Goal: Task Accomplishment & Management: Manage account settings

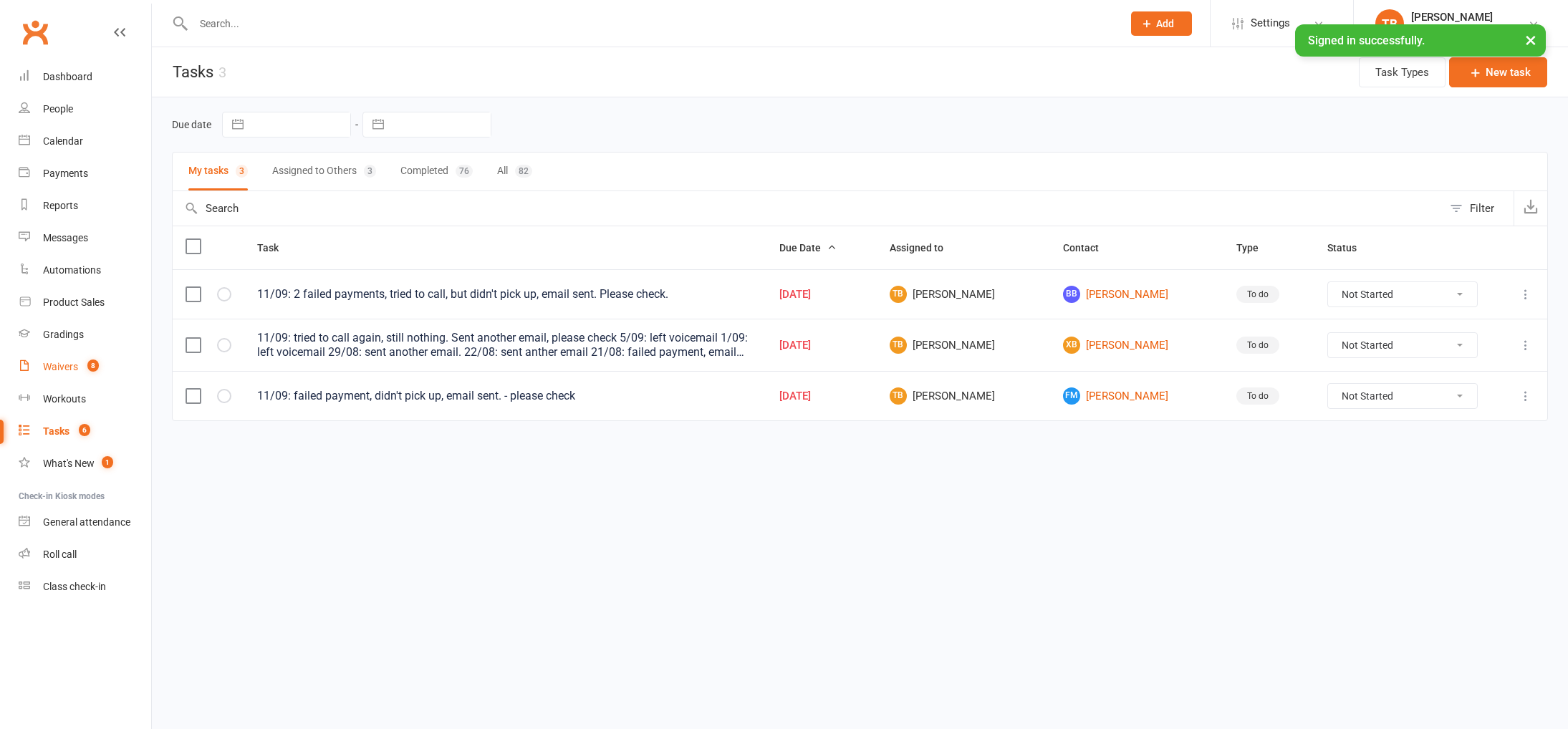
click at [73, 361] on div "Waivers" at bounding box center [60, 366] width 35 height 11
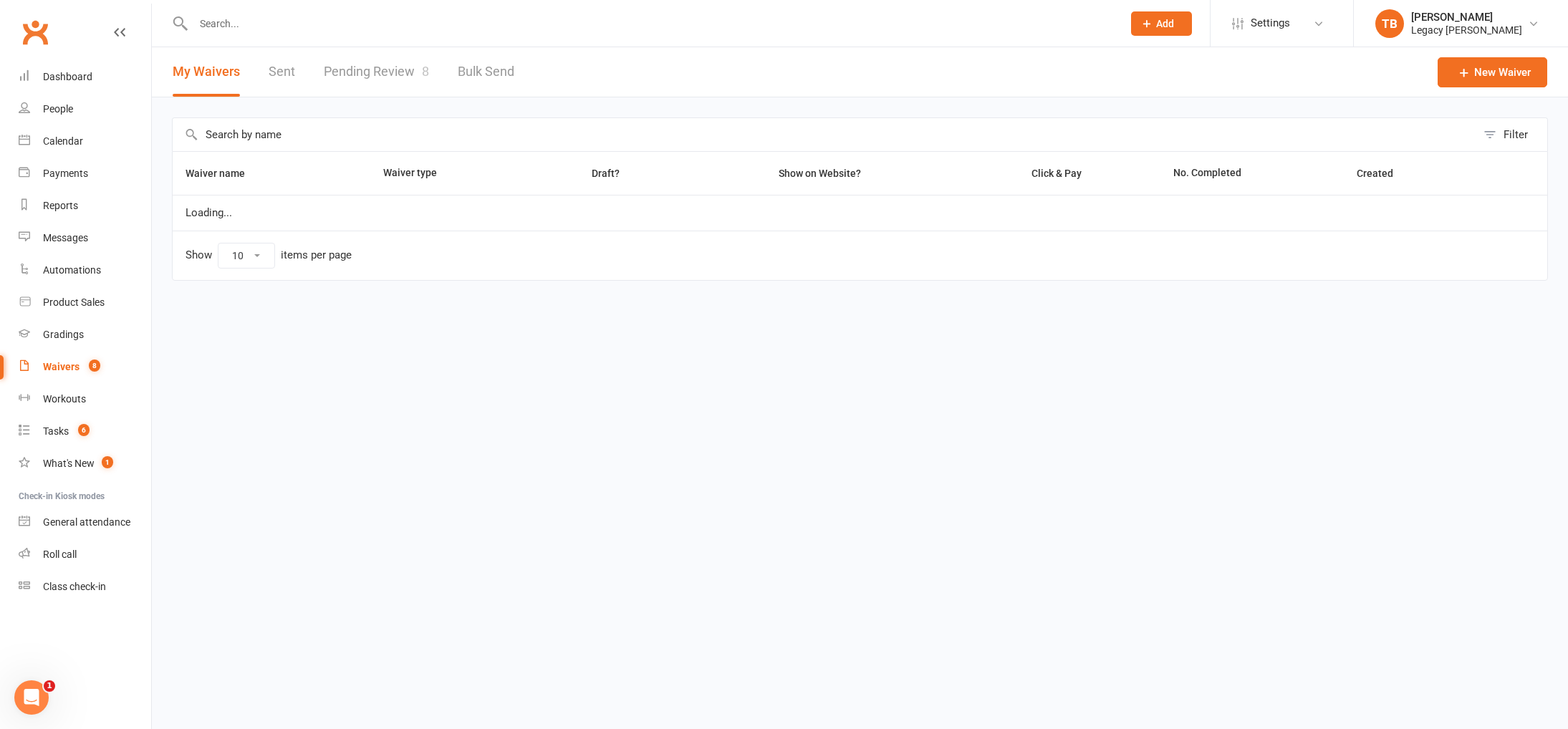
click at [382, 81] on link "Pending Review 8" at bounding box center [376, 72] width 106 height 50
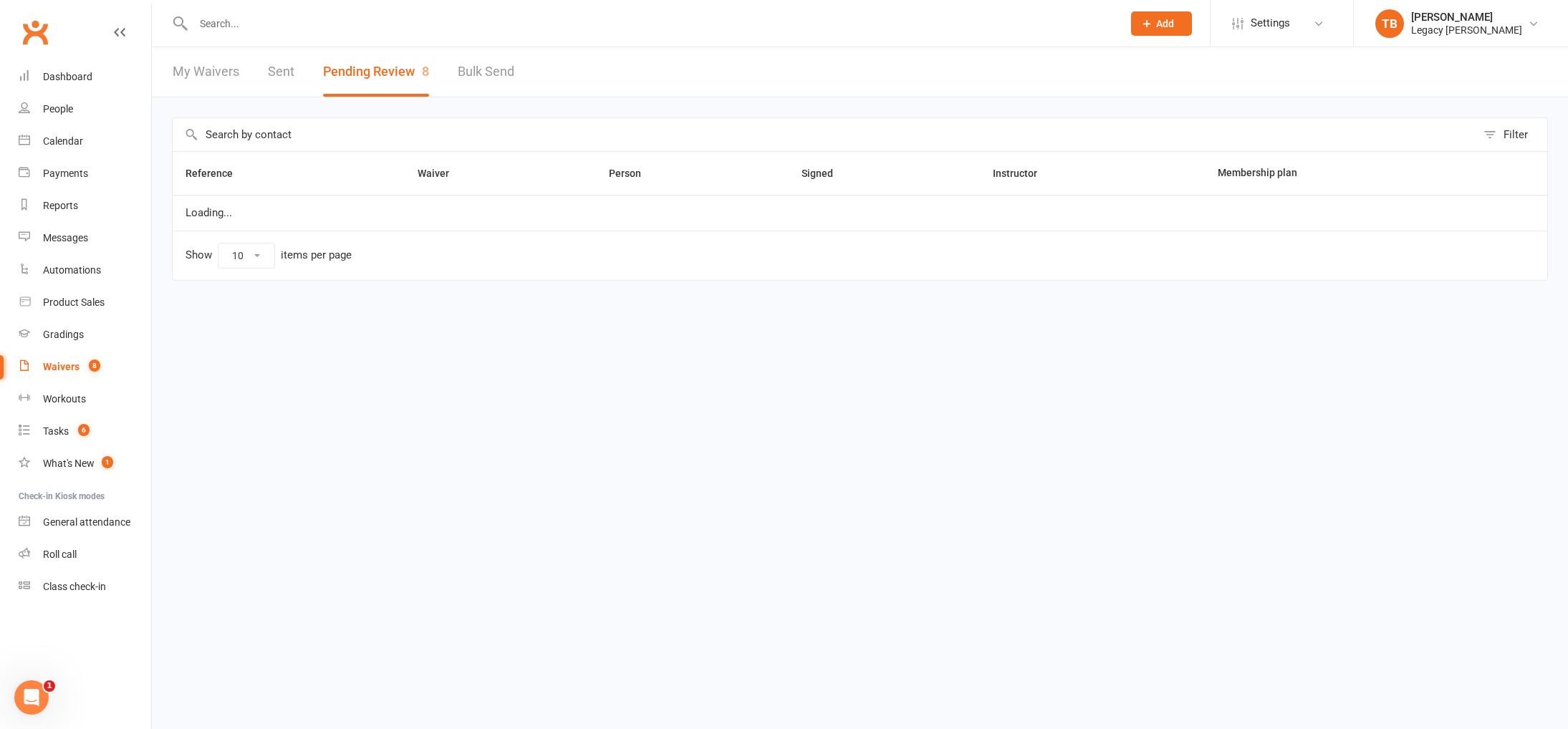
select select "100"
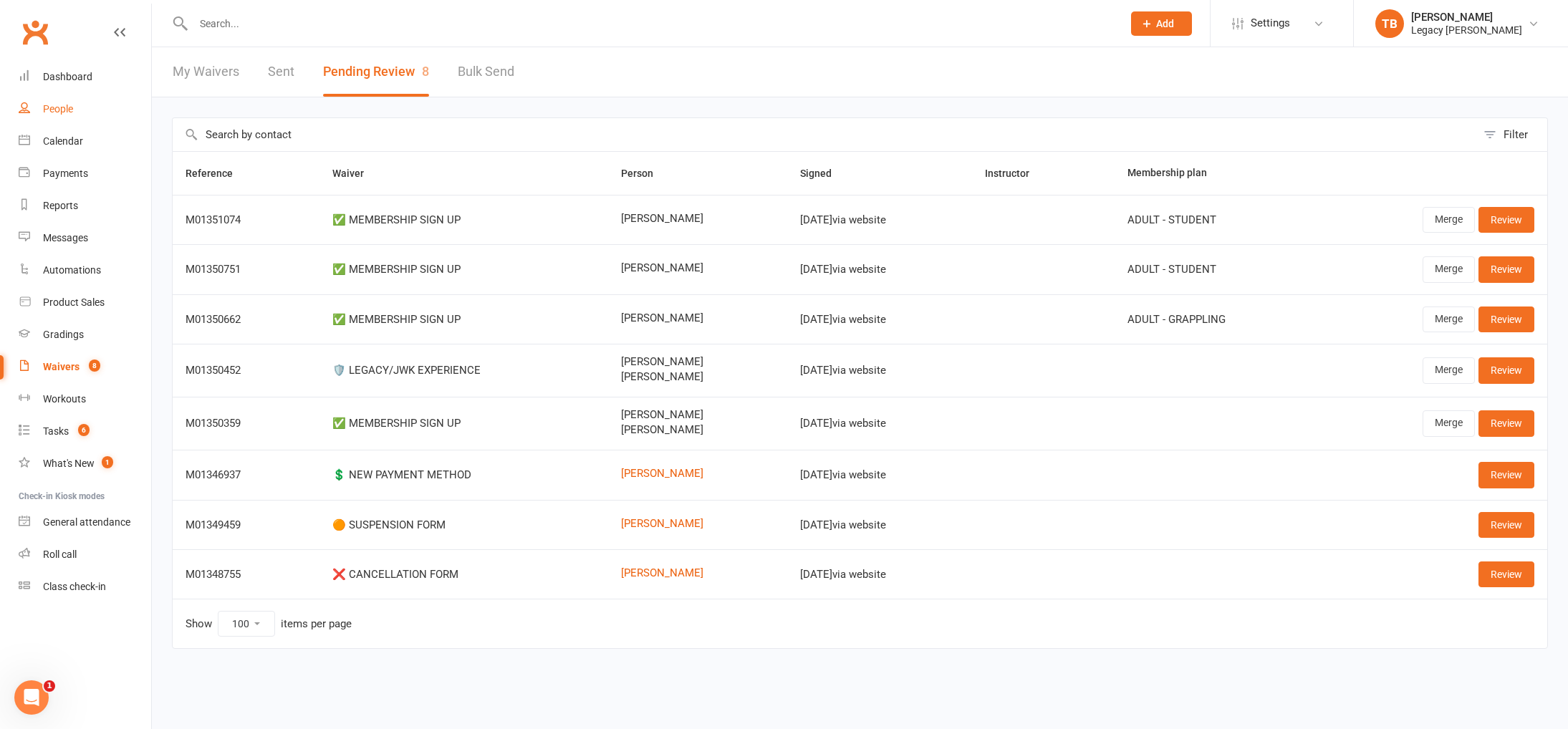
click at [78, 102] on link "People" at bounding box center [85, 109] width 133 height 32
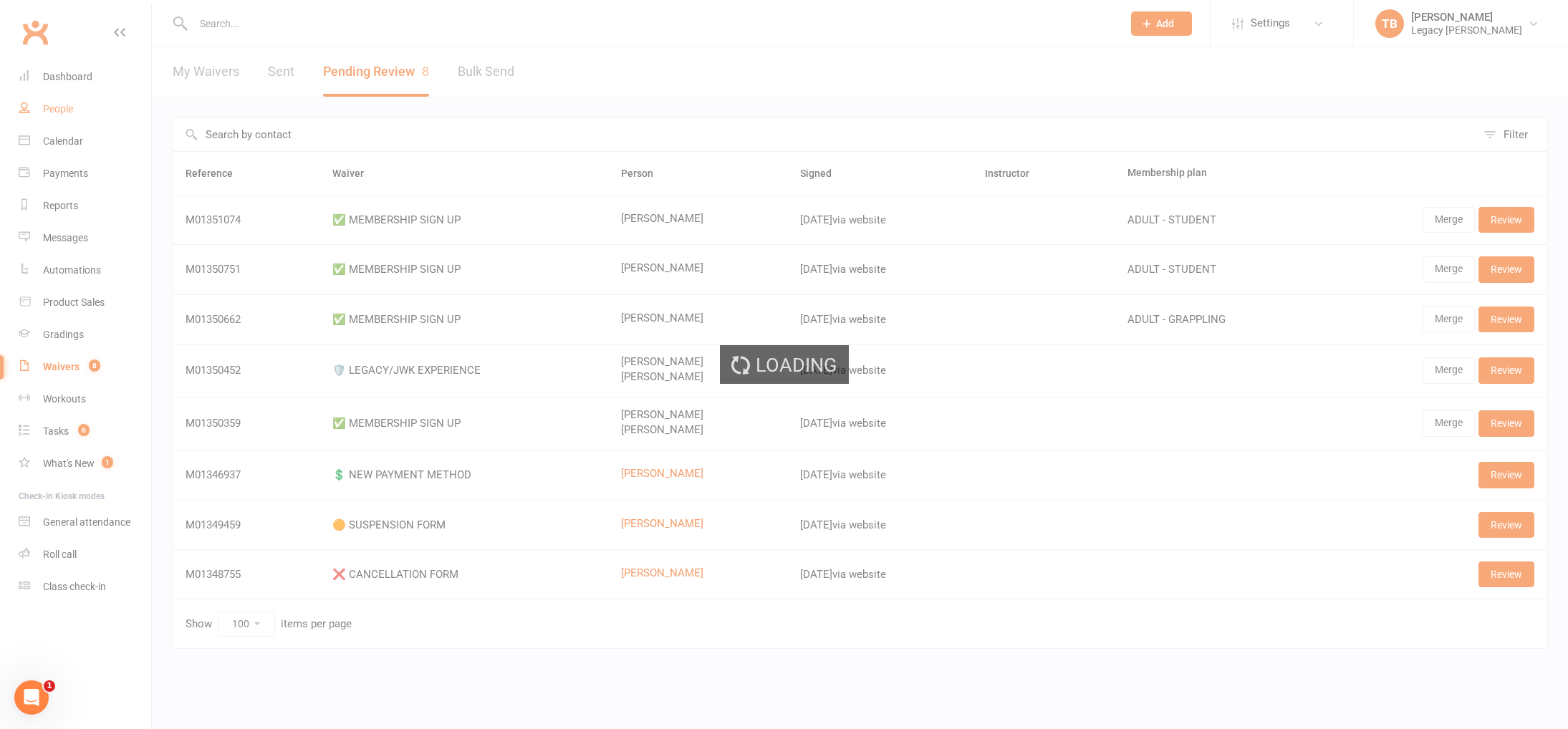
select select "100"
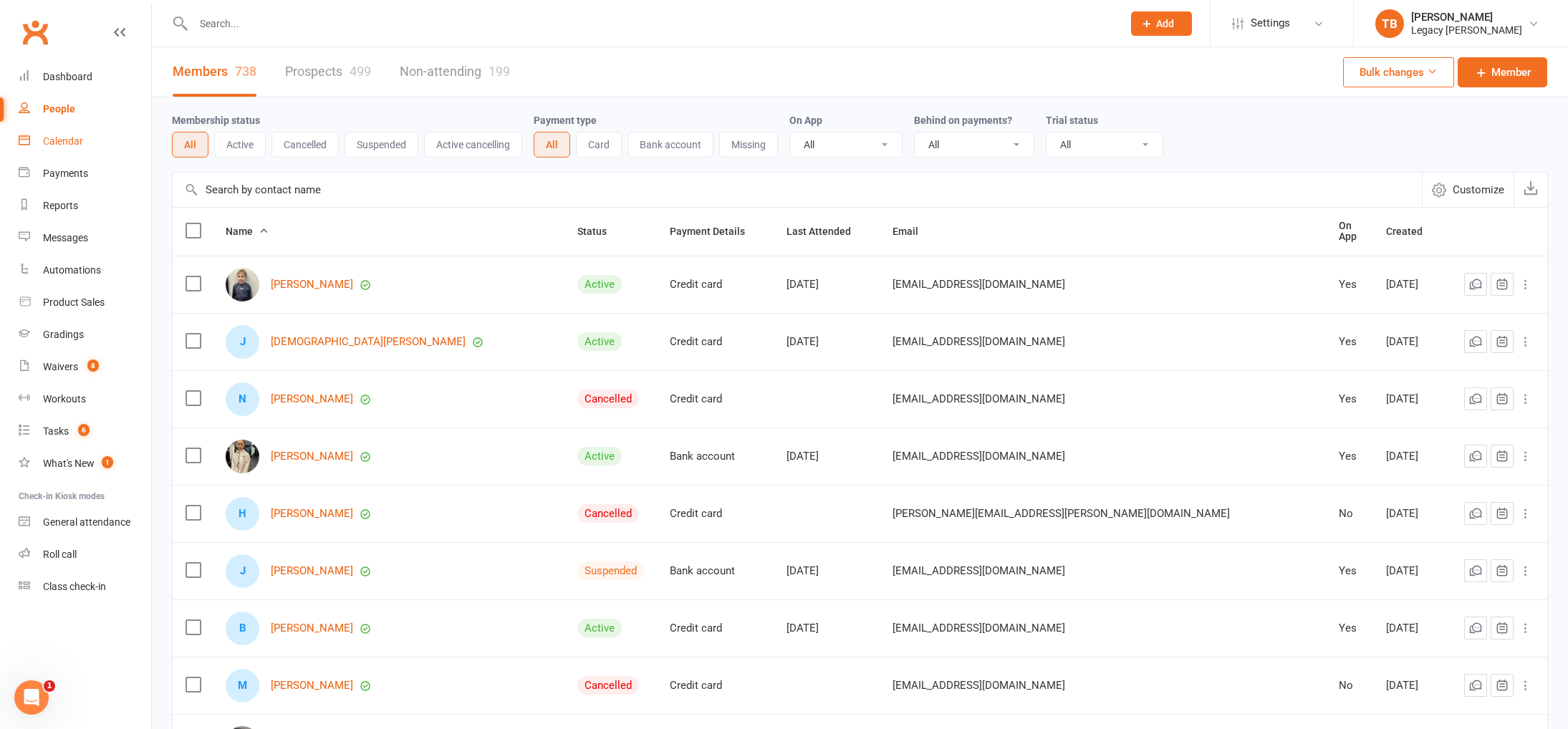
click at [85, 134] on link "Calendar" at bounding box center [85, 141] width 133 height 32
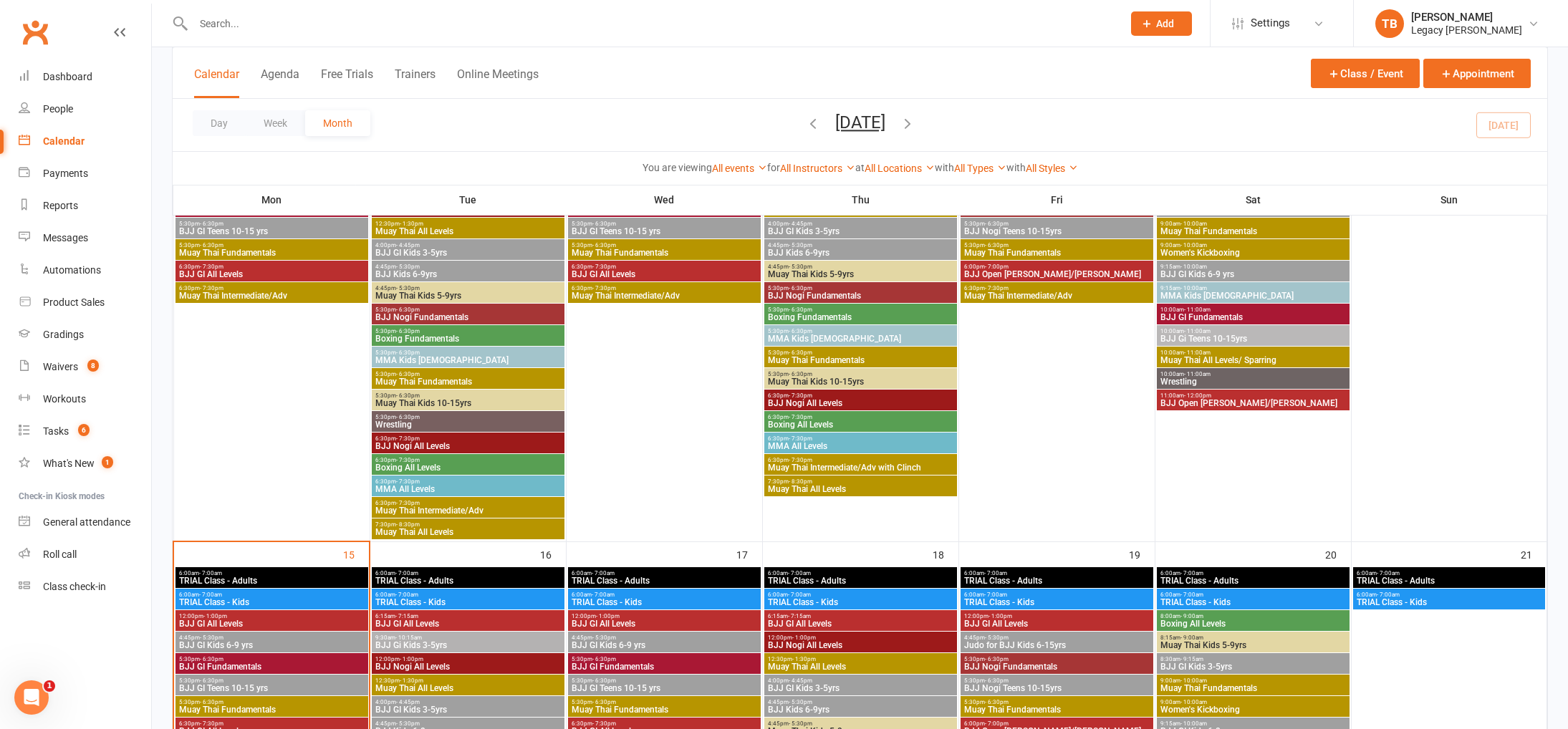
scroll to position [811, 0]
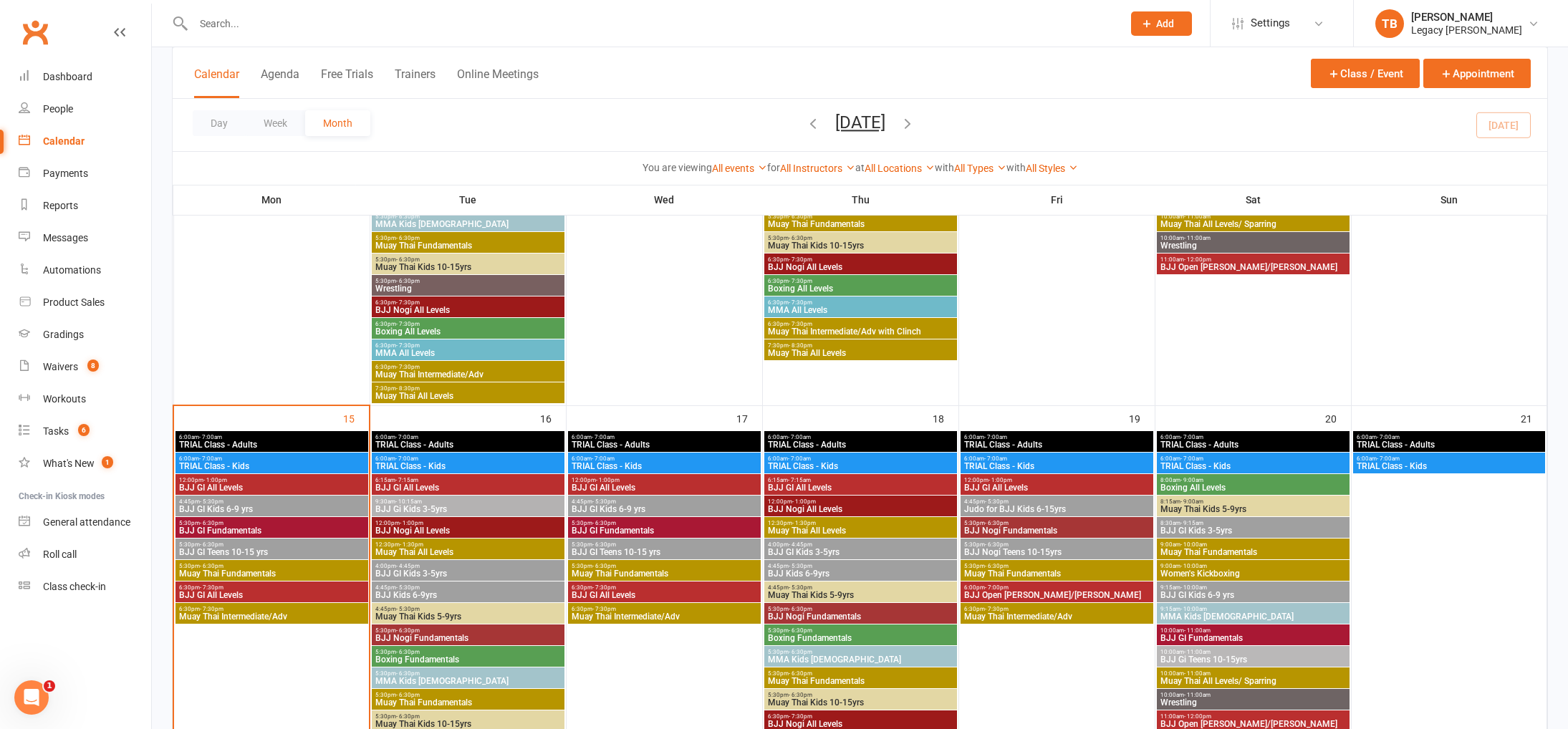
click at [334, 485] on span "BJJ GI All Levels" at bounding box center [272, 488] width 187 height 9
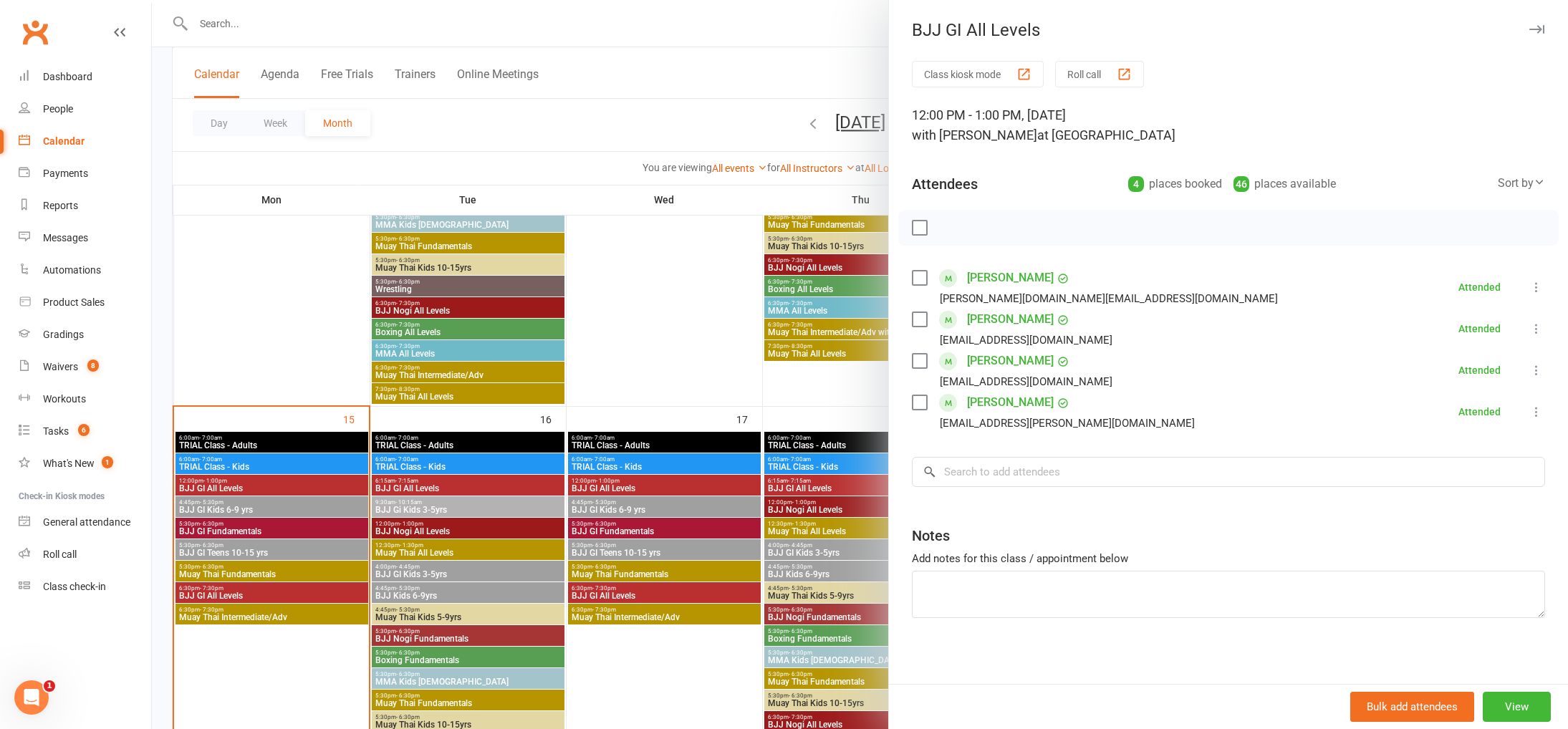
scroll to position [810, 0]
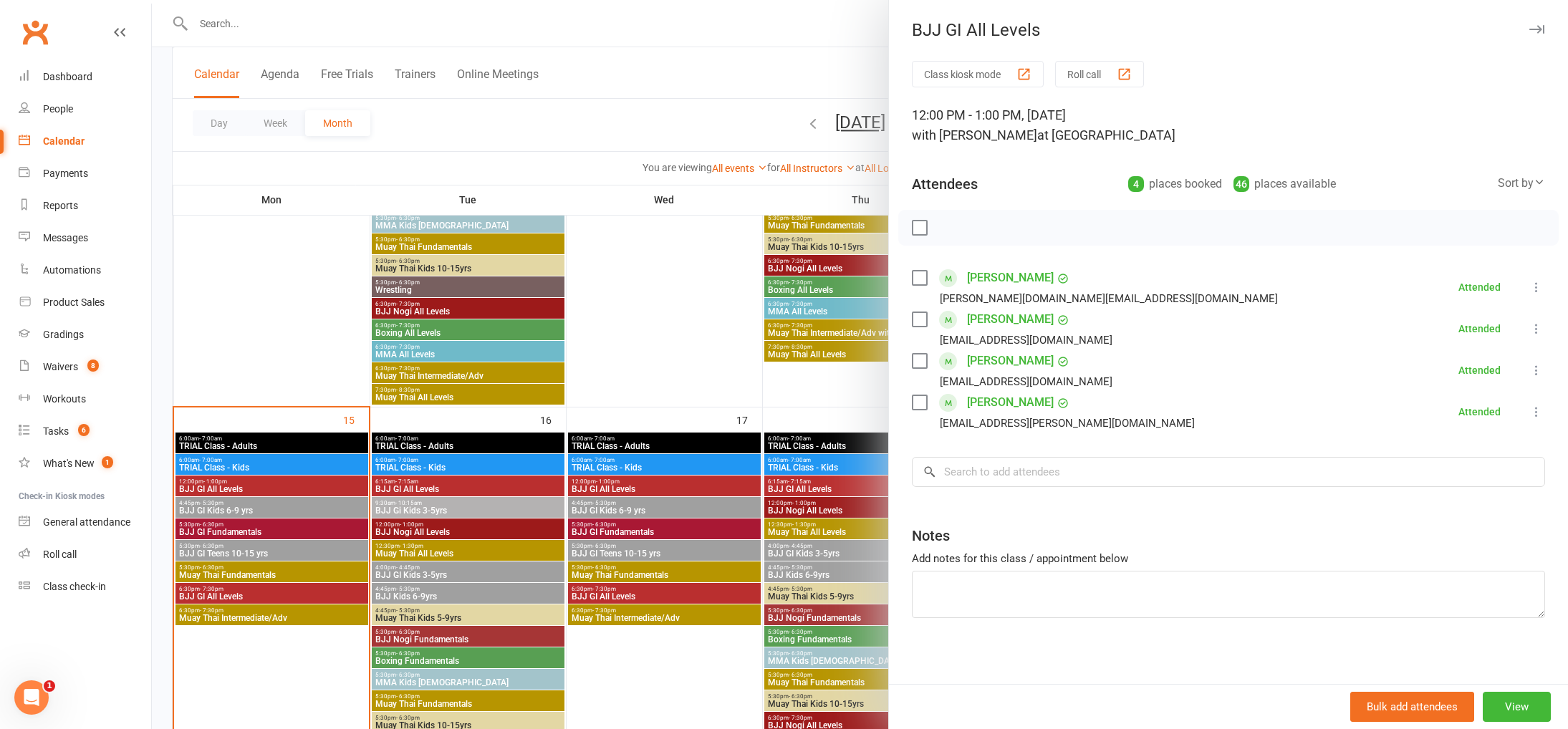
click at [321, 507] on div at bounding box center [860, 364] width 1416 height 729
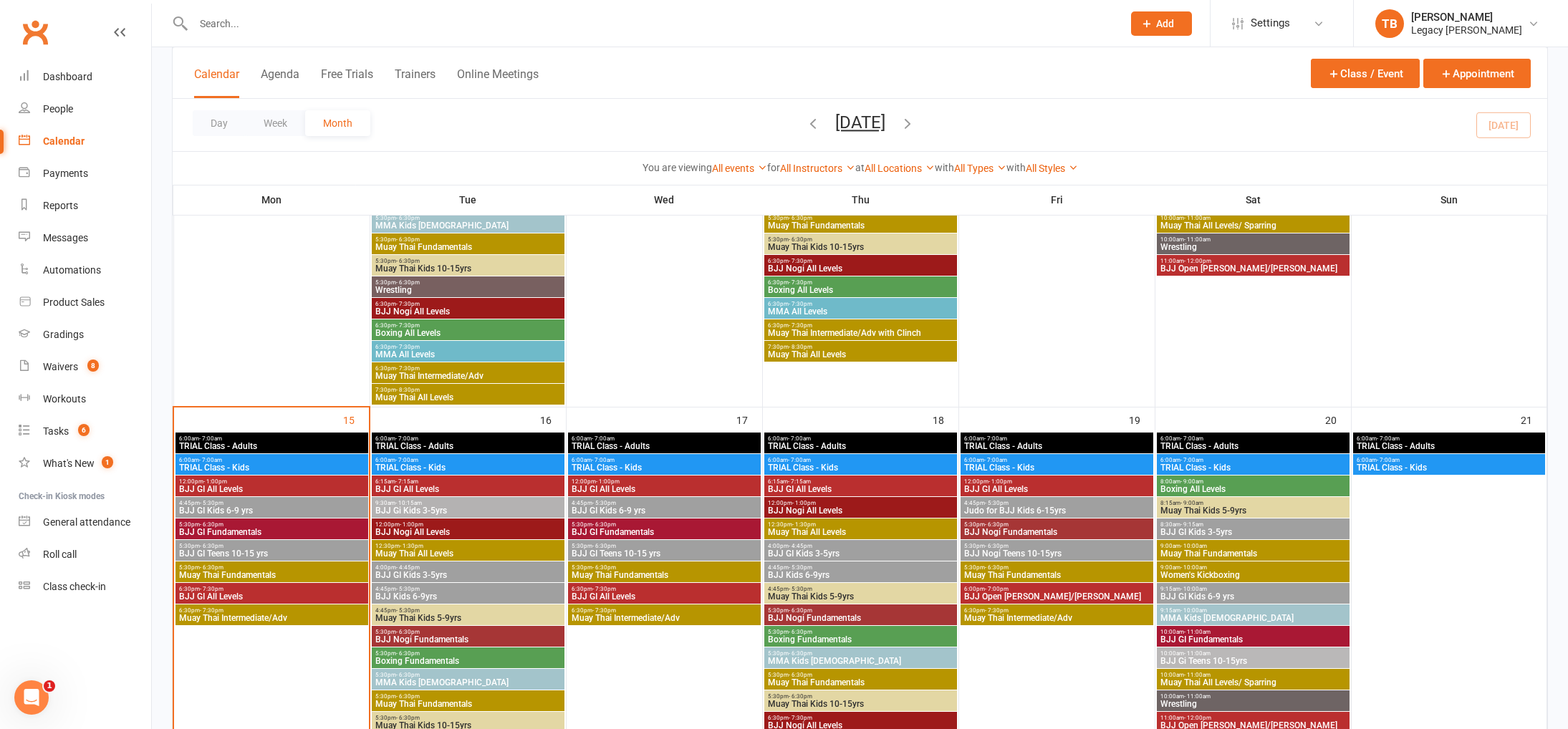
click at [320, 508] on span "BJJ GI Kids 6-9 yrs" at bounding box center [272, 511] width 187 height 9
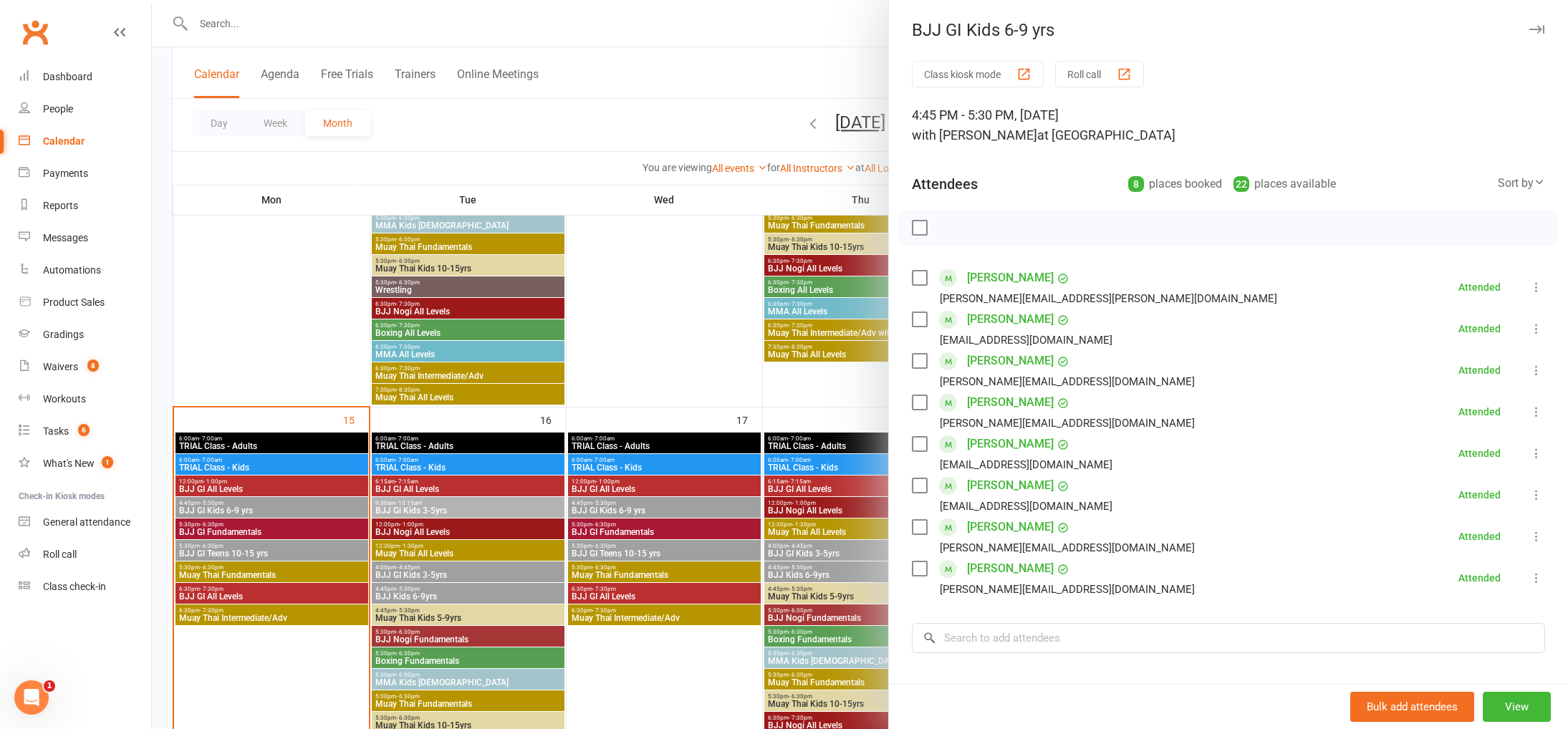
click at [286, 545] on div at bounding box center [860, 364] width 1416 height 729
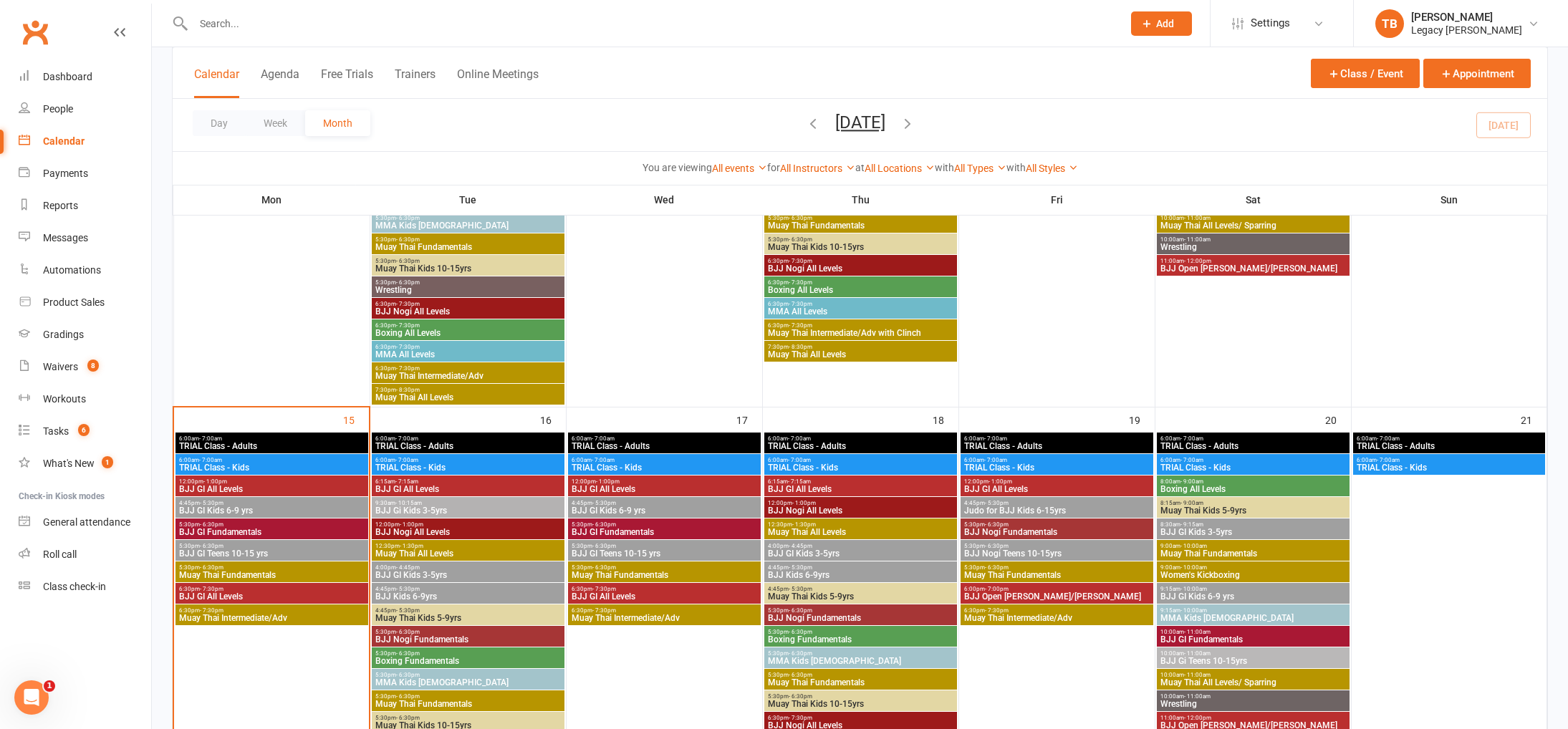
click at [297, 534] on span "BJJ GI Fundamentals" at bounding box center [272, 533] width 187 height 9
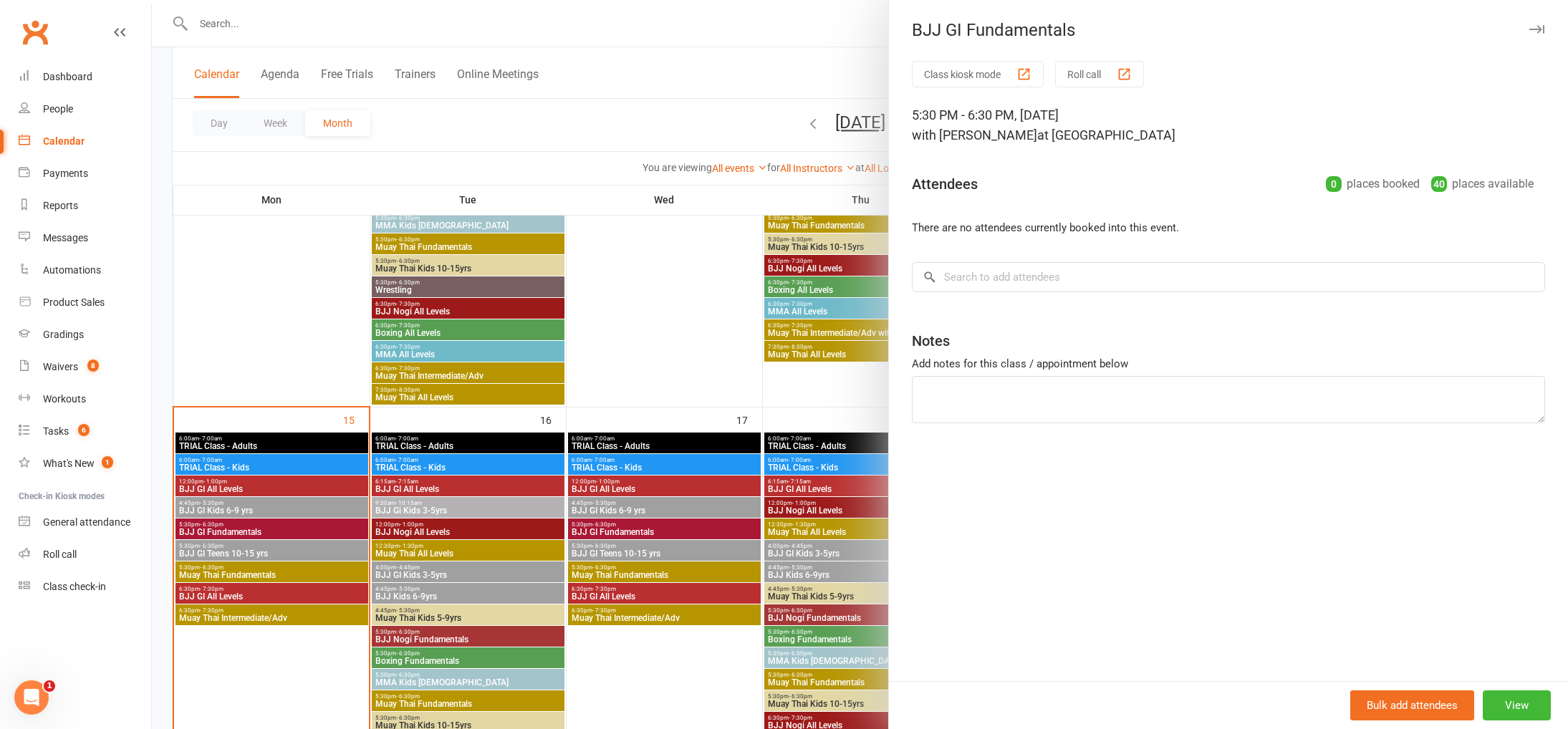
click at [293, 540] on div at bounding box center [860, 364] width 1416 height 729
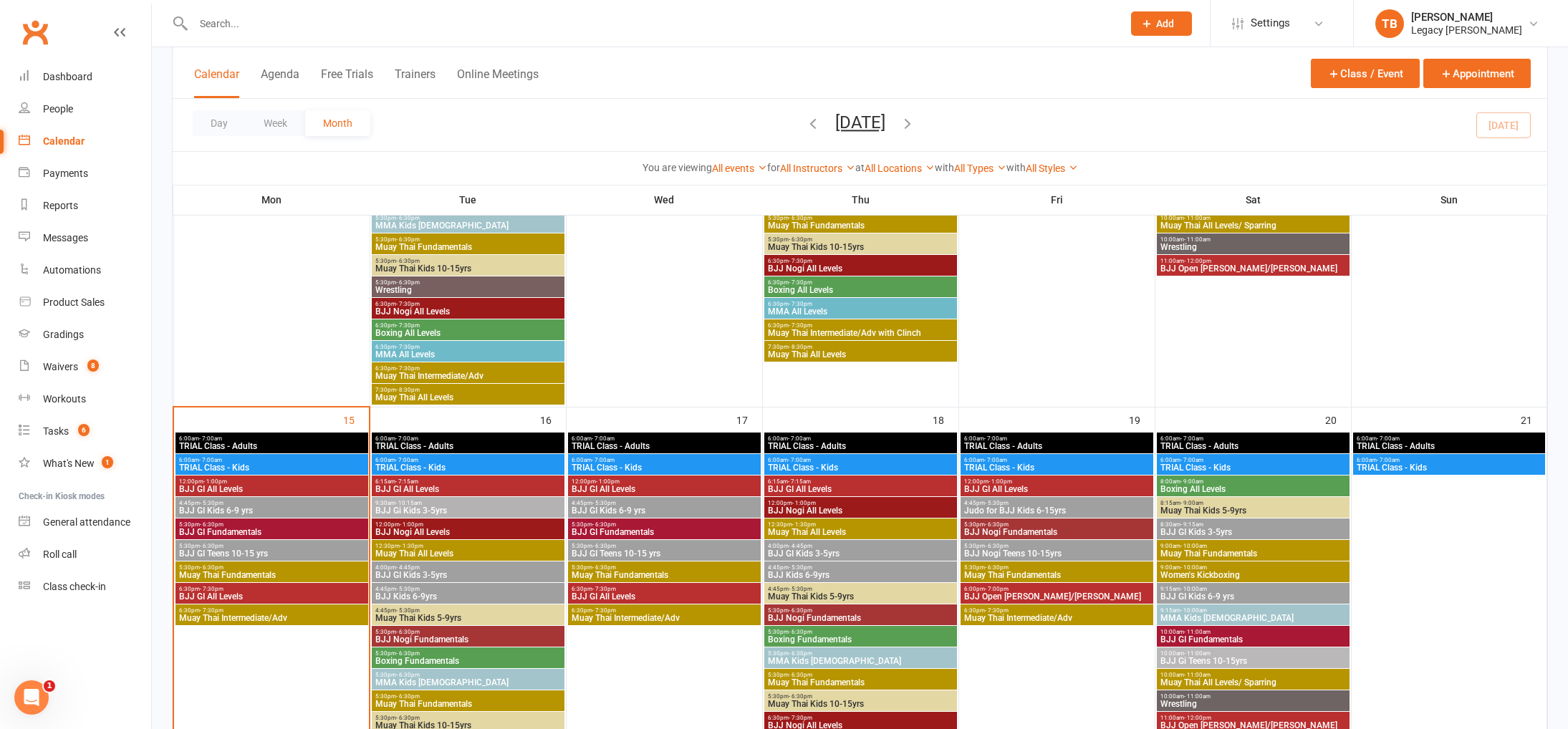
click at [292, 545] on span "5:30pm - 6:30pm" at bounding box center [272, 546] width 187 height 6
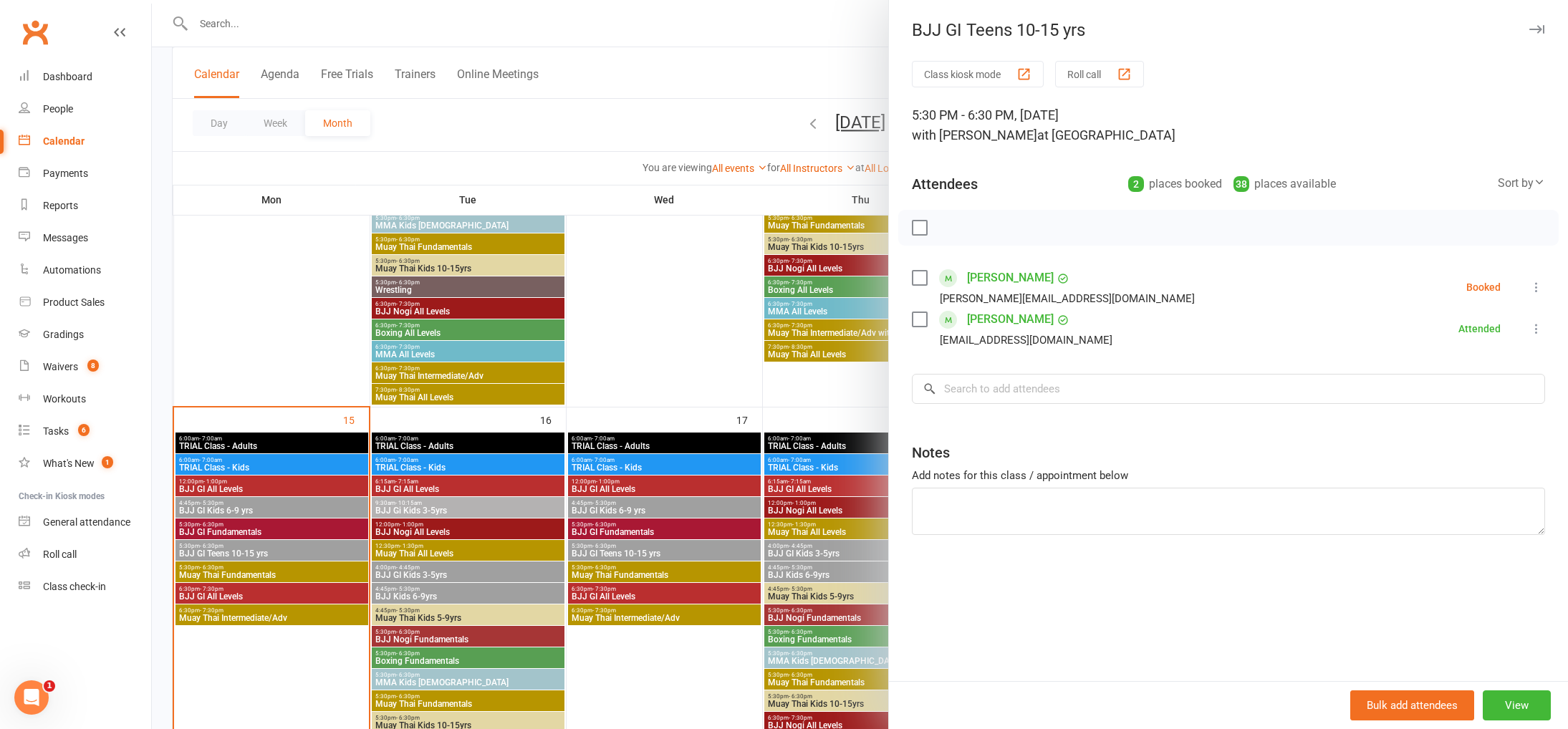
click at [292, 551] on div at bounding box center [860, 364] width 1416 height 729
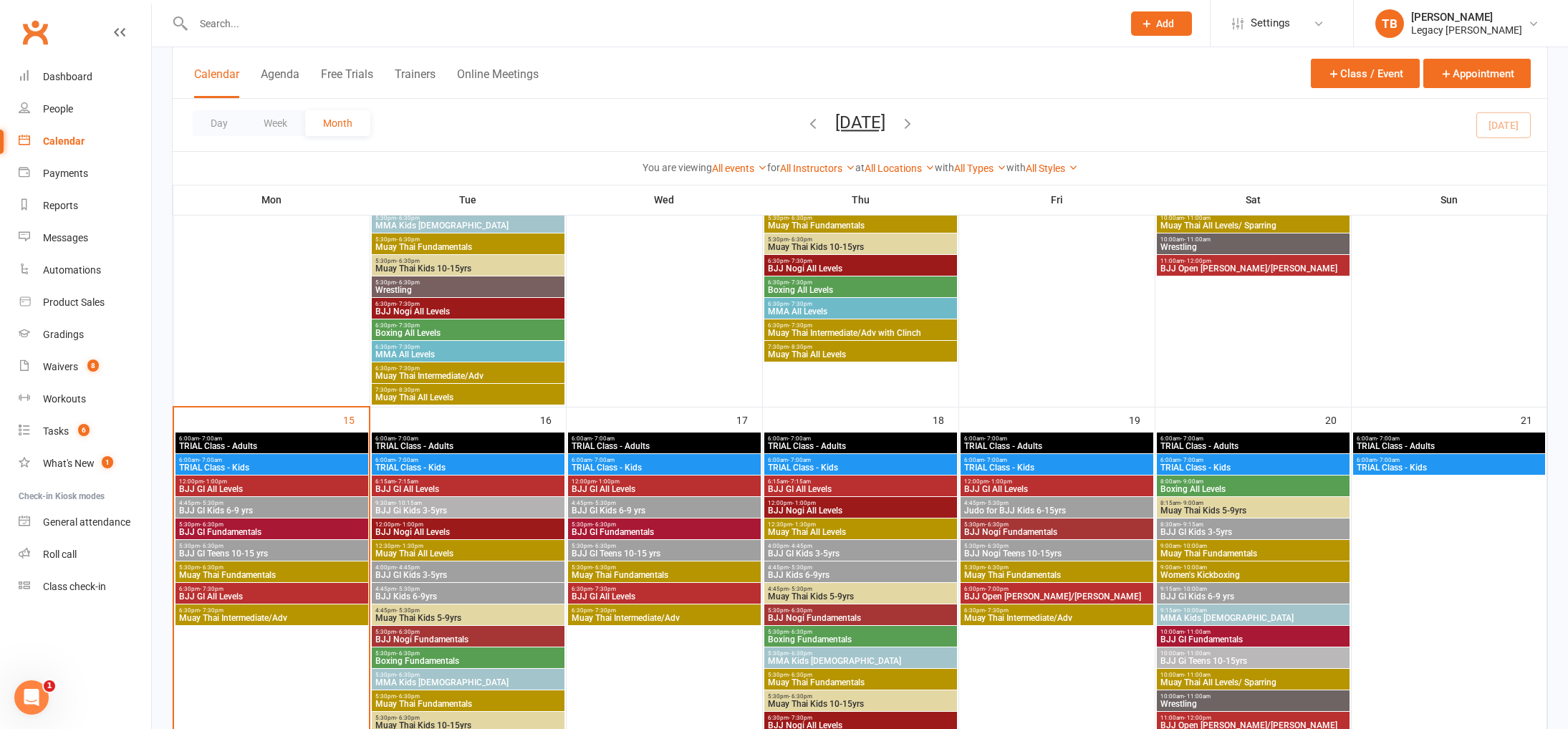
click at [290, 570] on span "5:30pm - 6:30pm" at bounding box center [272, 567] width 187 height 6
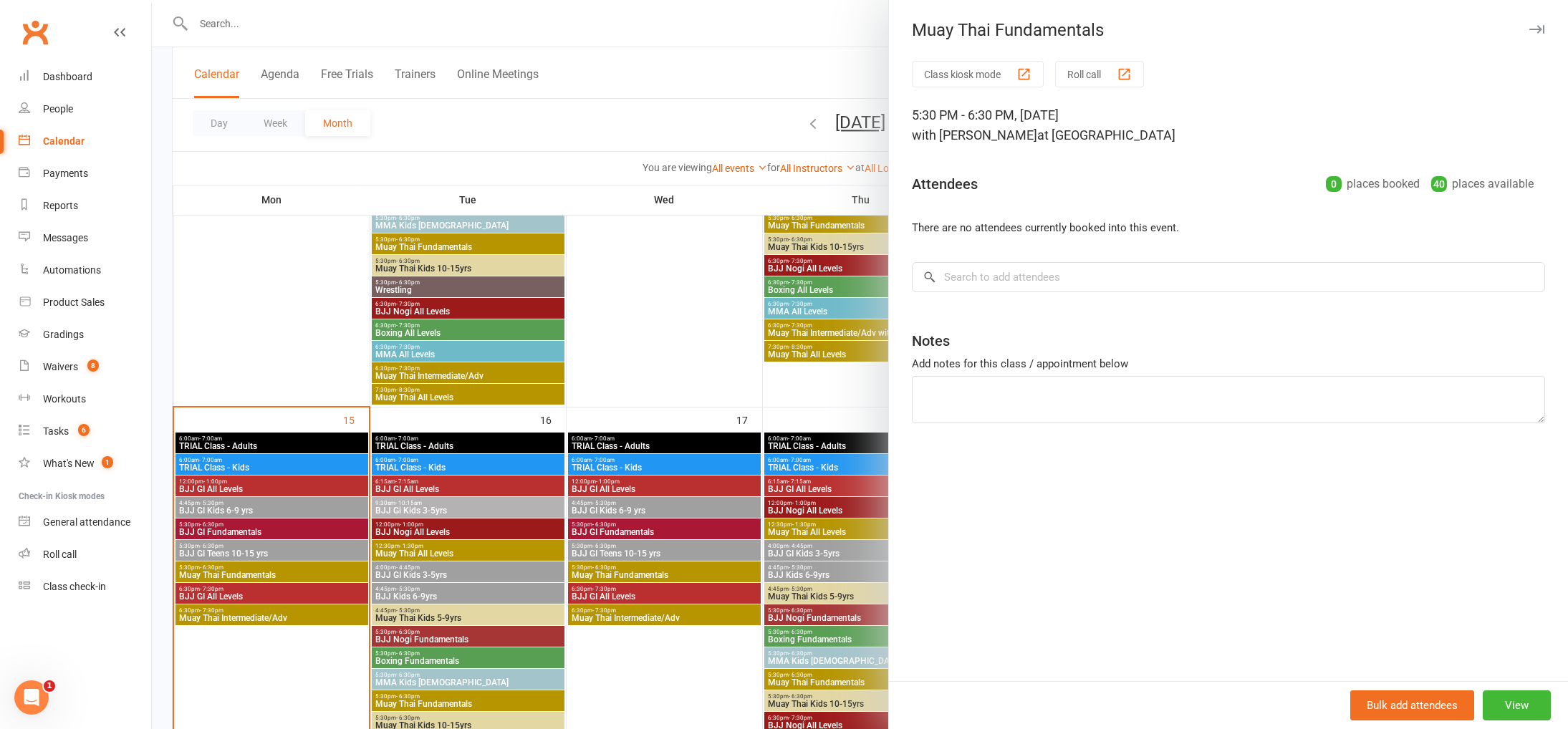
click at [292, 593] on div at bounding box center [860, 364] width 1416 height 729
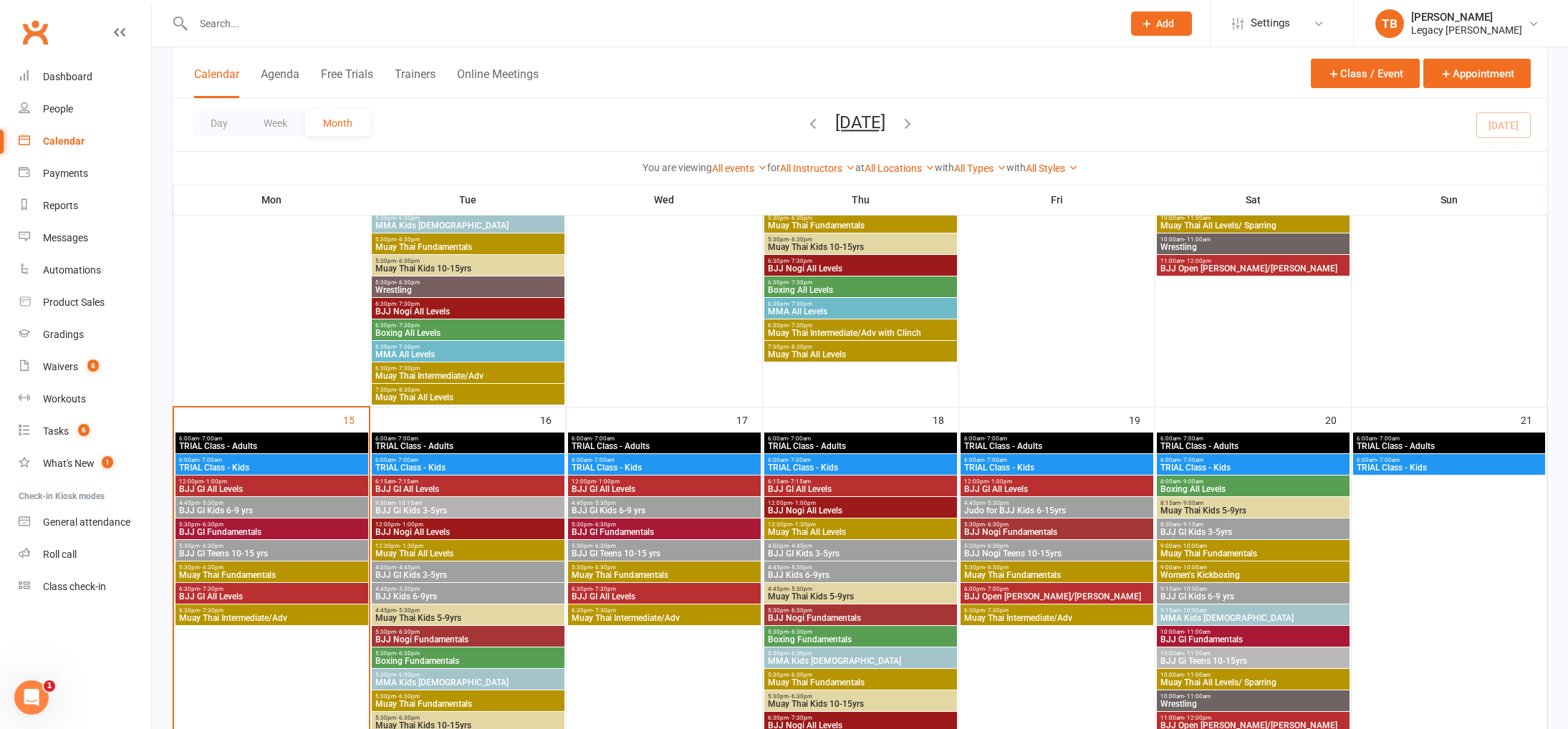
click at [297, 594] on span "BJJ GI All Levels" at bounding box center [272, 596] width 187 height 9
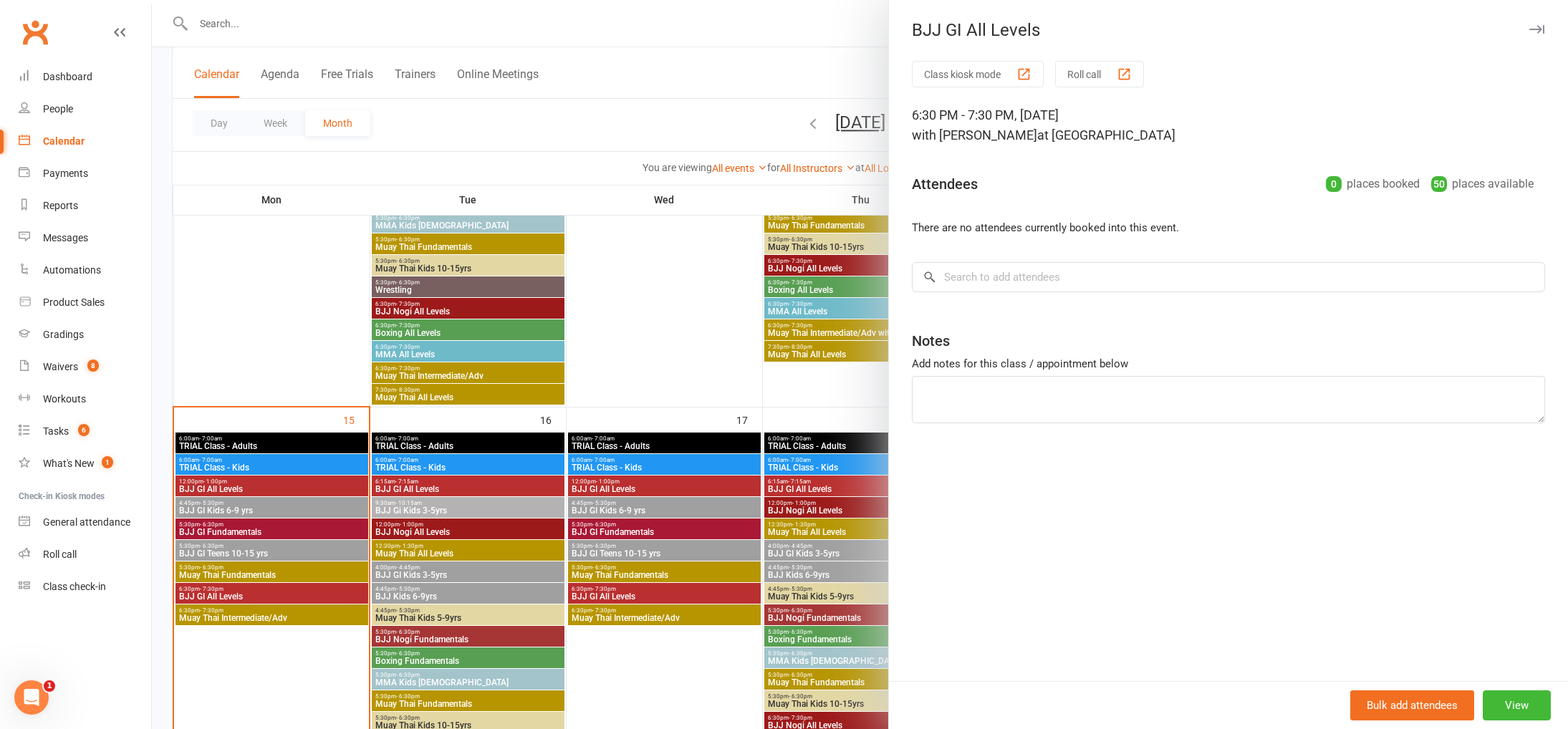
click at [299, 593] on div at bounding box center [860, 364] width 1416 height 729
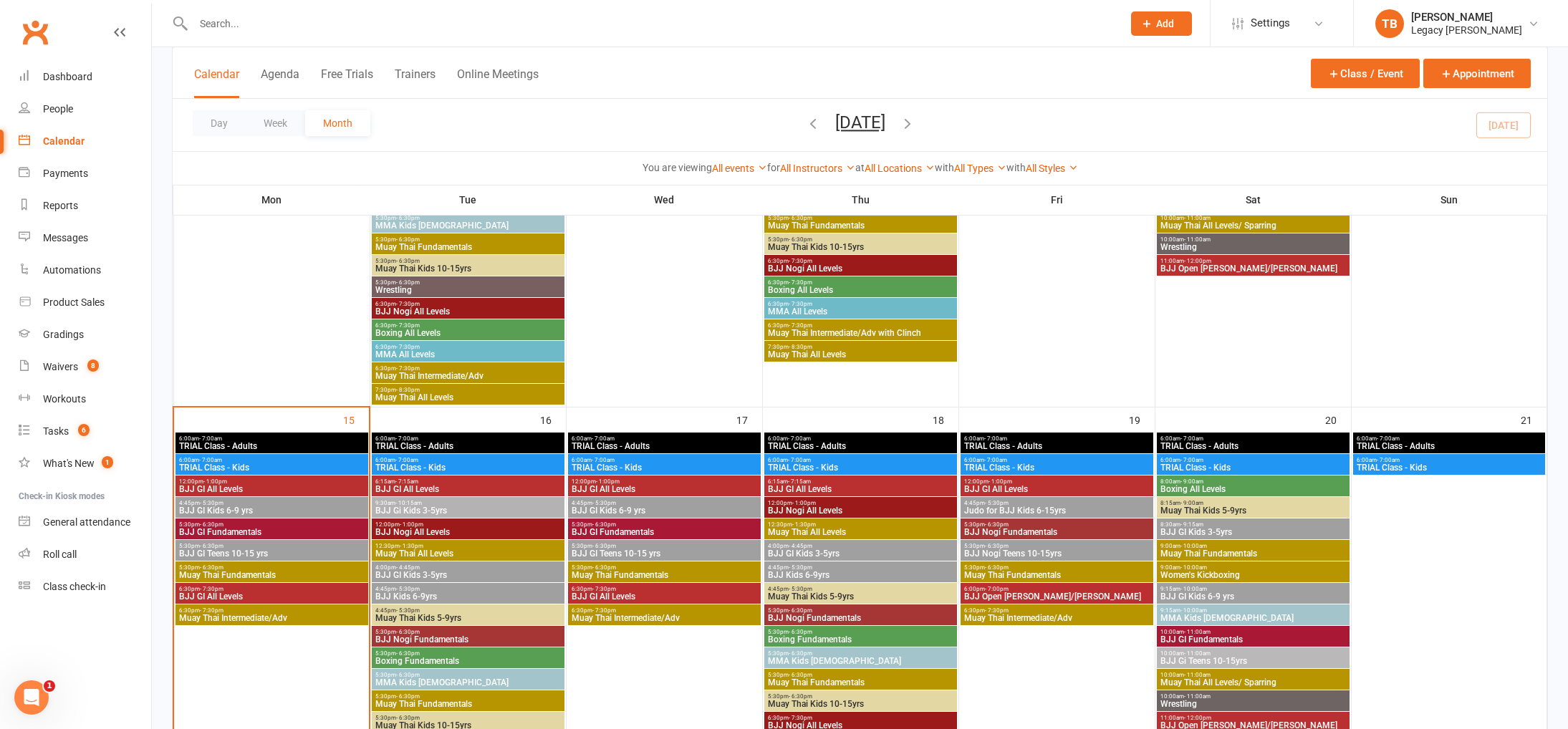
click at [301, 616] on span "Muay Thai Intermediate/Adv" at bounding box center [272, 618] width 187 height 9
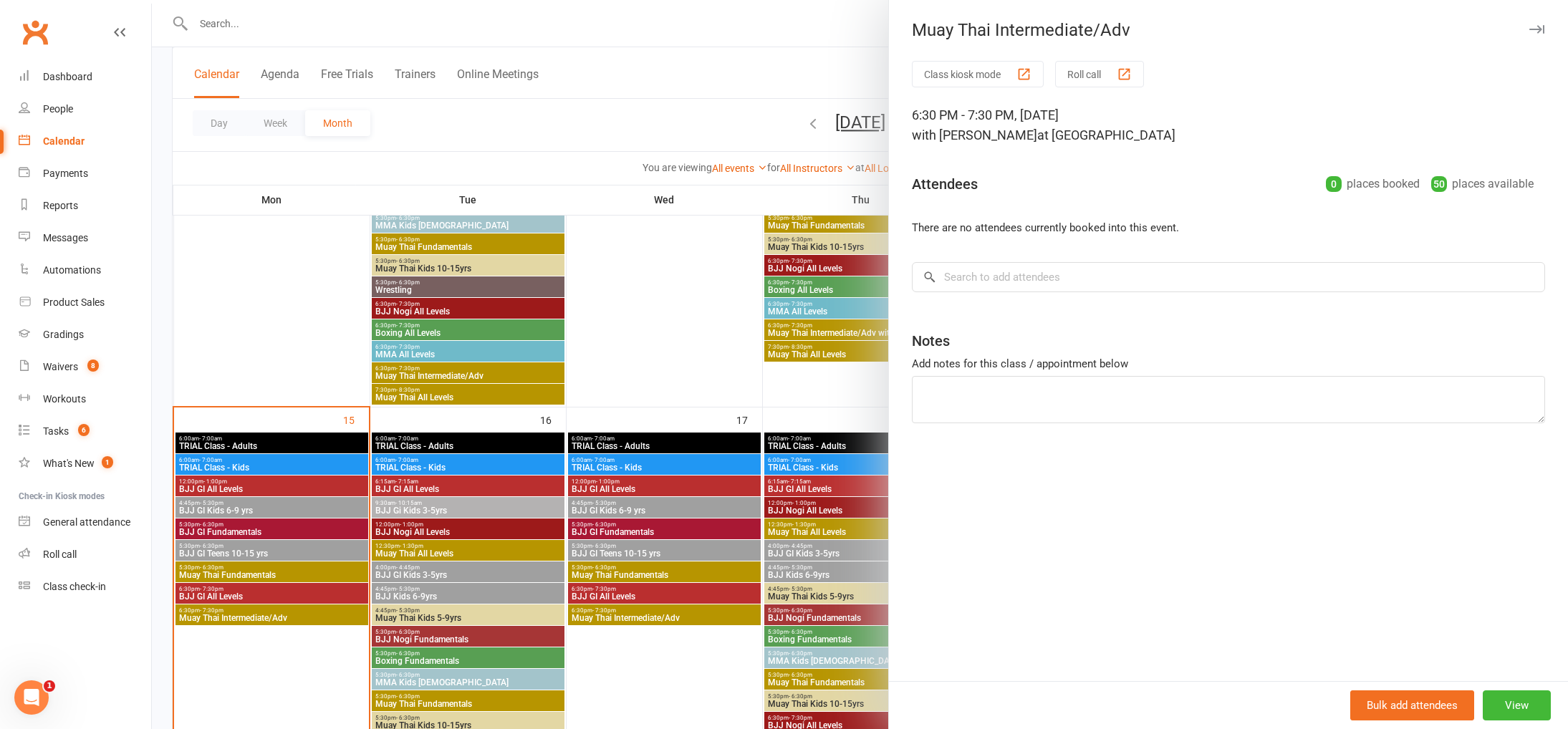
click at [301, 616] on div at bounding box center [860, 364] width 1416 height 729
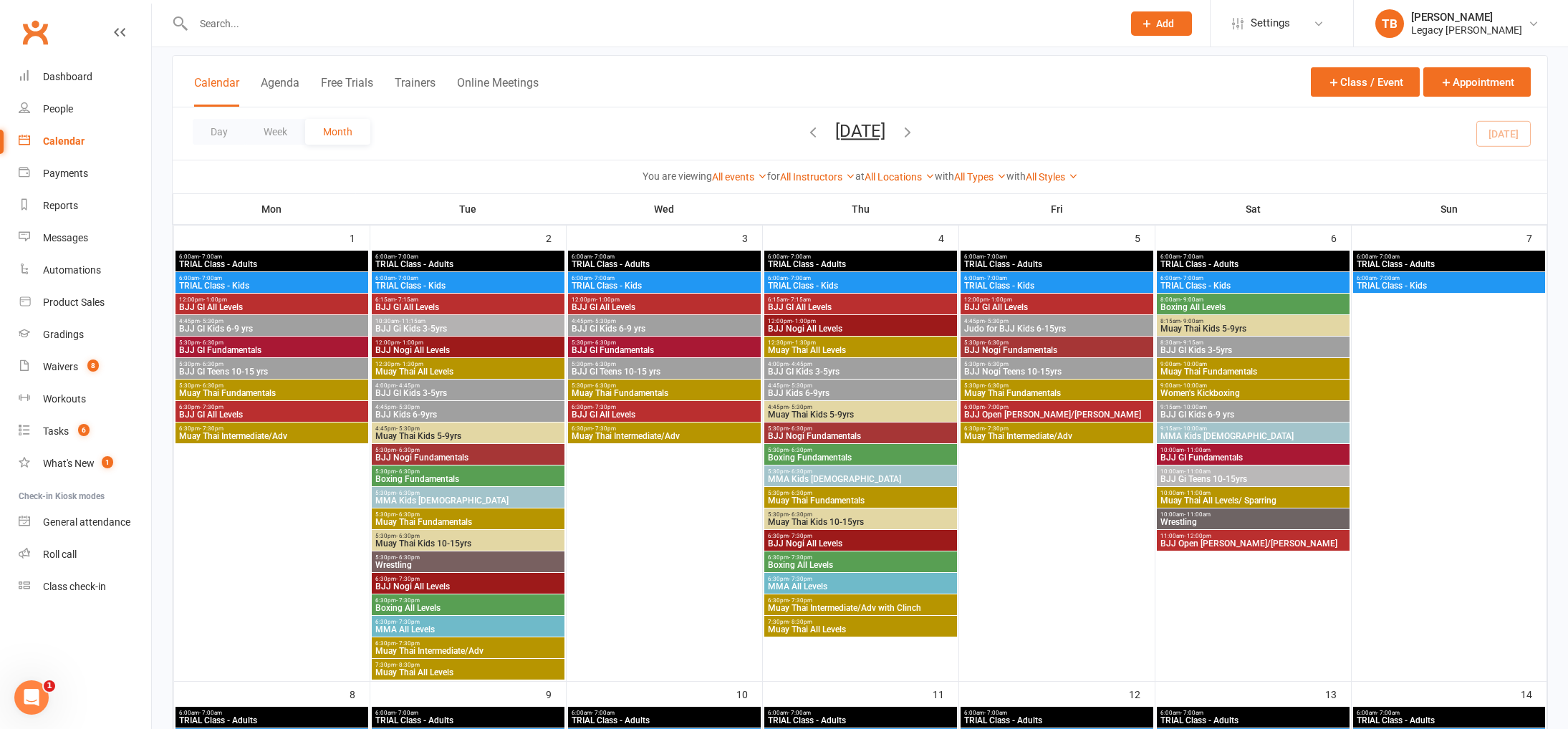
scroll to position [75, 0]
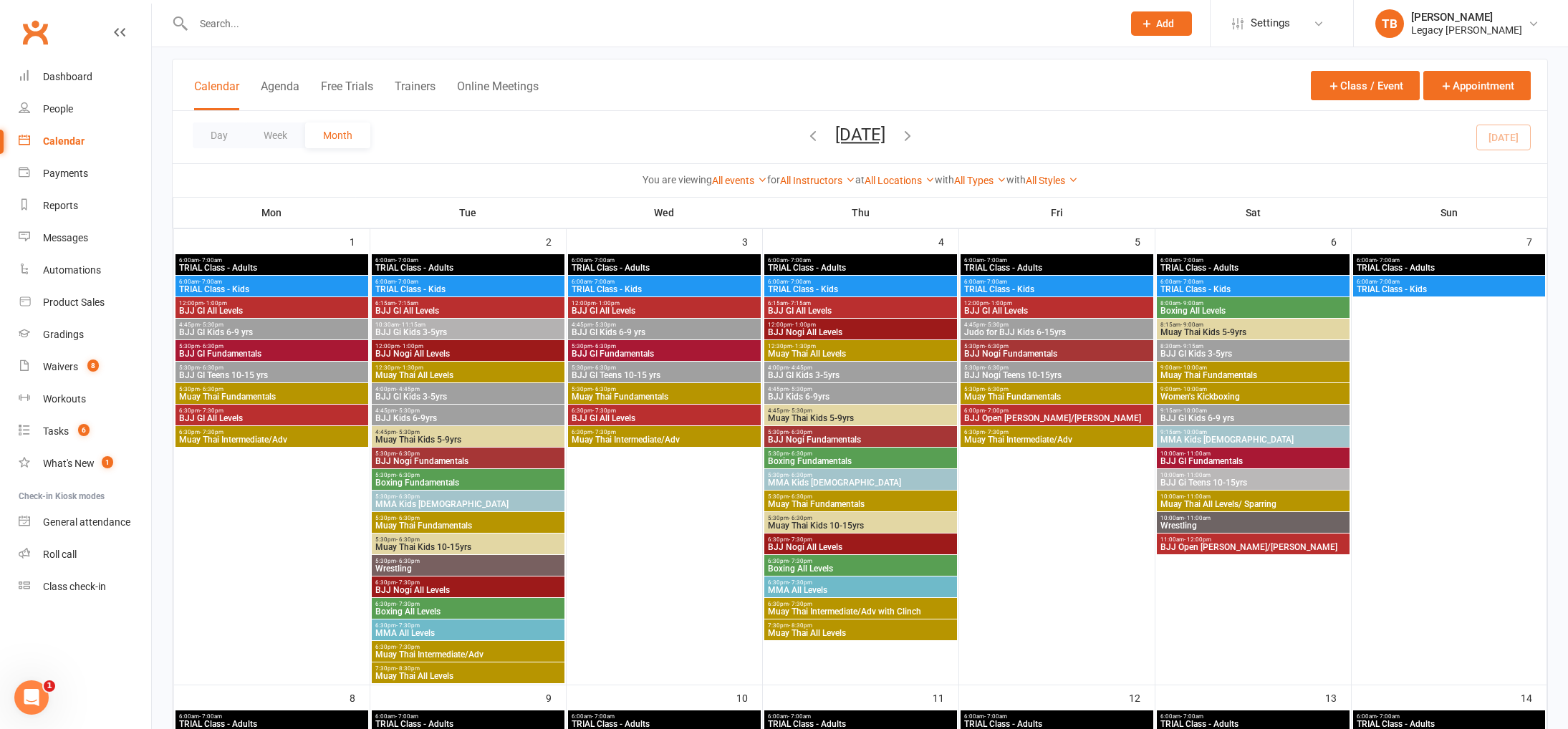
click at [915, 141] on icon "button" at bounding box center [907, 135] width 16 height 16
click at [285, 20] on input "text" at bounding box center [650, 24] width 923 height 20
type input "sienna simpson"
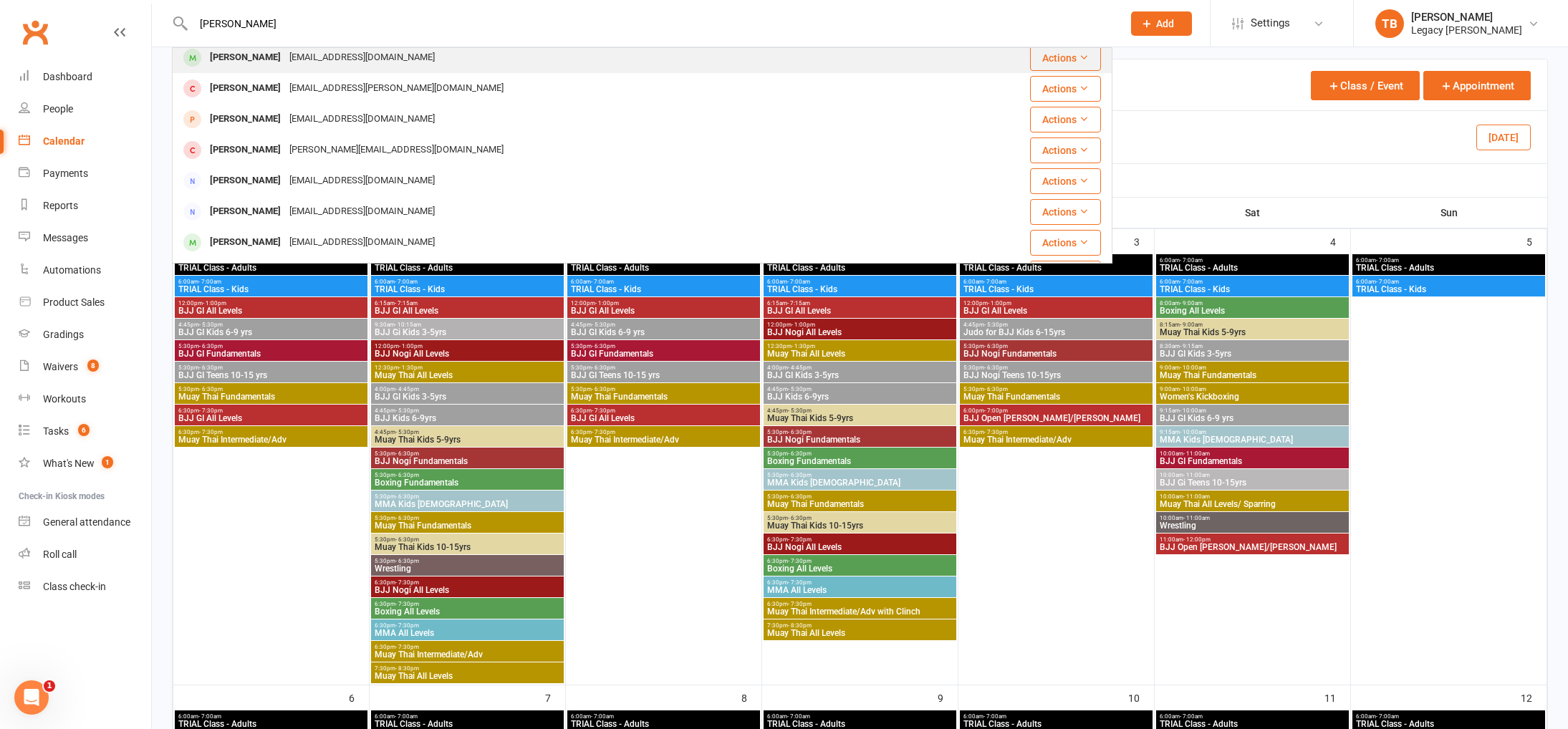
click at [310, 62] on div "helensimpson2009@gmail.com" at bounding box center [361, 58] width 154 height 21
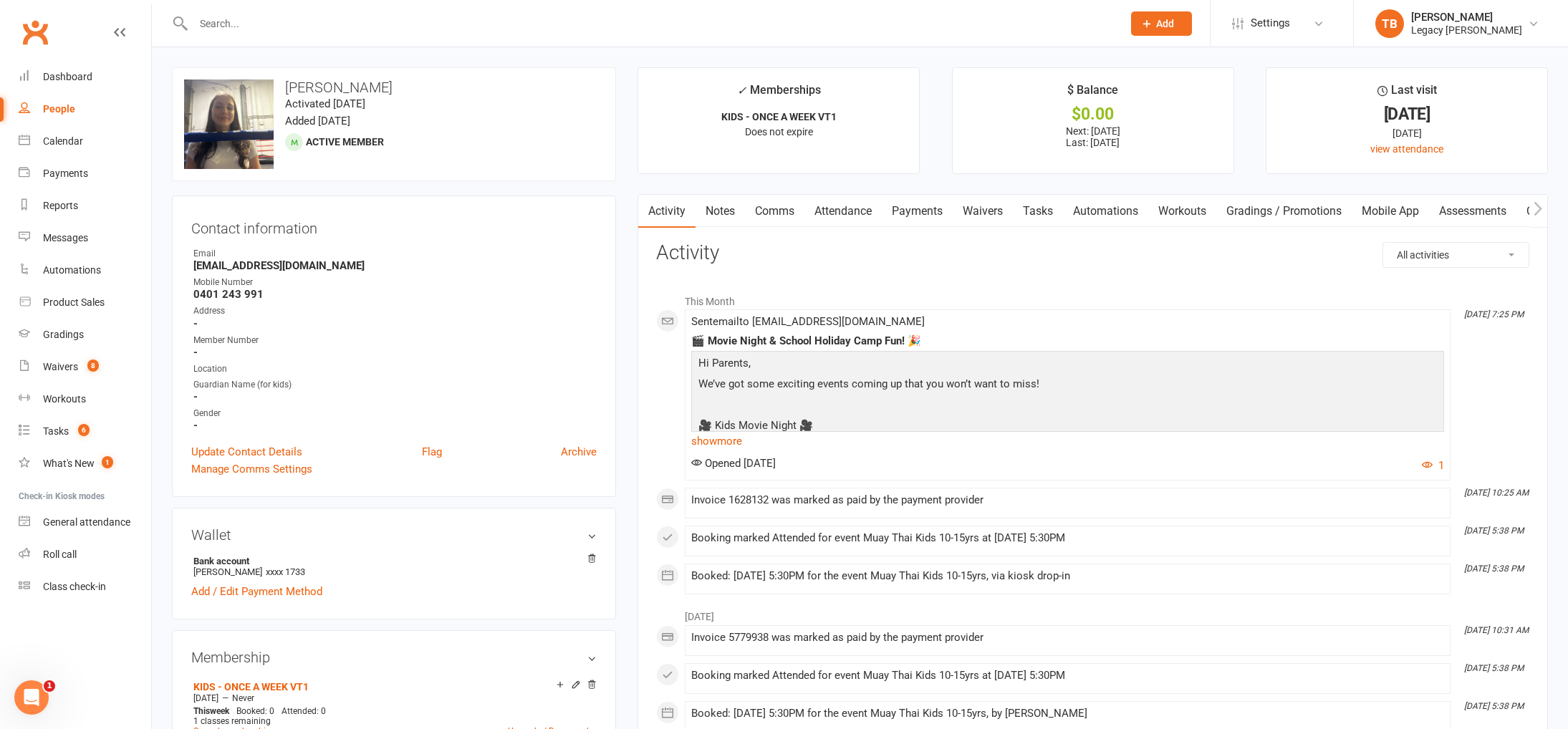
click at [842, 214] on link "Attendance" at bounding box center [842, 211] width 78 height 33
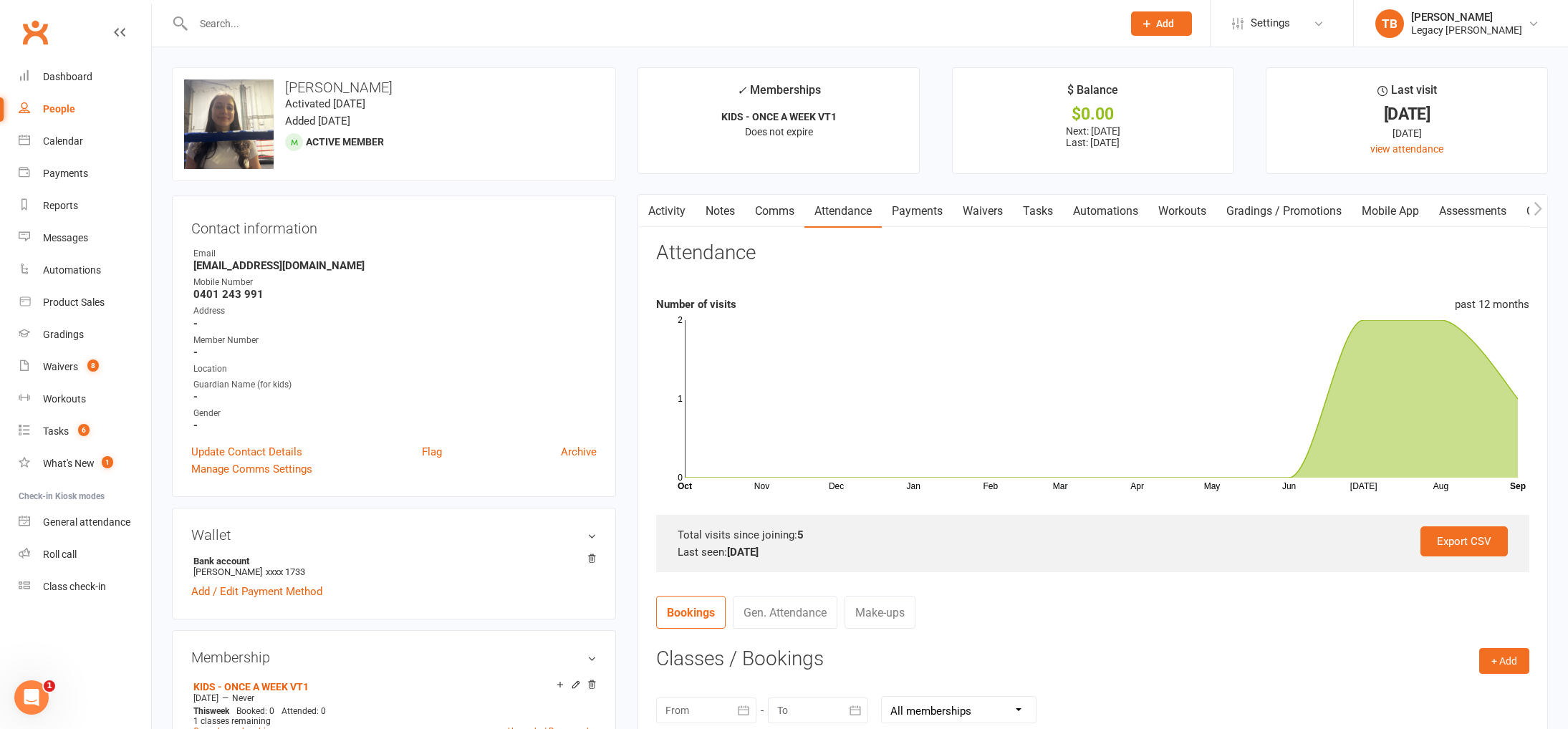
click at [987, 224] on link "Waivers" at bounding box center [982, 211] width 60 height 33
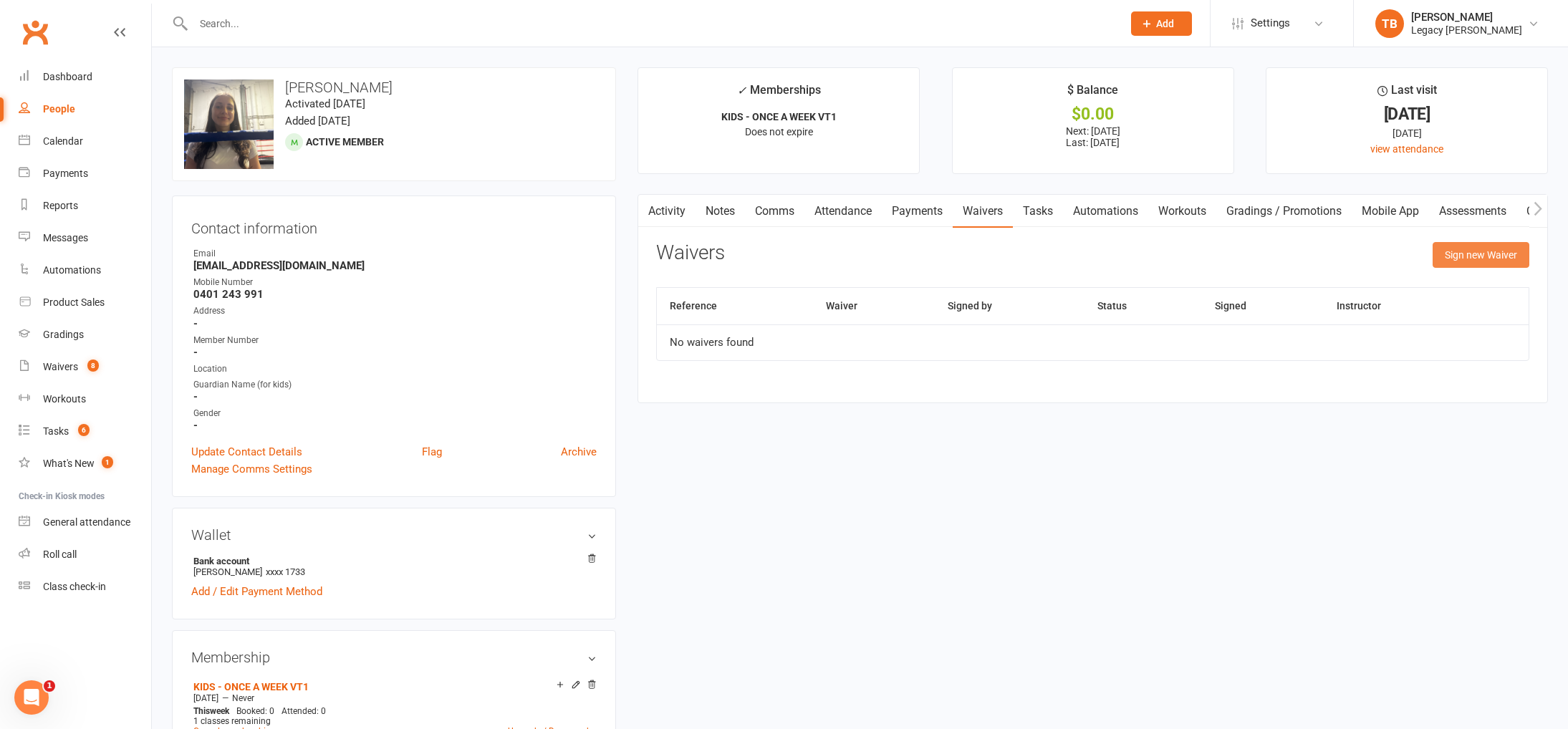
click at [1483, 245] on button "Sign new Waiver" at bounding box center [1481, 255] width 97 height 26
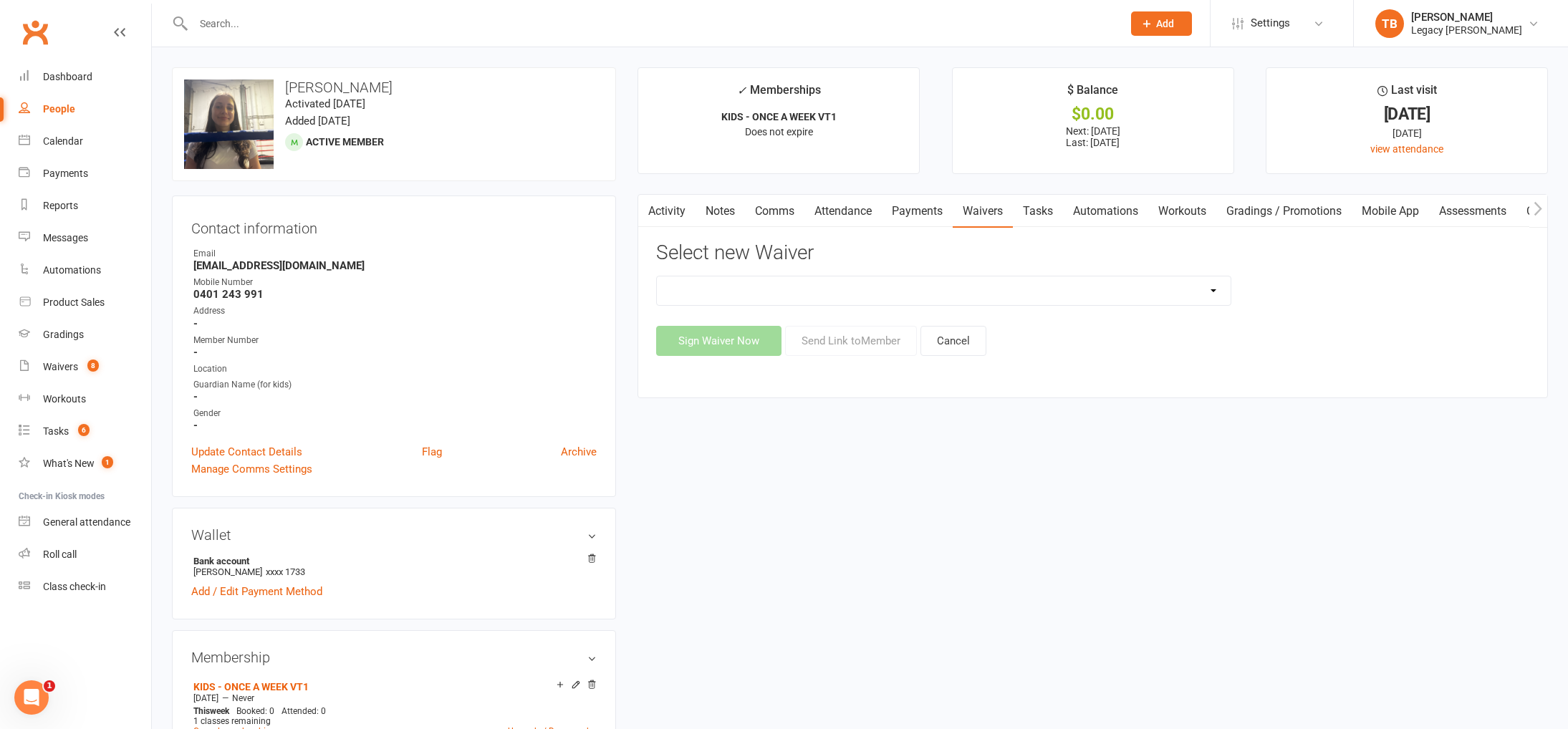
click at [883, 304] on select "❌ CANCELLATION FORM ☑️ CASUAL CLASS / PRIVATE ➖ EXISTING MEMBER WAIVER 🆓 FREE T…" at bounding box center [943, 291] width 573 height 29
select select "10401"
click at [657, 277] on select "❌ CANCELLATION FORM ☑️ CASUAL CLASS / PRIVATE ➖ EXISTING MEMBER WAIVER 🆓 FREE T…" at bounding box center [943, 291] width 573 height 29
click at [873, 335] on button "Send Link to Member" at bounding box center [850, 340] width 132 height 30
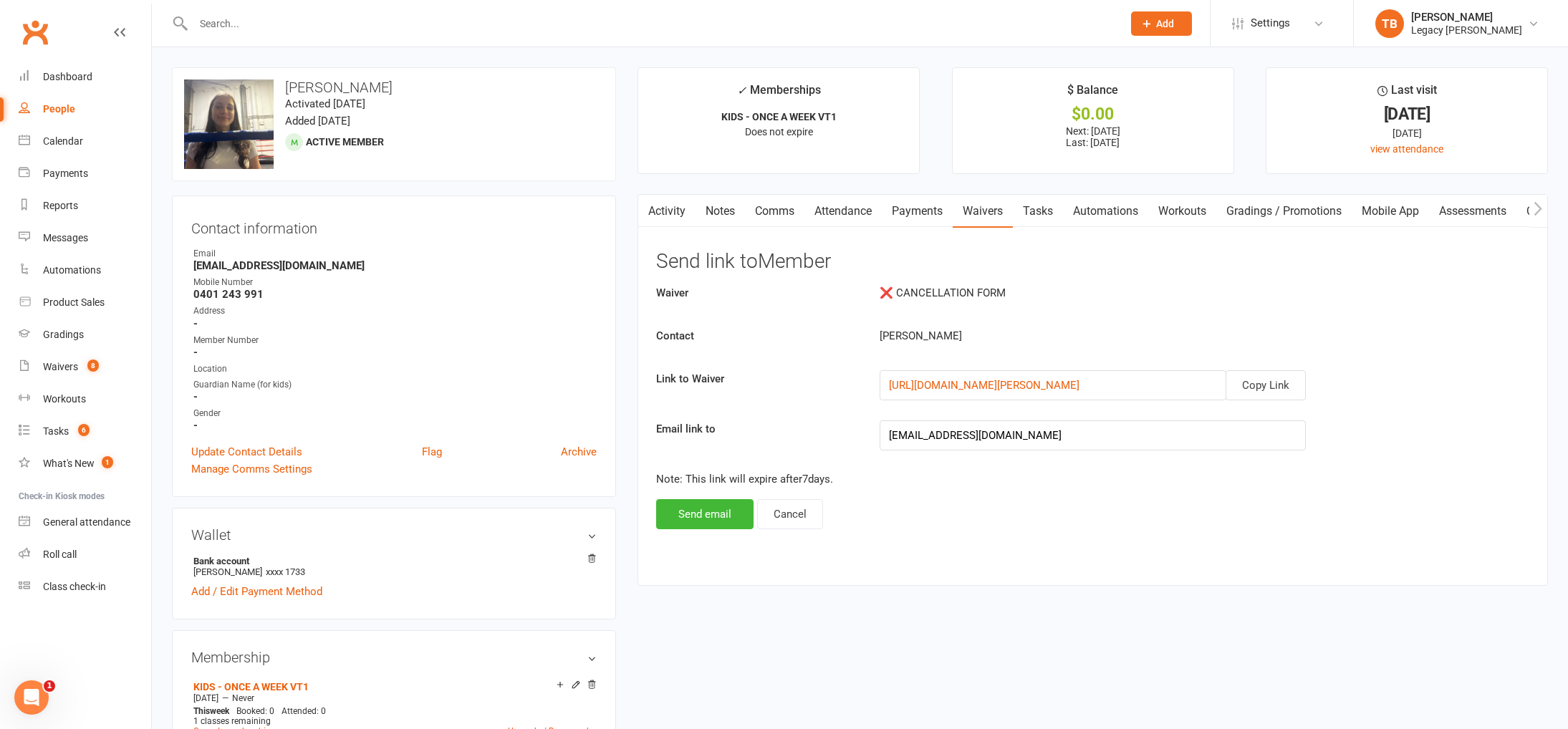
click at [722, 496] on div "Waiver ❌ CANCELLATION FORM Contact Sienna Simpson Link to Waiver Copy Link http…" at bounding box center [1092, 407] width 873 height 245
click at [719, 514] on button "Send email" at bounding box center [705, 514] width 98 height 30
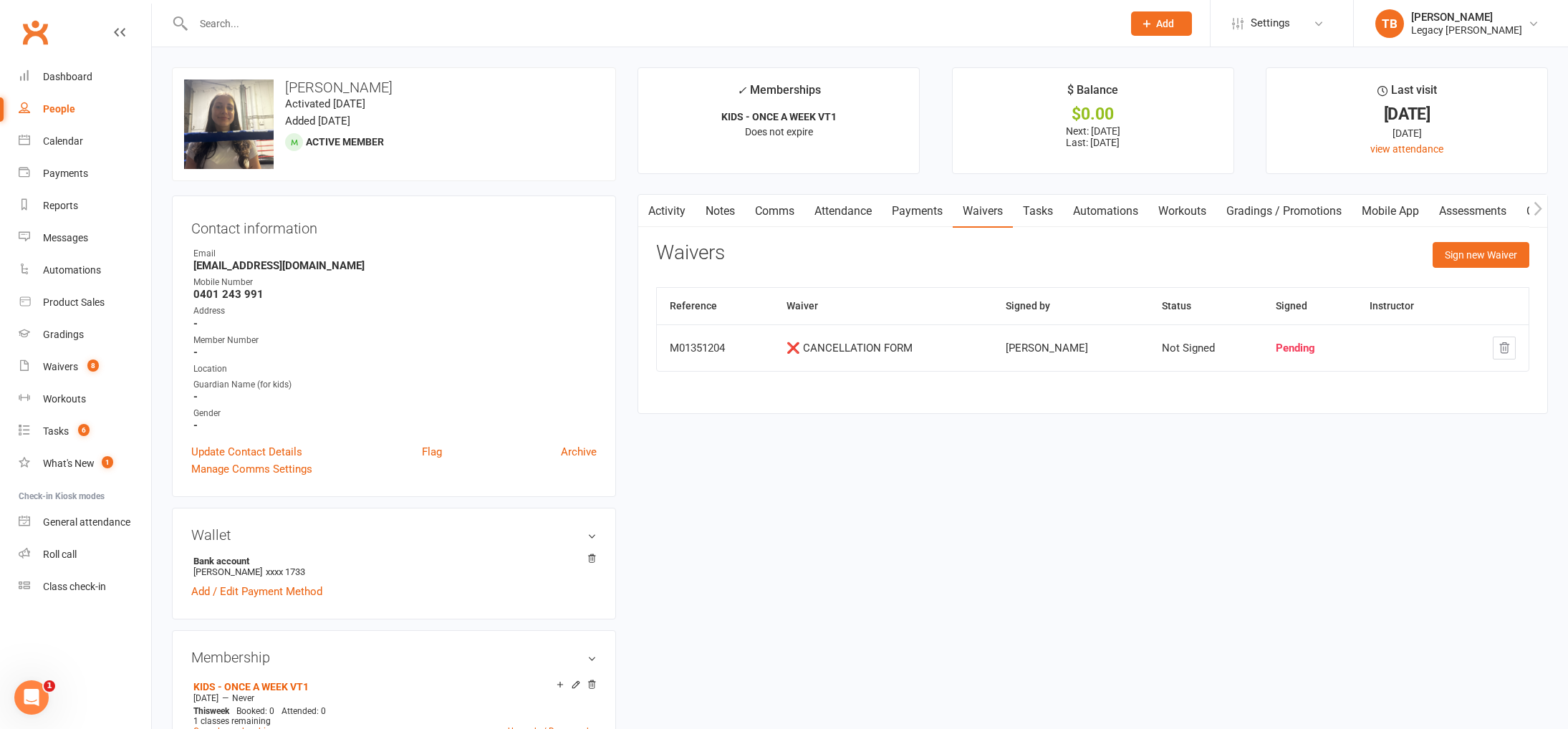
click at [420, 18] on input "text" at bounding box center [650, 24] width 923 height 20
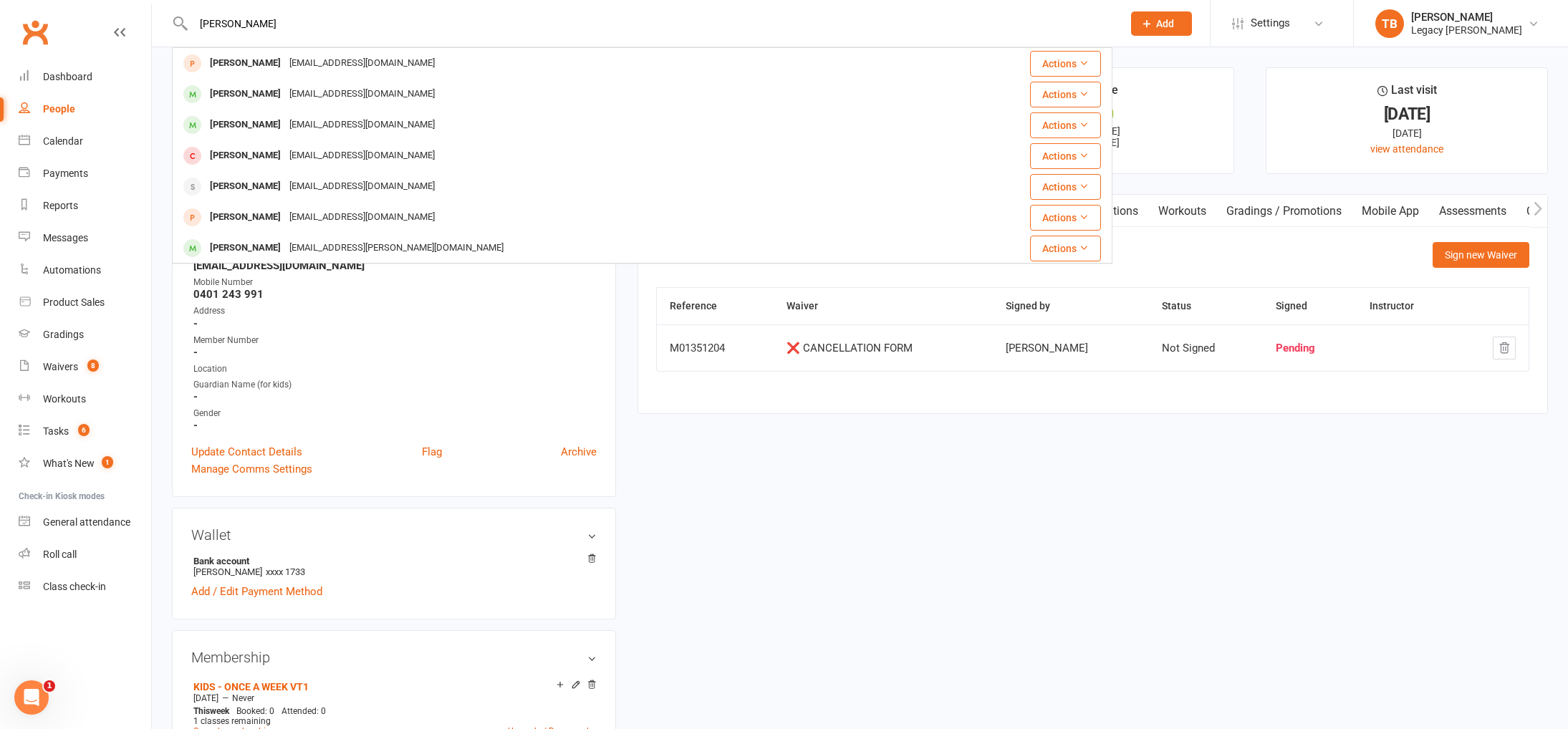
drag, startPoint x: 120, startPoint y: 17, endPoint x: 65, endPoint y: 10, distance: 55.4
click at [65, 3] on header "sam kee Sam Dare Samdare4@yahoo.com Actions Sam Sturmer Samsturmer@hotmail.com …" at bounding box center [784, 3] width 1568 height 0
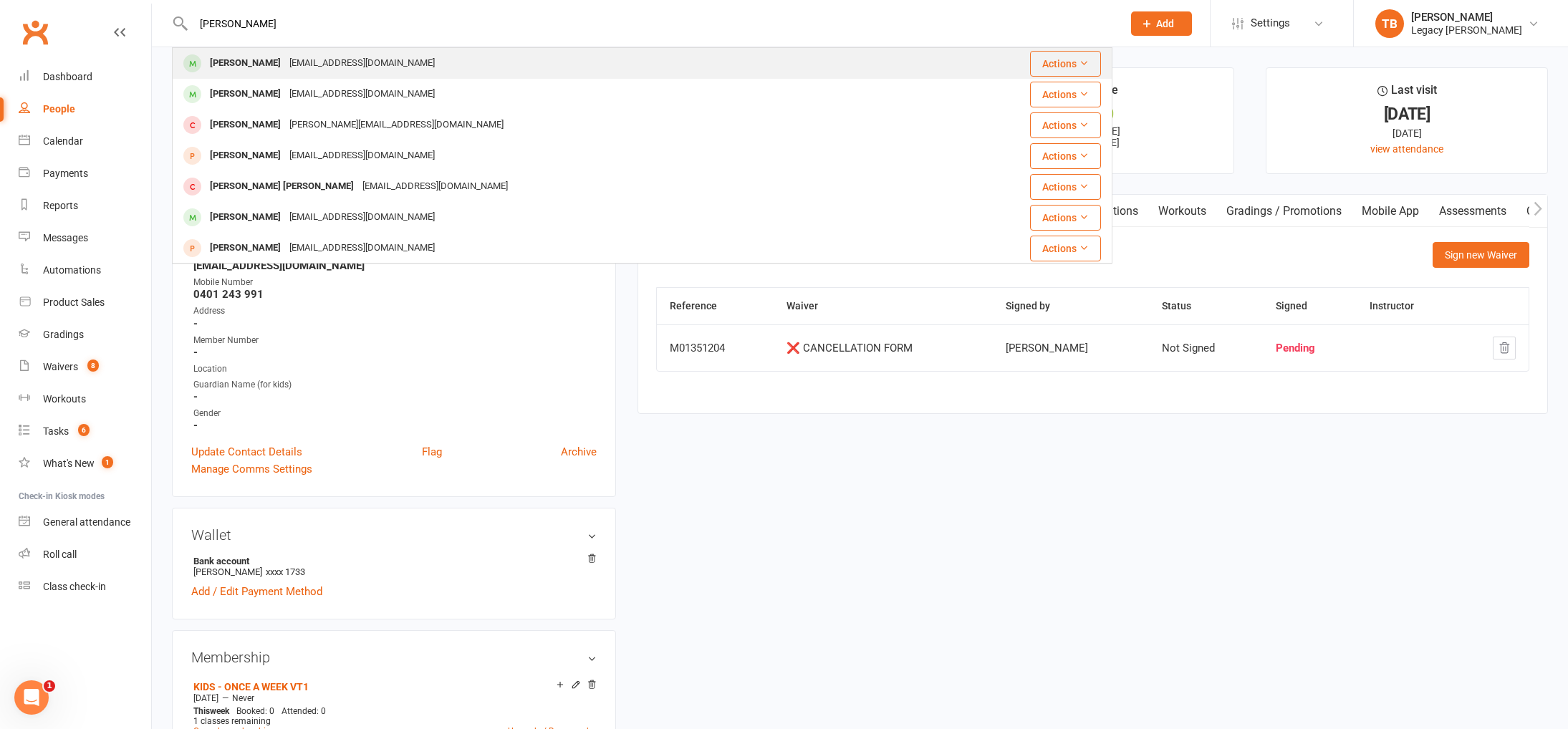
type input "lucas arr"
click at [336, 73] on div "Lucas Arruda Luke.tdn@gmail.com" at bounding box center [564, 64] width 781 height 30
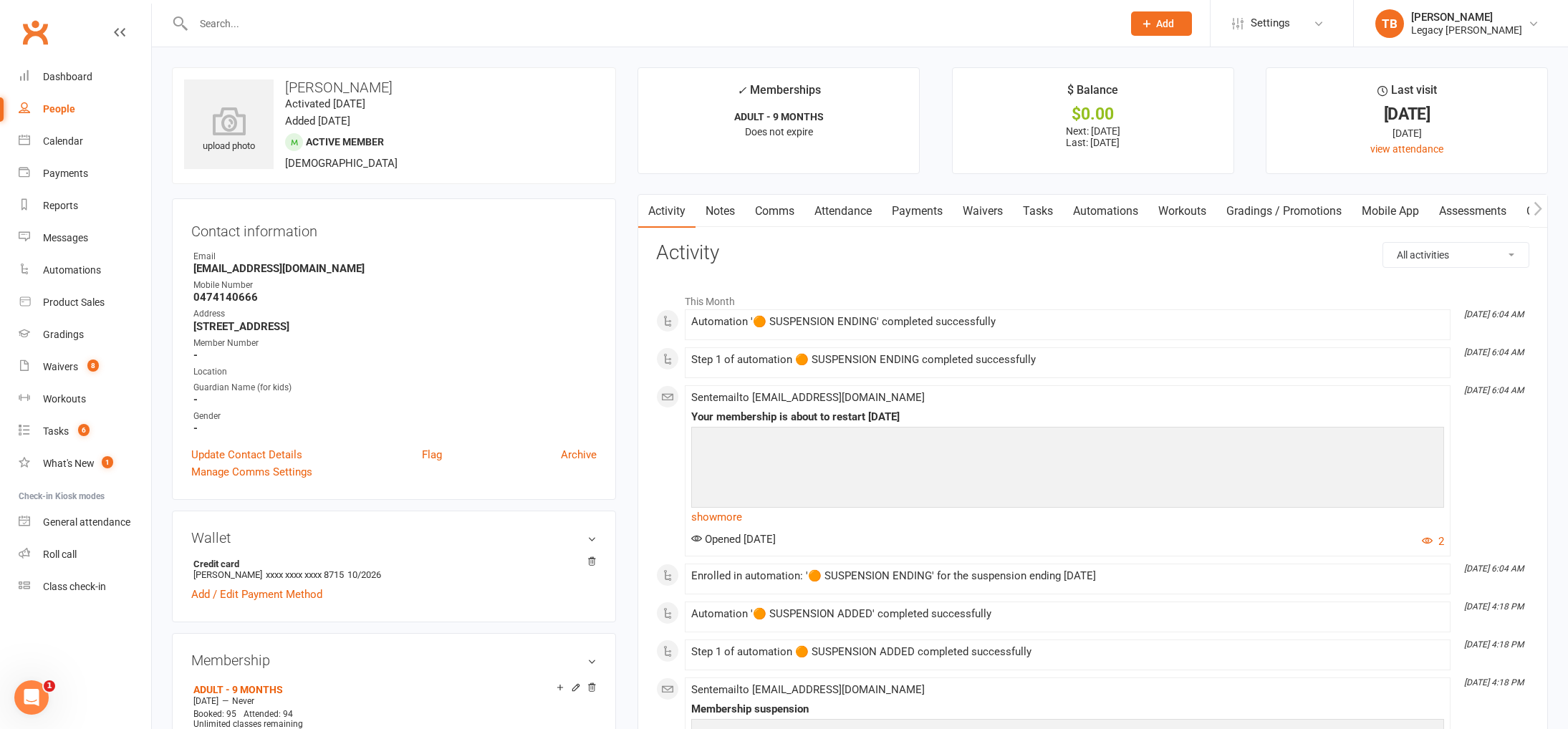
click at [926, 211] on link "Payments" at bounding box center [917, 211] width 71 height 33
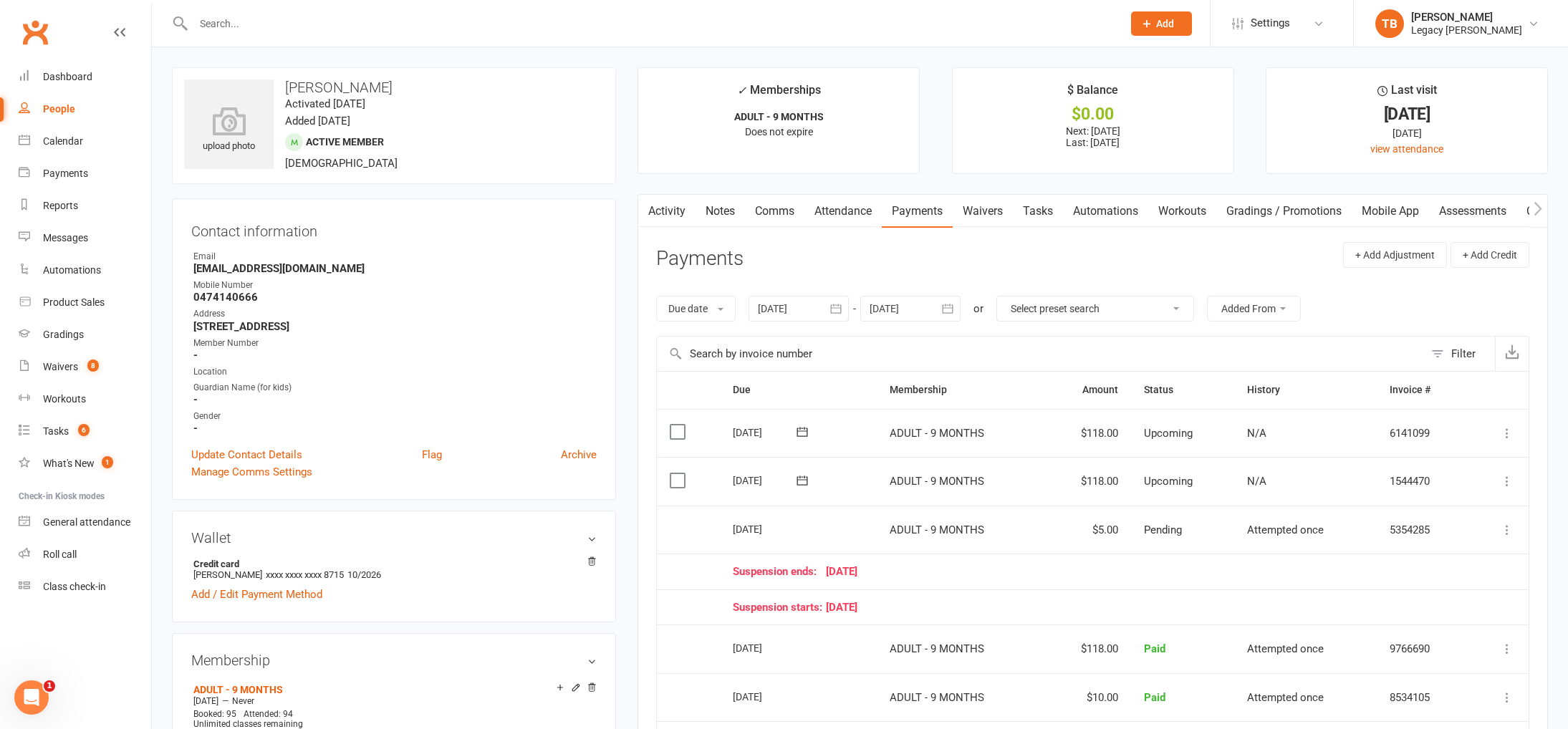
click at [967, 215] on link "Waivers" at bounding box center [982, 211] width 60 height 33
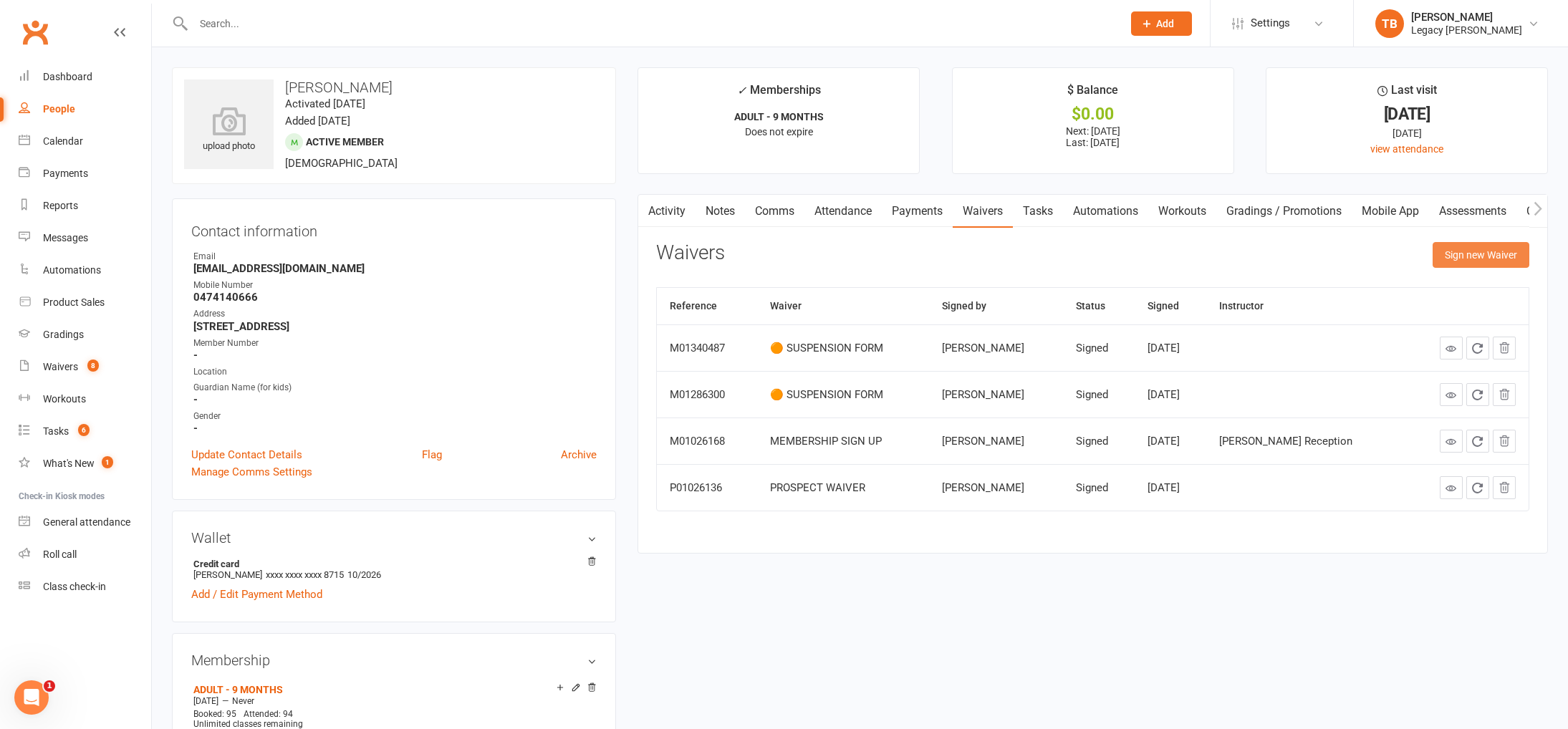
click at [1452, 261] on button "Sign new Waiver" at bounding box center [1481, 255] width 97 height 26
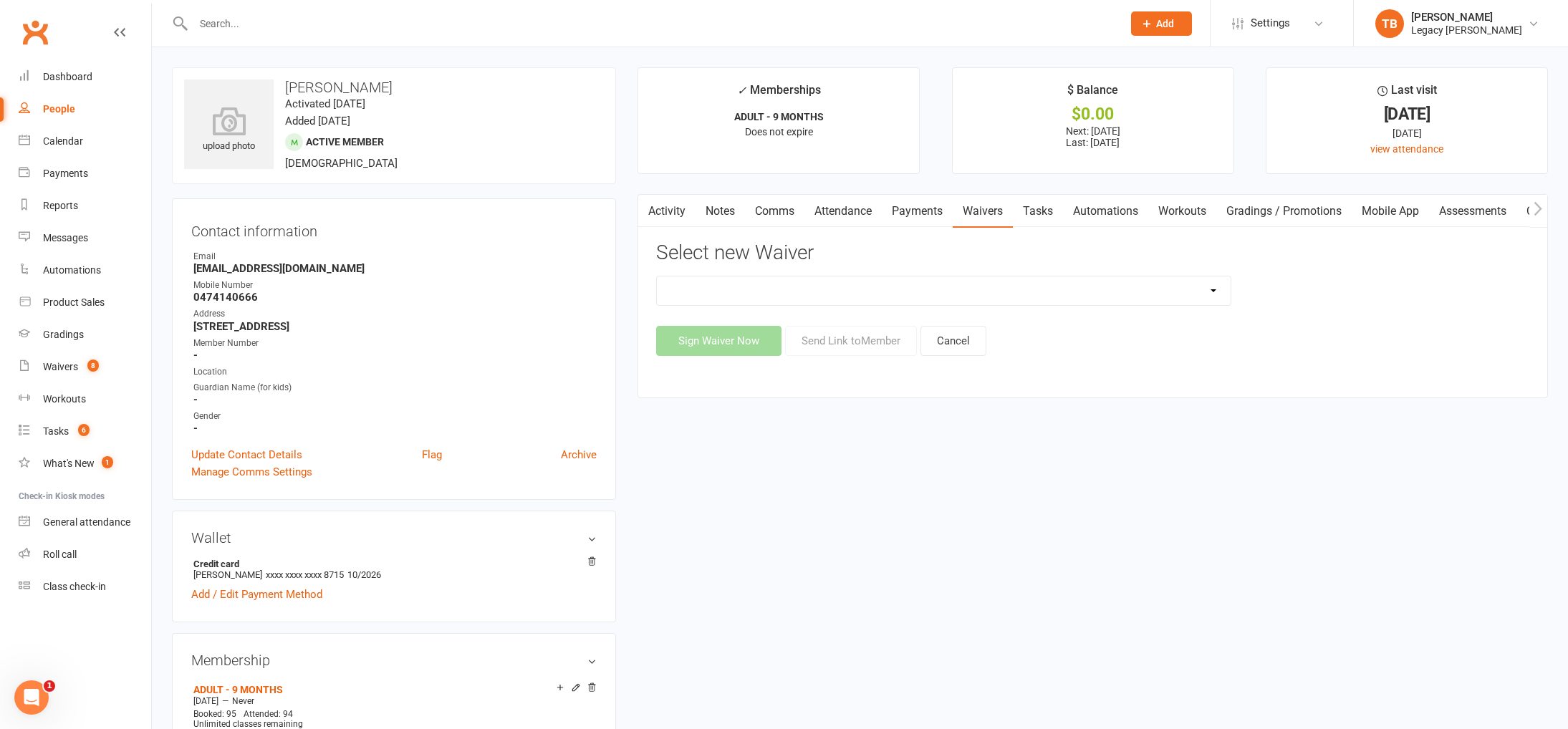
click at [1046, 297] on select "❌ CANCELLATION FORM ☑️ CASUAL CLASS / PRIVATE ➖ EXISTING MEMBER WAIVER 🆓 FREE T…" at bounding box center [943, 291] width 573 height 29
select select "10407"
click at [657, 277] on select "❌ CANCELLATION FORM ☑️ CASUAL CLASS / PRIVATE ➖ EXISTING MEMBER WAIVER 🆓 FREE T…" at bounding box center [943, 291] width 573 height 29
click at [864, 348] on button "Send Link to Member" at bounding box center [850, 340] width 132 height 30
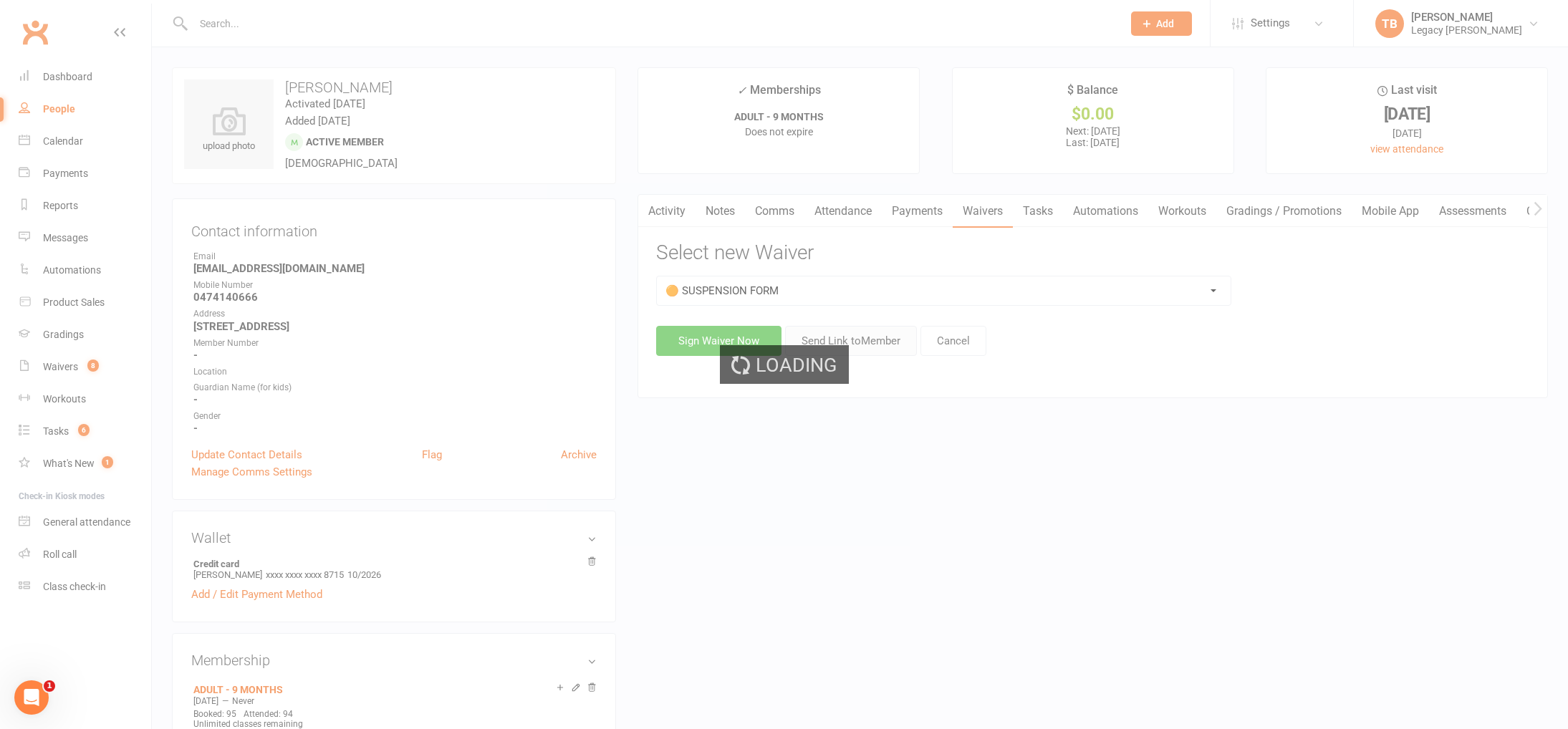
scroll to position [2, 0]
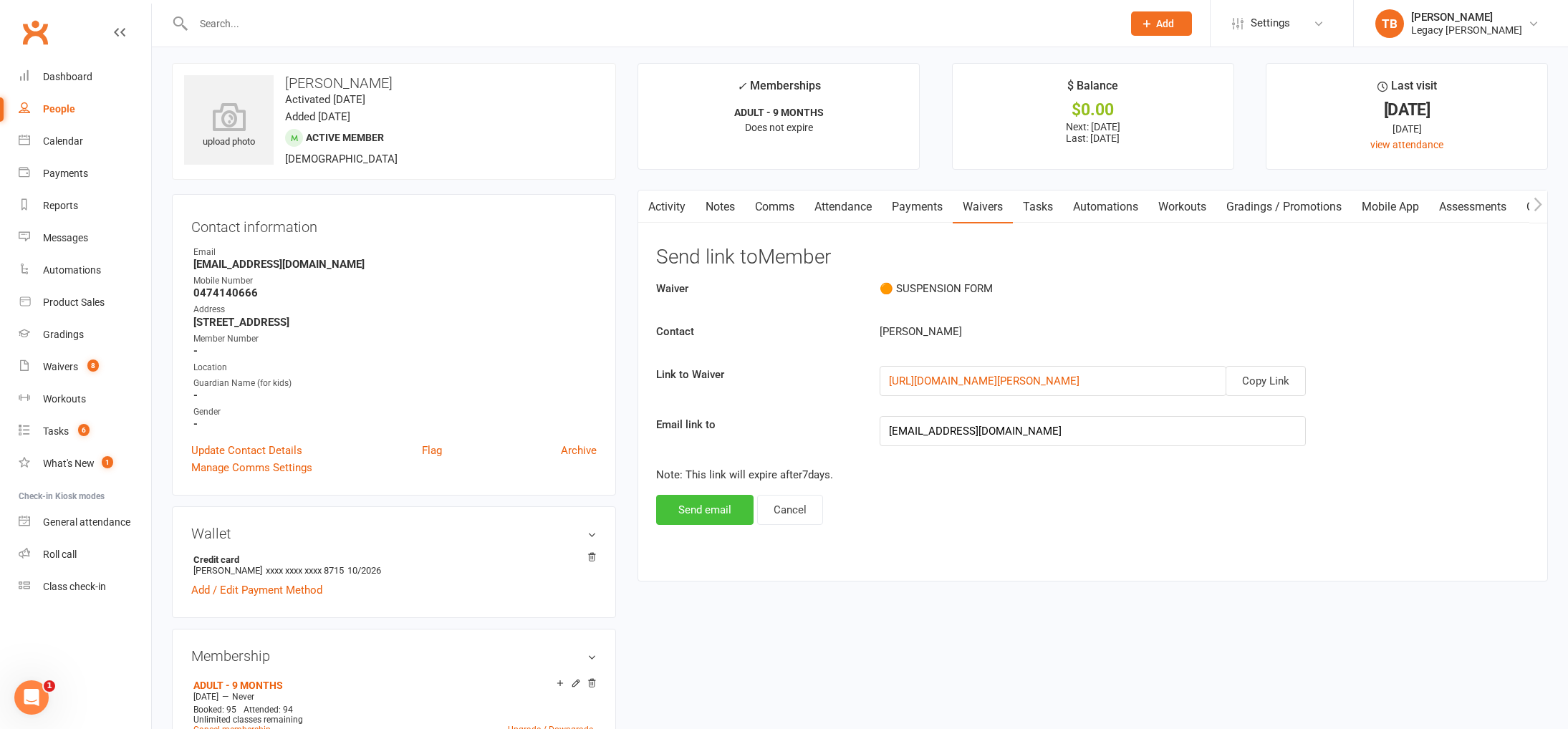
click at [709, 512] on button "Send email" at bounding box center [705, 510] width 98 height 30
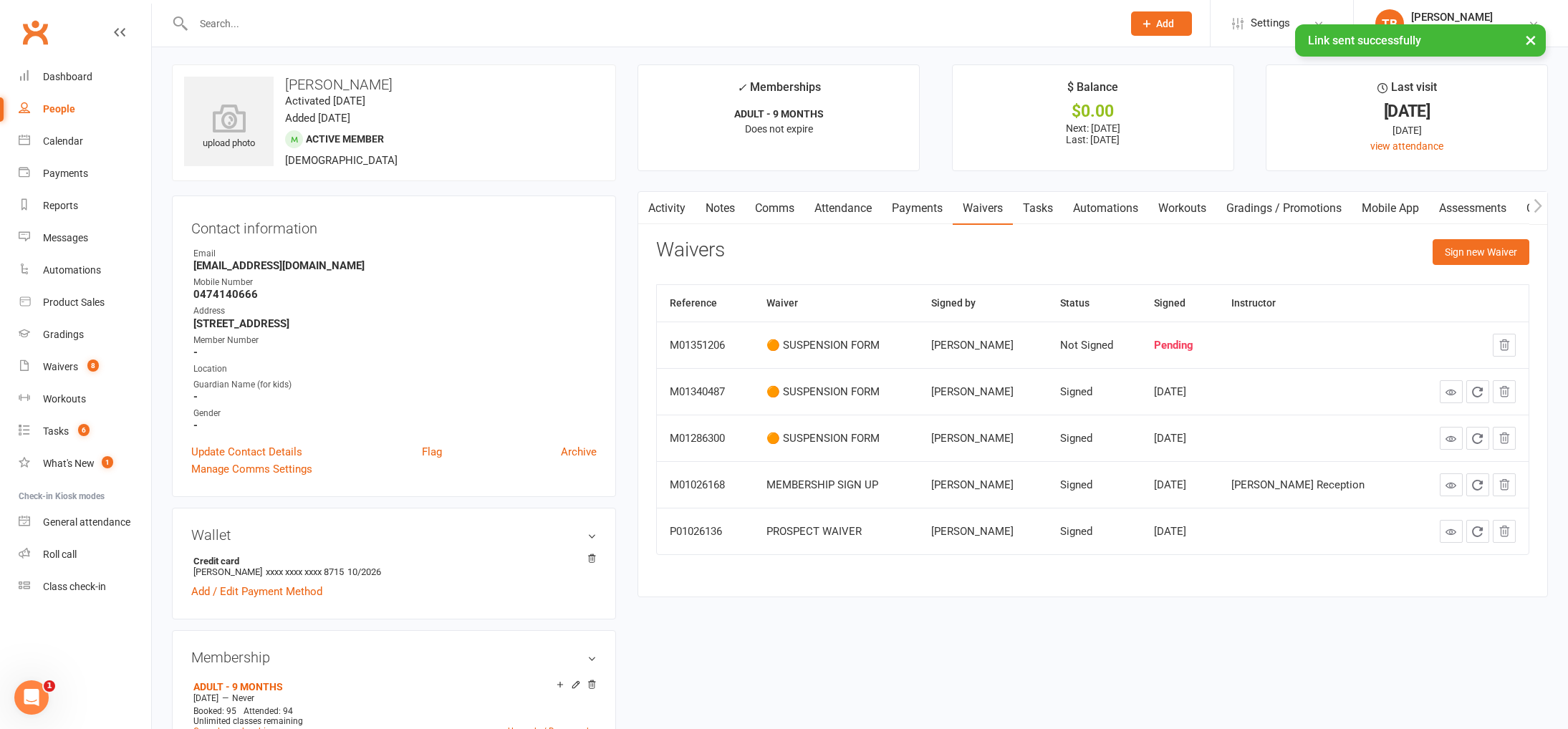
scroll to position [6, 0]
click at [827, 212] on link "Attendance" at bounding box center [842, 206] width 78 height 33
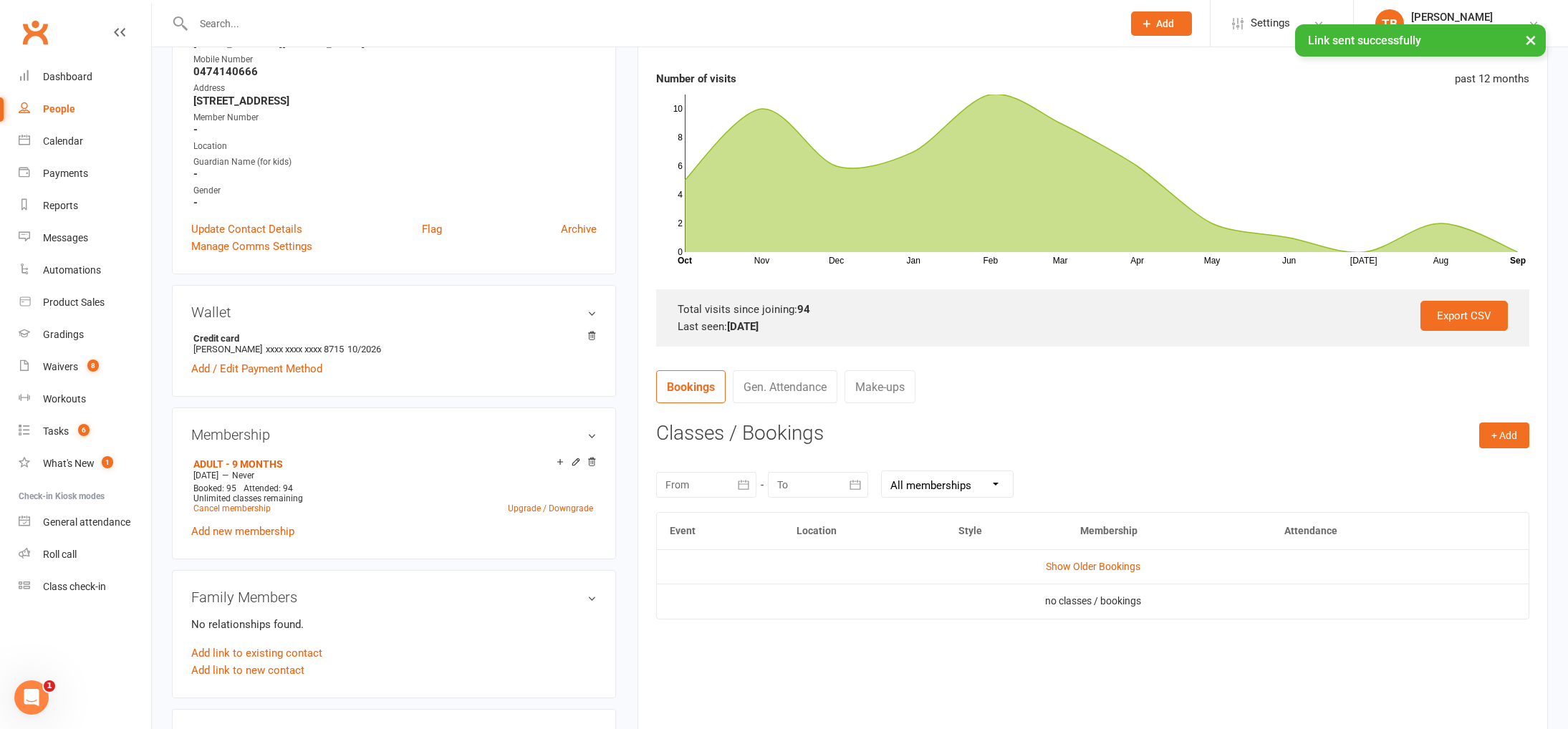
scroll to position [490, 0]
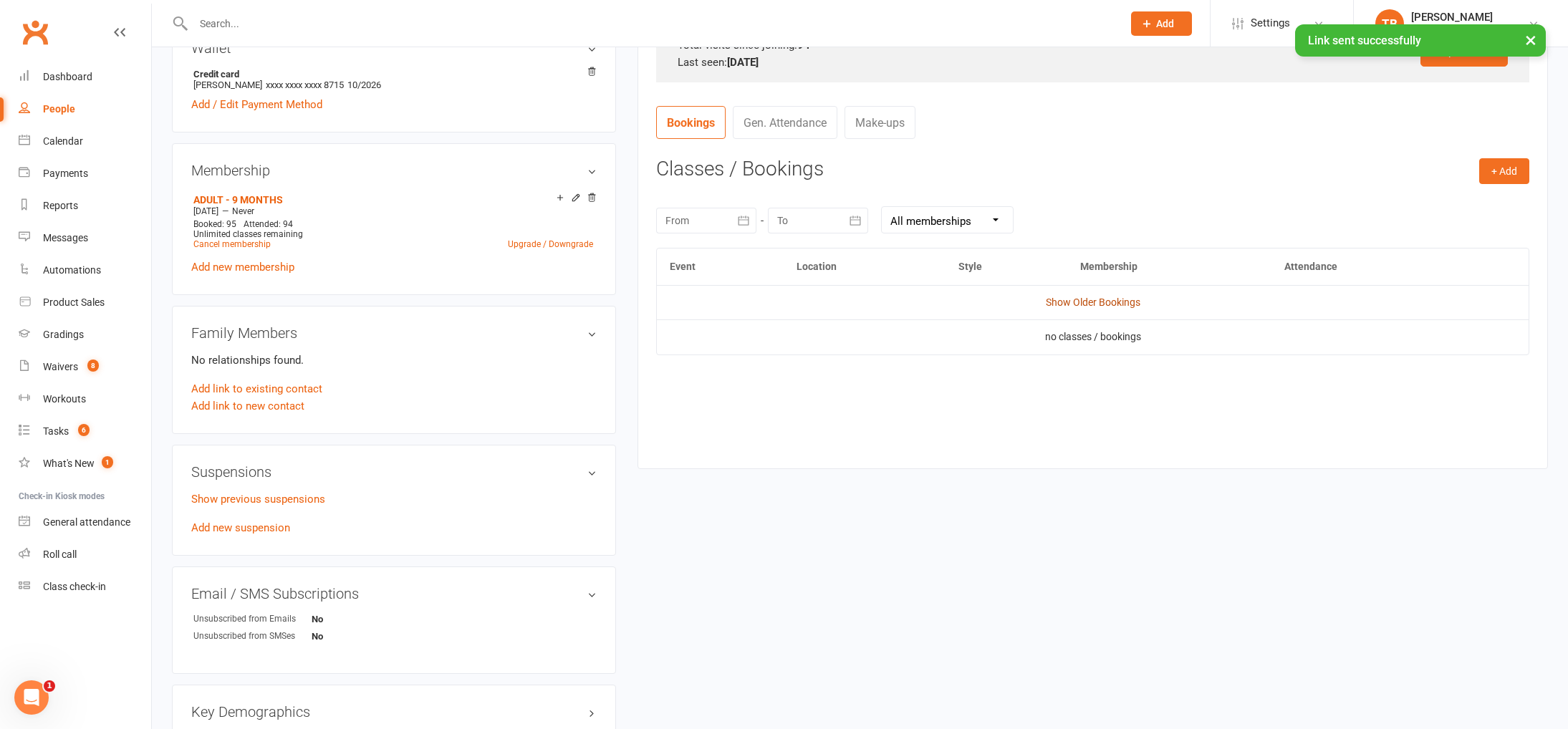
click at [1060, 304] on link "Show Older Bookings" at bounding box center [1093, 302] width 94 height 11
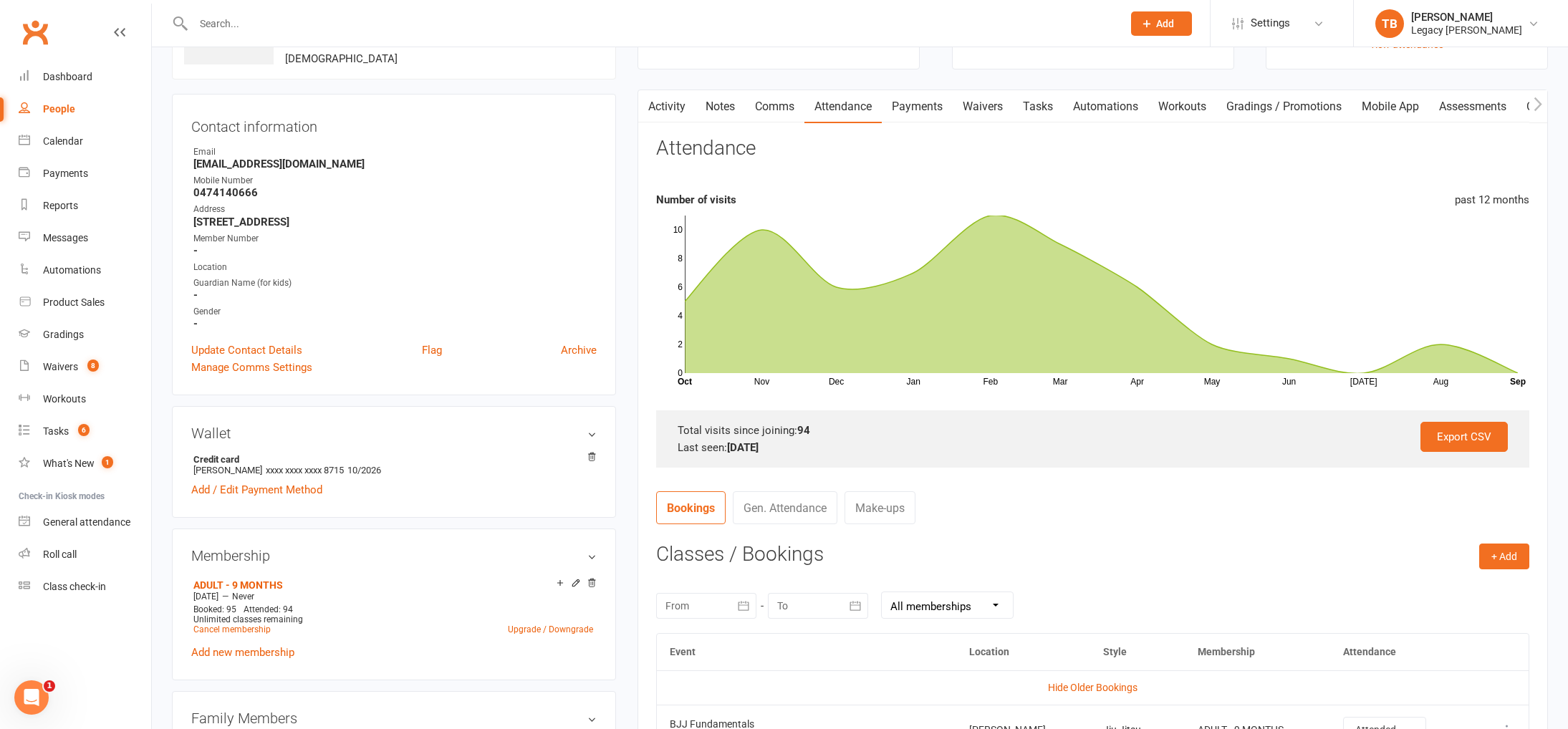
scroll to position [103, 0]
click at [285, 19] on input "text" at bounding box center [650, 24] width 923 height 20
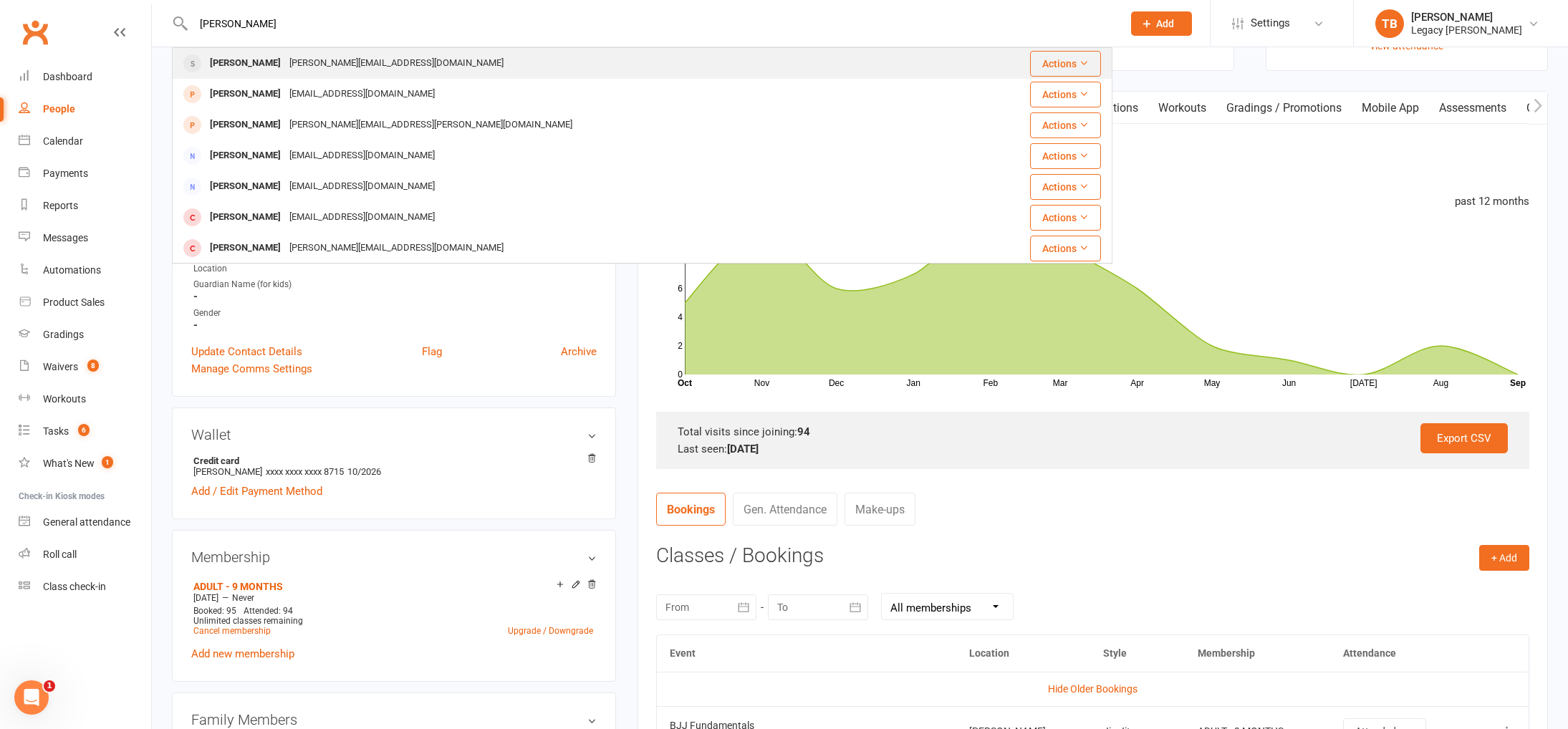
type input "marcus ren"
click at [291, 58] on div "marcus_renshaw@icloud.com" at bounding box center [395, 64] width 223 height 21
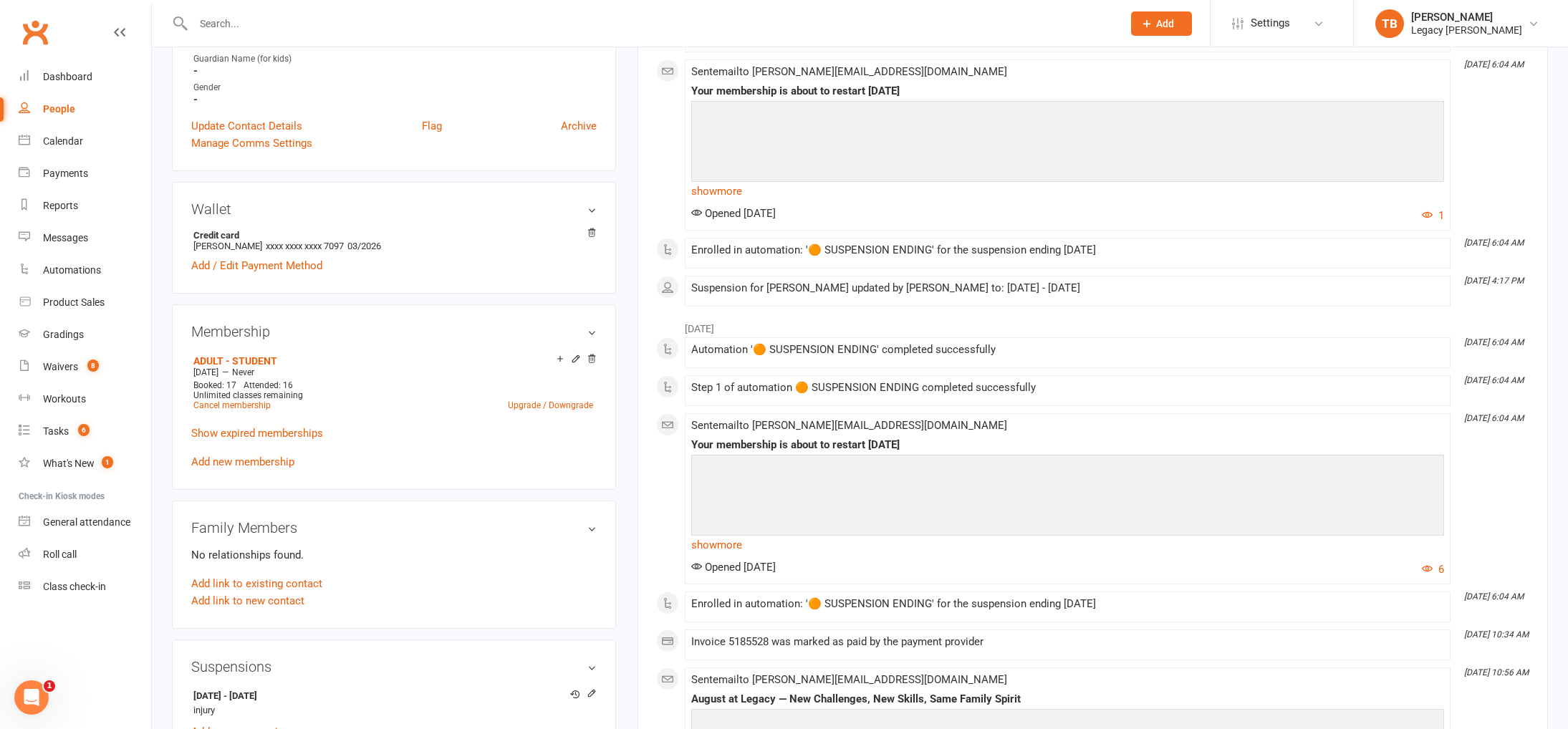
scroll to position [429, 0]
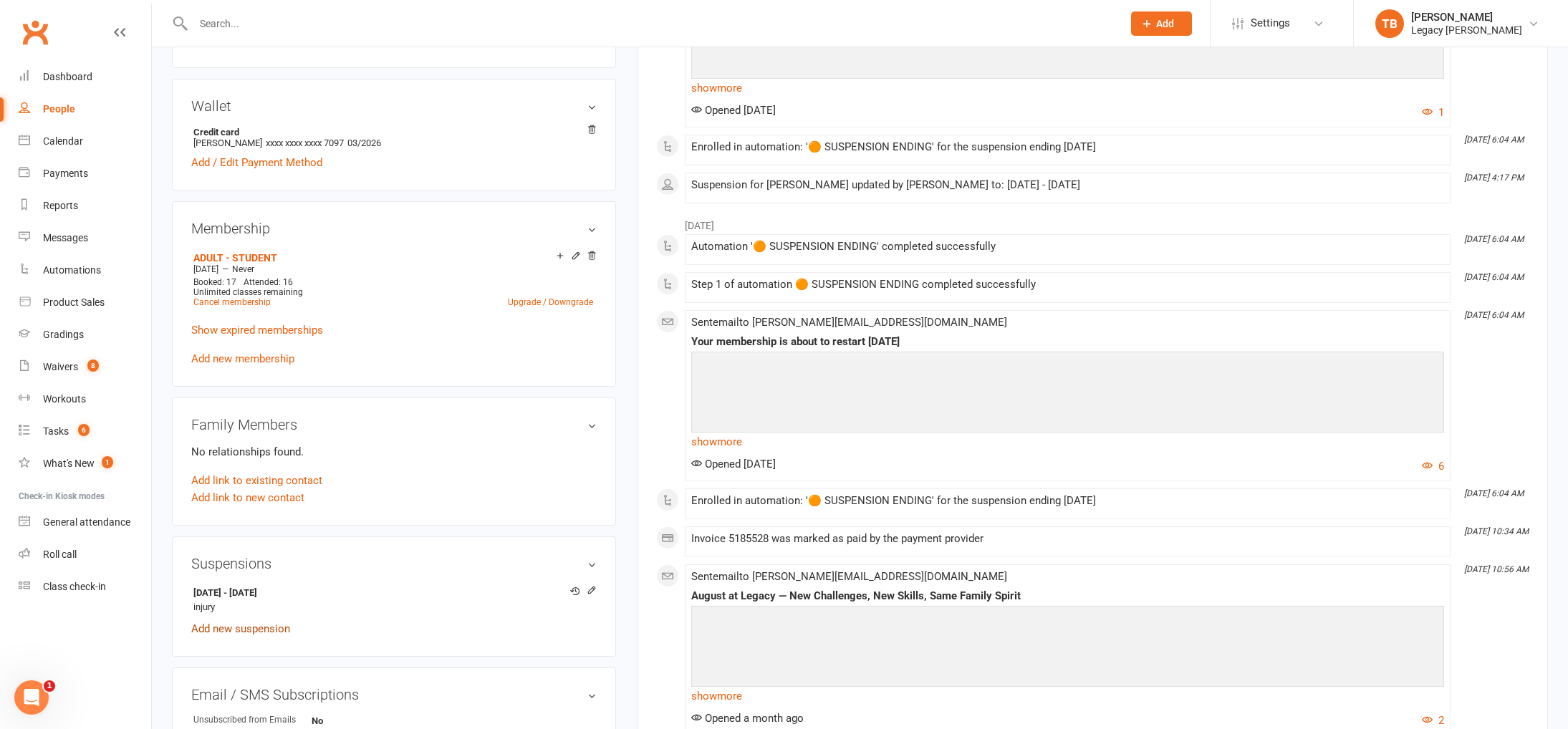
click at [251, 625] on link "Add new suspension" at bounding box center [240, 629] width 99 height 13
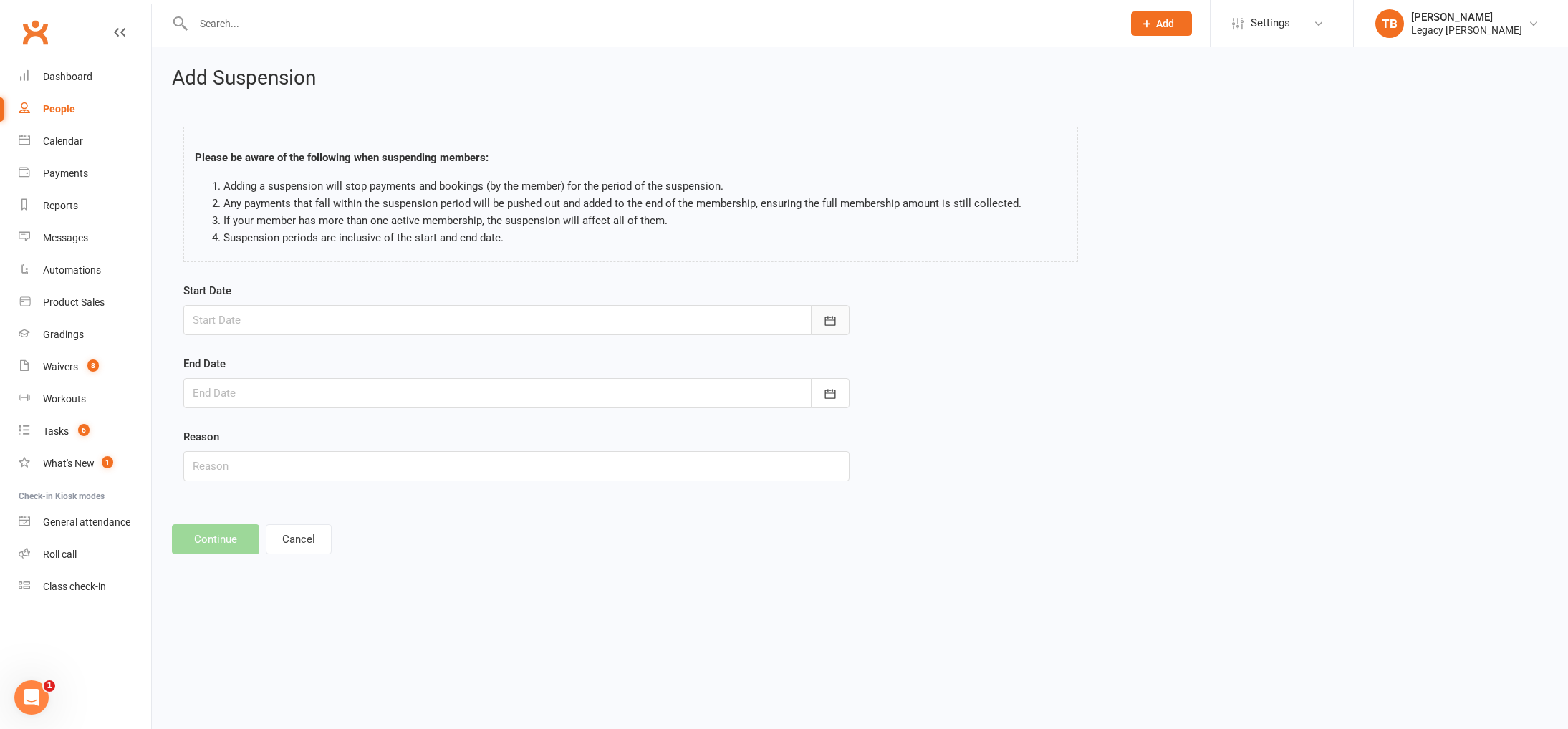
click at [840, 323] on button "button" at bounding box center [830, 320] width 38 height 30
click at [278, 461] on button "15" at bounding box center [272, 465] width 30 height 26
type input "[DATE]"
click at [827, 391] on icon "button" at bounding box center [829, 394] width 14 height 14
click at [332, 592] on span "01" at bounding box center [335, 593] width 11 height 11
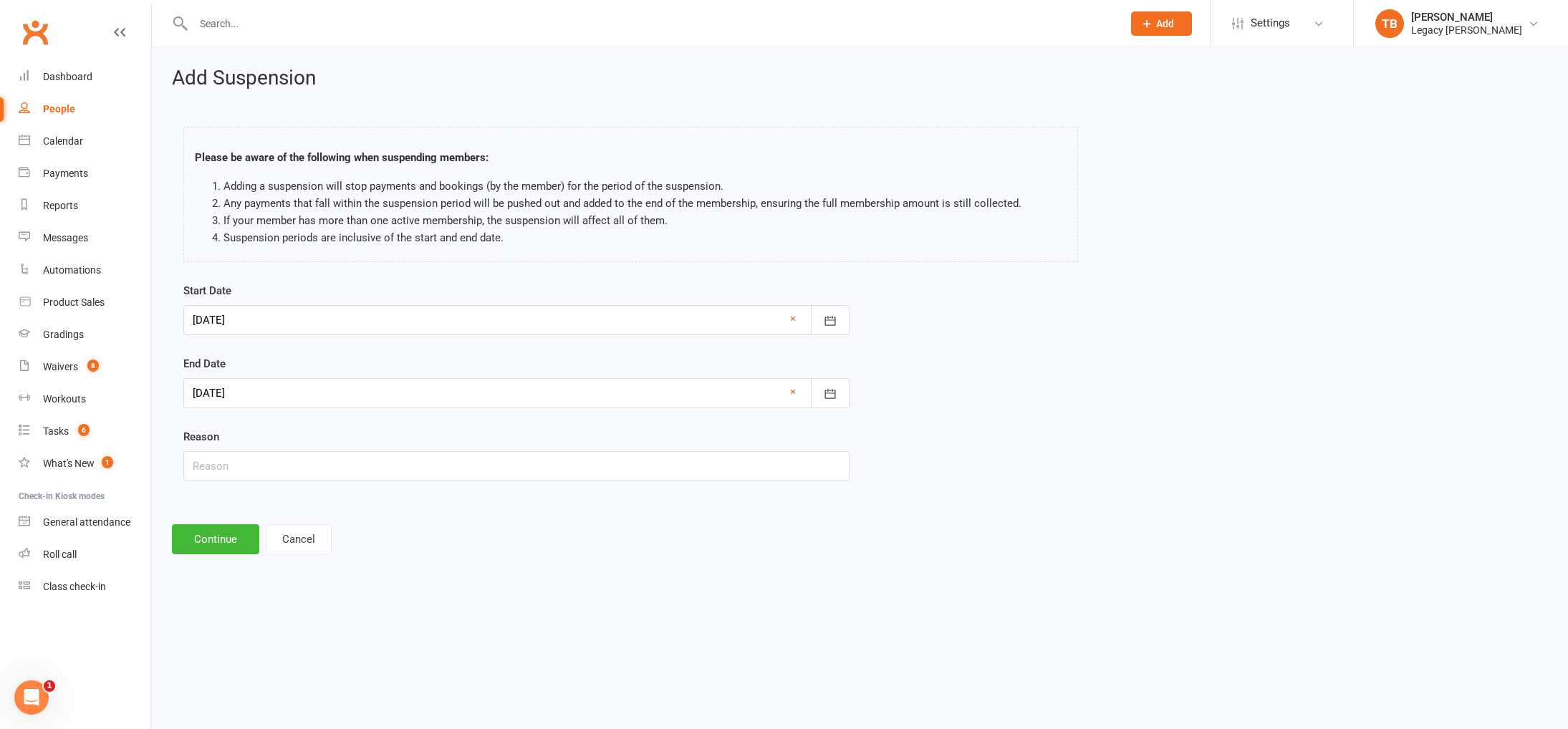
click at [299, 384] on div at bounding box center [516, 393] width 666 height 30
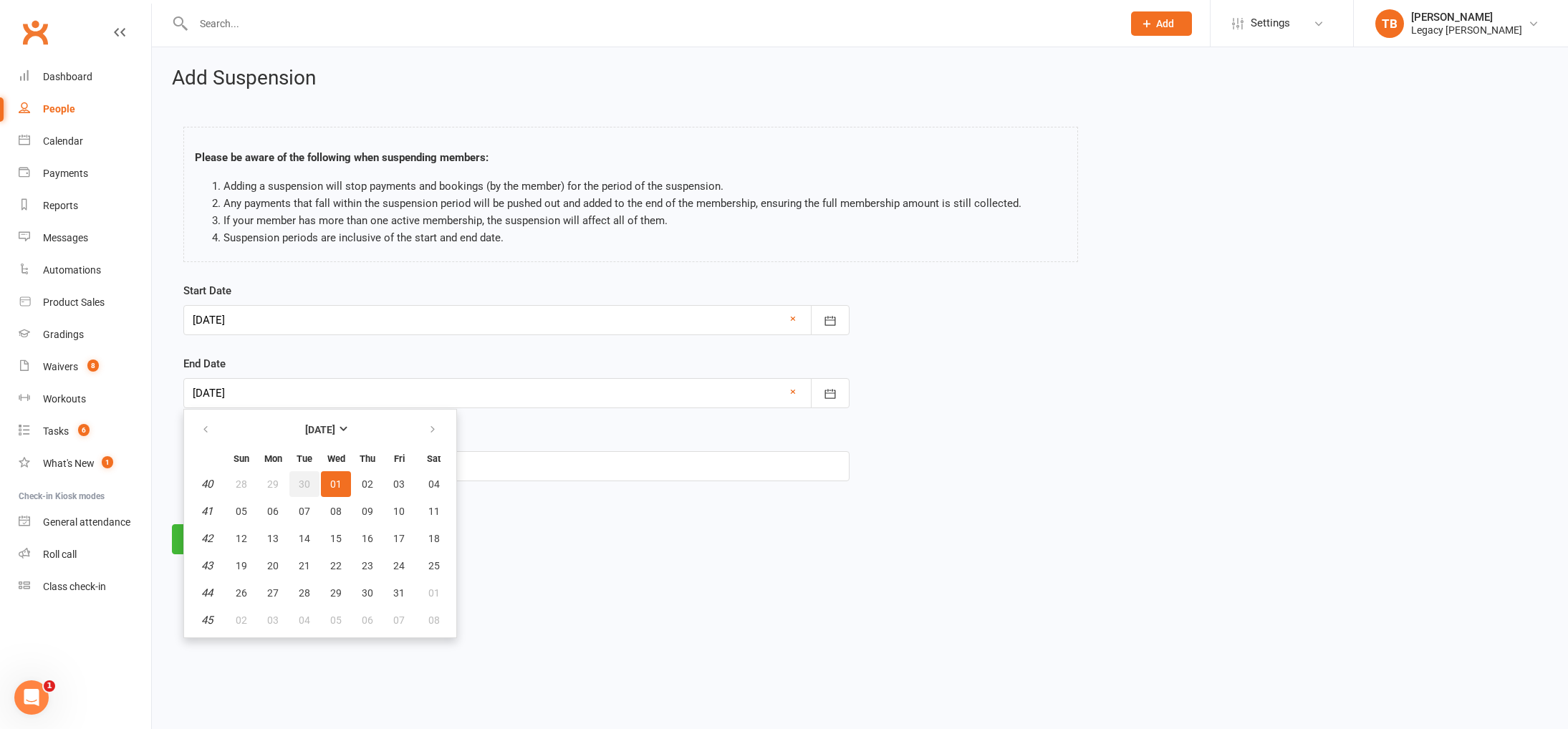
click at [305, 480] on span "30" at bounding box center [304, 484] width 11 height 11
type input "30 Sep 2025"
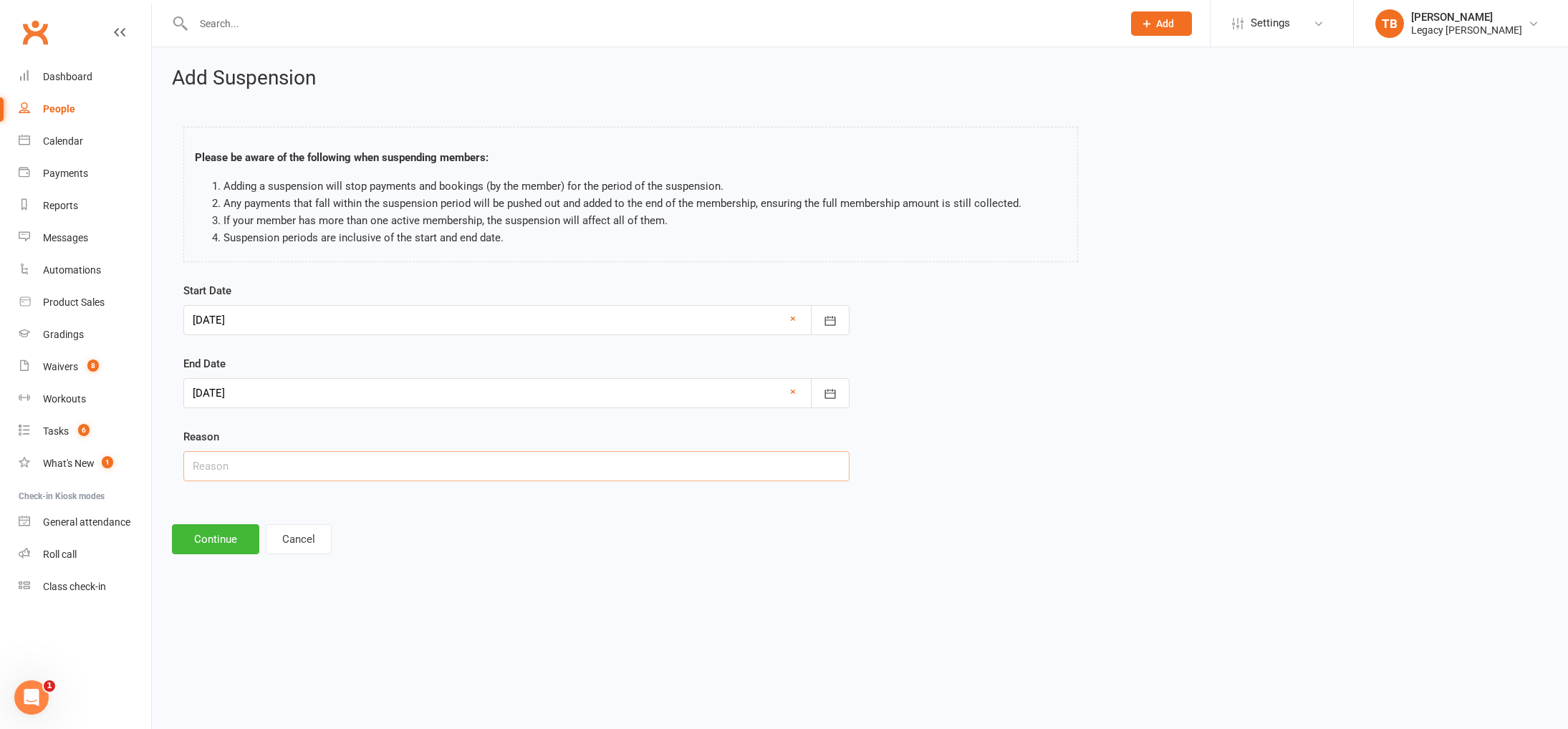
click at [353, 478] on input "text" at bounding box center [516, 466] width 666 height 30
type input "S"
type input "Still injured"
click at [236, 543] on button "Continue" at bounding box center [216, 539] width 87 height 30
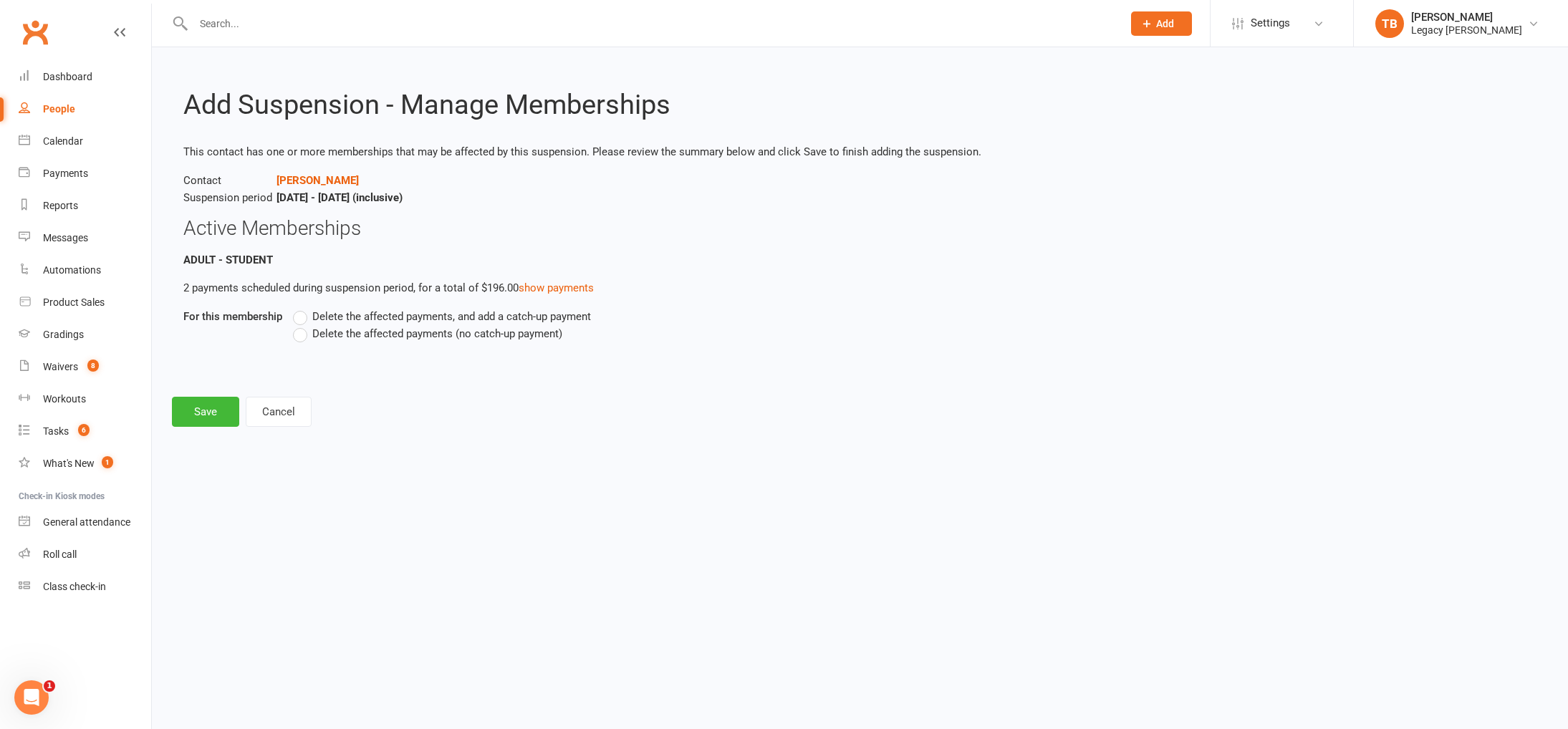
click at [447, 329] on span "Delete the affected payments (no catch-up payment)" at bounding box center [437, 332] width 250 height 15
click at [302, 325] on input "Delete the affected payments (no catch-up payment)" at bounding box center [297, 325] width 10 height 0
click at [194, 409] on button "Save" at bounding box center [205, 411] width 67 height 30
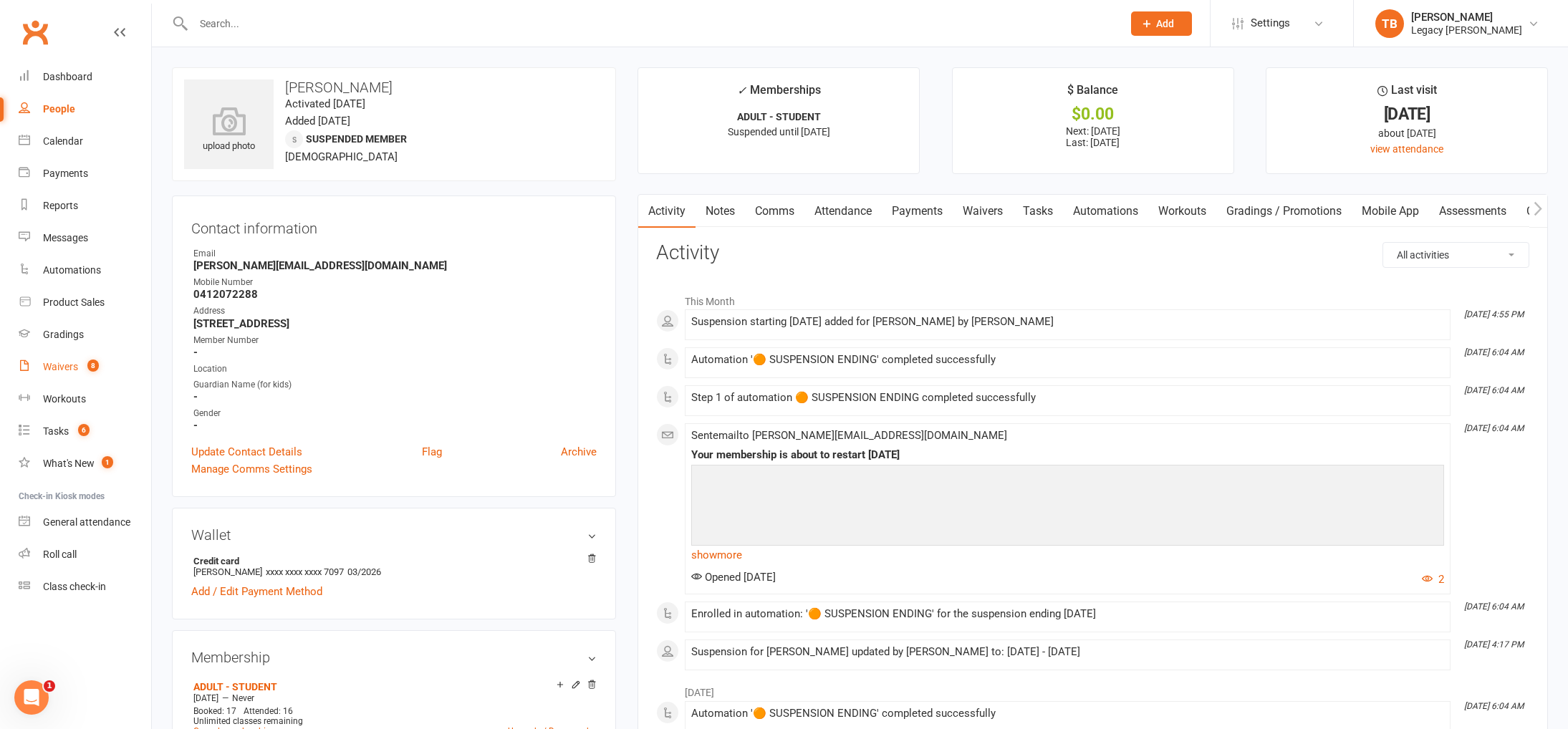
click at [90, 367] on span "8" at bounding box center [93, 366] width 11 height 12
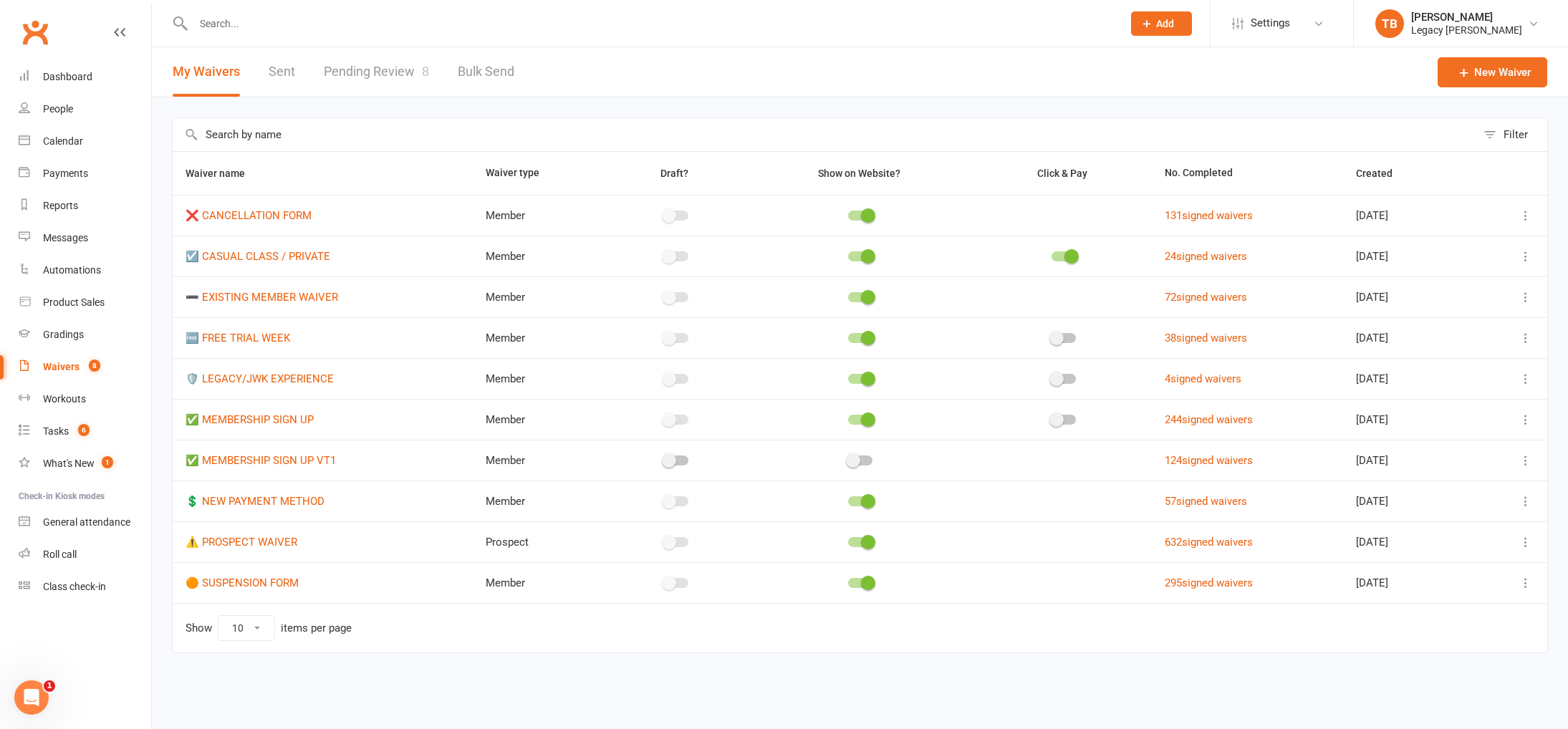
click at [422, 72] on span "8" at bounding box center [425, 71] width 7 height 15
select select "100"
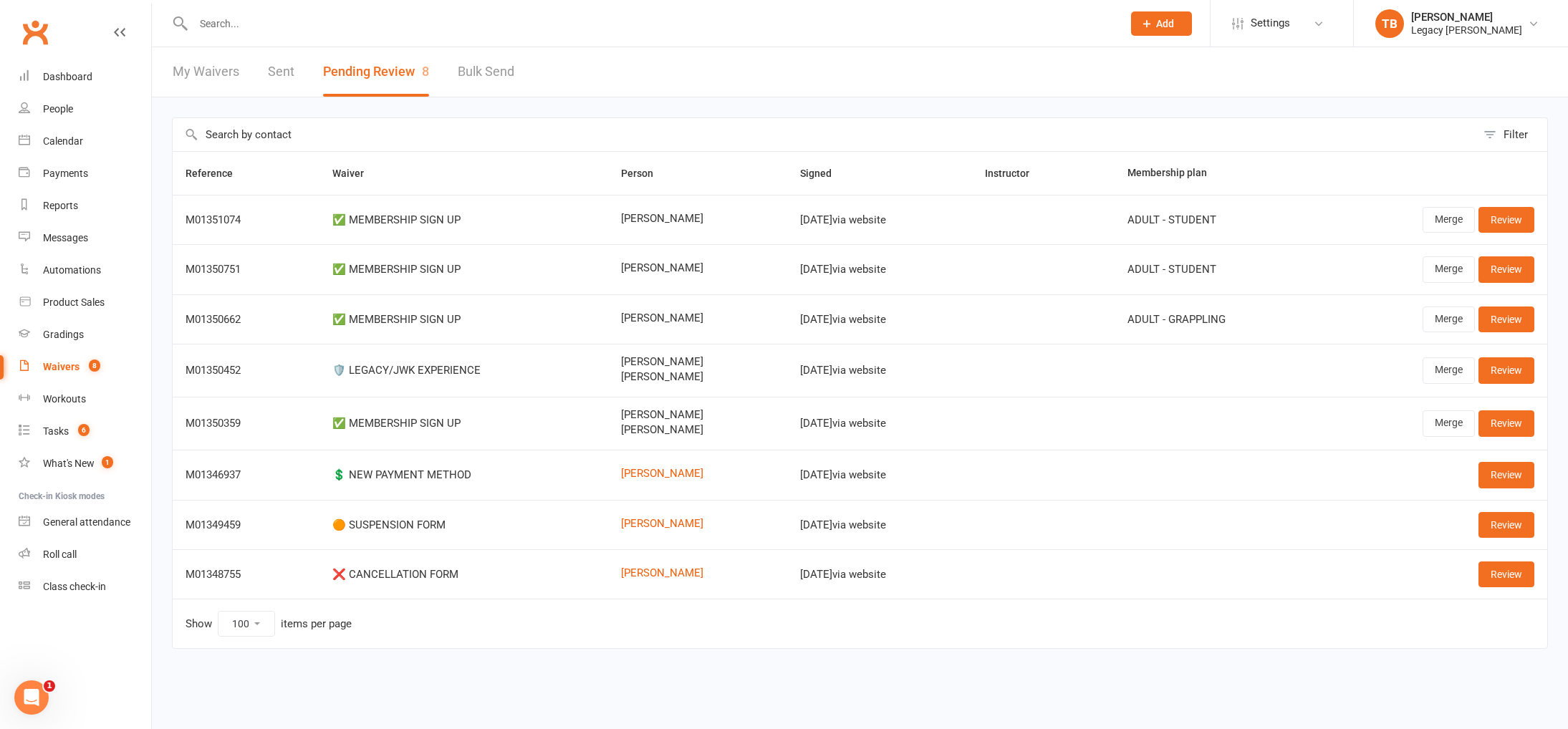
click at [349, 26] on input "text" at bounding box center [650, 24] width 923 height 20
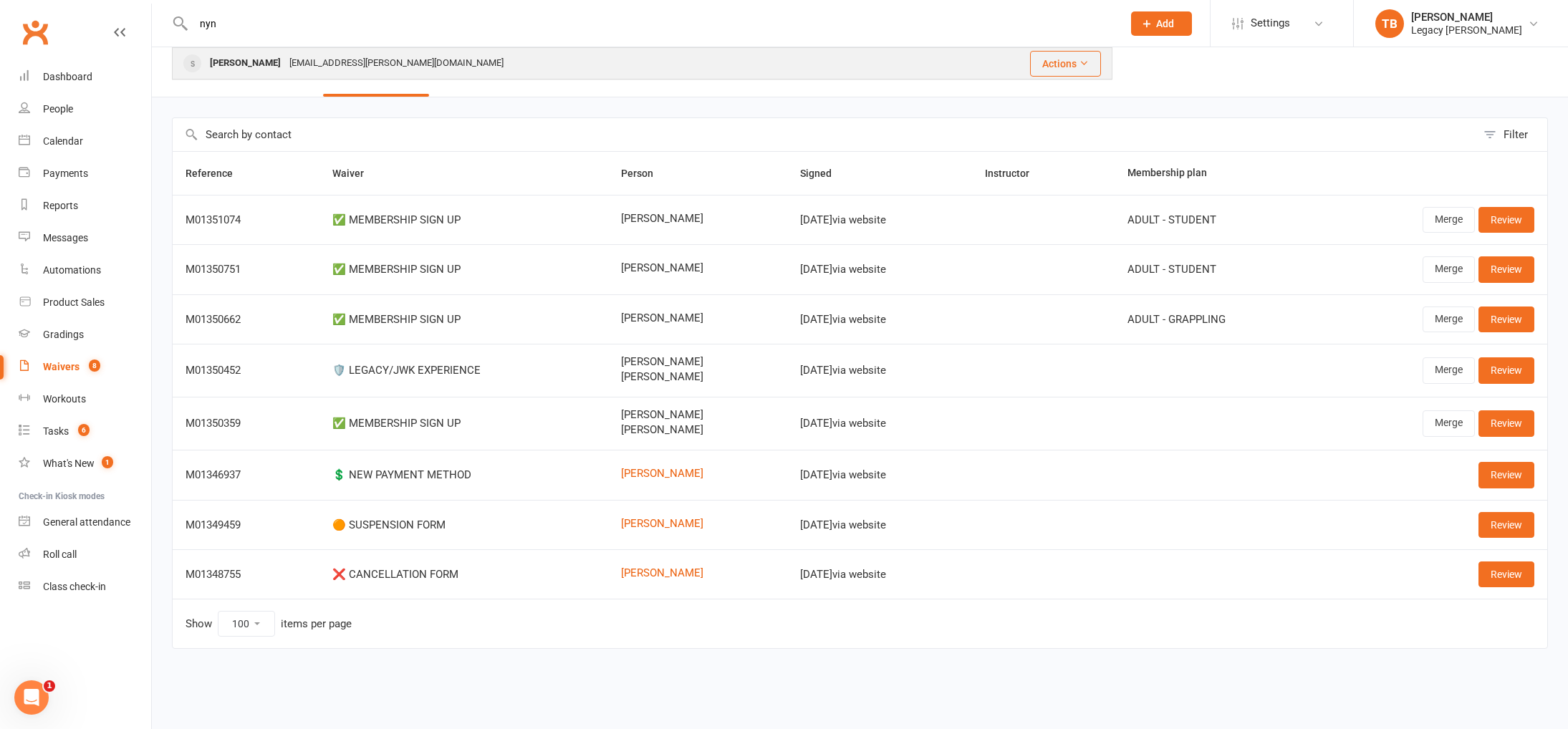
type input "nyn"
click at [339, 51] on div "Nynke Kooistra nynke-kooistra@outlook.com" at bounding box center [551, 64] width 755 height 30
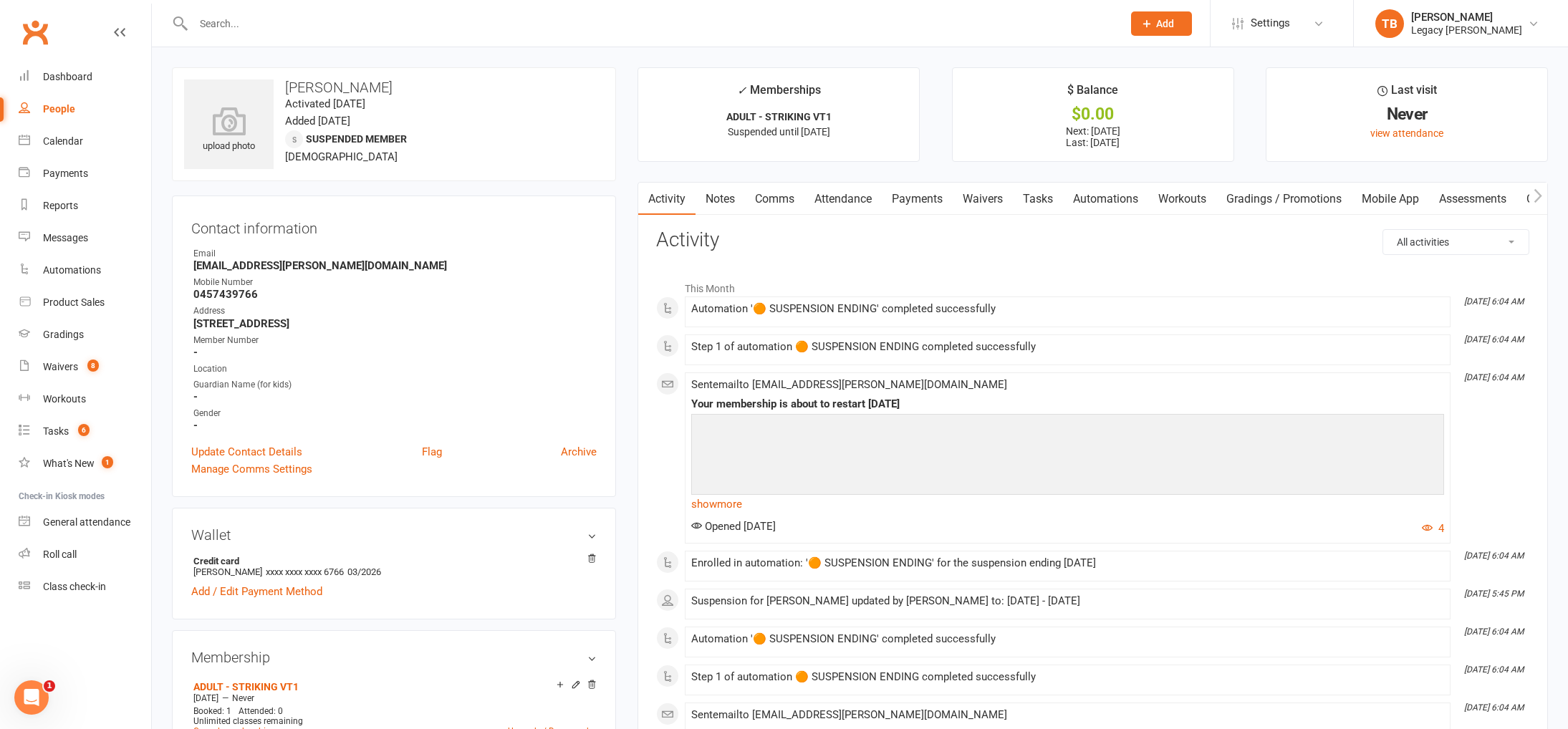
click at [934, 191] on link "Payments" at bounding box center [917, 199] width 71 height 33
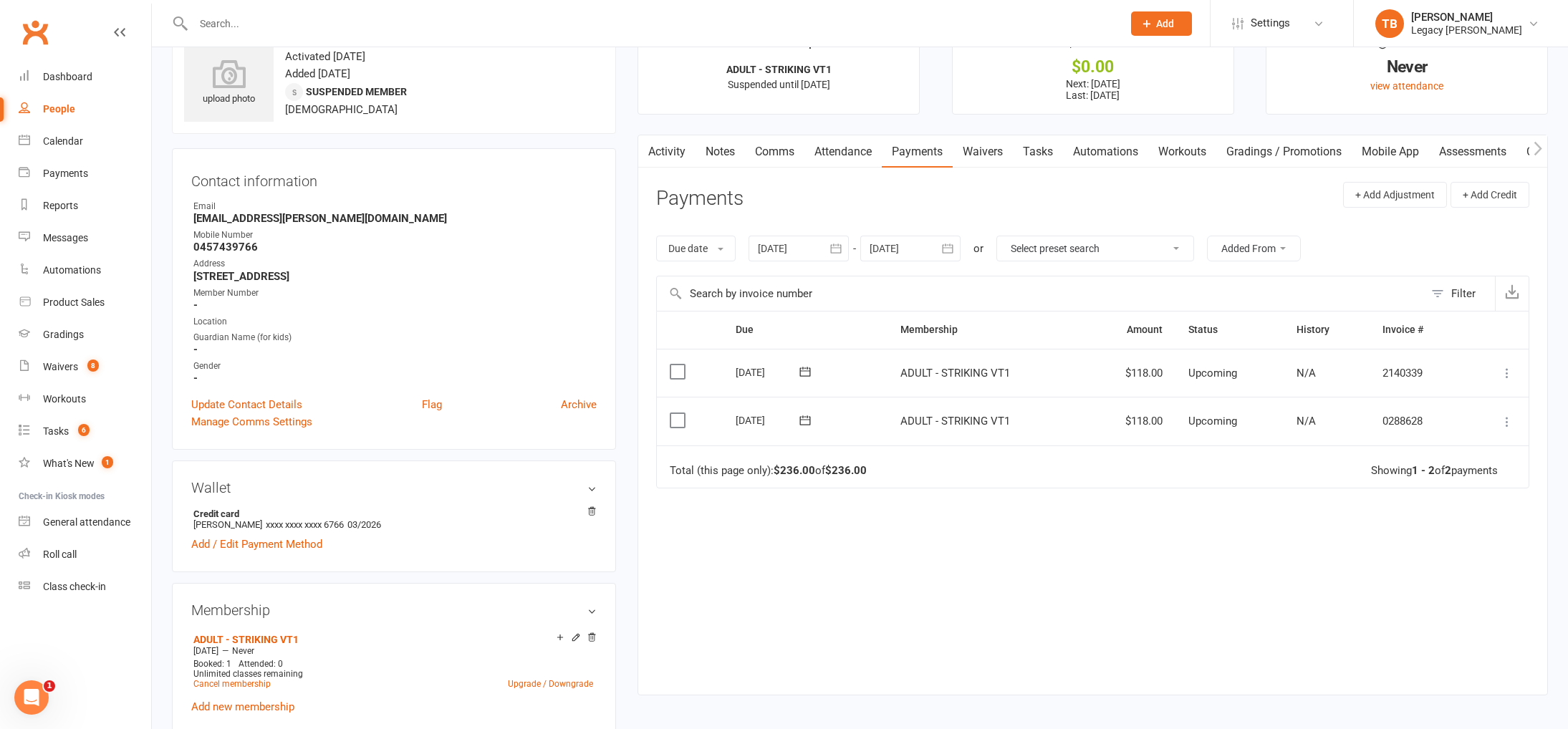
scroll to position [15, 0]
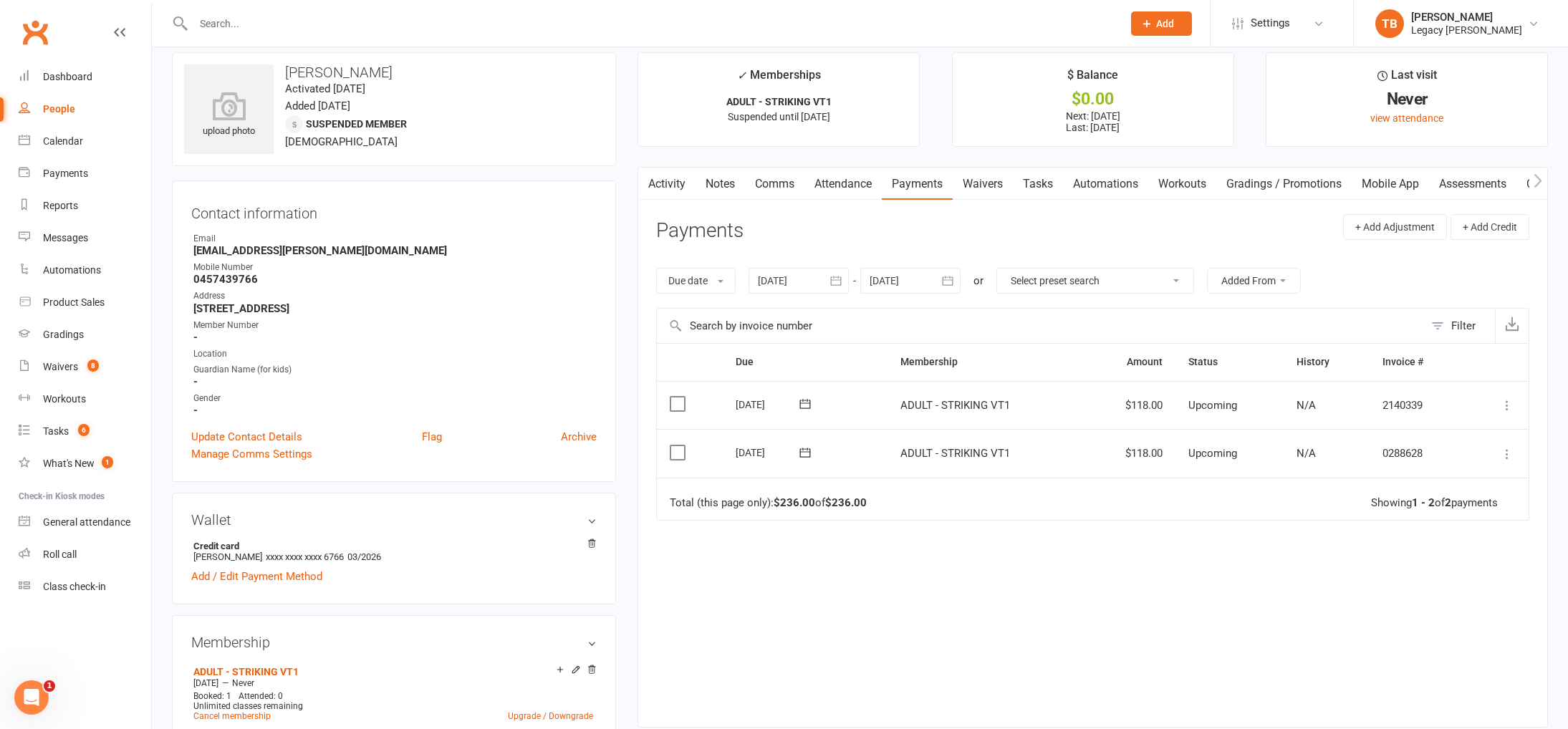
click at [863, 178] on link "Attendance" at bounding box center [842, 184] width 78 height 33
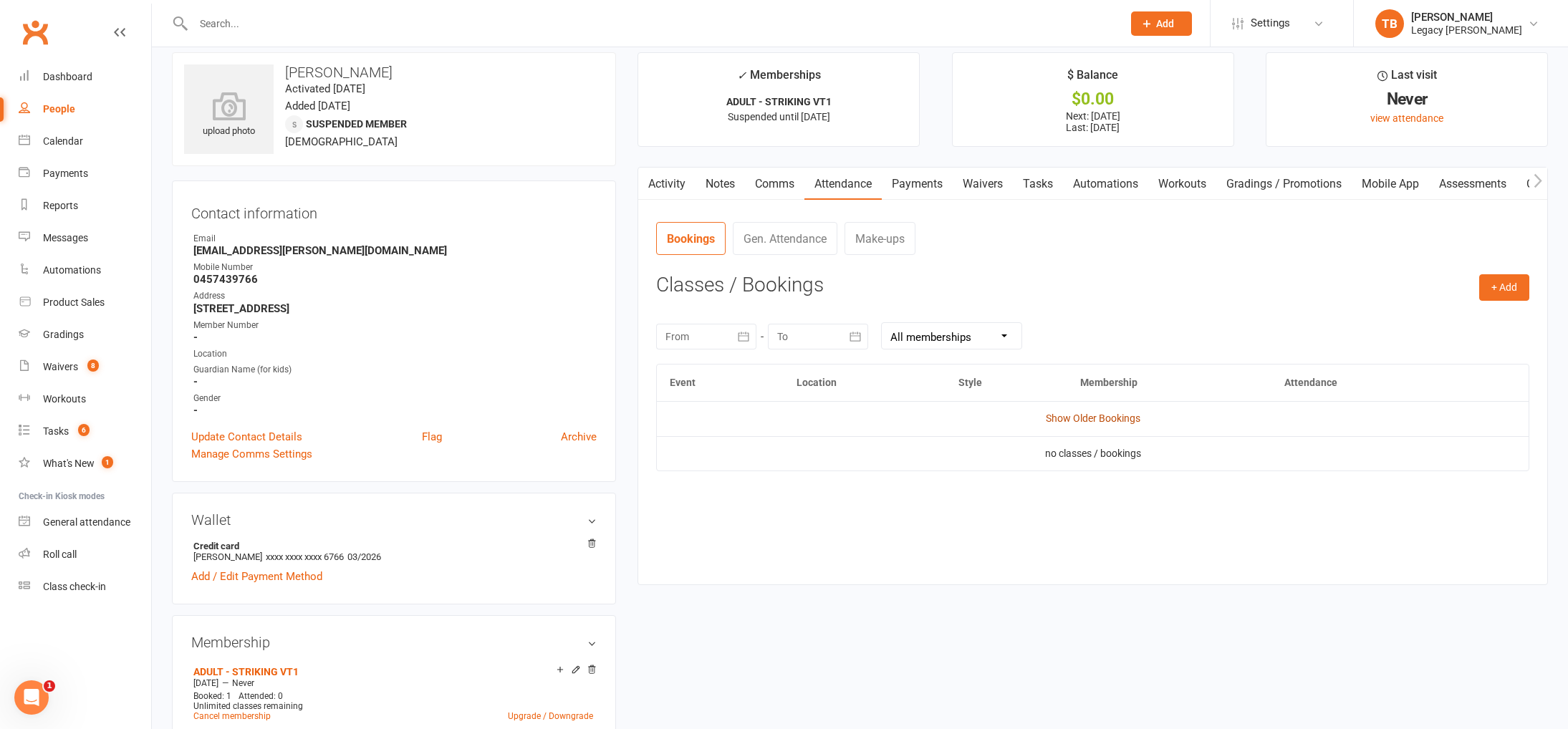
drag, startPoint x: 1044, startPoint y: 406, endPoint x: 1055, endPoint y: 422, distance: 19.4
click at [1044, 406] on td "Show Older Bookings" at bounding box center [1092, 417] width 871 height 34
click at [1055, 422] on link "Show Older Bookings" at bounding box center [1093, 417] width 94 height 11
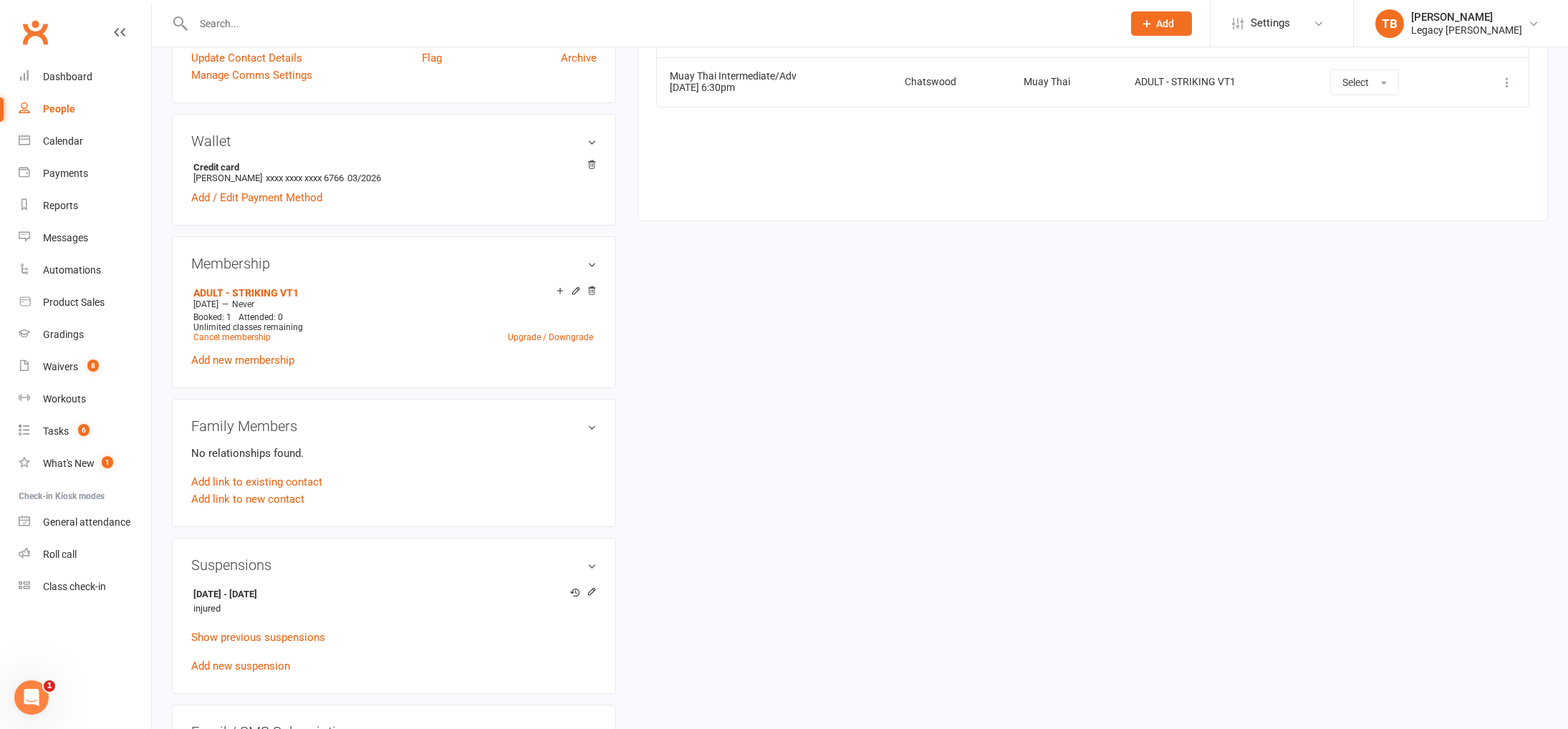
scroll to position [478, 0]
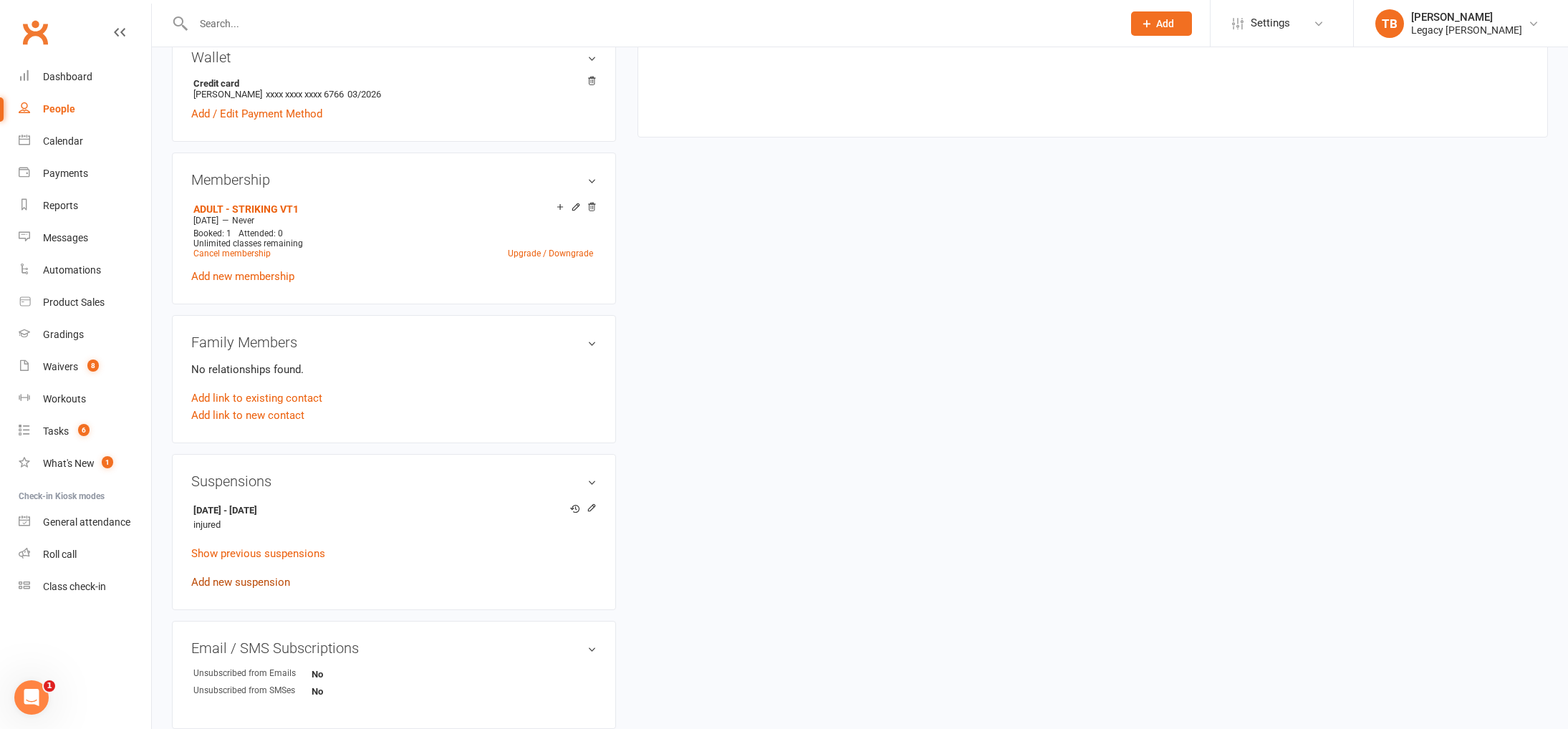
click at [255, 580] on link "Add new suspension" at bounding box center [240, 581] width 99 height 13
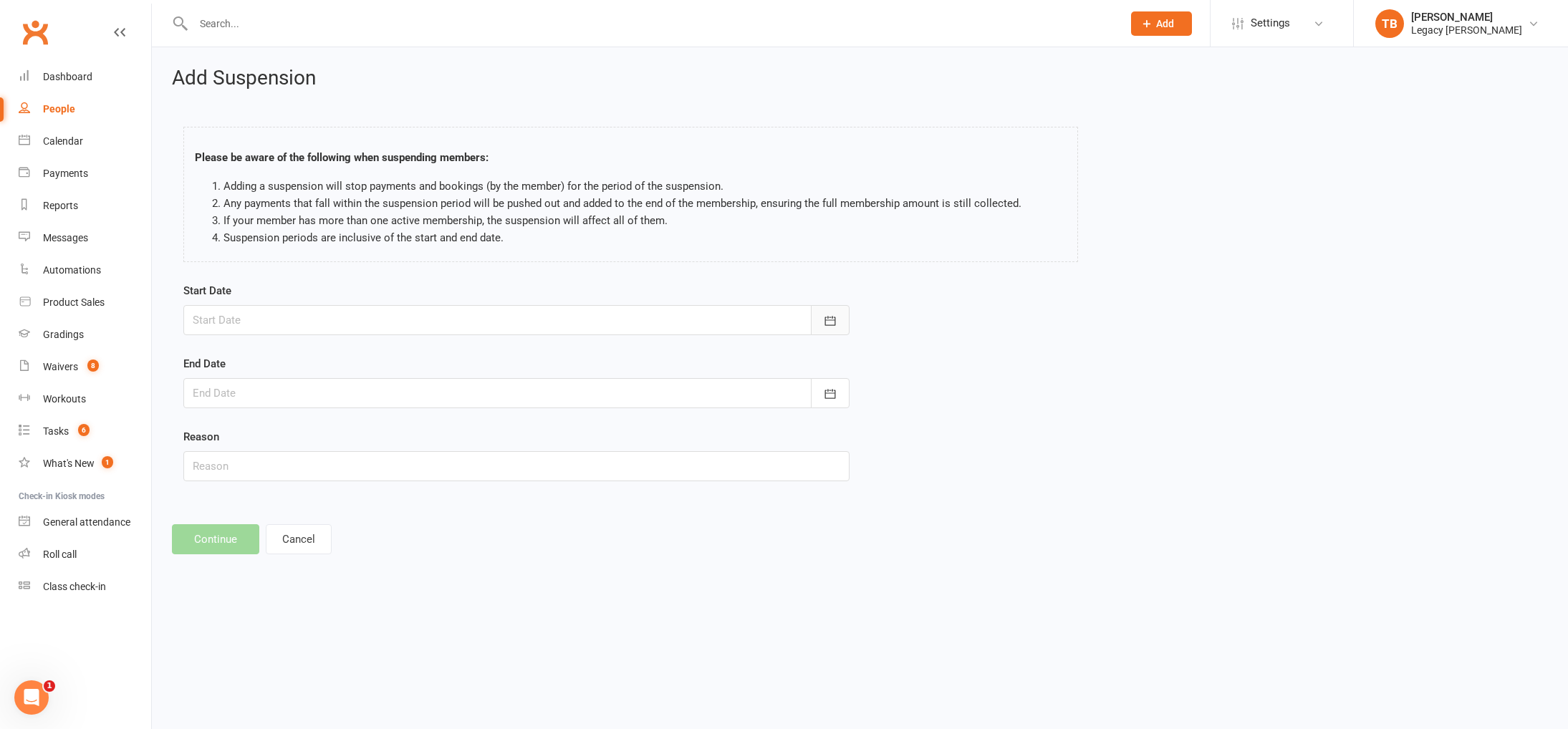
drag, startPoint x: 824, startPoint y: 314, endPoint x: 783, endPoint y: 333, distance: 45.2
click at [824, 314] on icon "button" at bounding box center [829, 320] width 14 height 14
click at [267, 468] on span "15" at bounding box center [272, 465] width 11 height 11
type input "[DATE]"
drag, startPoint x: 857, startPoint y: 383, endPoint x: 845, endPoint y: 388, distance: 13.0
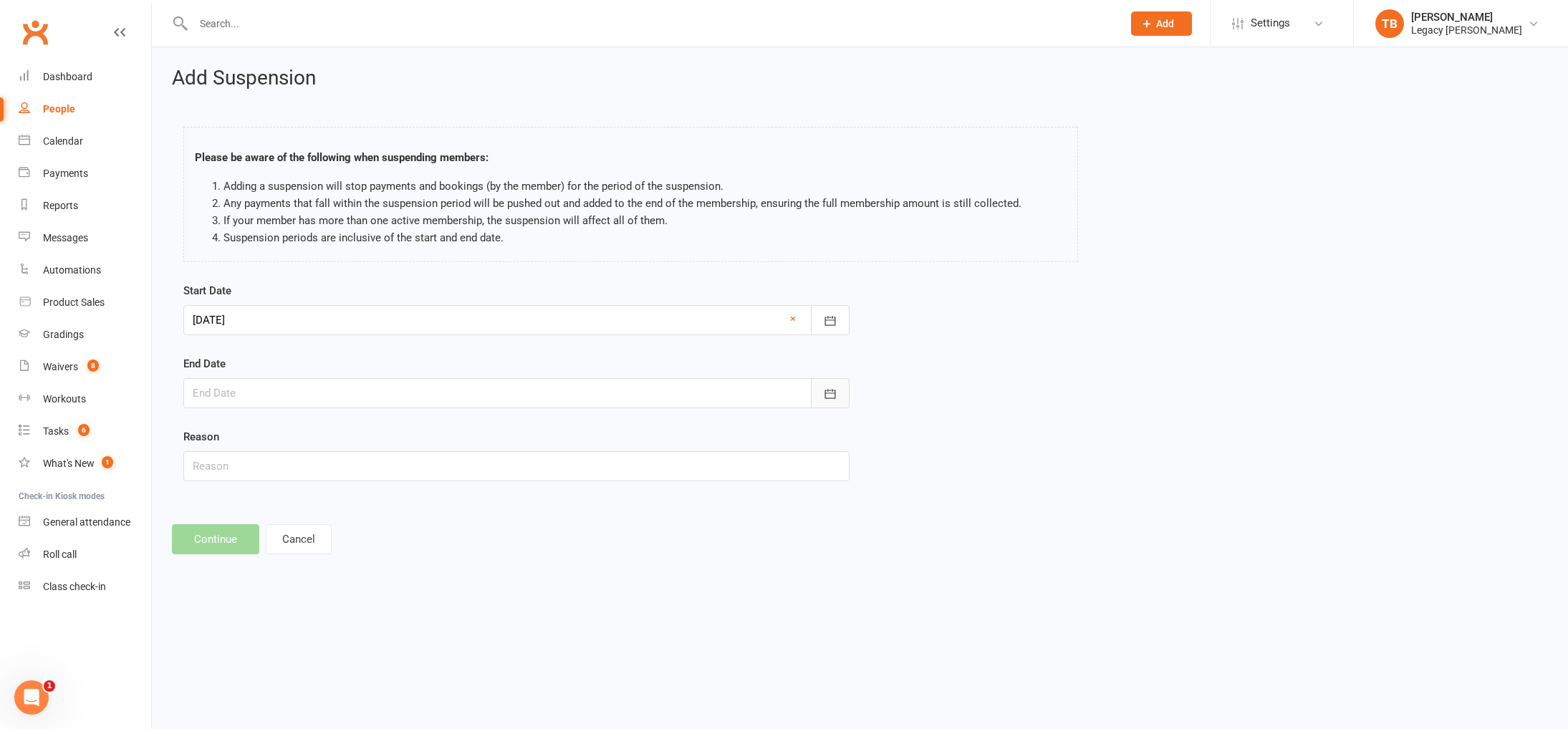
click at [857, 383] on div "Start Date 15 Sep 2025 September 2025 Sun Mon Tue Wed Thu Fri Sat 36 31 01 02 0…" at bounding box center [516, 391] width 687 height 219
click at [842, 388] on button "button" at bounding box center [830, 393] width 38 height 30
click at [245, 567] on span "21" at bounding box center [241, 565] width 11 height 11
type input "21 Sep 2025"
click at [546, 461] on input "text" at bounding box center [516, 466] width 666 height 30
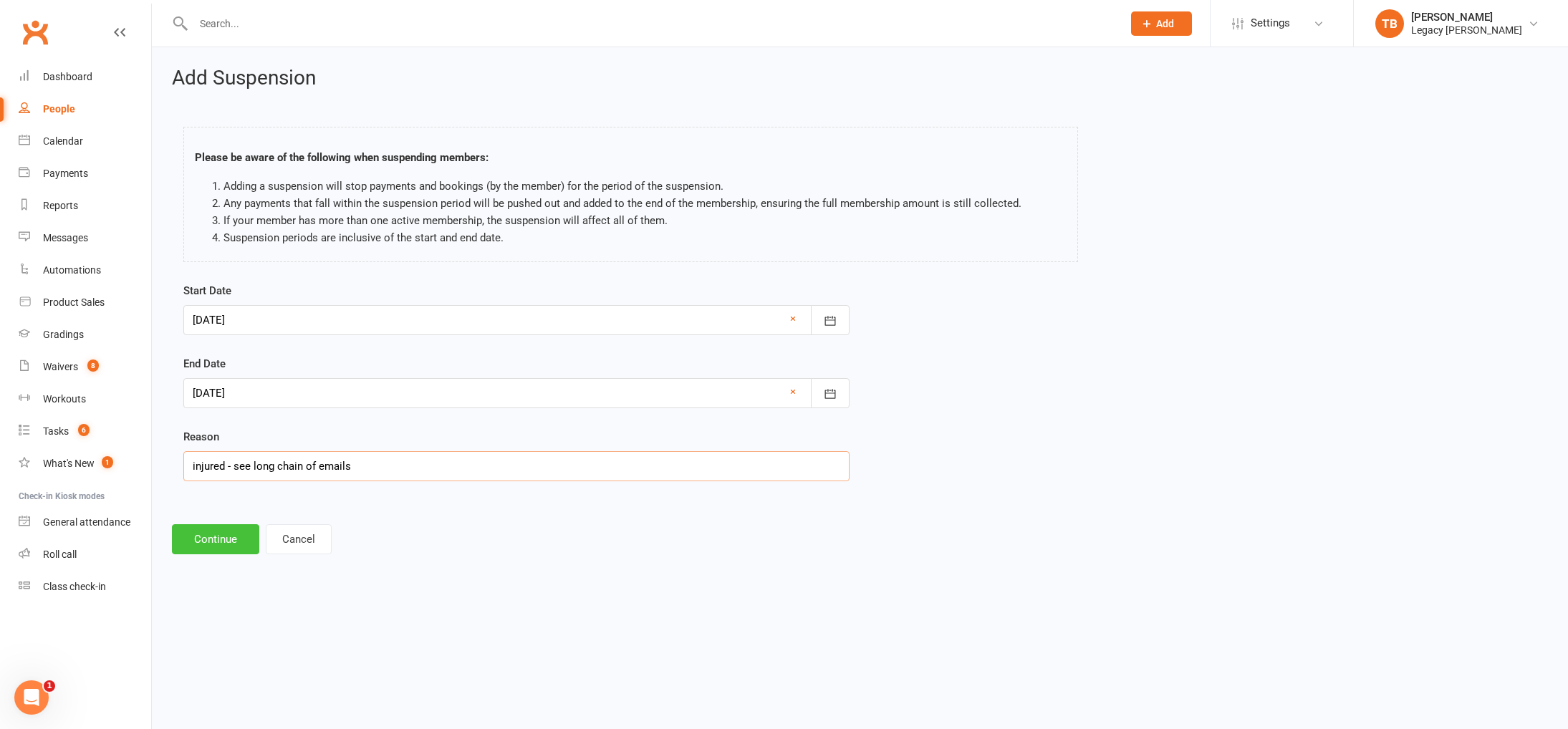
type input "injured - see long chain of emails"
click at [224, 548] on button "Continue" at bounding box center [216, 539] width 87 height 30
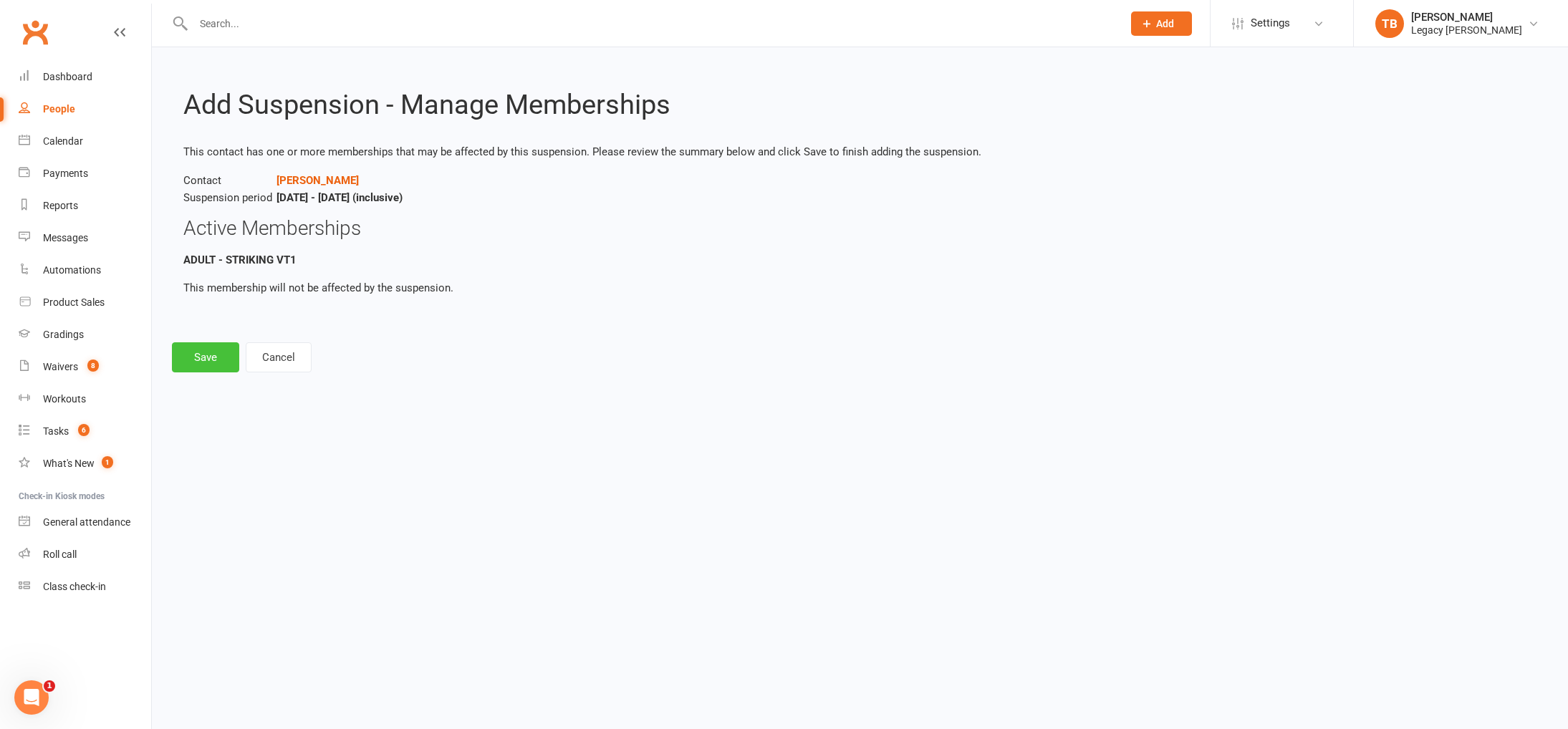
click at [185, 361] on button "Save" at bounding box center [205, 357] width 67 height 30
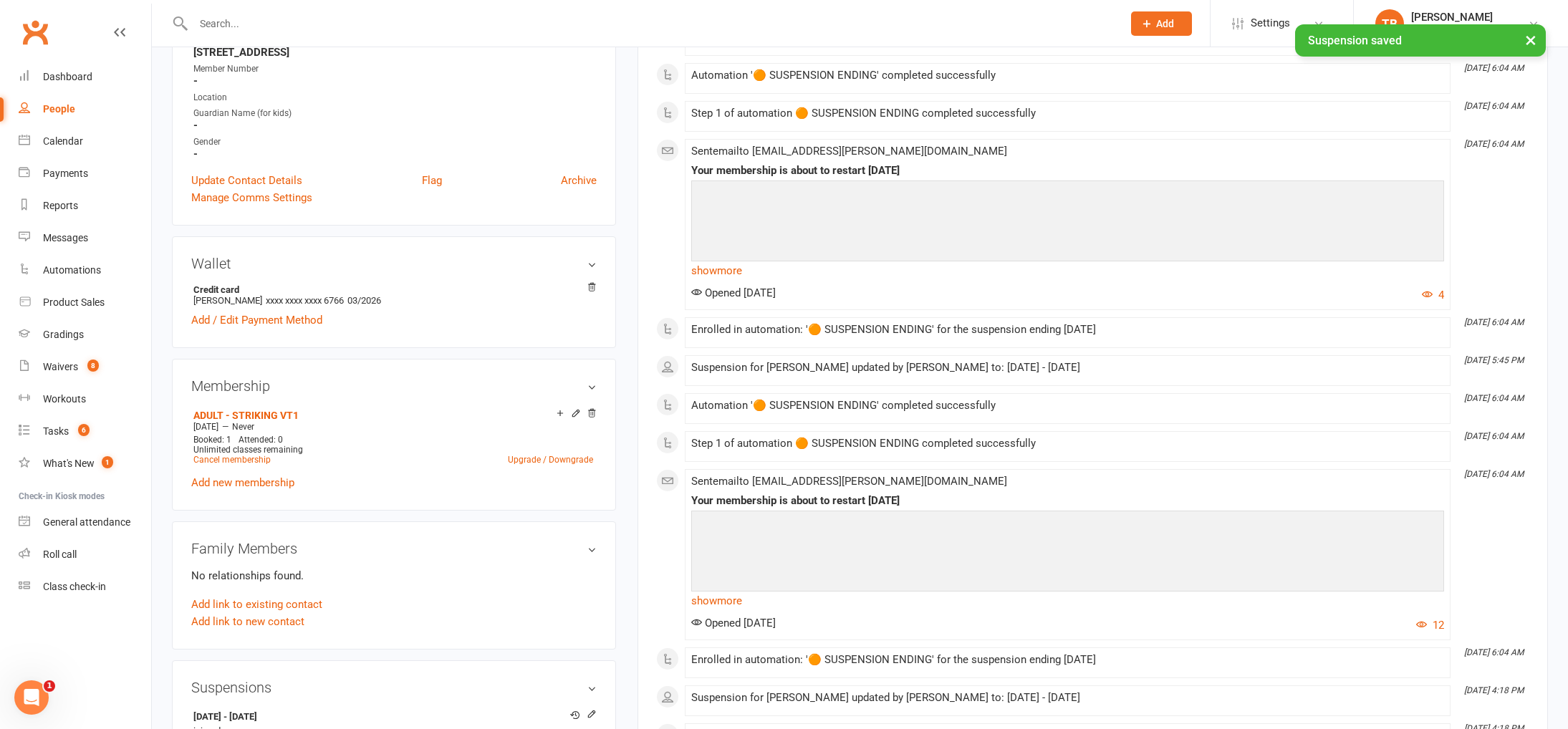
scroll to position [631, 0]
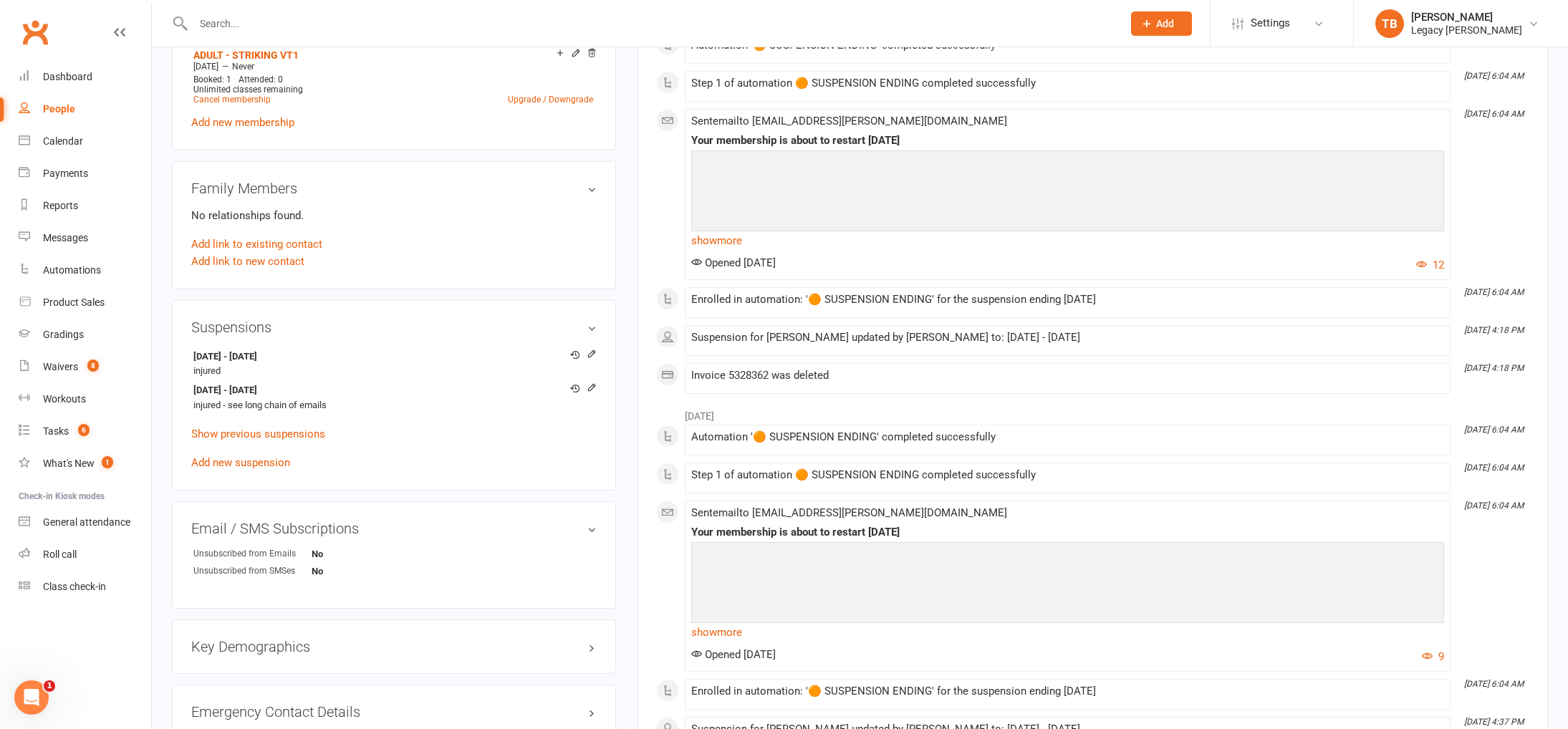
click at [328, 25] on input "text" at bounding box center [650, 24] width 923 height 20
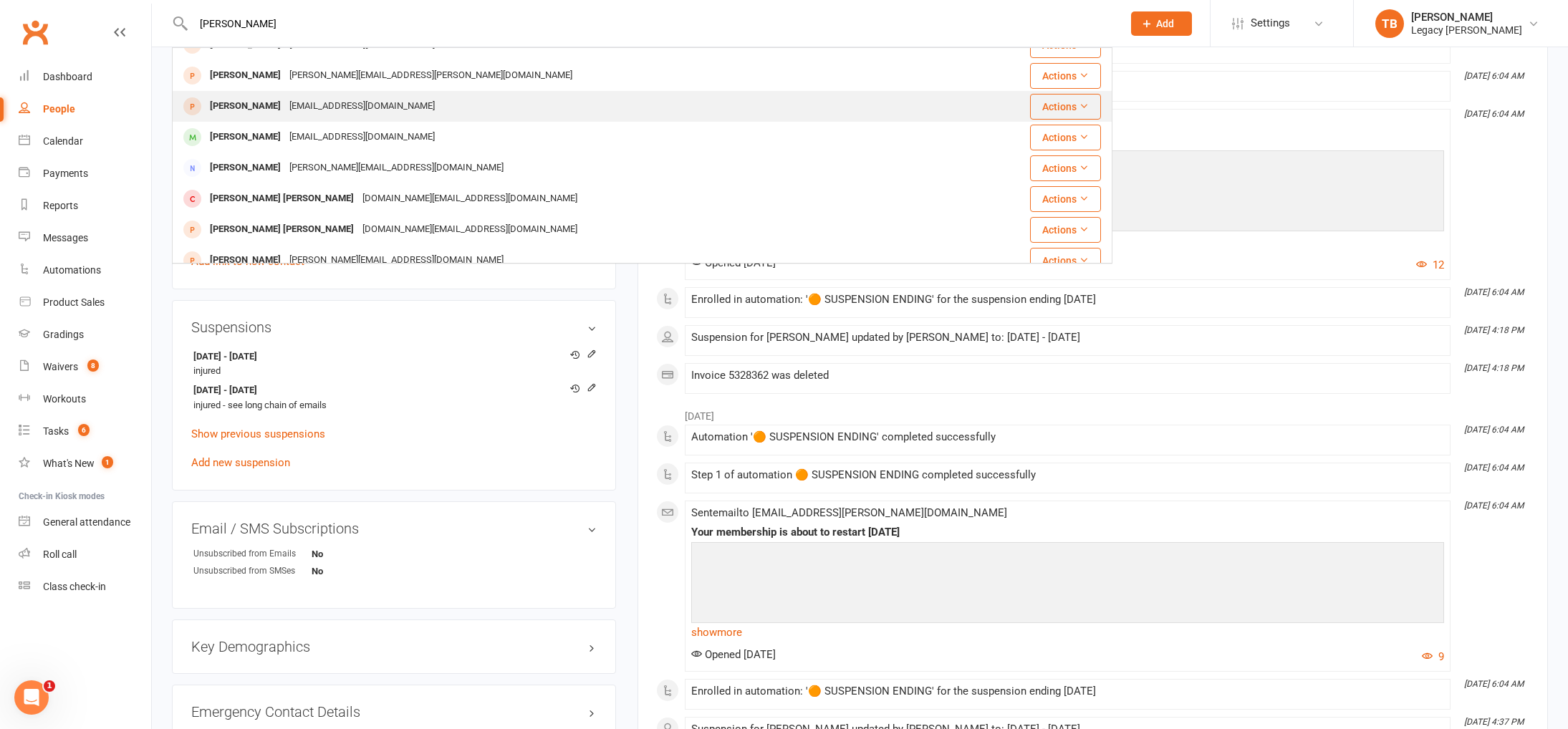
scroll to position [401, 0]
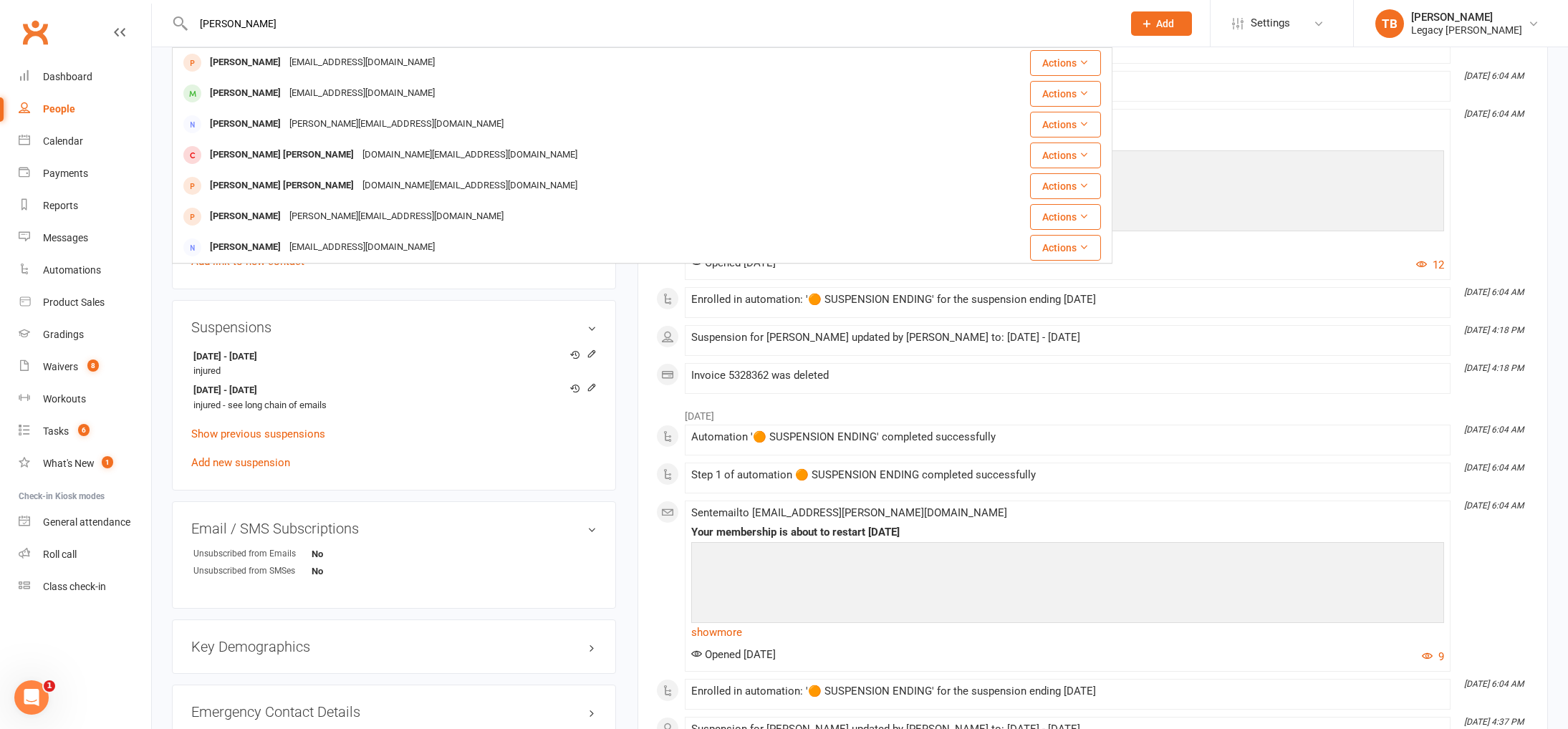
type input "david"
drag, startPoint x: 68, startPoint y: 375, endPoint x: 78, endPoint y: 368, distance: 12.2
click at [68, 375] on link "Waivers 8" at bounding box center [85, 367] width 133 height 32
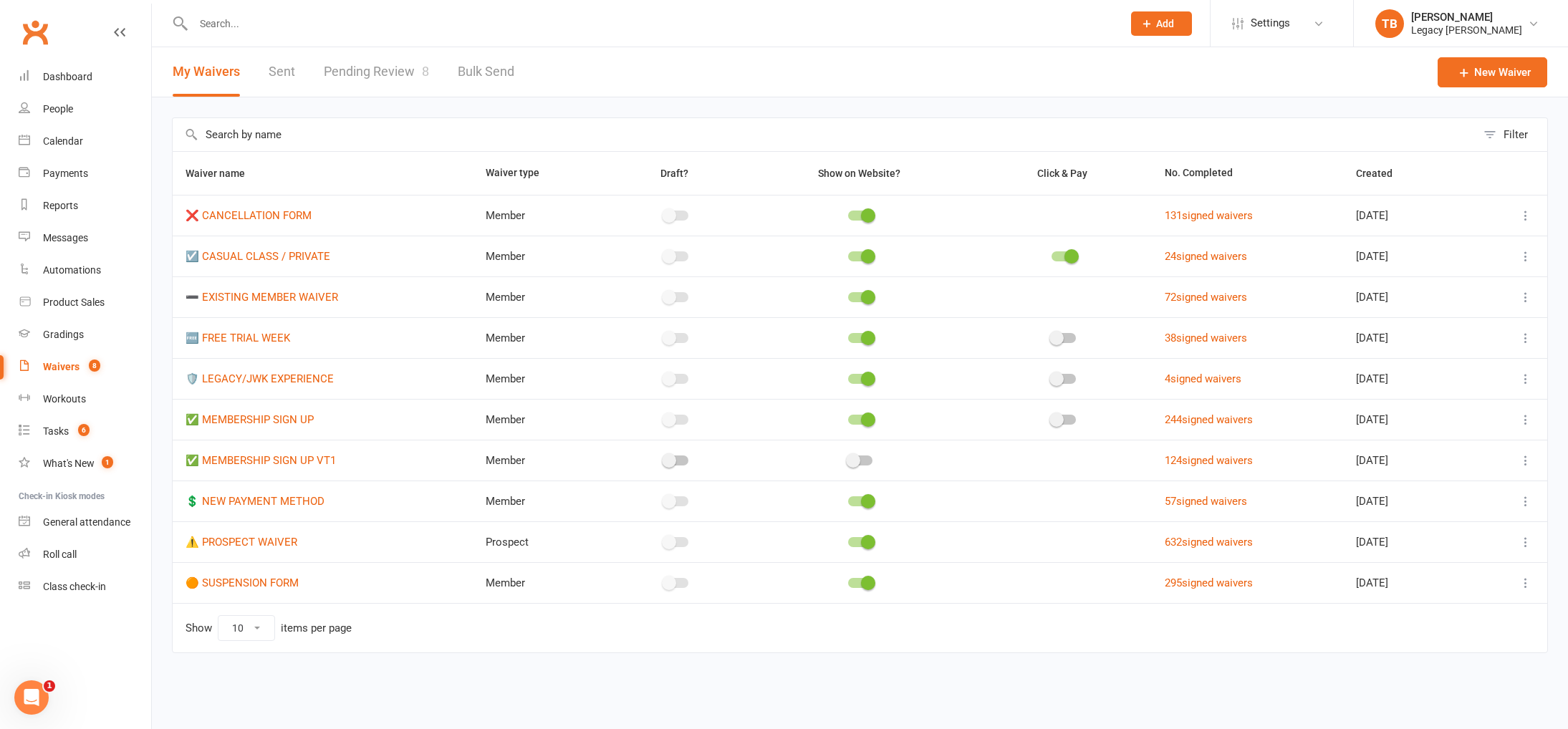
click at [1527, 544] on icon at bounding box center [1525, 542] width 14 height 14
click at [1448, 623] on link "Copy external link to clipboard" at bounding box center [1448, 627] width 168 height 29
drag, startPoint x: 392, startPoint y: 548, endPoint x: 1361, endPoint y: 563, distance: 969.1
click at [1361, 563] on tbody "❌ CANCELLATION FORM Member 131 signed waivers Aug 22, 2023 ☑️ CASUAL CLASS / PR…" at bounding box center [860, 399] width 1374 height 409
click at [1529, 541] on icon at bounding box center [1525, 542] width 14 height 14
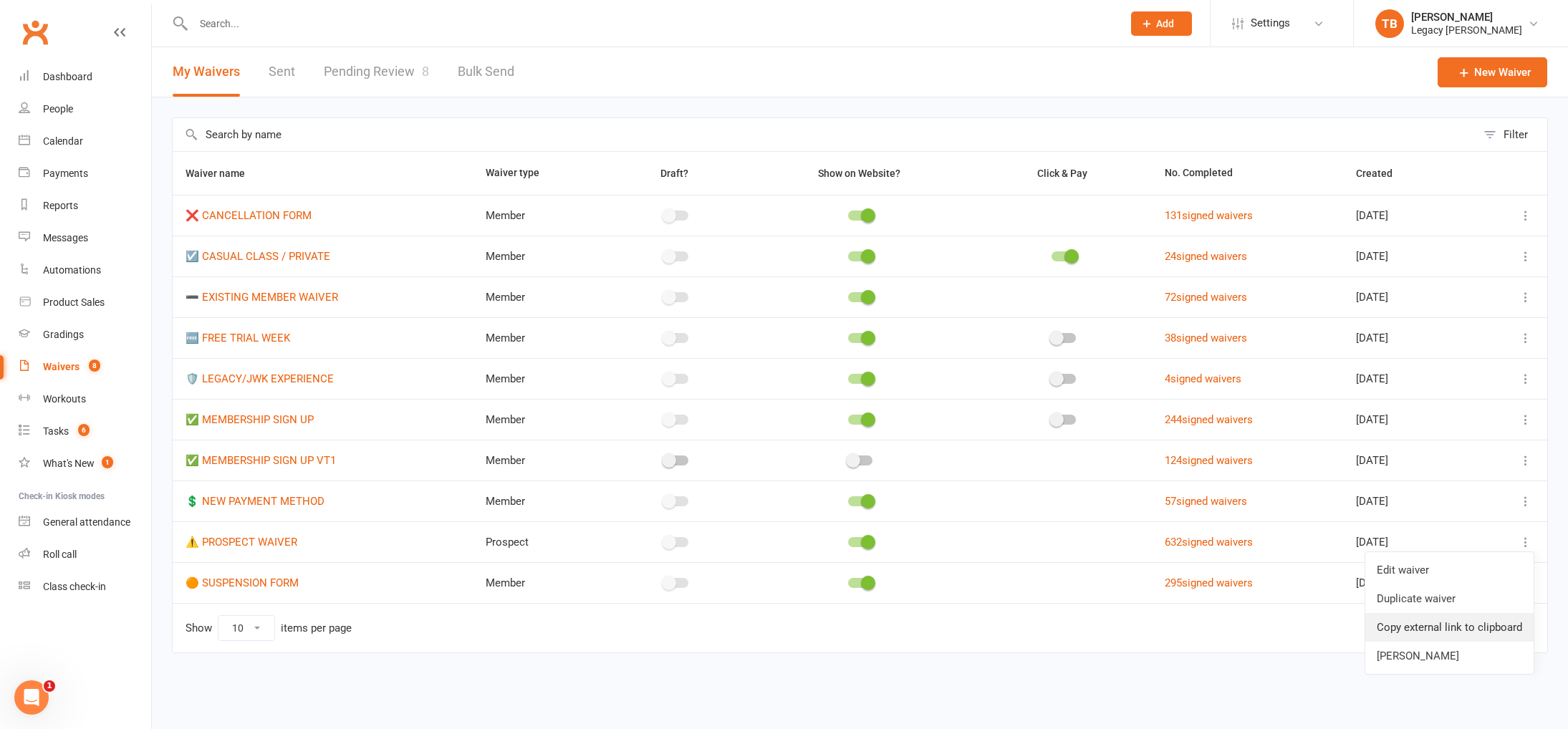
click at [1468, 622] on link "Copy external link to clipboard" at bounding box center [1448, 627] width 168 height 29
click at [387, 66] on link "Pending Review 8" at bounding box center [376, 72] width 106 height 50
select select "100"
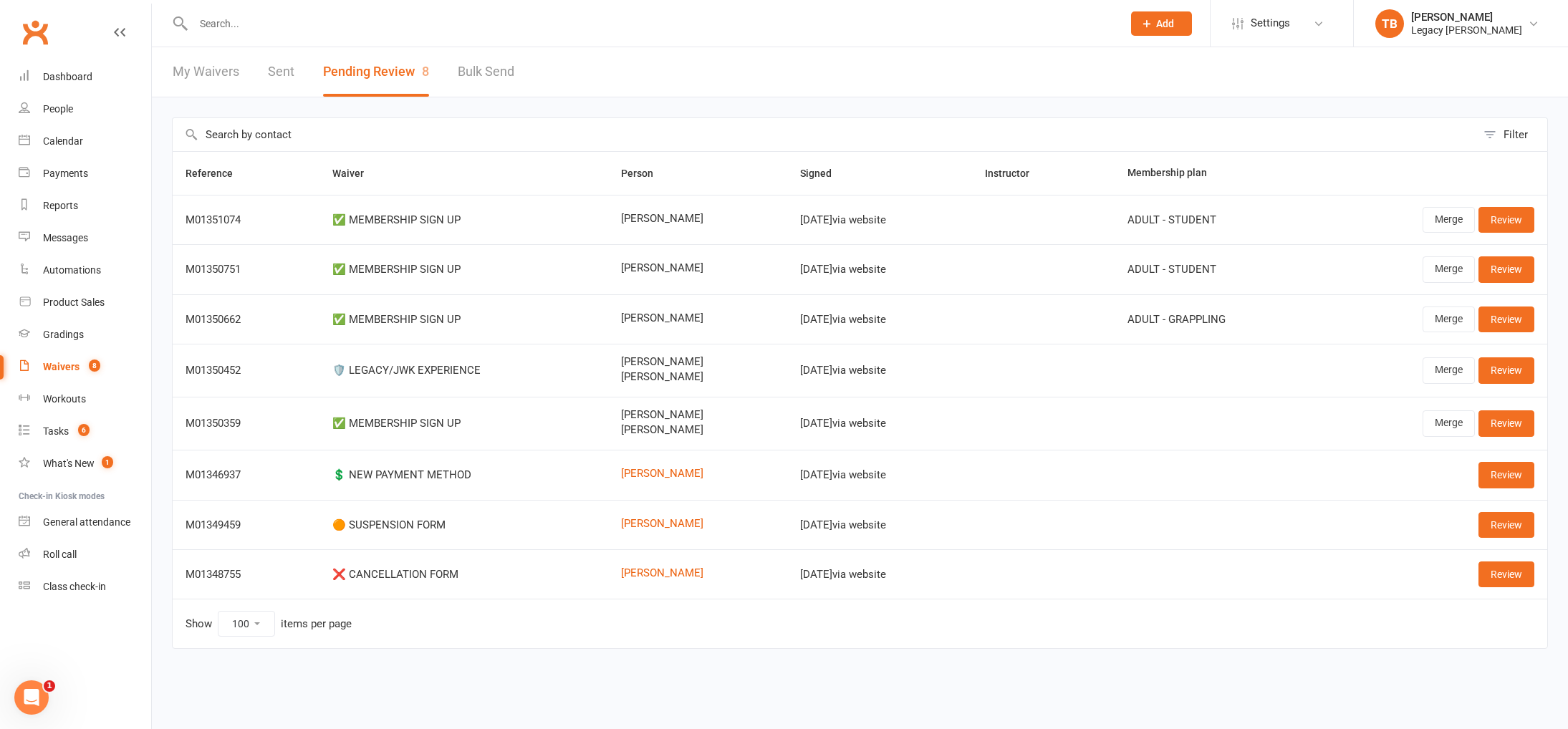
click at [312, 31] on input "text" at bounding box center [650, 24] width 923 height 20
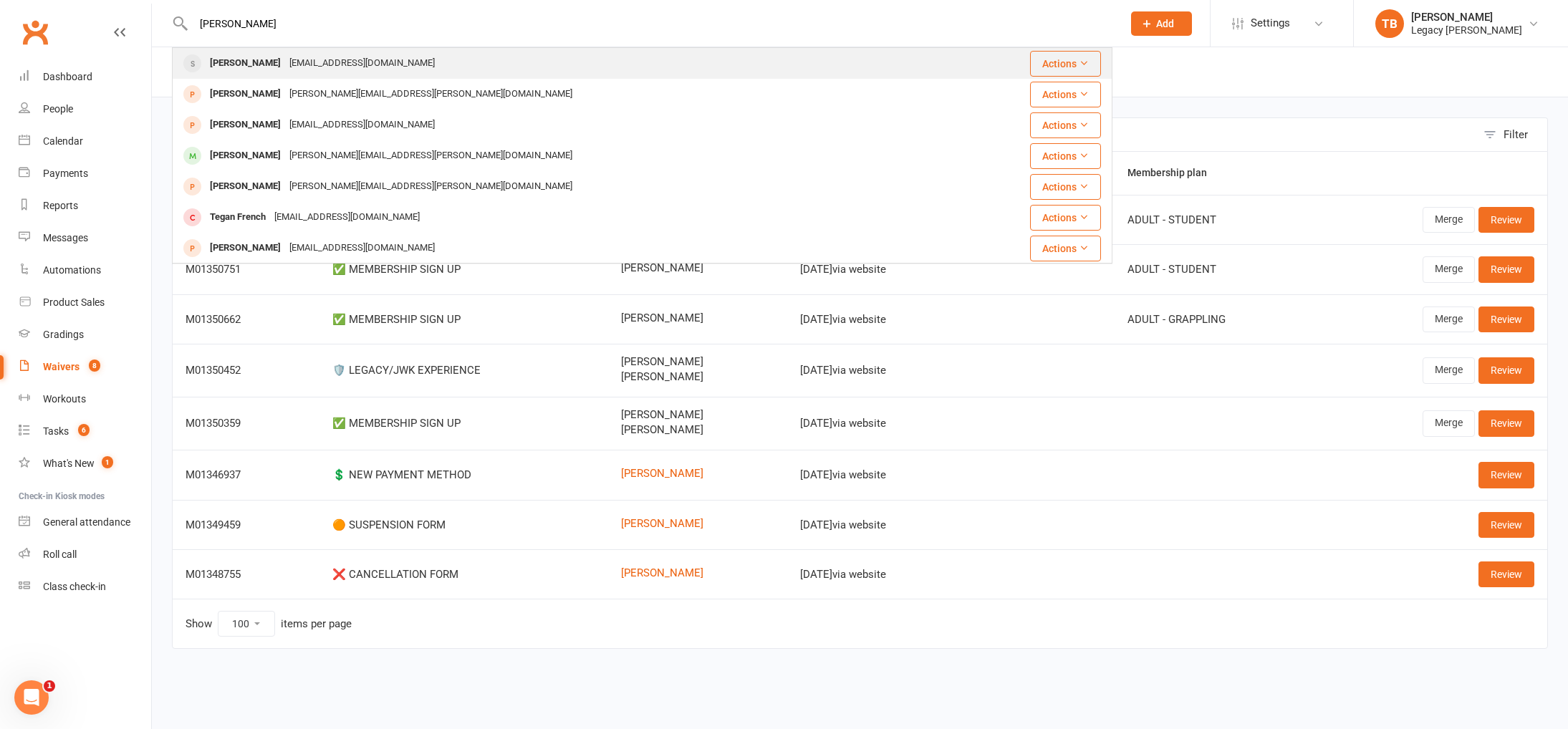
type input "ferenc"
click at [341, 59] on div "[EMAIL_ADDRESS][DOMAIN_NAME]" at bounding box center [361, 64] width 154 height 21
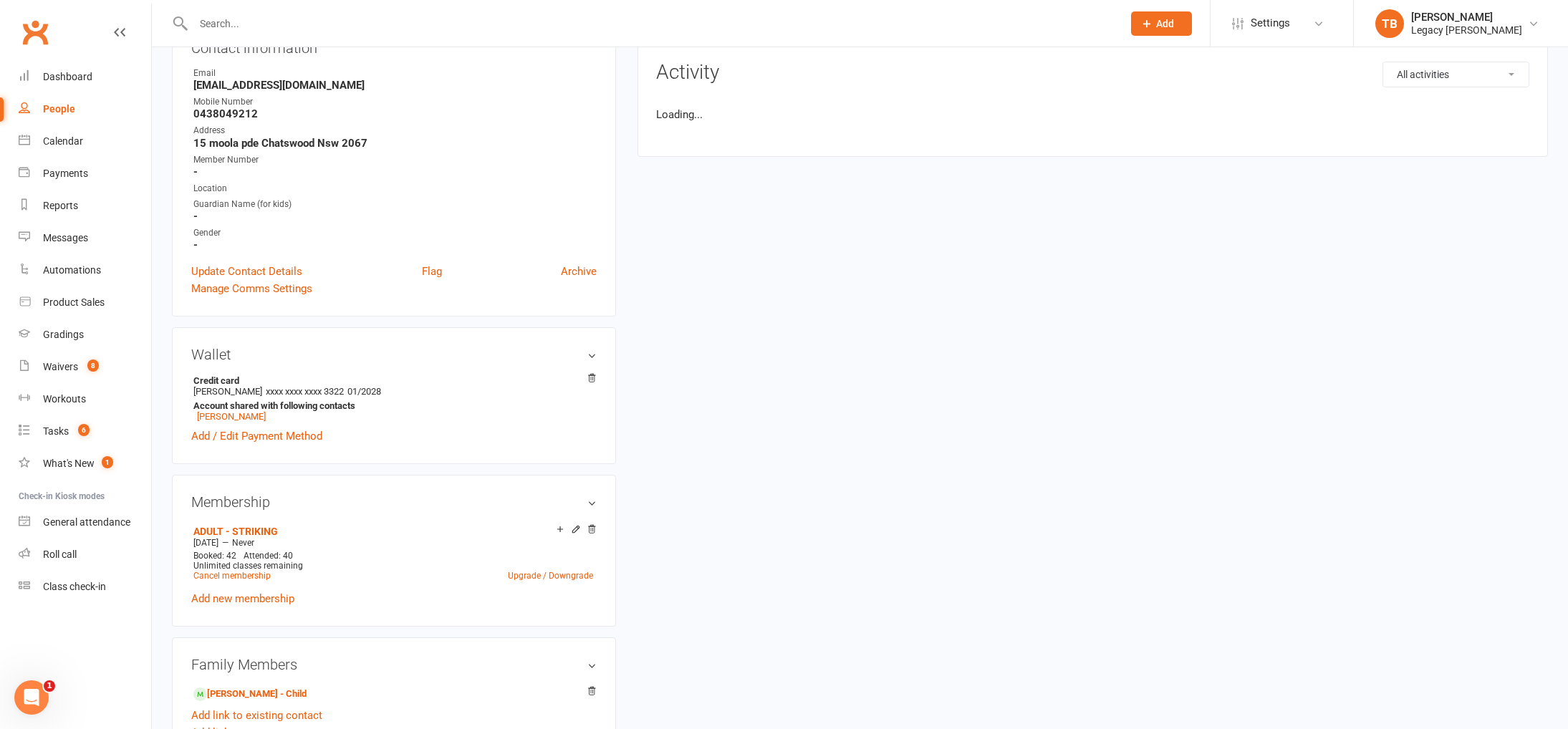
scroll to position [420, 0]
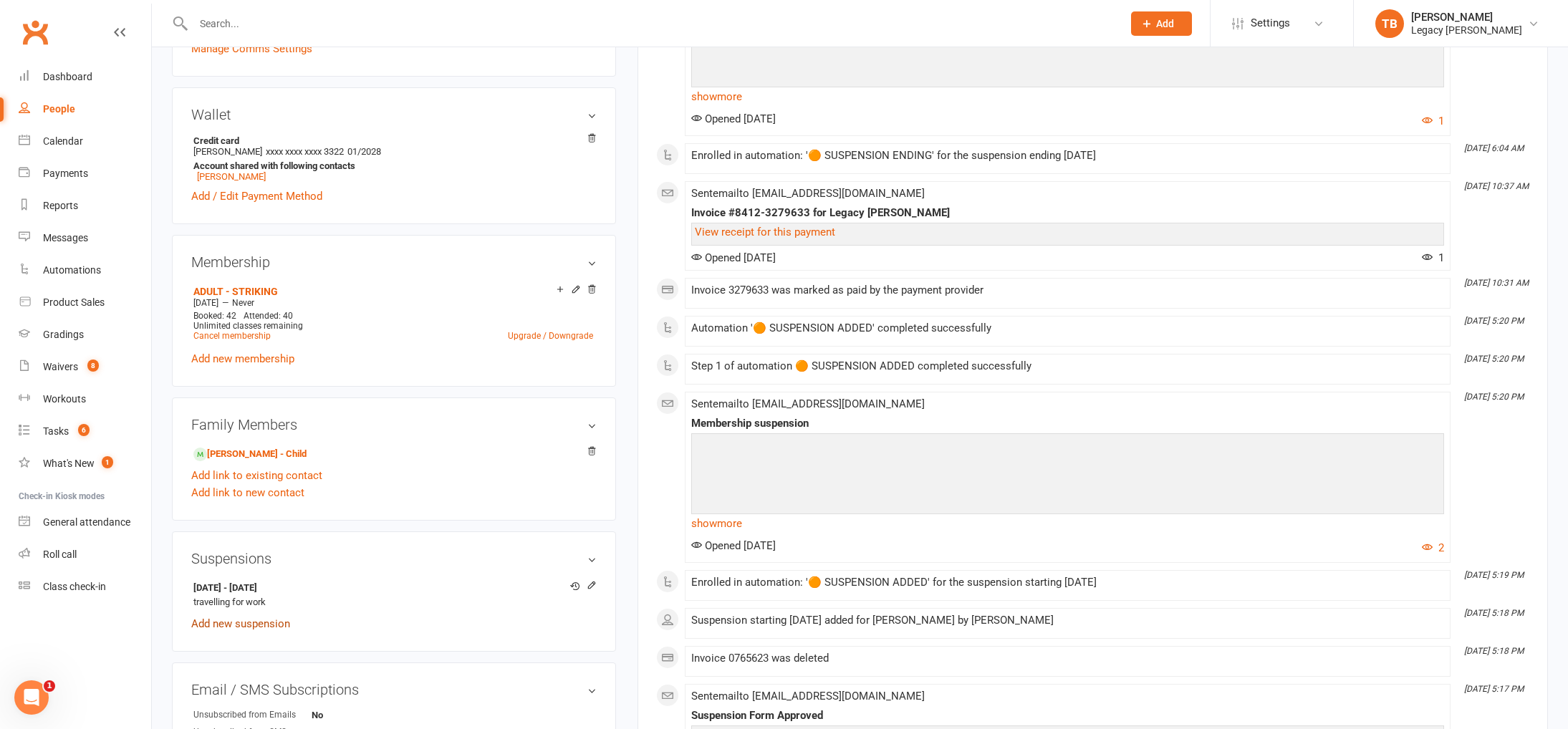
click at [255, 623] on link "Add new suspension" at bounding box center [240, 623] width 99 height 13
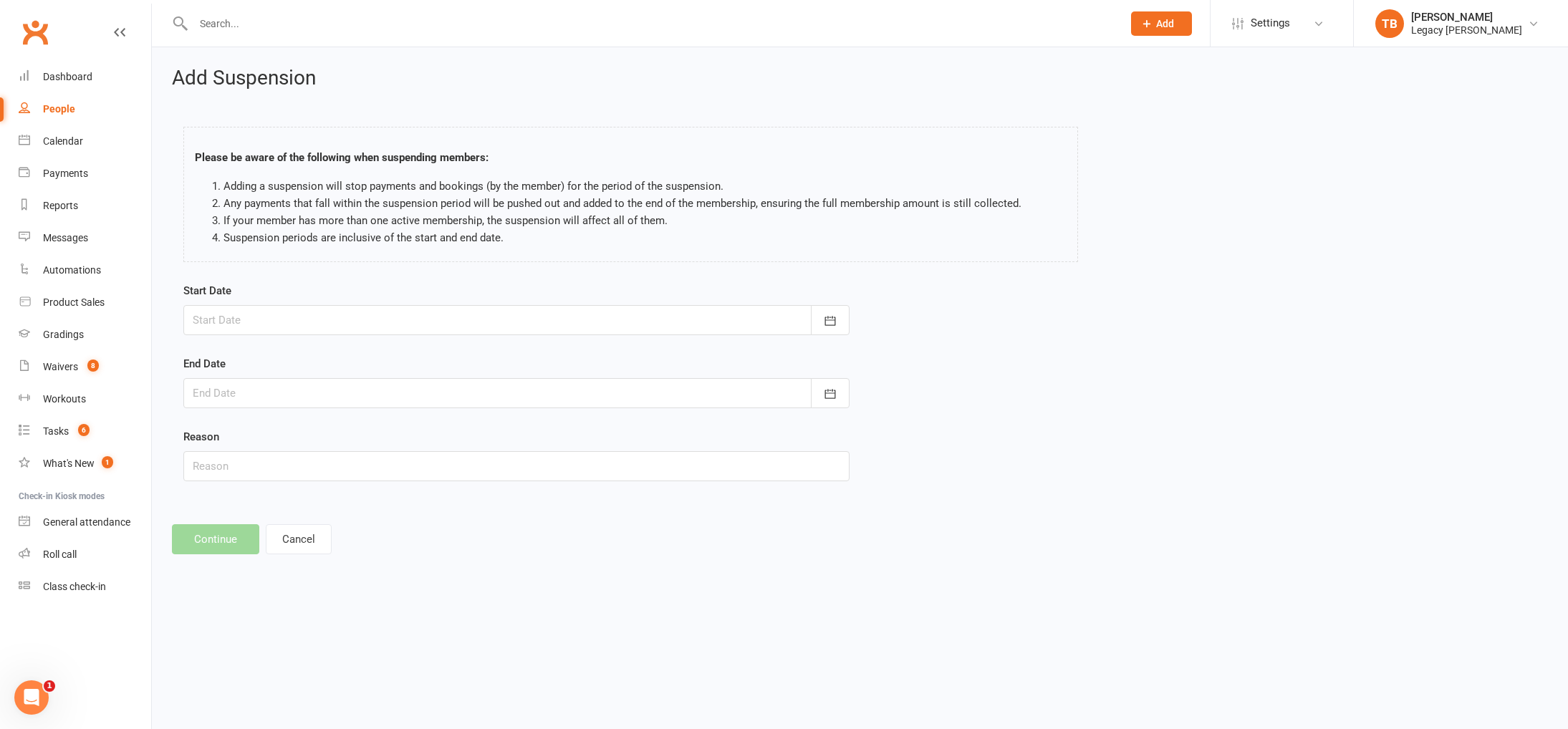
drag, startPoint x: 484, startPoint y: 318, endPoint x: 475, endPoint y: 368, distance: 50.8
click at [484, 318] on div at bounding box center [516, 320] width 666 height 30
click at [294, 464] on button "16" at bounding box center [304, 465] width 30 height 26
type input "16 Sep 2025"
click at [292, 396] on div at bounding box center [516, 393] width 666 height 30
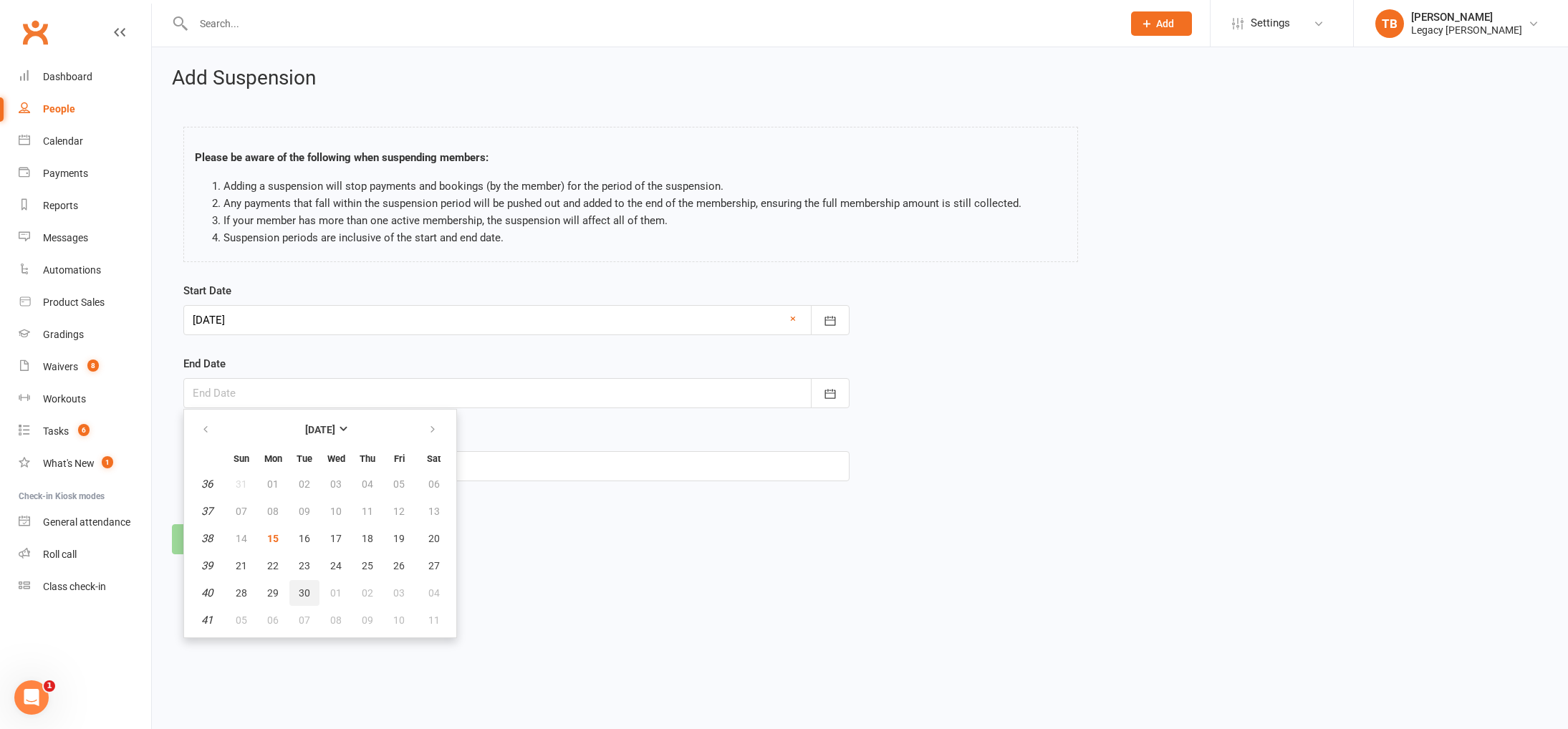
click at [301, 596] on span "30" at bounding box center [304, 593] width 11 height 11
type input "30 Sep 2025"
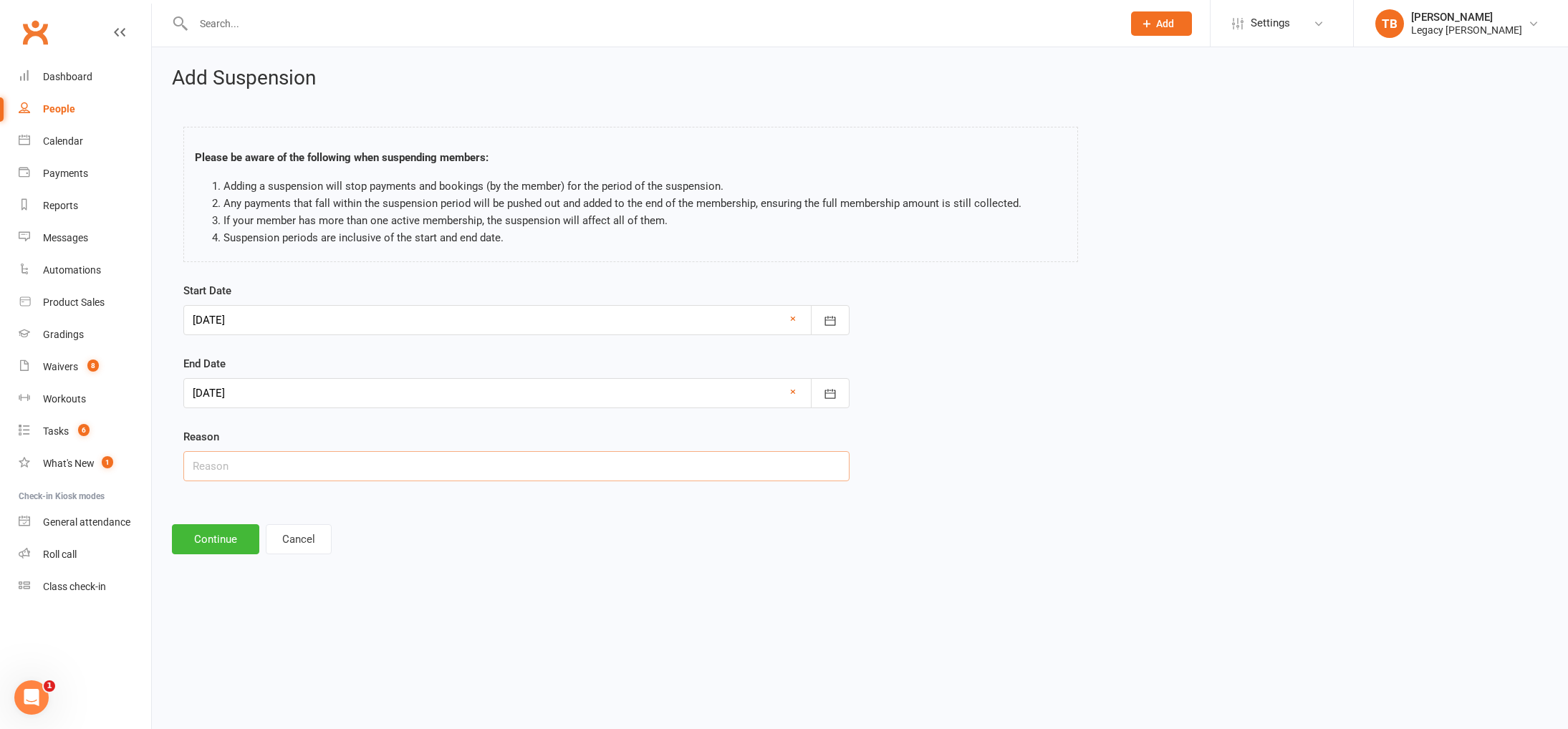
click at [306, 460] on input "text" at bounding box center [516, 466] width 666 height 30
type input "extended work travel"
click at [179, 544] on button "Continue" at bounding box center [216, 539] width 87 height 30
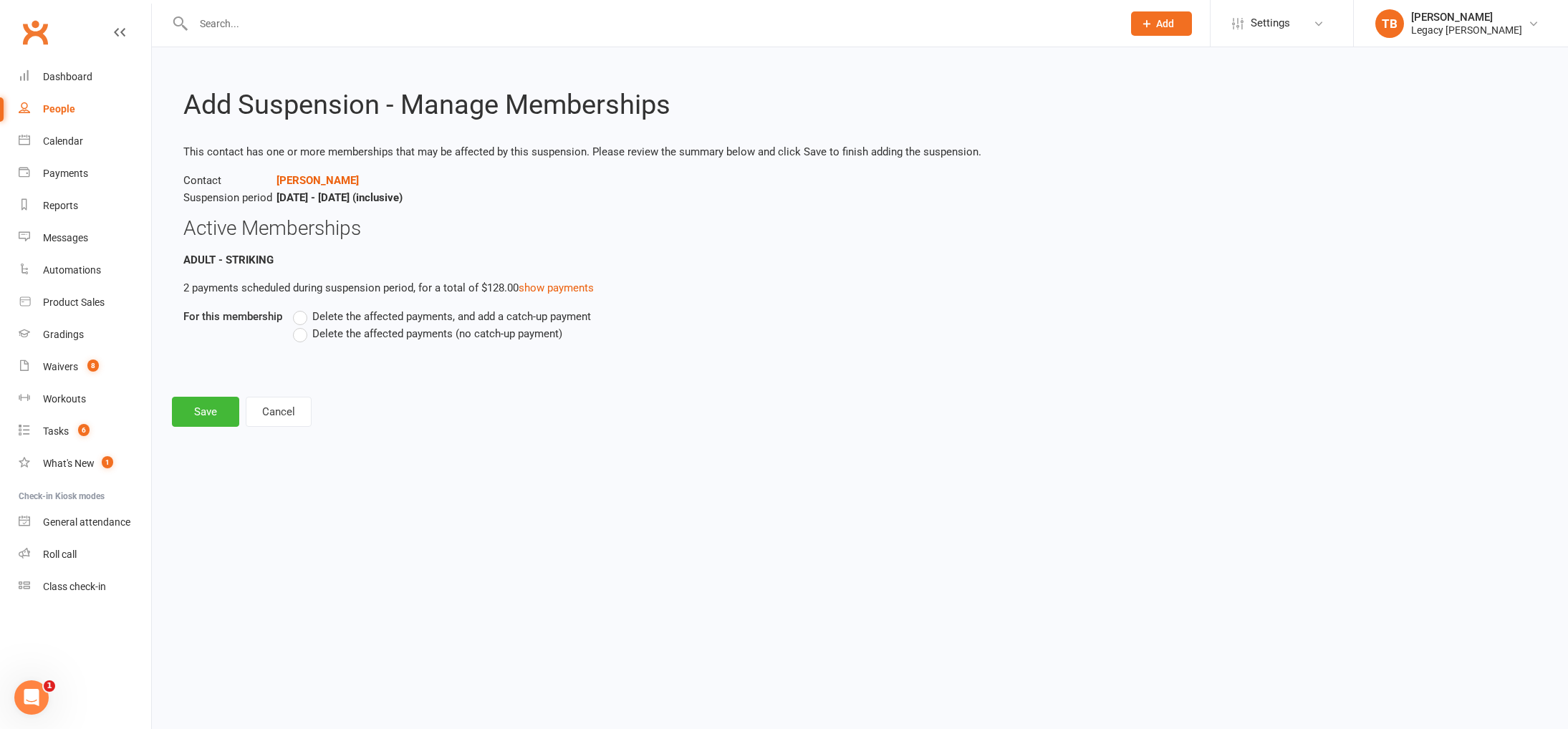
click at [354, 309] on span "Delete the affected payments, and add a catch-up payment" at bounding box center [451, 315] width 279 height 15
click at [302, 308] on input "Delete the affected payments, and add a catch-up payment" at bounding box center [297, 308] width 10 height 0
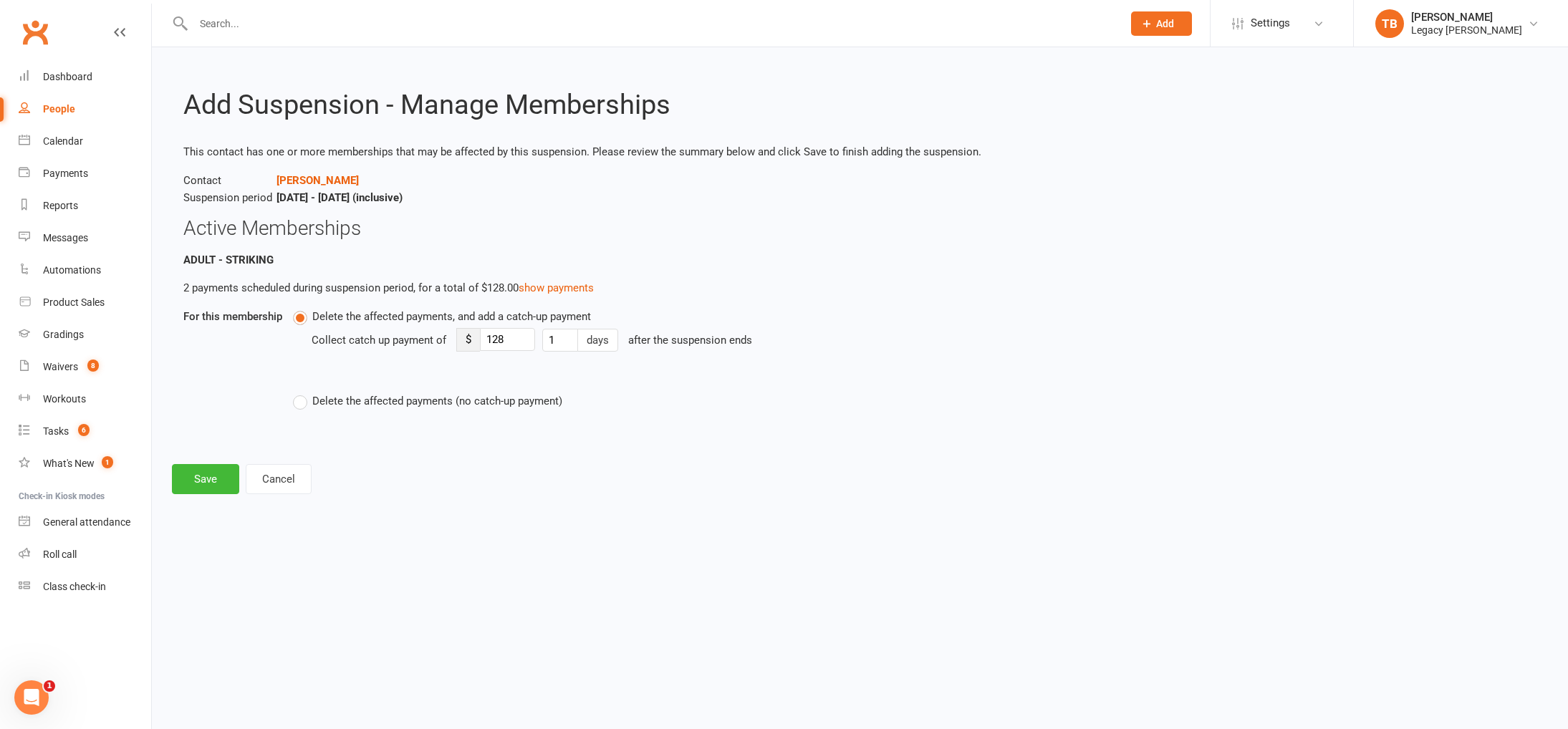
click at [354, 309] on span "Delete the affected payments, and add a catch-up payment" at bounding box center [451, 315] width 279 height 15
click at [302, 308] on input "Delete the affected payments, and add a catch-up payment" at bounding box center [297, 308] width 10 height 0
click at [360, 402] on span "Delete the affected payments (no catch-up payment)" at bounding box center [437, 400] width 250 height 15
click at [302, 393] on input "Delete the affected payments (no catch-up payment)" at bounding box center [297, 393] width 10 height 0
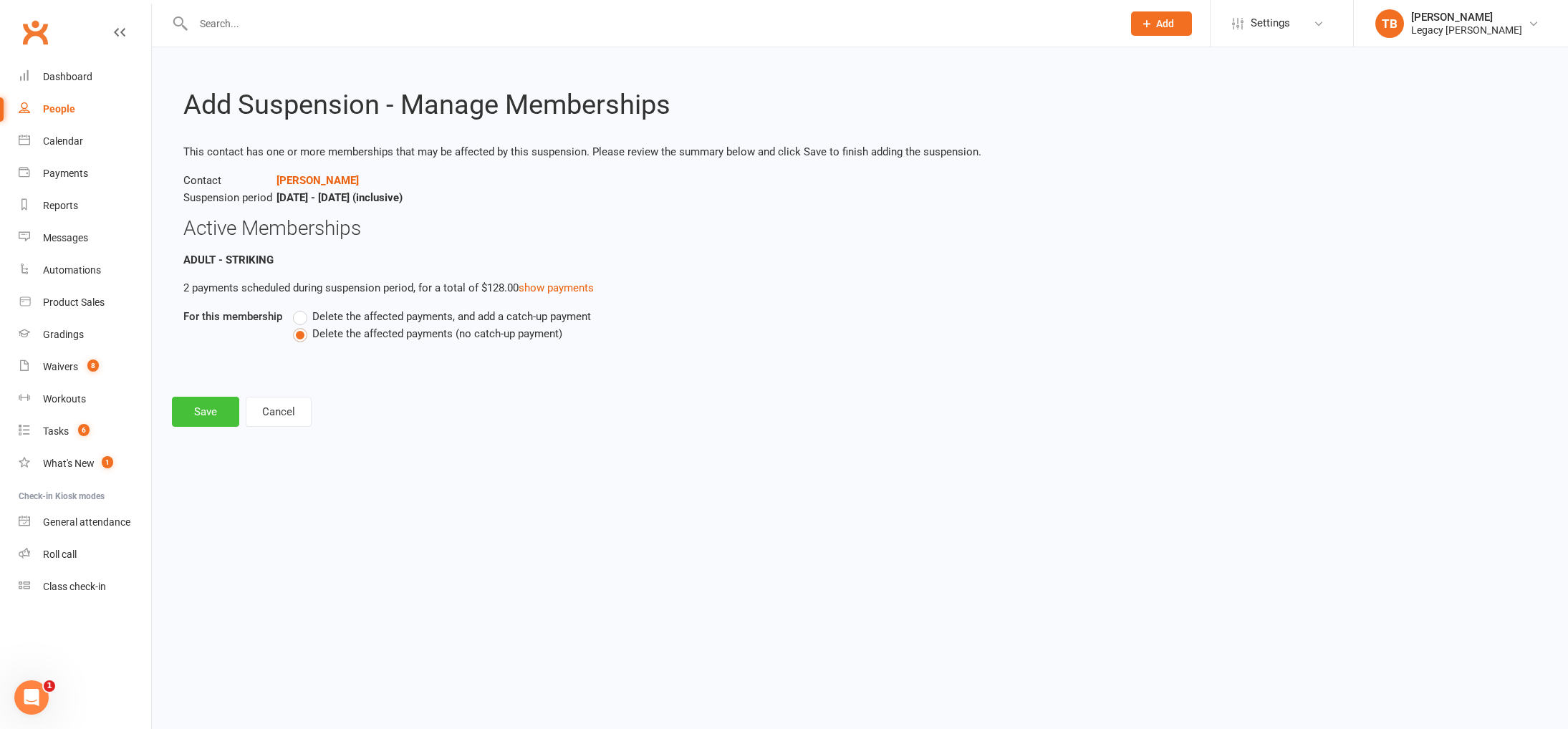
click at [208, 407] on button "Save" at bounding box center [205, 411] width 67 height 30
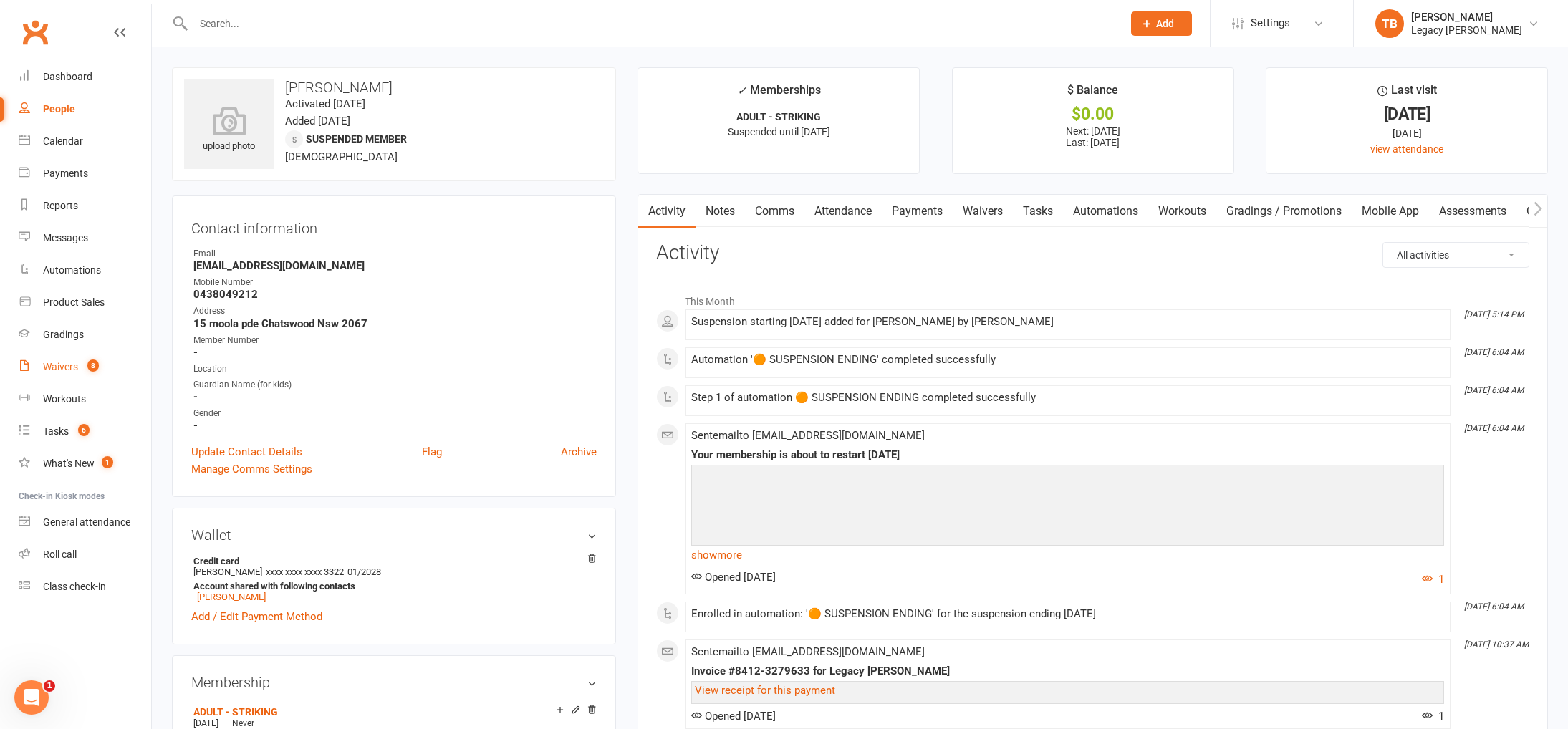
drag, startPoint x: 72, startPoint y: 366, endPoint x: 86, endPoint y: 365, distance: 14.0
click at [72, 366] on div "Waivers" at bounding box center [60, 366] width 35 height 11
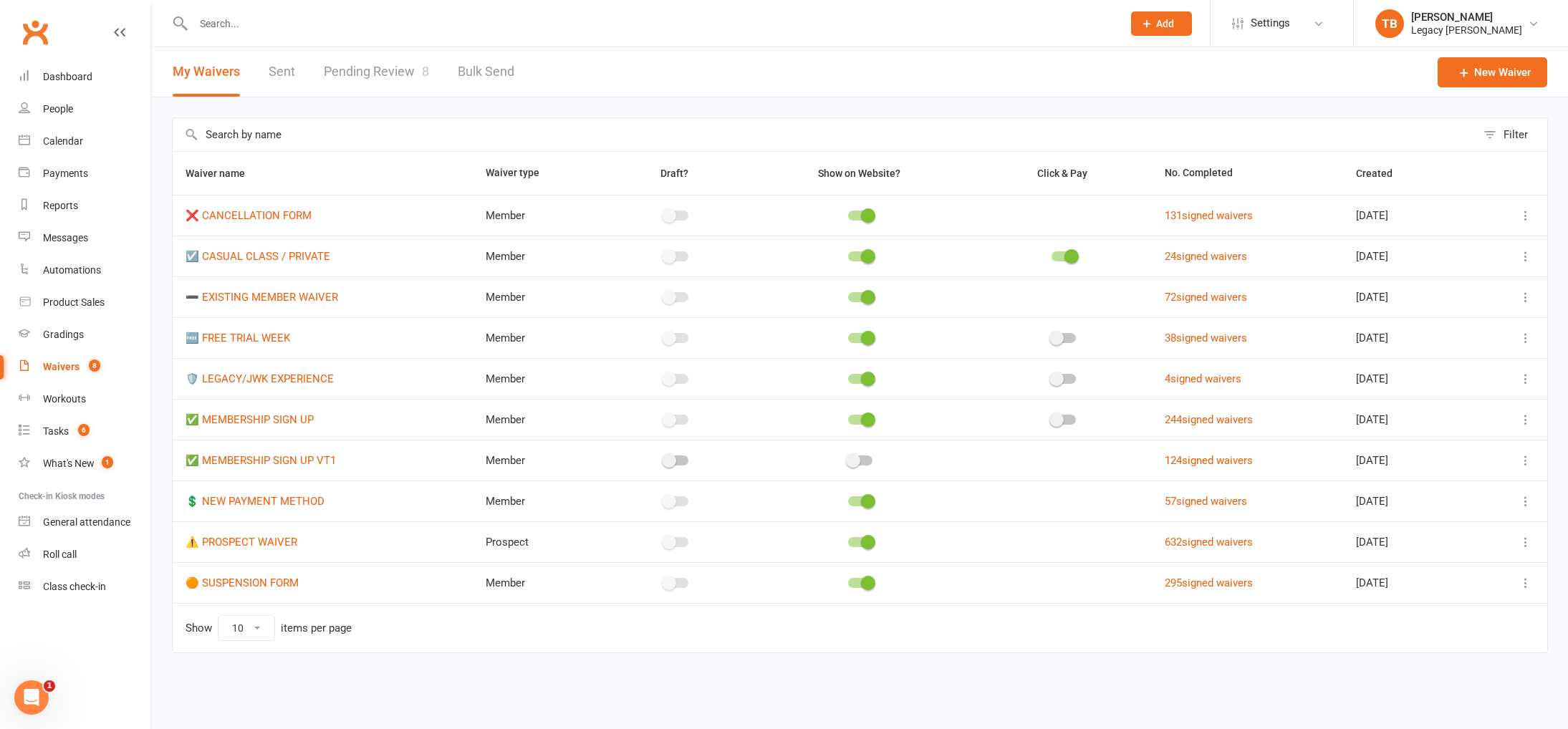
click at [387, 85] on link "Pending Review 8" at bounding box center [376, 72] width 106 height 50
select select "100"
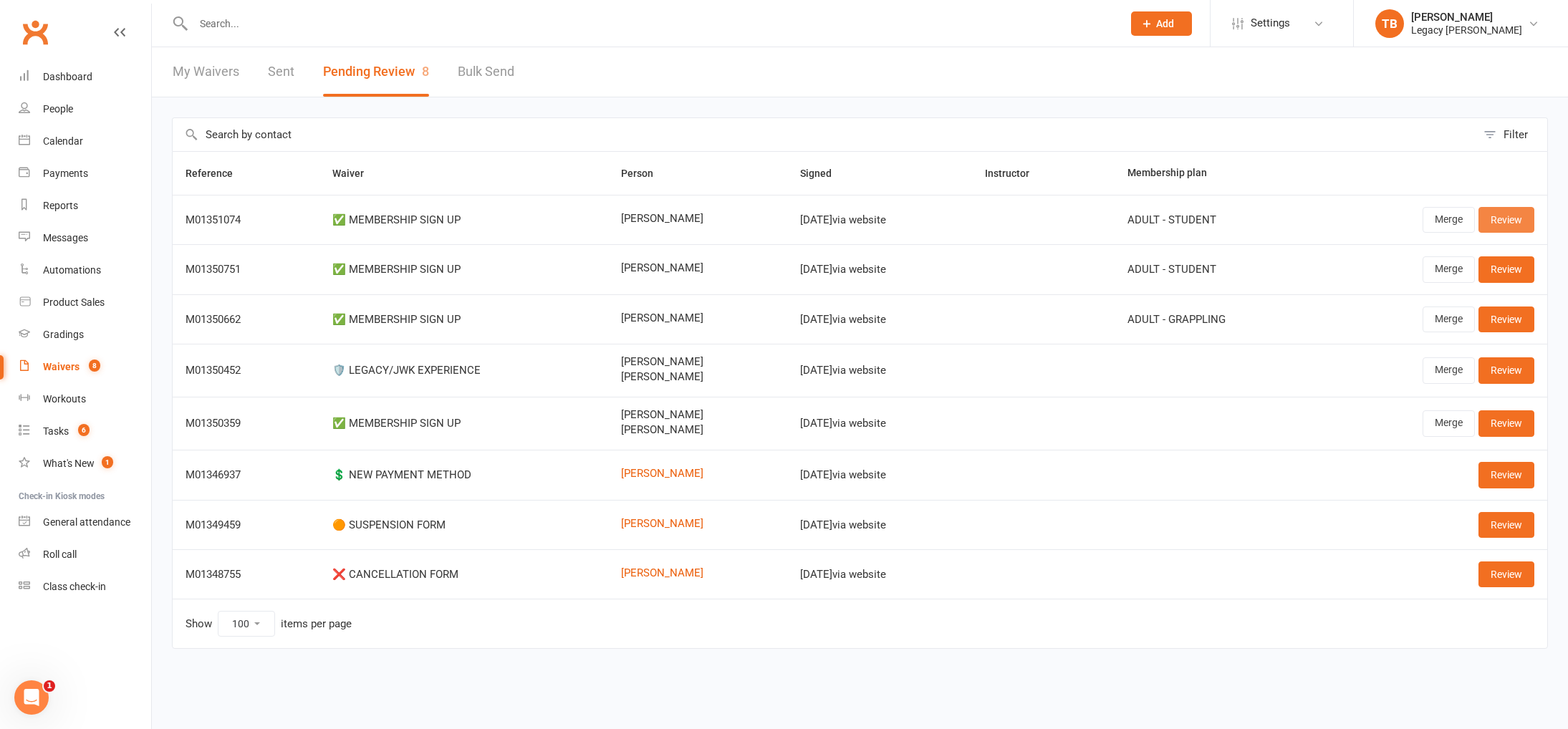
click at [1502, 218] on link "Review" at bounding box center [1506, 220] width 56 height 26
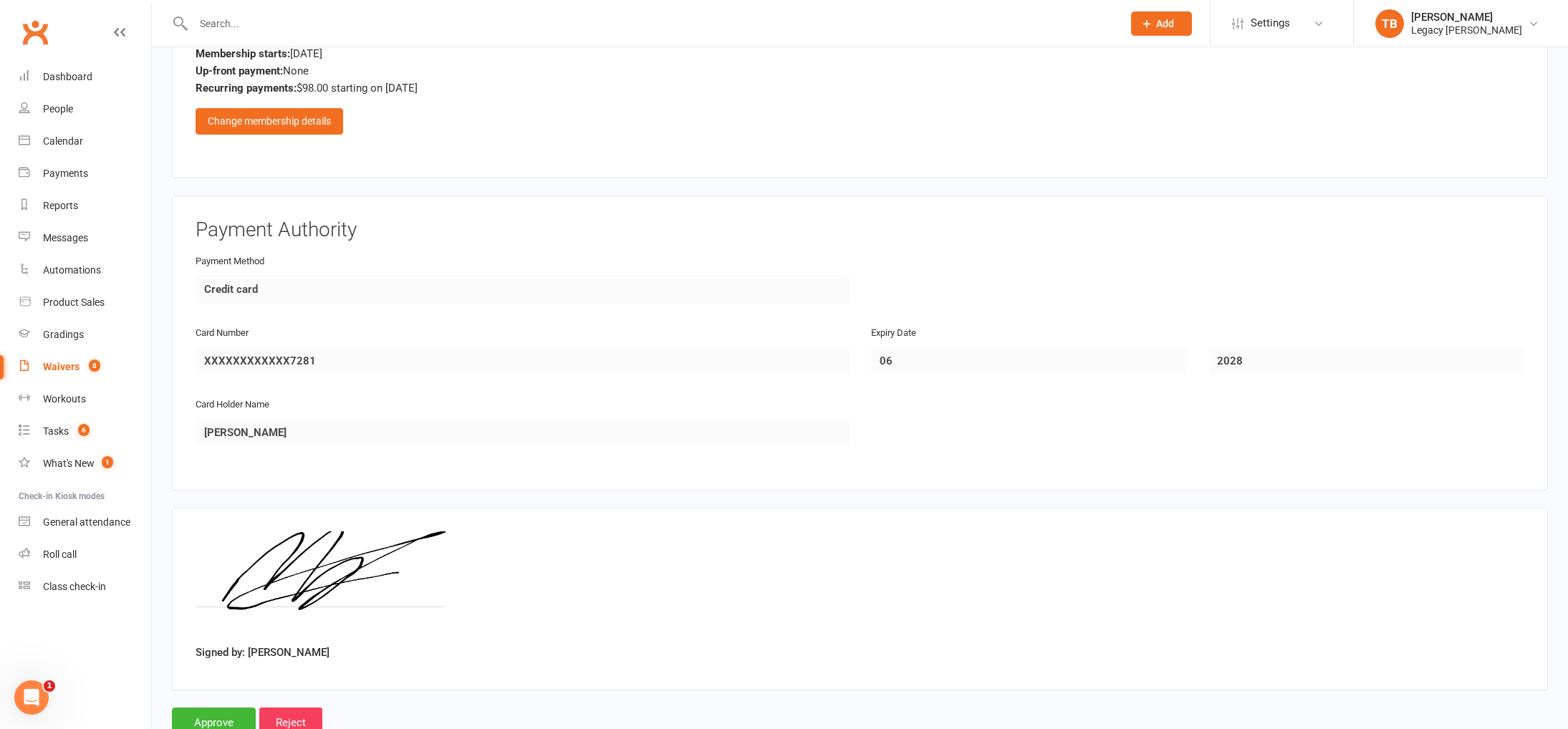
scroll to position [906, 0]
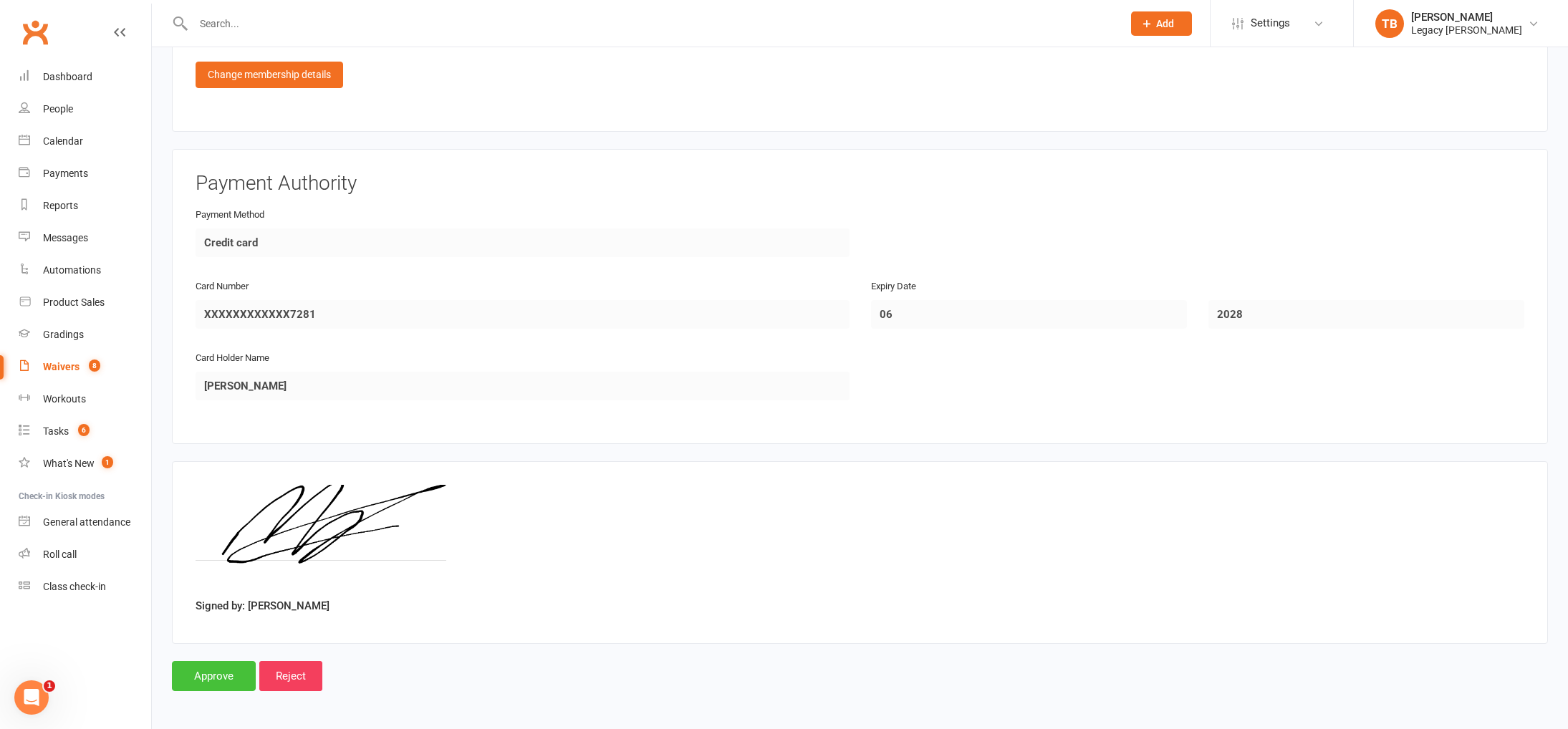
click at [213, 668] on input "Approve" at bounding box center [214, 676] width 84 height 30
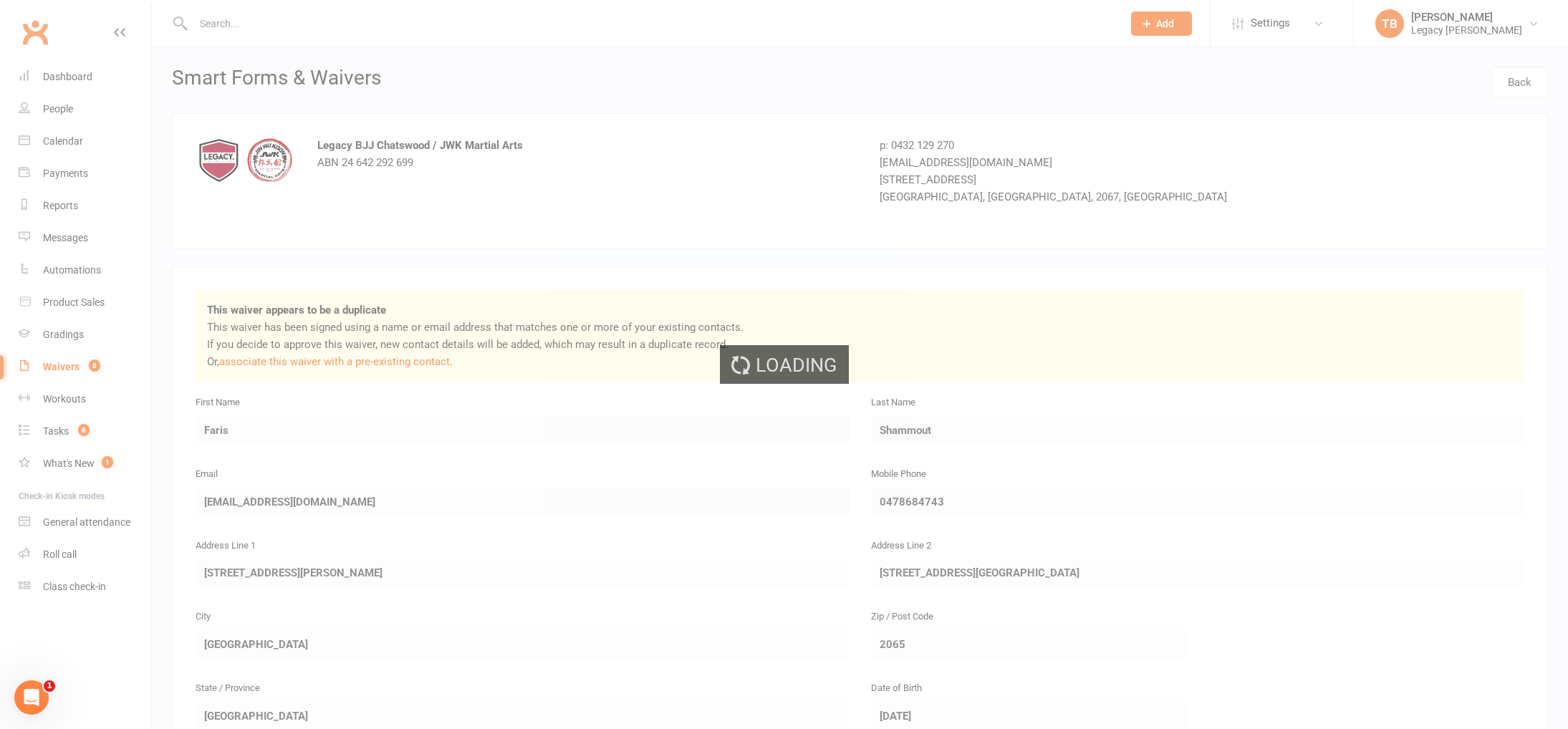
select select "100"
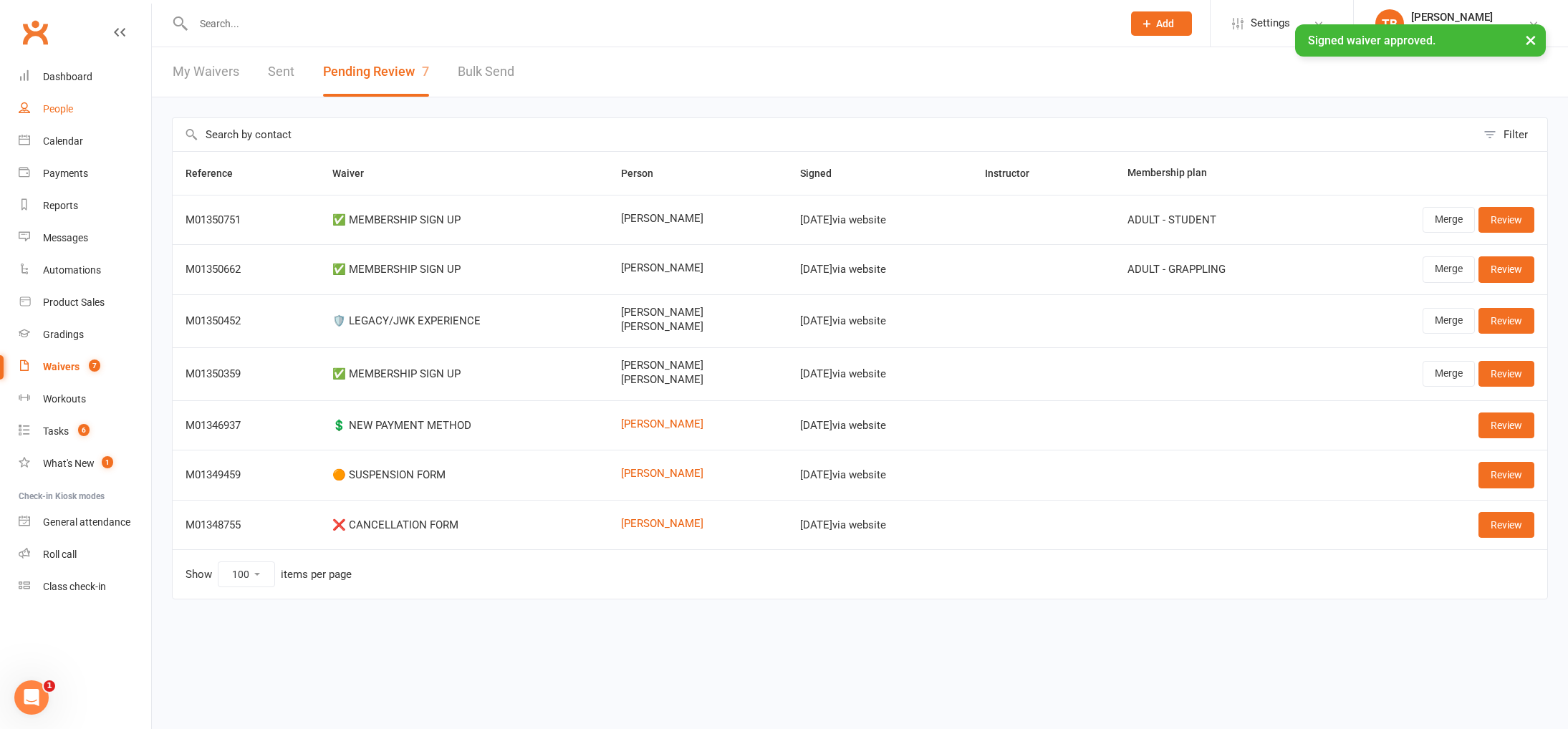
click at [61, 100] on link "People" at bounding box center [85, 109] width 133 height 32
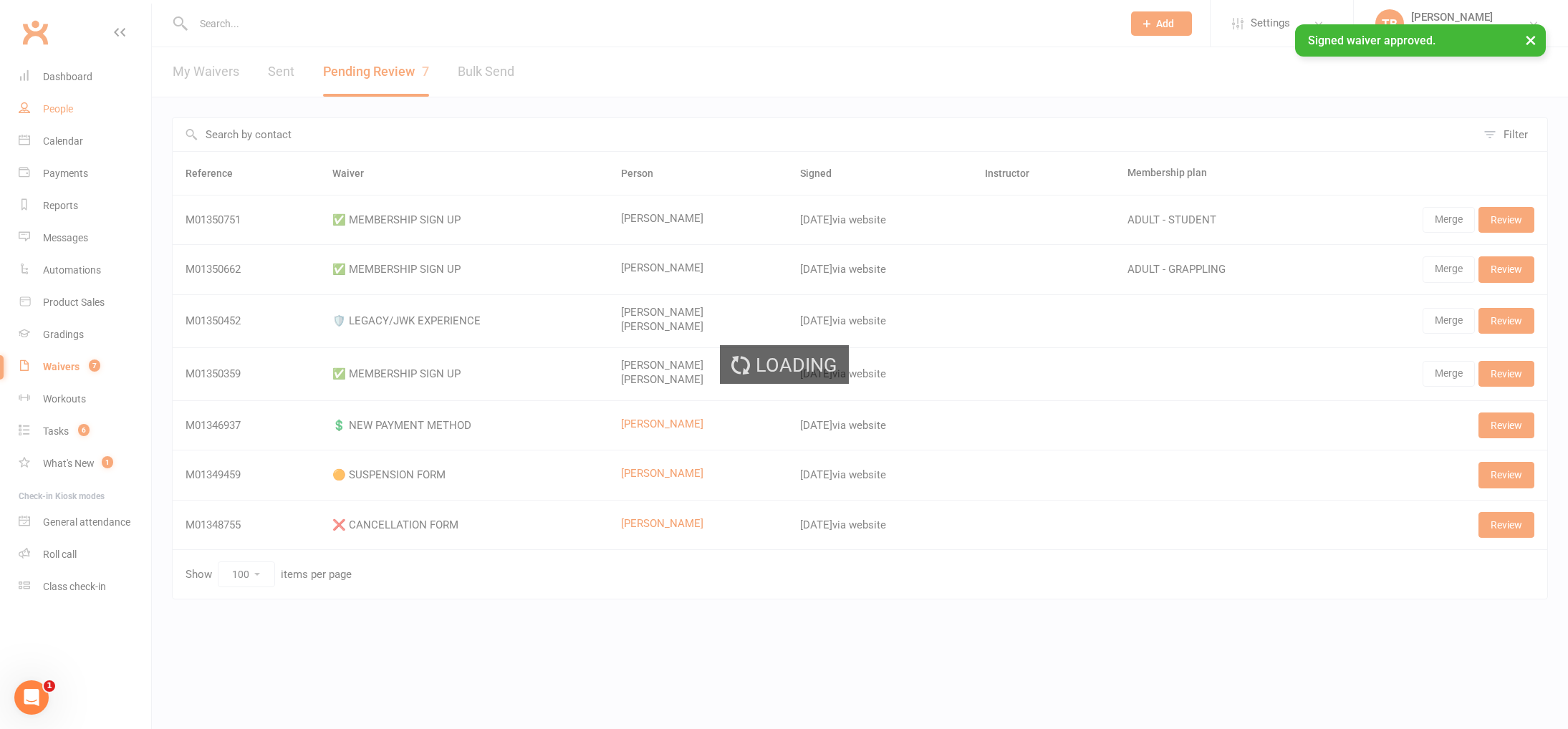
select select "100"
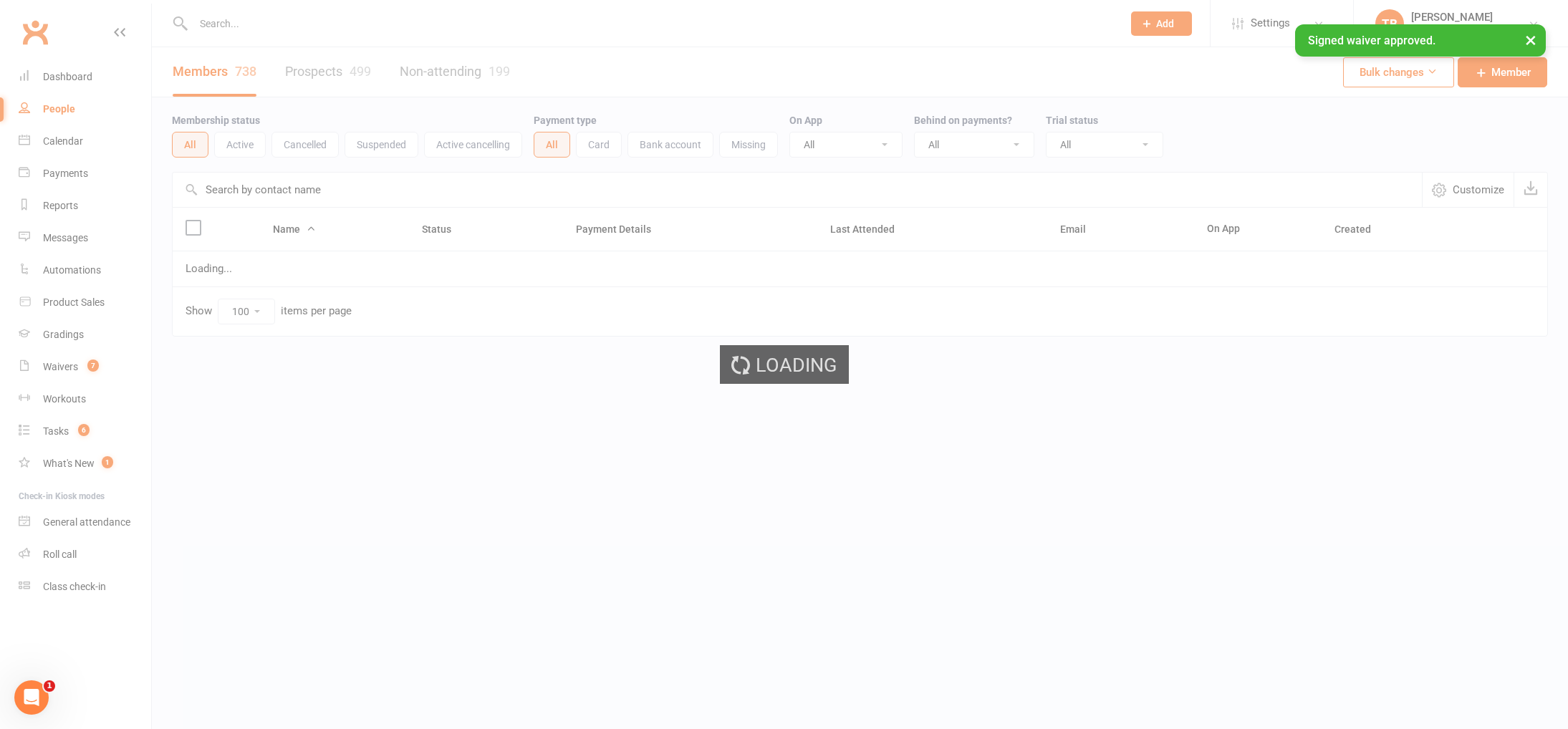
click at [286, 24] on div "× Signed waiver approved." at bounding box center [774, 24] width 1549 height 0
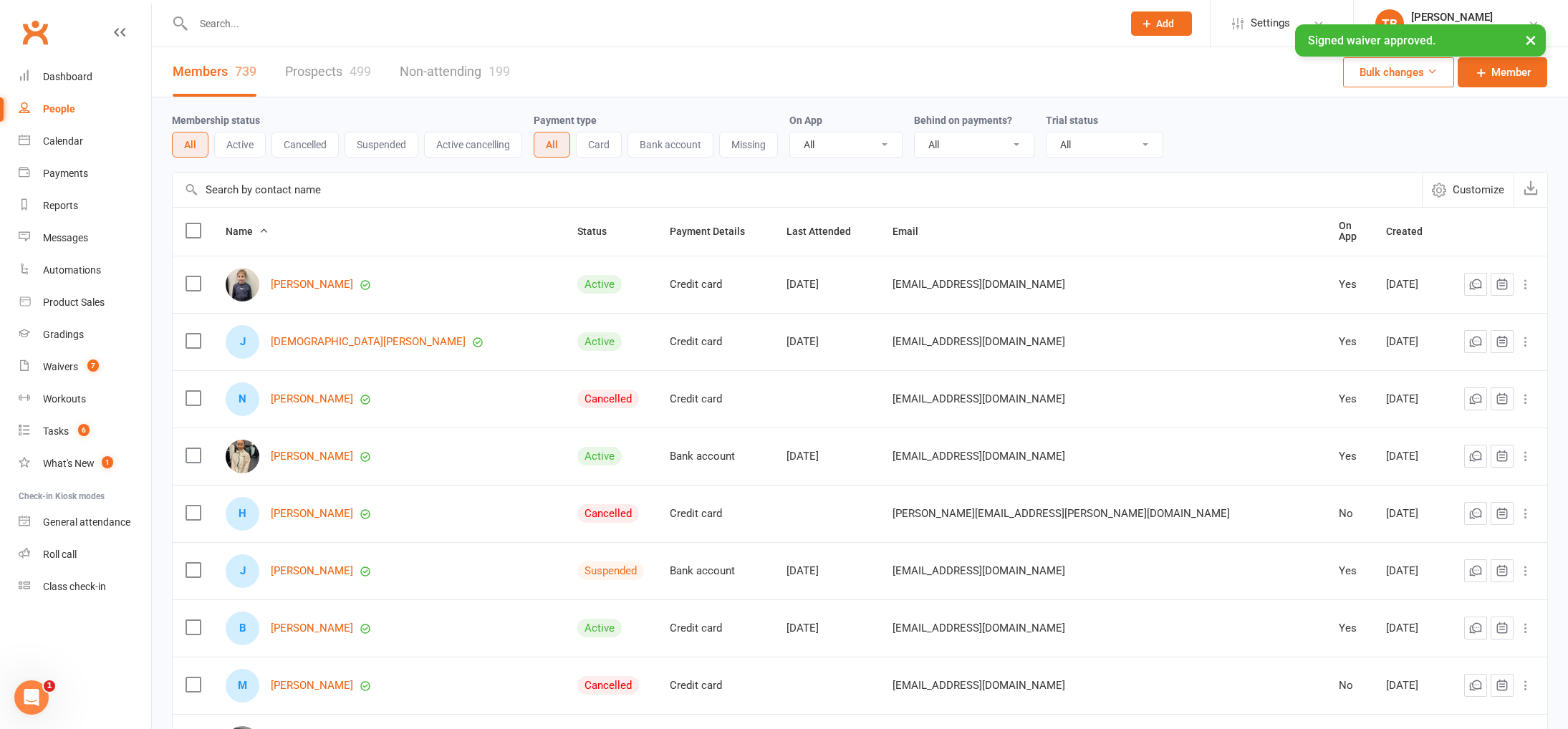
click at [312, 21] on input "text" at bounding box center [650, 24] width 923 height 20
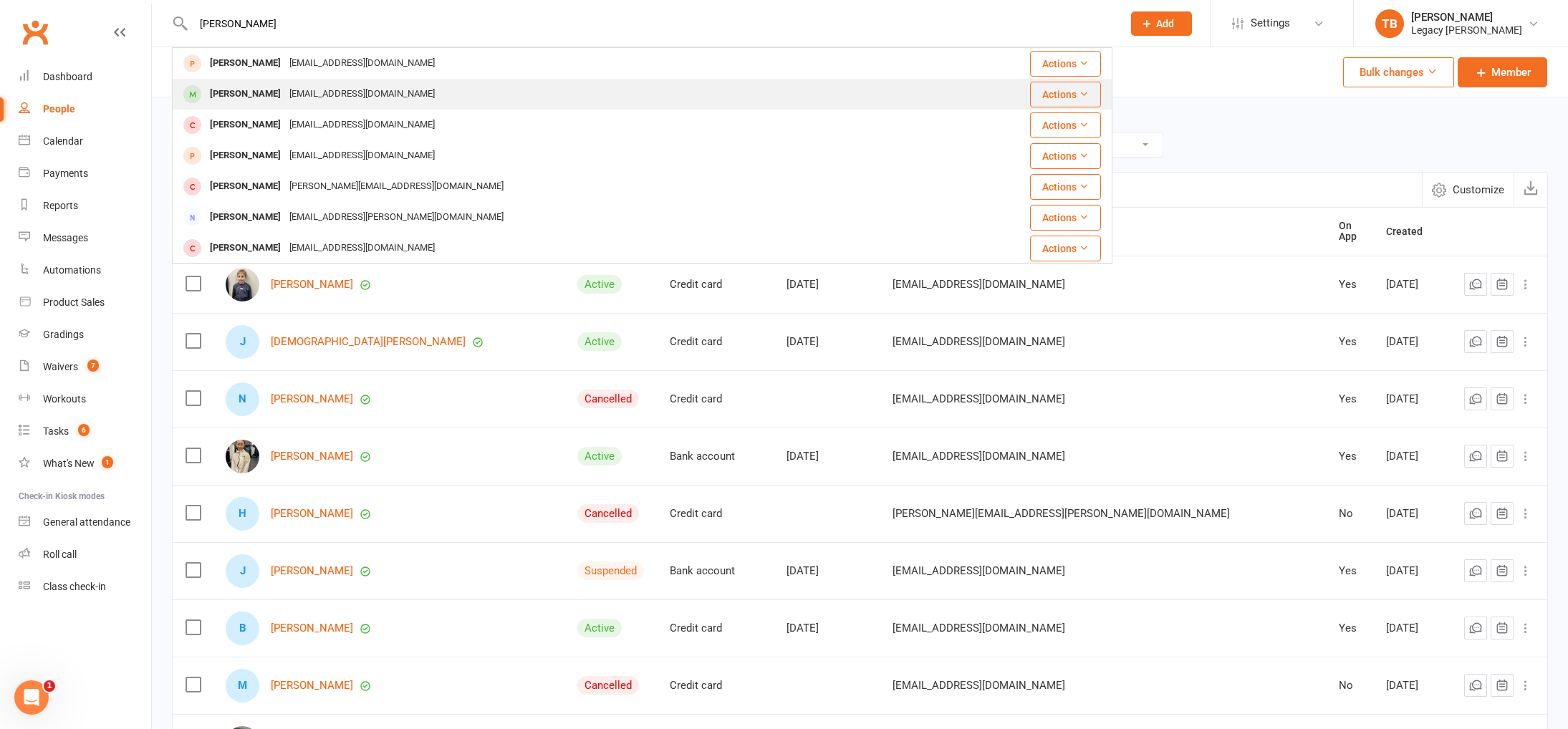
type input "farris"
click at [319, 93] on div "shamaylehmajd@gmail.com" at bounding box center [361, 94] width 154 height 21
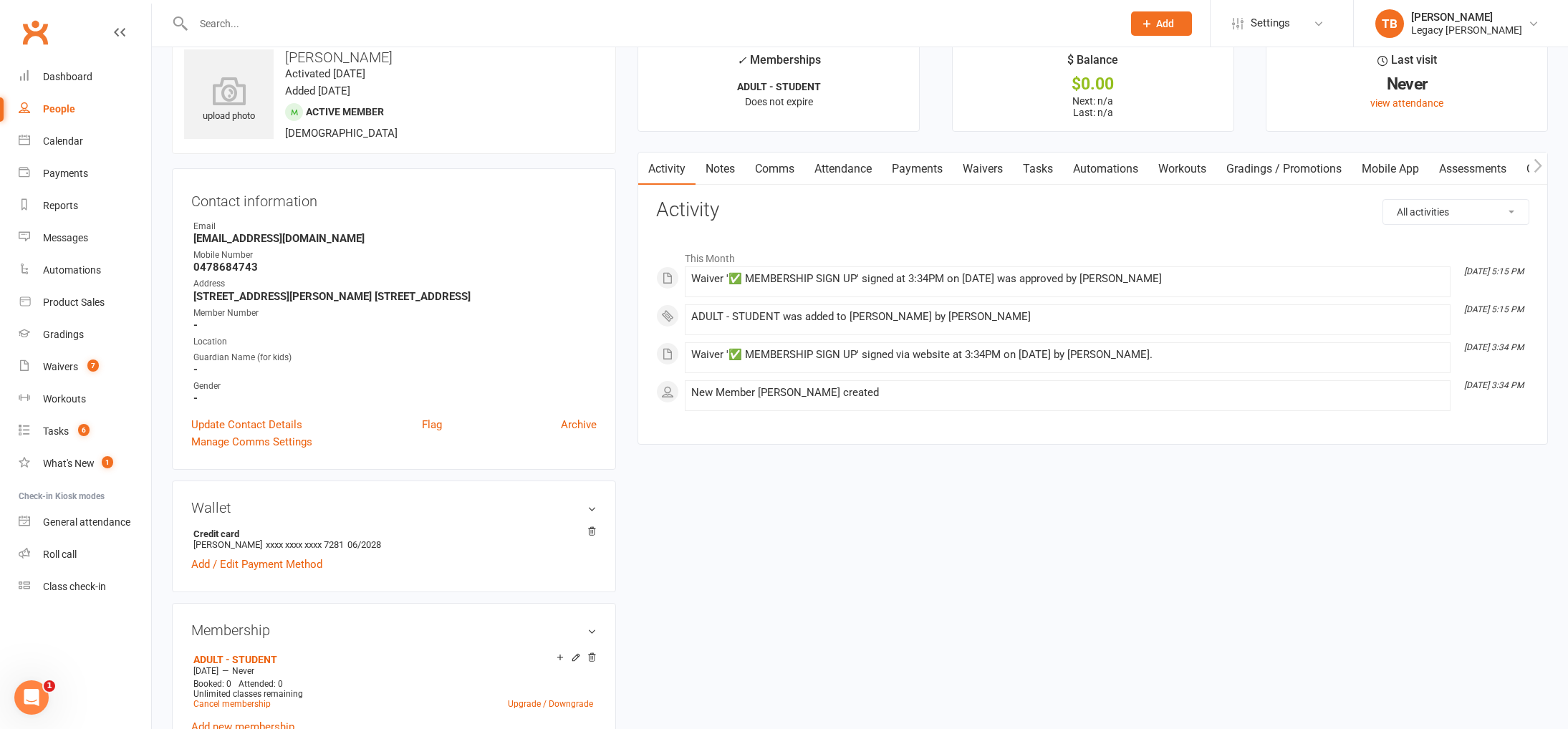
scroll to position [24, 0]
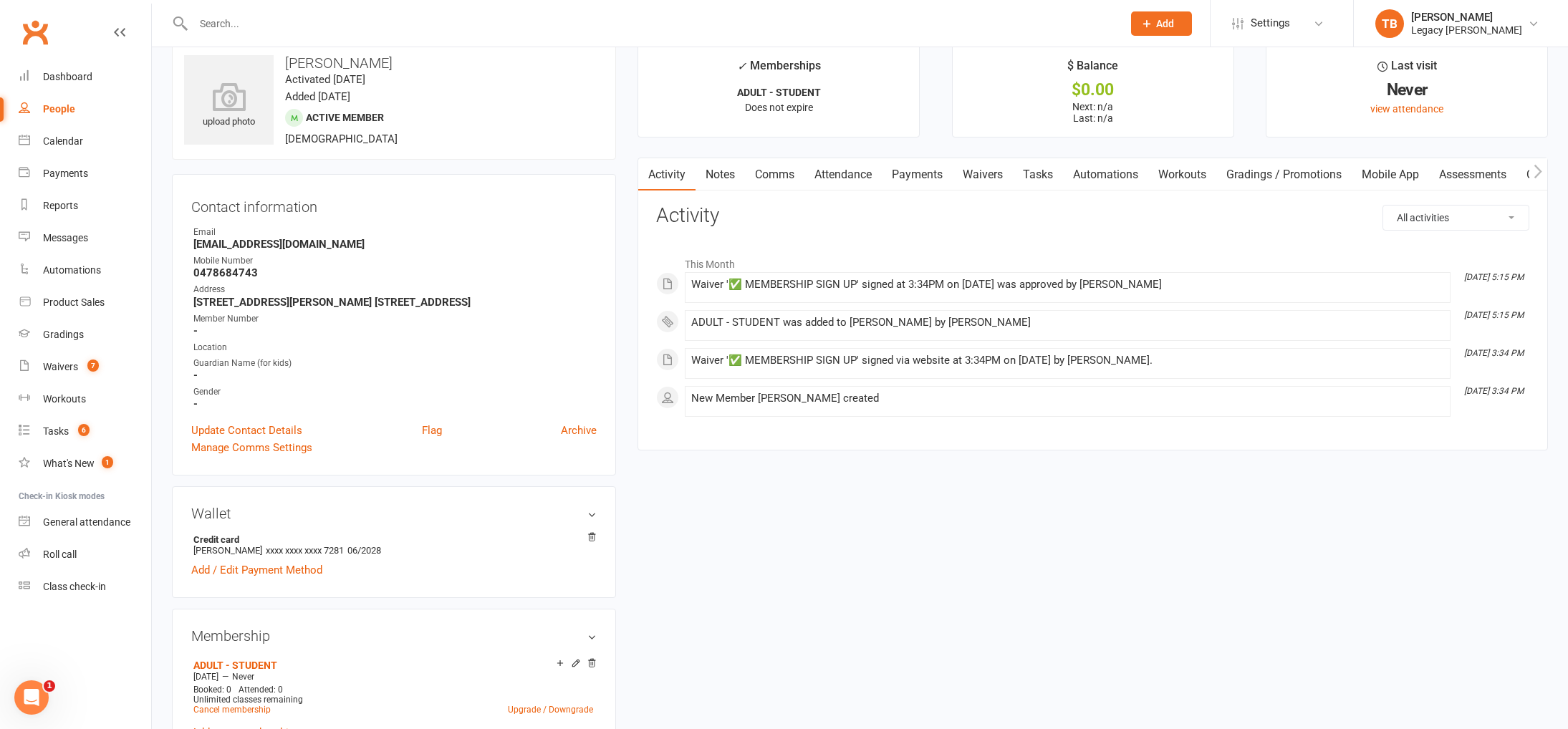
click at [48, 111] on div "People" at bounding box center [58, 108] width 32 height 11
select select "100"
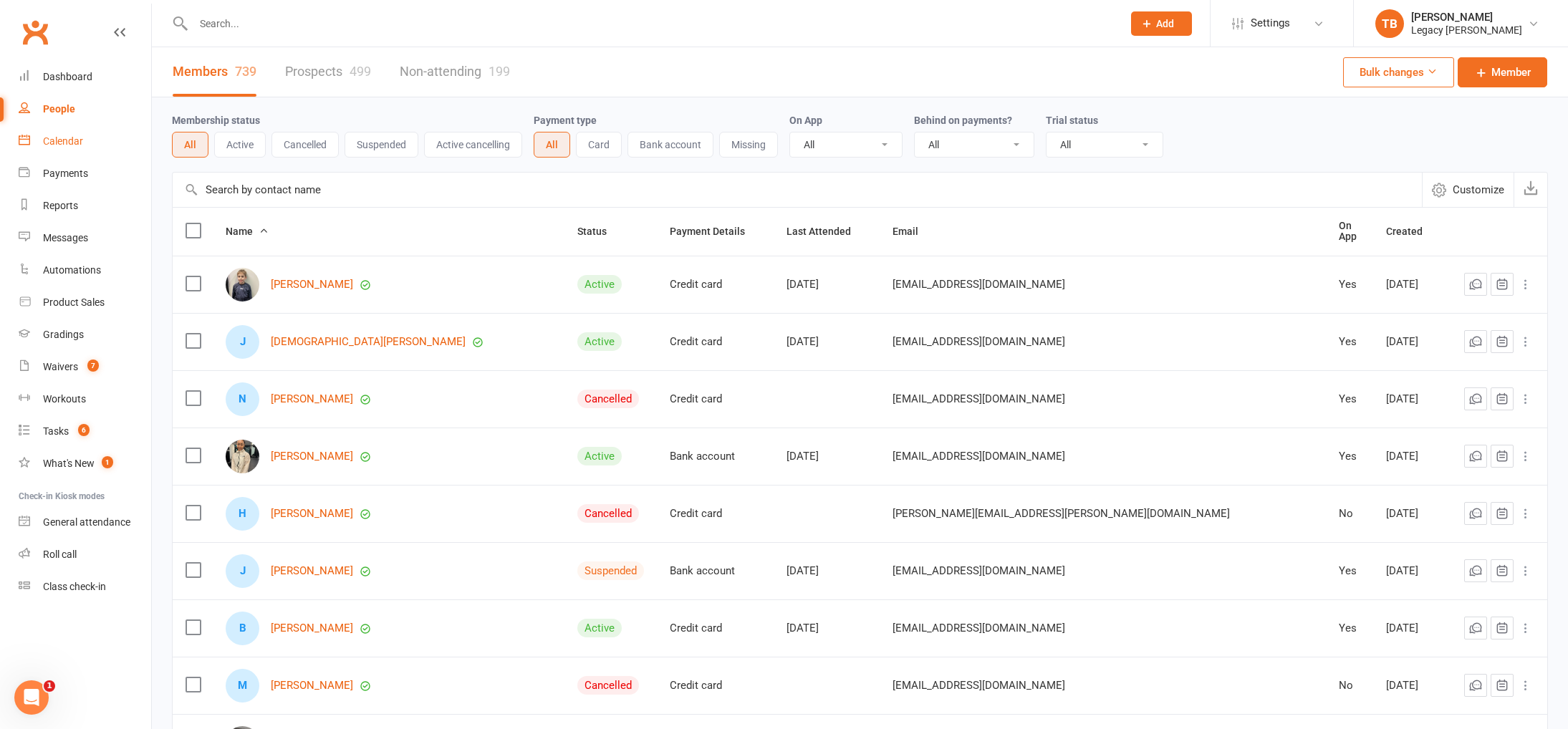
click at [70, 141] on div "Calendar" at bounding box center [63, 141] width 40 height 11
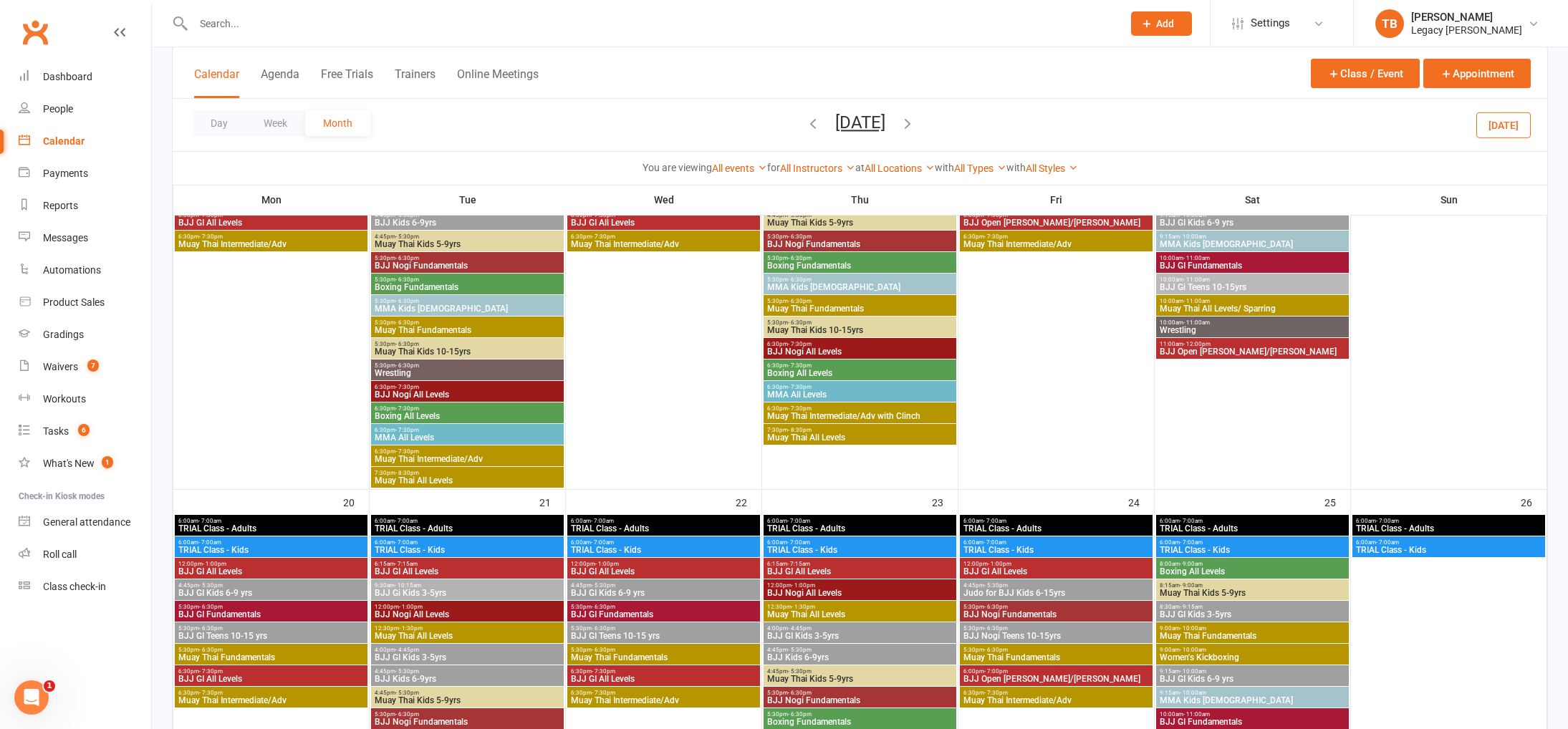
scroll to position [1170, 0]
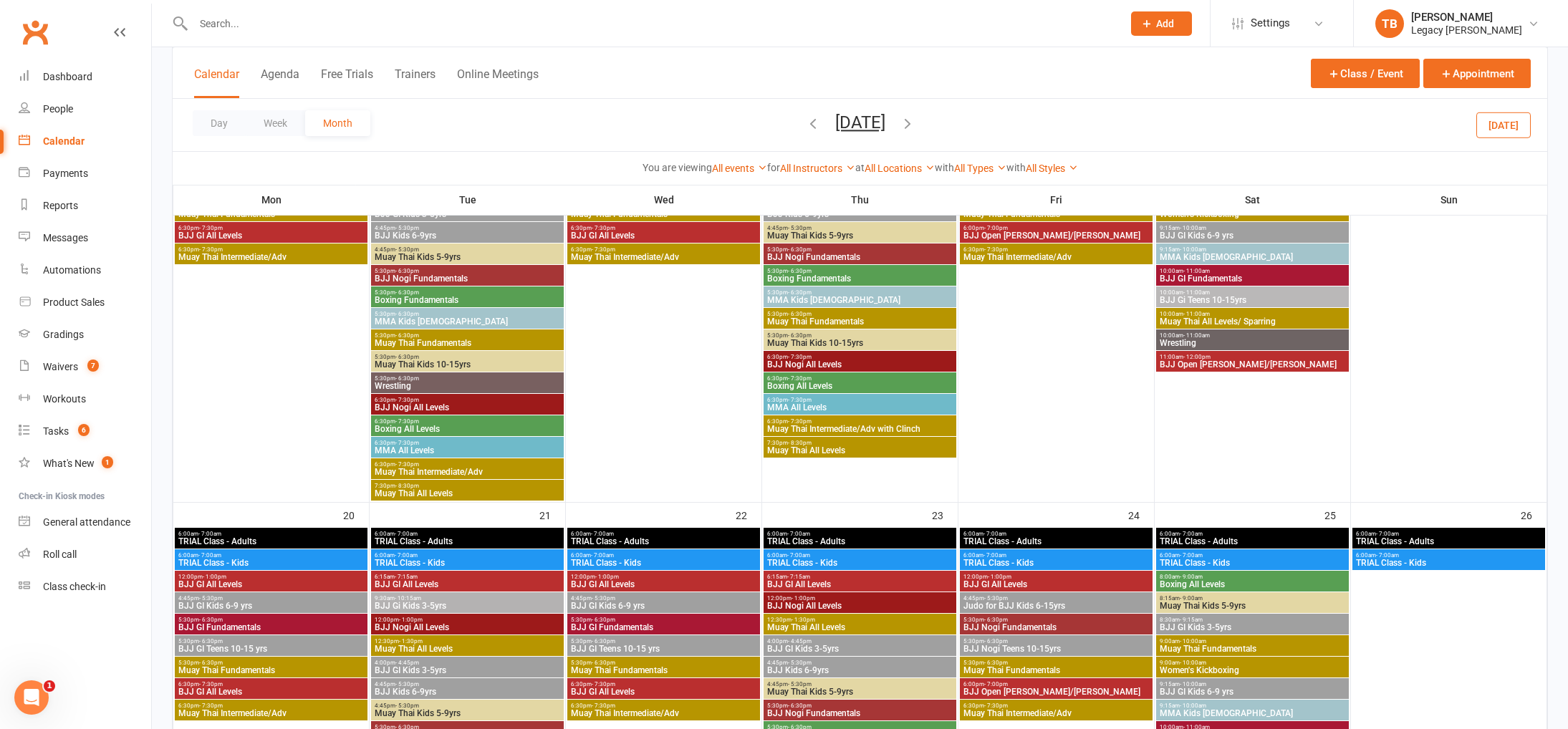
click at [1490, 123] on button "[DATE]" at bounding box center [1503, 125] width 54 height 26
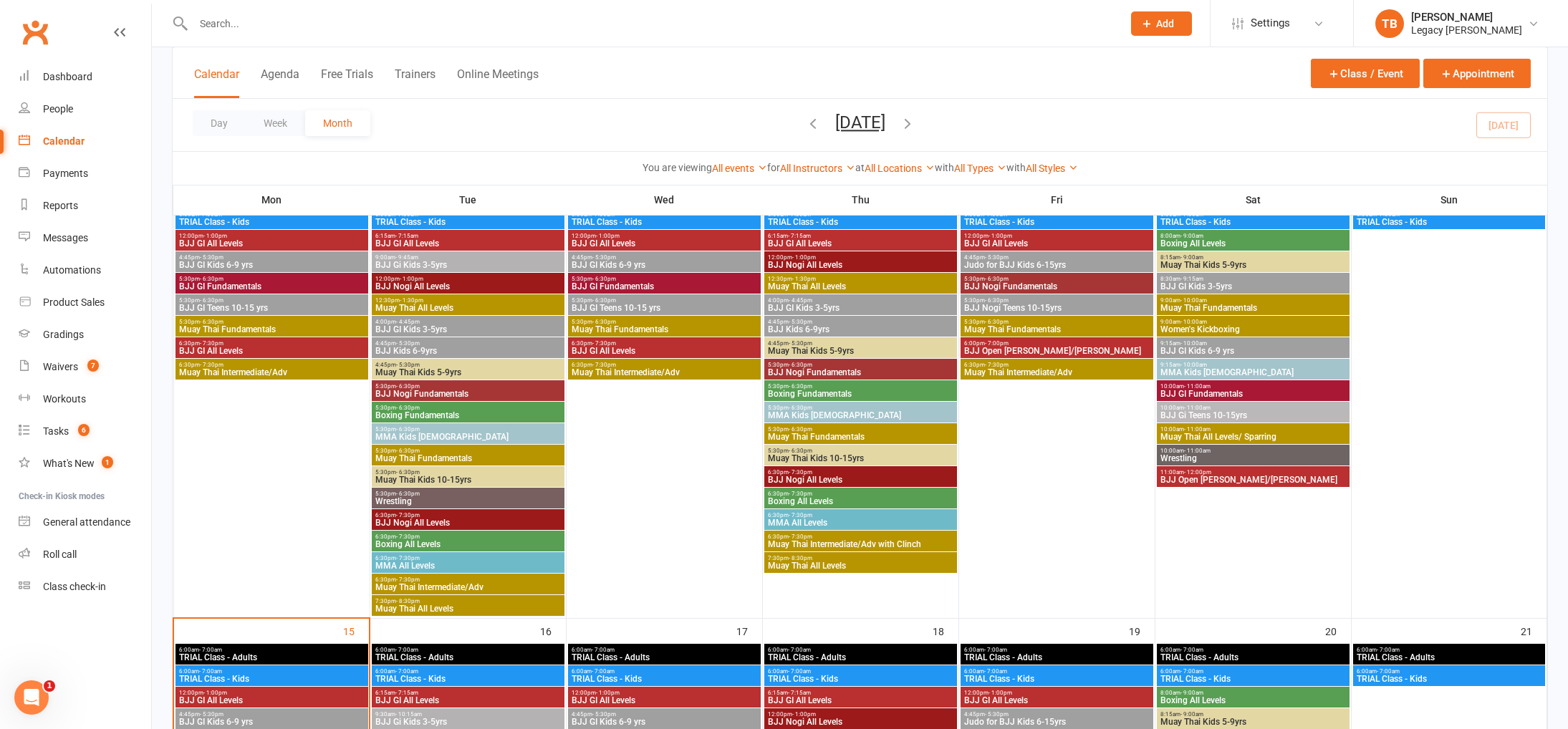
scroll to position [891, 0]
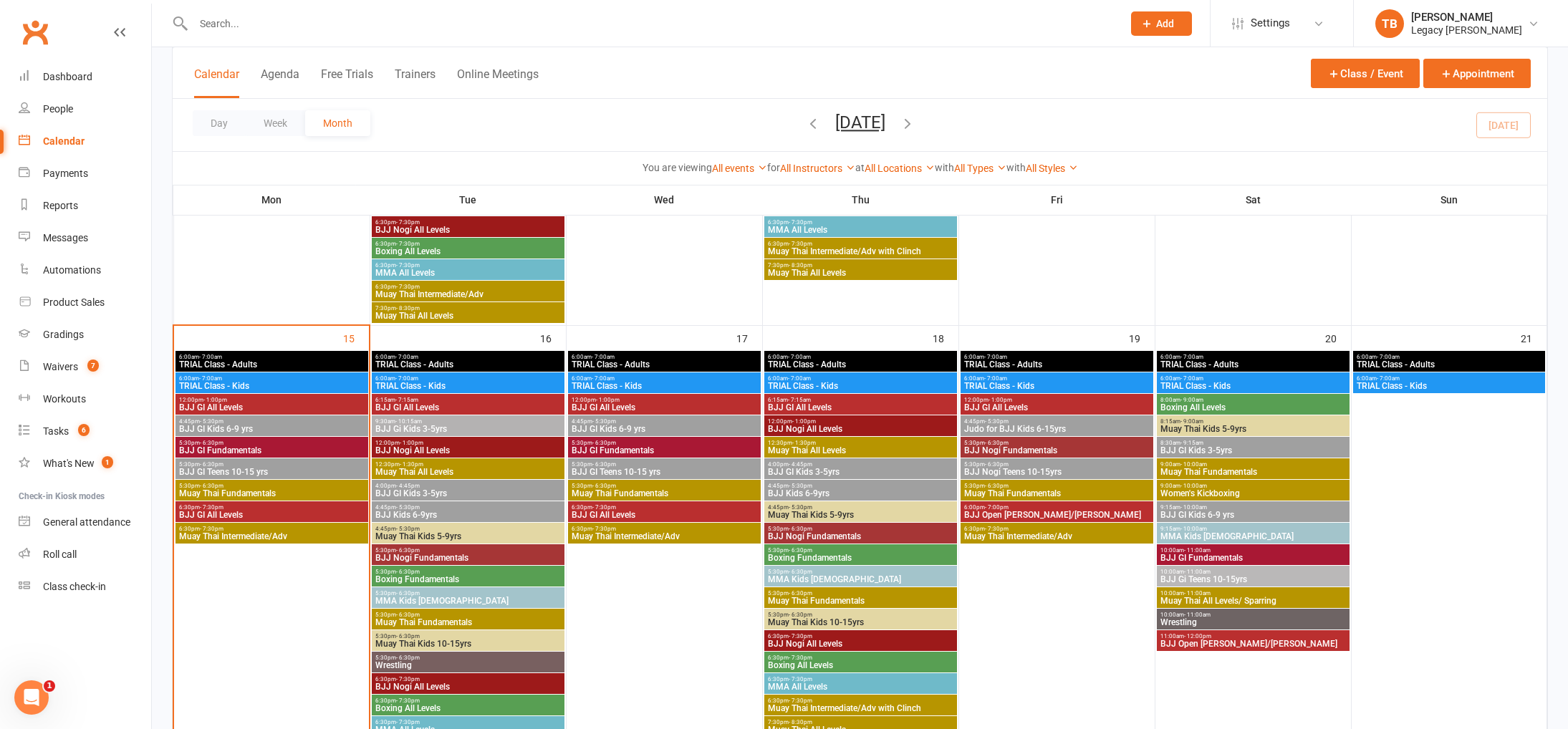
click at [316, 448] on span "BJJ GI Fundamentals" at bounding box center [272, 450] width 187 height 9
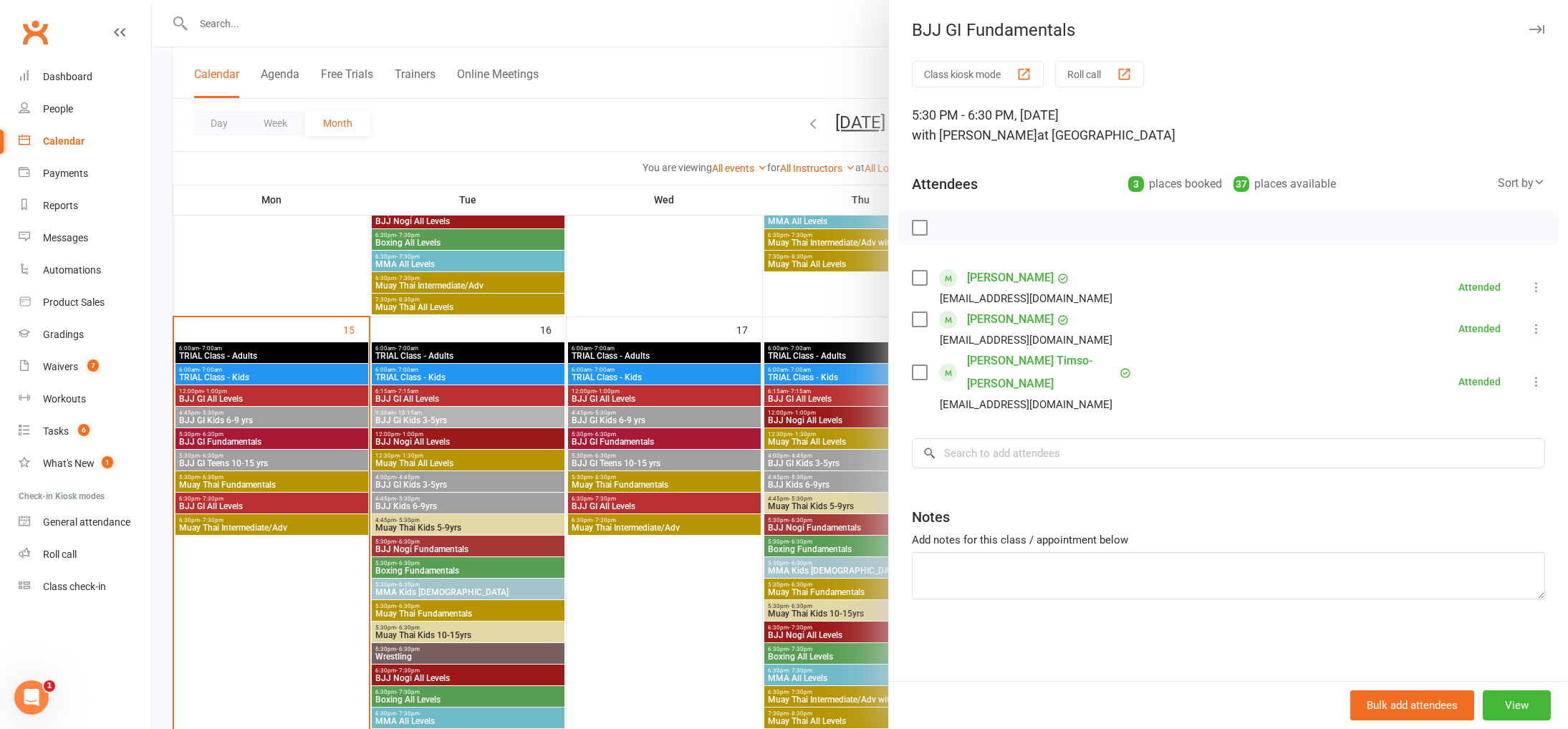
scroll to position [903, 0]
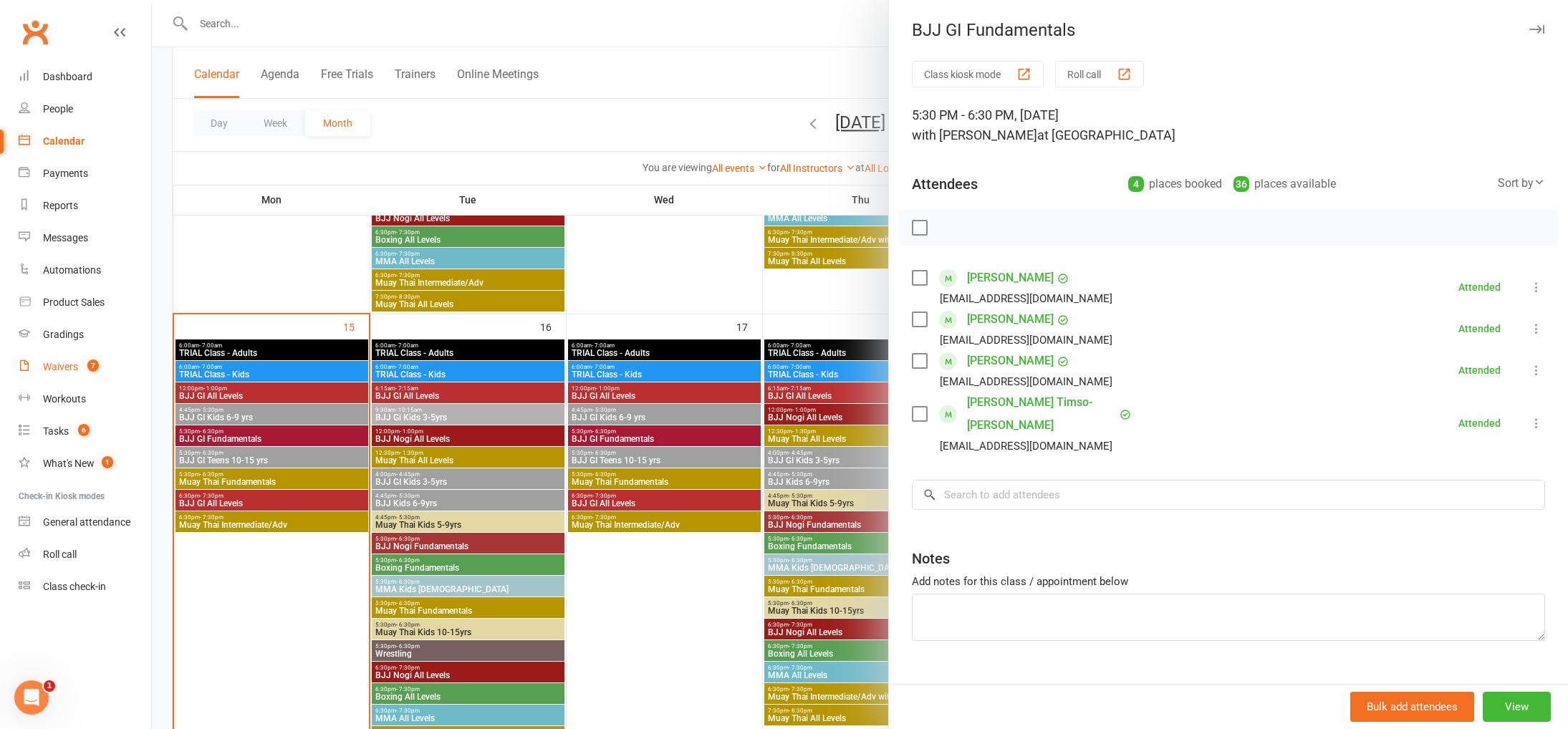
click at [64, 366] on div "Waivers" at bounding box center [60, 366] width 35 height 11
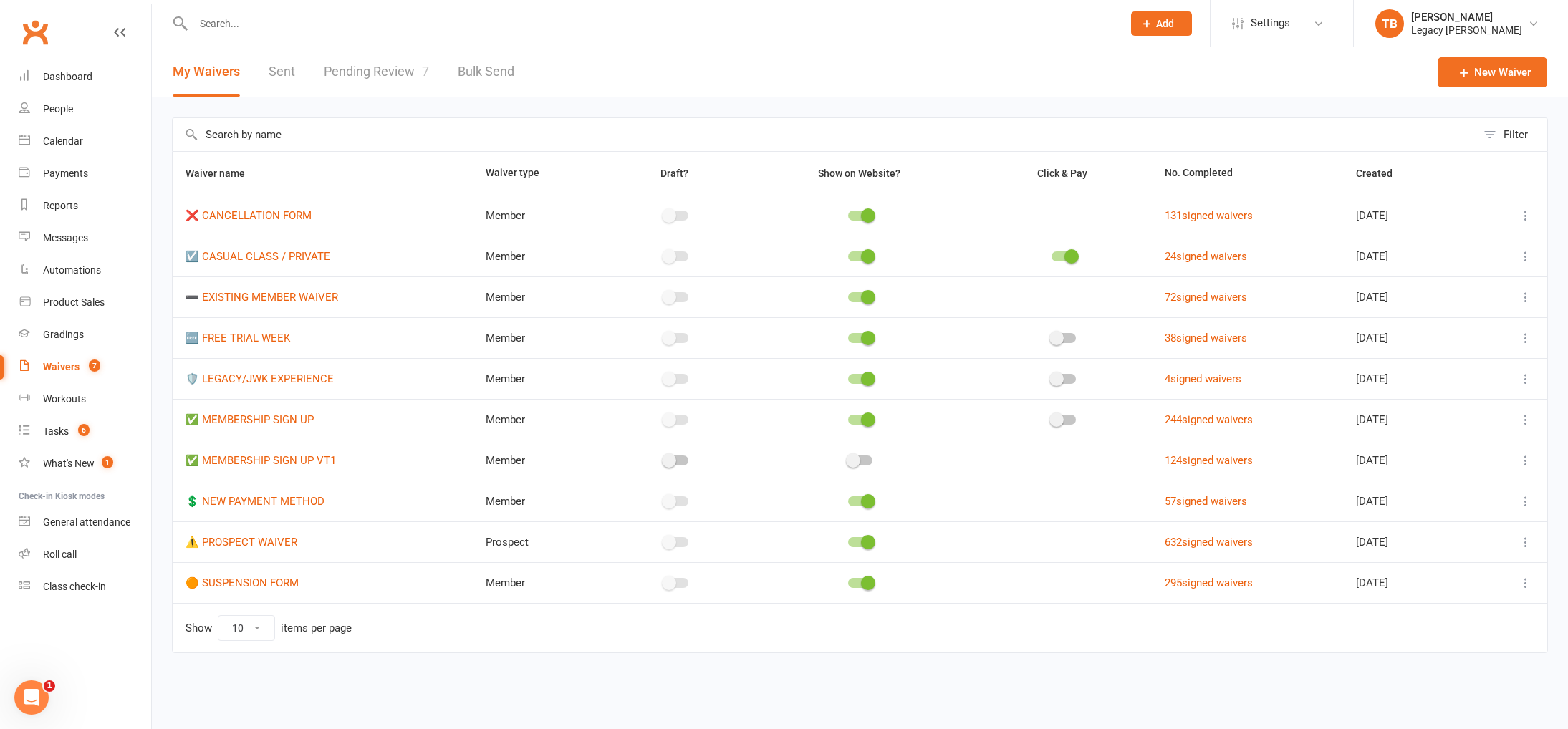
click at [1536, 540] on td at bounding box center [1510, 541] width 72 height 41
click at [1525, 540] on icon at bounding box center [1525, 542] width 14 height 14
click at [1469, 627] on link "Copy external link to clipboard" at bounding box center [1448, 627] width 168 height 29
click at [85, 145] on link "Calendar" at bounding box center [85, 141] width 133 height 32
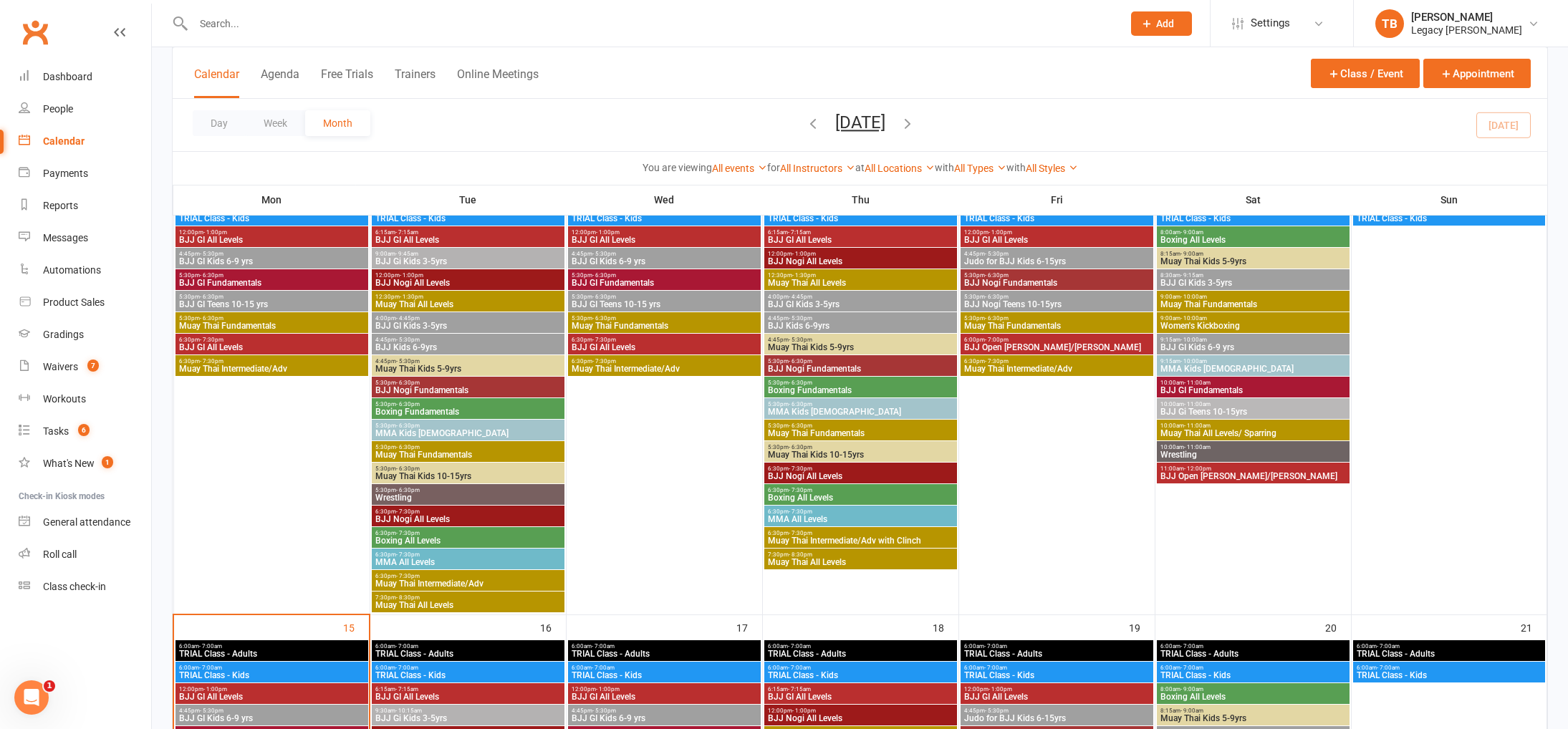
scroll to position [849, 0]
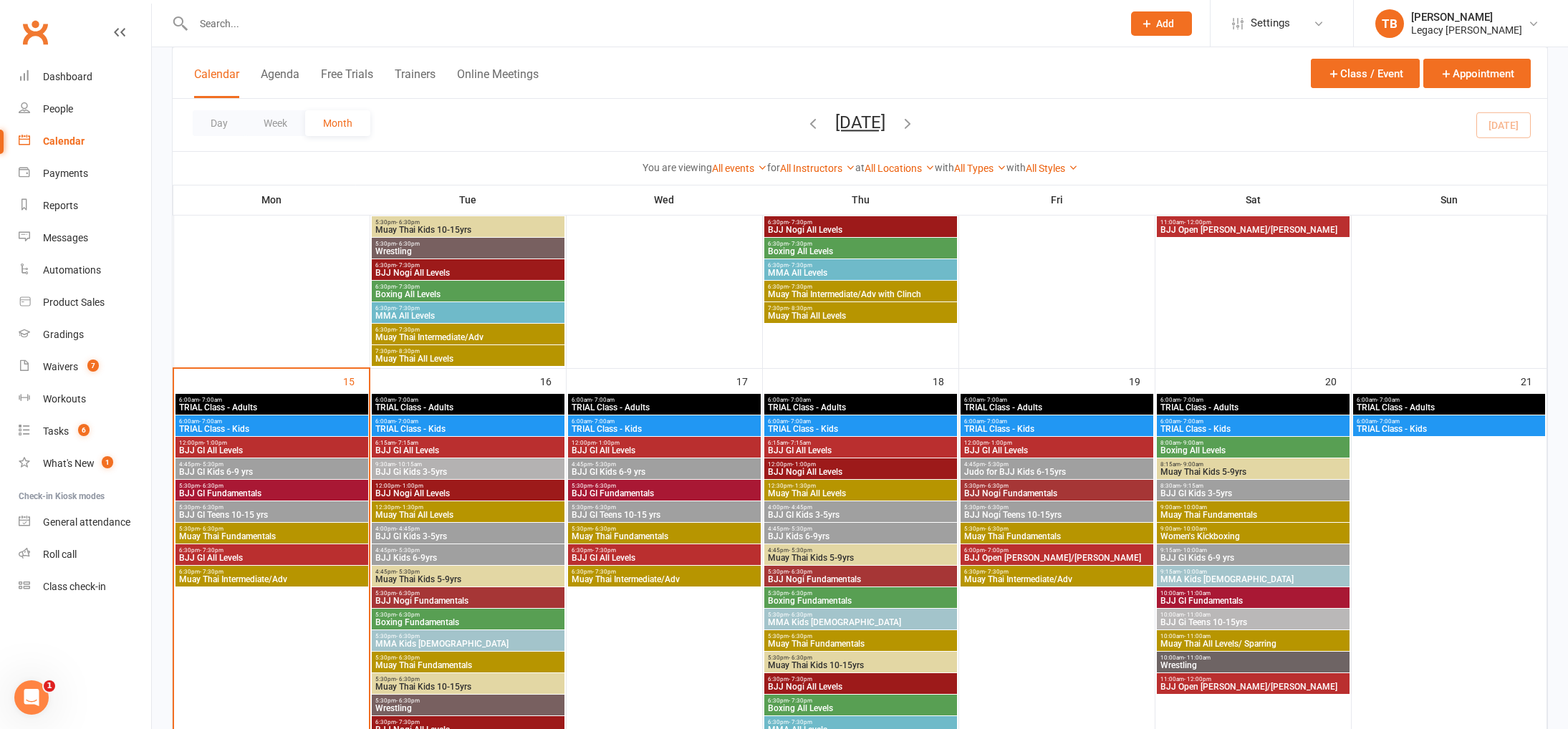
click at [279, 488] on span "5:30pm - 6:30pm" at bounding box center [272, 485] width 187 height 6
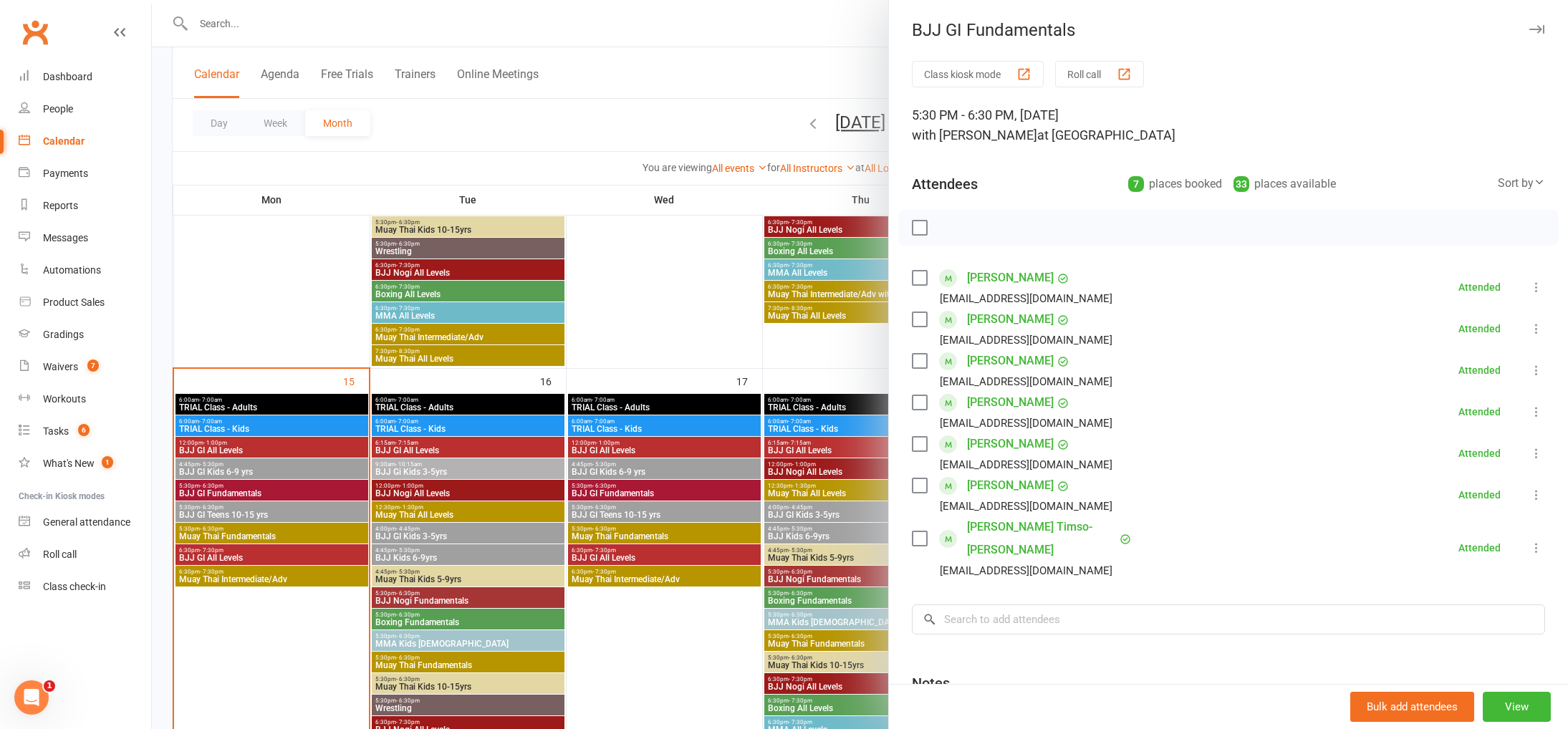
scroll to position [848, 0]
click at [973, 441] on link "[PERSON_NAME]" at bounding box center [1009, 444] width 86 height 23
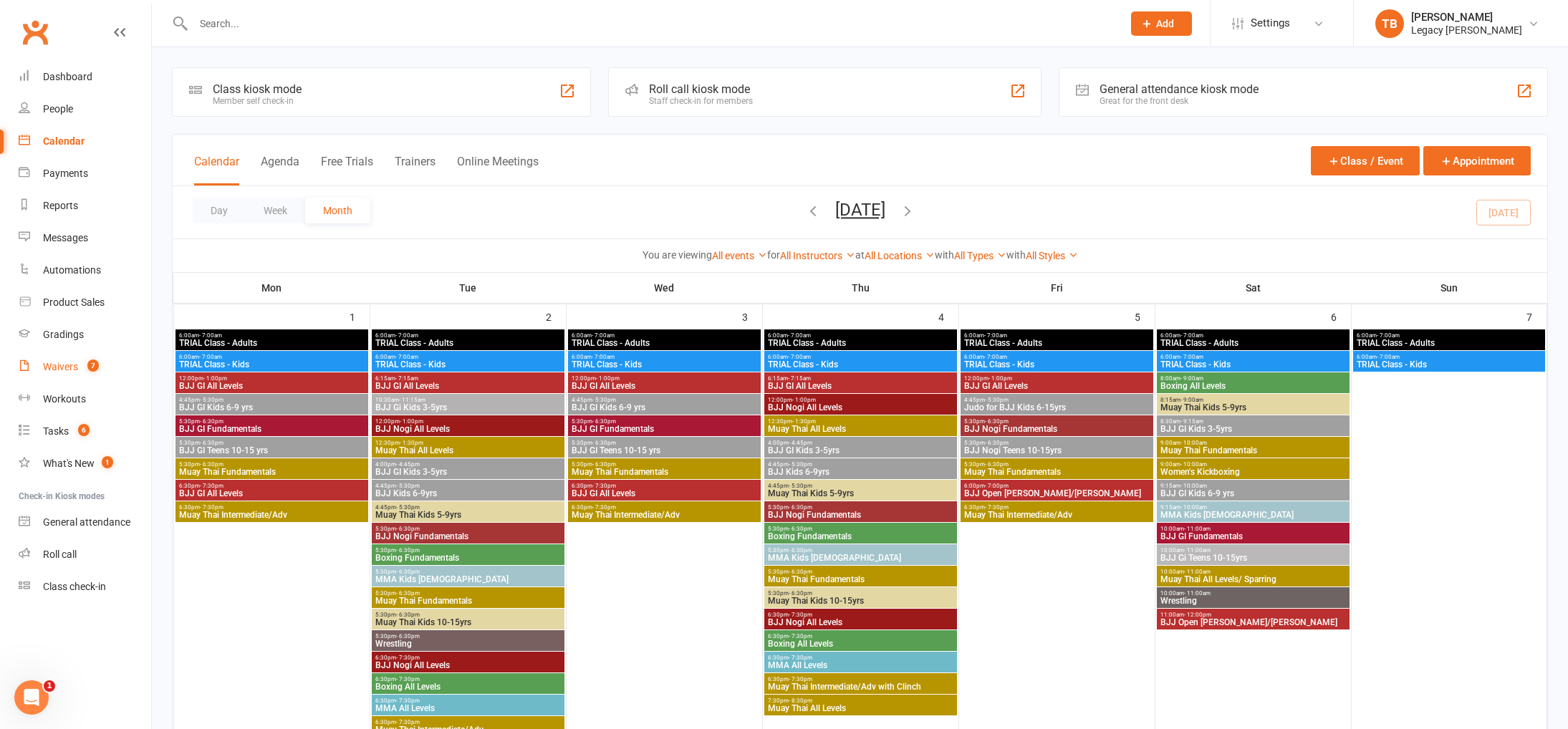
click at [93, 369] on span "7" at bounding box center [93, 366] width 11 height 12
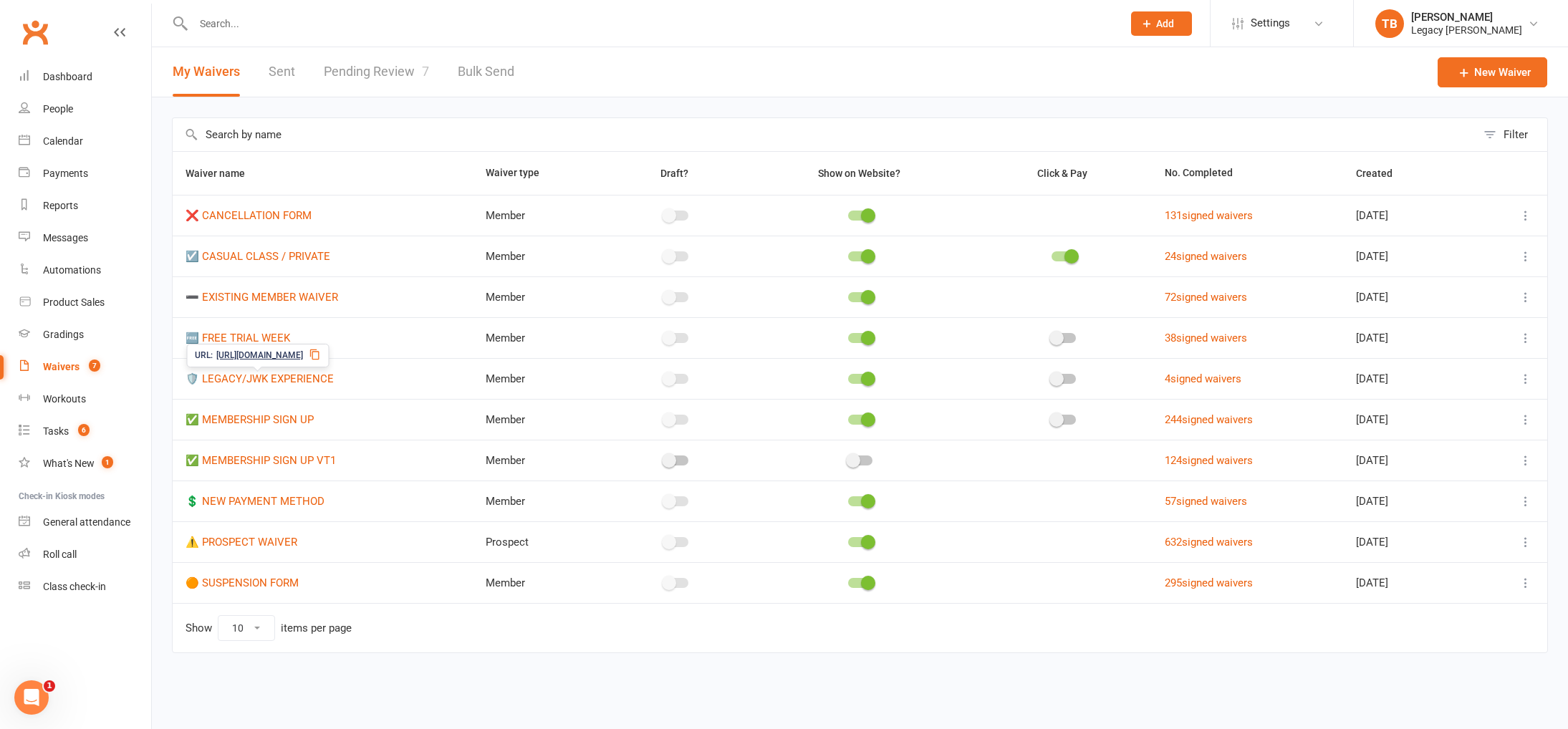
click at [82, 372] on count-badge "7" at bounding box center [91, 366] width 18 height 11
click at [346, 73] on link "Pending Review 7" at bounding box center [376, 72] width 106 height 50
select select "100"
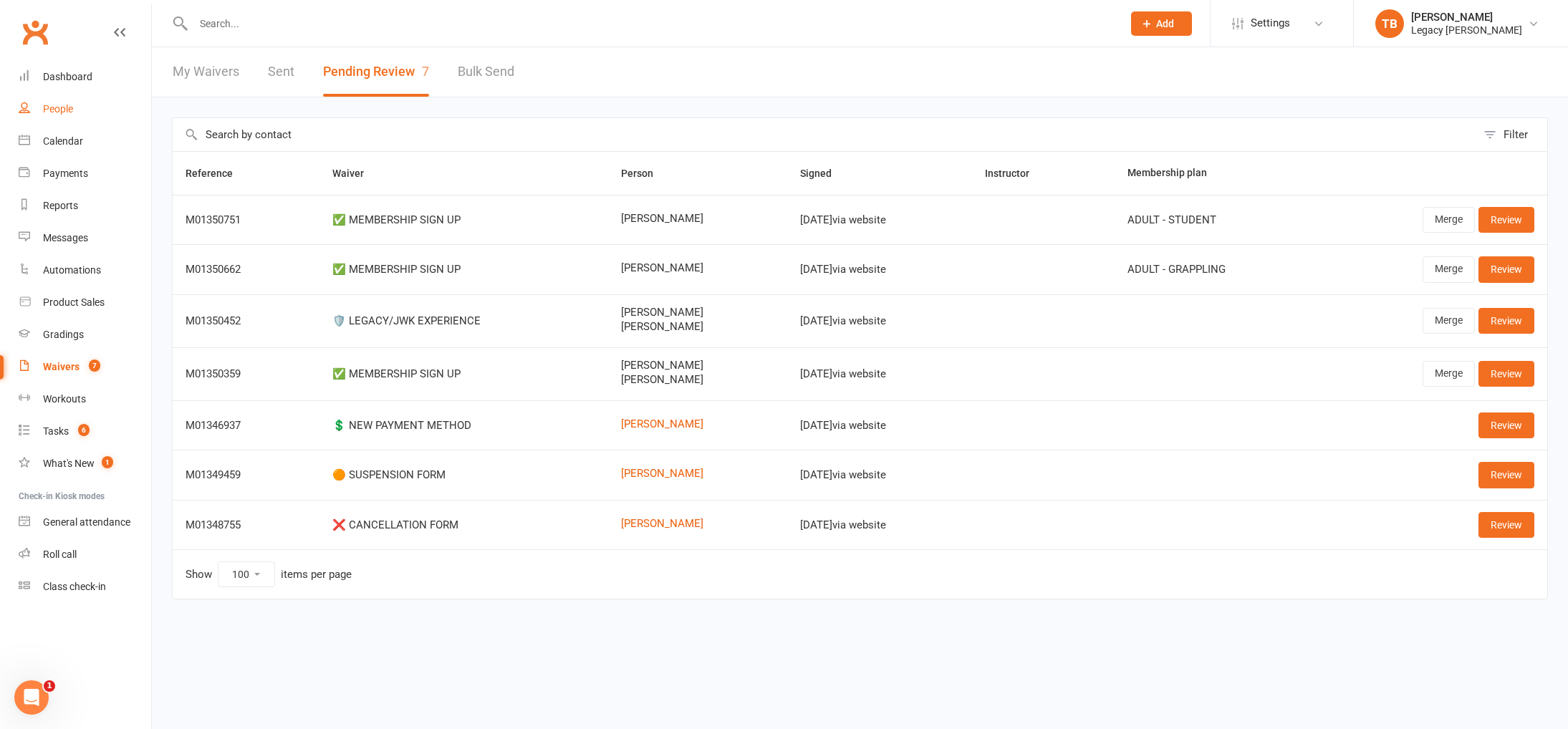
click at [73, 102] on link "People" at bounding box center [85, 109] width 133 height 32
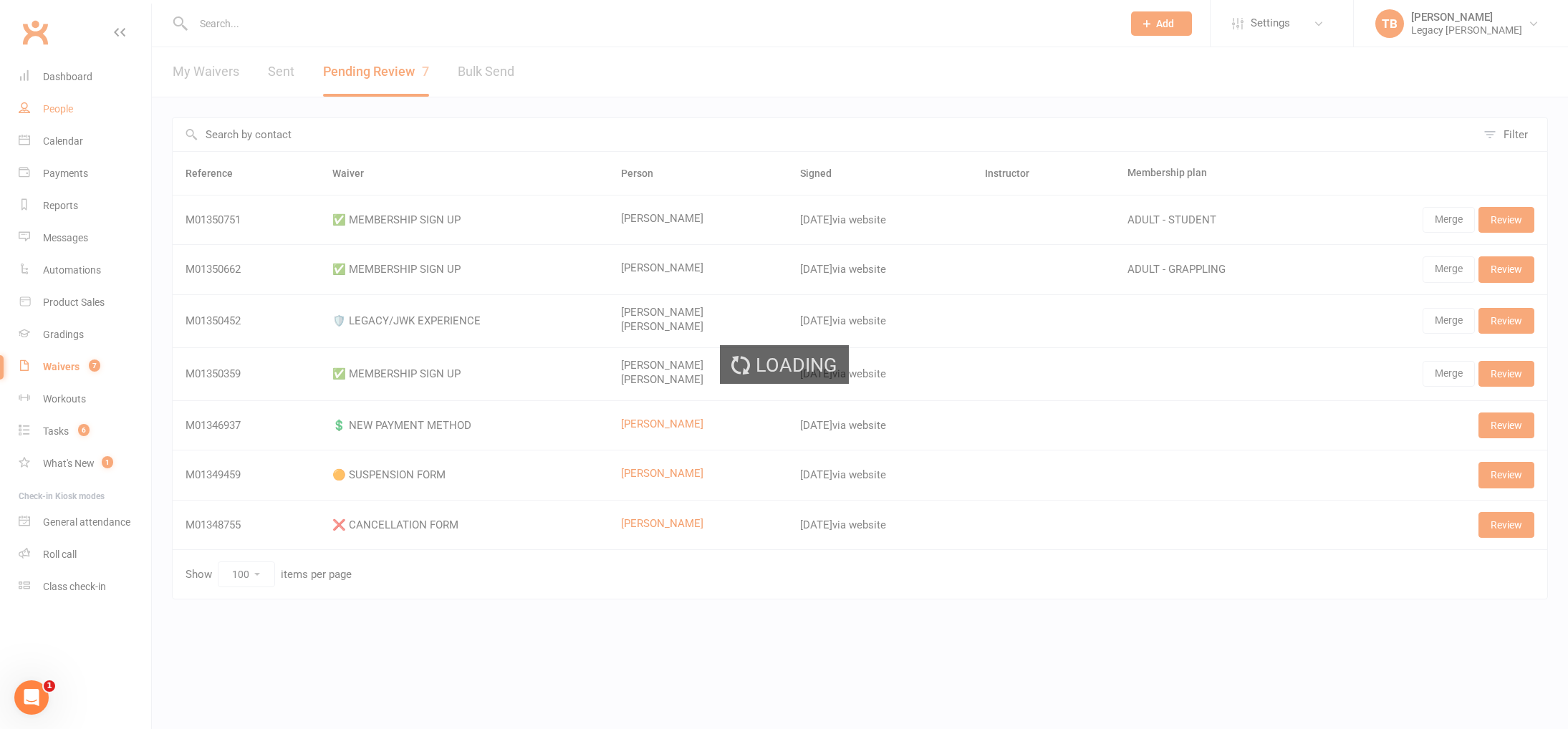
select select "100"
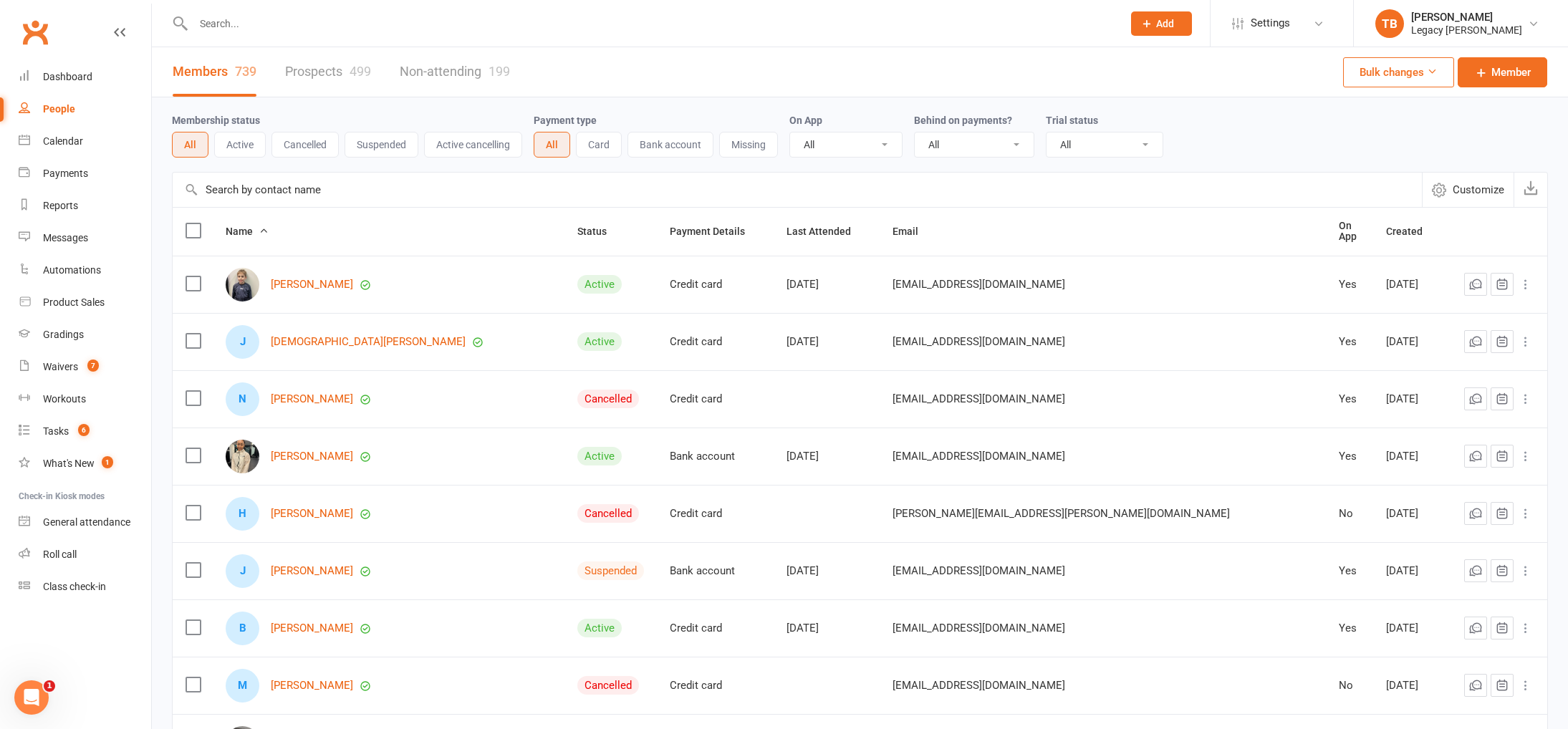
click at [332, 22] on input "text" at bounding box center [650, 24] width 923 height 20
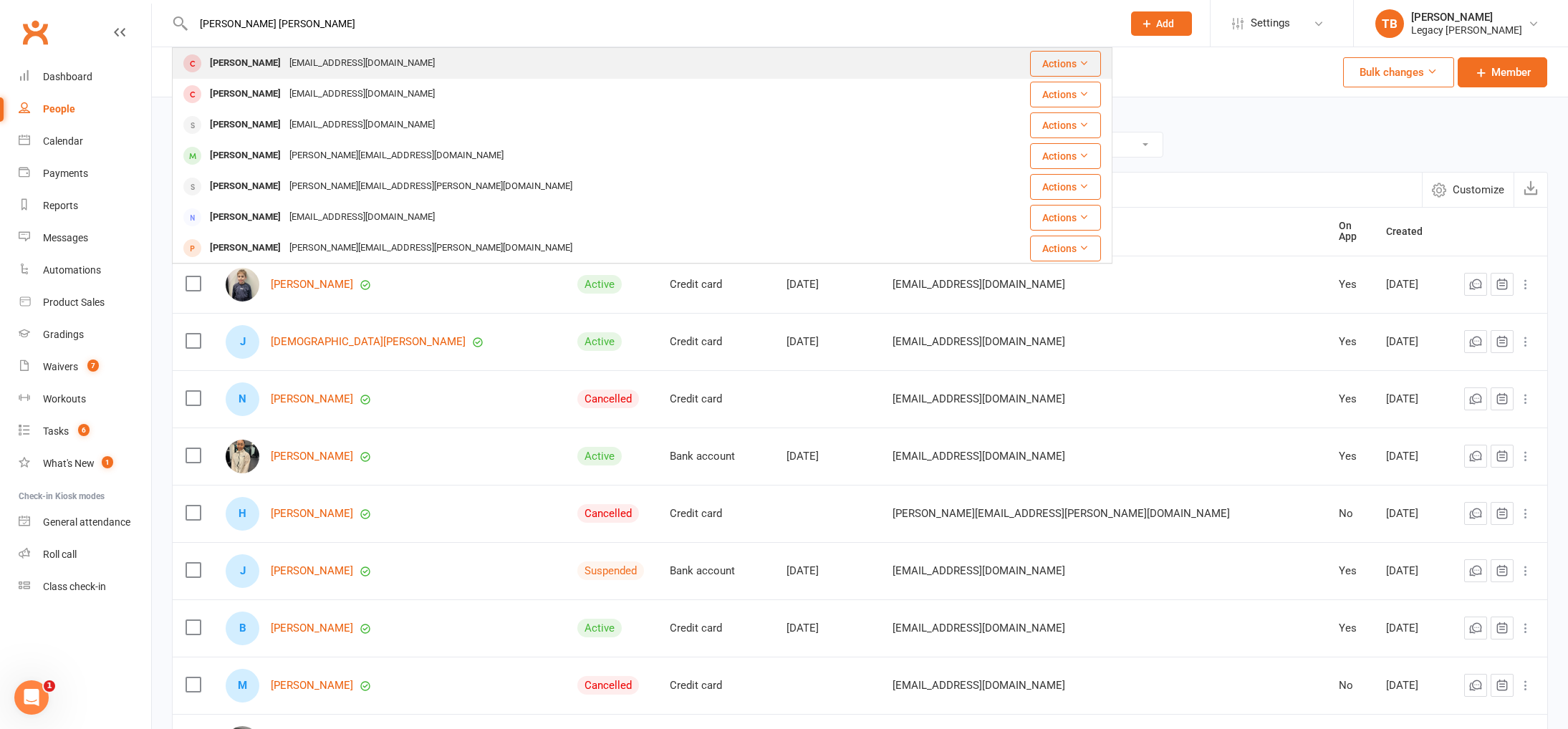
type input "harry sid"
click at [339, 60] on div "harrysidgreaves@gmail.com" at bounding box center [361, 64] width 154 height 21
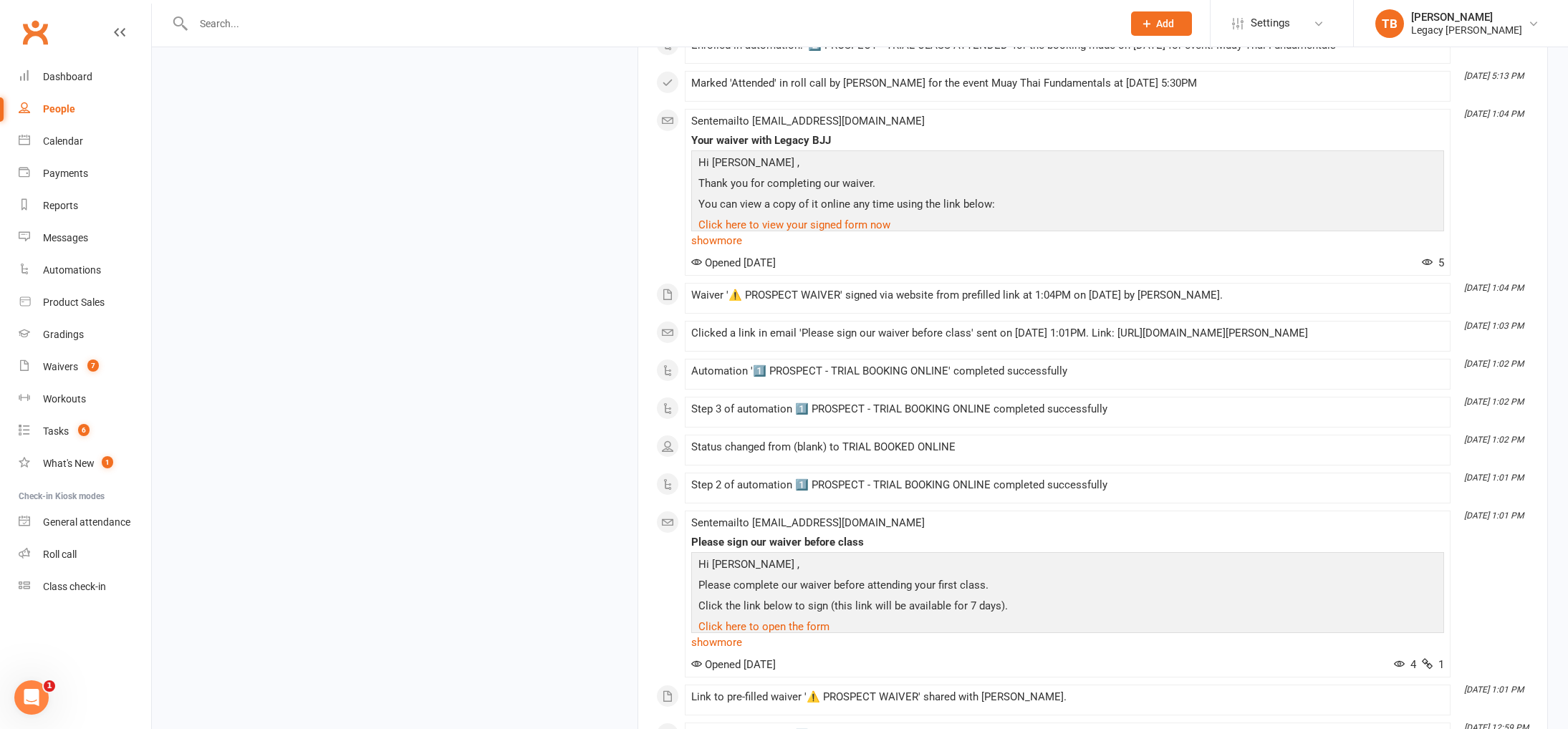
scroll to position [2592, 0]
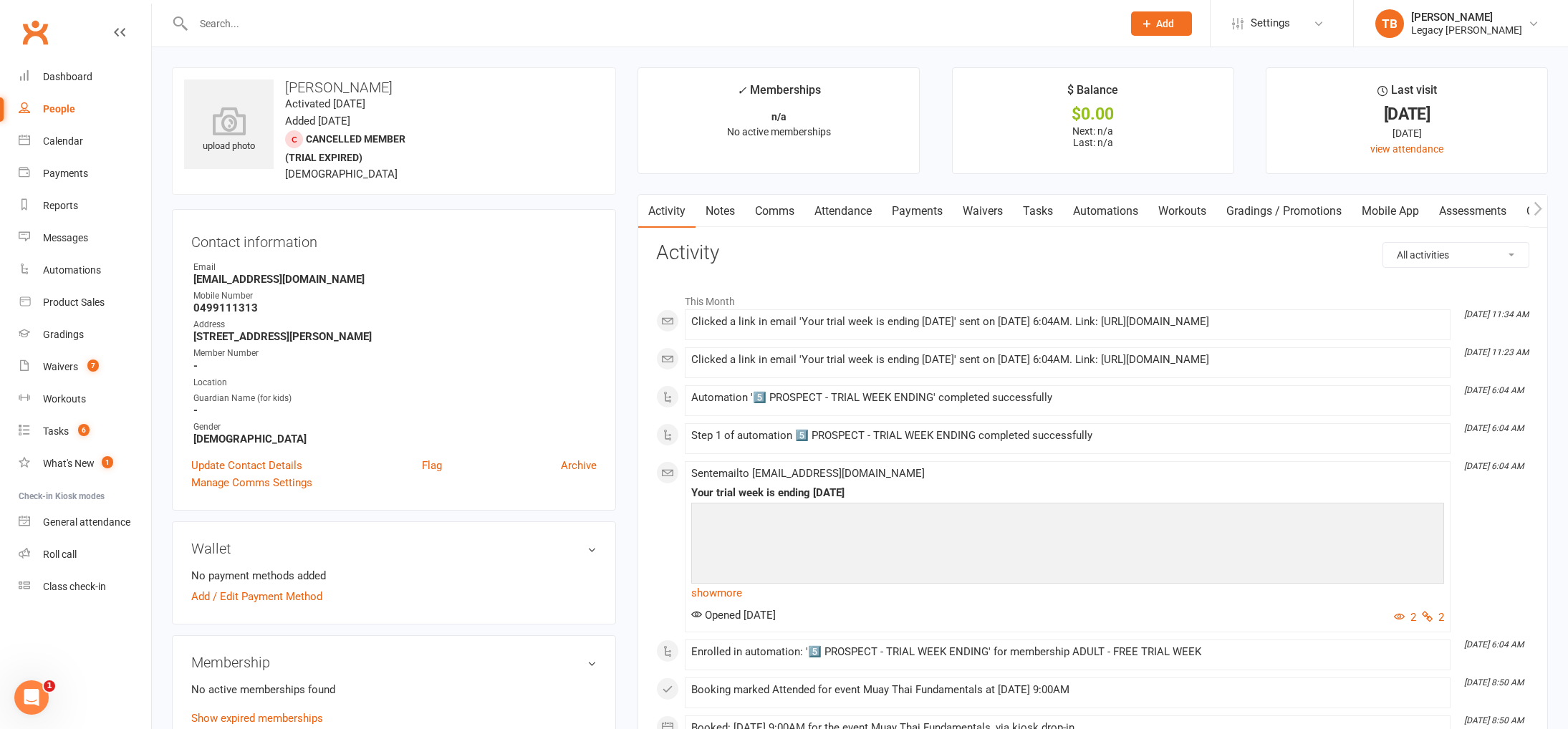
select select "100"
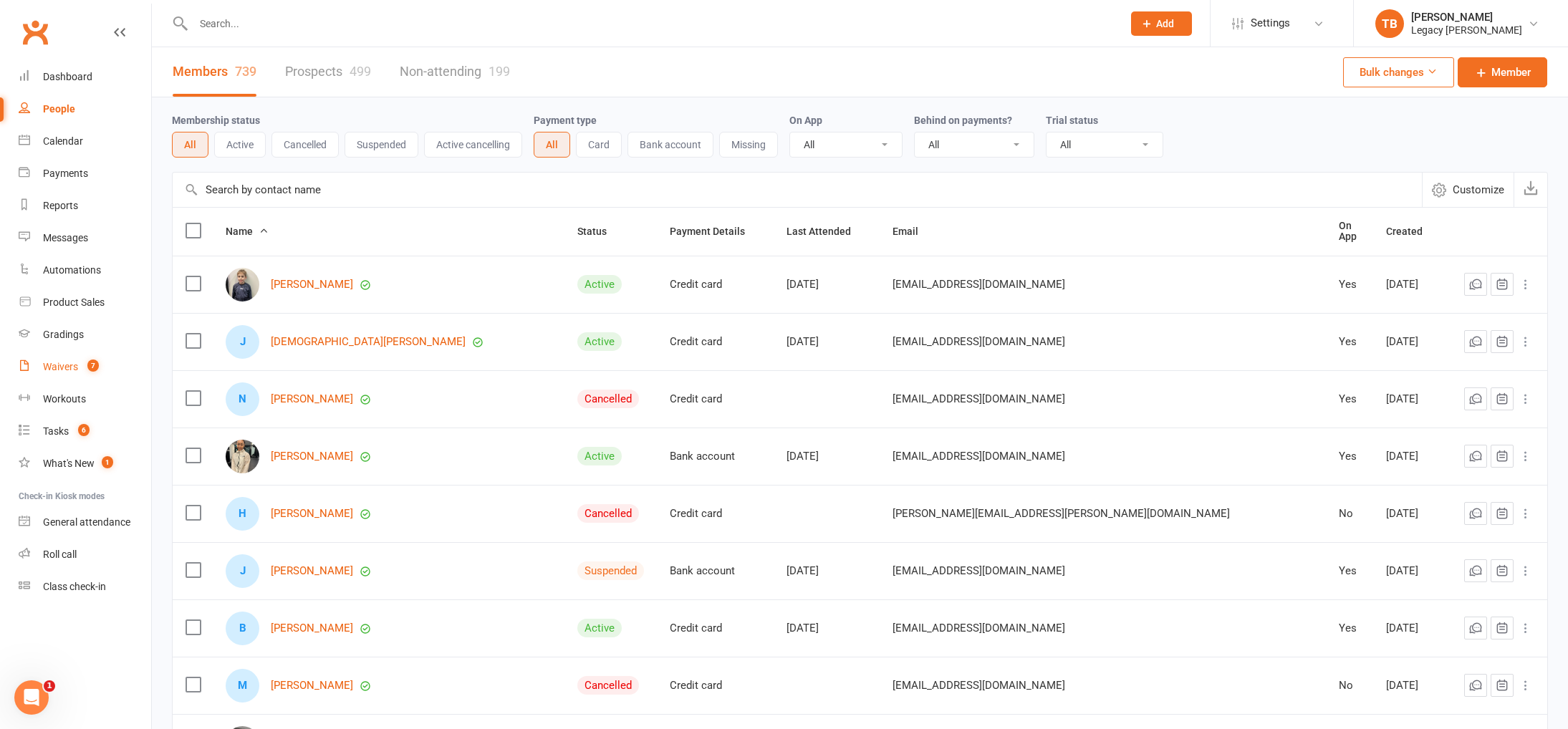
drag, startPoint x: 86, startPoint y: 370, endPoint x: 96, endPoint y: 369, distance: 10.0
click at [87, 370] on count-badge "7" at bounding box center [89, 366] width 18 height 11
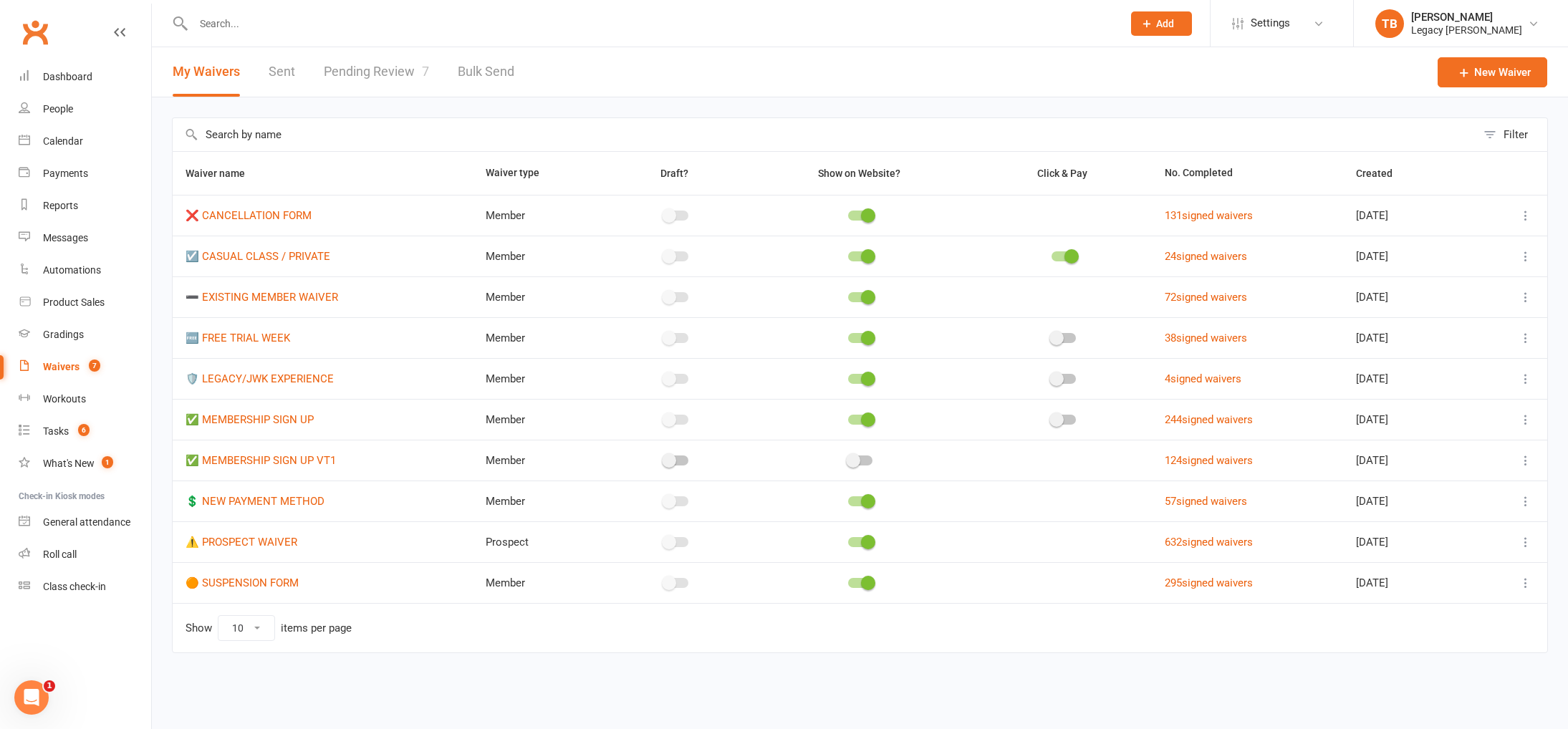
click at [409, 72] on link "Pending Review 7" at bounding box center [376, 72] width 106 height 50
select select "100"
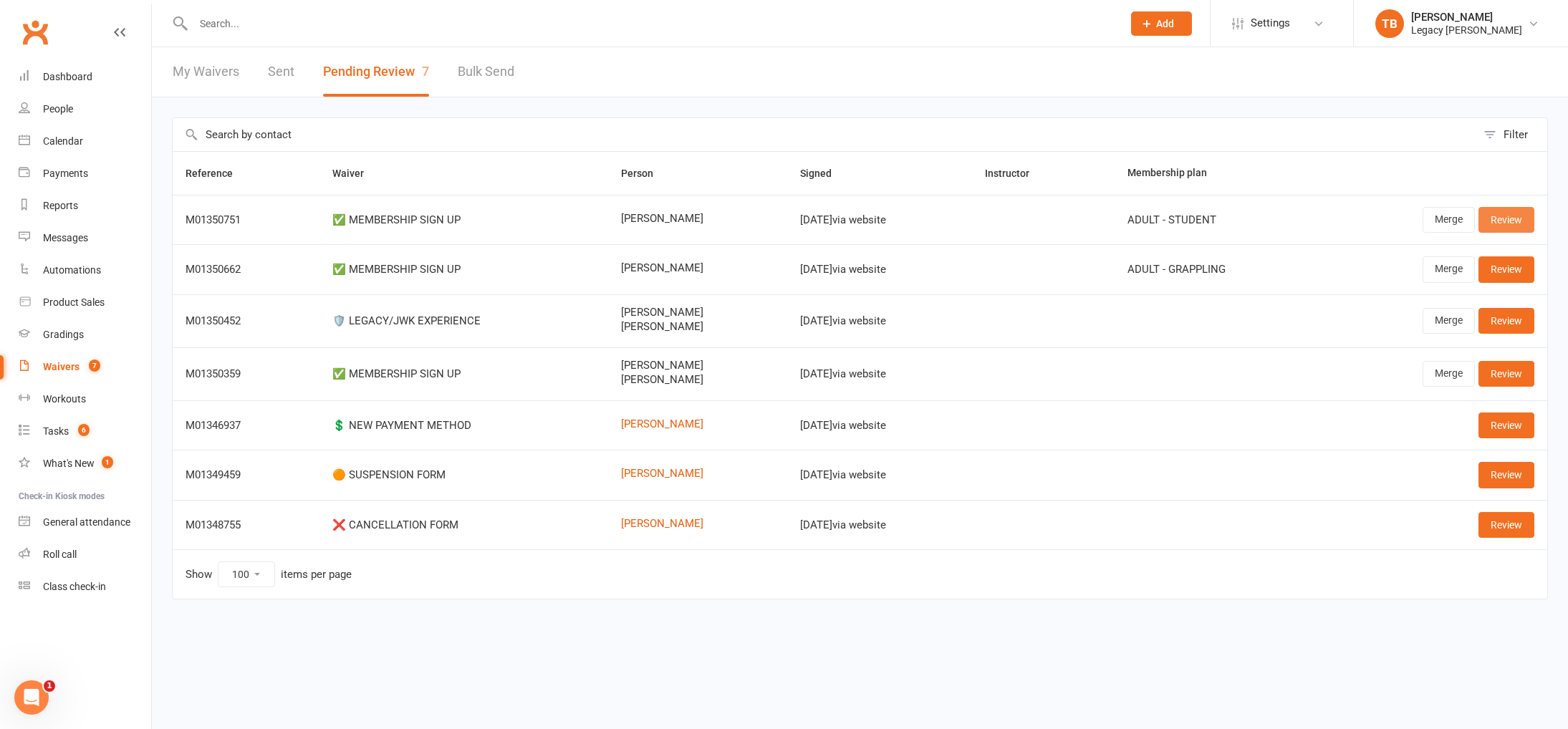
click at [1502, 225] on link "Review" at bounding box center [1506, 220] width 56 height 26
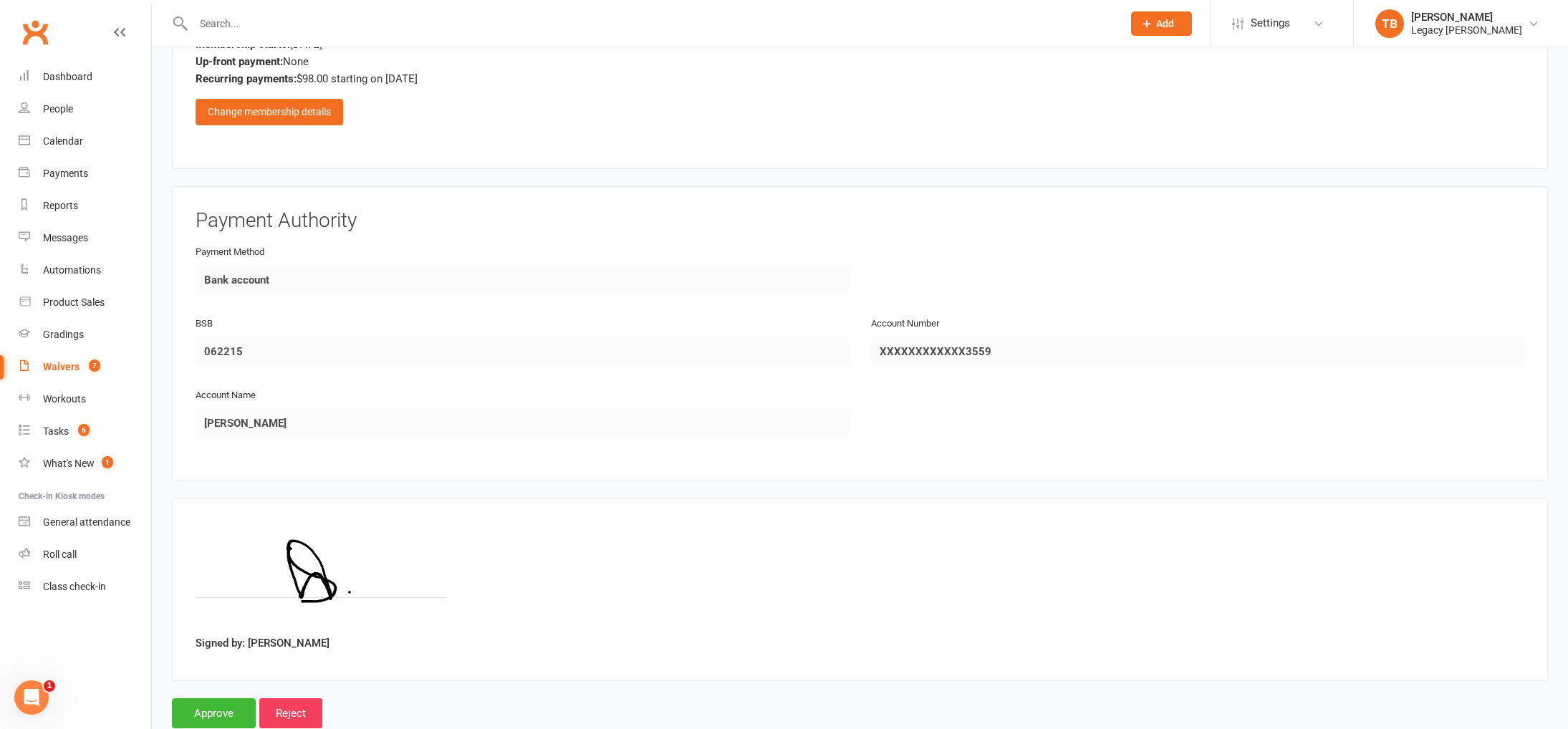
scroll to position [906, 0]
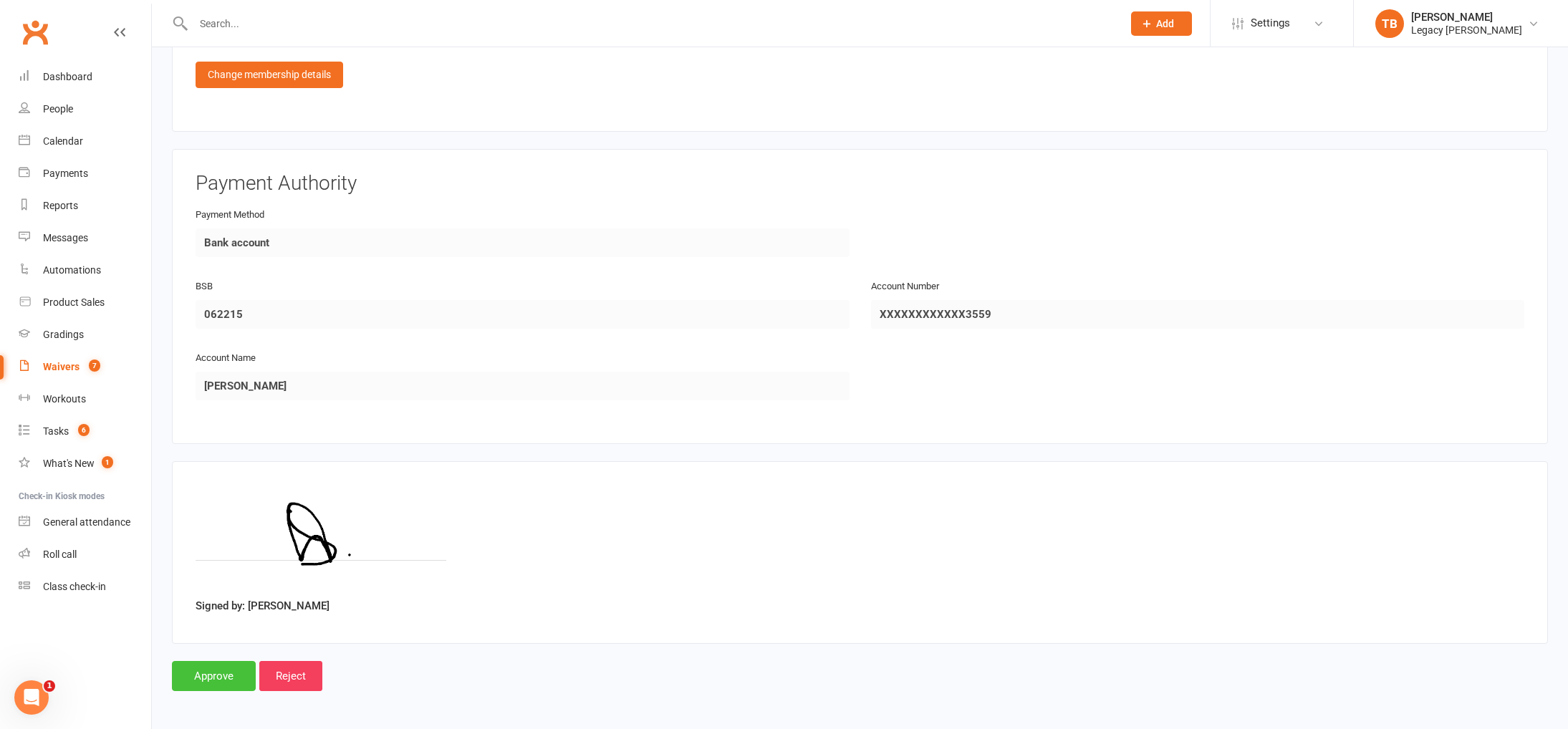
click at [217, 671] on input "Approve" at bounding box center [214, 676] width 84 height 30
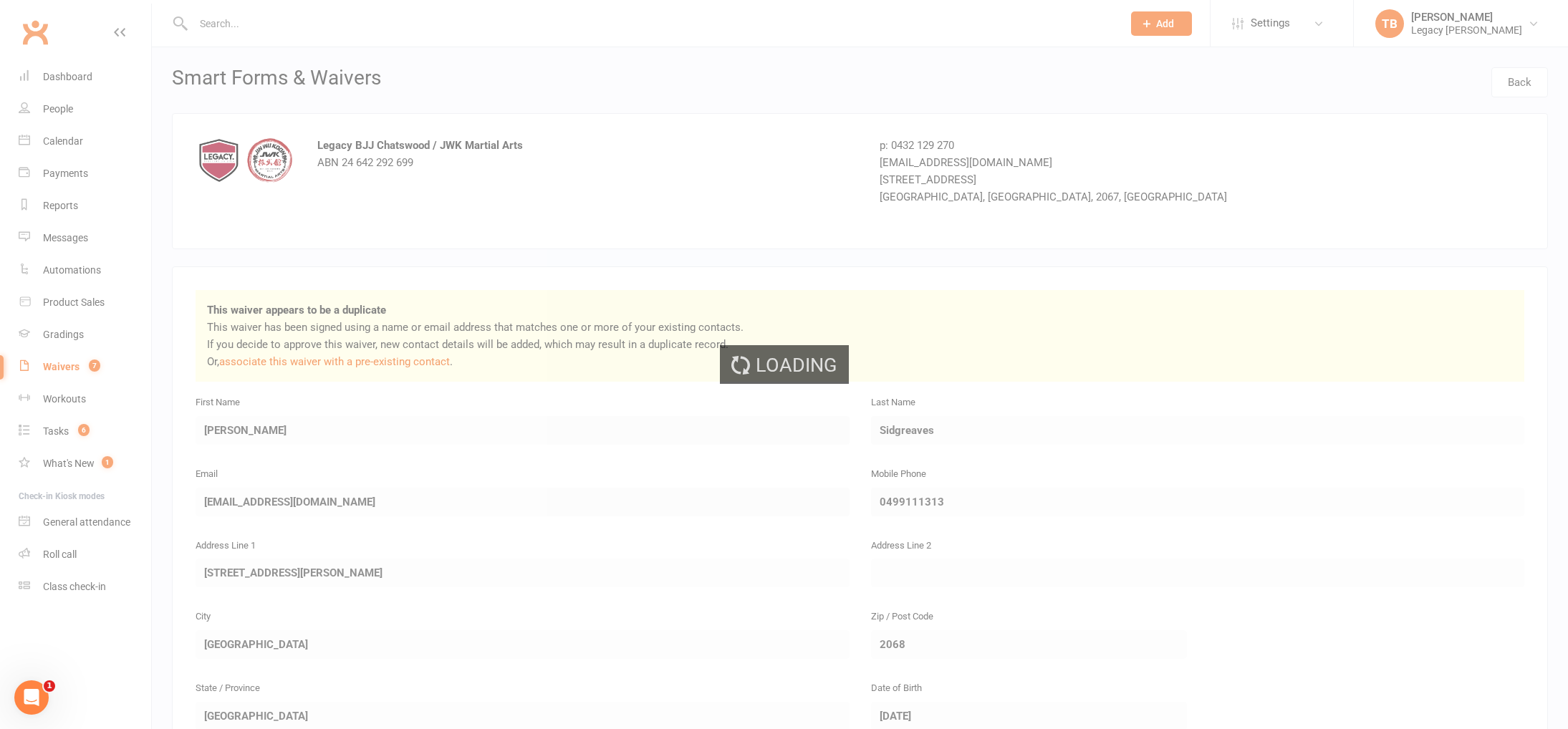
select select "100"
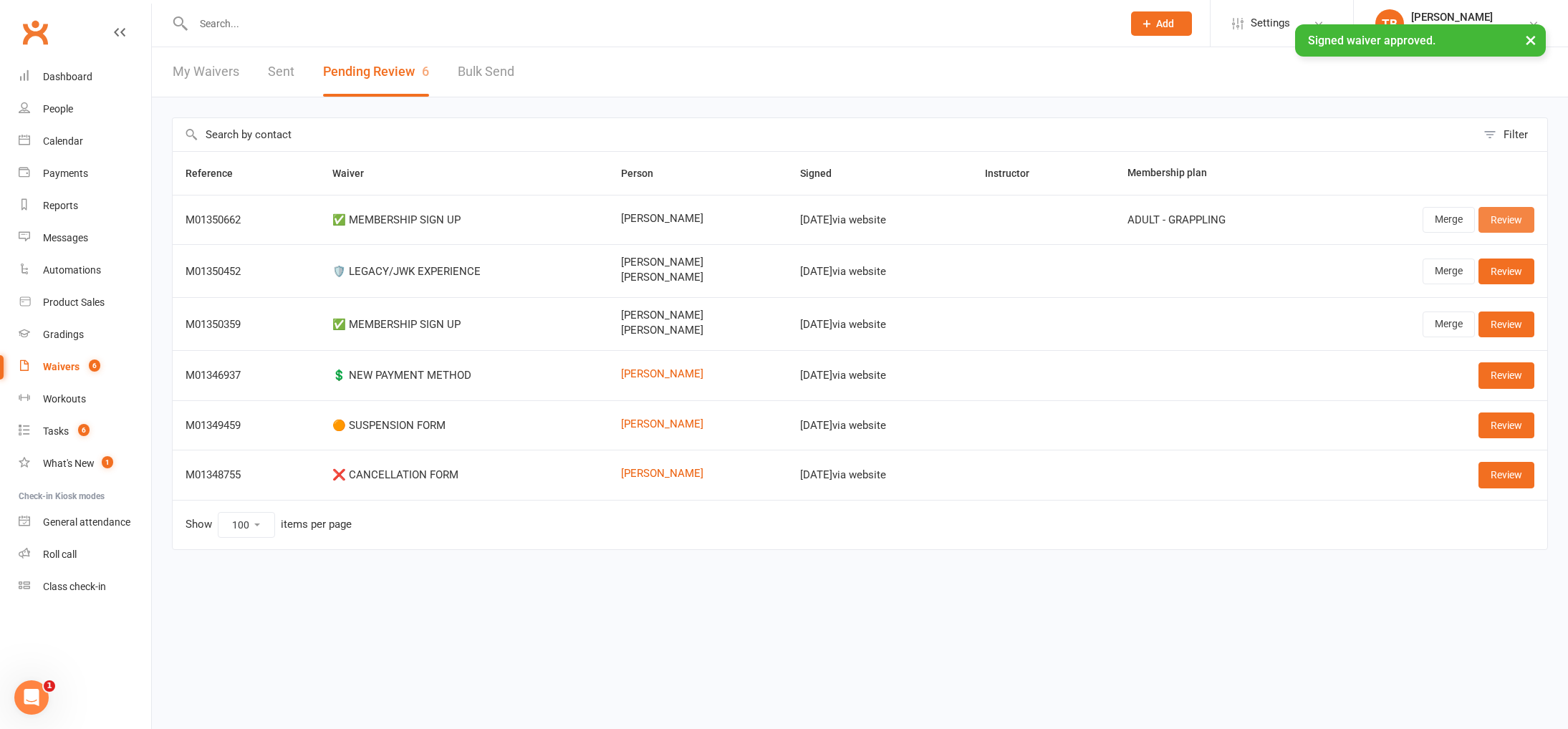
click at [1510, 222] on link "Review" at bounding box center [1506, 220] width 56 height 26
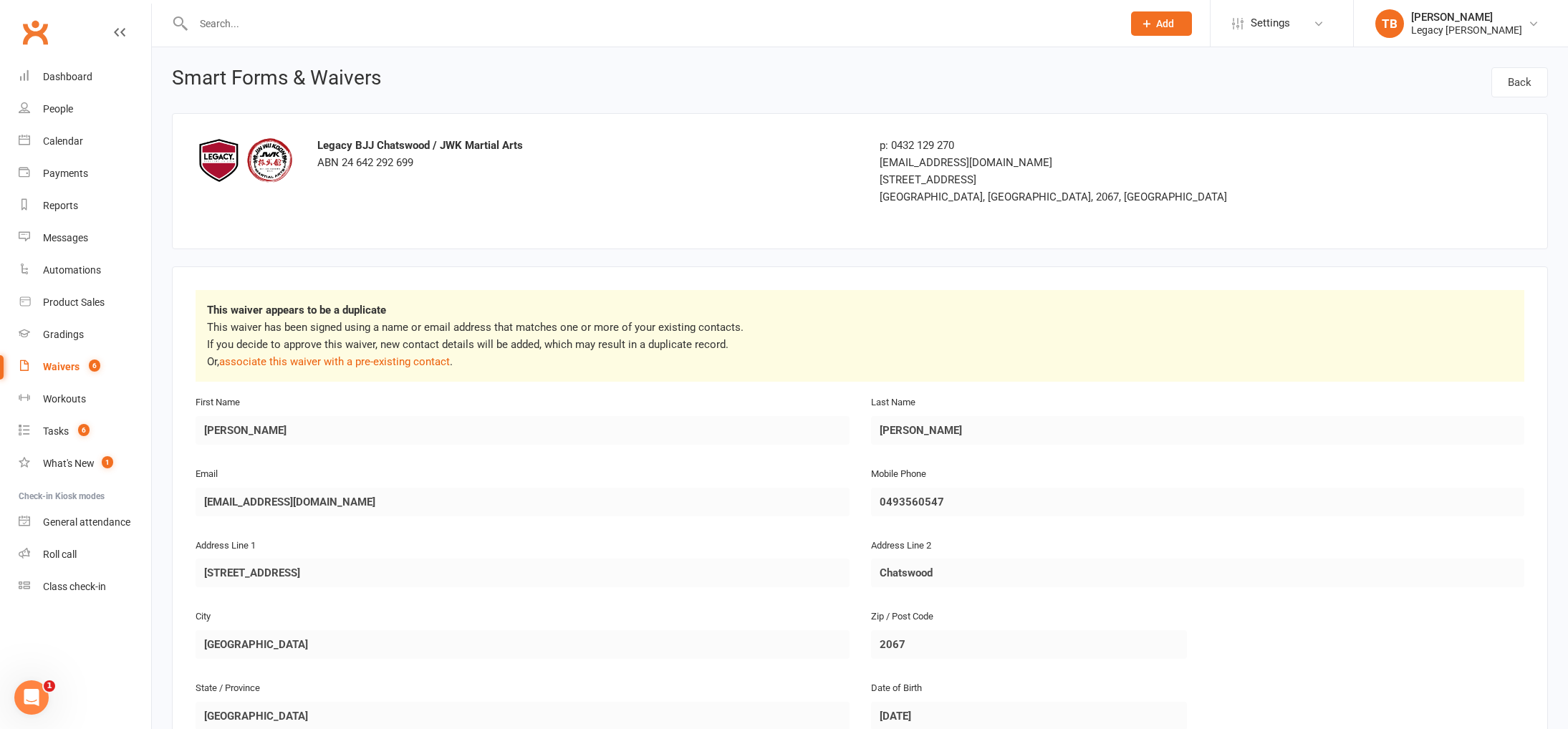
scroll to position [906, 0]
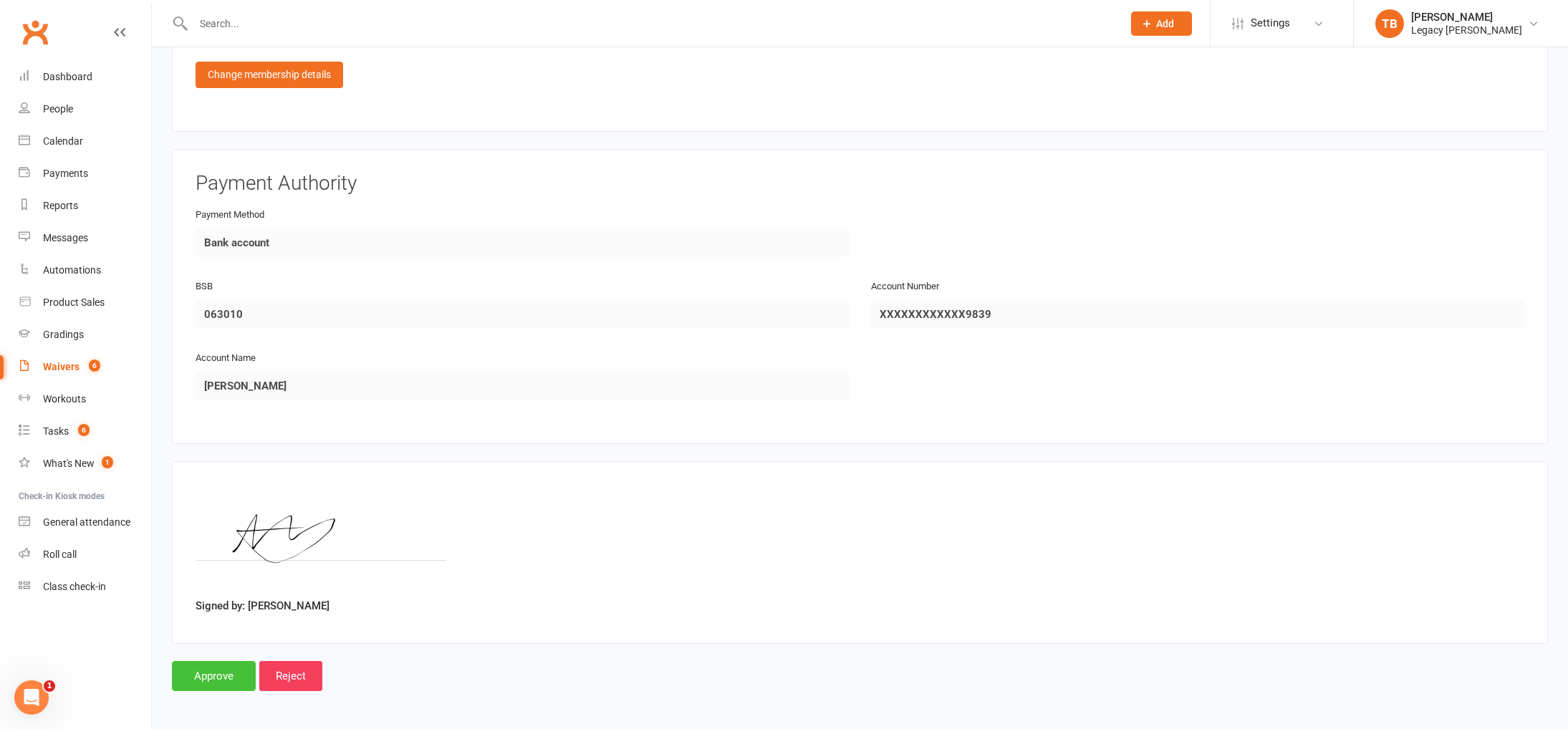
click at [229, 665] on input "Approve" at bounding box center [214, 676] width 84 height 30
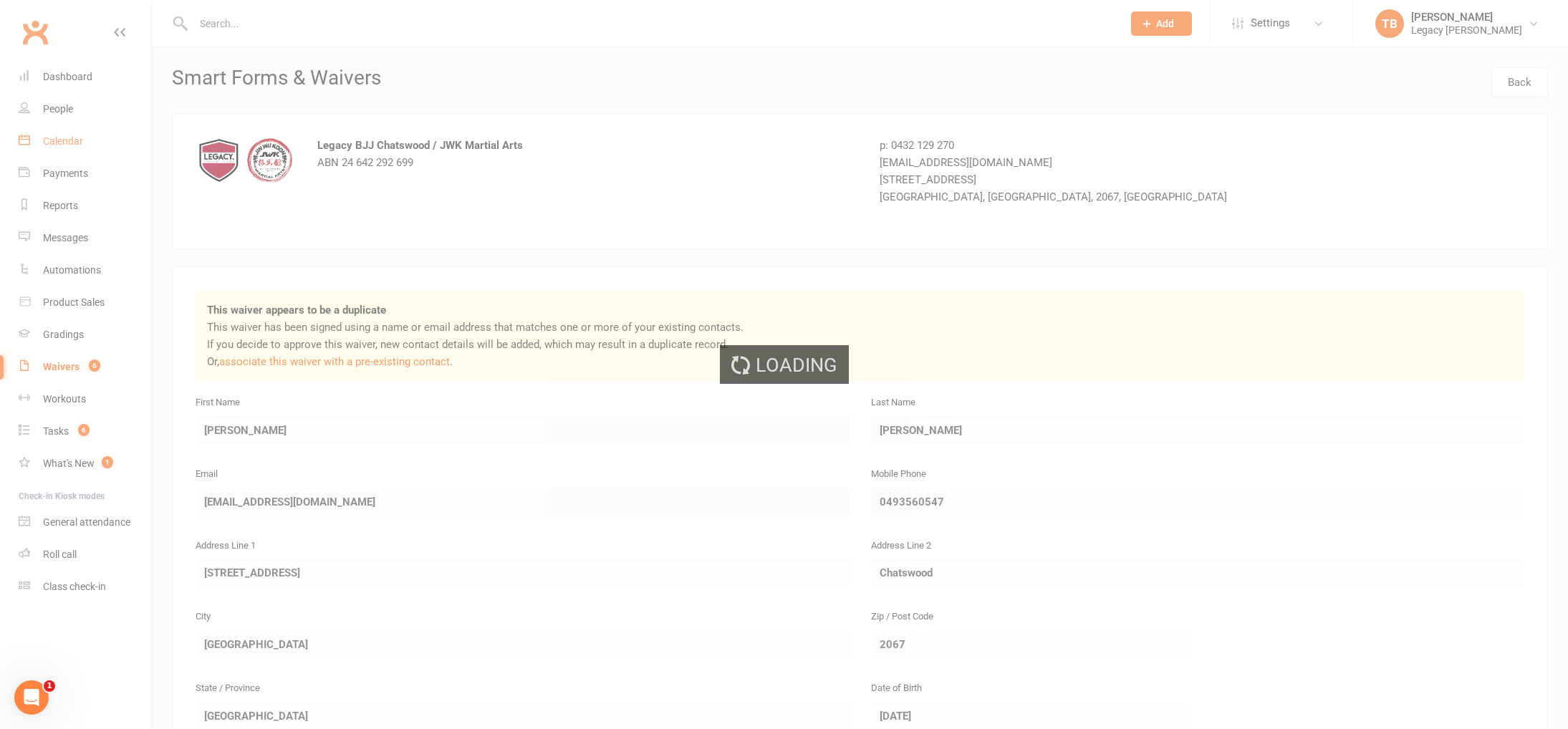
select select "100"
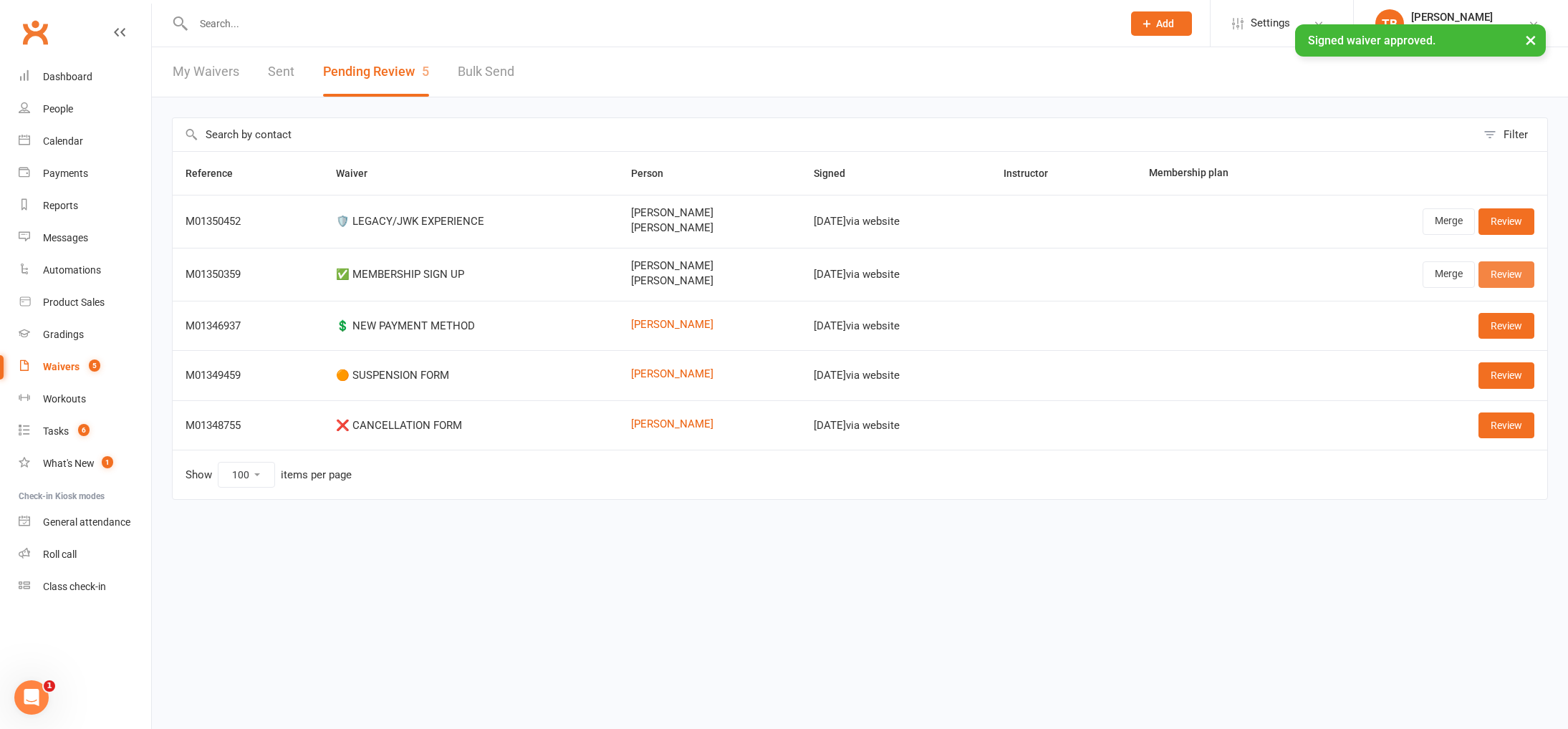
click at [1518, 273] on link "Review" at bounding box center [1506, 274] width 56 height 26
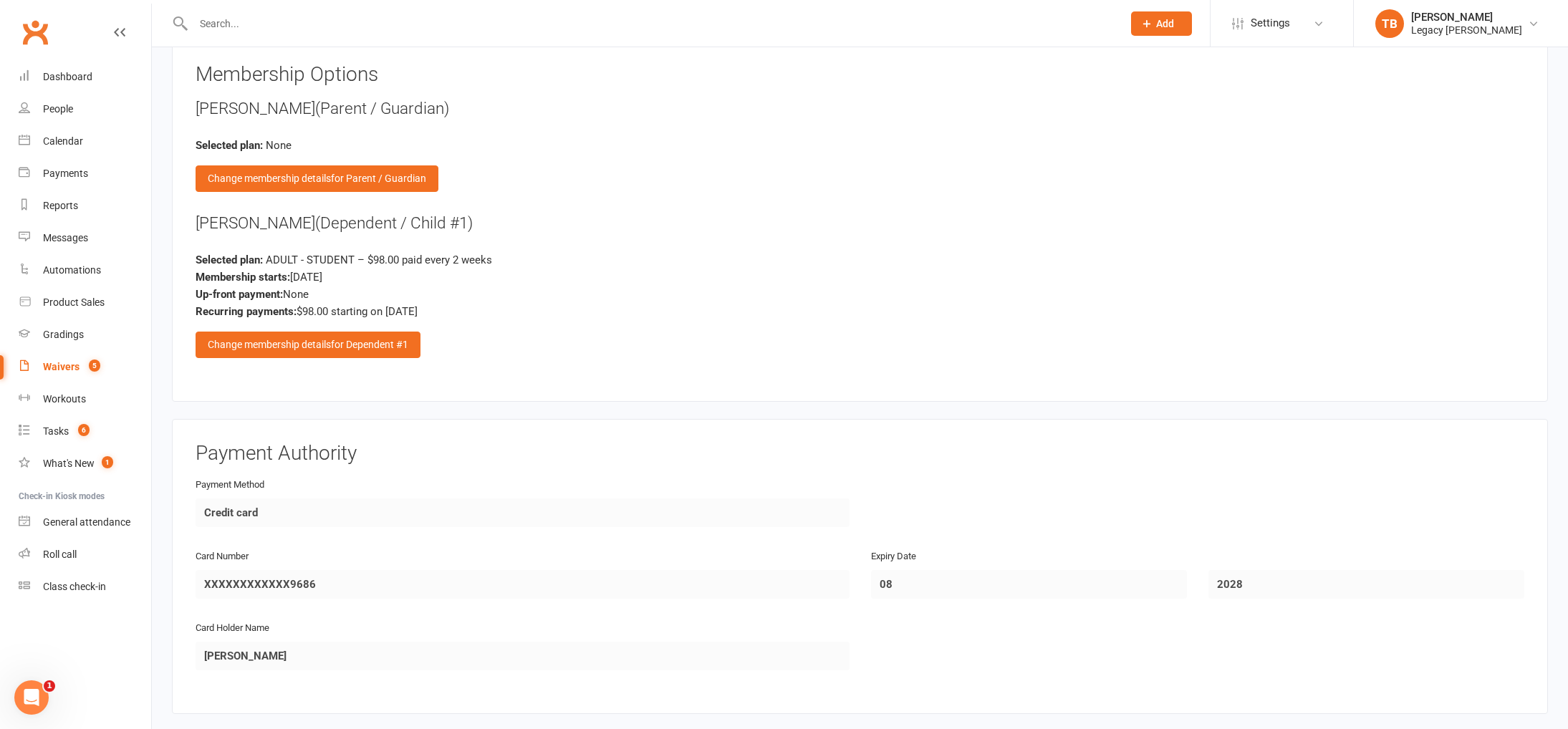
scroll to position [1461, 0]
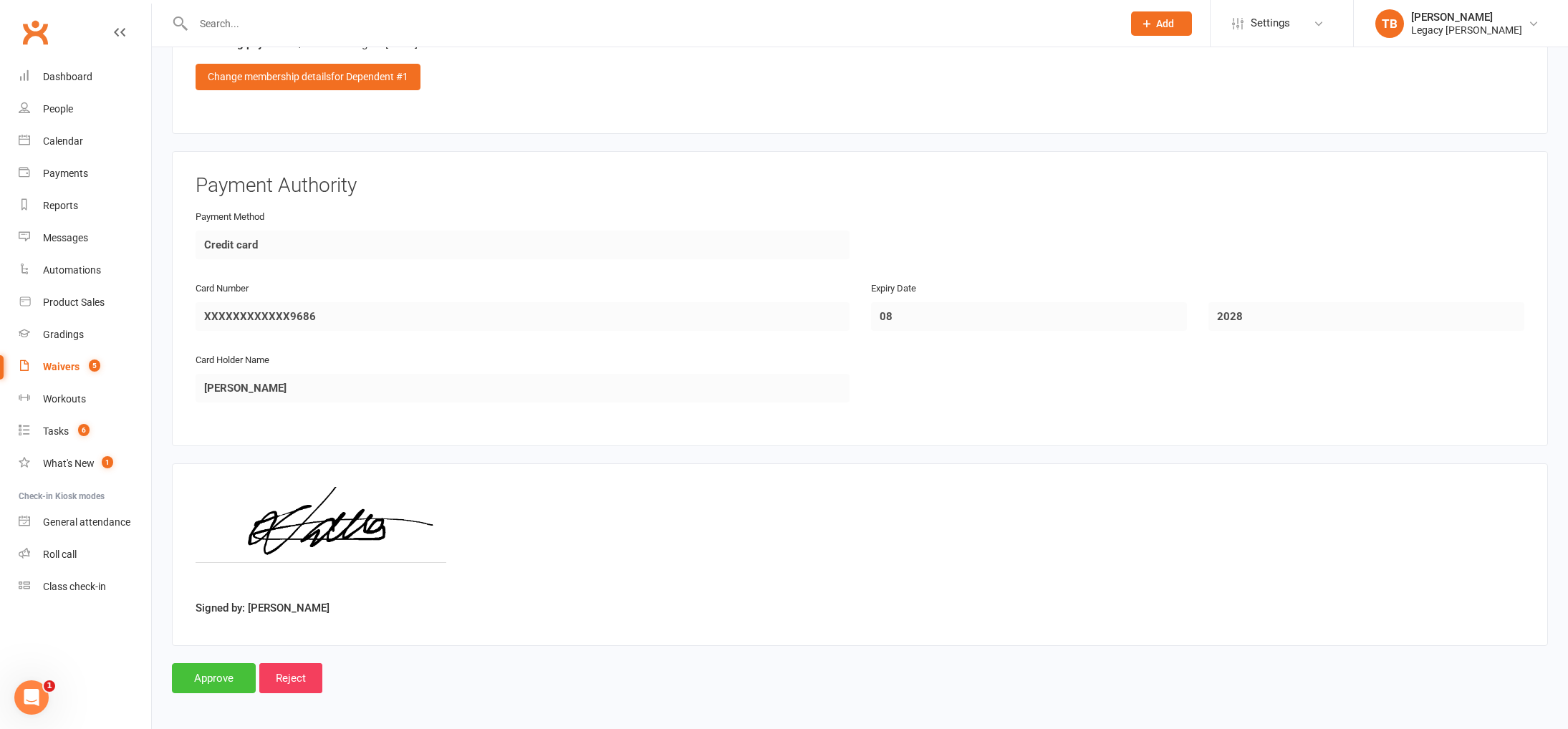
click at [196, 671] on input "Approve" at bounding box center [214, 678] width 84 height 30
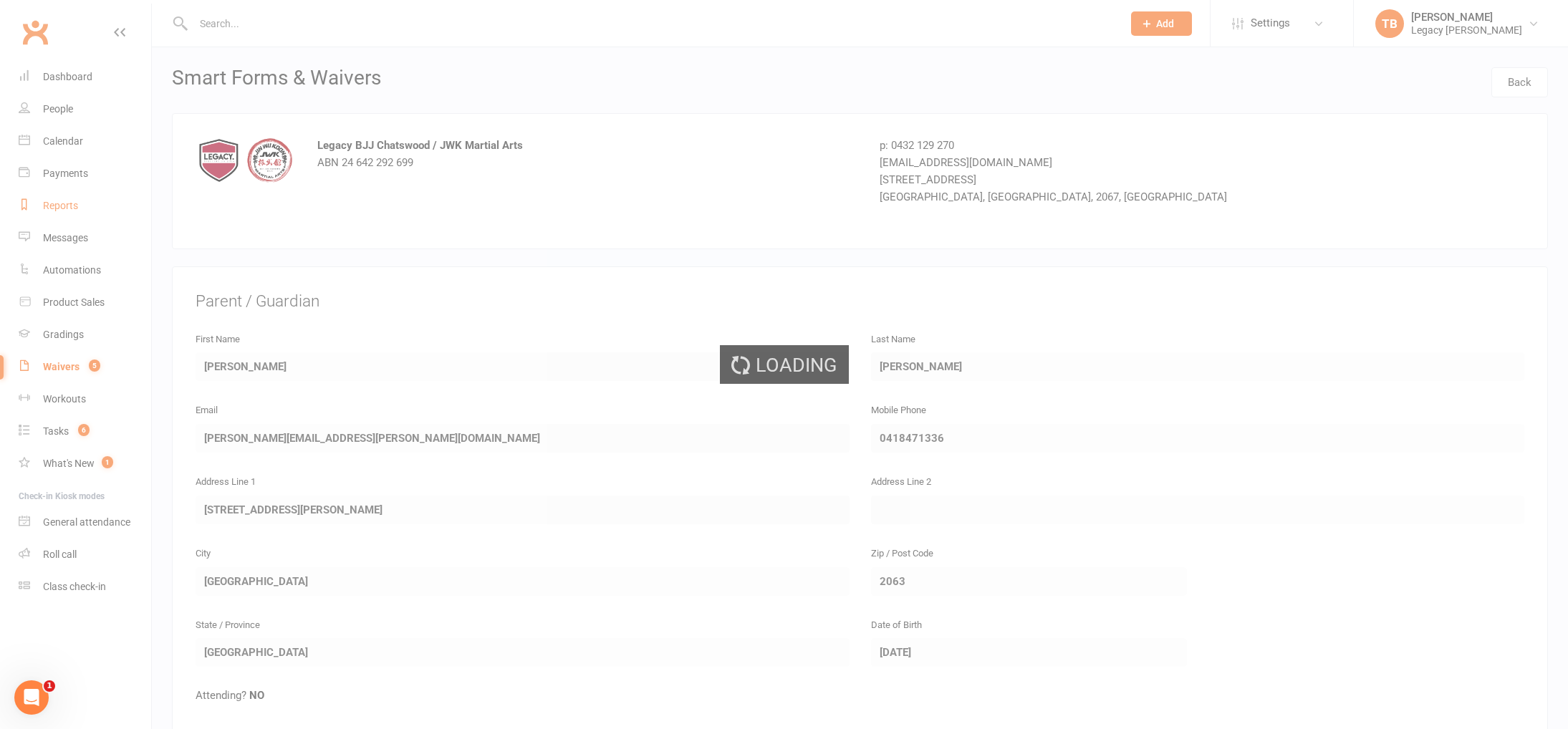
select select "100"
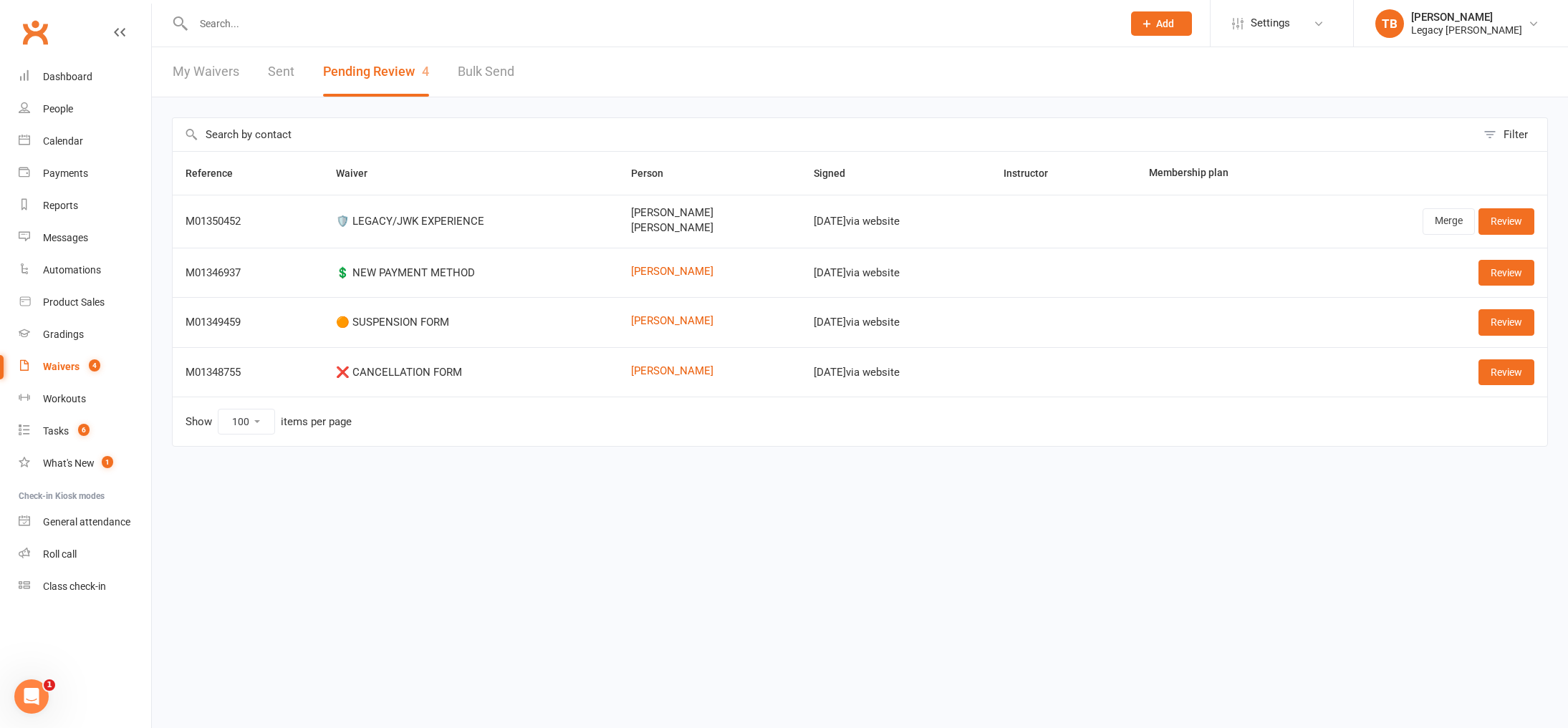
click at [78, 361] on div "Waivers" at bounding box center [61, 366] width 37 height 11
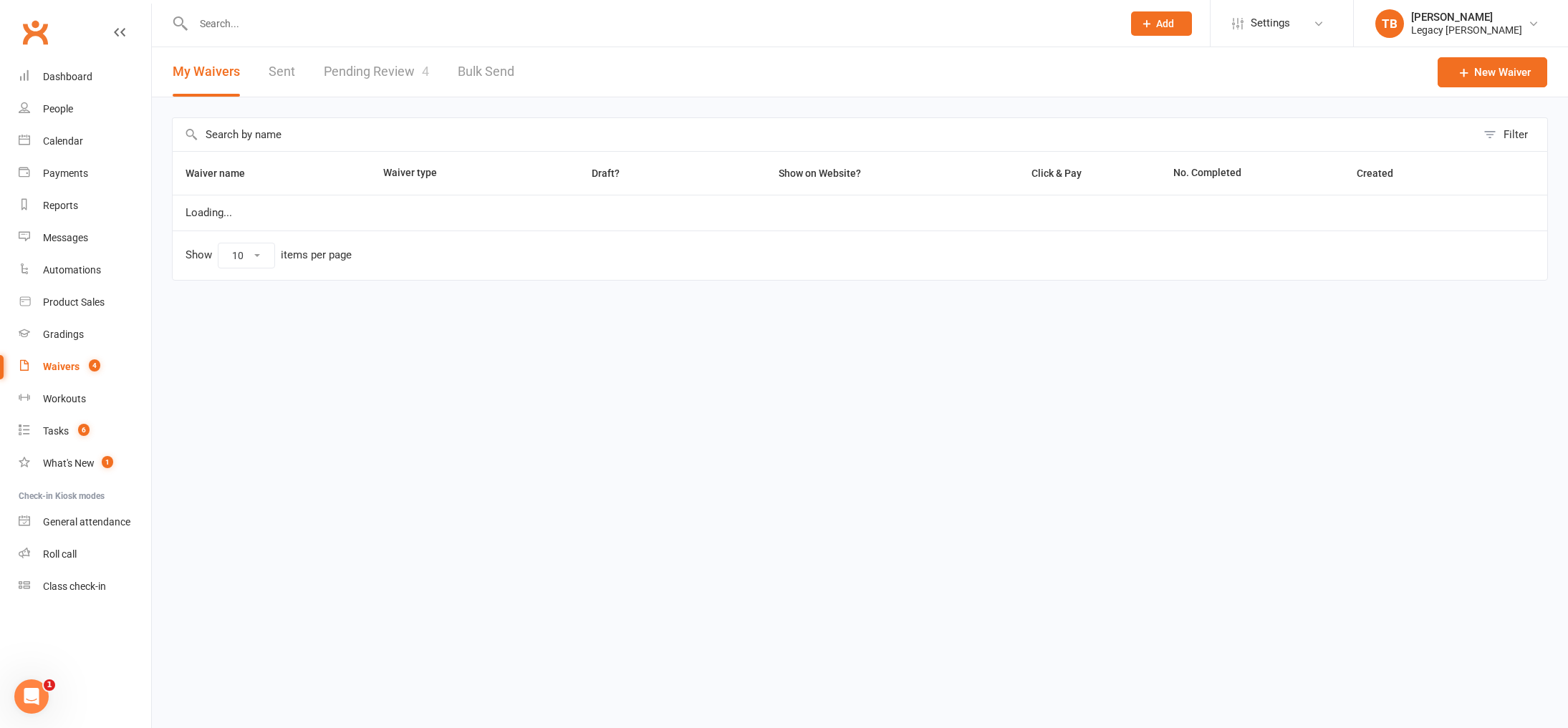
click at [363, 78] on link "Pending Review 4" at bounding box center [376, 72] width 106 height 50
select select "100"
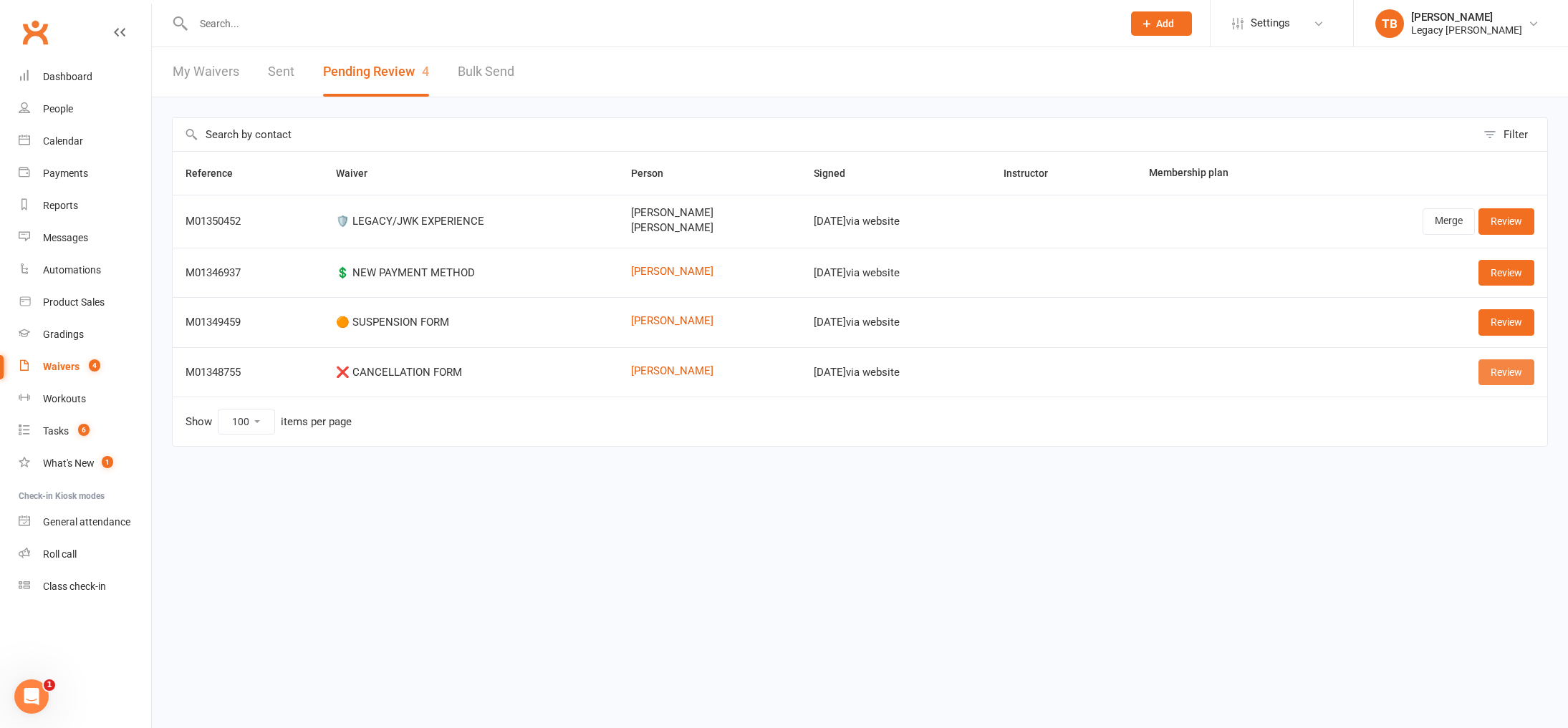
click at [1495, 374] on link "Review" at bounding box center [1506, 373] width 56 height 26
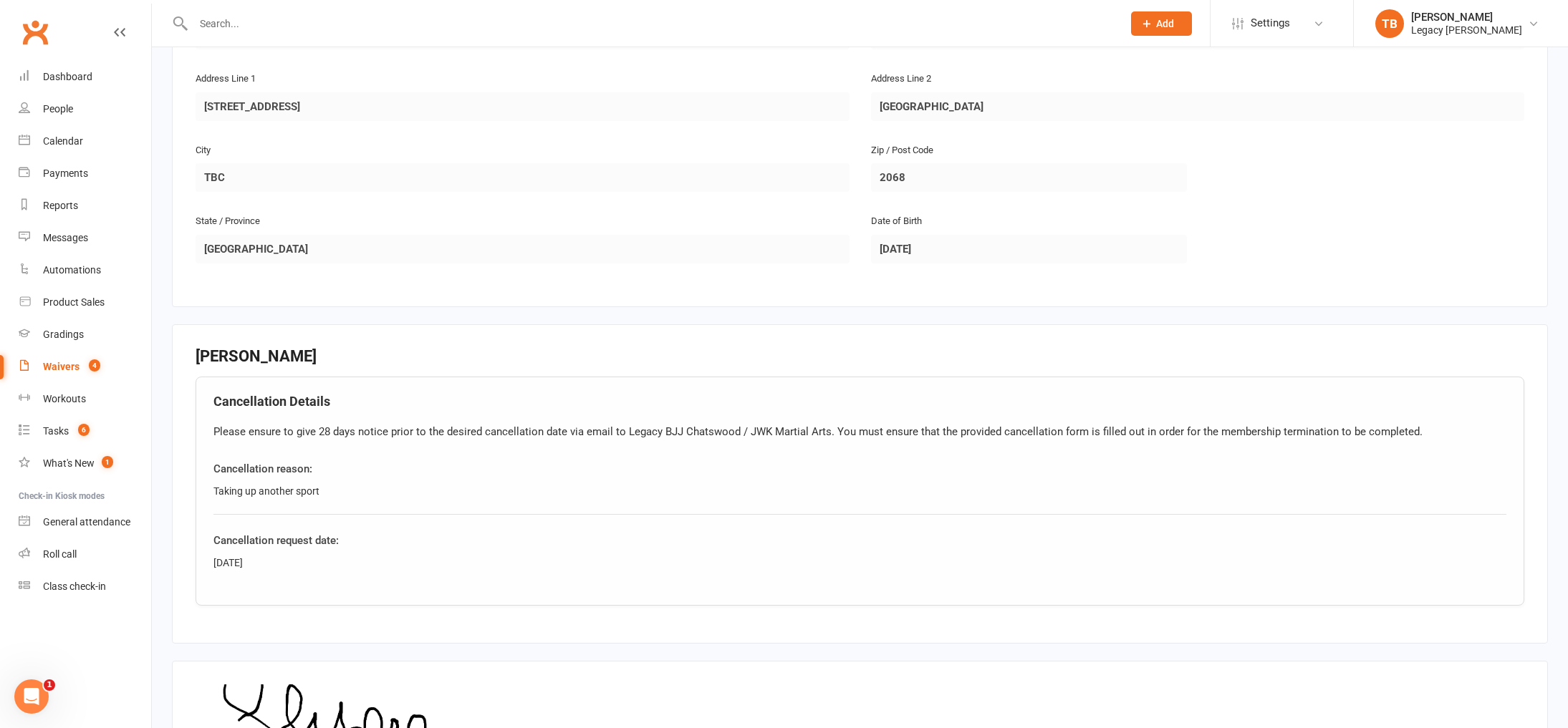
scroll to position [592, 0]
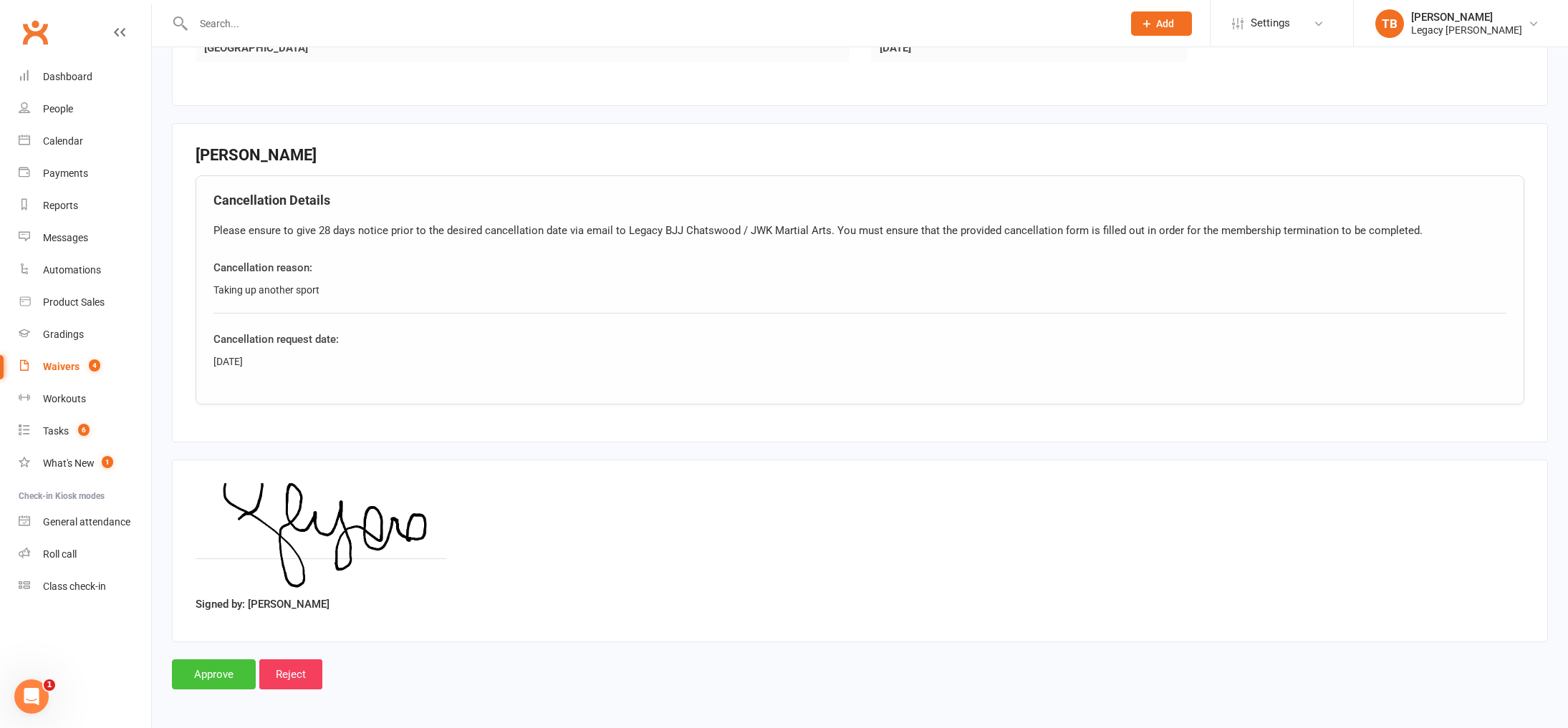
click at [218, 680] on input "Approve" at bounding box center [214, 674] width 84 height 30
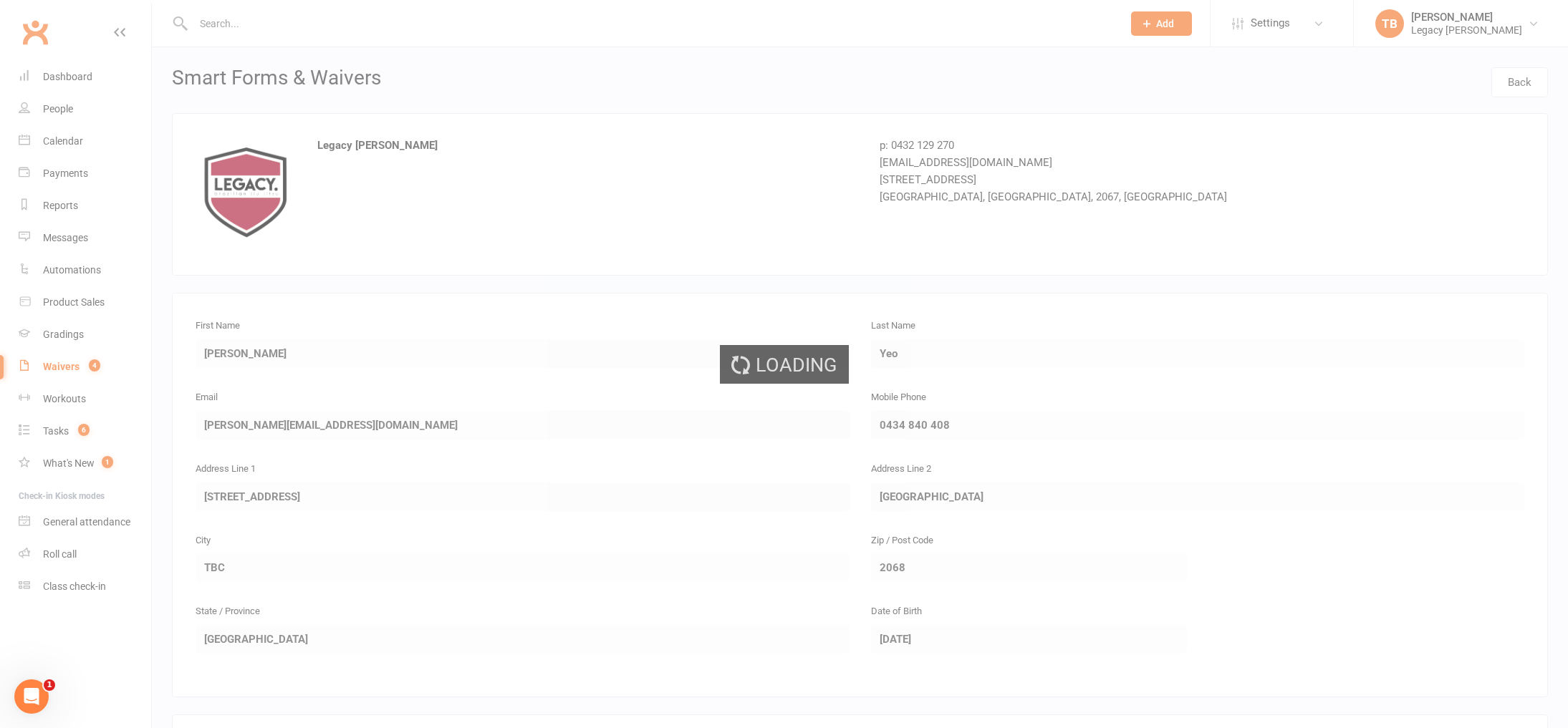
select select "100"
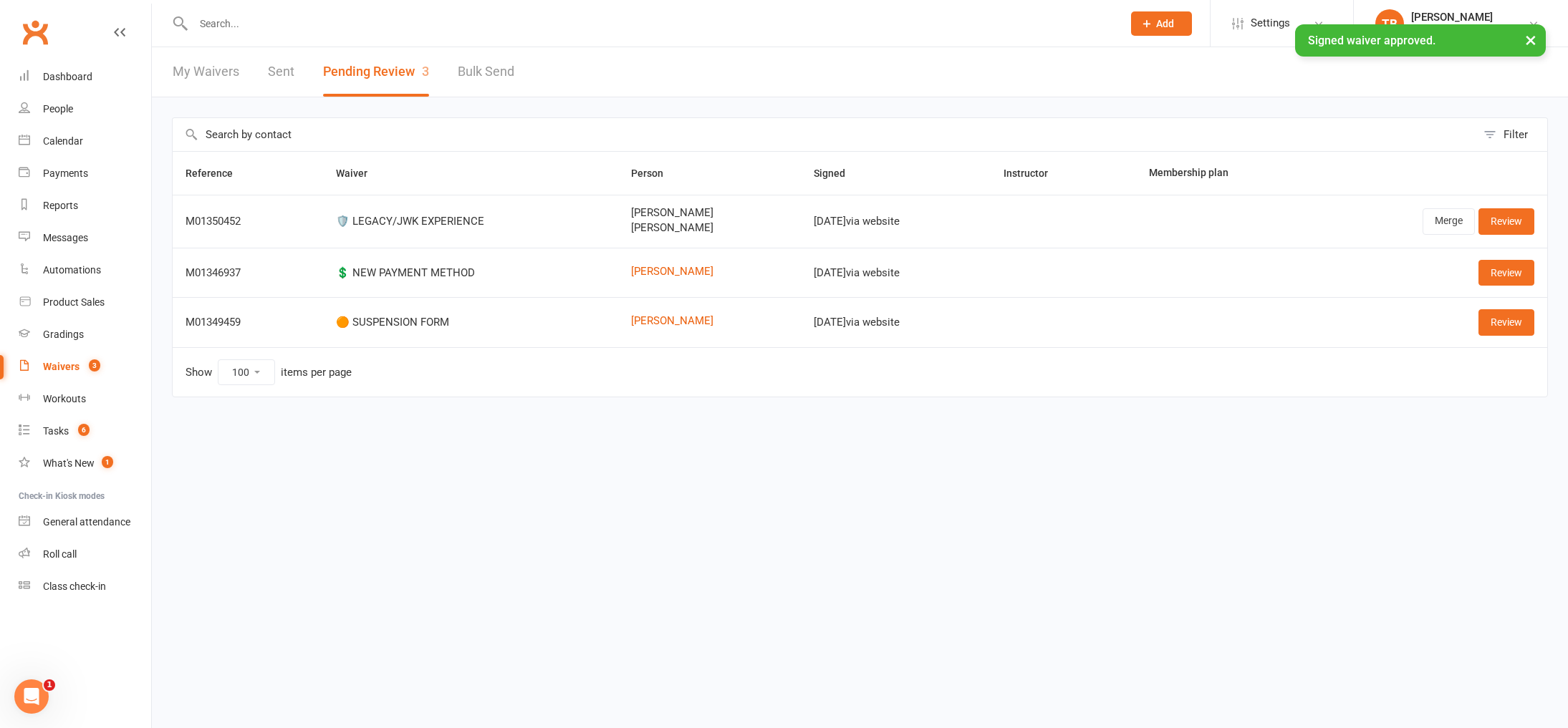
click at [228, 22] on input "text" at bounding box center [650, 24] width 923 height 20
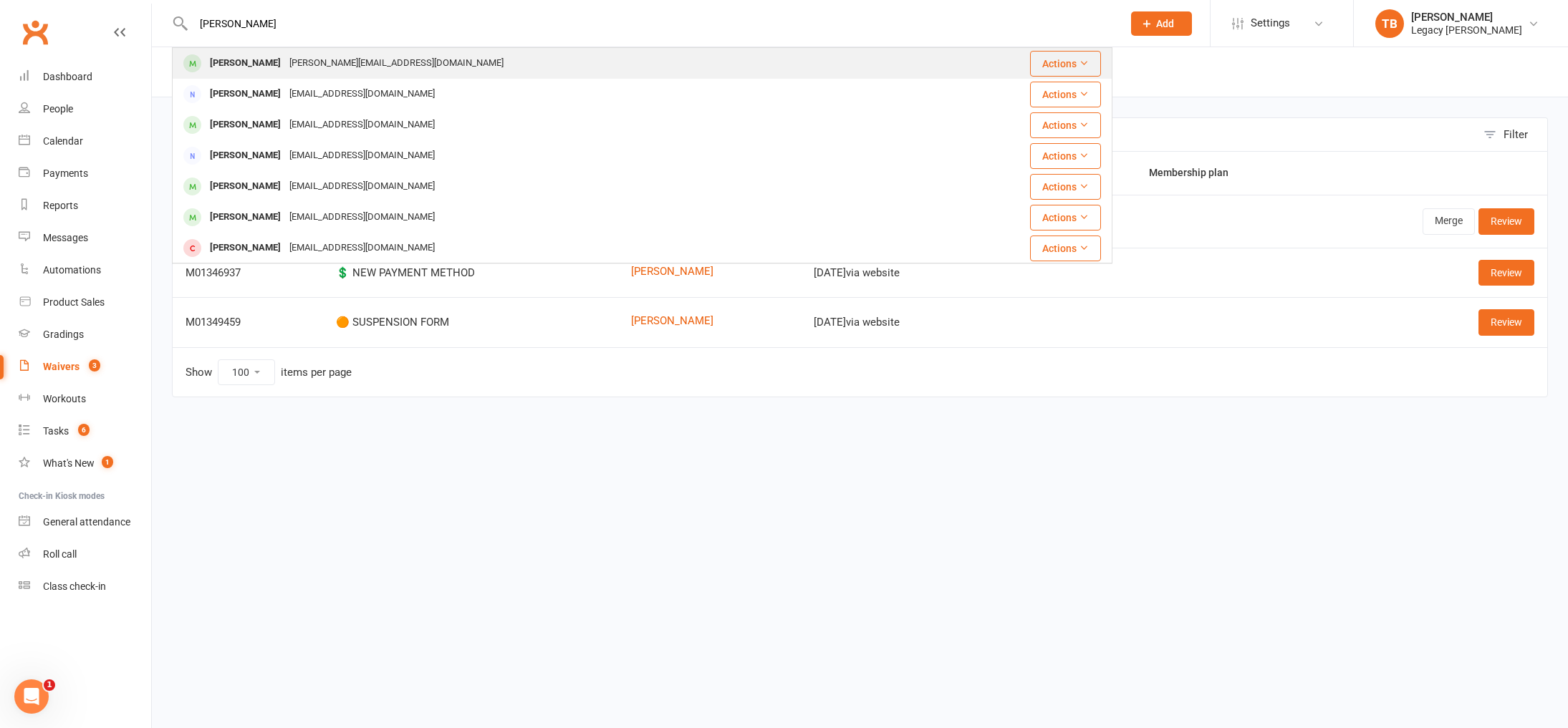
type input "william yeo"
click at [783, 65] on div "William Yeo sara.buckle@yahoo.com" at bounding box center [564, 64] width 781 height 30
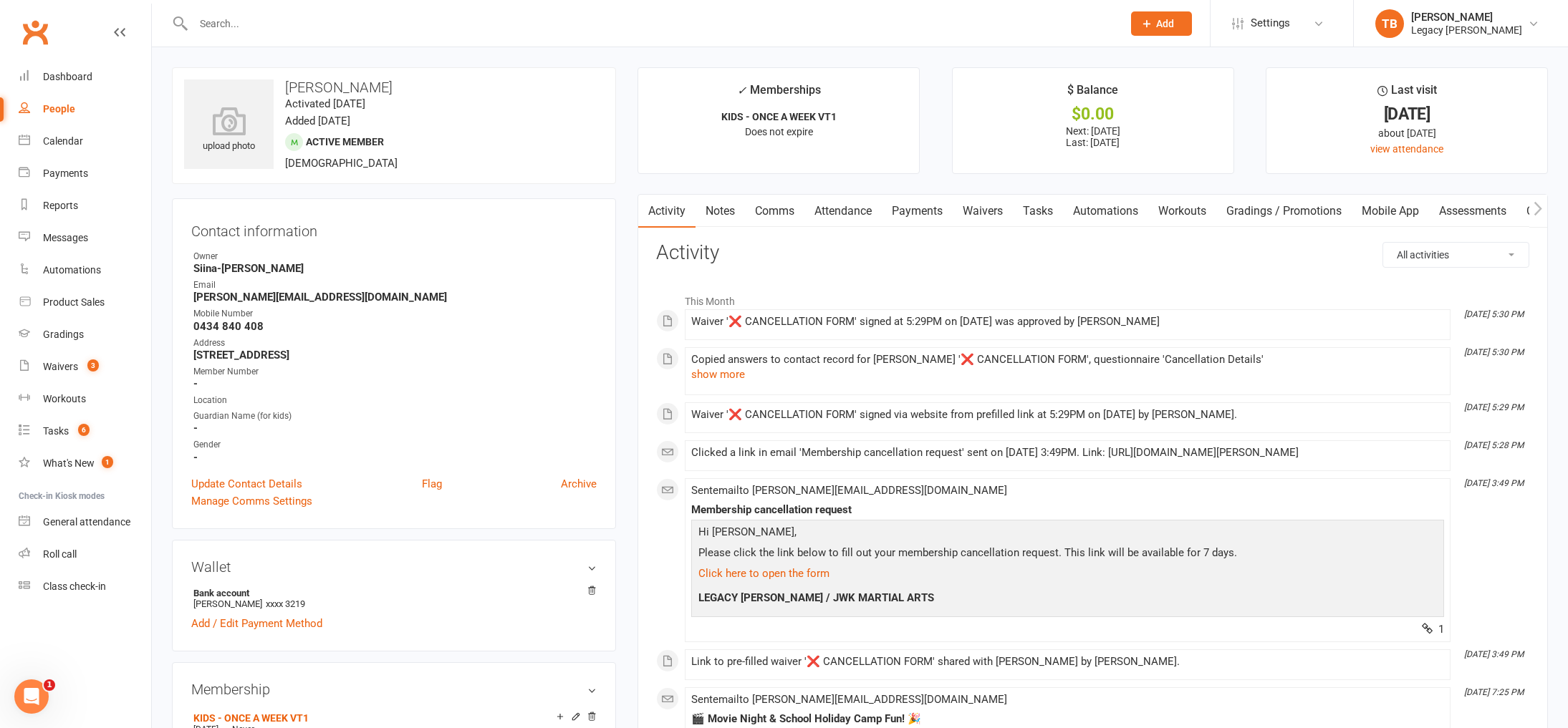
click at [1006, 209] on link "Waivers" at bounding box center [982, 211] width 60 height 33
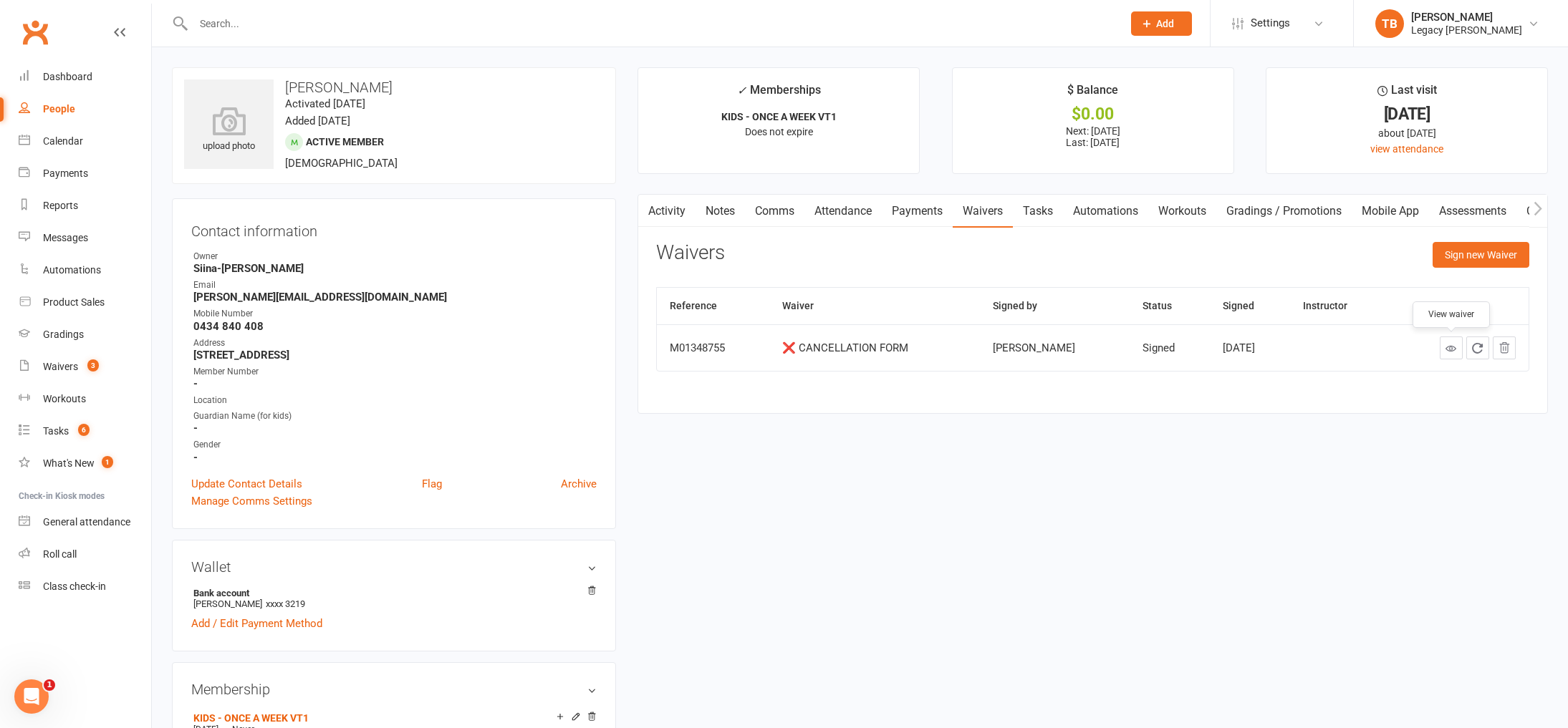
click at [1454, 353] on icon at bounding box center [1450, 348] width 10 height 10
click at [912, 204] on link "Payments" at bounding box center [917, 211] width 71 height 33
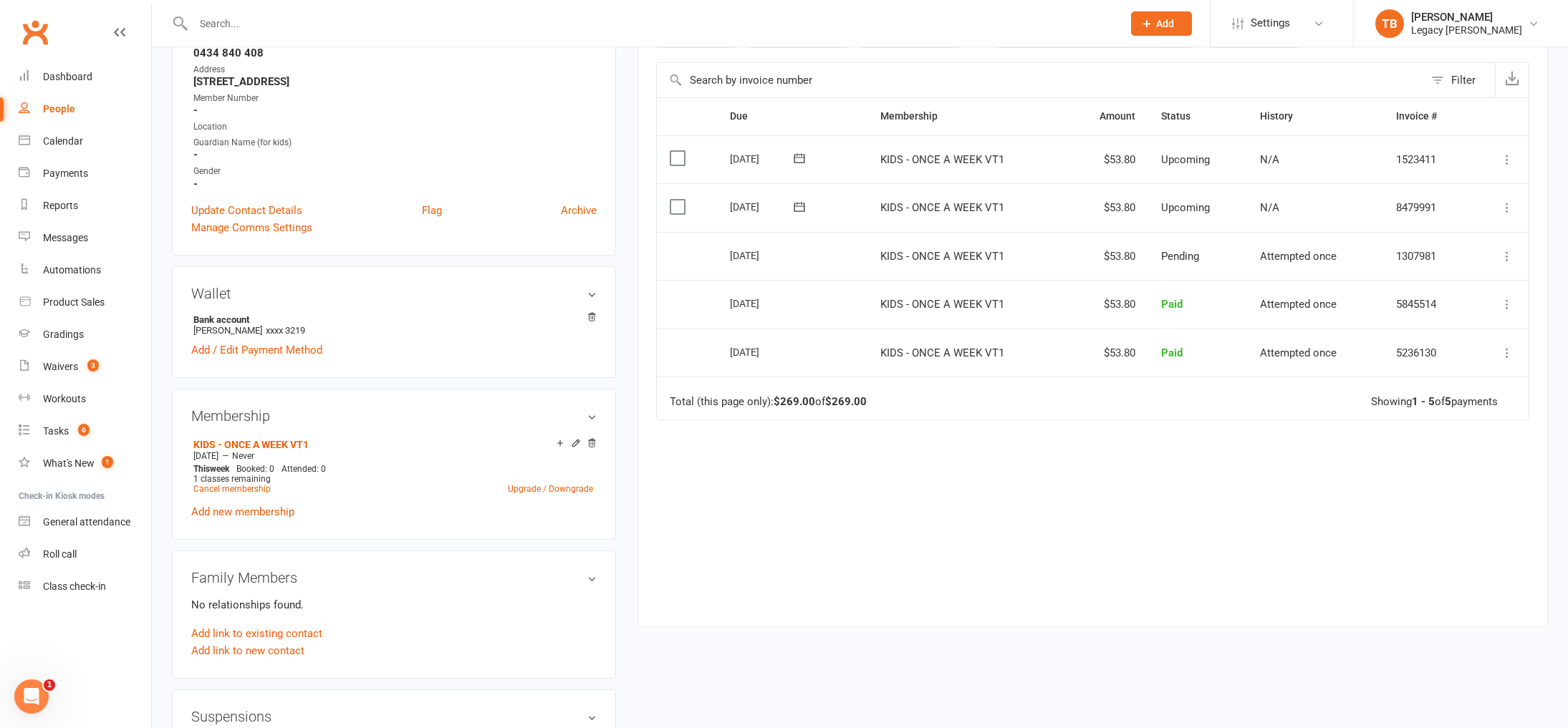
scroll to position [515, 0]
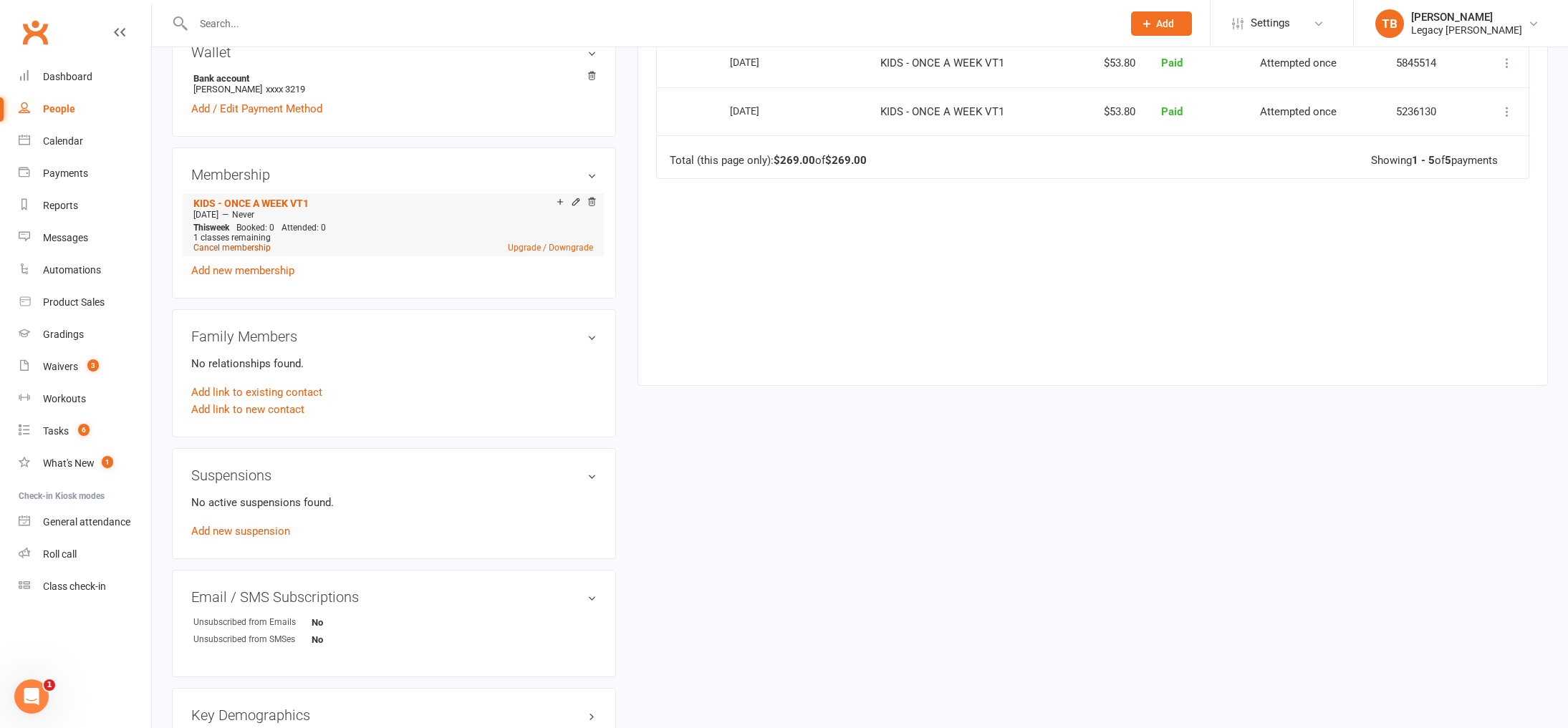
click at [245, 243] on link "Cancel membership" at bounding box center [231, 247] width 78 height 10
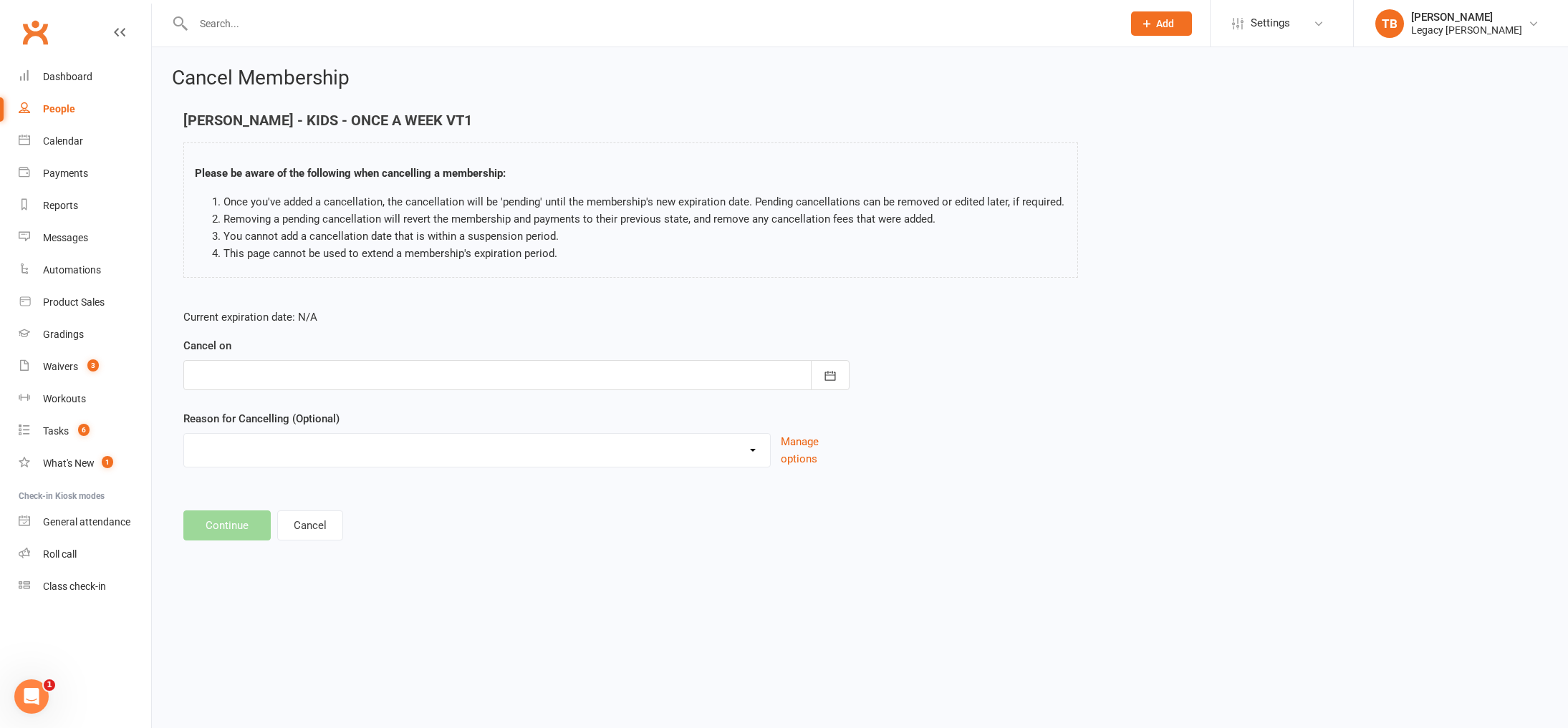
click at [473, 373] on div at bounding box center [516, 375] width 666 height 30
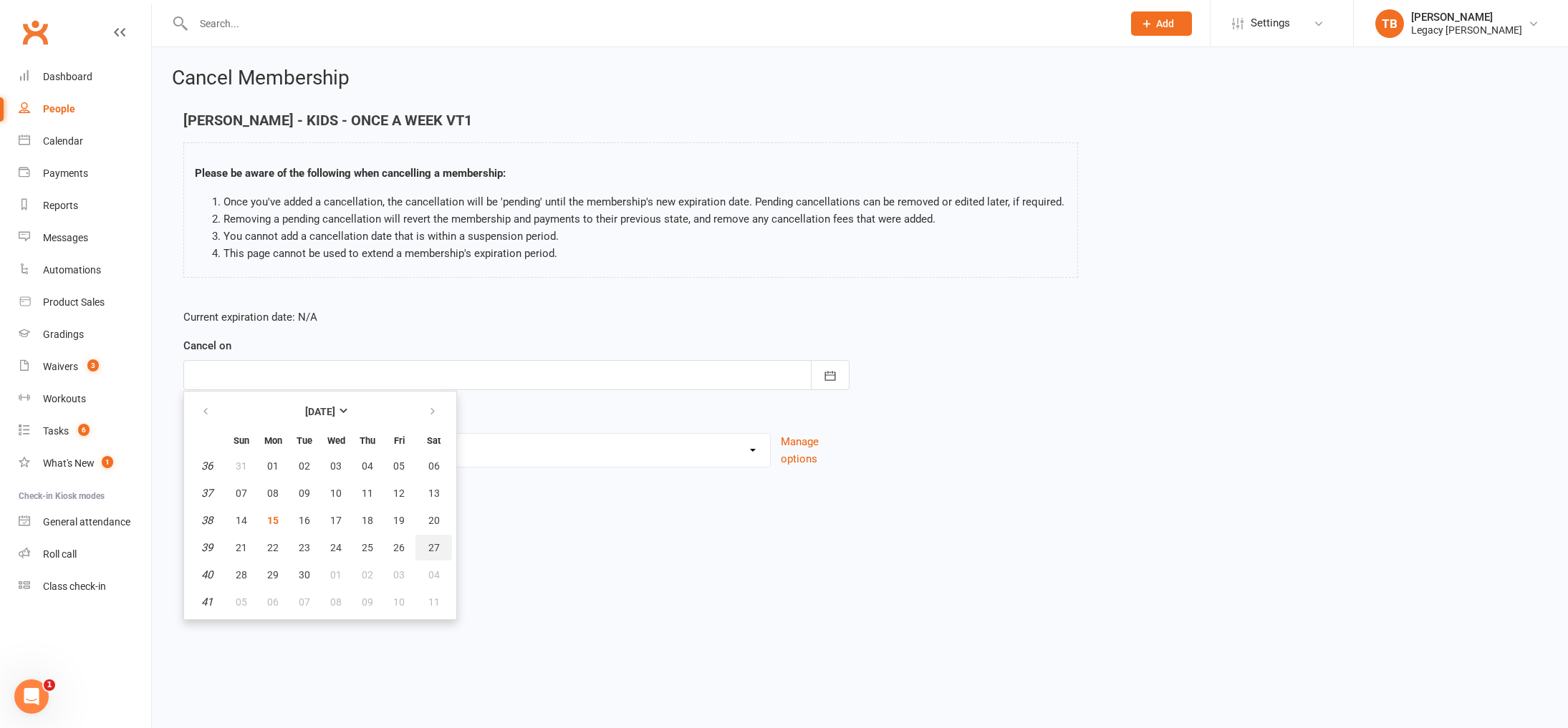
click at [426, 549] on button "27" at bounding box center [434, 548] width 37 height 26
type input "27 Sep 2025"
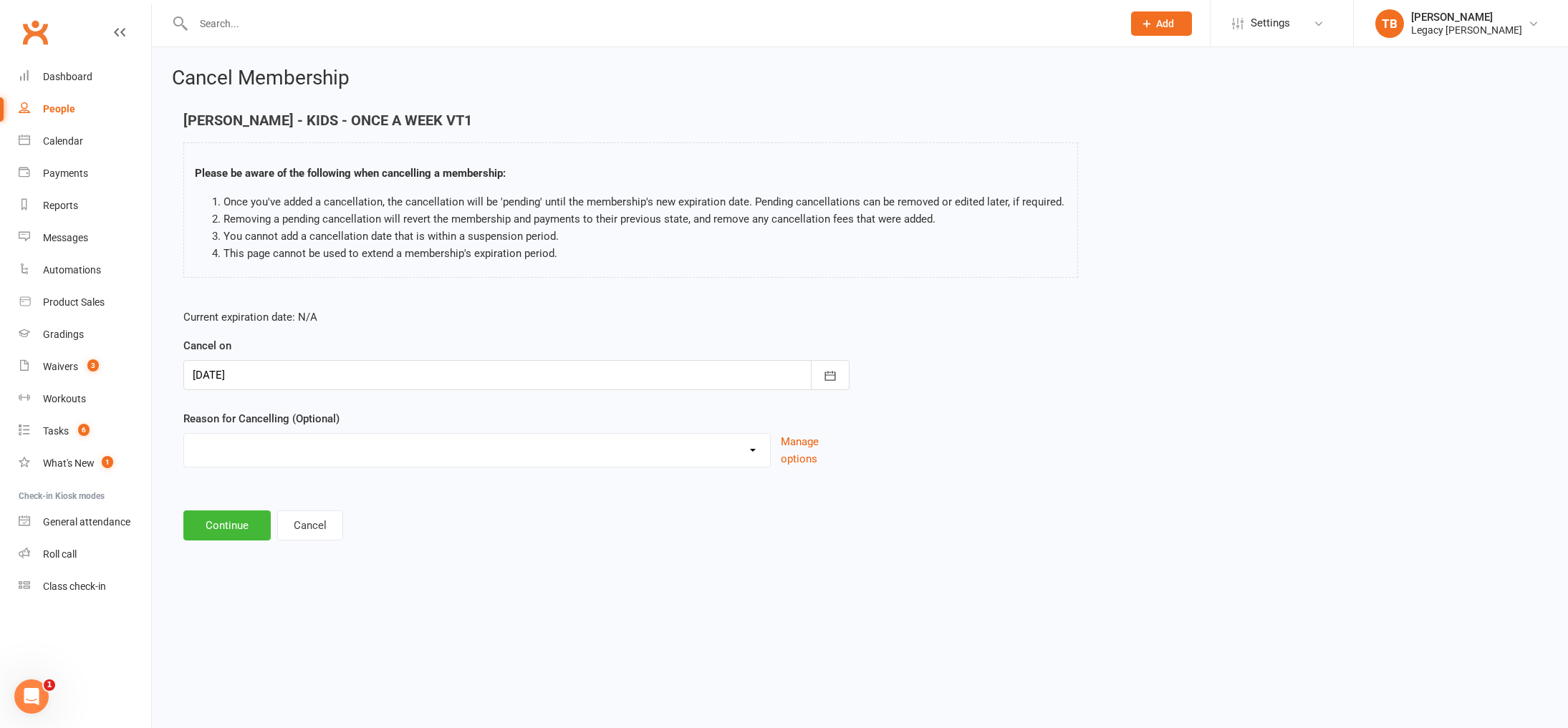
click at [328, 436] on select "Change to another Legacy Change to casual classes Financial reasons Holiday Ill…" at bounding box center [477, 448] width 586 height 29
select select "14"
click at [184, 434] on select "Change to another Legacy Change to casual classes Financial reasons Holiday Ill…" at bounding box center [477, 448] width 586 height 29
click at [312, 519] on input at bounding box center [516, 525] width 666 height 30
type input "t"
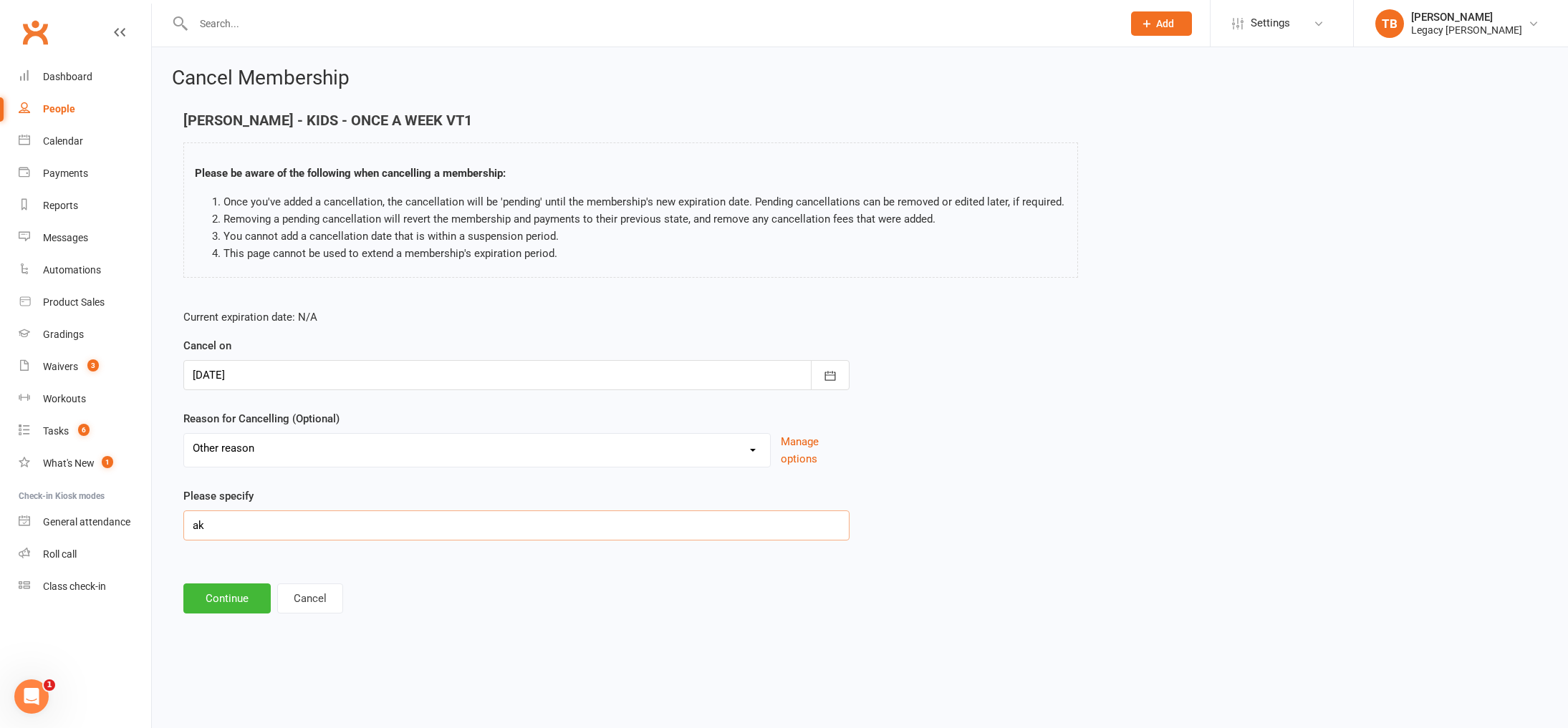
type input "a"
type input "Taking up another sport"
click at [200, 604] on button "Continue" at bounding box center [227, 599] width 87 height 30
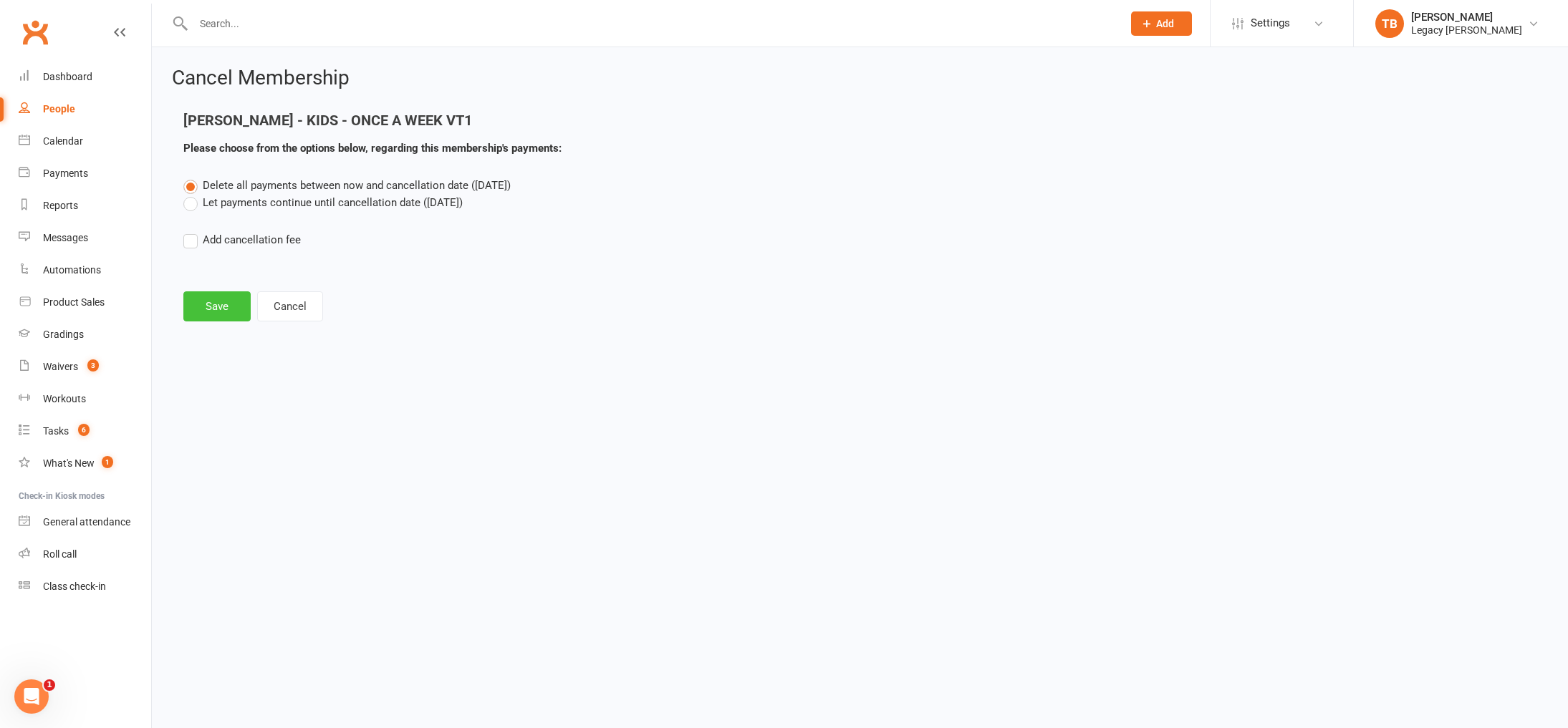
click at [225, 306] on button "Save" at bounding box center [217, 306] width 67 height 30
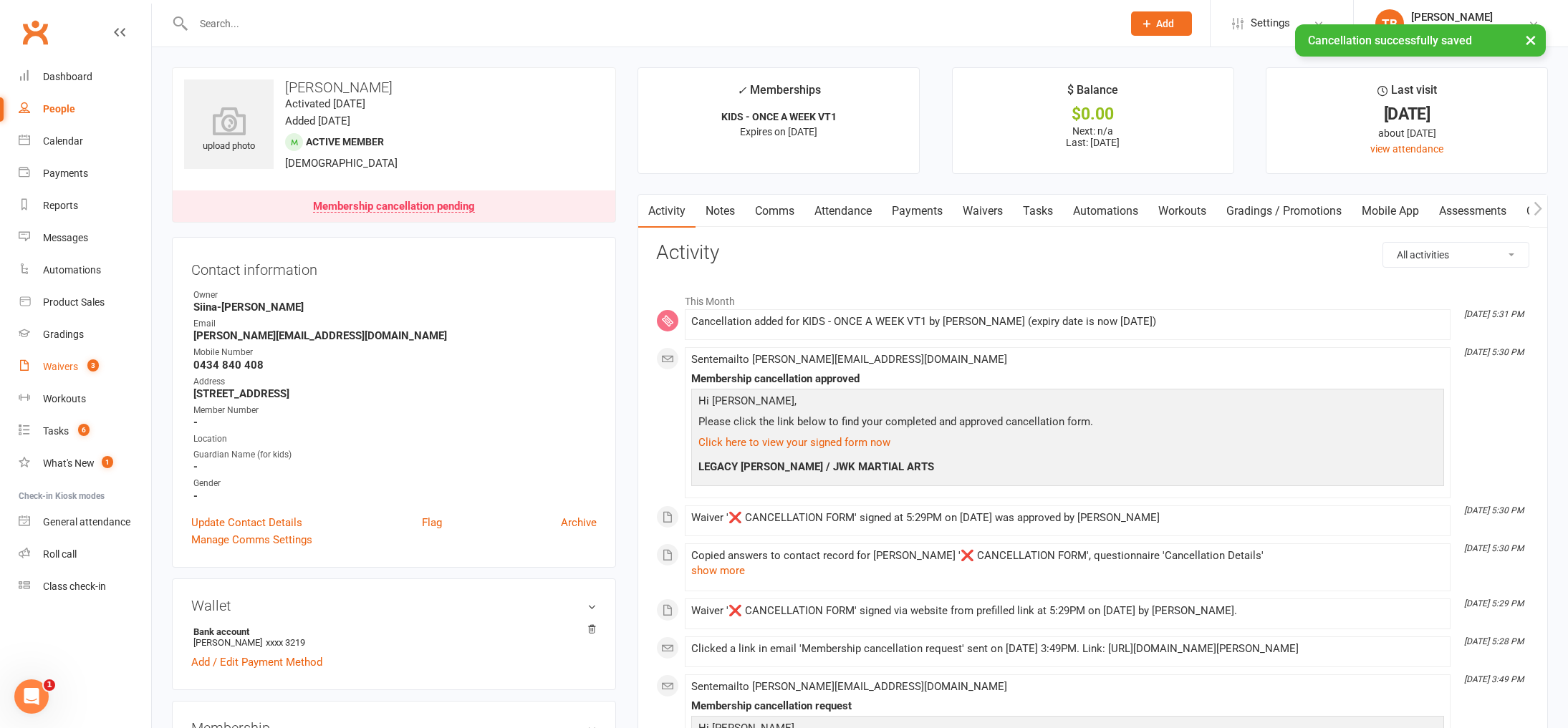
click at [75, 371] on div "Waivers" at bounding box center [60, 366] width 35 height 11
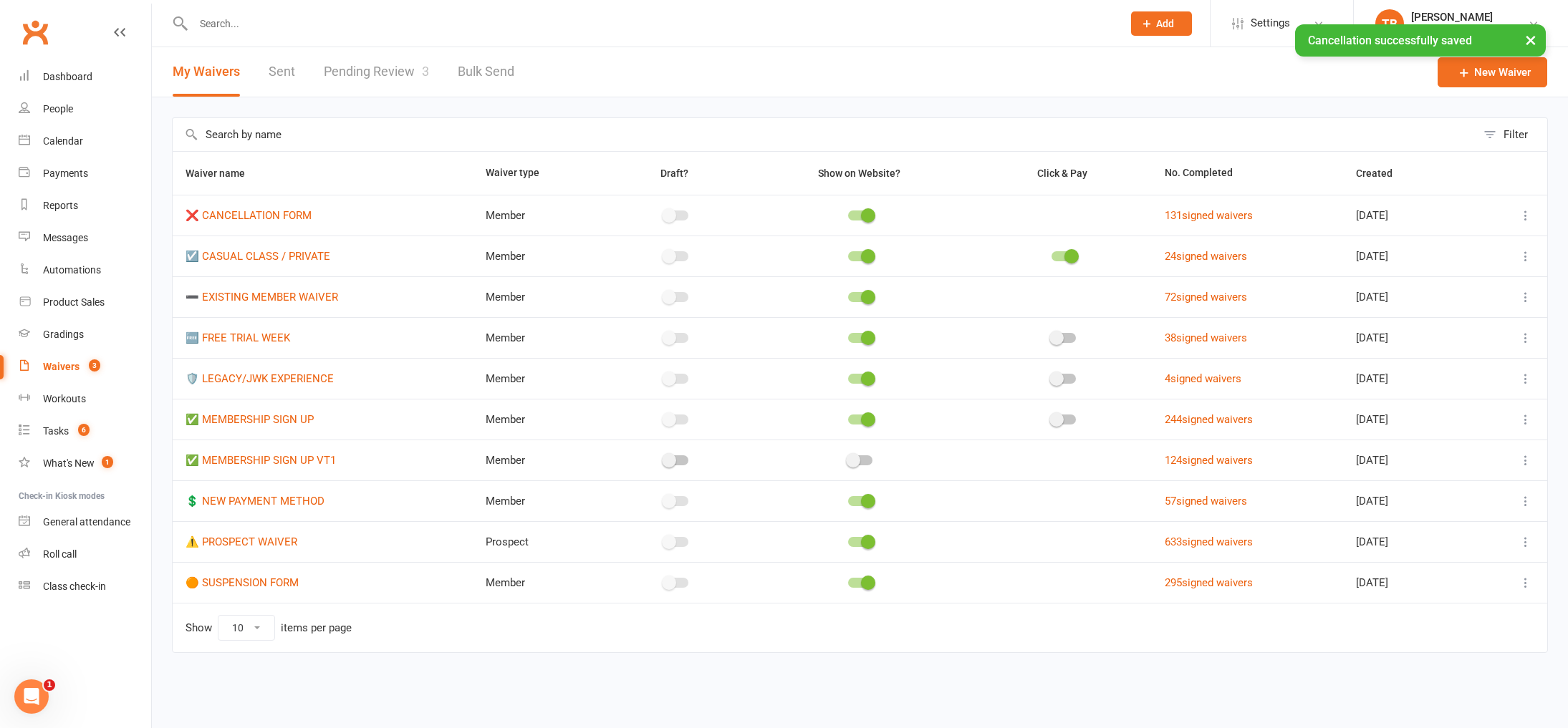
click at [379, 77] on link "Pending Review 3" at bounding box center [376, 72] width 106 height 50
select select "100"
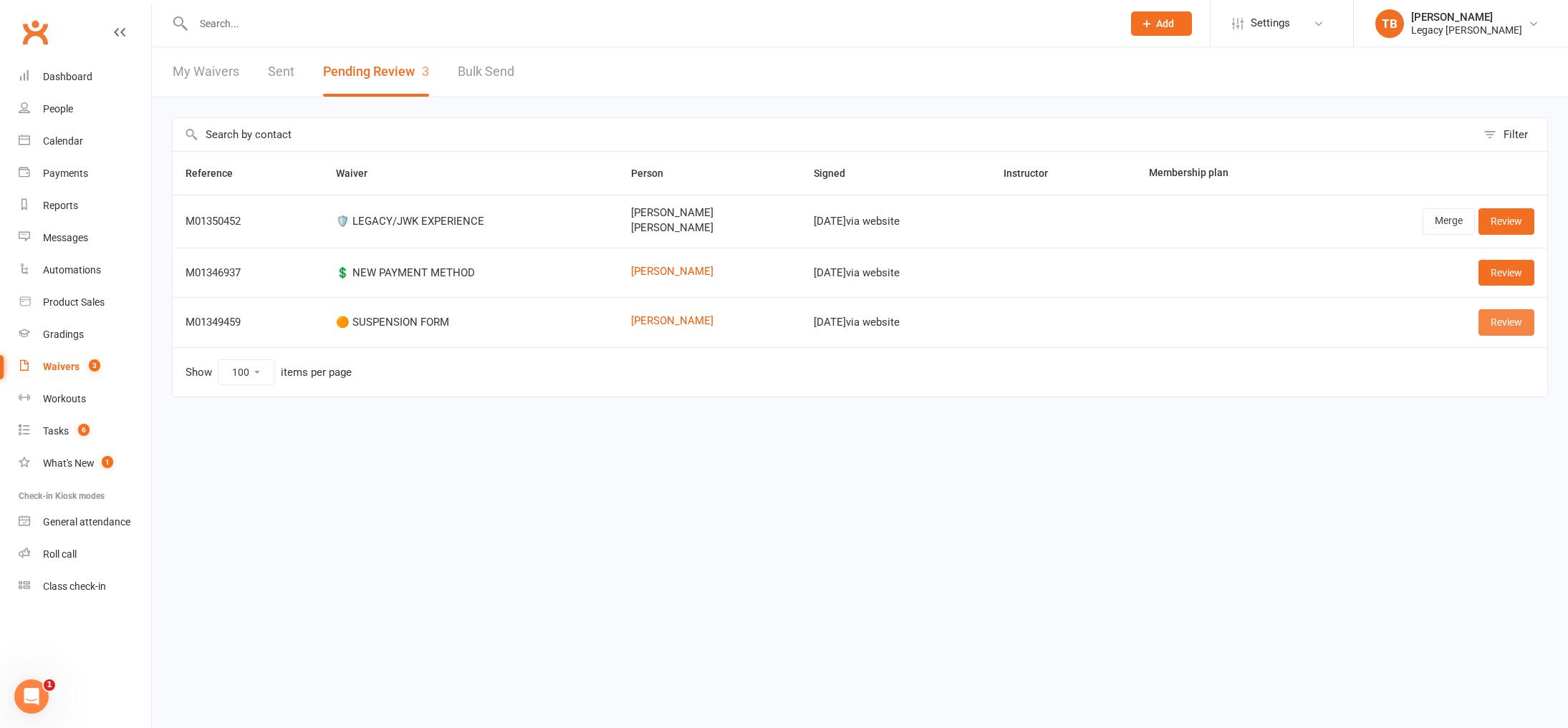
click at [1501, 327] on link "Review" at bounding box center [1506, 322] width 56 height 26
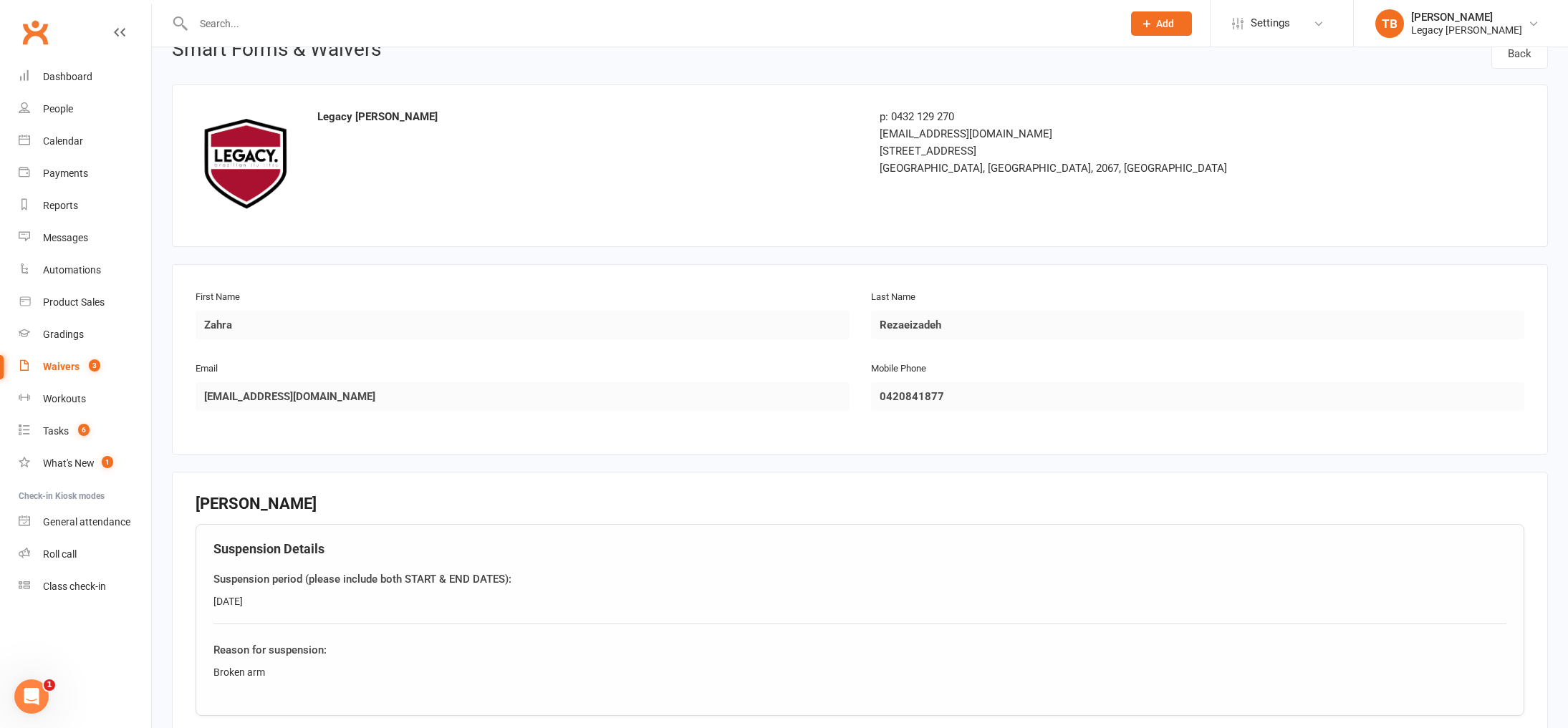
scroll to position [30, 0]
click at [262, 22] on input "text" at bounding box center [650, 24] width 923 height 20
paste input "Zahra"
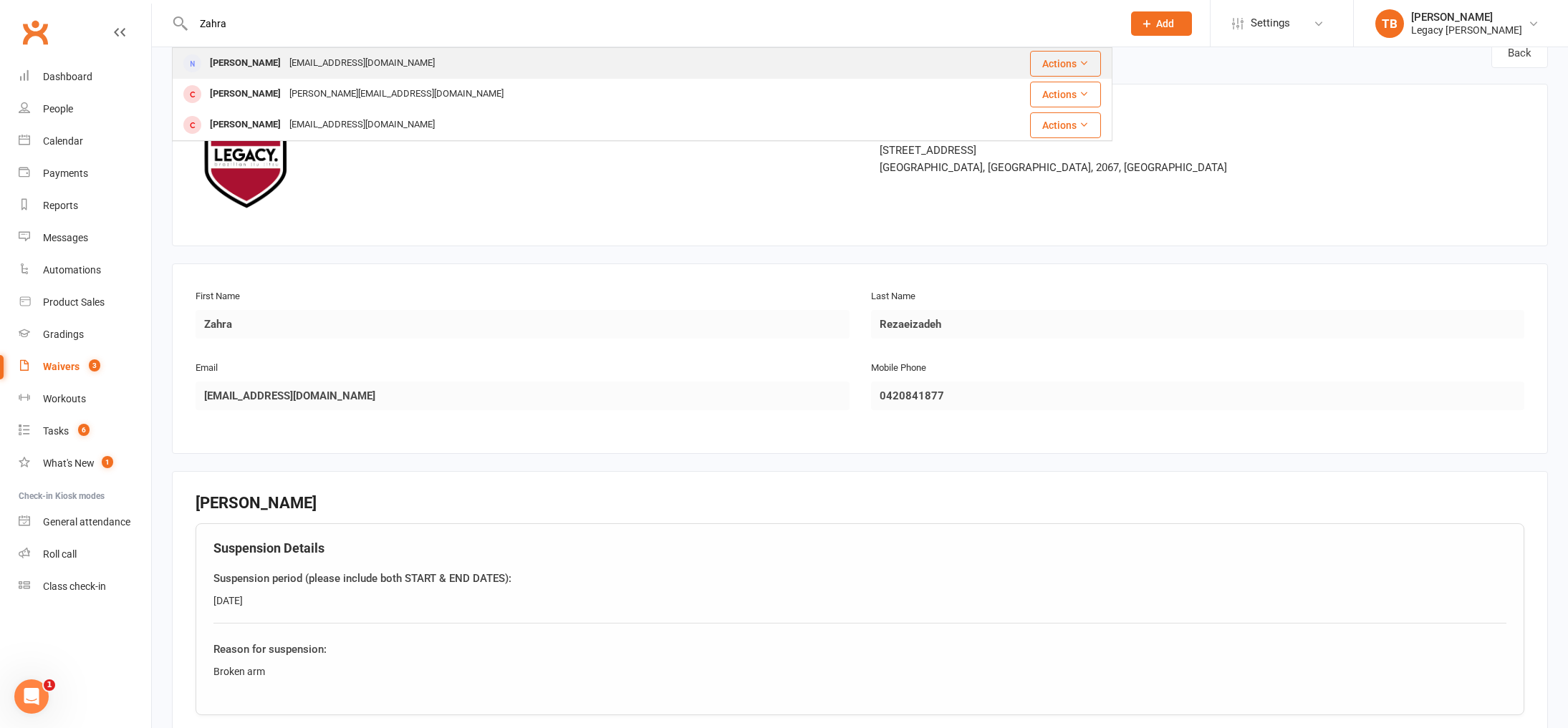
type input "Zahra"
click at [259, 62] on div "[PERSON_NAME]" at bounding box center [244, 64] width 79 height 21
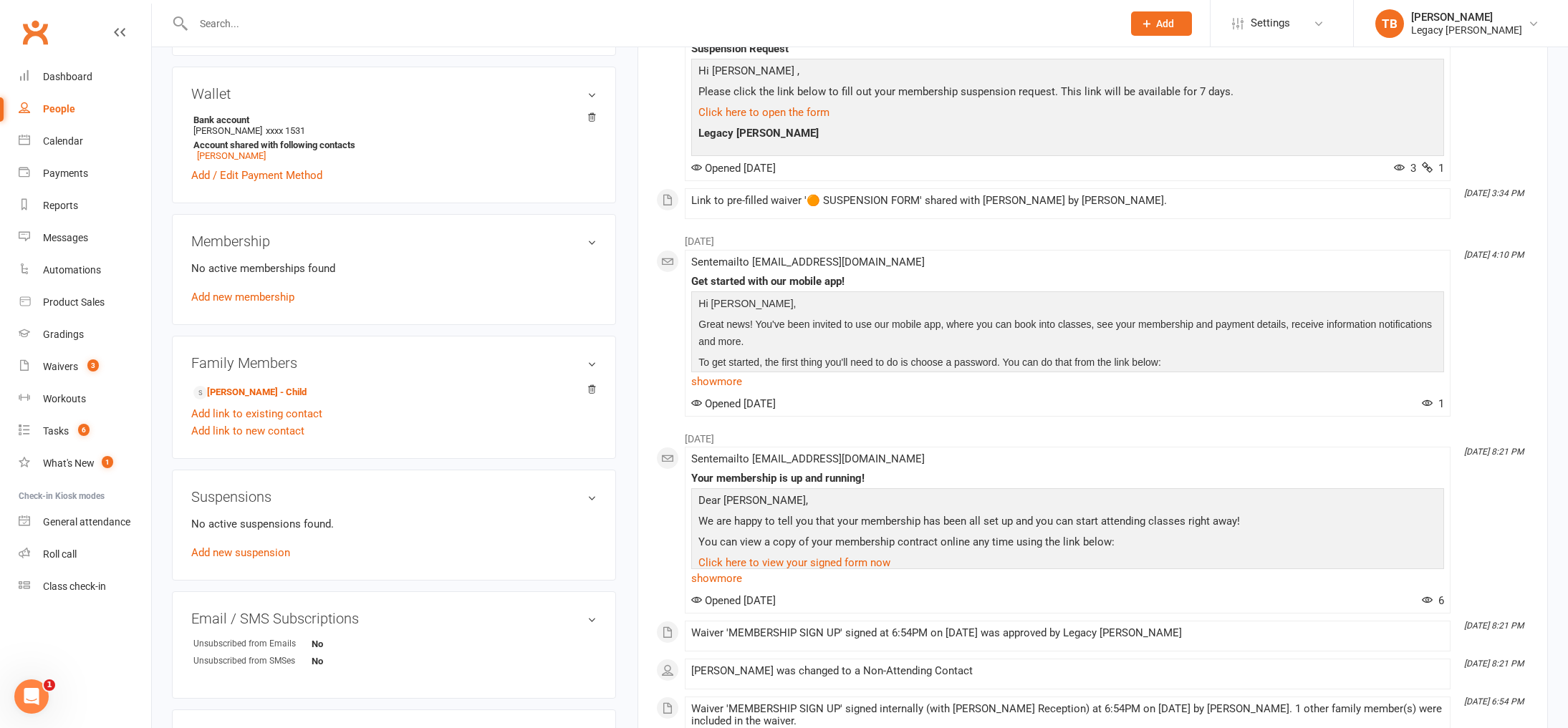
scroll to position [372, 0]
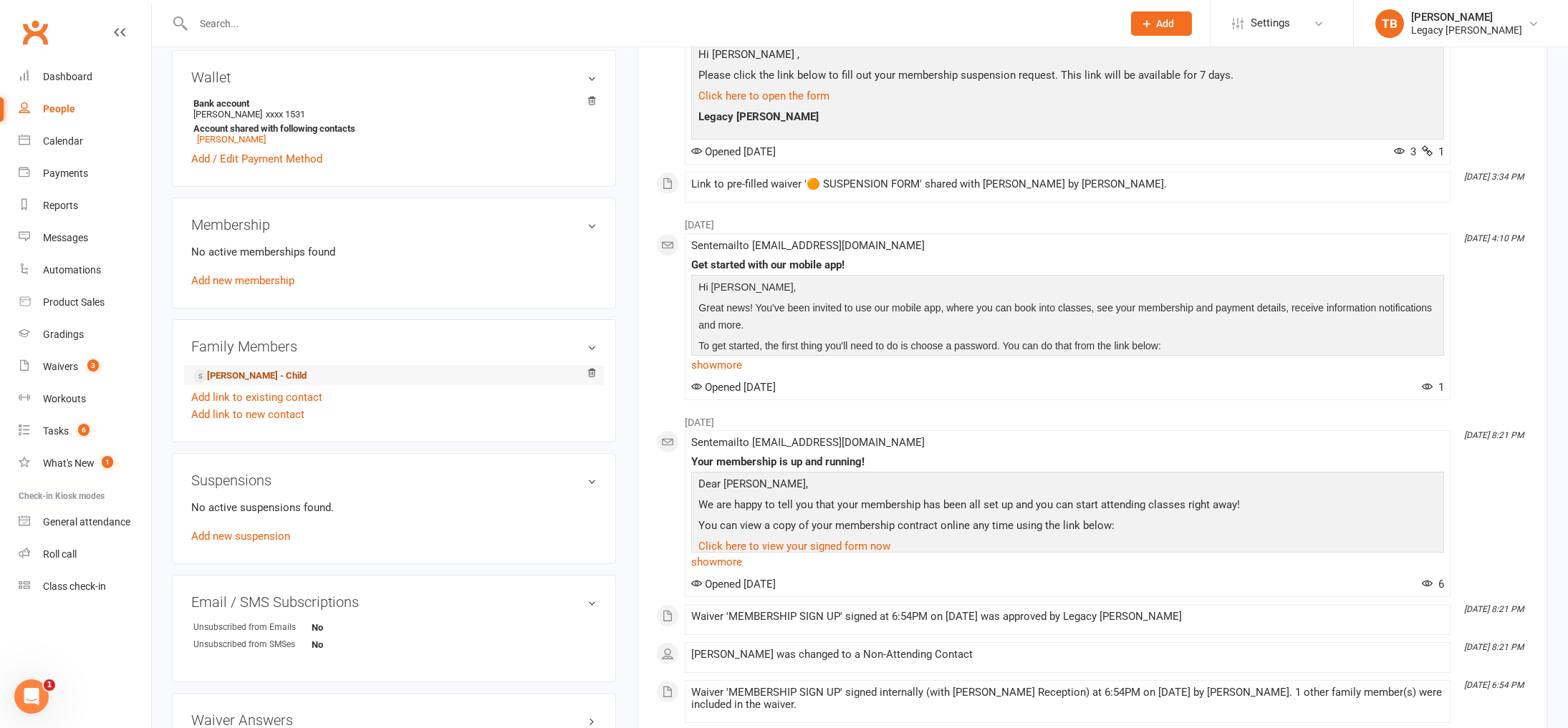
click at [287, 376] on link "Aryan Darabi - Child" at bounding box center [250, 375] width 113 height 15
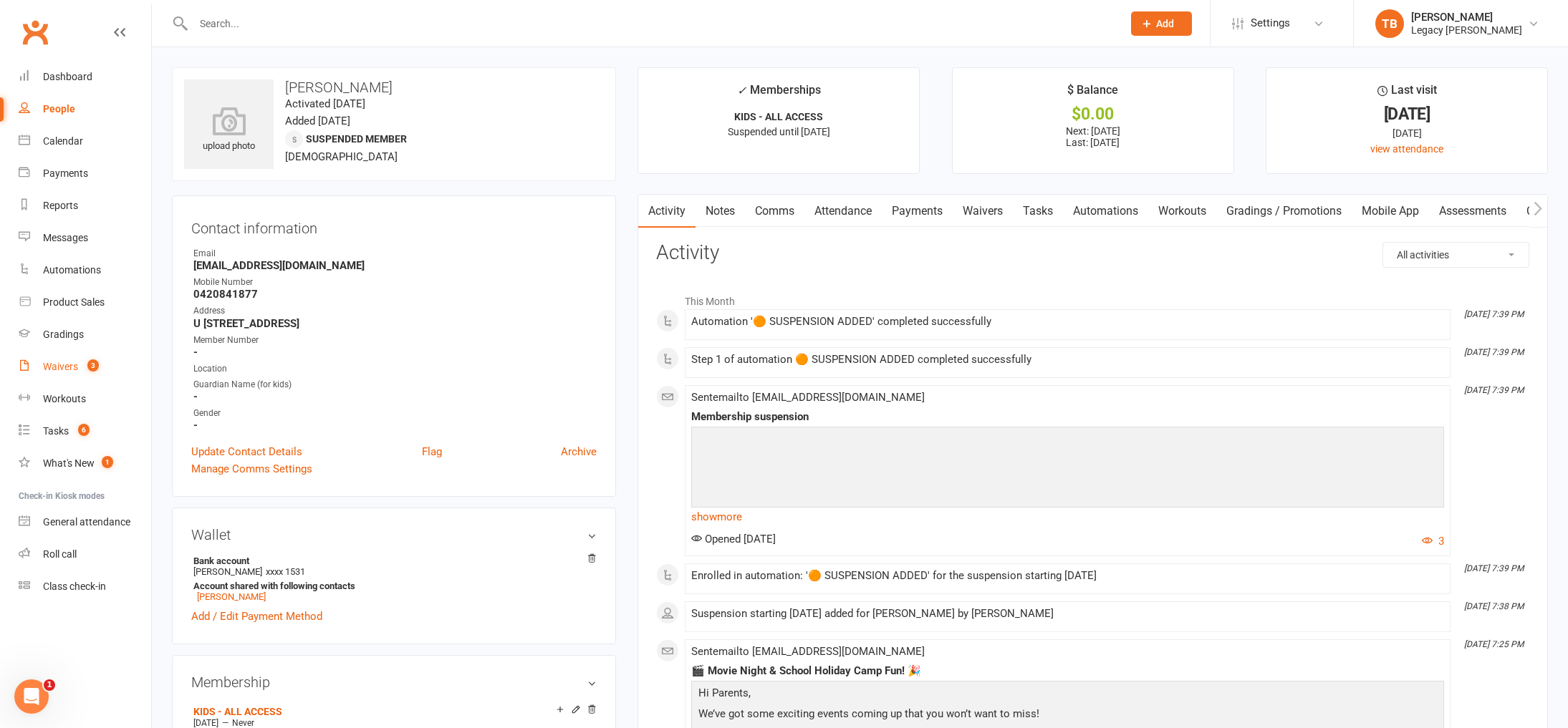
click at [72, 353] on link "Waivers 3" at bounding box center [85, 367] width 133 height 32
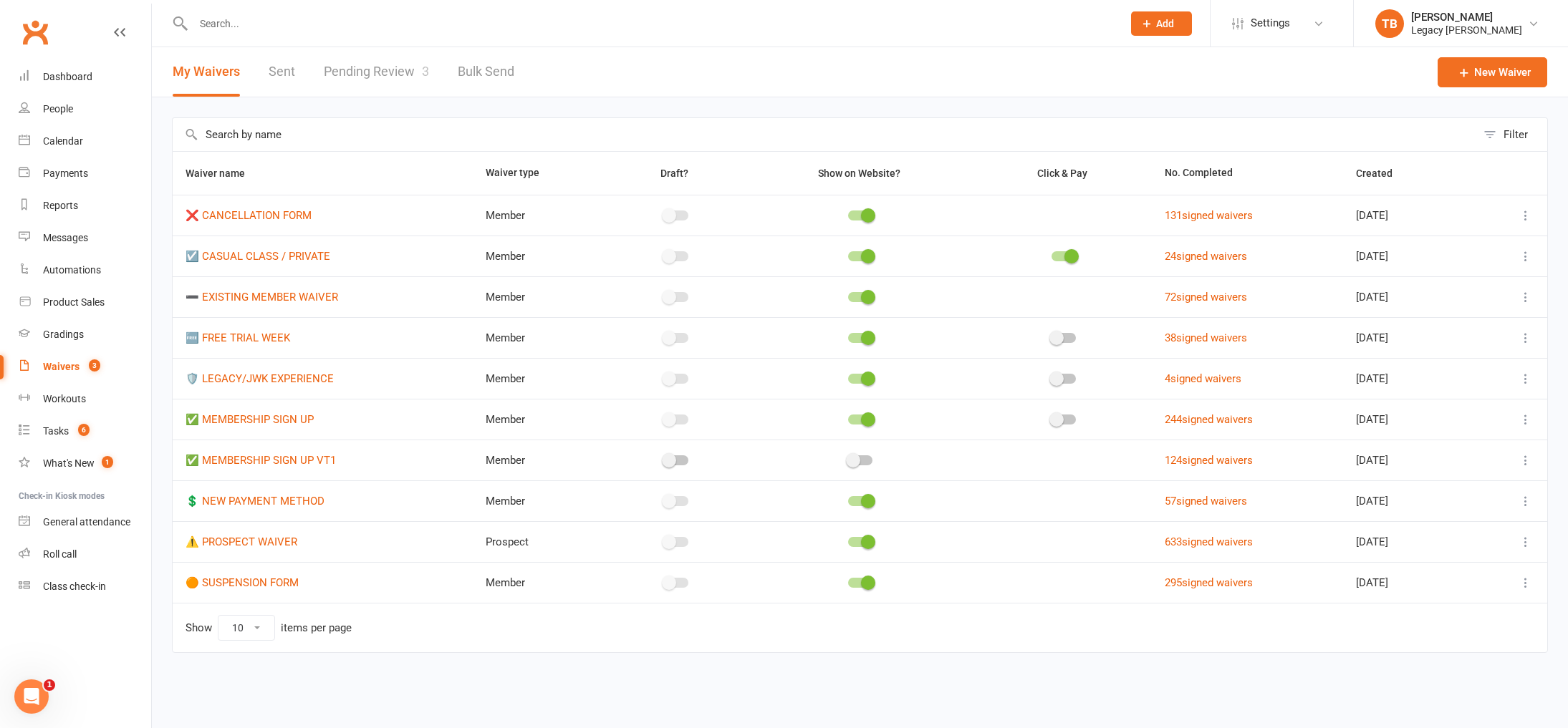
click at [392, 61] on link "Pending Review 3" at bounding box center [376, 72] width 106 height 50
select select "100"
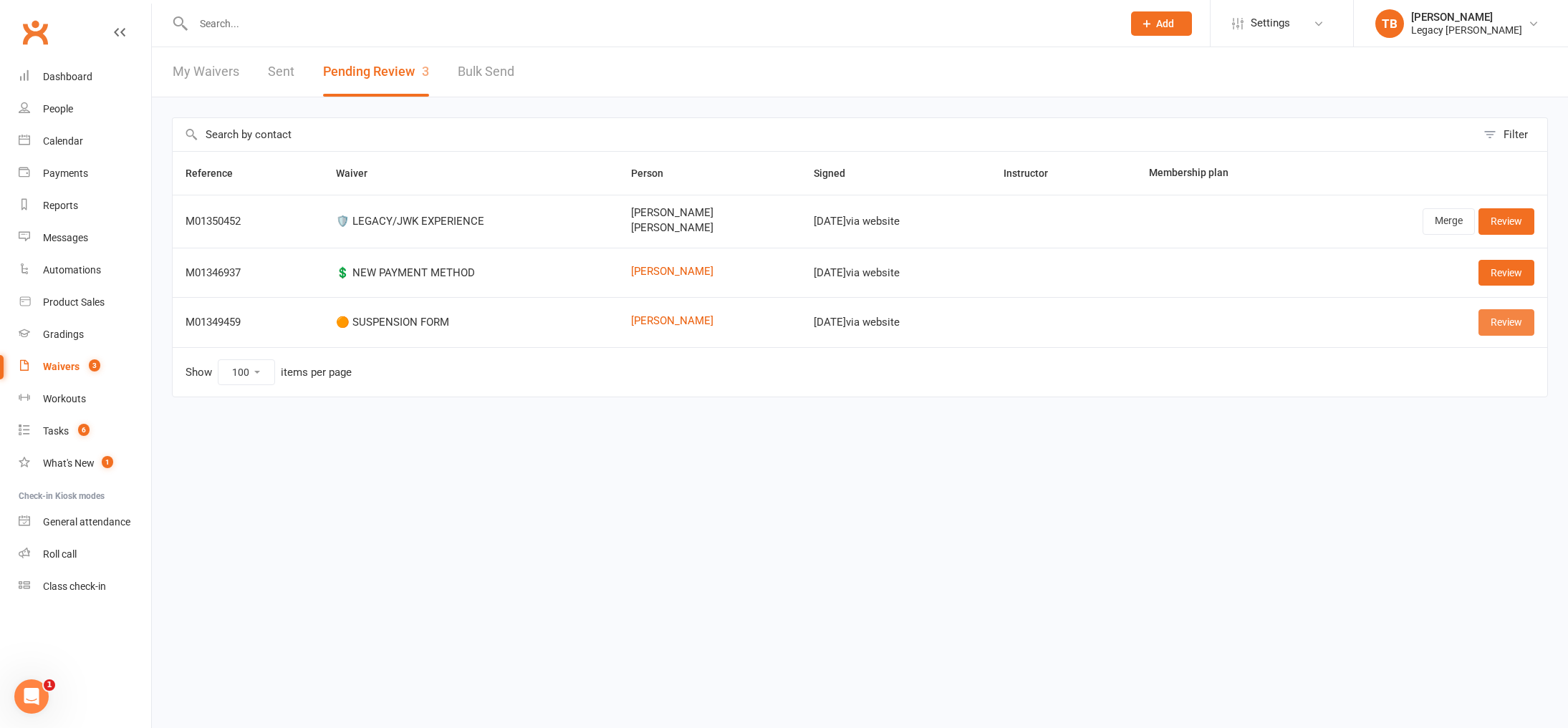
click at [1491, 325] on link "Review" at bounding box center [1506, 322] width 56 height 26
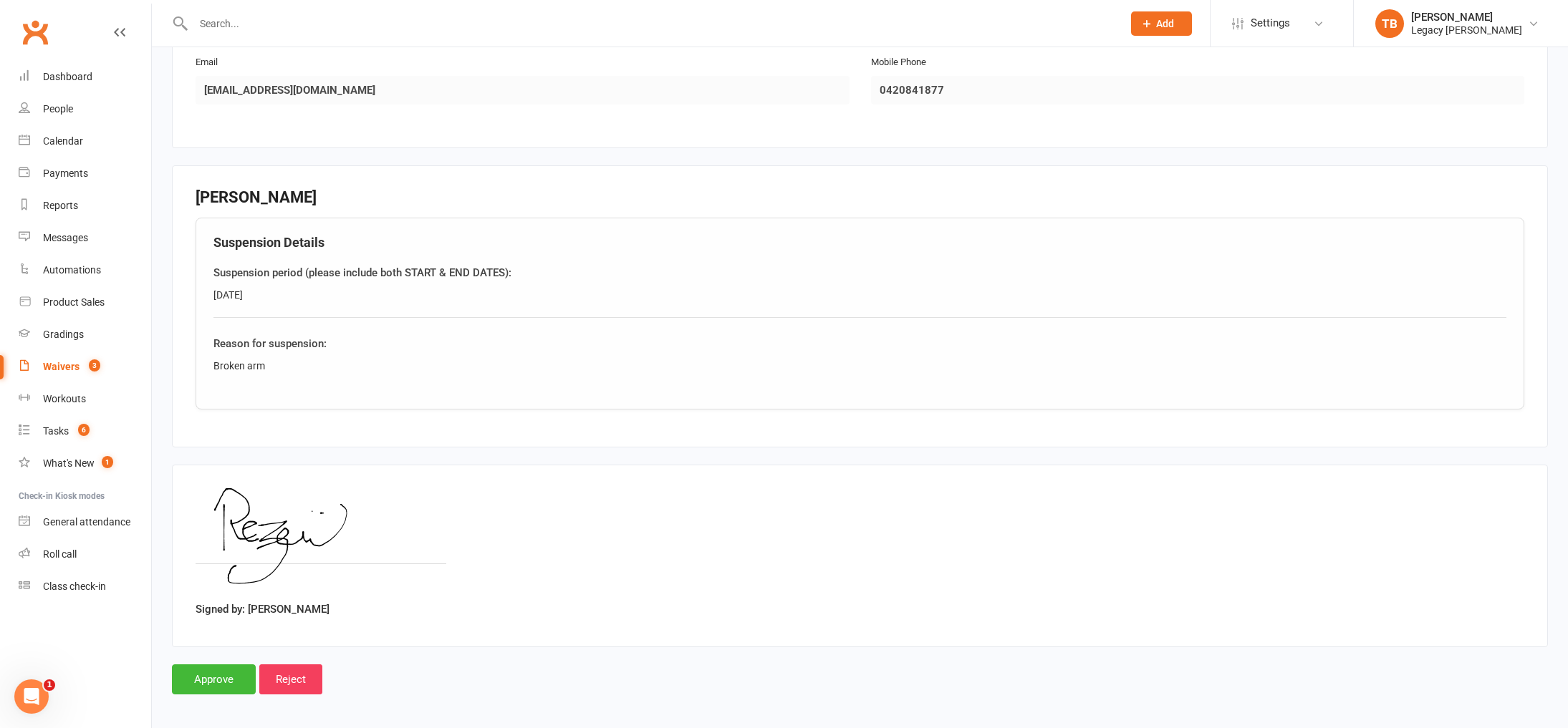
scroll to position [340, 0]
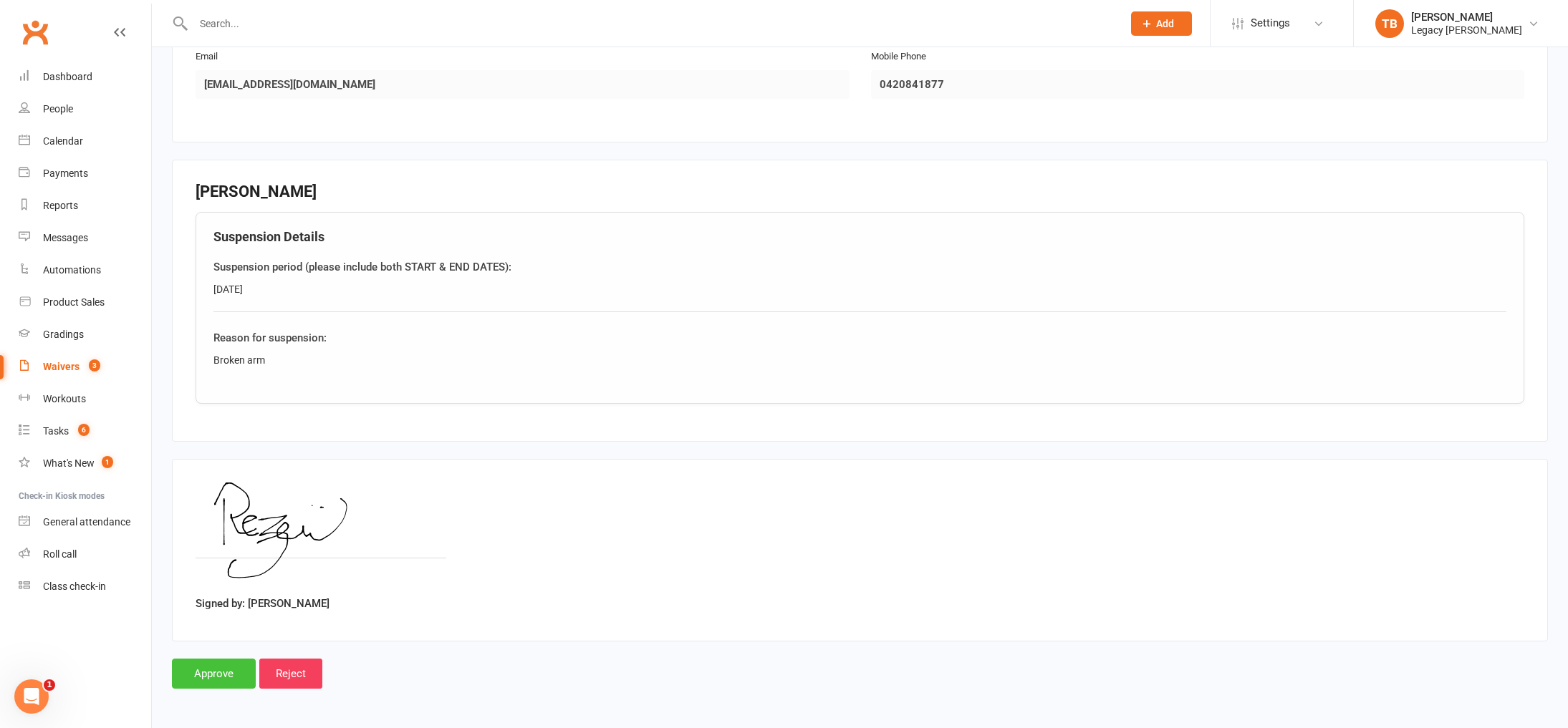
click at [205, 666] on input "Approve" at bounding box center [214, 674] width 84 height 30
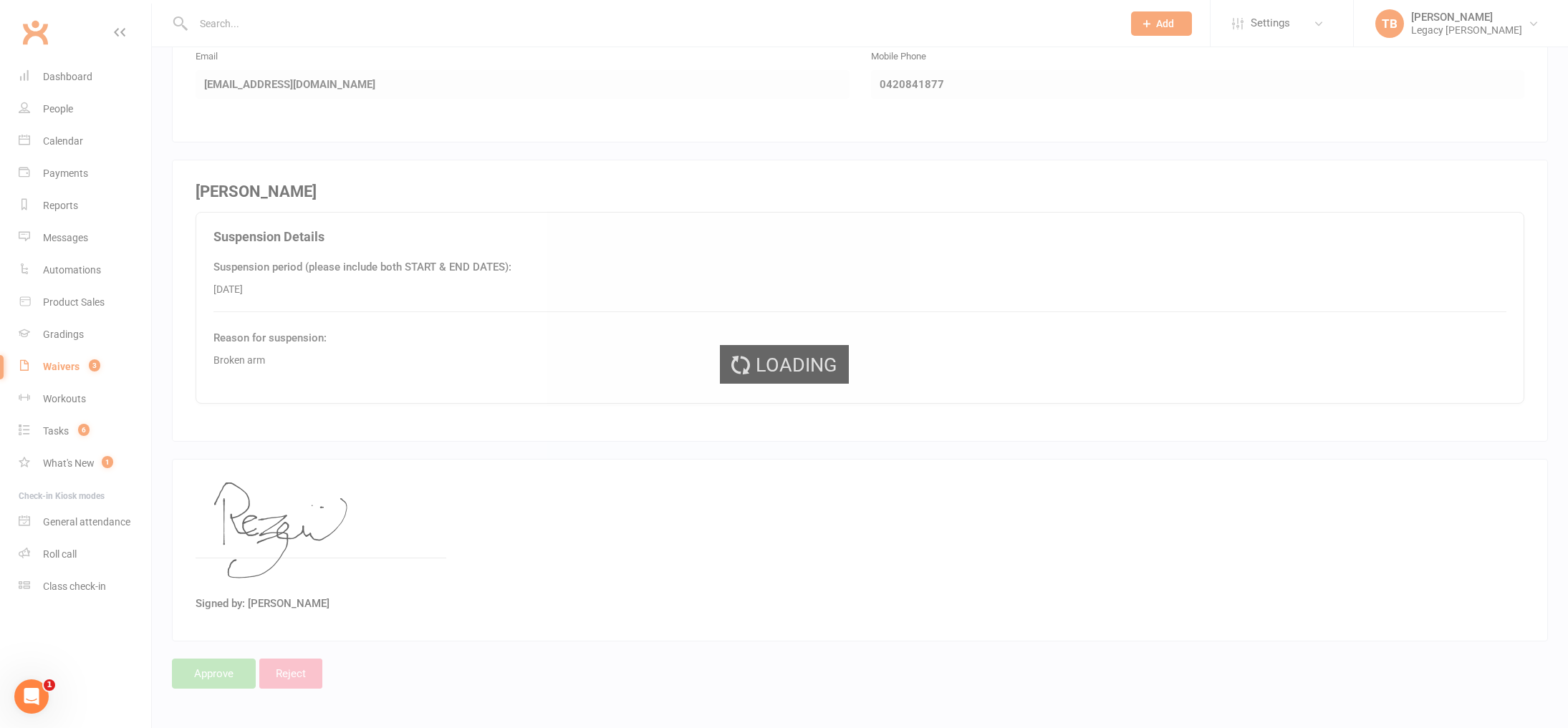
select select "100"
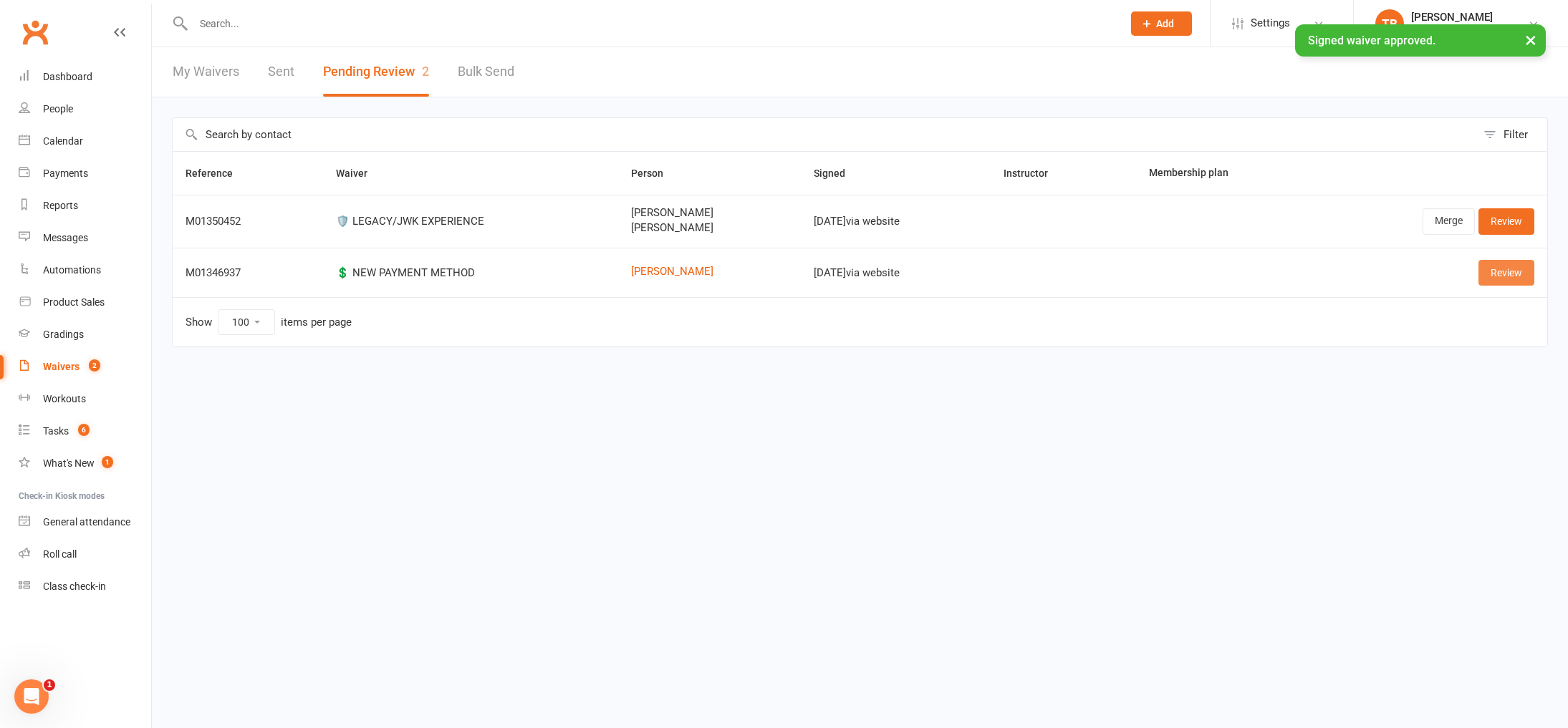
click at [1492, 278] on link "Review" at bounding box center [1506, 273] width 56 height 26
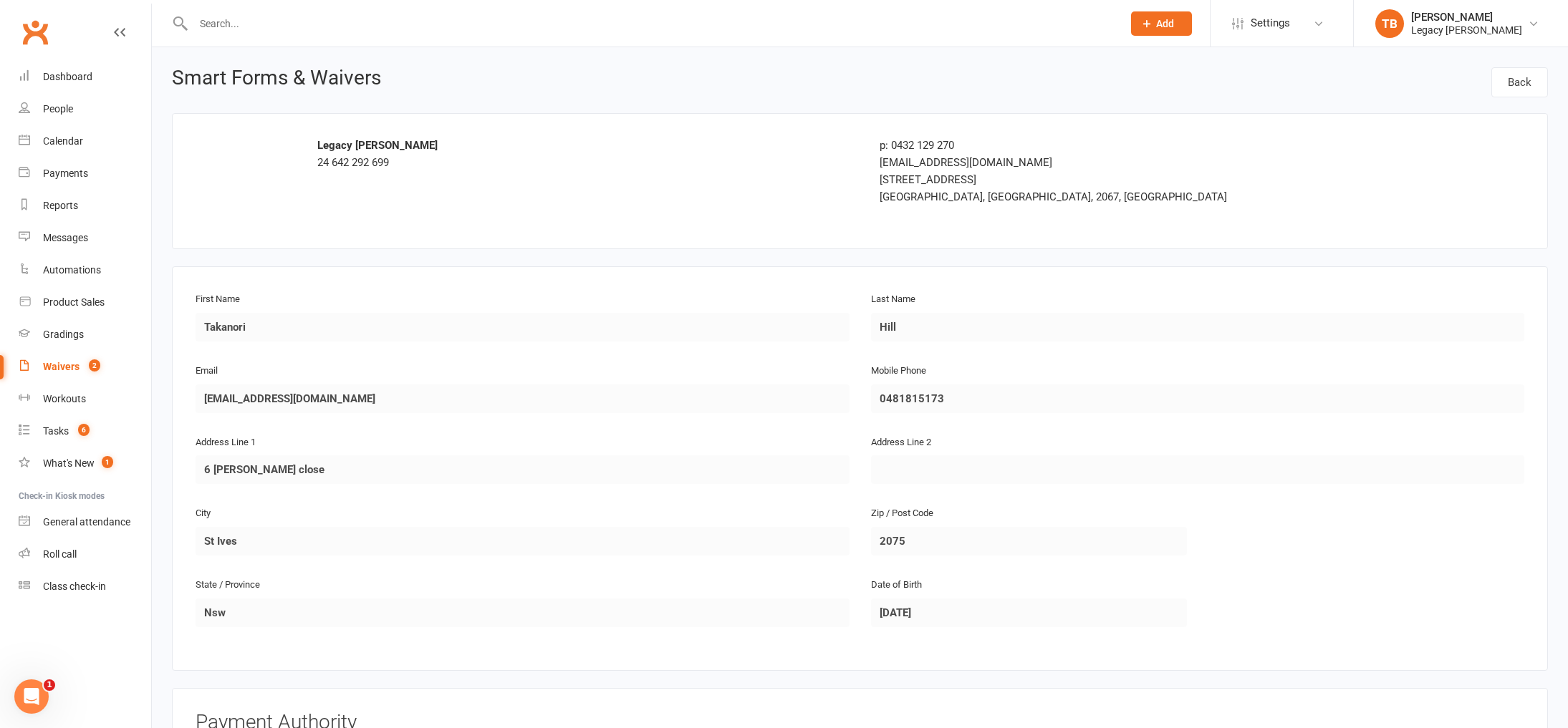
scroll to position [539, 0]
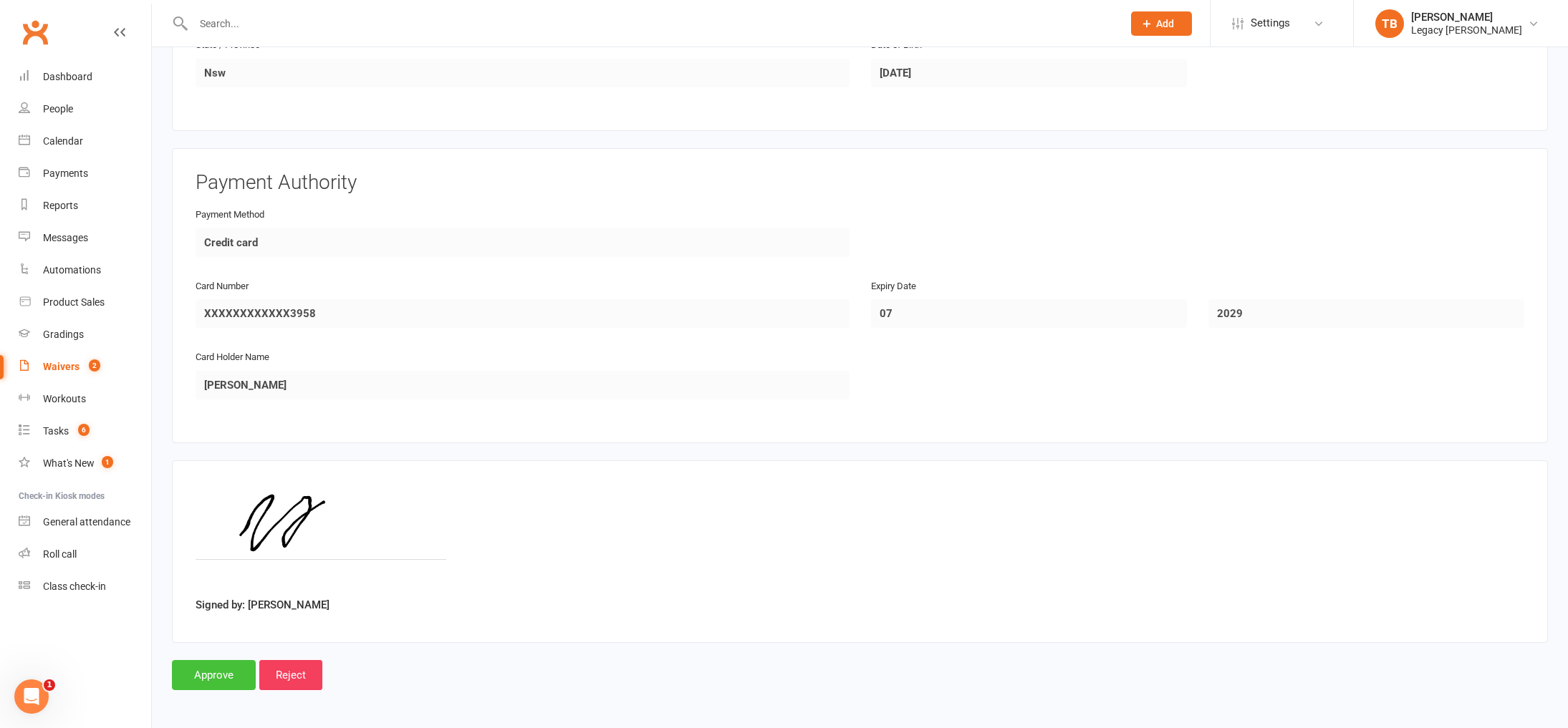
click at [220, 678] on input "Approve" at bounding box center [214, 675] width 84 height 30
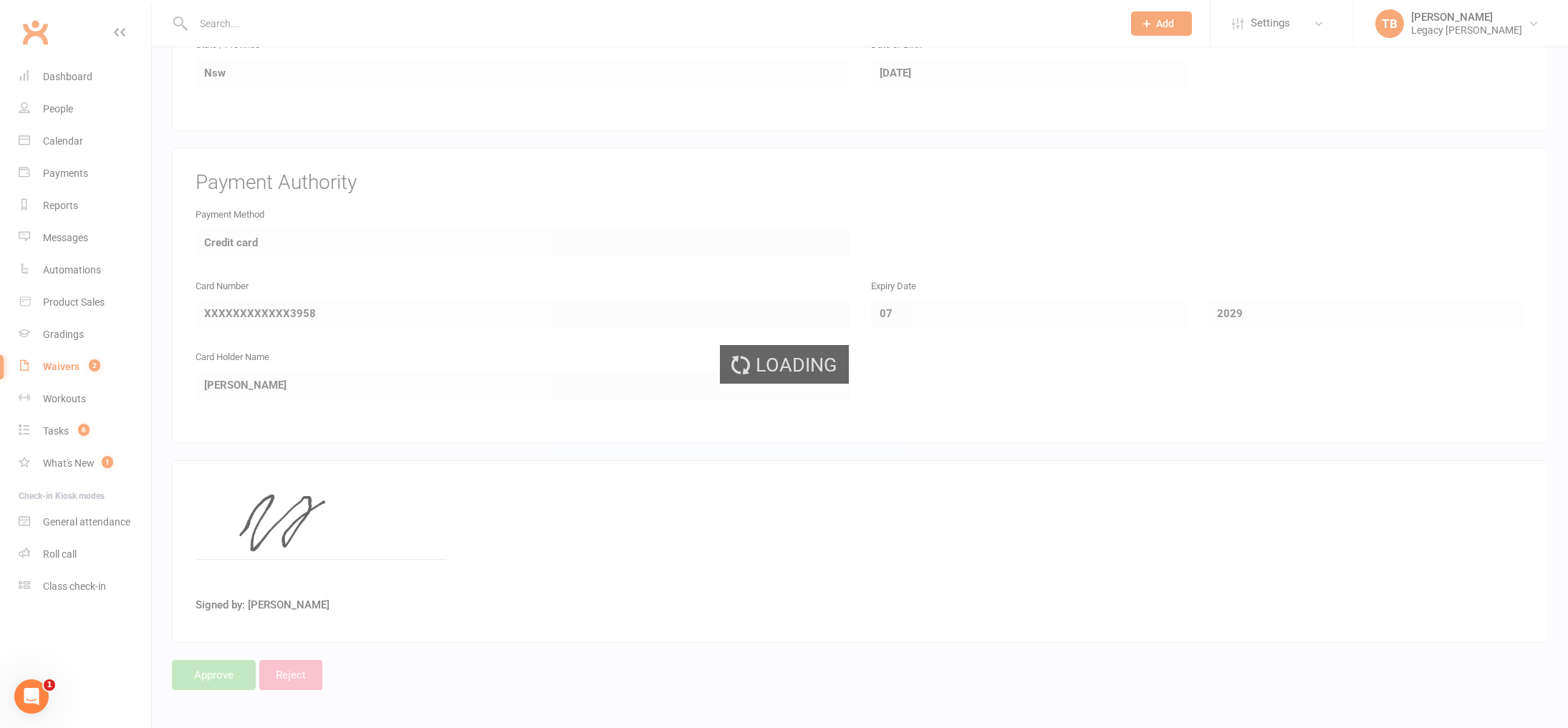
select select "100"
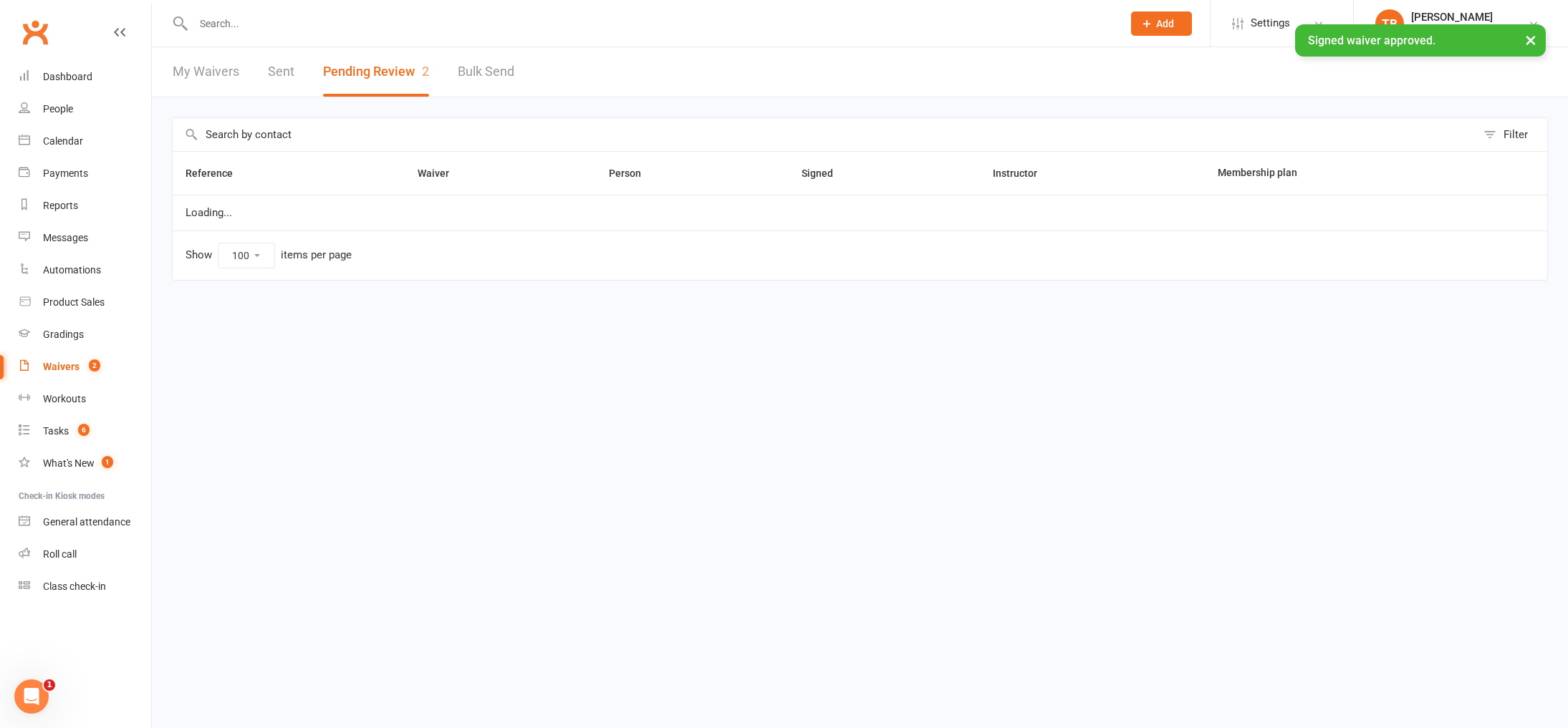
click at [328, 20] on input "text" at bounding box center [650, 24] width 923 height 20
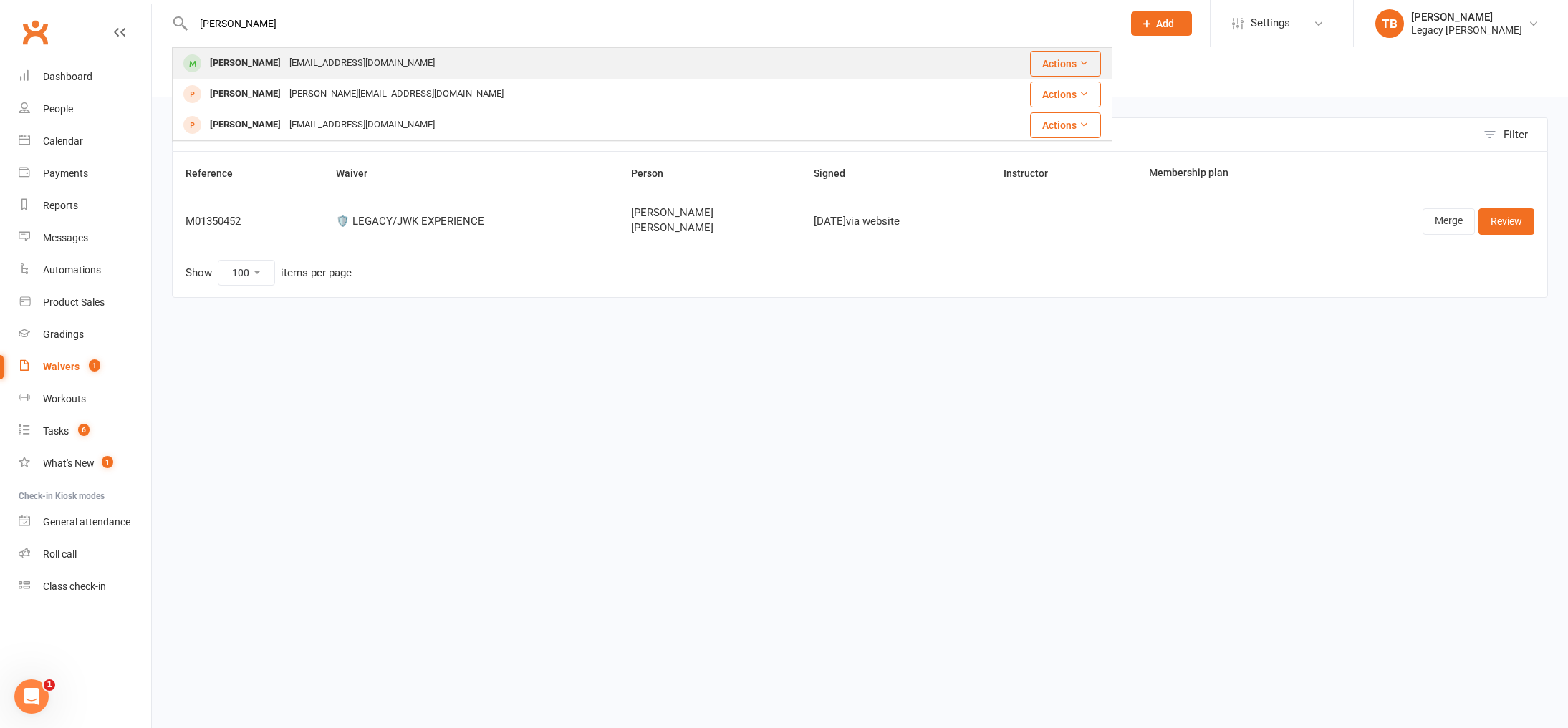
type input "takanori"
click at [301, 55] on div "Takanori.hill@gmail.com" at bounding box center [361, 64] width 154 height 21
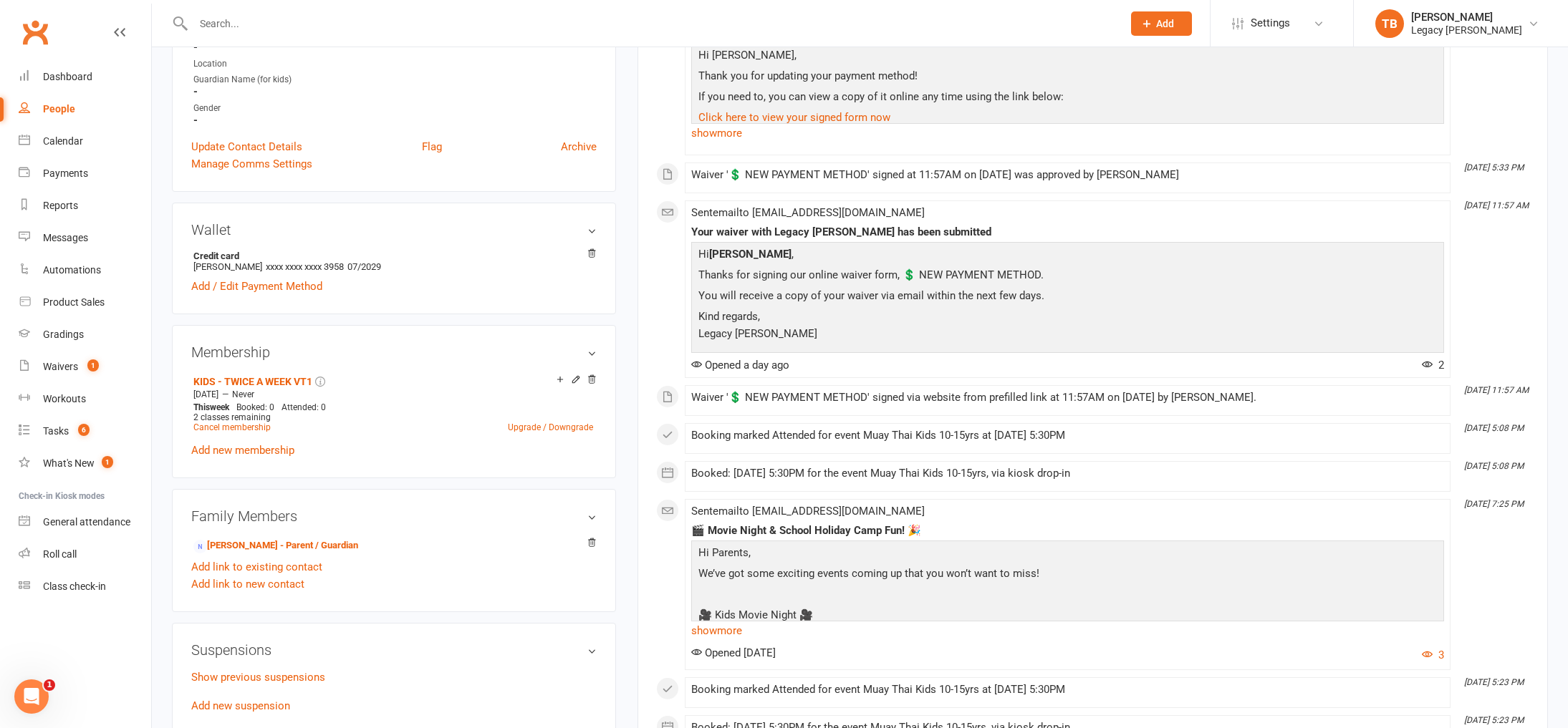
scroll to position [356, 0]
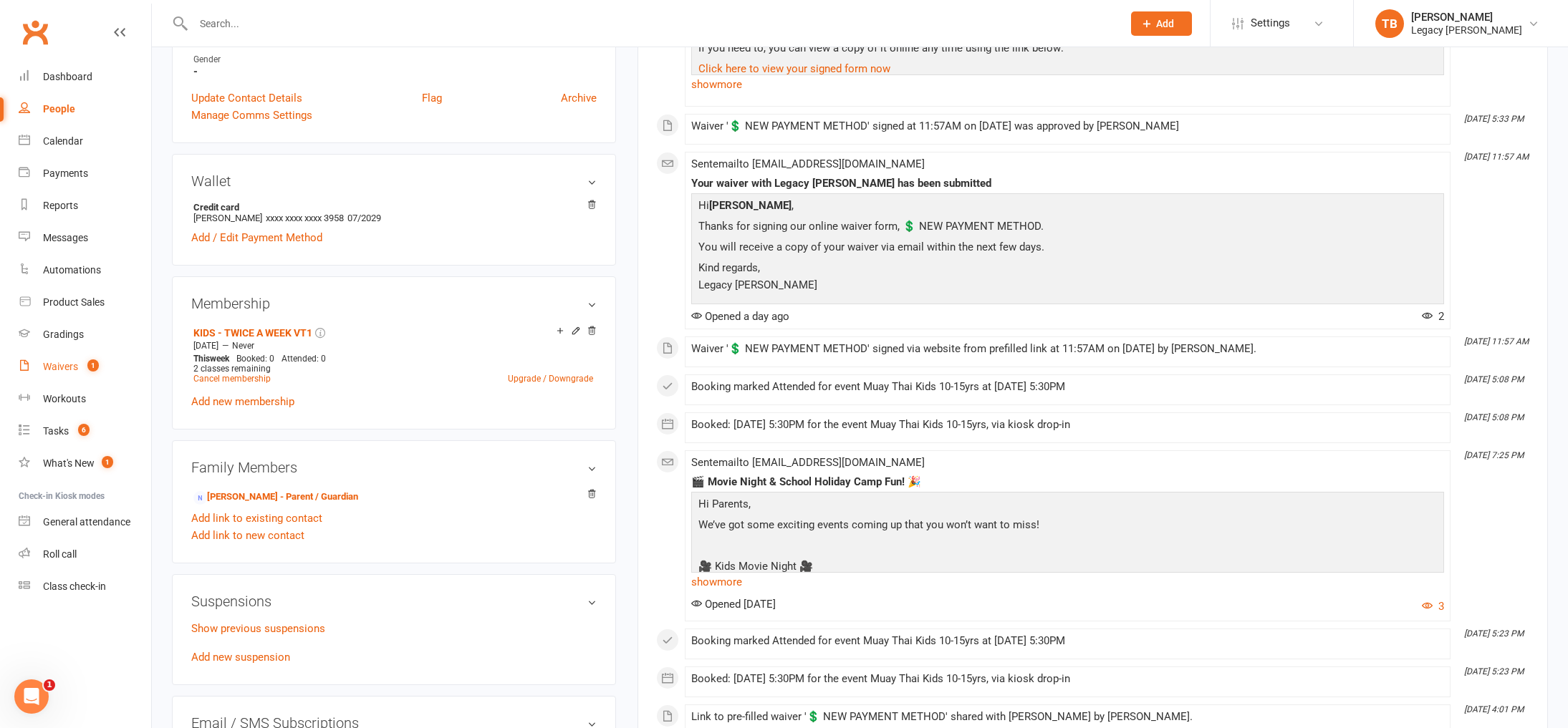
click at [79, 369] on link "Waivers 1" at bounding box center [85, 367] width 133 height 32
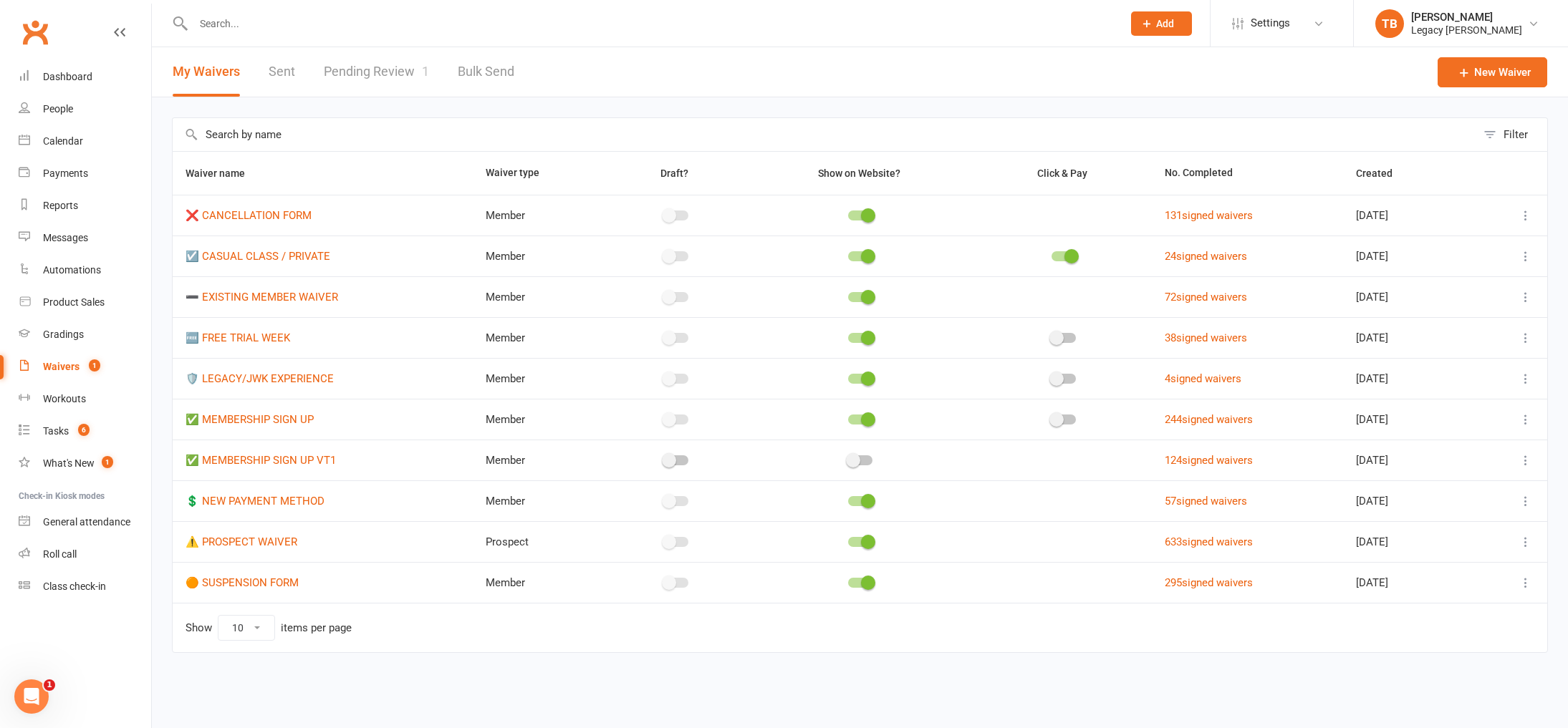
click at [367, 68] on link "Pending Review 1" at bounding box center [376, 72] width 106 height 50
select select "100"
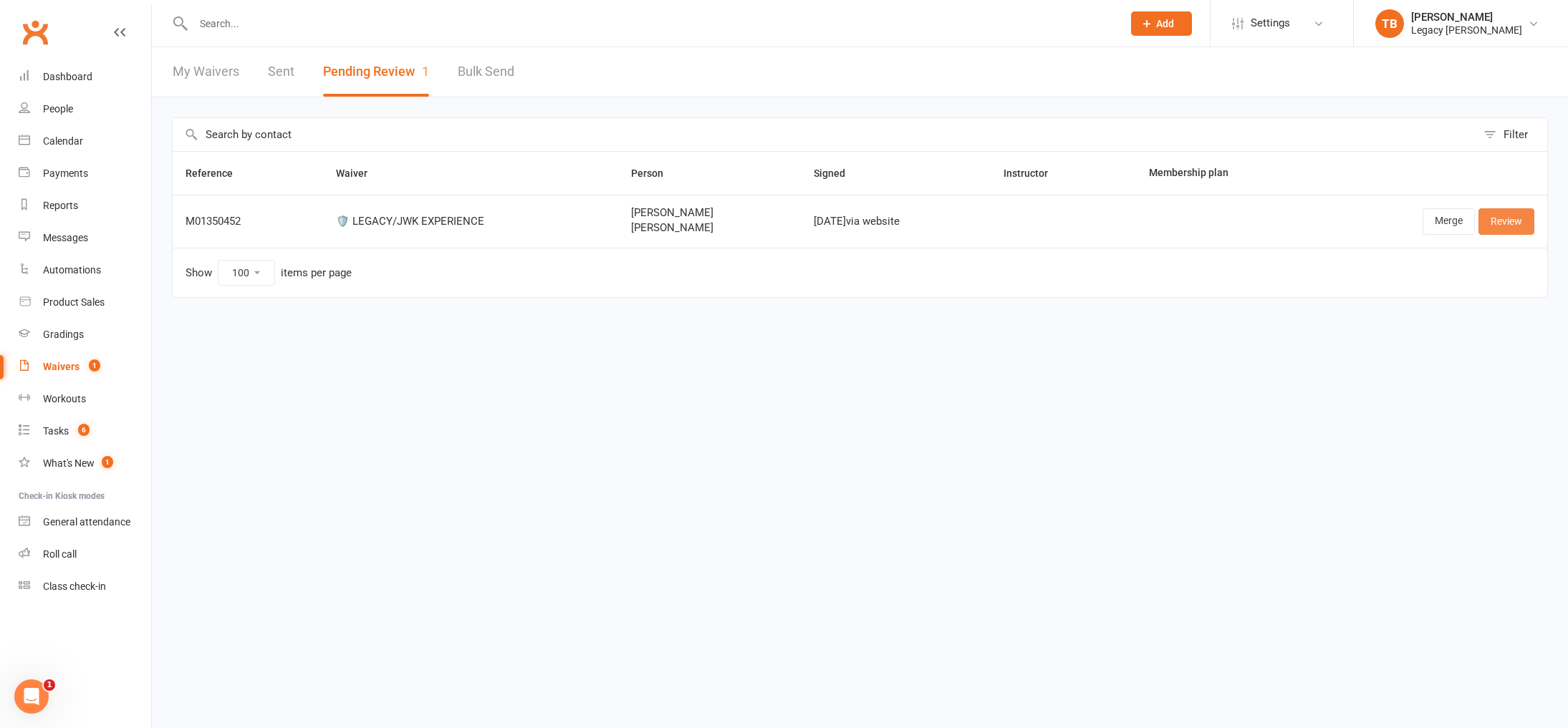
click at [1492, 223] on link "Review" at bounding box center [1506, 222] width 56 height 26
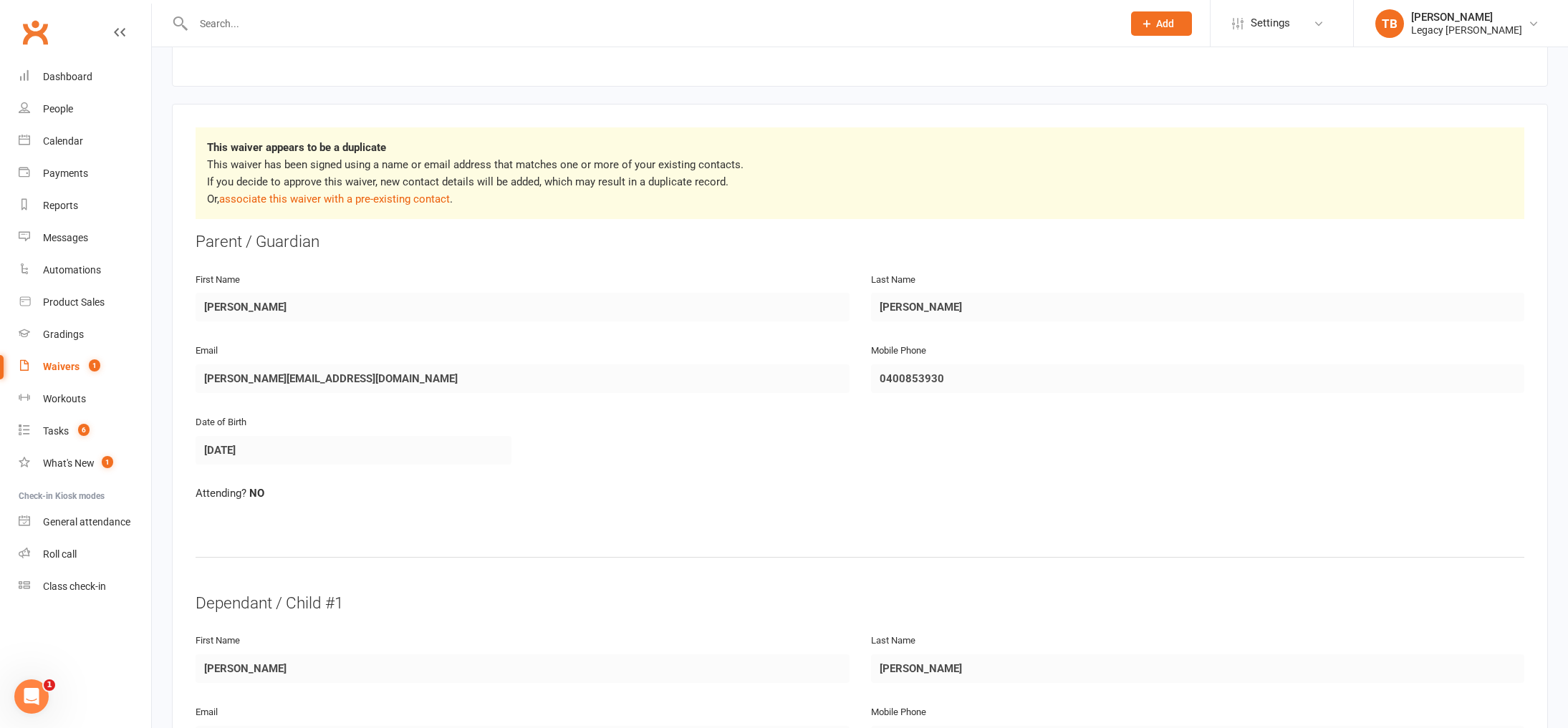
scroll to position [222, 0]
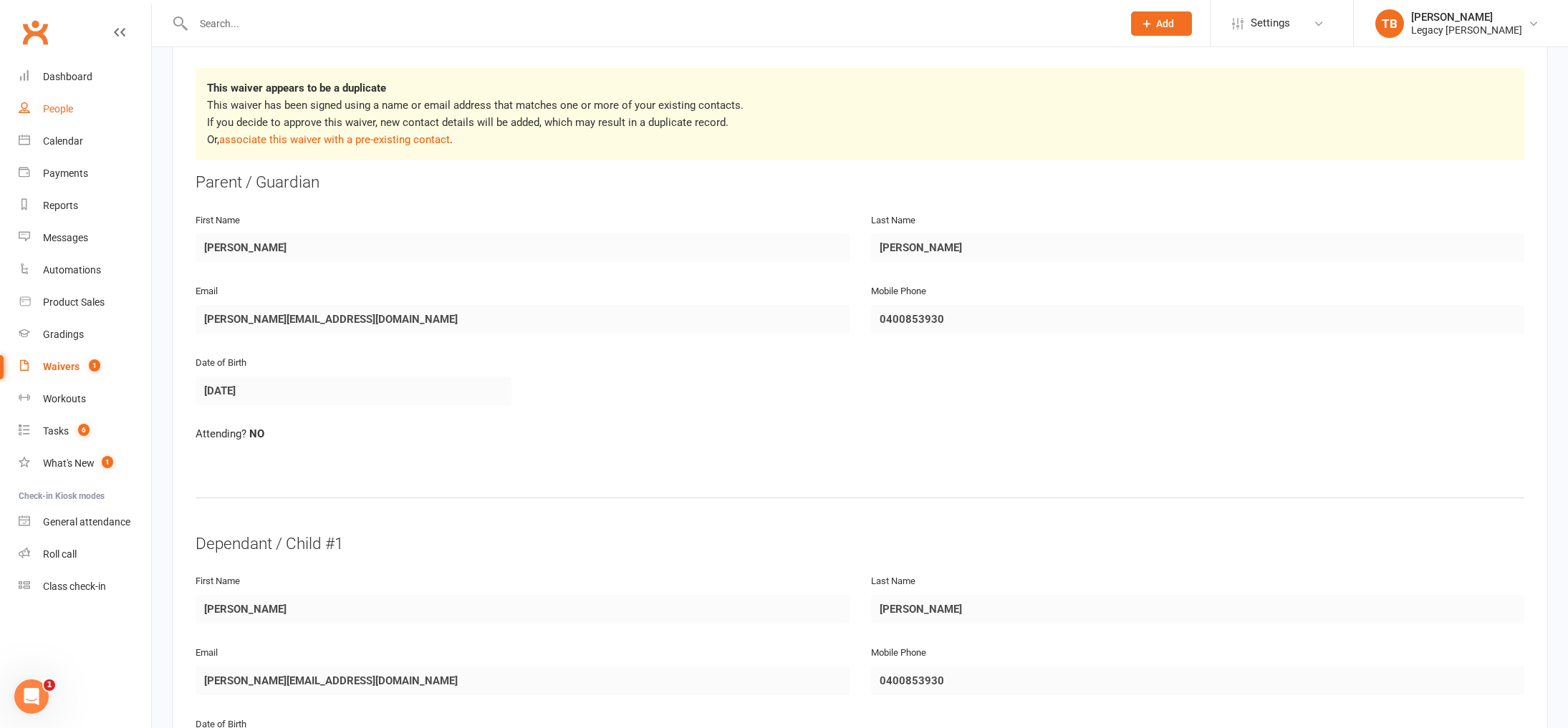
click at [65, 120] on link "People" at bounding box center [85, 109] width 133 height 32
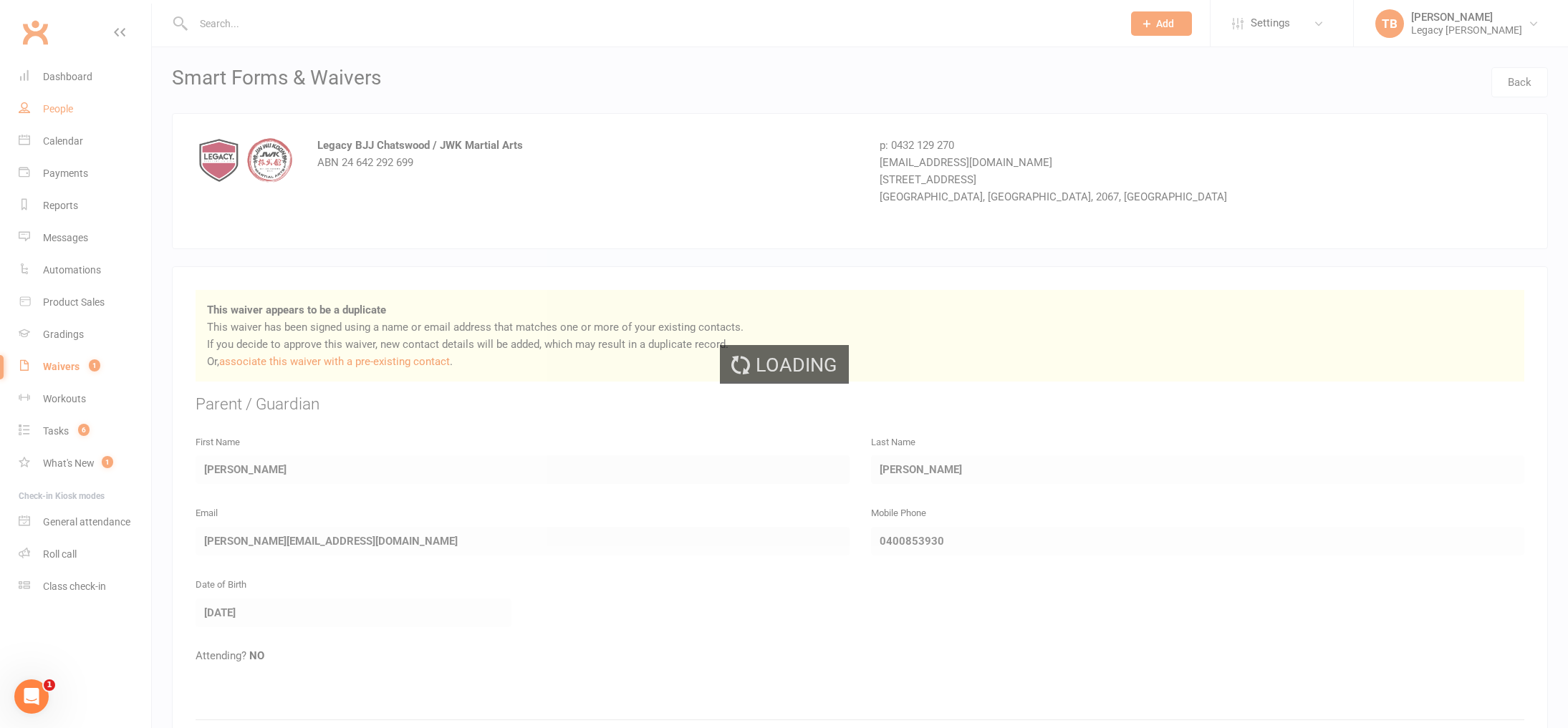
select select "100"
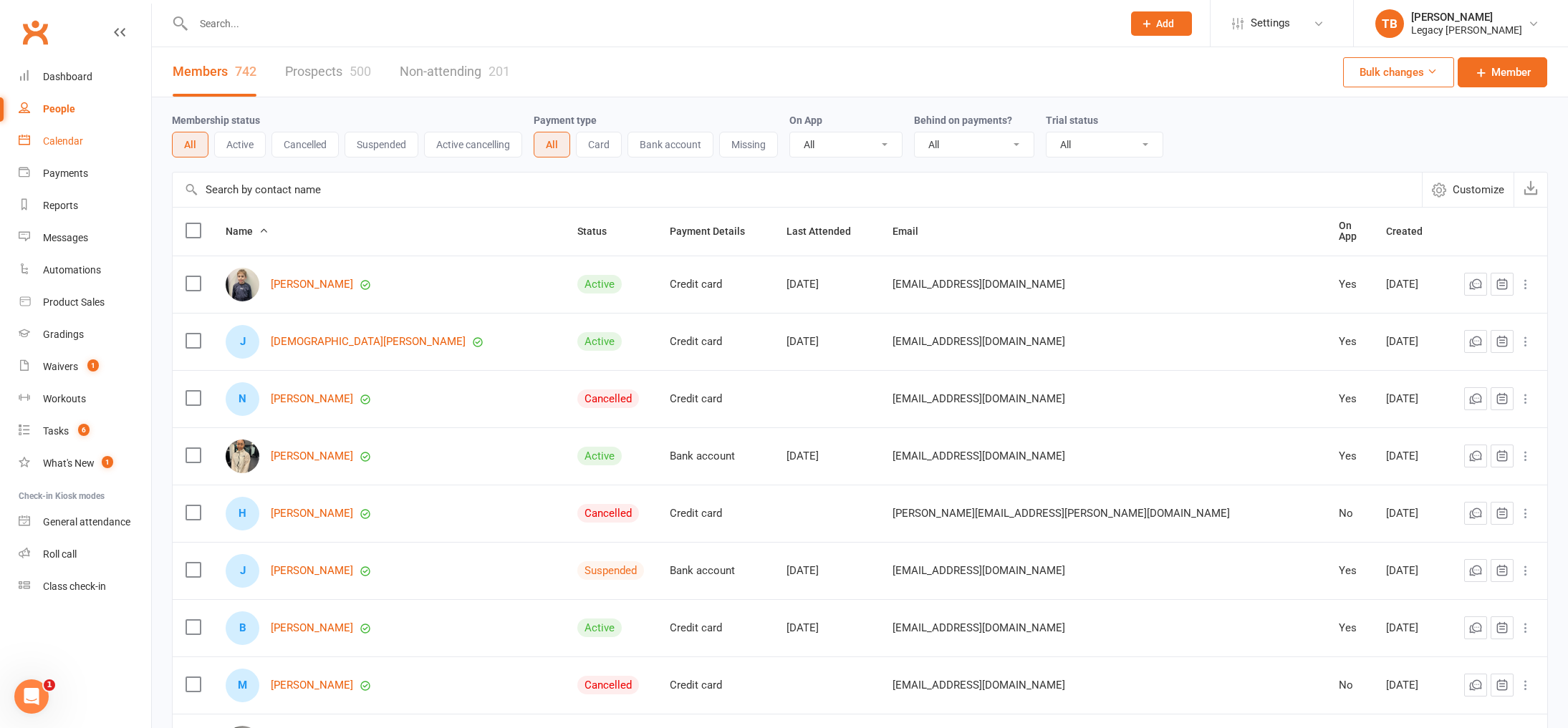
click at [38, 144] on link "Calendar" at bounding box center [85, 141] width 133 height 32
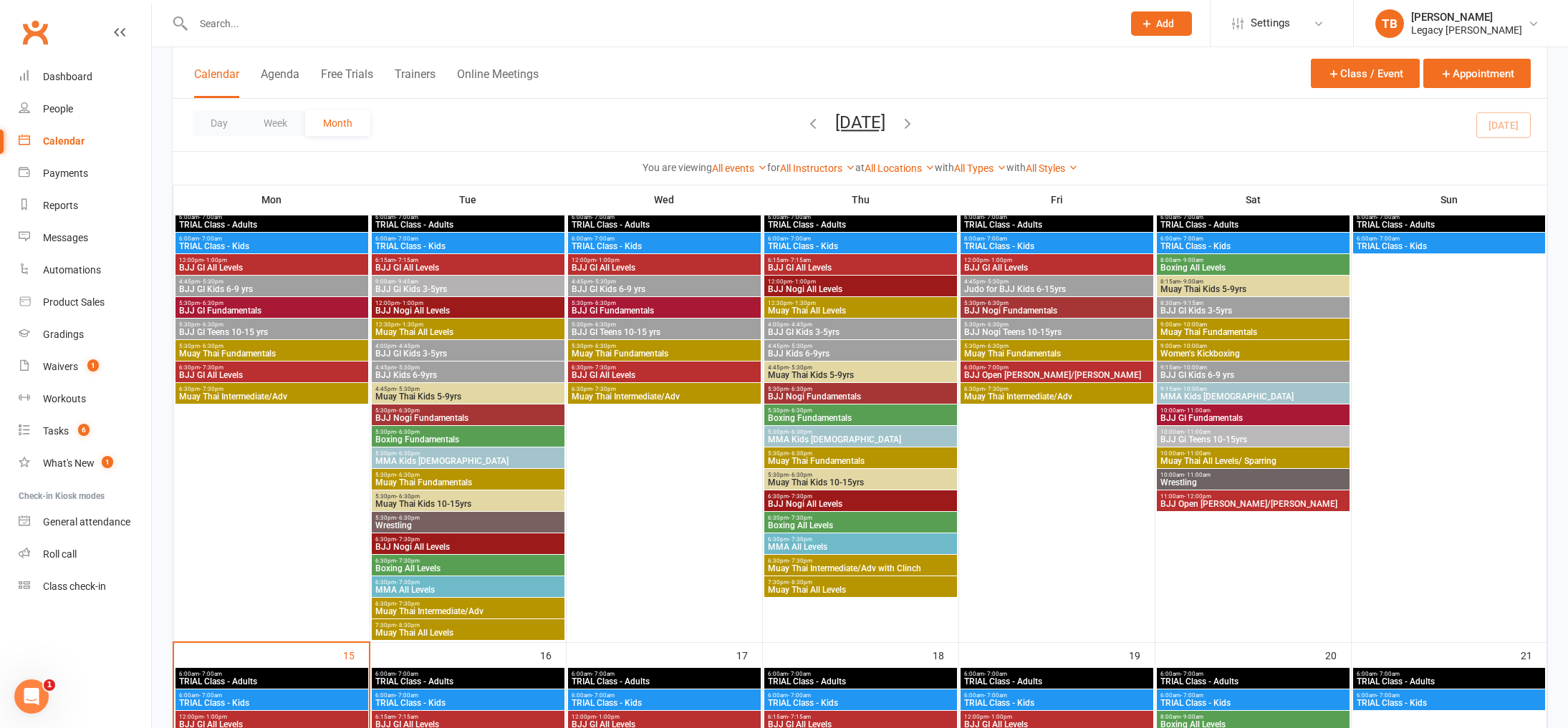
scroll to position [798, 0]
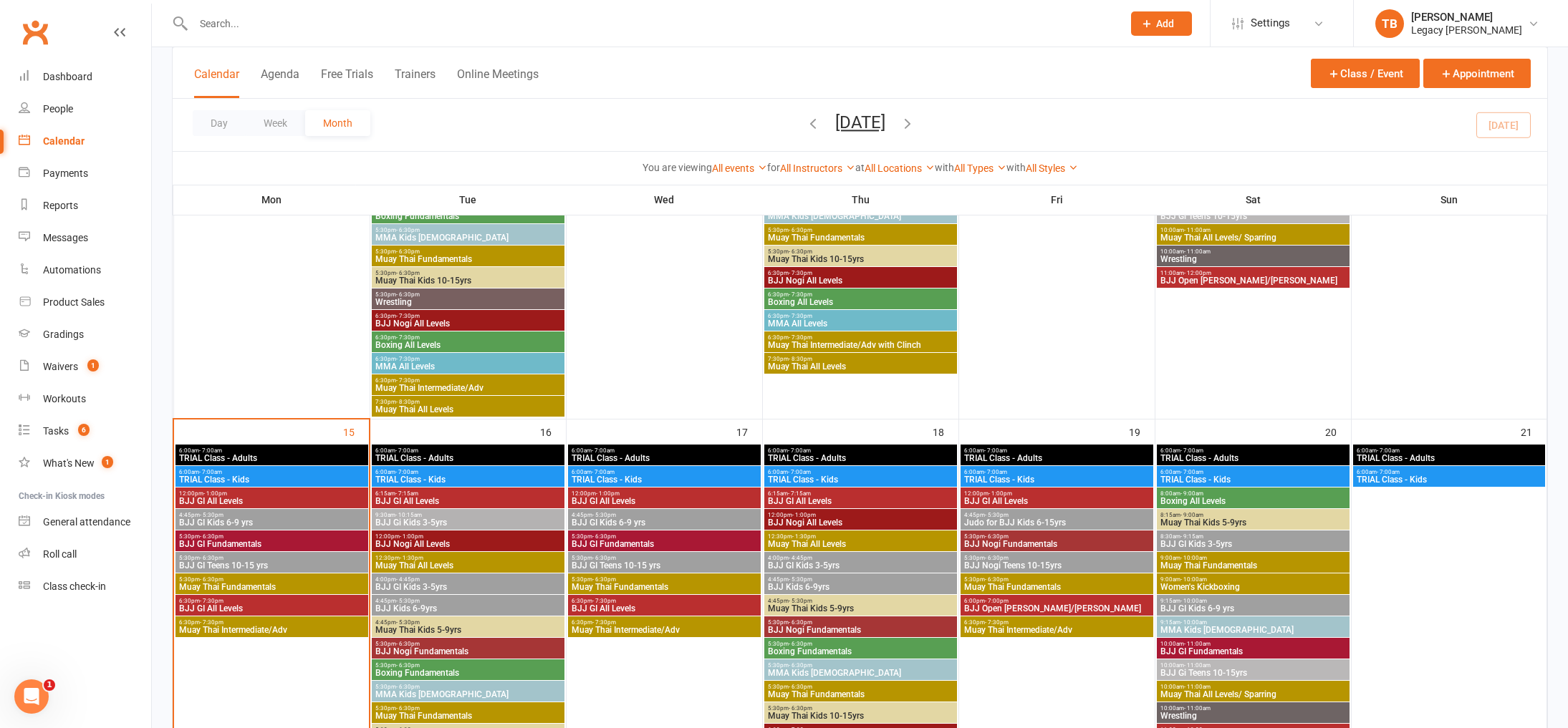
click at [294, 517] on span "4:45pm - 5:30pm" at bounding box center [272, 514] width 187 height 6
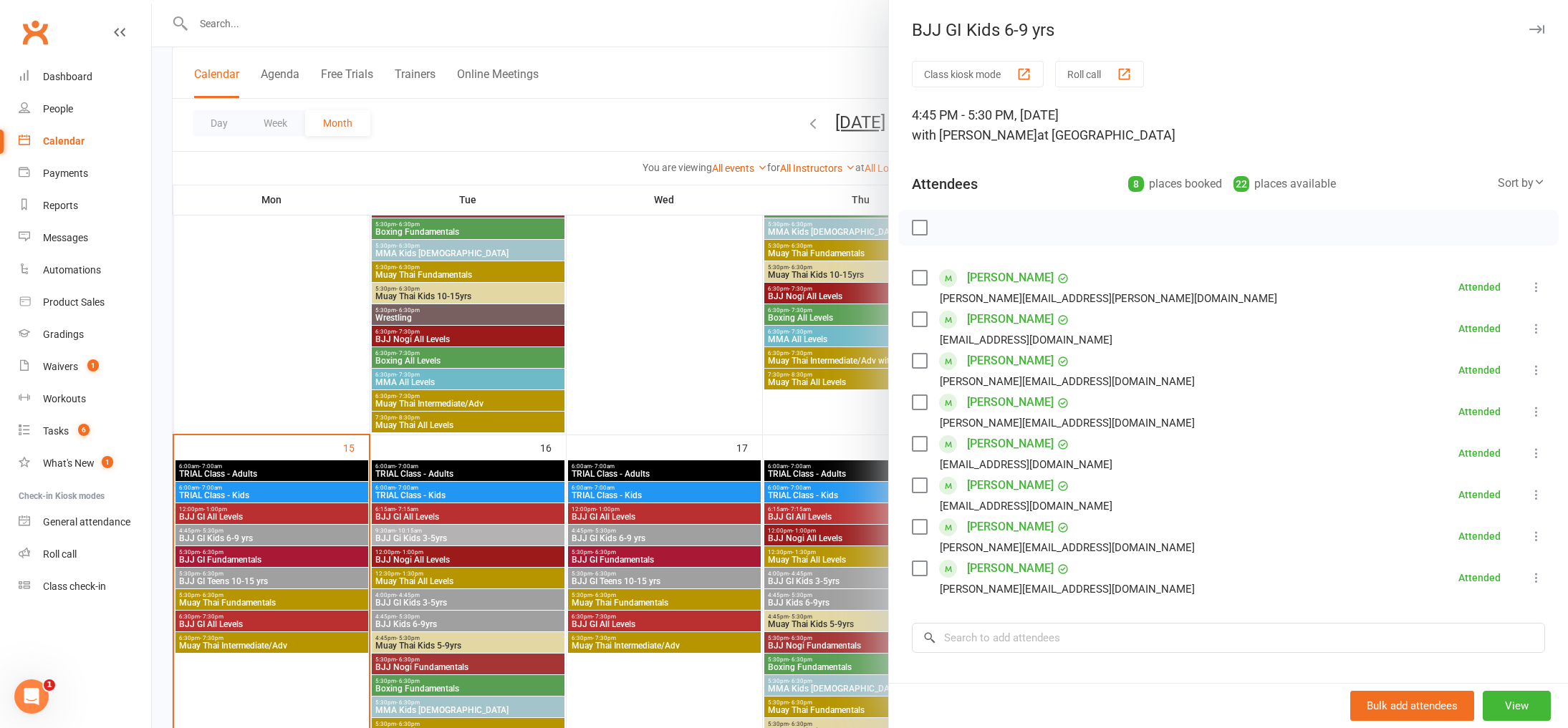
scroll to position [783, 0]
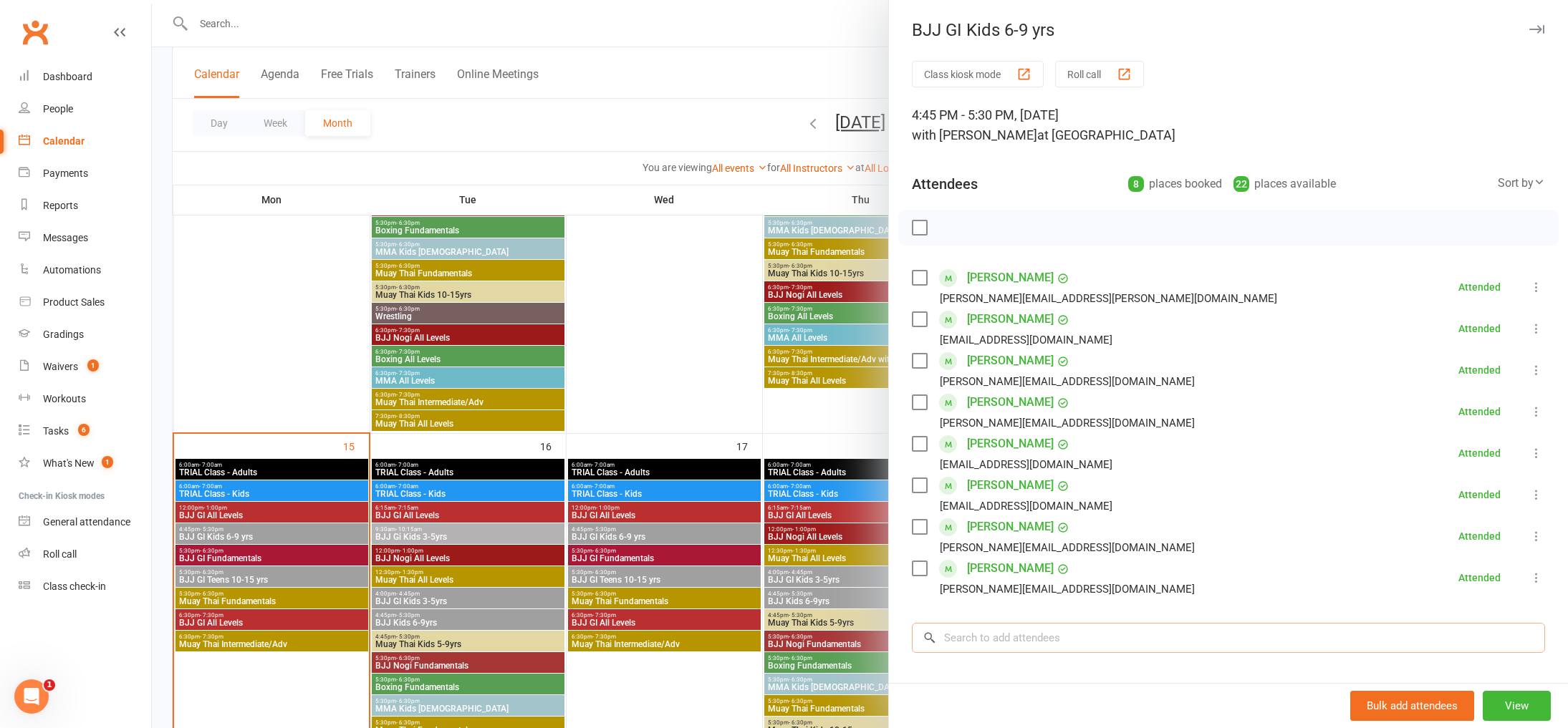
click at [1055, 645] on input "search" at bounding box center [1228, 638] width 633 height 30
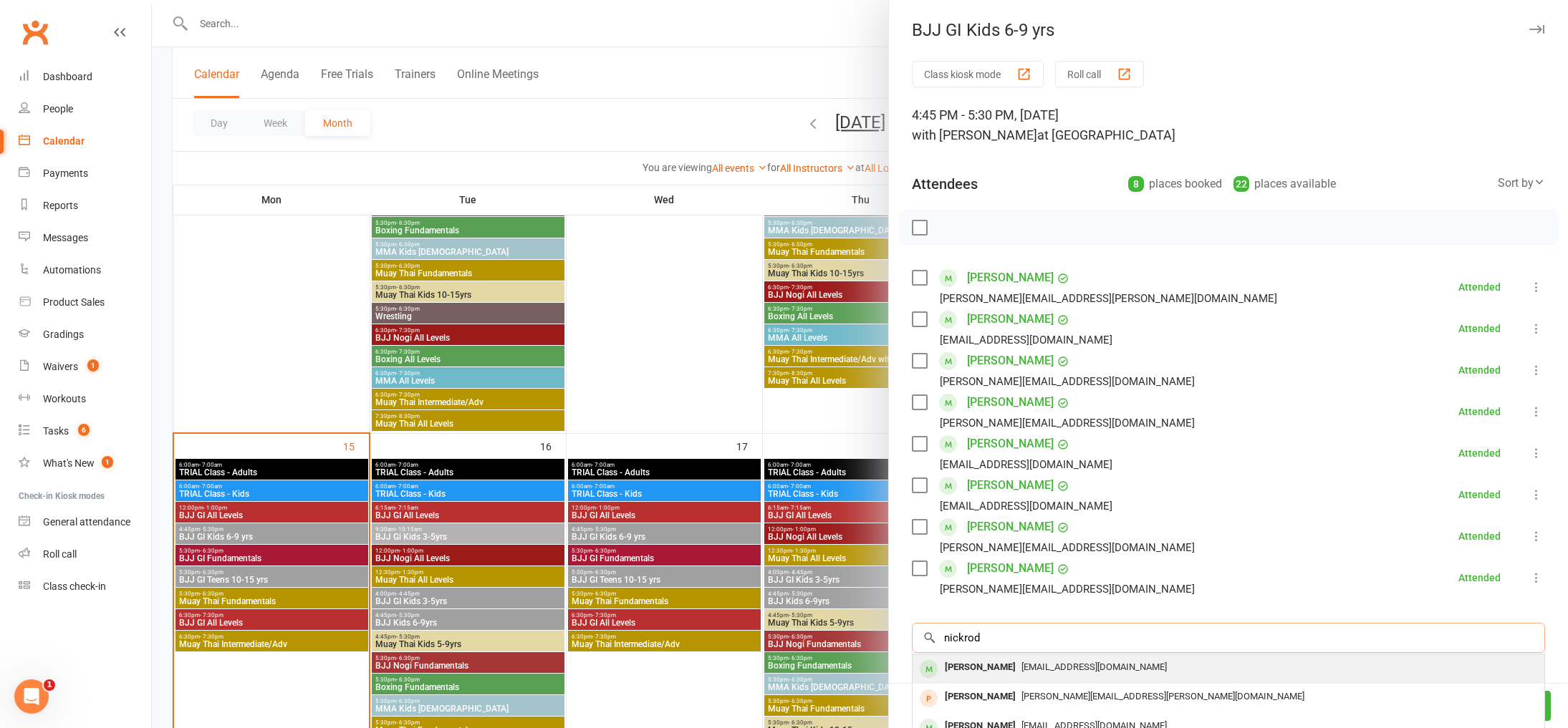
type input "nickrod"
click at [1058, 676] on div "akeshavarzian@yahoo.com" at bounding box center [1228, 668] width 620 height 21
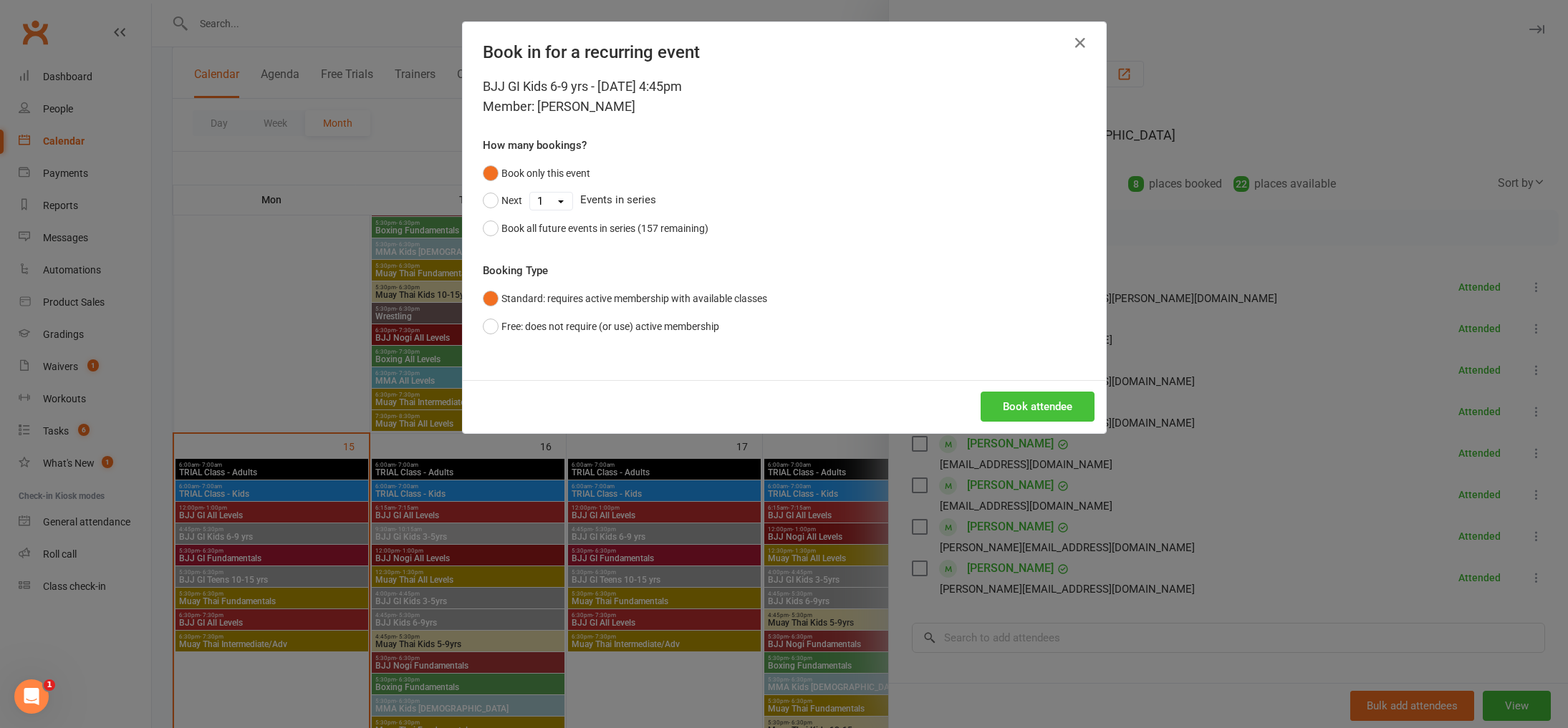
click at [1038, 401] on button "Book attendee" at bounding box center [1037, 407] width 113 height 30
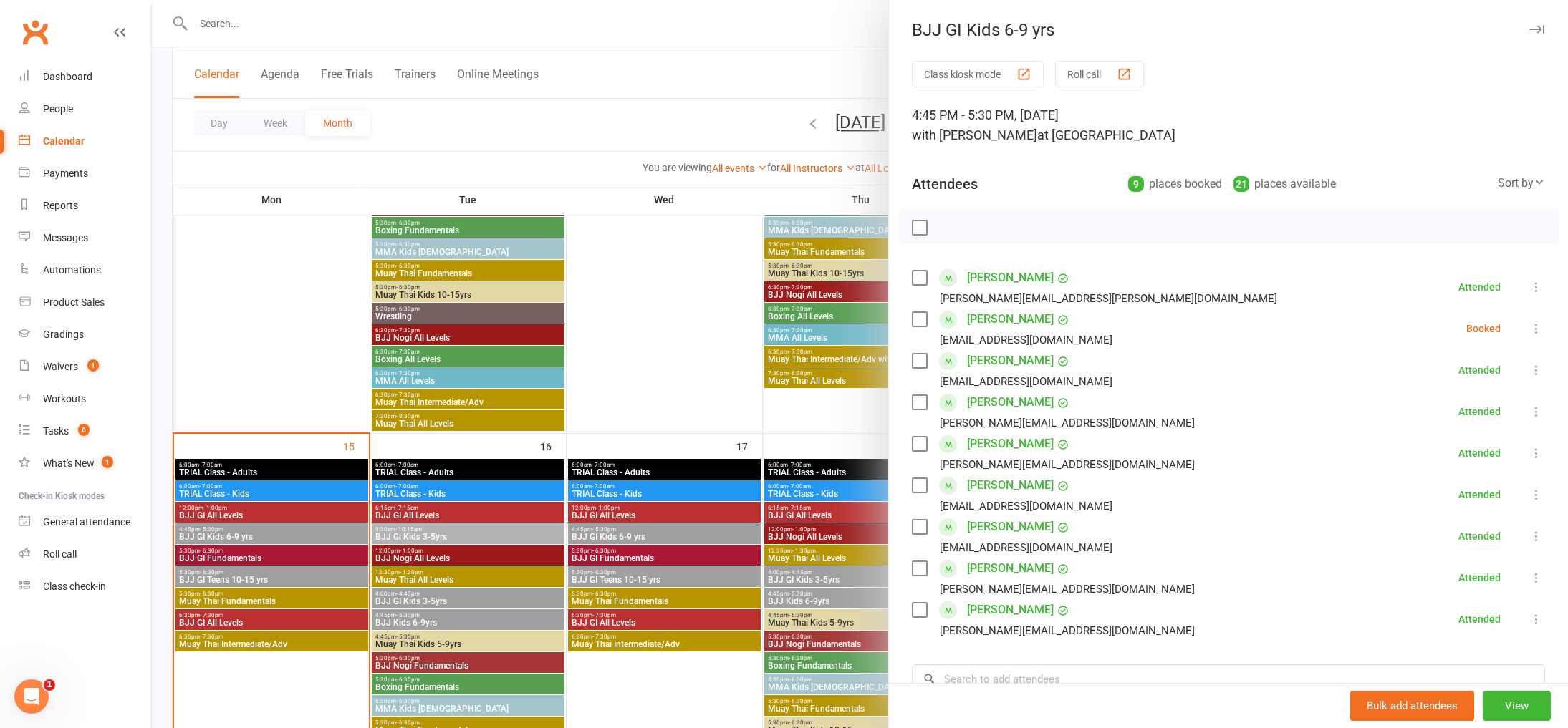
click at [1538, 328] on icon at bounding box center [1536, 328] width 14 height 14
click at [1475, 421] on link "Check in" at bounding box center [1467, 414] width 154 height 29
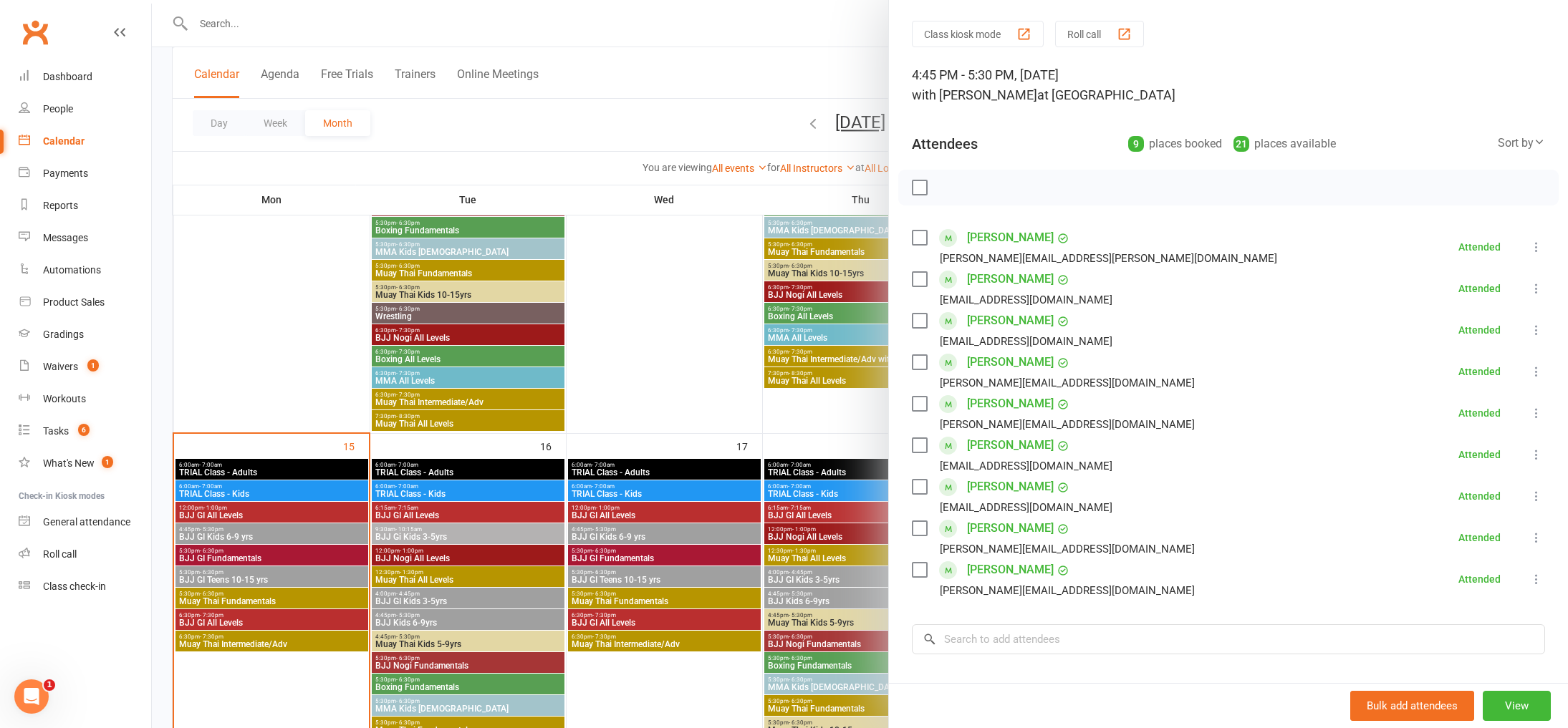
scroll to position [42, 0]
click at [1111, 606] on div "Class kiosk mode Roll call 4:45 PM - 5:30 PM, Monday, September, 15, 2025 with …" at bounding box center [1228, 437] width 679 height 836
click at [1133, 636] on input "search" at bounding box center [1228, 638] width 633 height 30
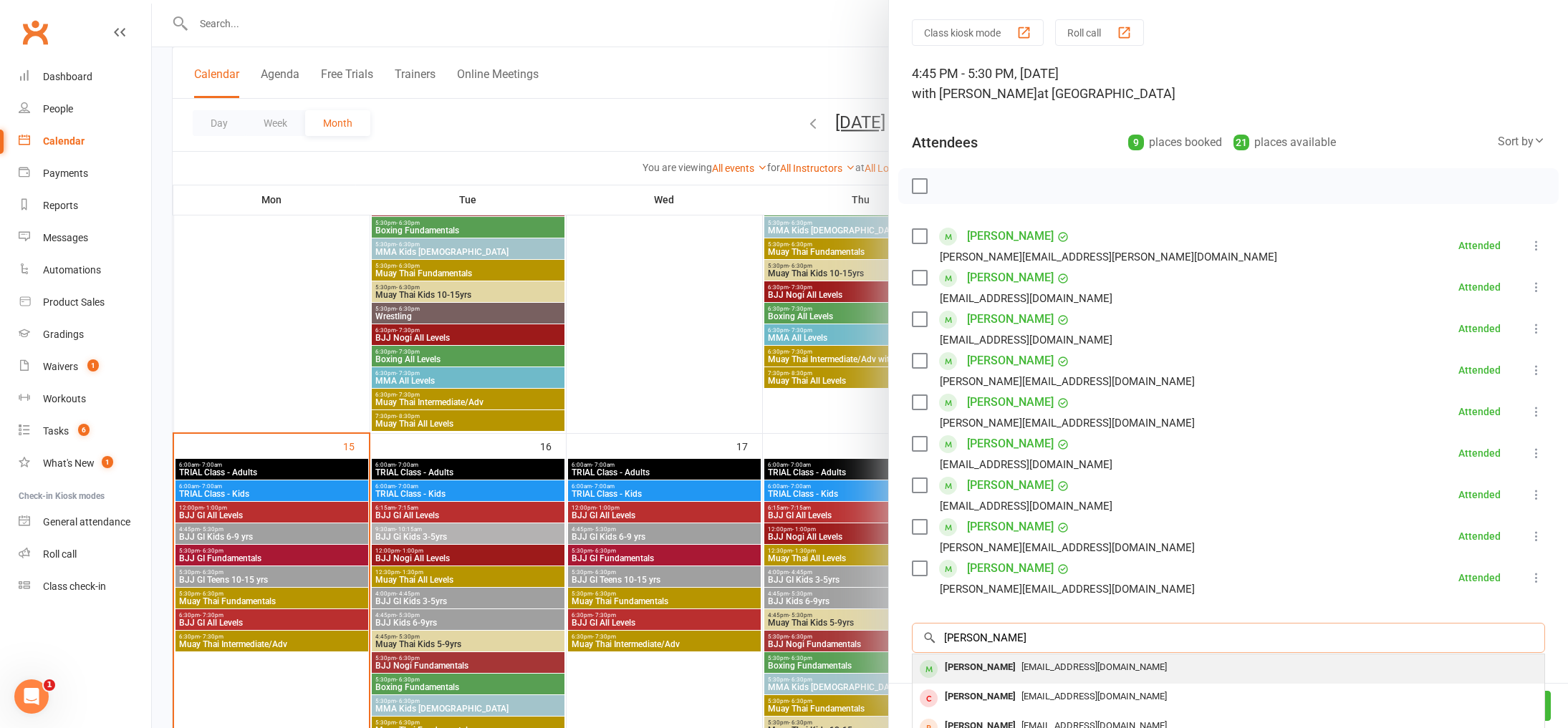
type input "samuel sta"
click at [1064, 669] on span "[EMAIL_ADDRESS][DOMAIN_NAME]" at bounding box center [1094, 667] width 146 height 10
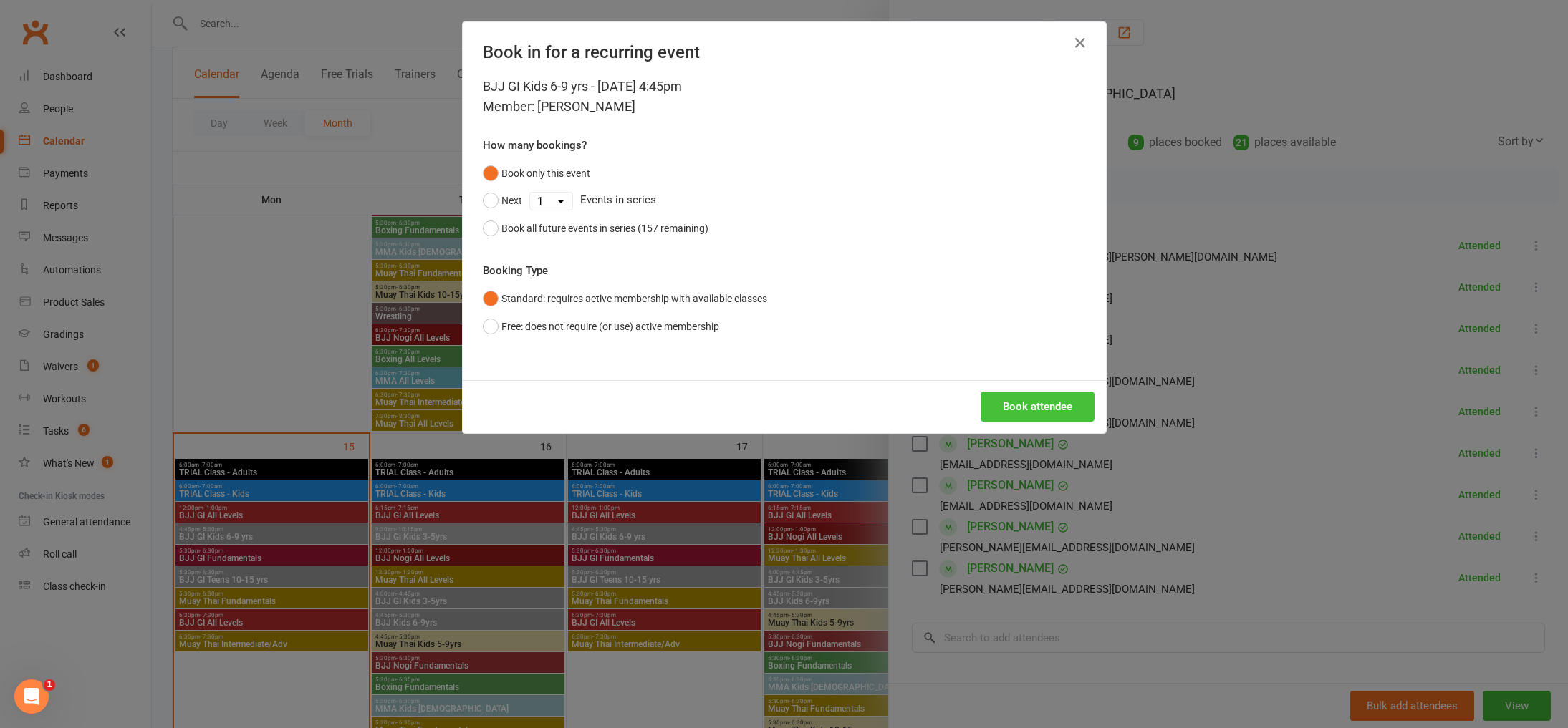
click at [1052, 401] on button "Book attendee" at bounding box center [1037, 407] width 113 height 30
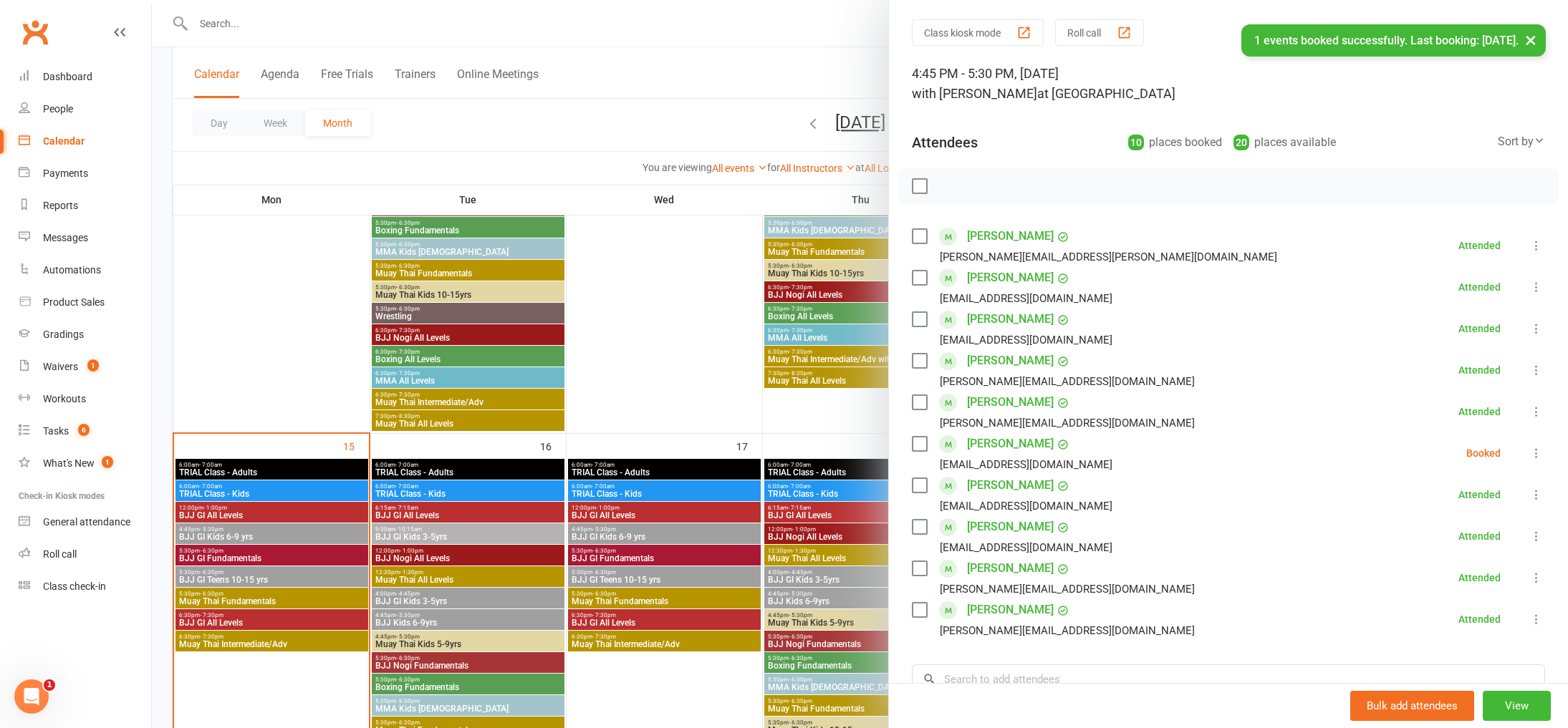
click at [1532, 454] on icon at bounding box center [1536, 453] width 14 height 14
click at [1489, 532] on link "Check in" at bounding box center [1467, 538] width 154 height 29
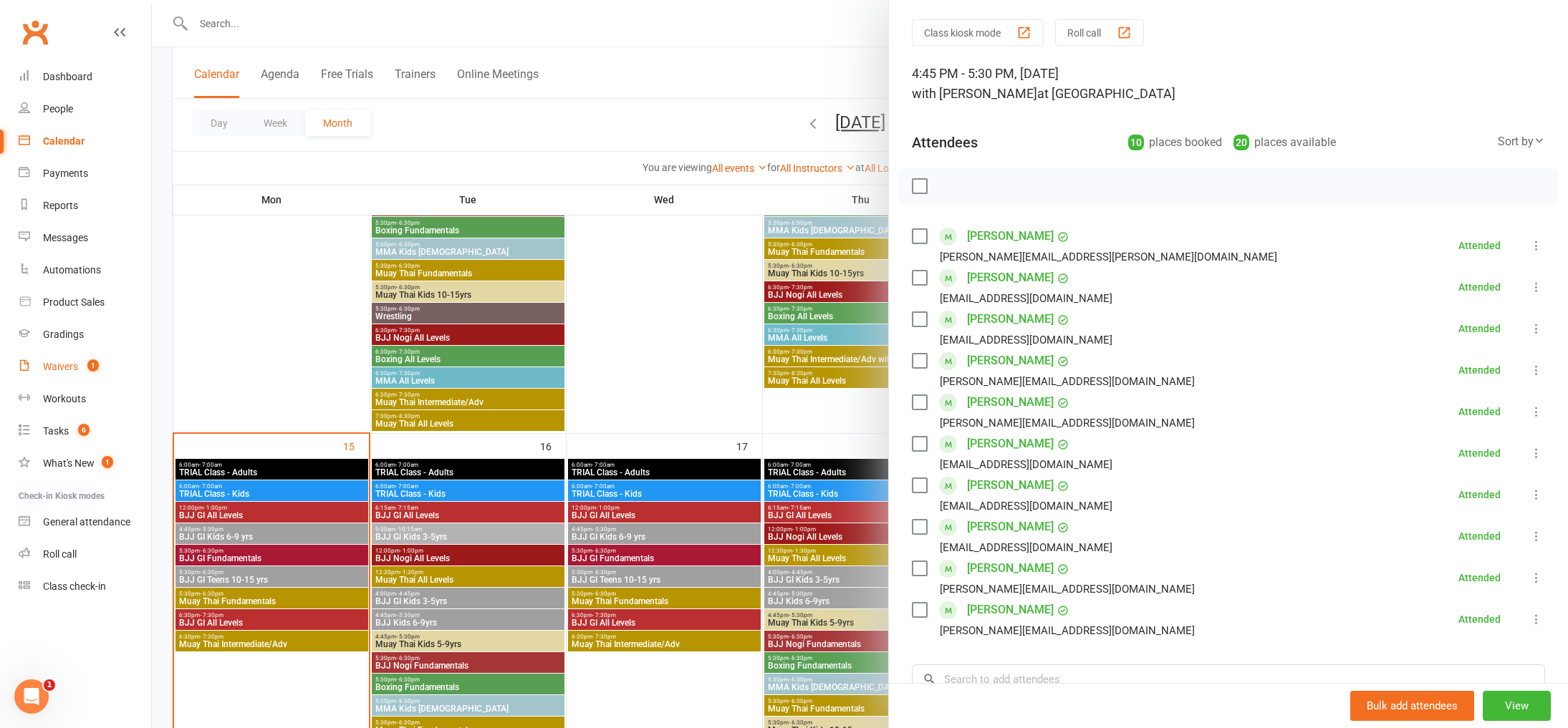
click at [66, 372] on div "Waivers" at bounding box center [60, 366] width 35 height 11
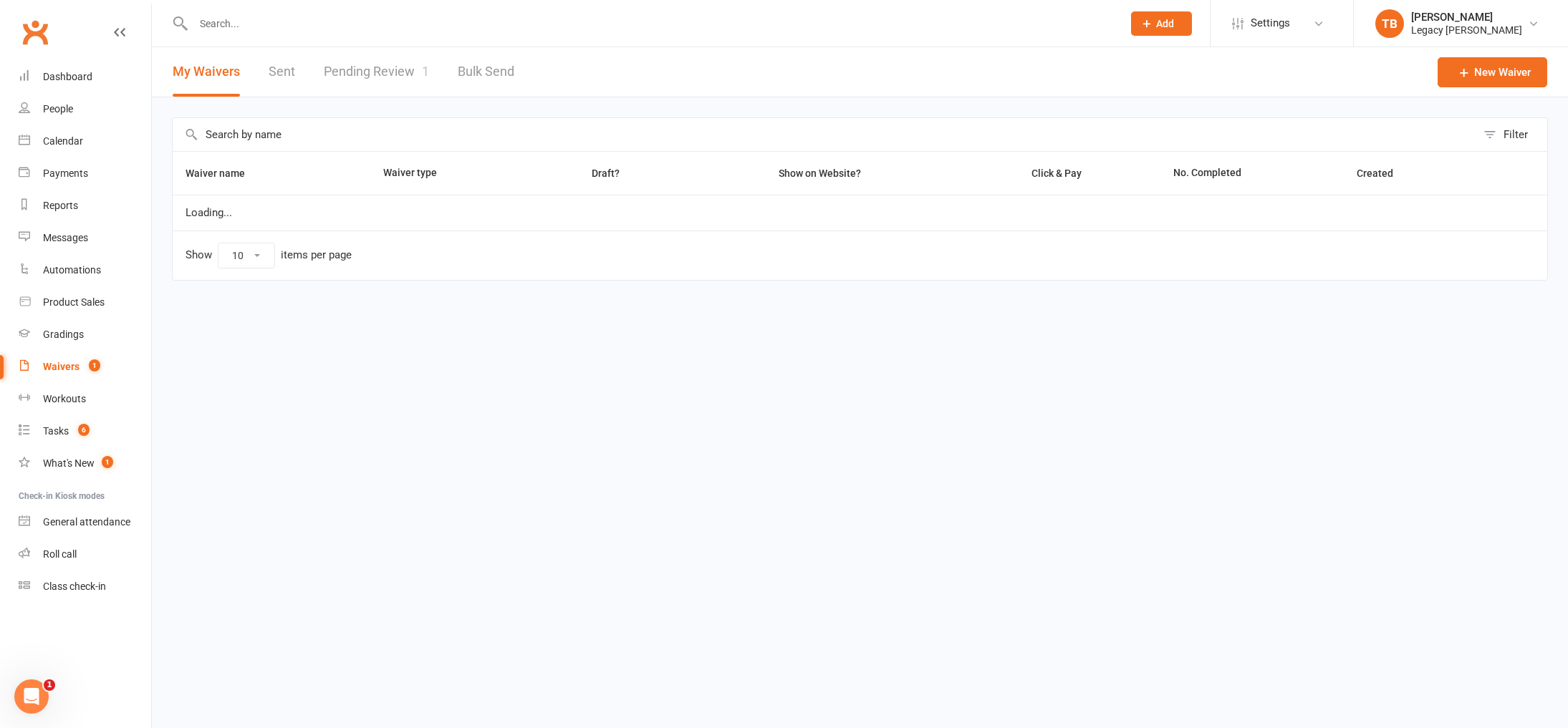
click at [401, 78] on link "Pending Review 1" at bounding box center [376, 72] width 106 height 50
select select "100"
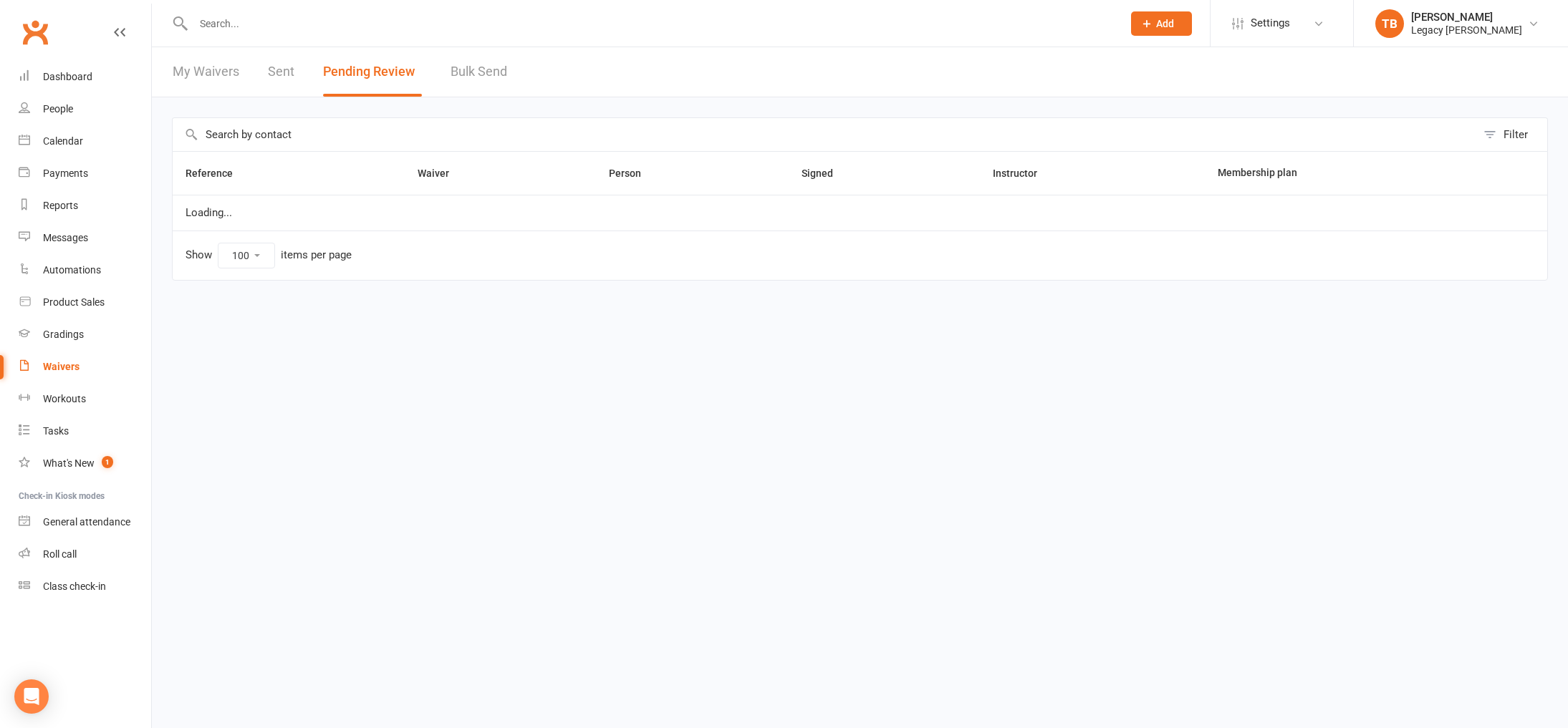
select select "100"
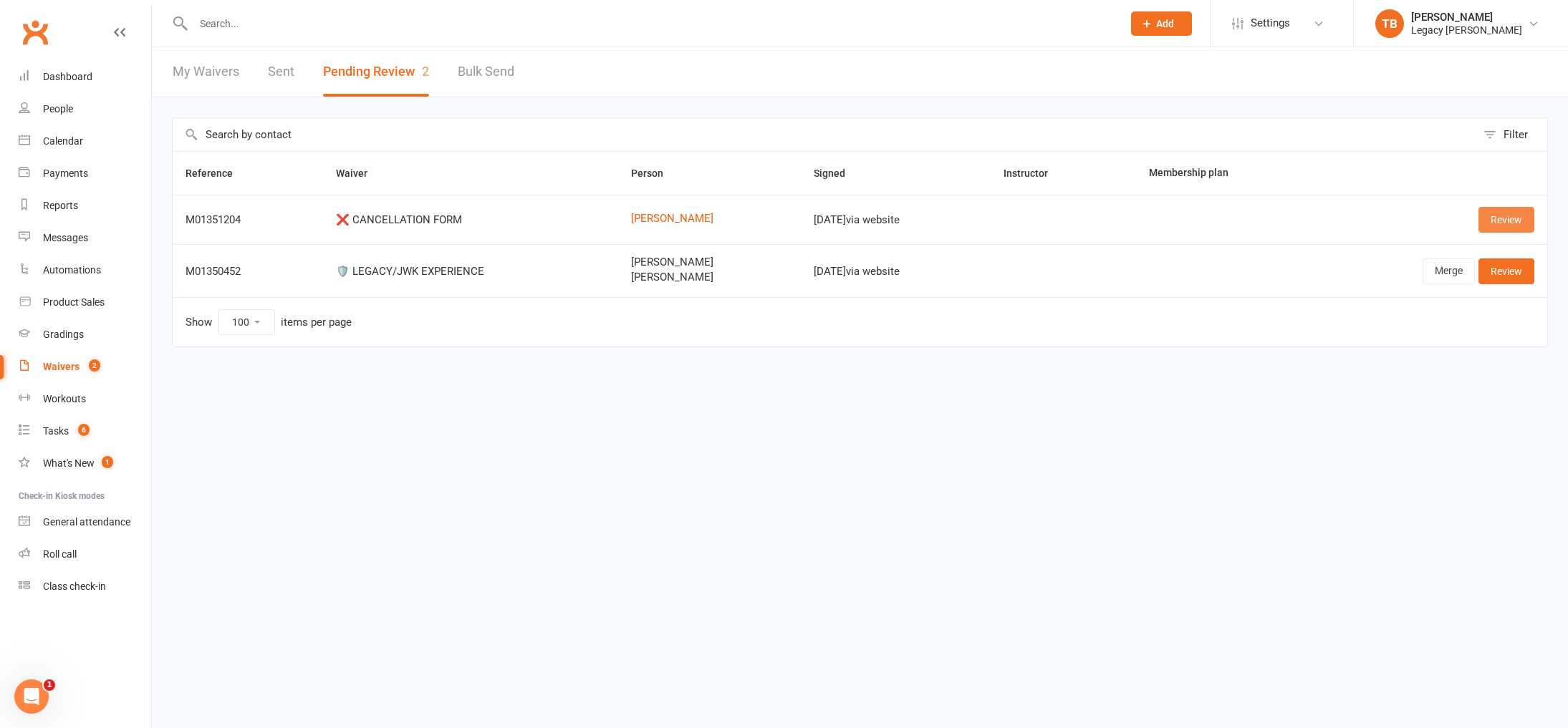
click at [1488, 215] on link "Review" at bounding box center [1506, 220] width 56 height 26
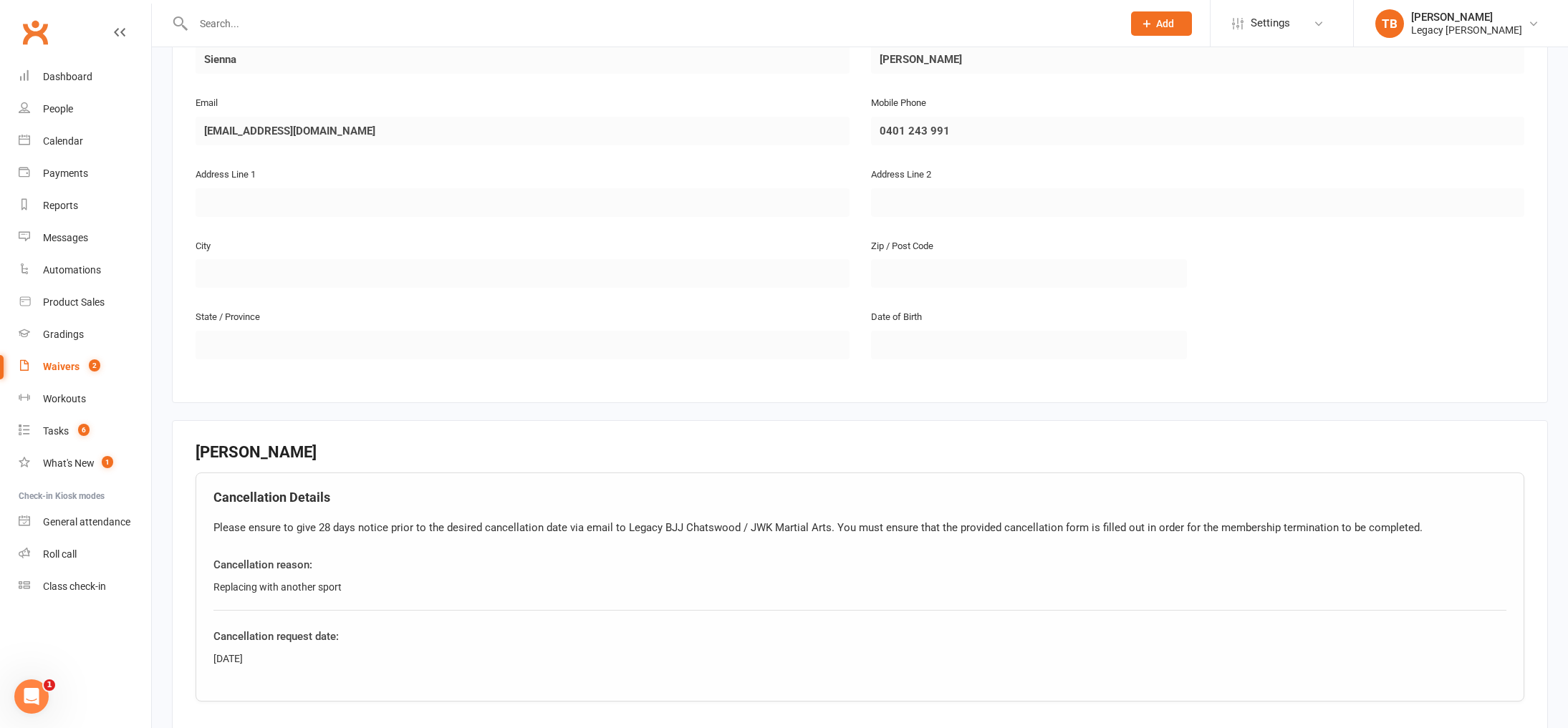
scroll to position [444, 0]
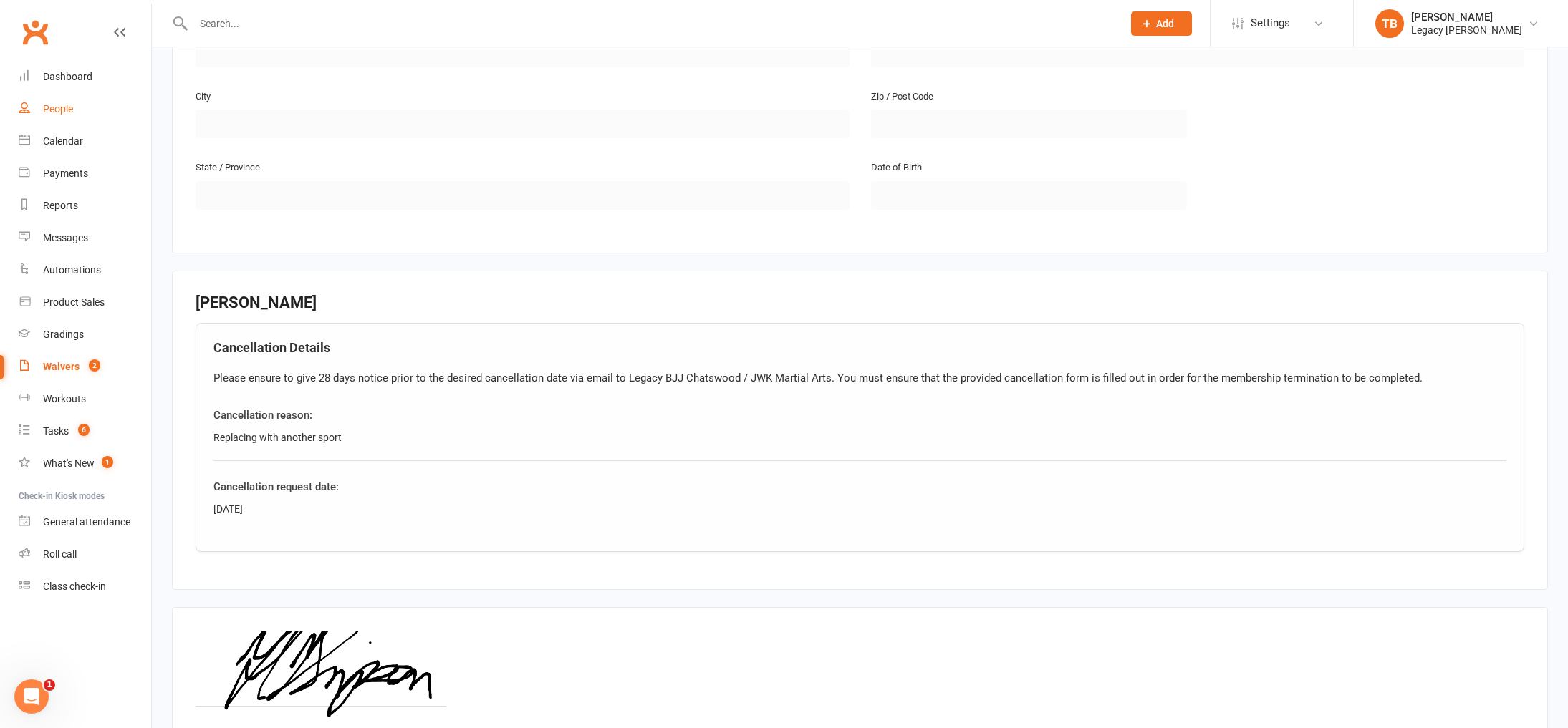
click at [50, 105] on div "People" at bounding box center [58, 108] width 30 height 11
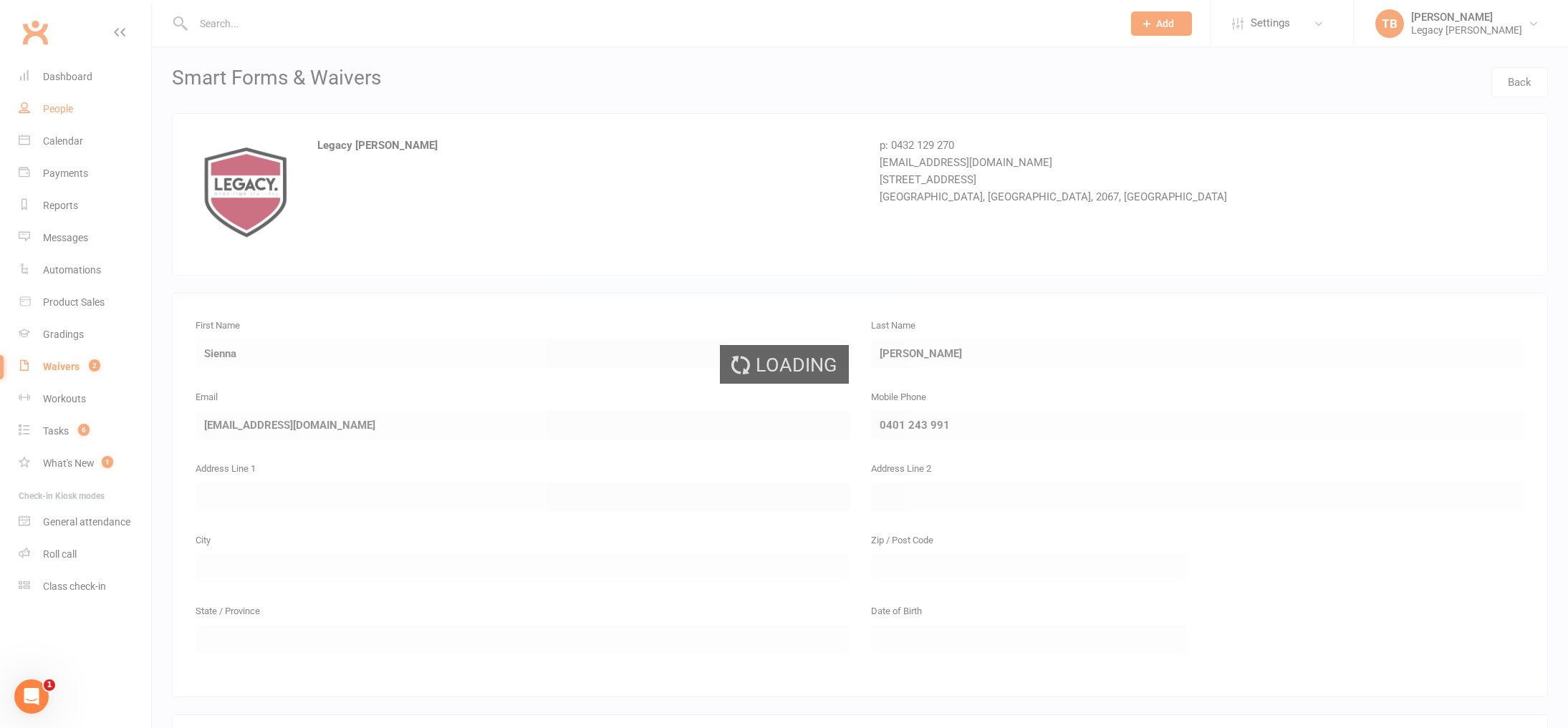
select select "100"
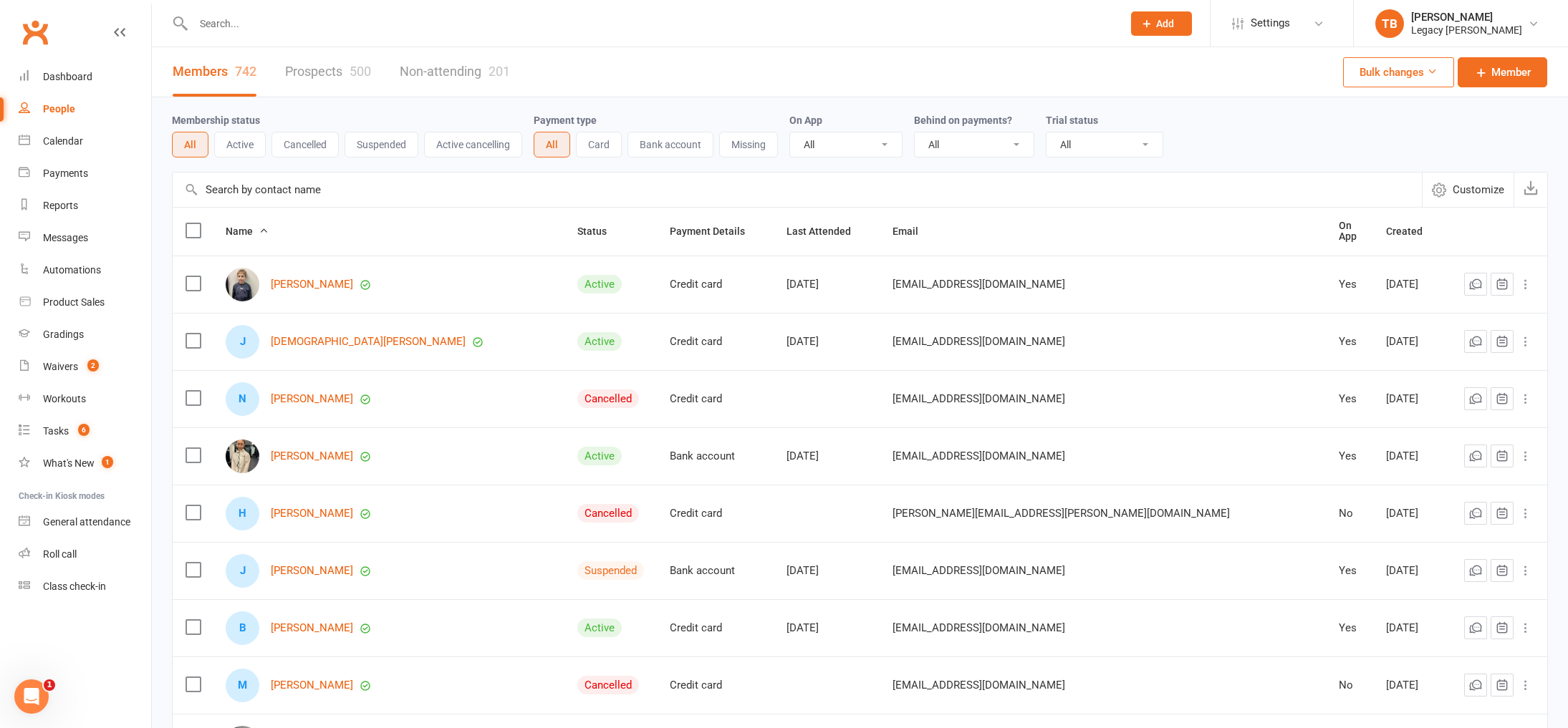
click at [1484, 182] on span "Customize" at bounding box center [1477, 190] width 52 height 17
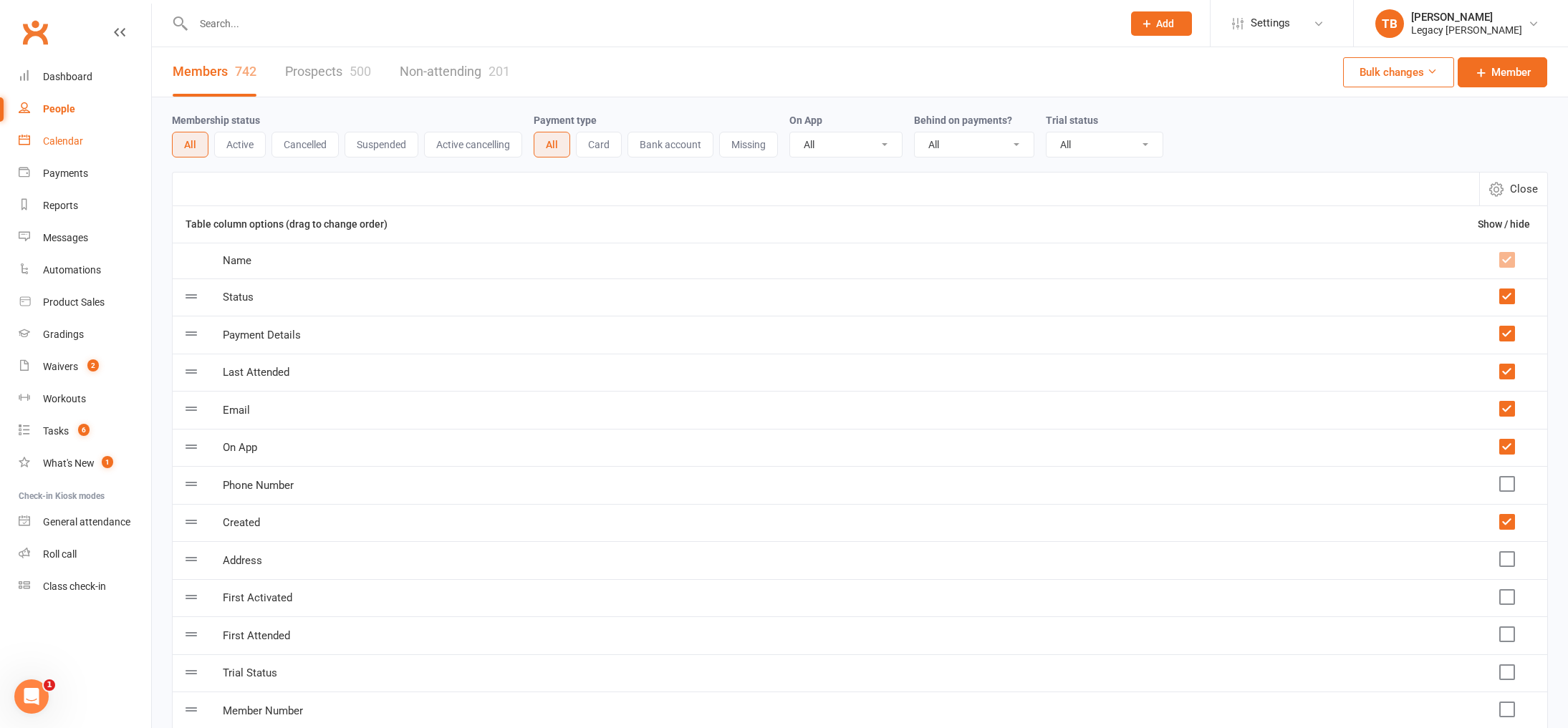
click at [38, 142] on link "Calendar" at bounding box center [85, 141] width 133 height 32
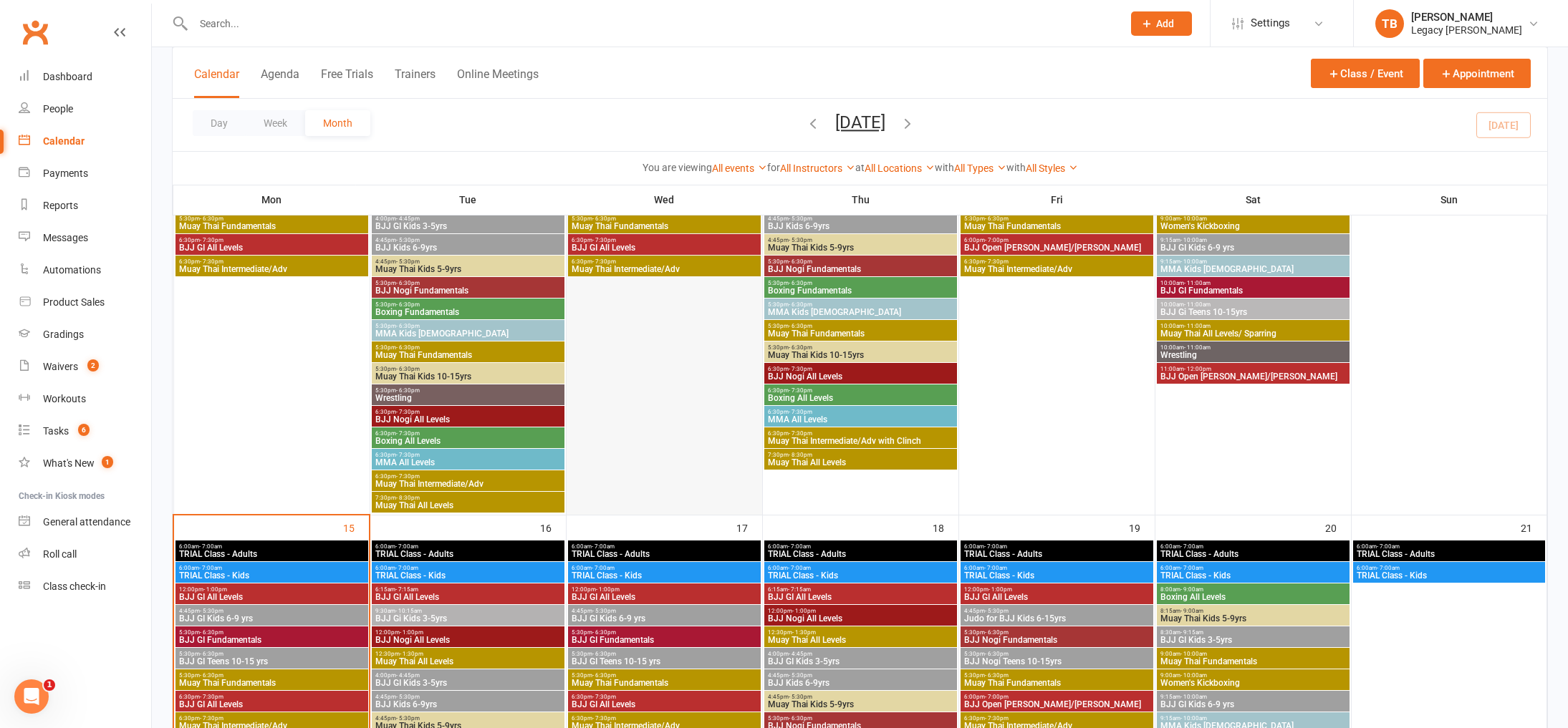
scroll to position [886, 0]
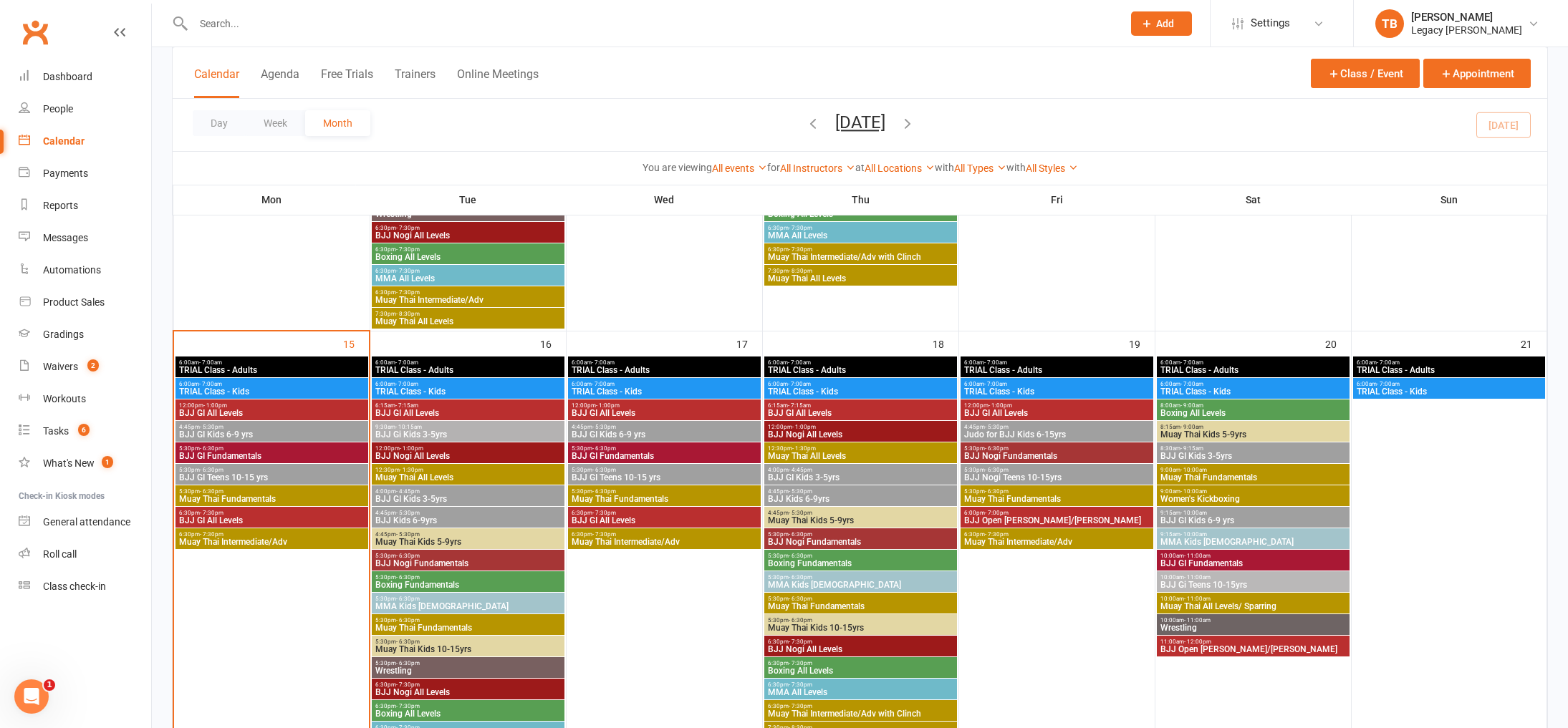
click at [331, 546] on span "Muay Thai Intermediate/Adv" at bounding box center [272, 542] width 187 height 9
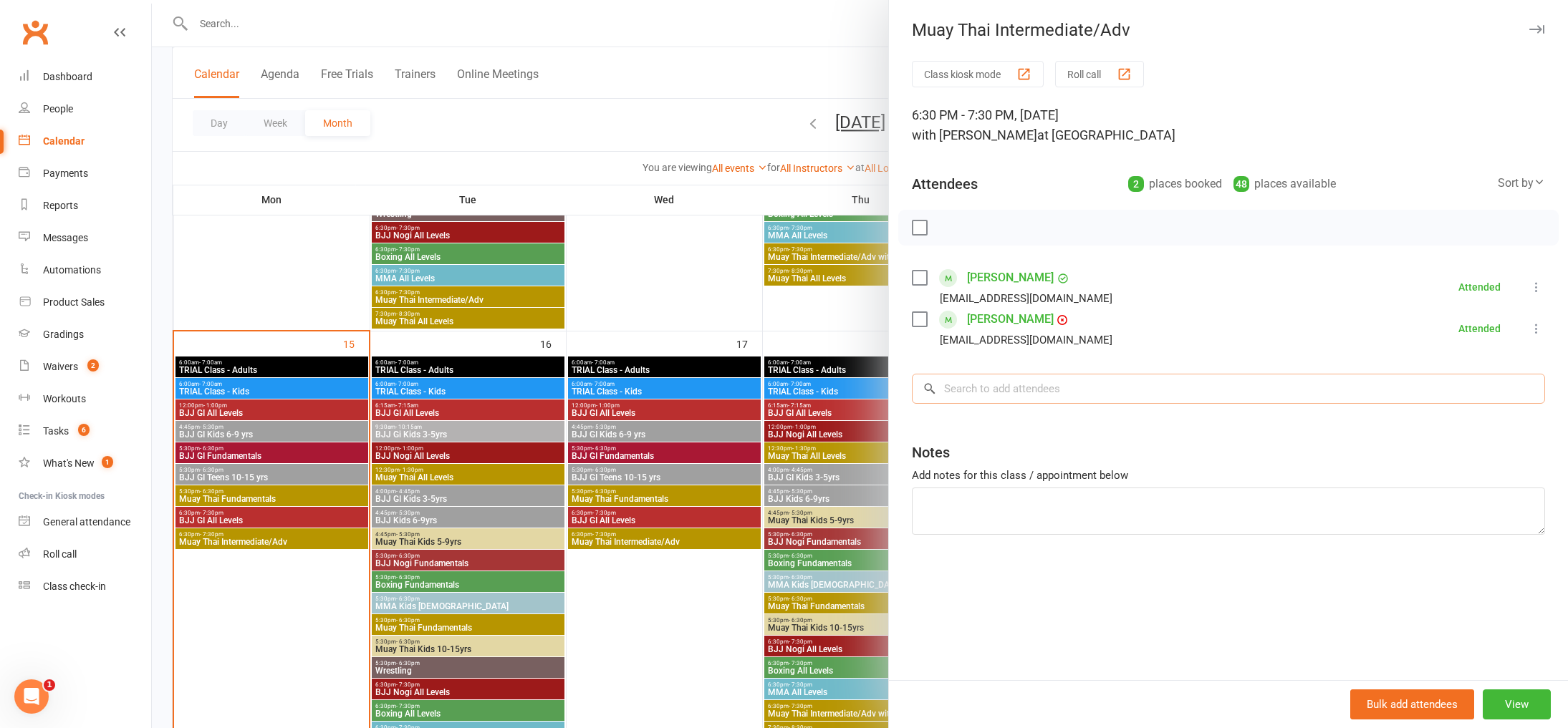
click at [1206, 388] on input "search" at bounding box center [1228, 388] width 633 height 30
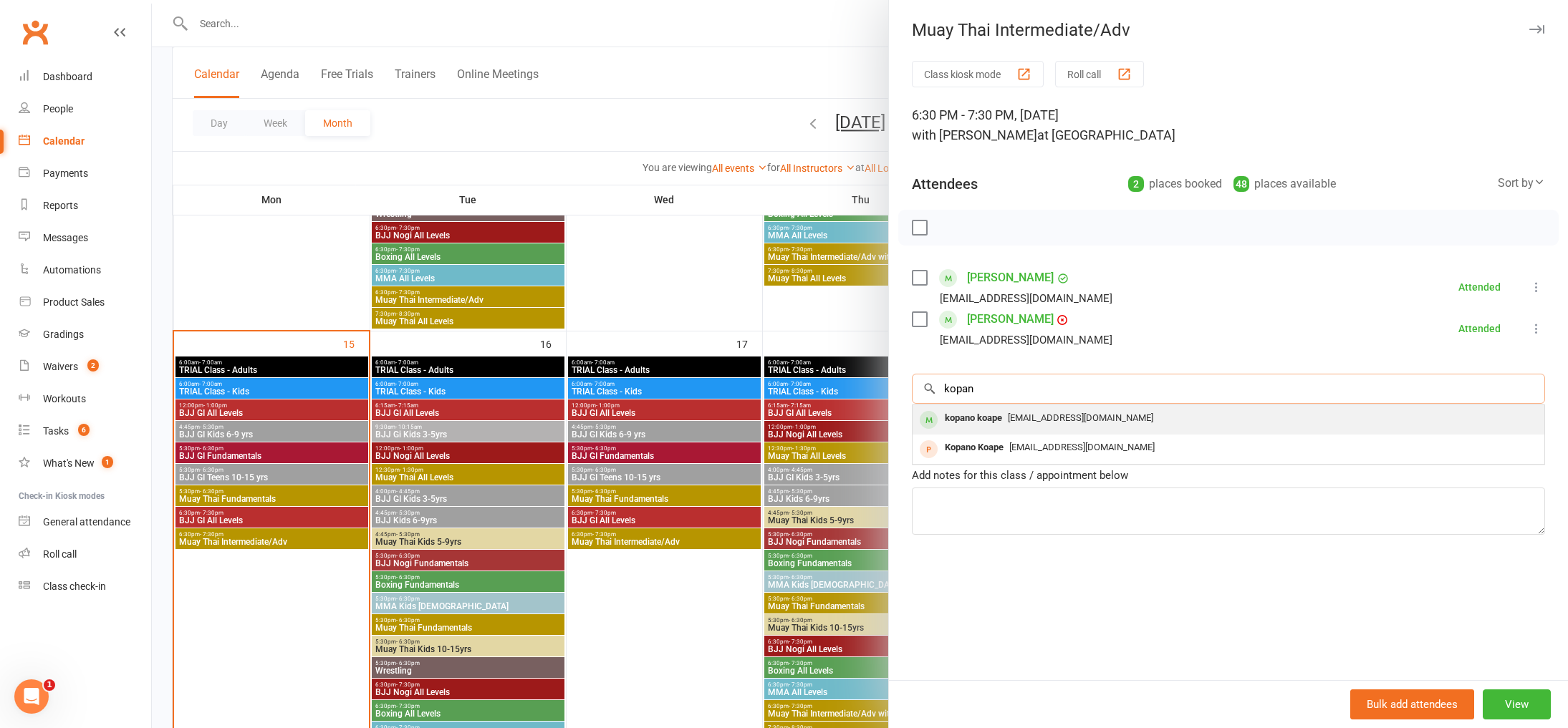
type input "kopan"
click at [1193, 422] on div "kopzkoape@gmail.com" at bounding box center [1228, 419] width 620 height 21
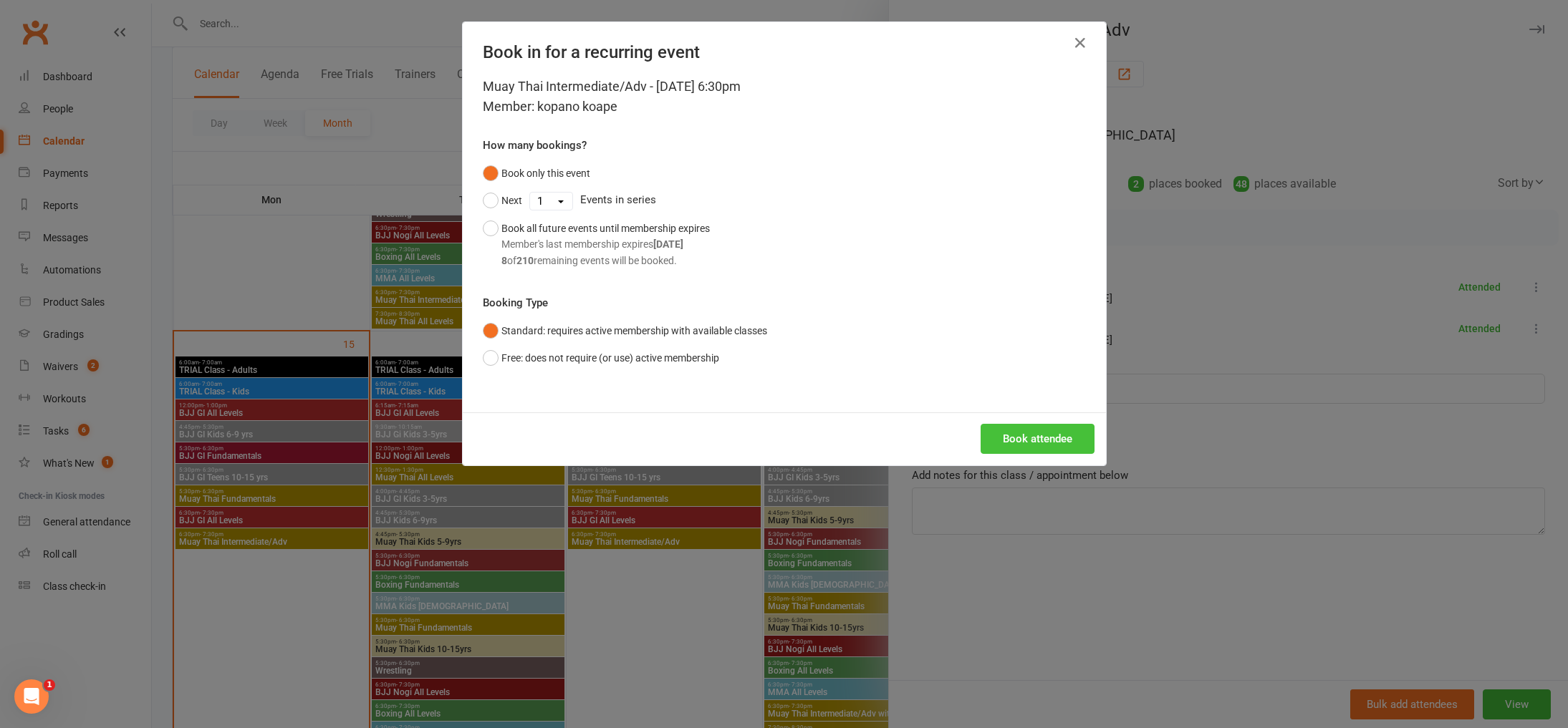
click at [1021, 431] on button "Book attendee" at bounding box center [1037, 439] width 113 height 30
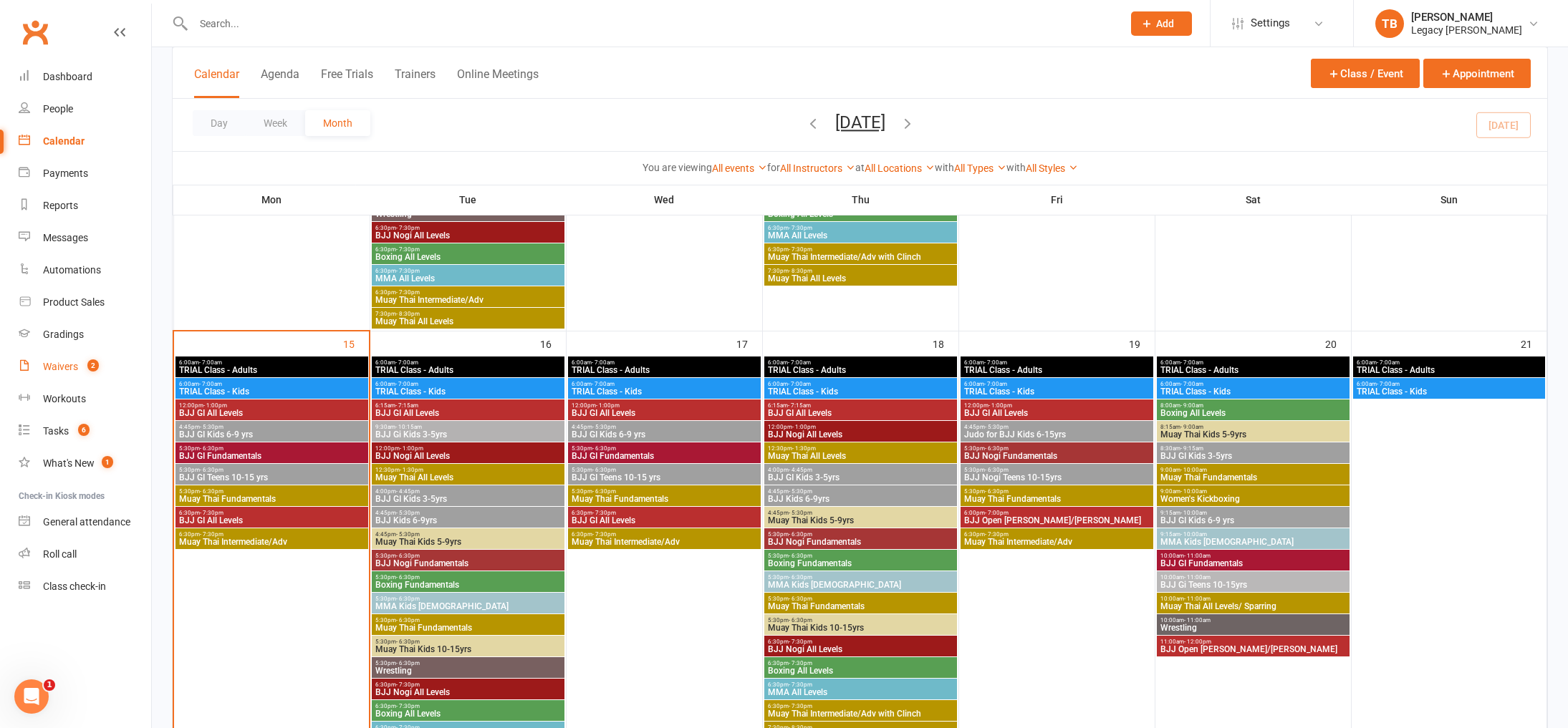
click at [39, 369] on link "Waivers 2" at bounding box center [85, 367] width 133 height 32
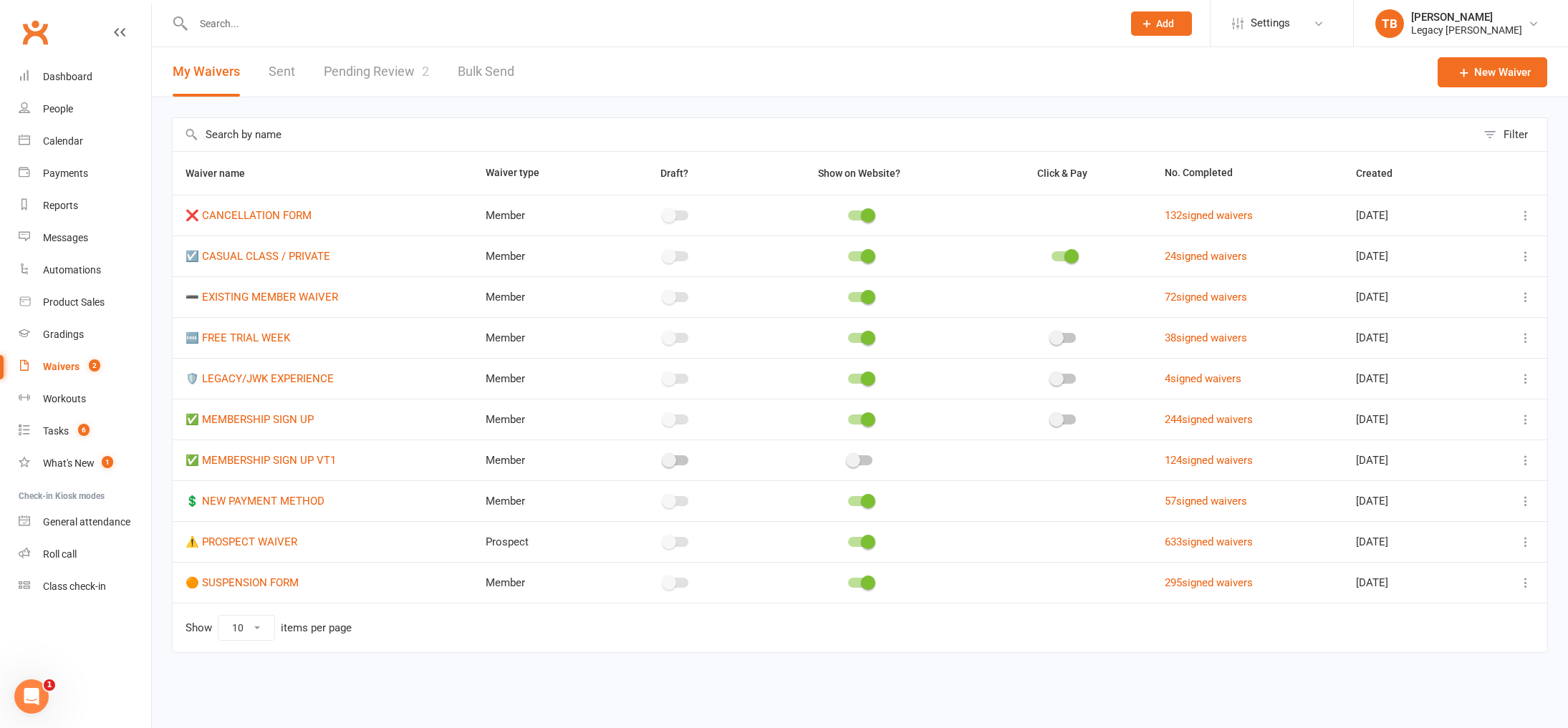
click at [375, 88] on link "Pending Review 2" at bounding box center [376, 72] width 106 height 50
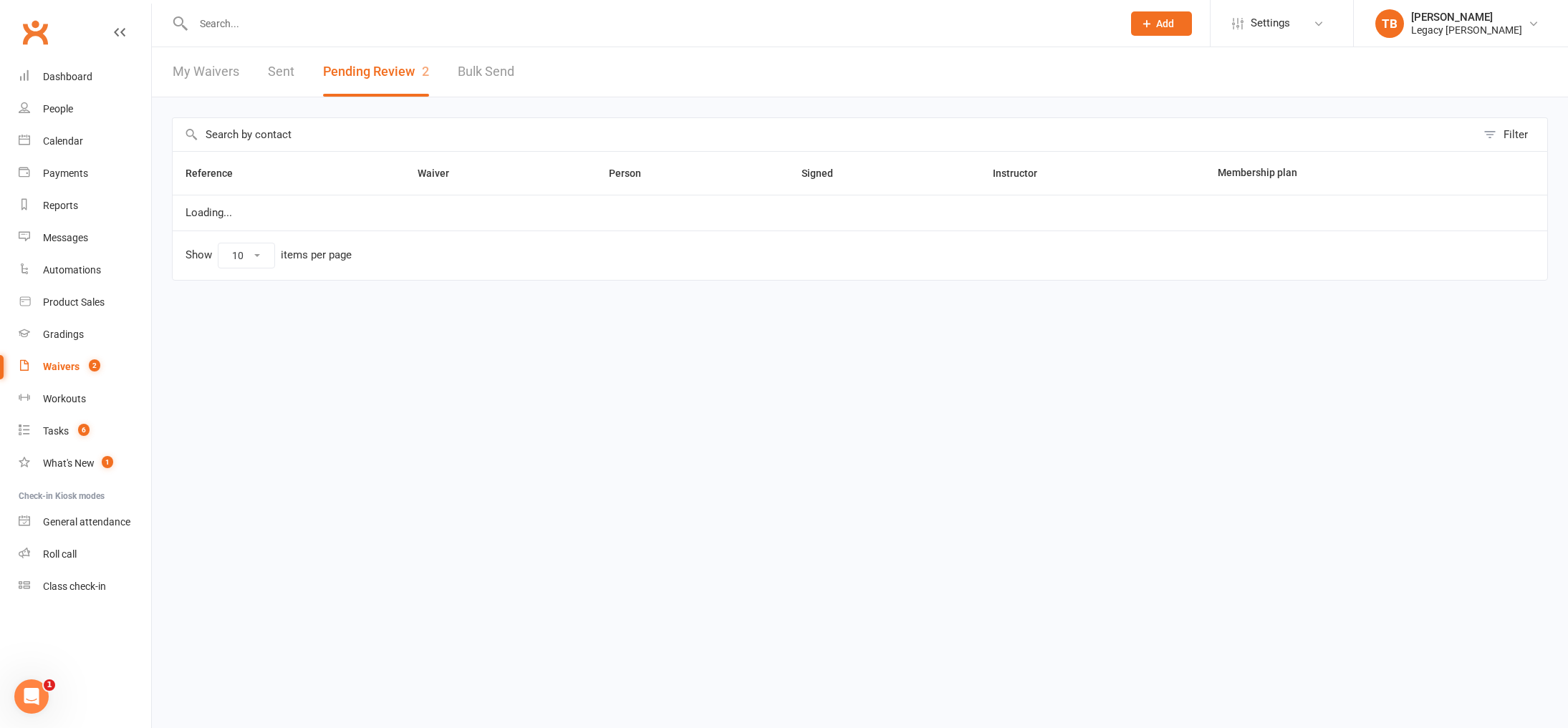
select select "100"
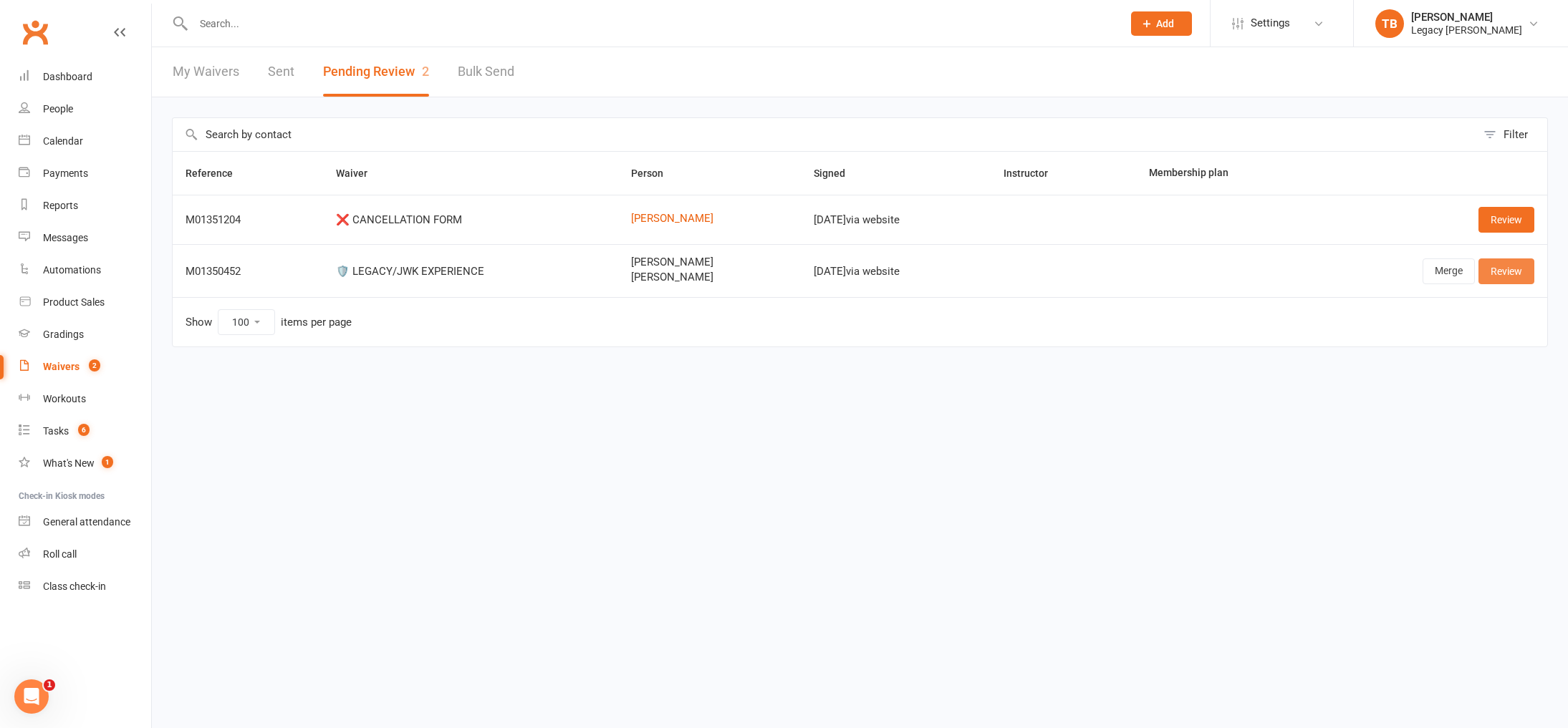
click at [1490, 268] on link "Review" at bounding box center [1506, 271] width 56 height 26
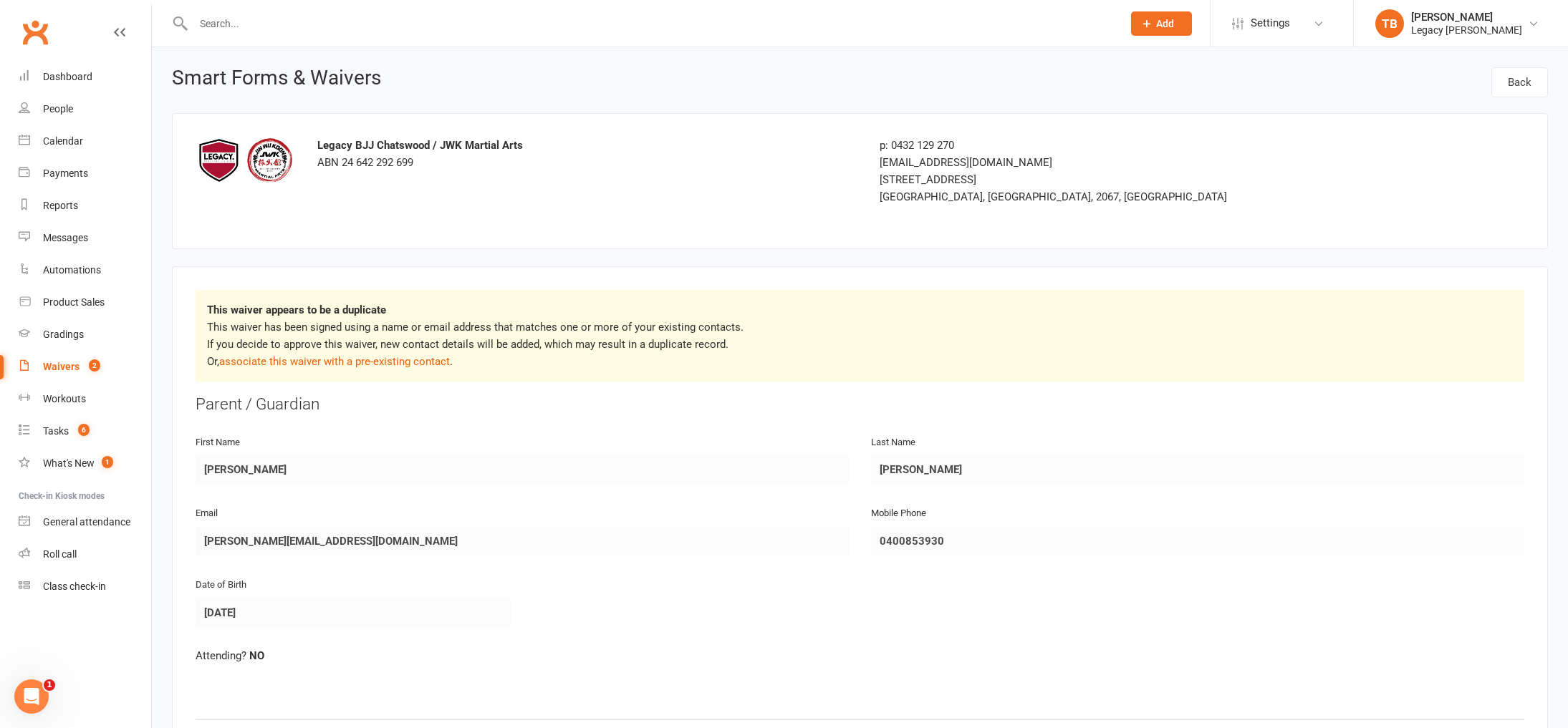
click at [280, 38] on div at bounding box center [642, 23] width 940 height 46
click at [302, 30] on input "text" at bounding box center [650, 24] width 923 height 20
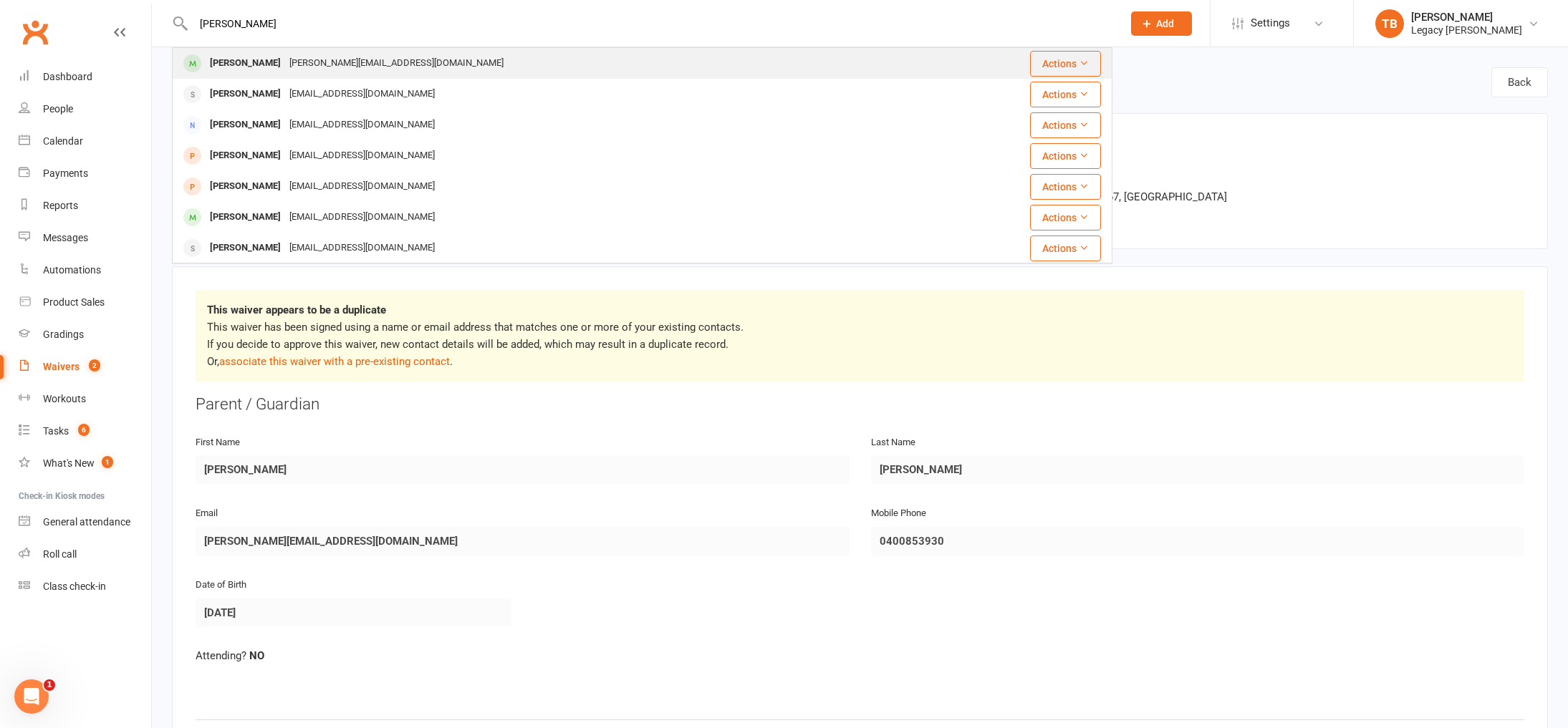
type input "luke kenned"
click at [285, 65] on div "[PERSON_NAME][EMAIL_ADDRESS][DOMAIN_NAME]" at bounding box center [395, 64] width 223 height 21
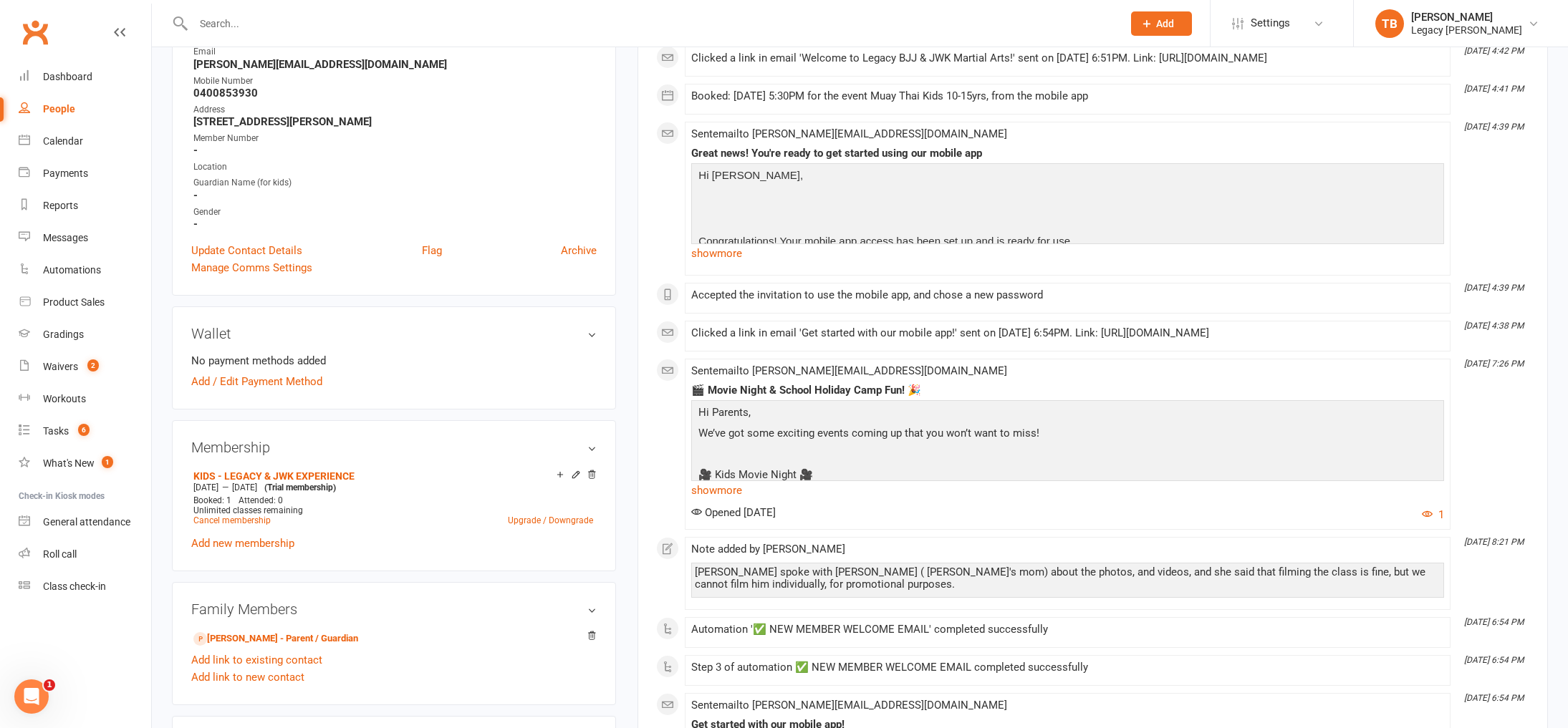
scroll to position [405, 0]
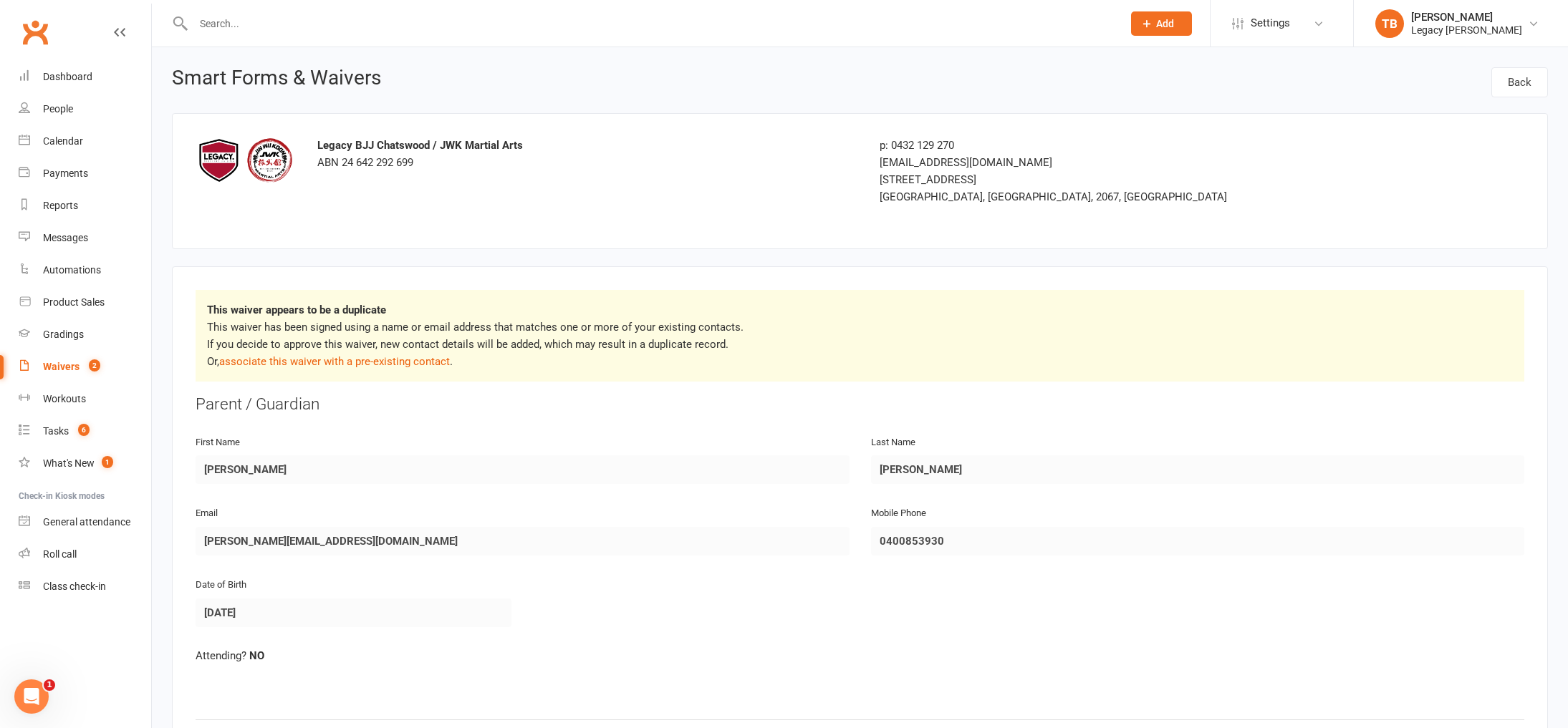
select select "100"
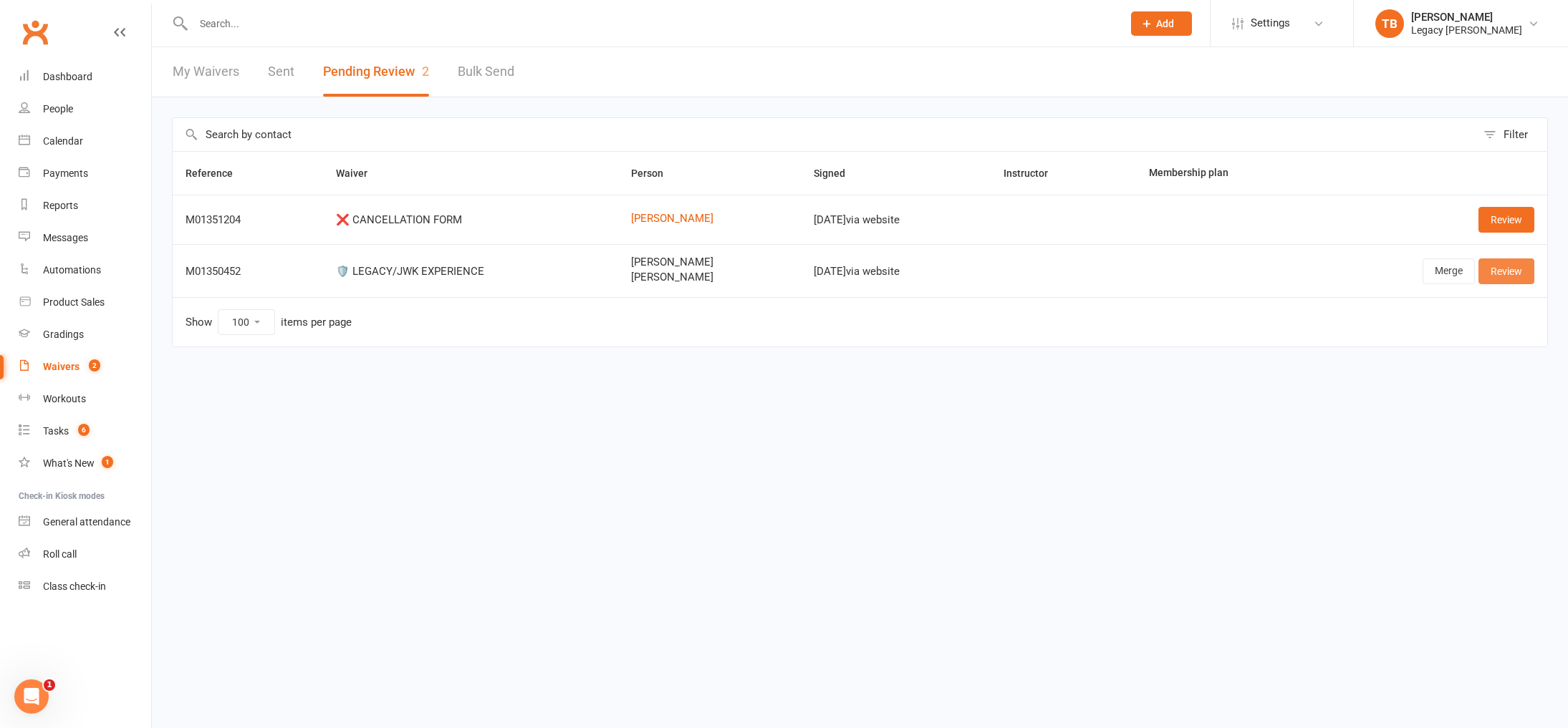
click at [1510, 277] on link "Review" at bounding box center [1506, 271] width 56 height 26
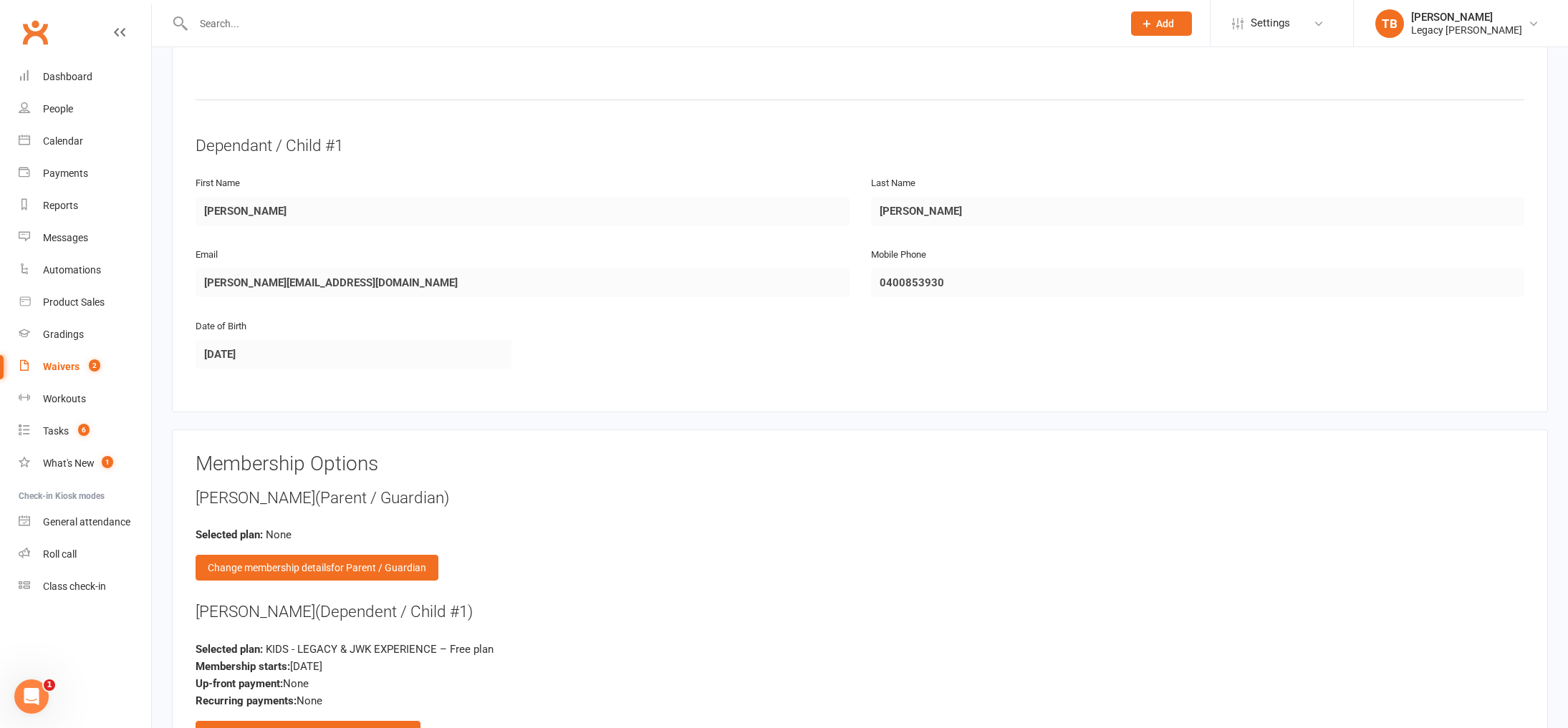
scroll to position [701, 0]
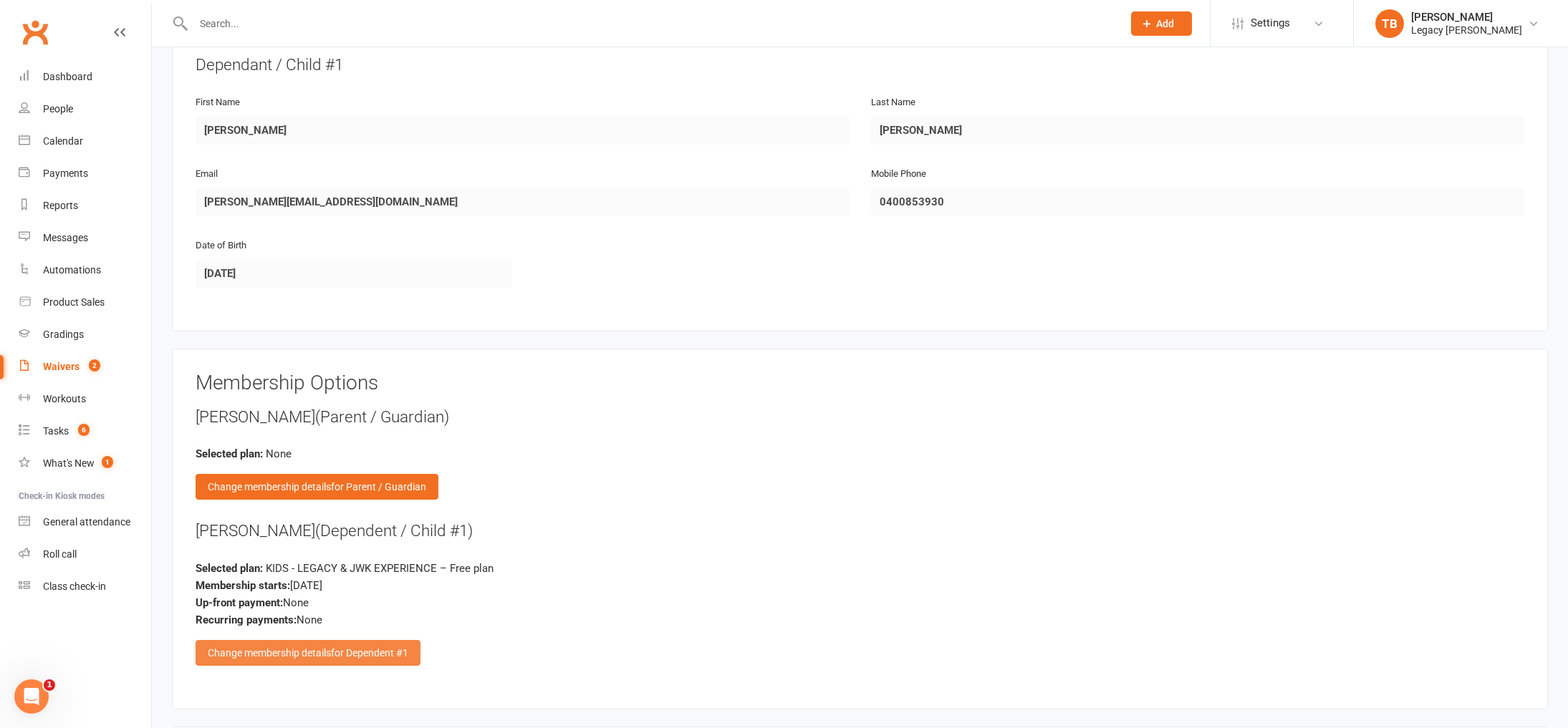
click at [386, 641] on div "Change membership details for Dependent #1" at bounding box center [308, 653] width 225 height 26
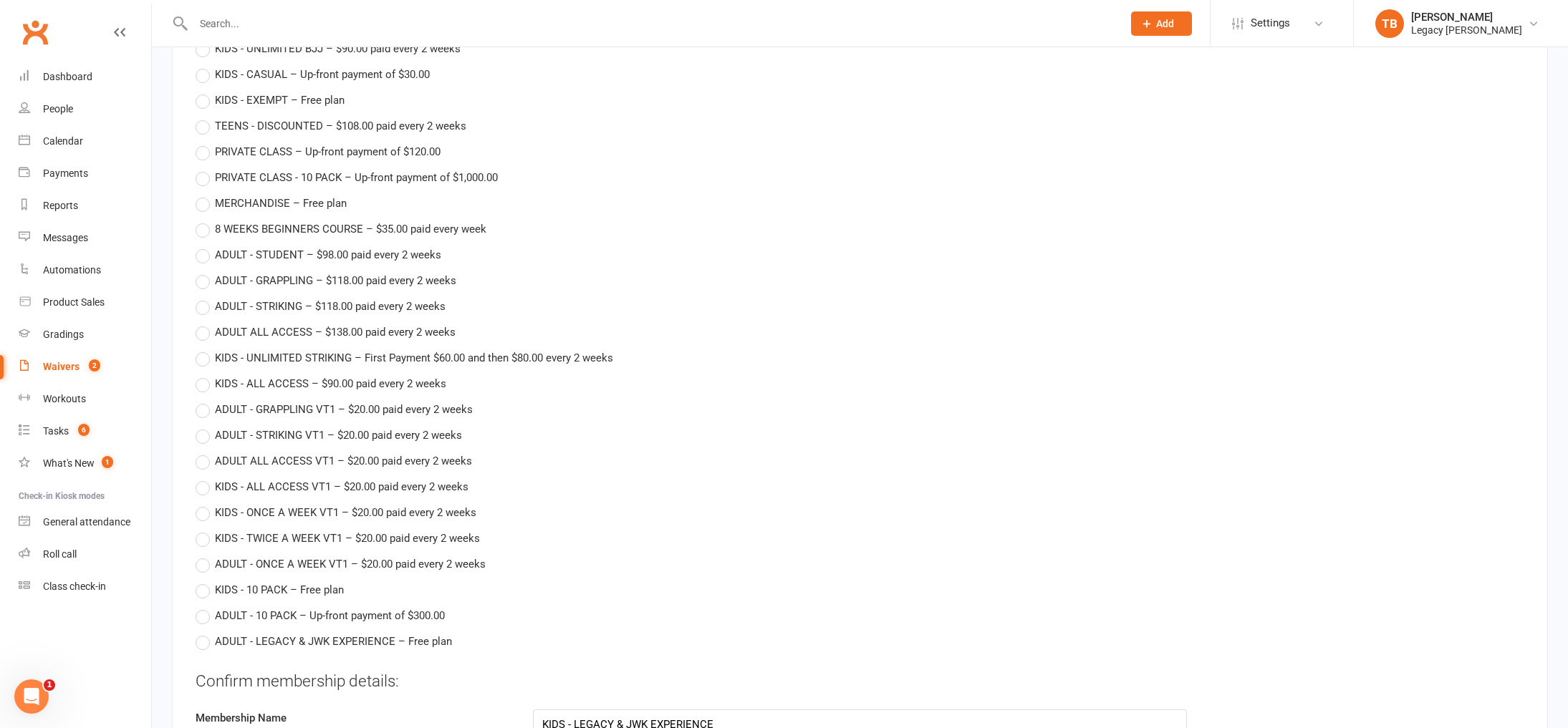
scroll to position [1904, 0]
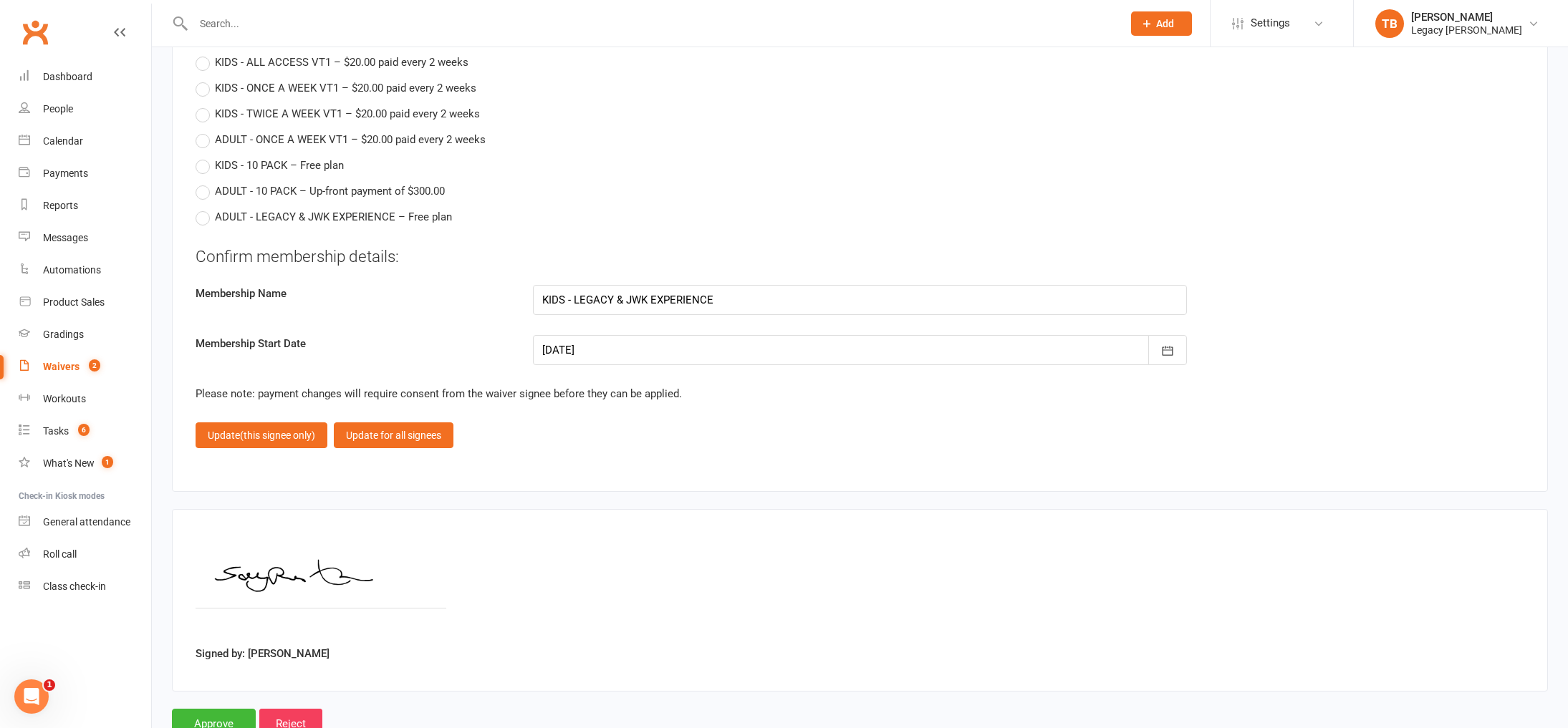
click at [671, 347] on div at bounding box center [859, 350] width 654 height 30
click at [655, 463] on span "09" at bounding box center [653, 468] width 11 height 11
type input "[DATE]"
click at [270, 439] on button "Update (this signee only)" at bounding box center [261, 436] width 132 height 26
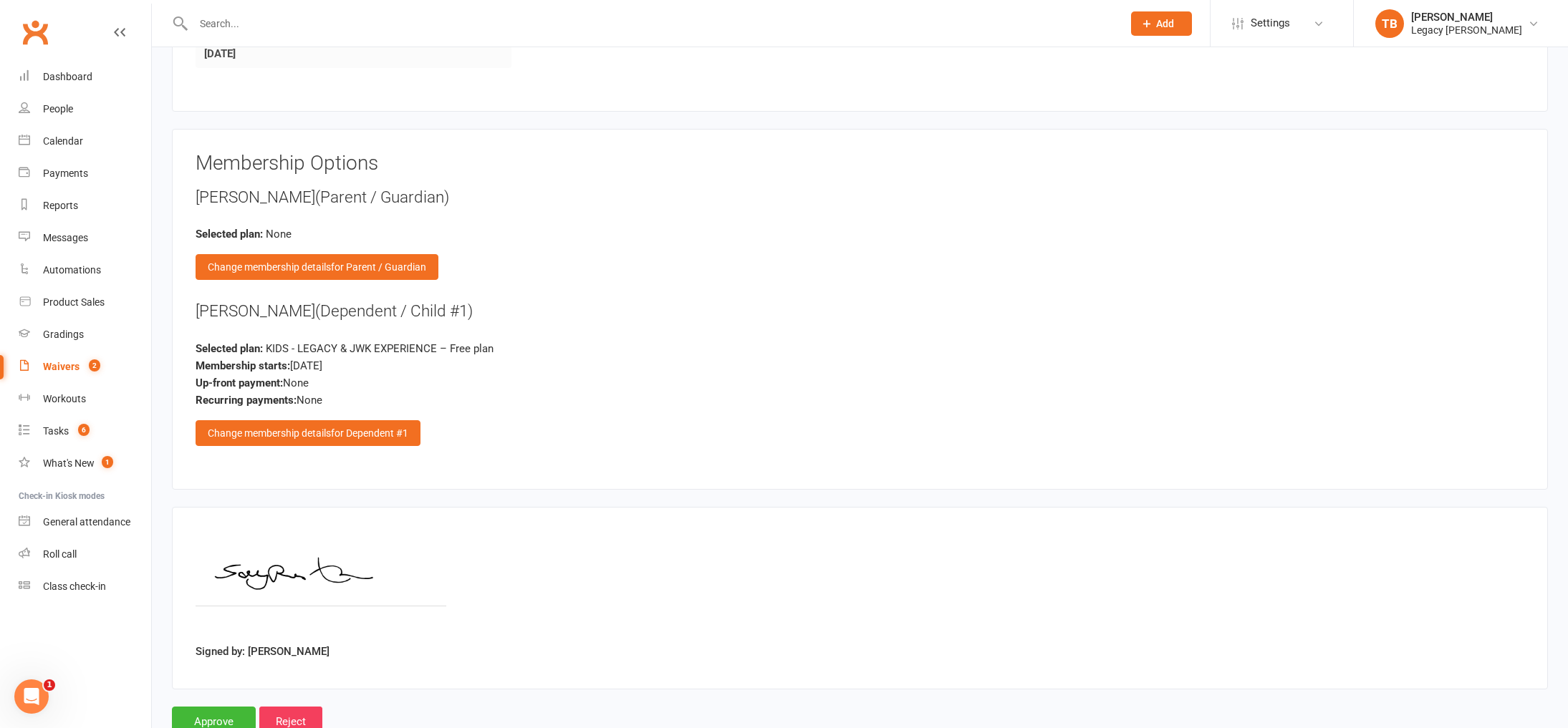
scroll to position [968, 0]
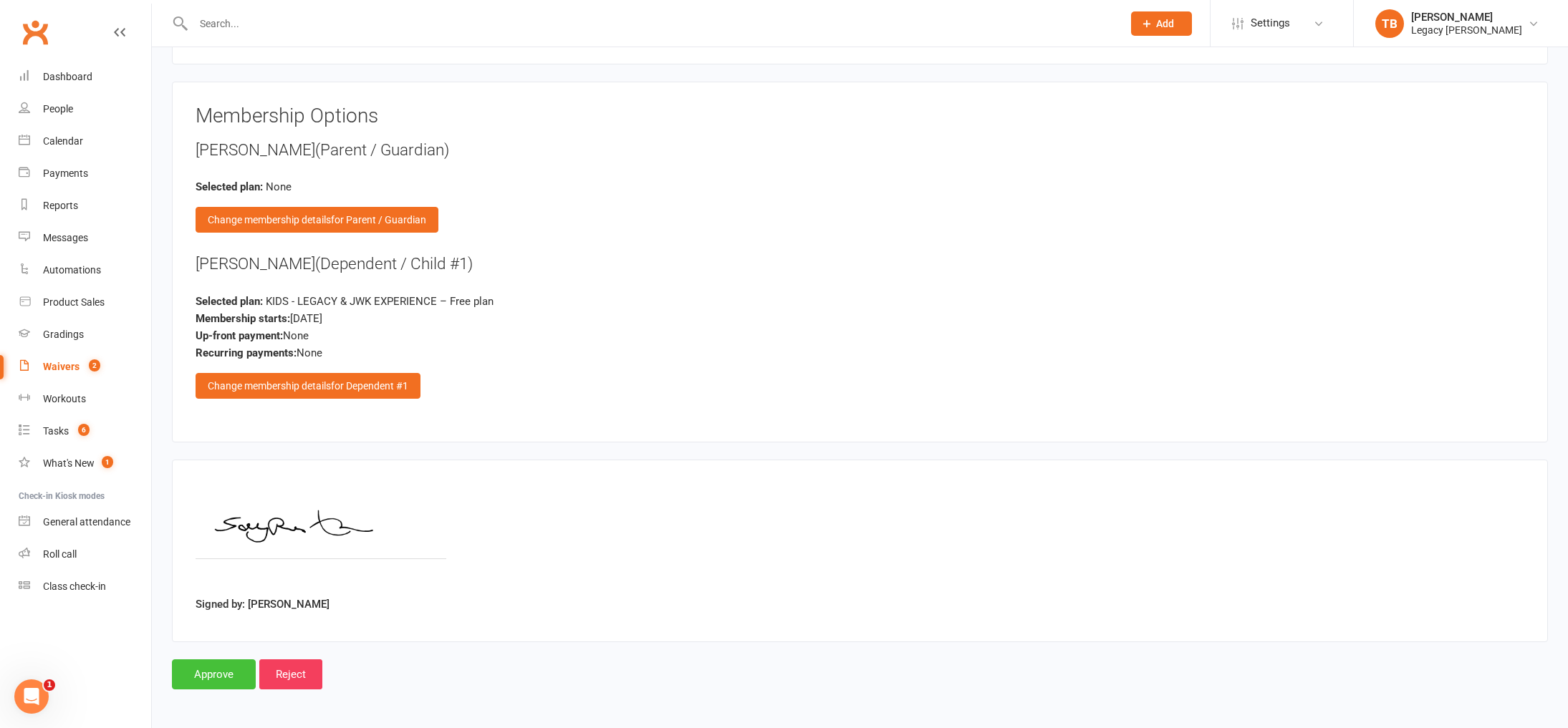
click at [201, 676] on input "Approve" at bounding box center [214, 674] width 84 height 30
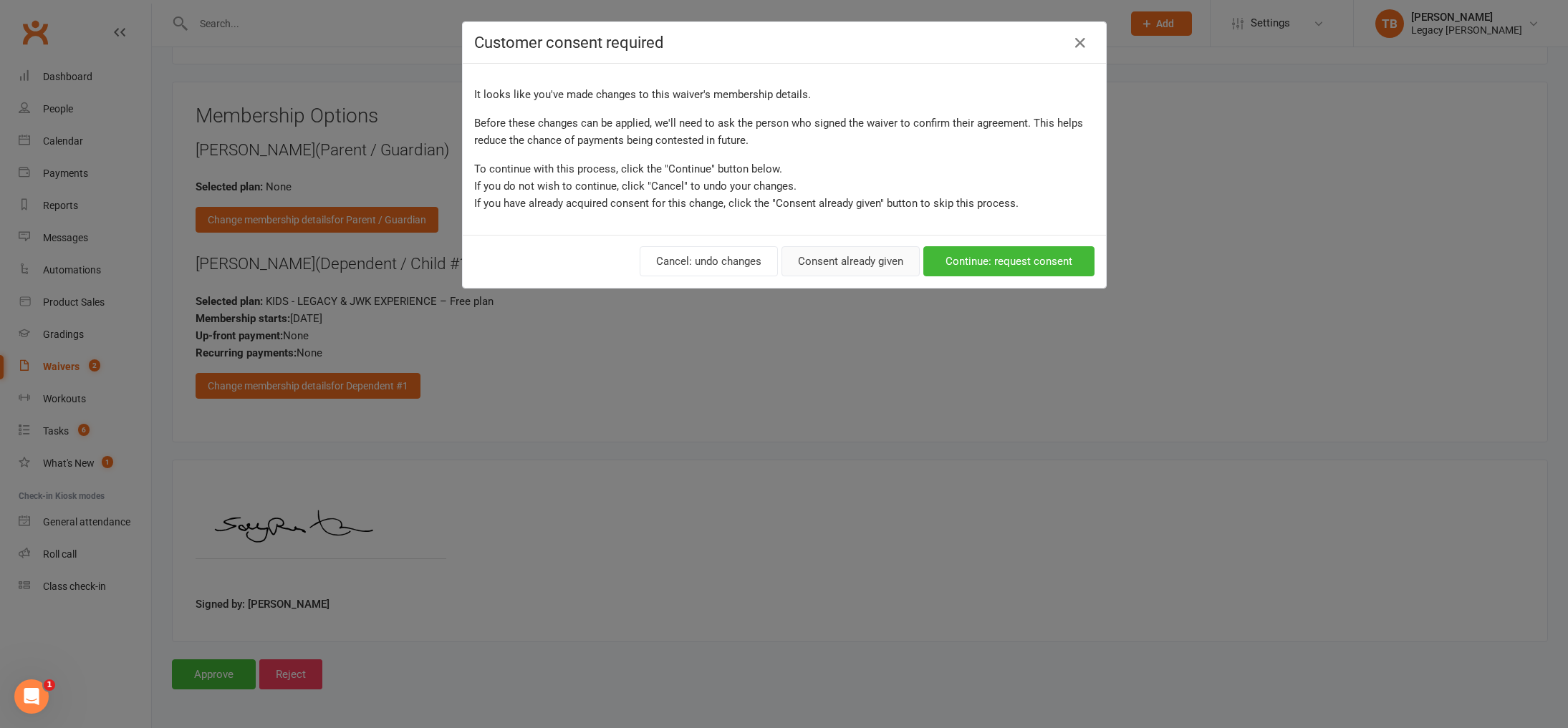
click at [904, 267] on button "Consent already given" at bounding box center [850, 261] width 138 height 30
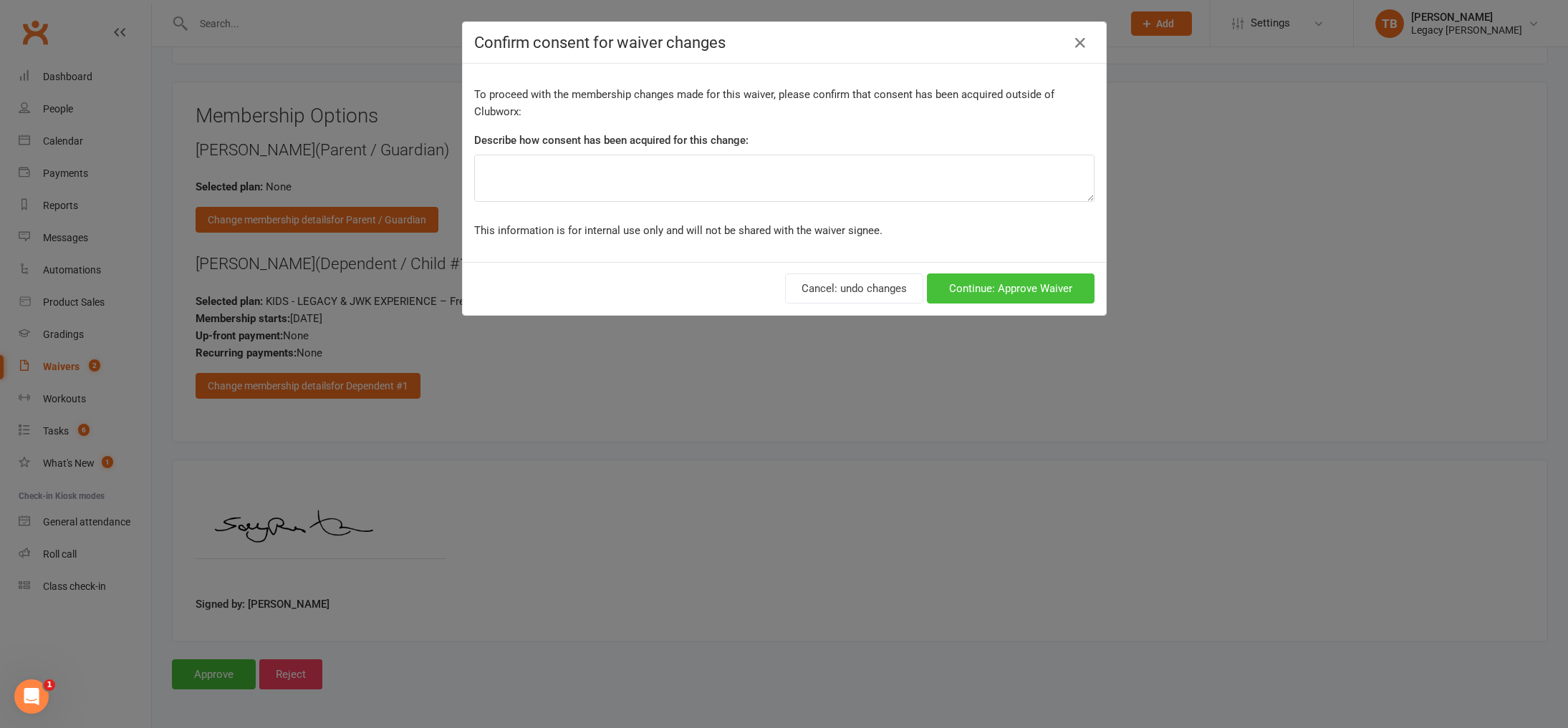
click at [1008, 292] on button "Continue: Approve Waiver" at bounding box center [1010, 288] width 168 height 30
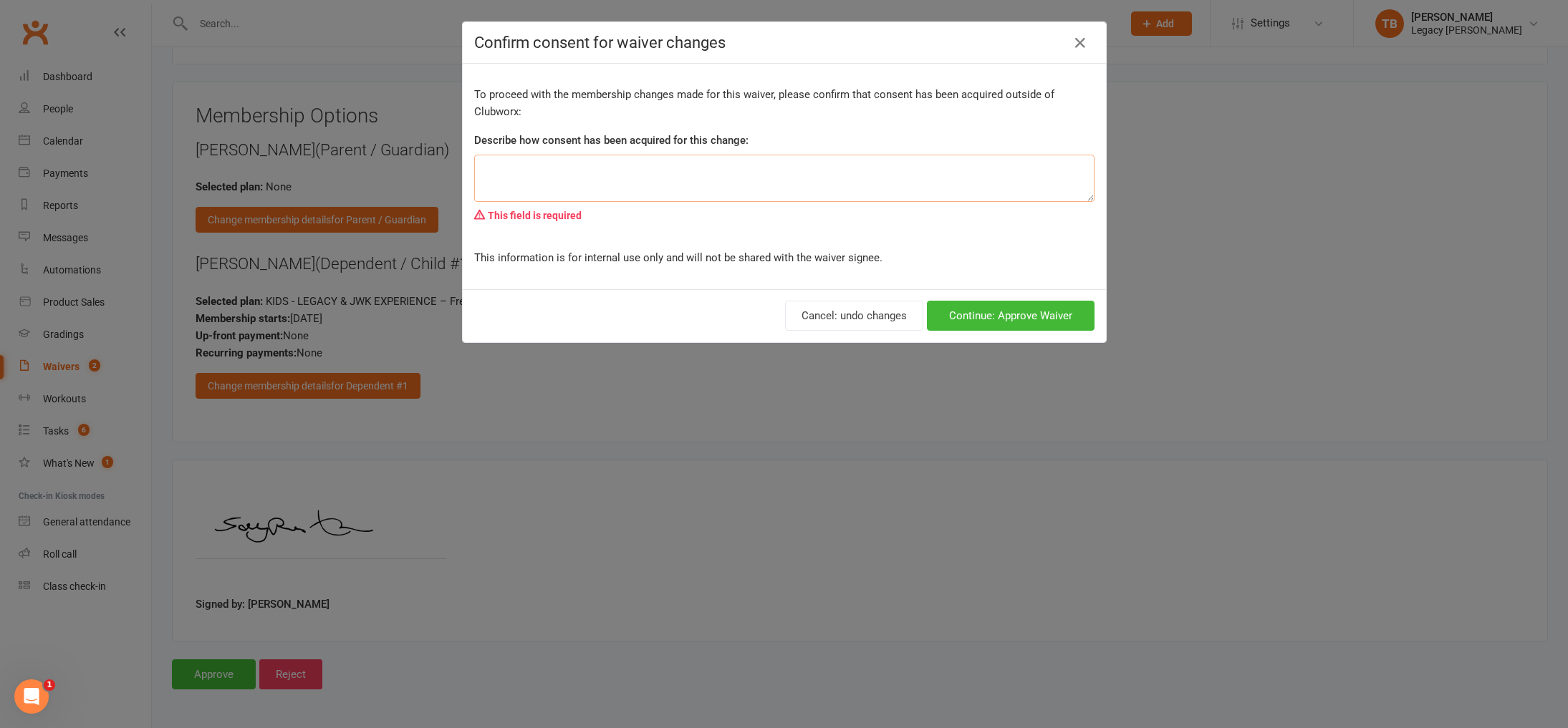
click at [849, 187] on textarea at bounding box center [784, 178] width 620 height 47
type textarea "has already signed up for the 3 week experience as of the 9/9/25 - so I am back…"
click at [1001, 312] on button "Continue: Approve Waiver" at bounding box center [1010, 316] width 168 height 30
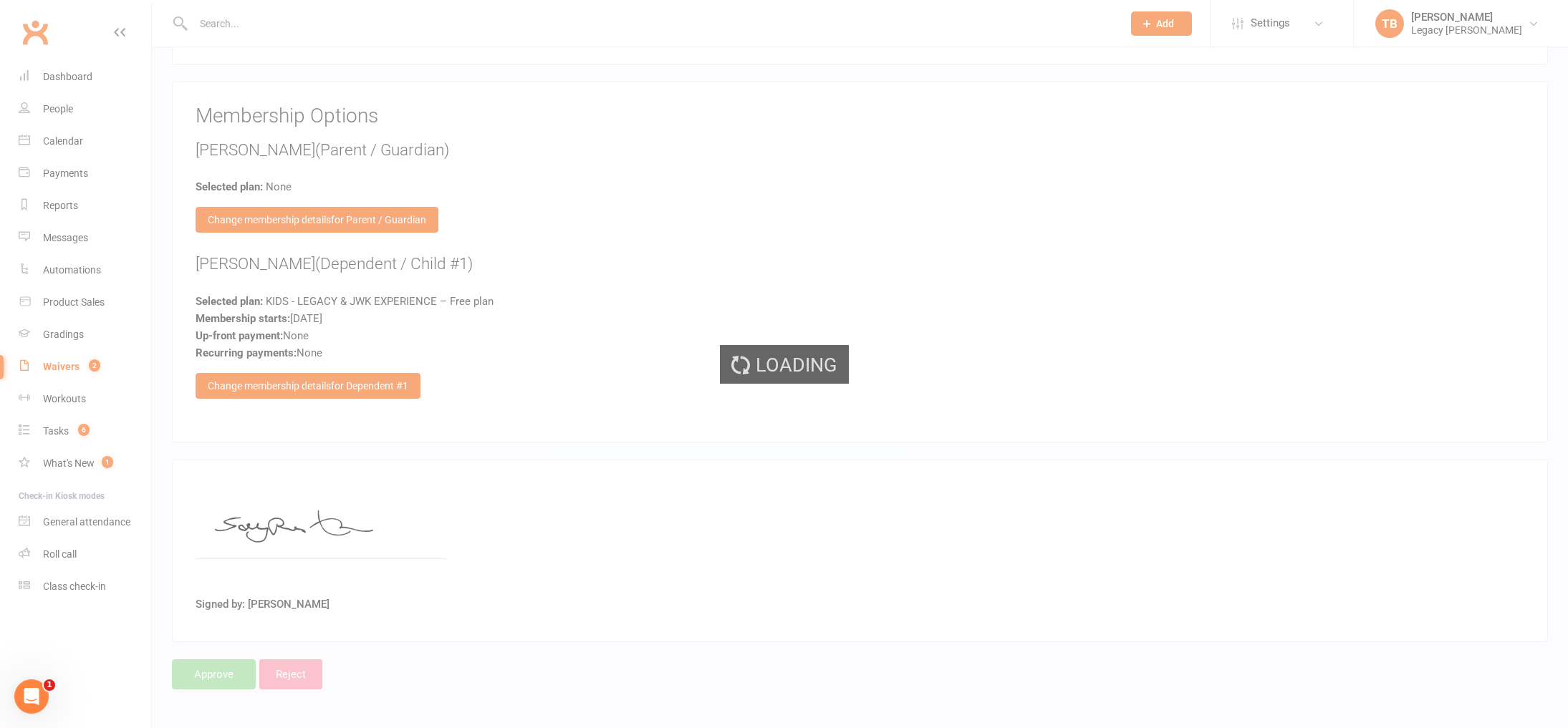
select select "100"
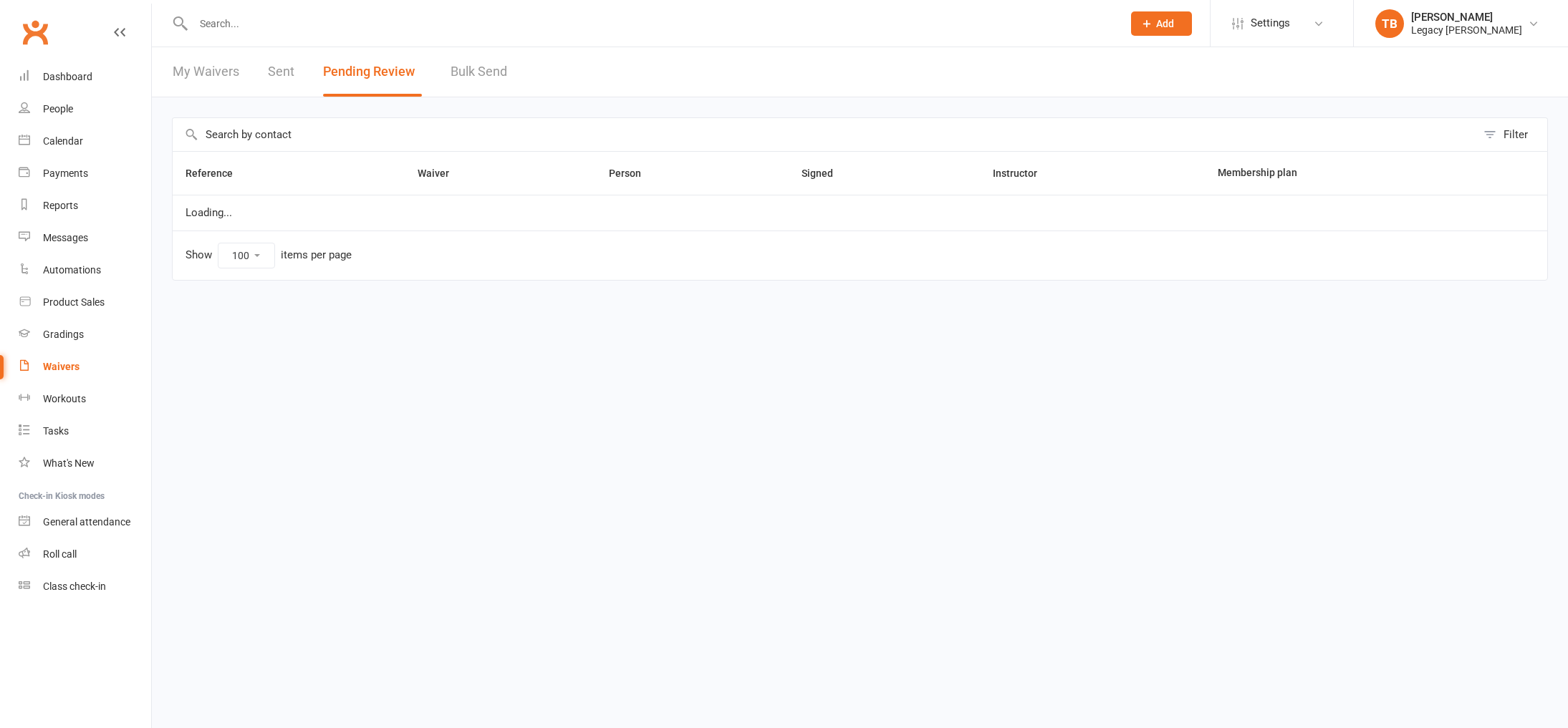
select select "100"
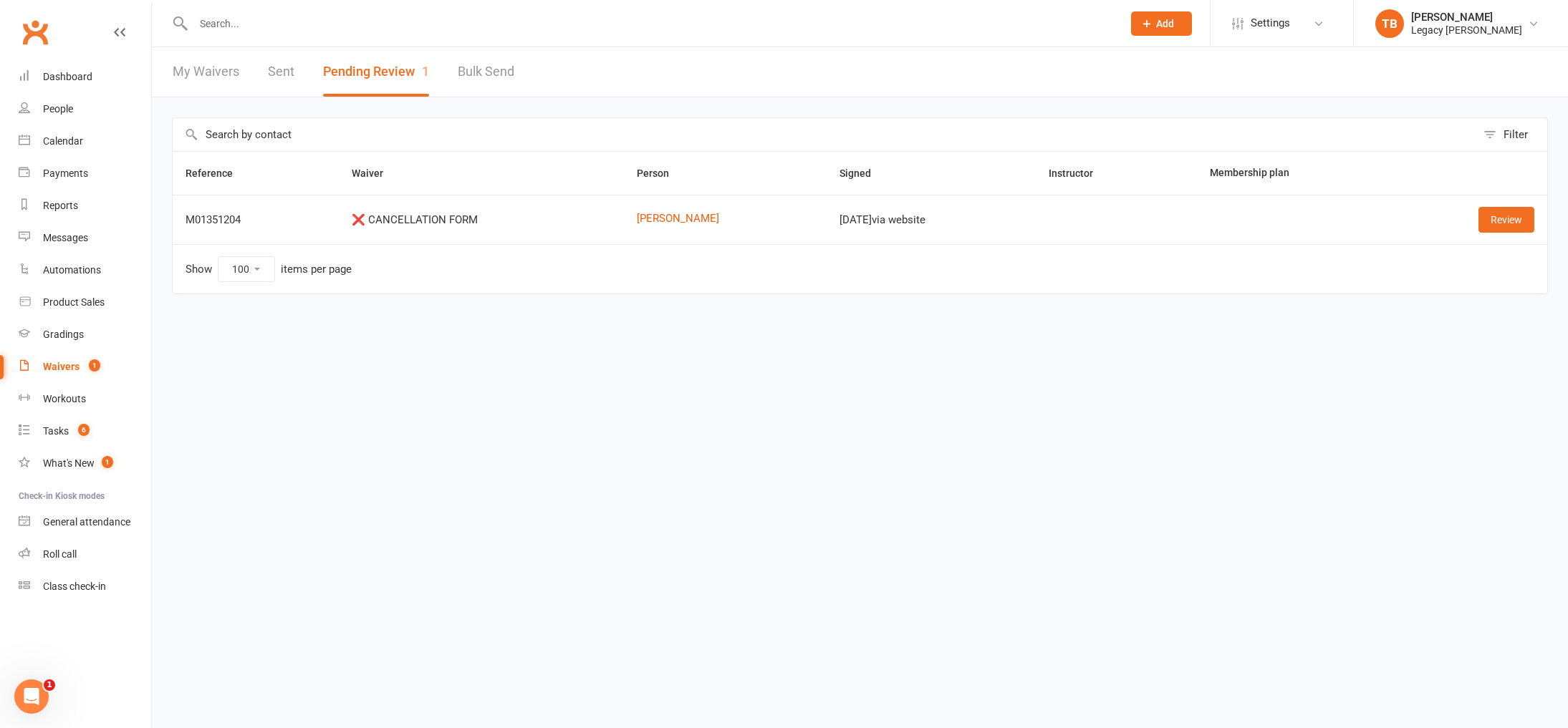
click at [508, 74] on link "Bulk Send" at bounding box center [485, 72] width 57 height 50
select select "active_members"
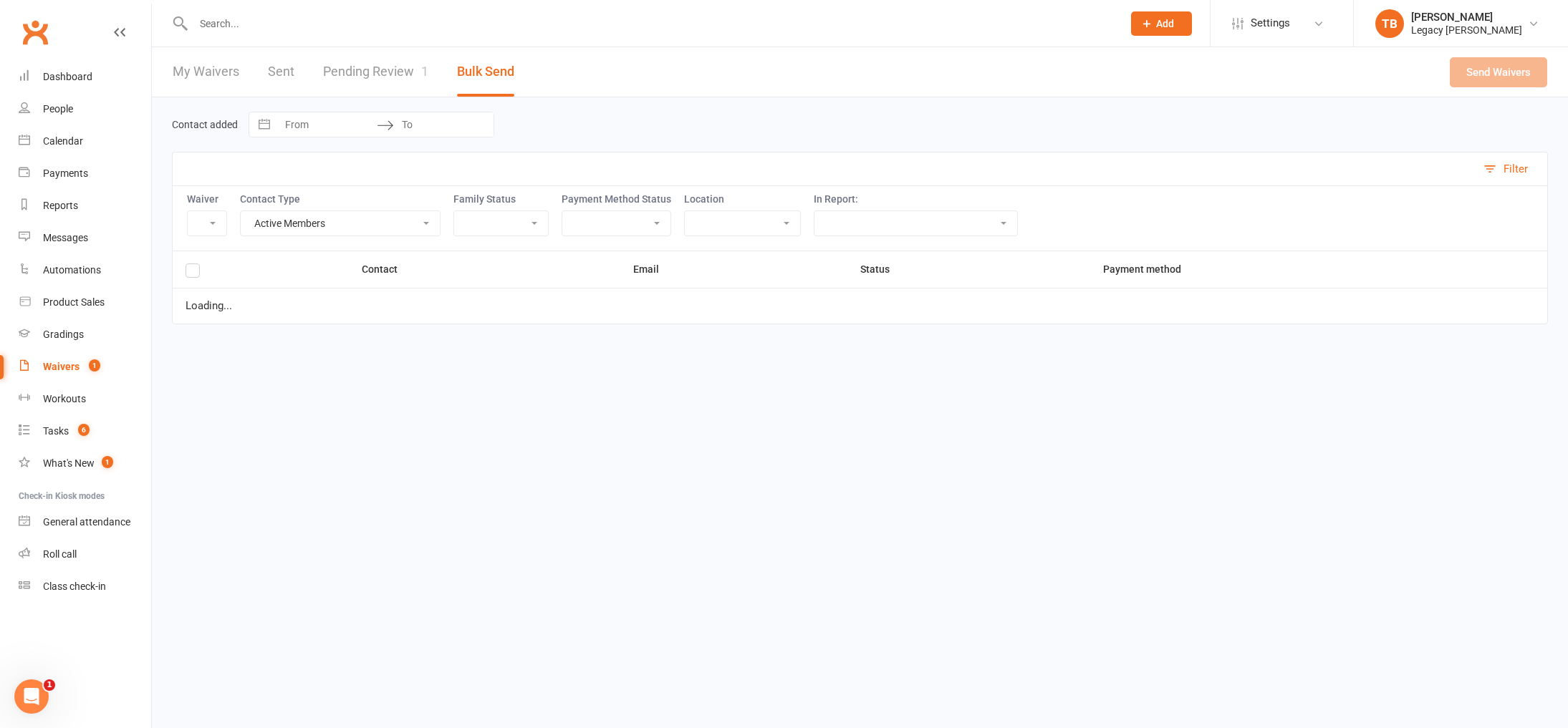
click at [297, 69] on div "My Waivers Sent Pending Review 1 Bulk Send" at bounding box center [343, 72] width 383 height 50
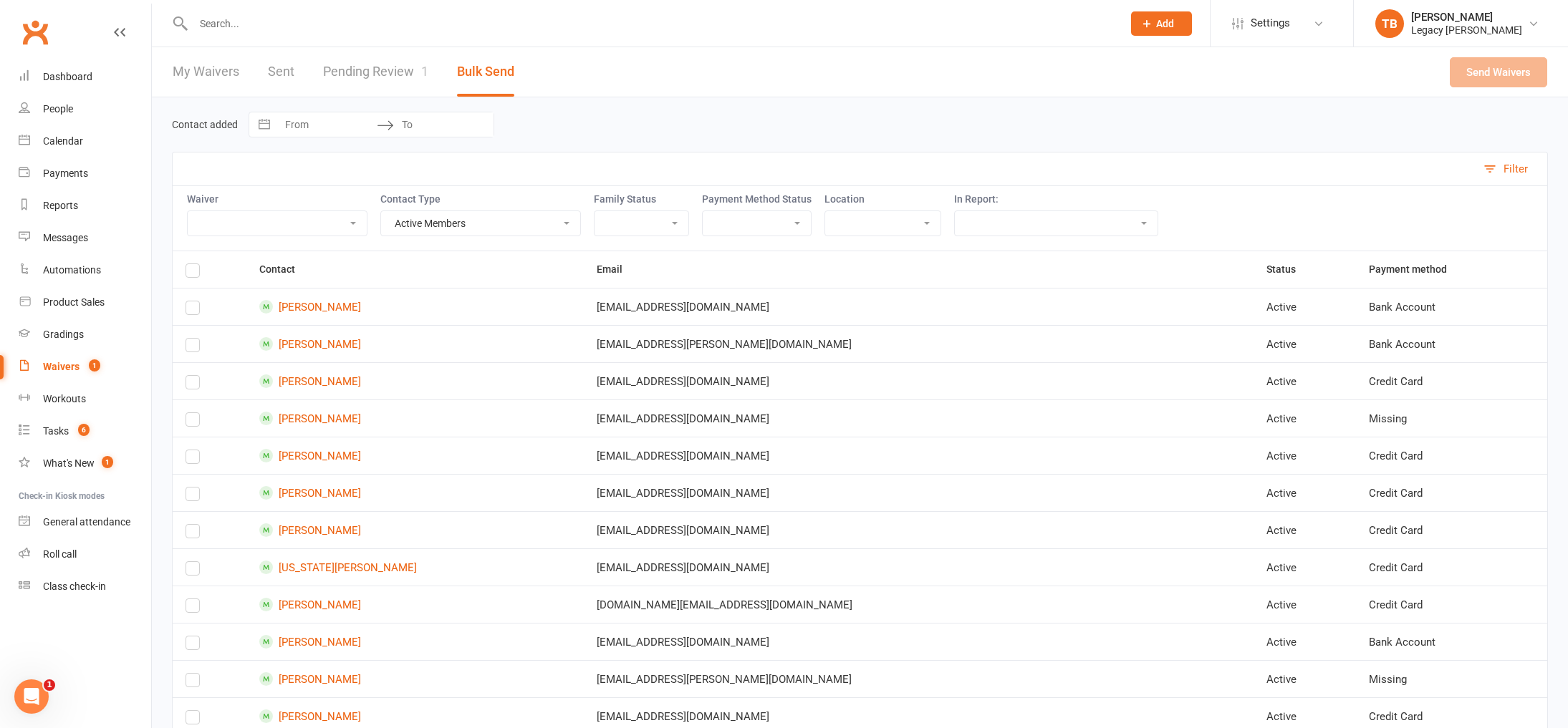
click at [230, 70] on link "My Waivers" at bounding box center [206, 72] width 66 height 50
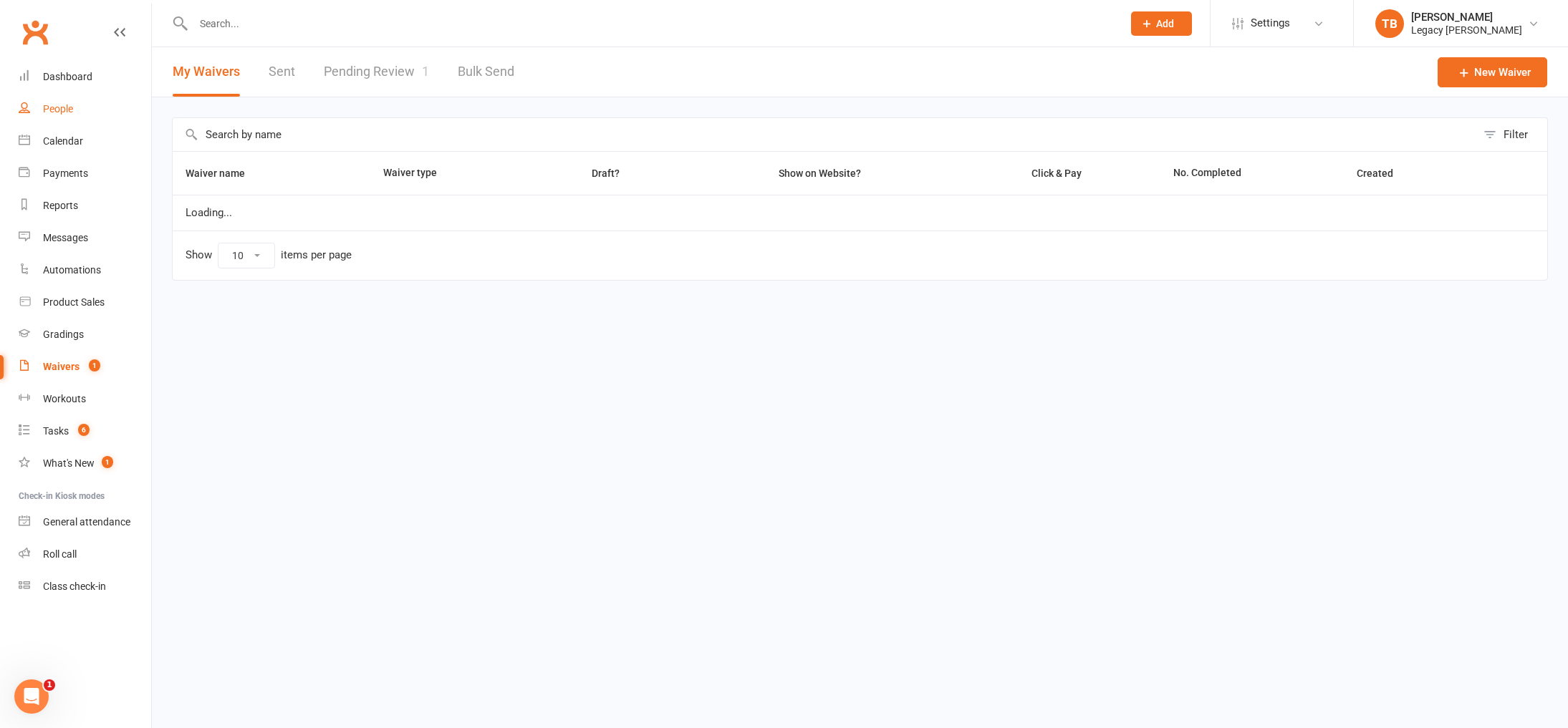
click at [69, 101] on link "People" at bounding box center [85, 109] width 133 height 32
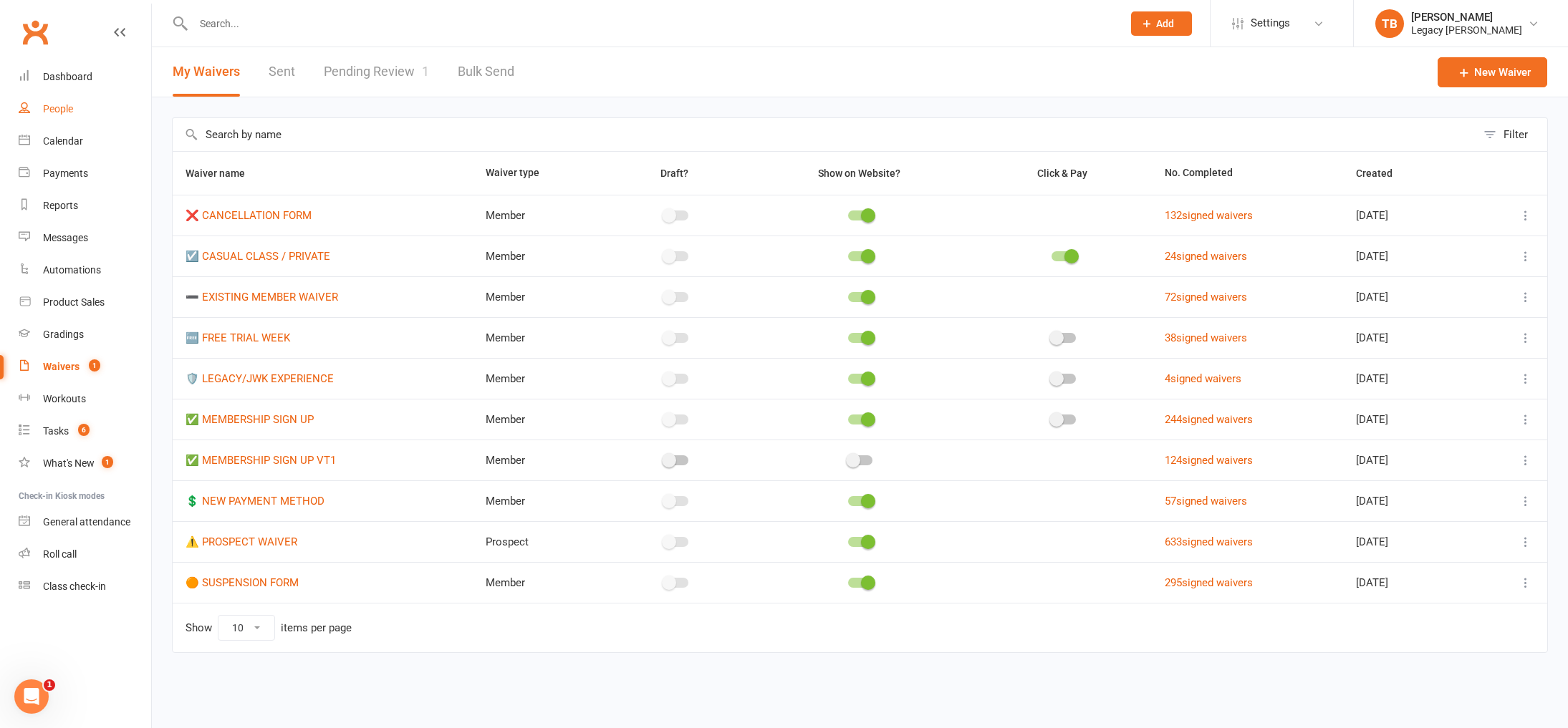
select select "100"
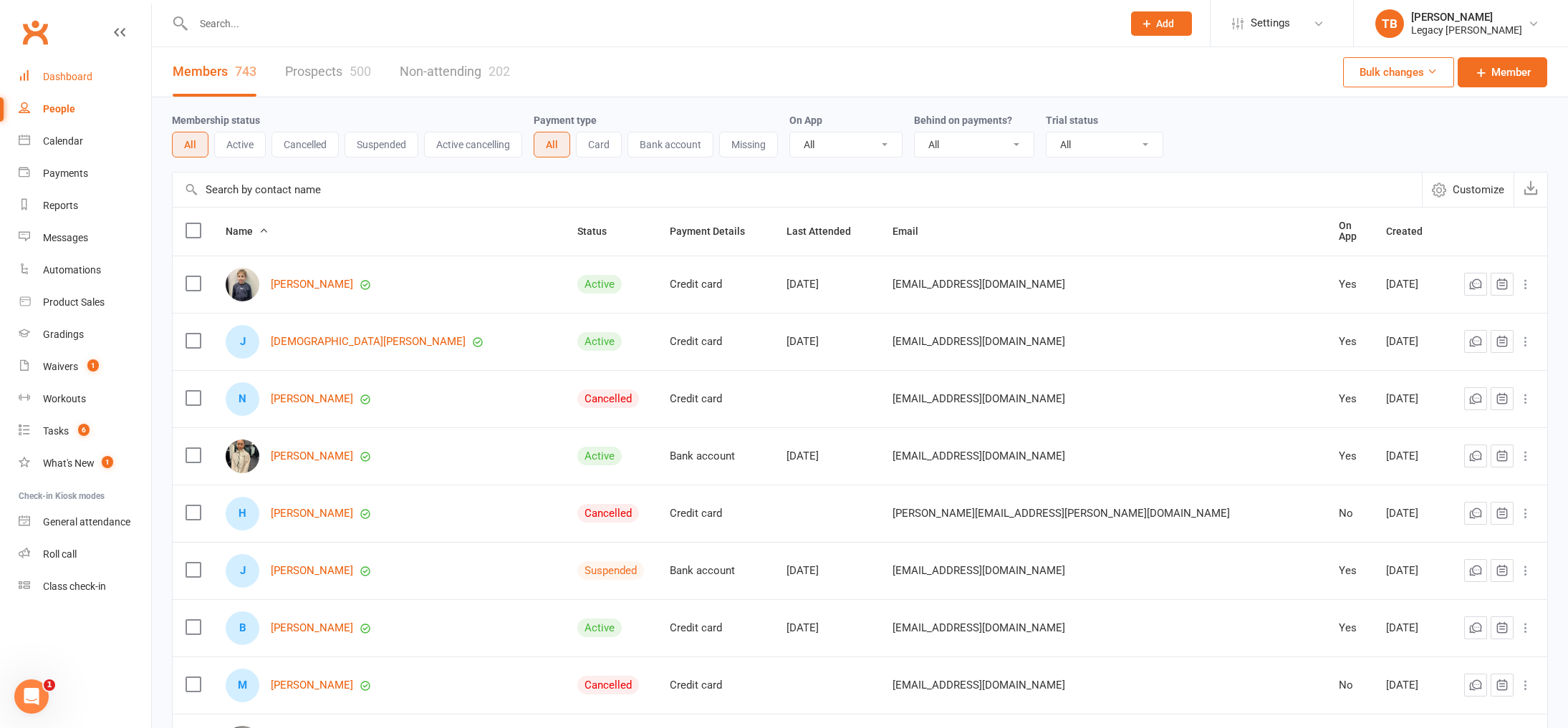
click at [62, 72] on div "Dashboard" at bounding box center [67, 76] width 50 height 11
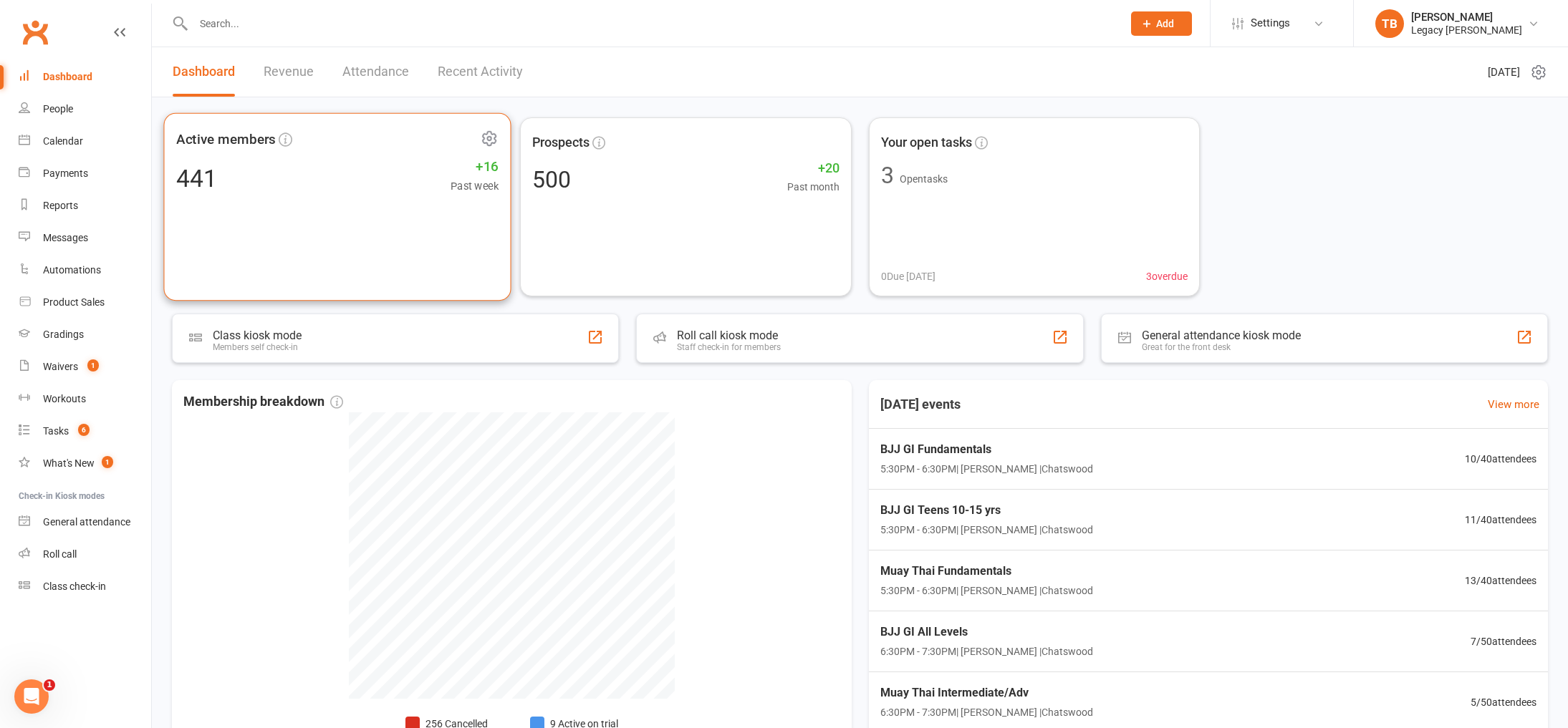
click at [339, 207] on div "Active members 441 +16 Past week" at bounding box center [337, 208] width 347 height 189
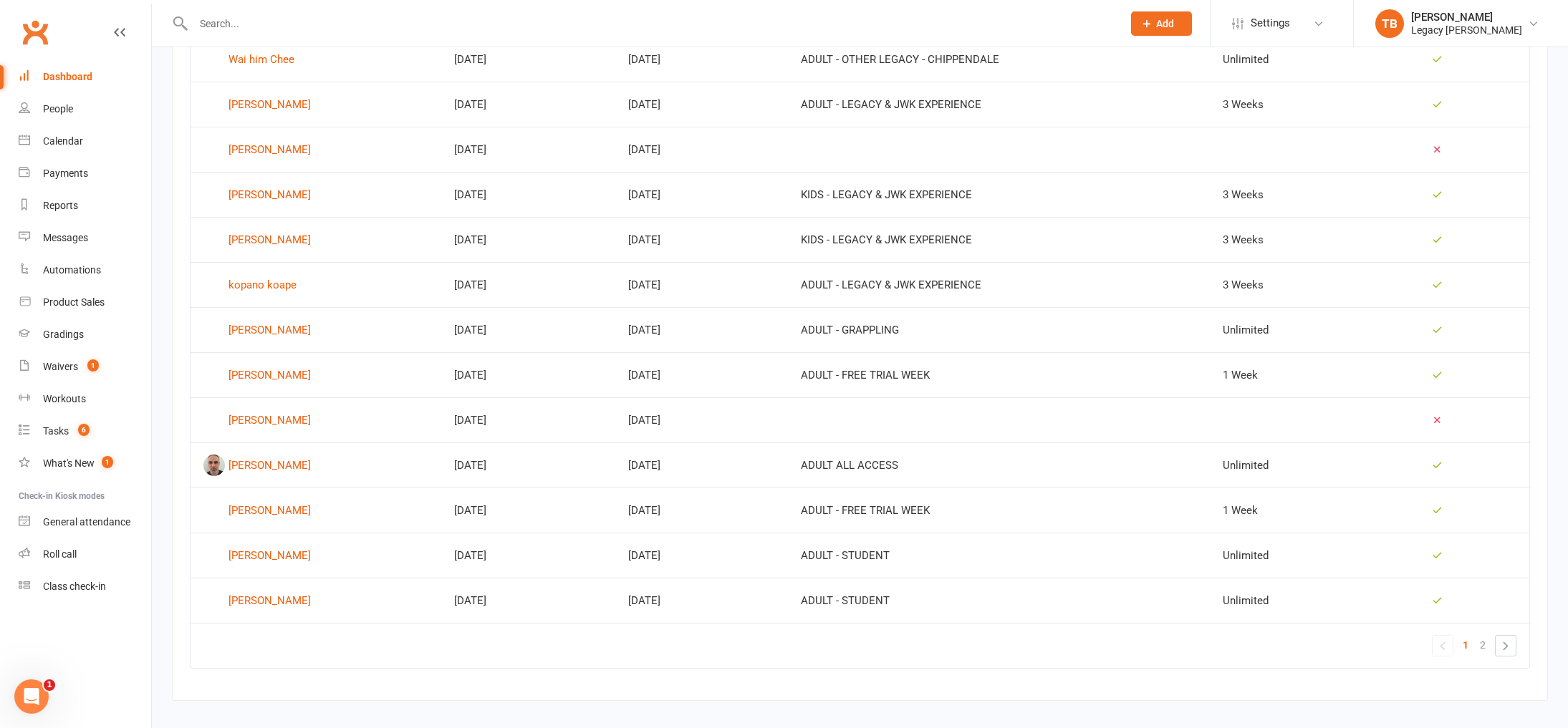
scroll to position [755, 0]
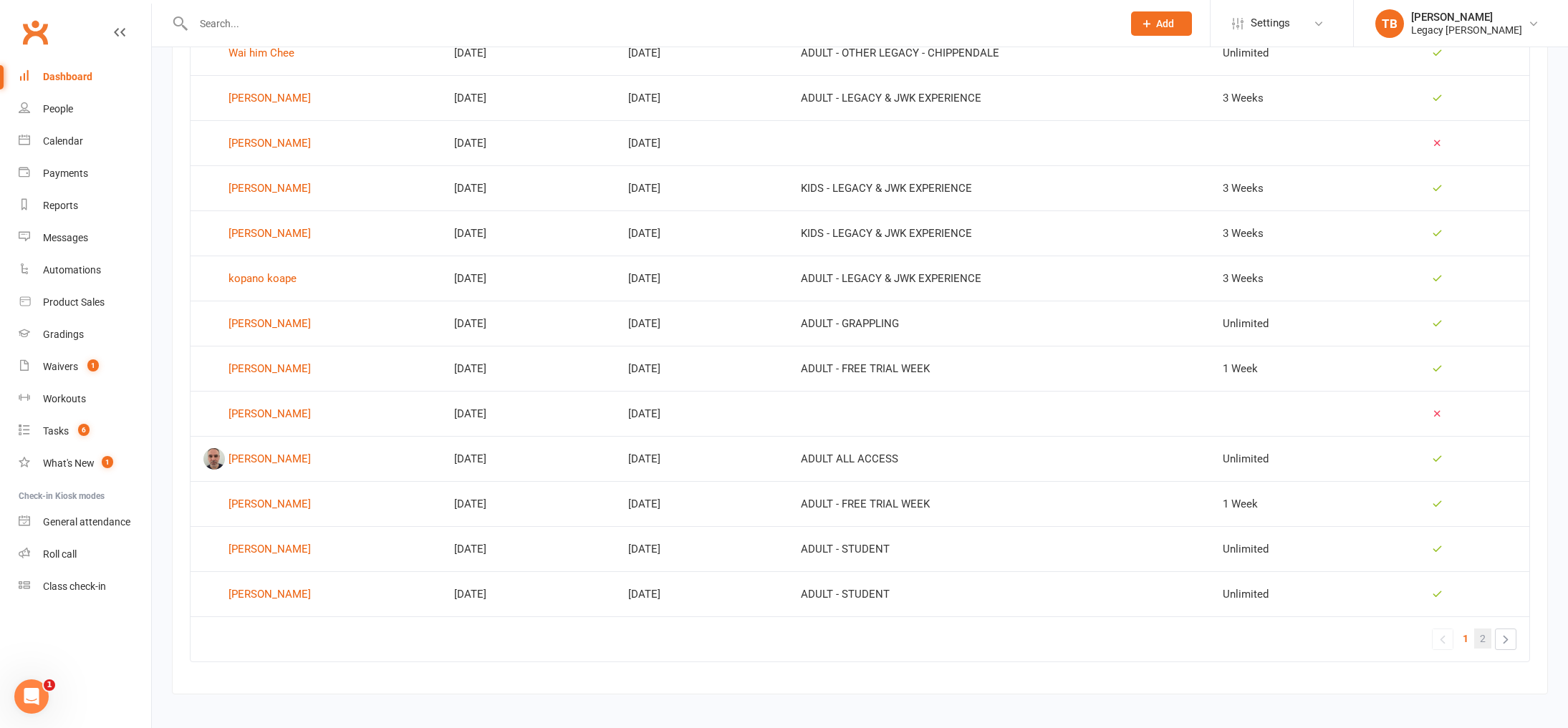
click at [1481, 643] on span "2" at bounding box center [1482, 638] width 6 height 20
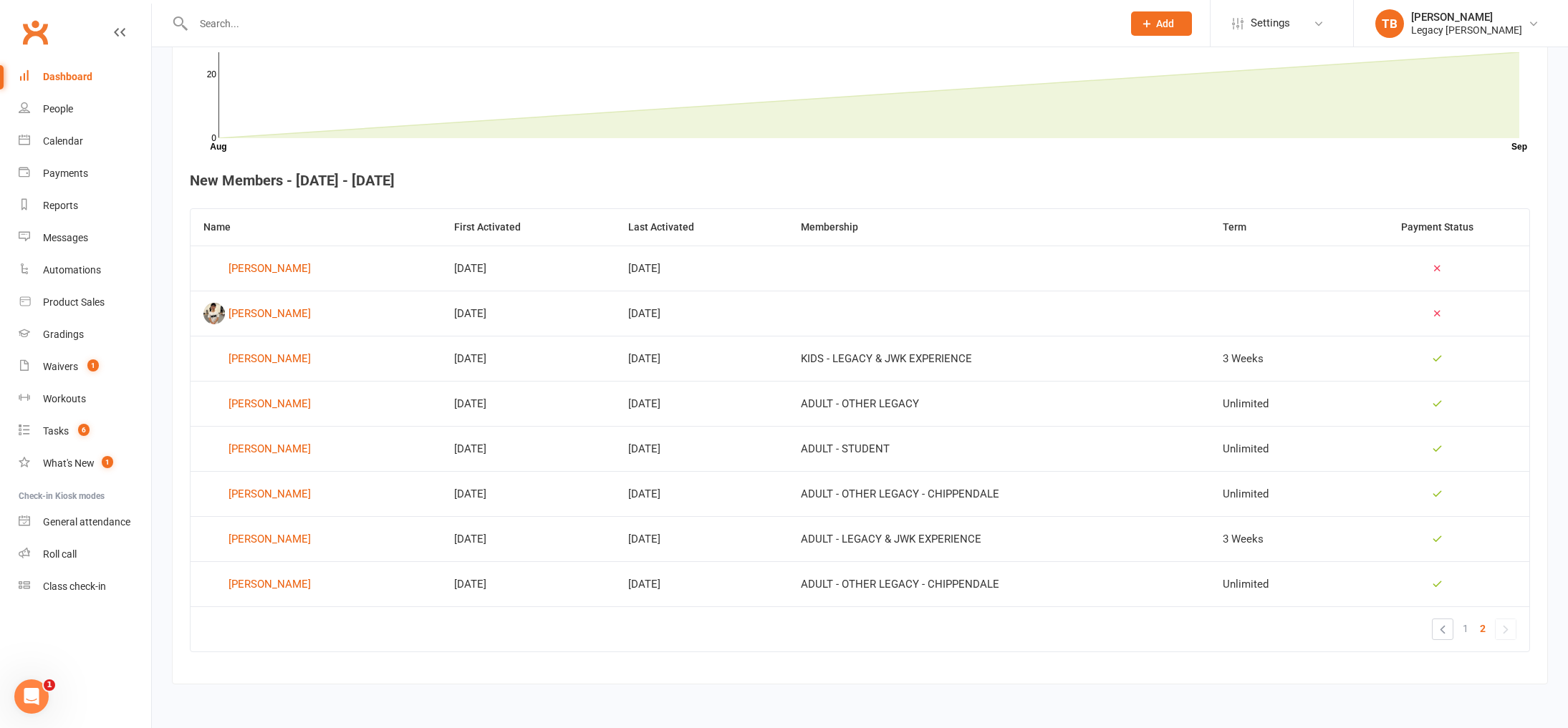
scroll to position [449, 0]
click at [1468, 631] on span "1" at bounding box center [1465, 628] width 6 height 20
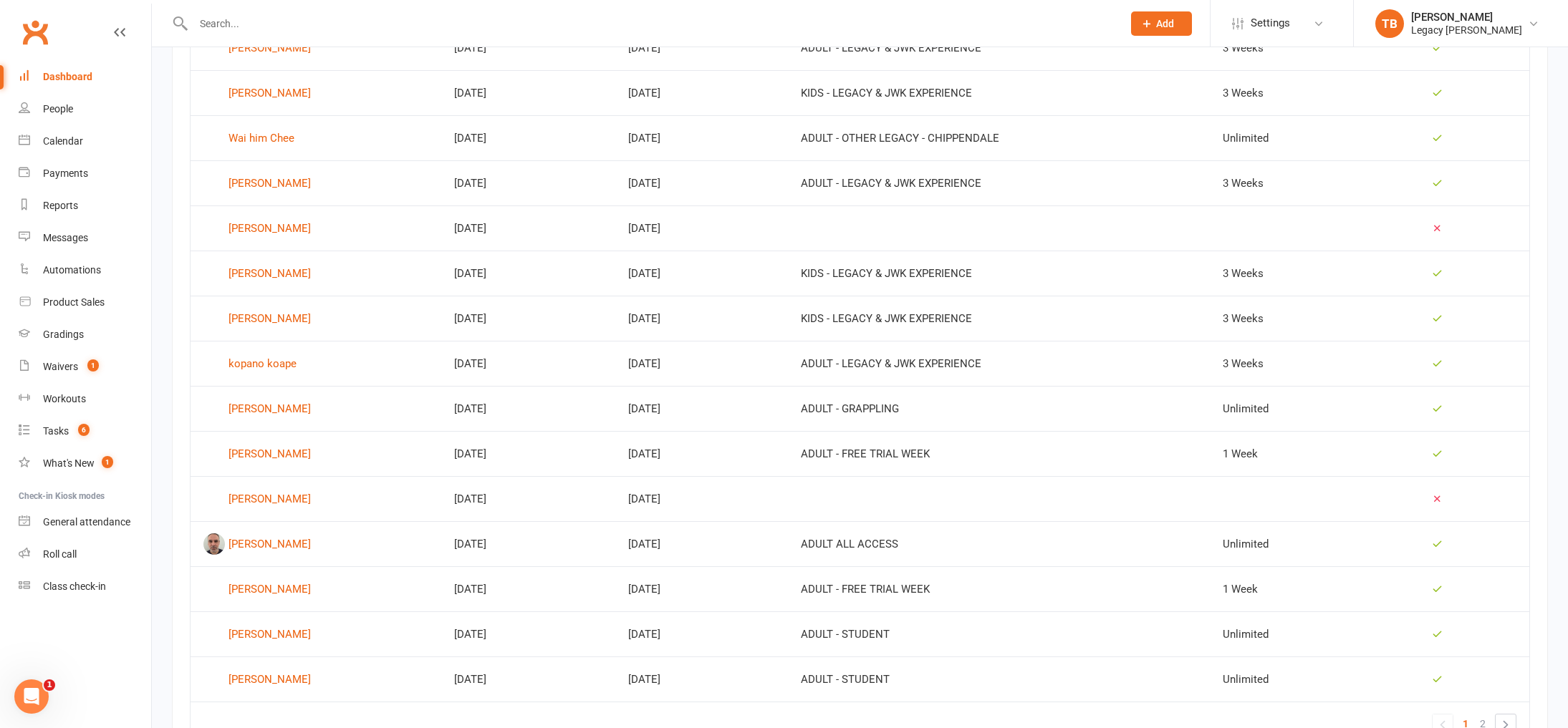
scroll to position [669, 0]
drag, startPoint x: 831, startPoint y: 595, endPoint x: 926, endPoint y: 608, distance: 95.9
click at [926, 608] on td "ADULT - FREE TRIAL WEEK" at bounding box center [998, 590] width 422 height 45
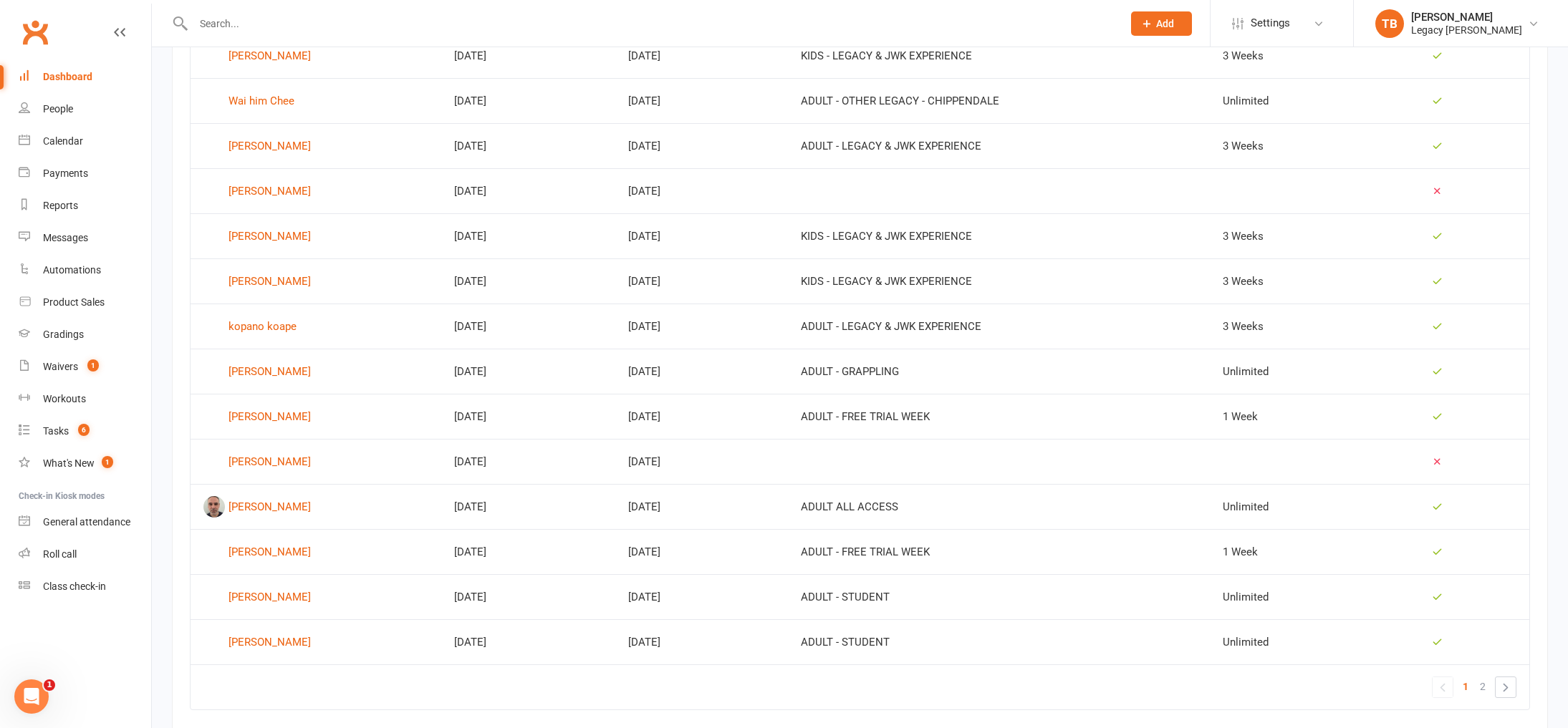
scroll to position [704, 0]
click at [1504, 681] on link "»" at bounding box center [1505, 690] width 20 height 20
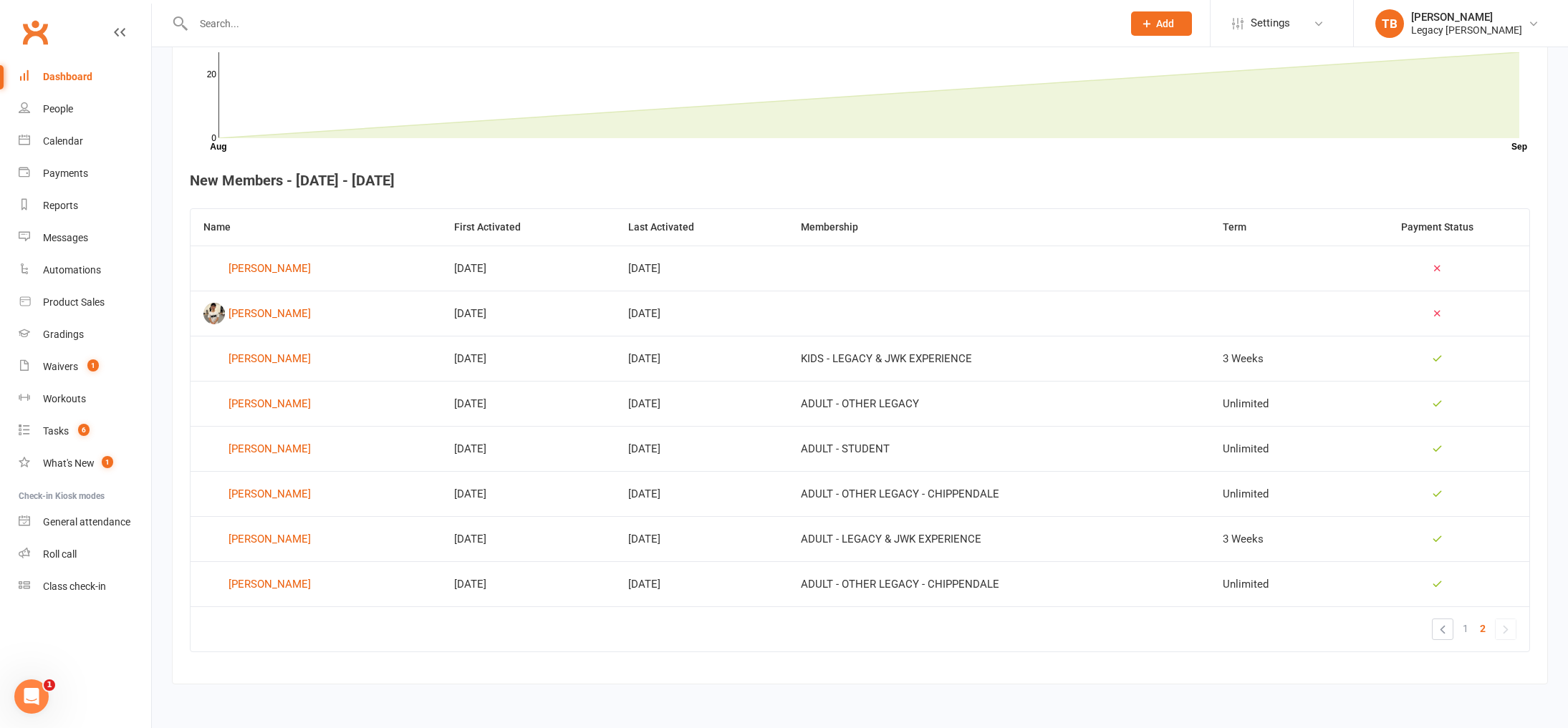
drag, startPoint x: 567, startPoint y: 460, endPoint x: 725, endPoint y: 472, distance: 158.5
click at [725, 472] on tbody "Hoffrey Soo [DATE] [DATE] [PERSON_NAME] [DATE] [DATE] [PERSON_NAME] [DATE] [DAT…" at bounding box center [859, 425] width 1338 height 361
click at [725, 472] on td "[DATE]" at bounding box center [702, 494] width 173 height 45
click at [379, 26] on input "text" at bounding box center [650, 24] width 923 height 20
type input "[PERSON_NAME]"
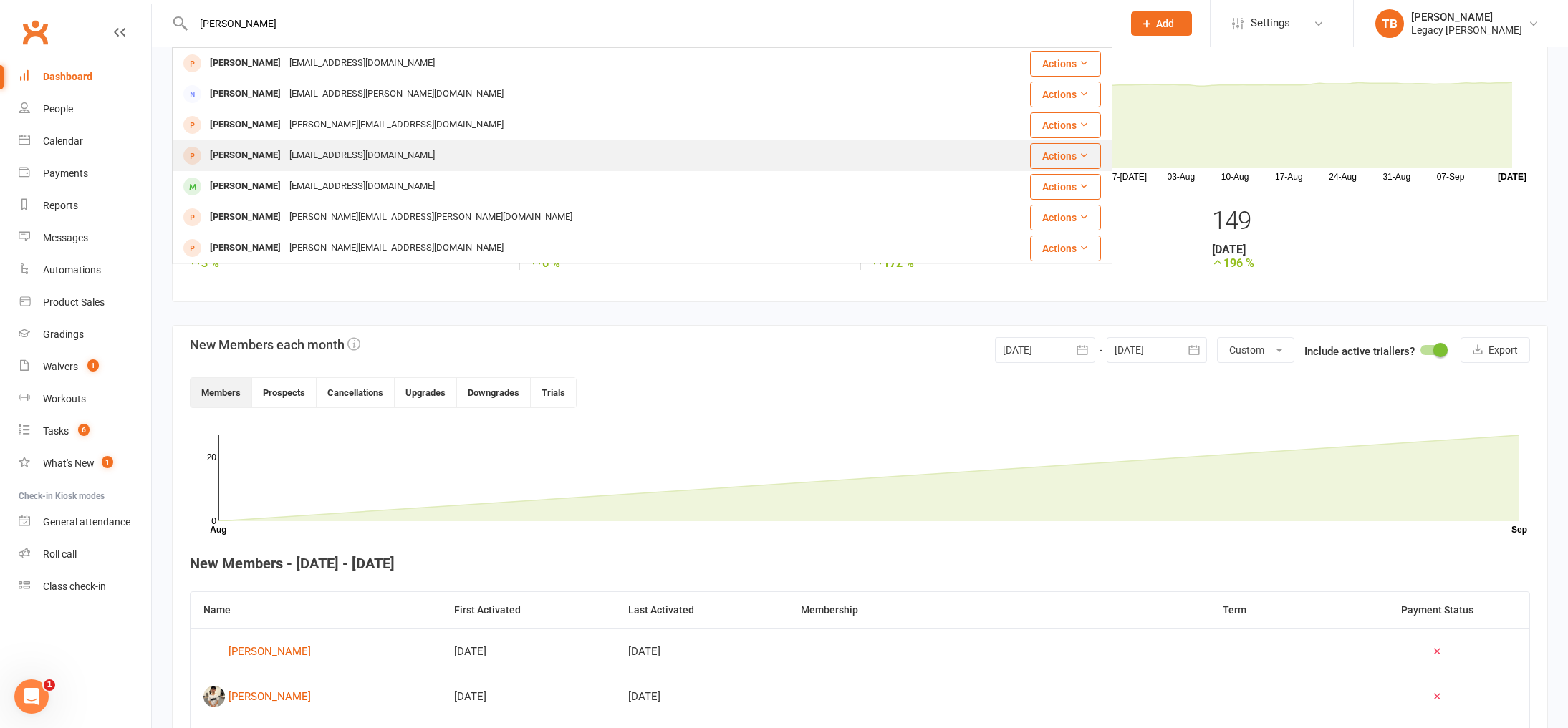
scroll to position [0, 0]
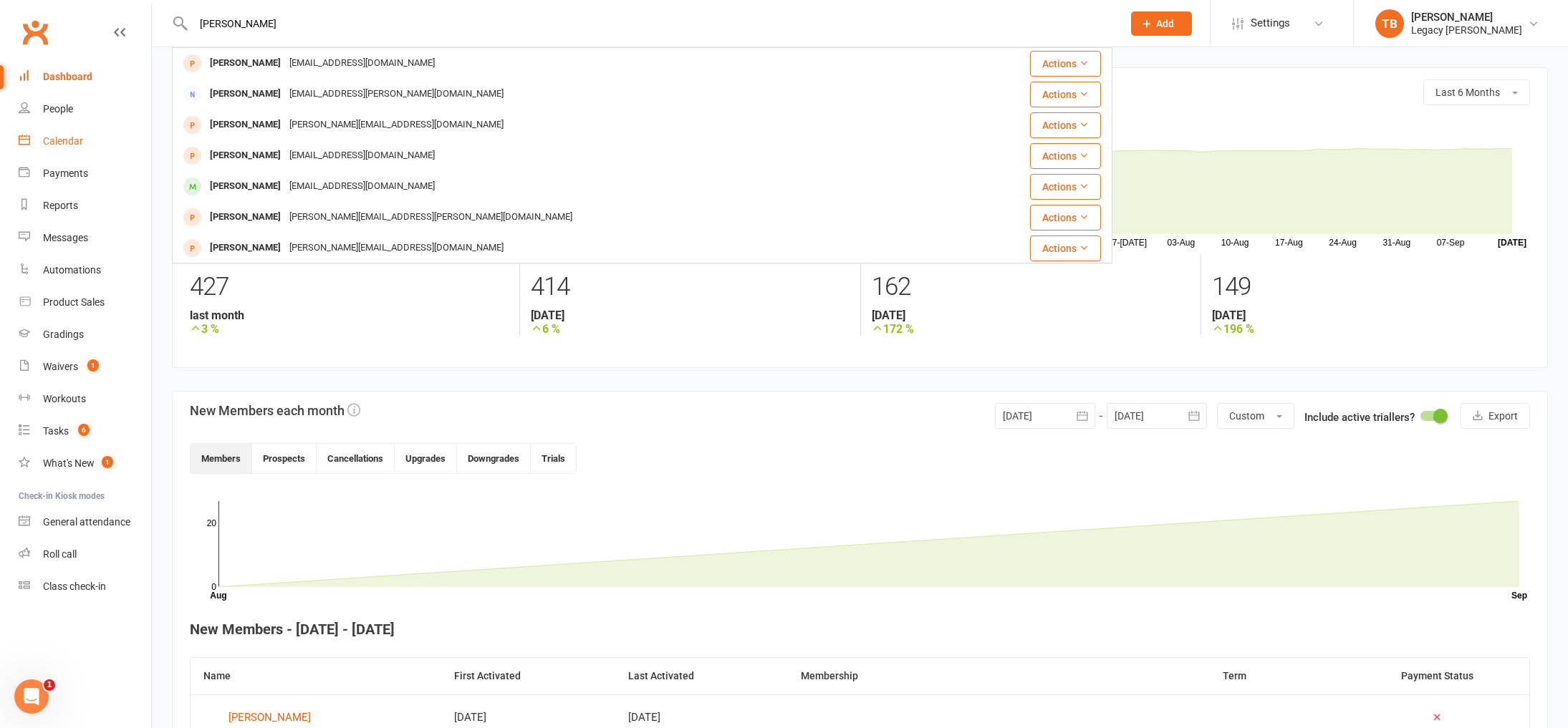
click at [54, 139] on div "Calendar" at bounding box center [63, 141] width 40 height 11
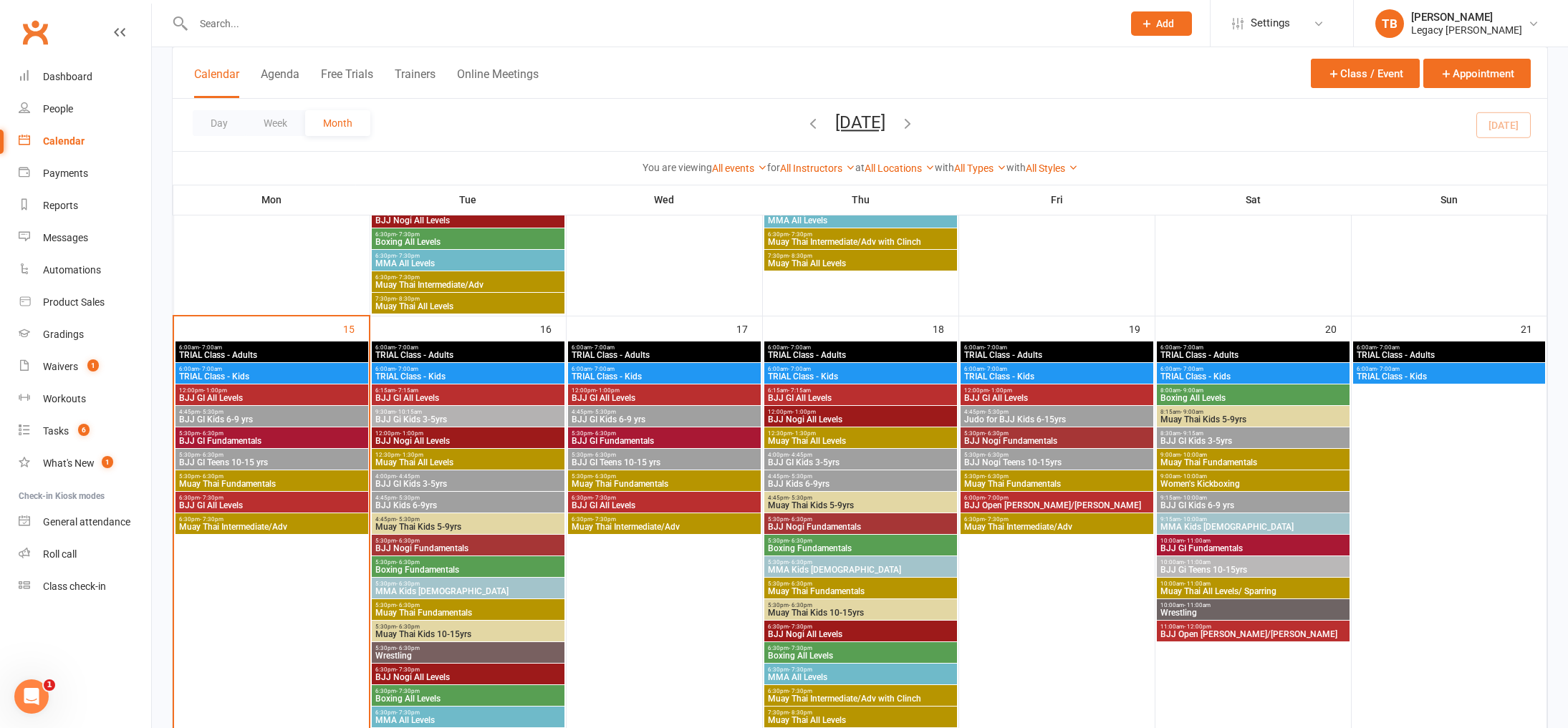
scroll to position [906, 0]
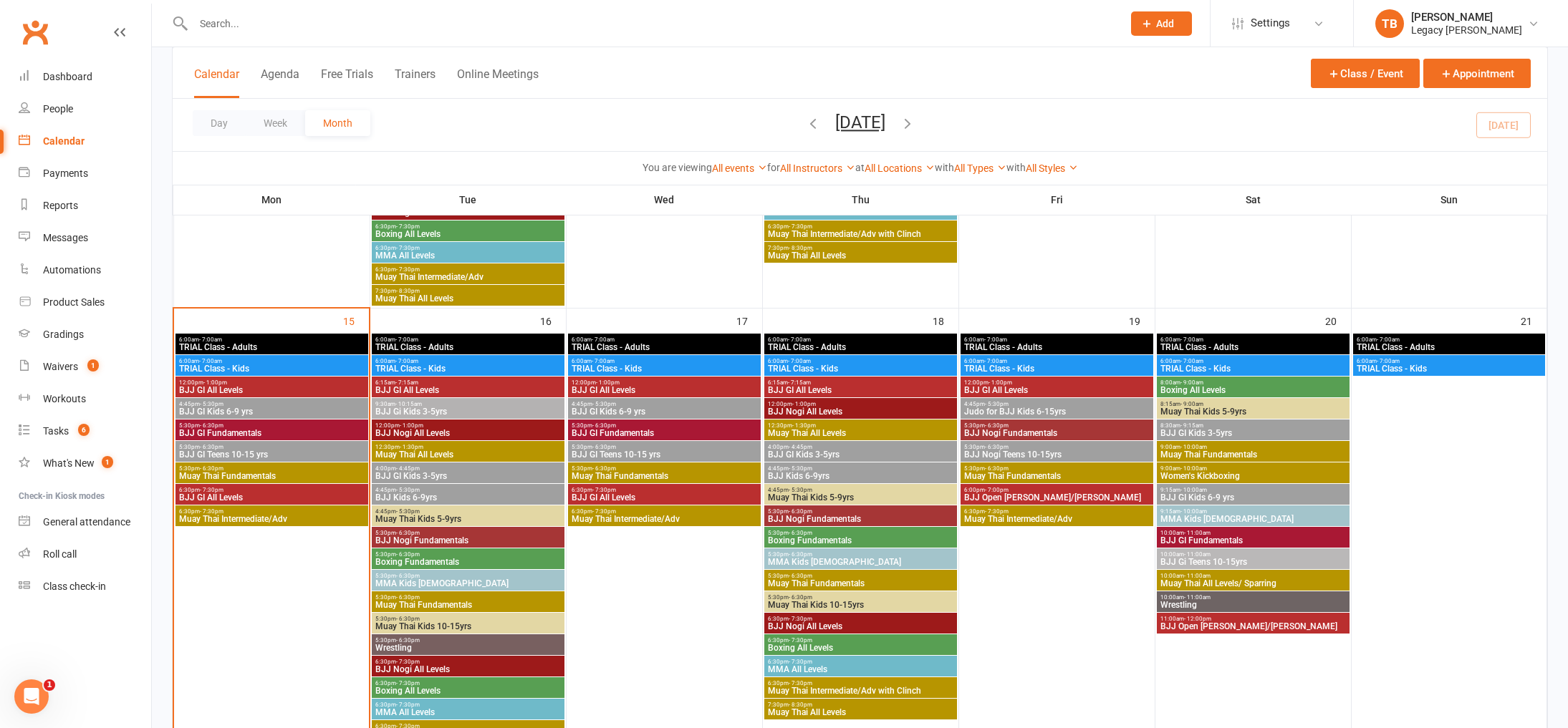
click at [269, 436] on span "BJJ GI Fundamentals" at bounding box center [272, 433] width 187 height 9
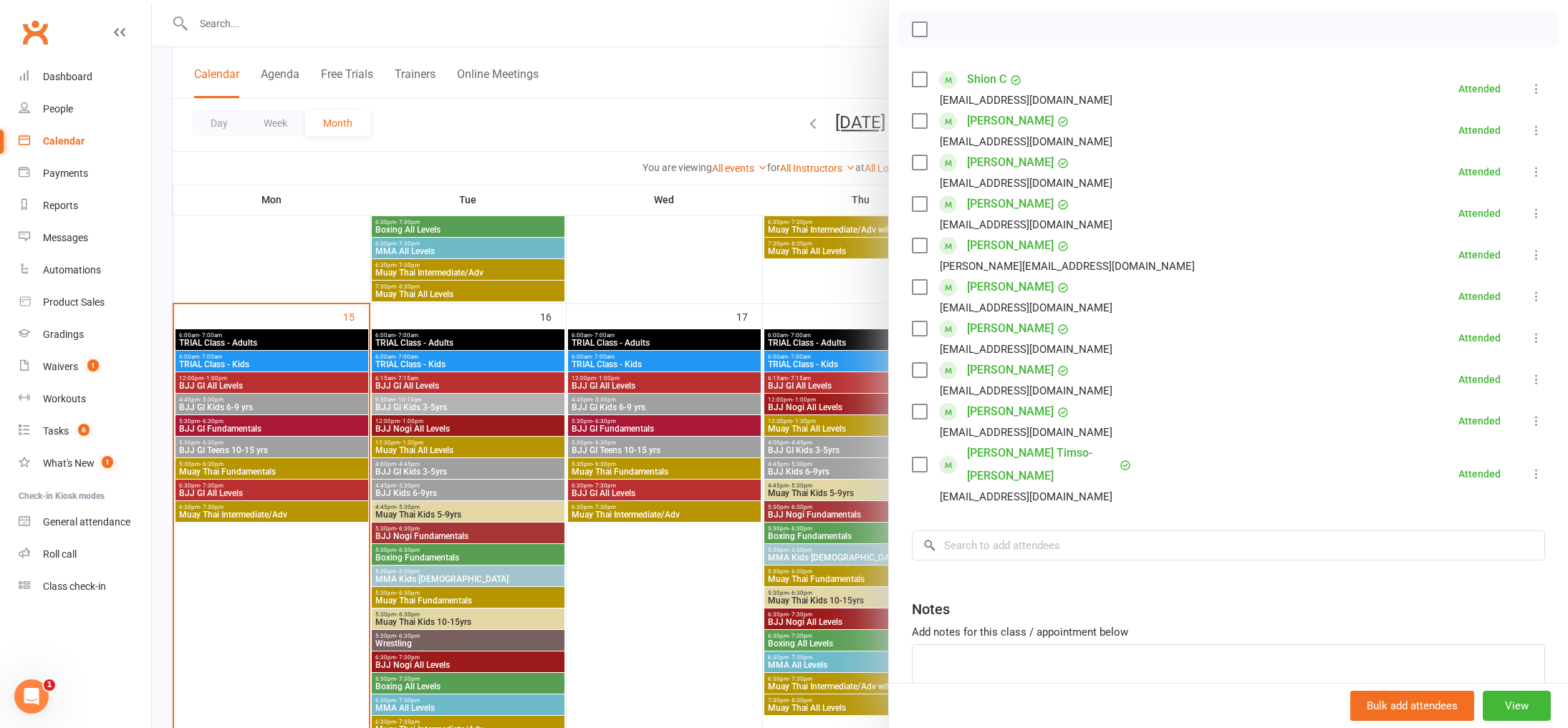
scroll to position [202, 0]
click at [1069, 527] on input "search" at bounding box center [1228, 542] width 633 height 30
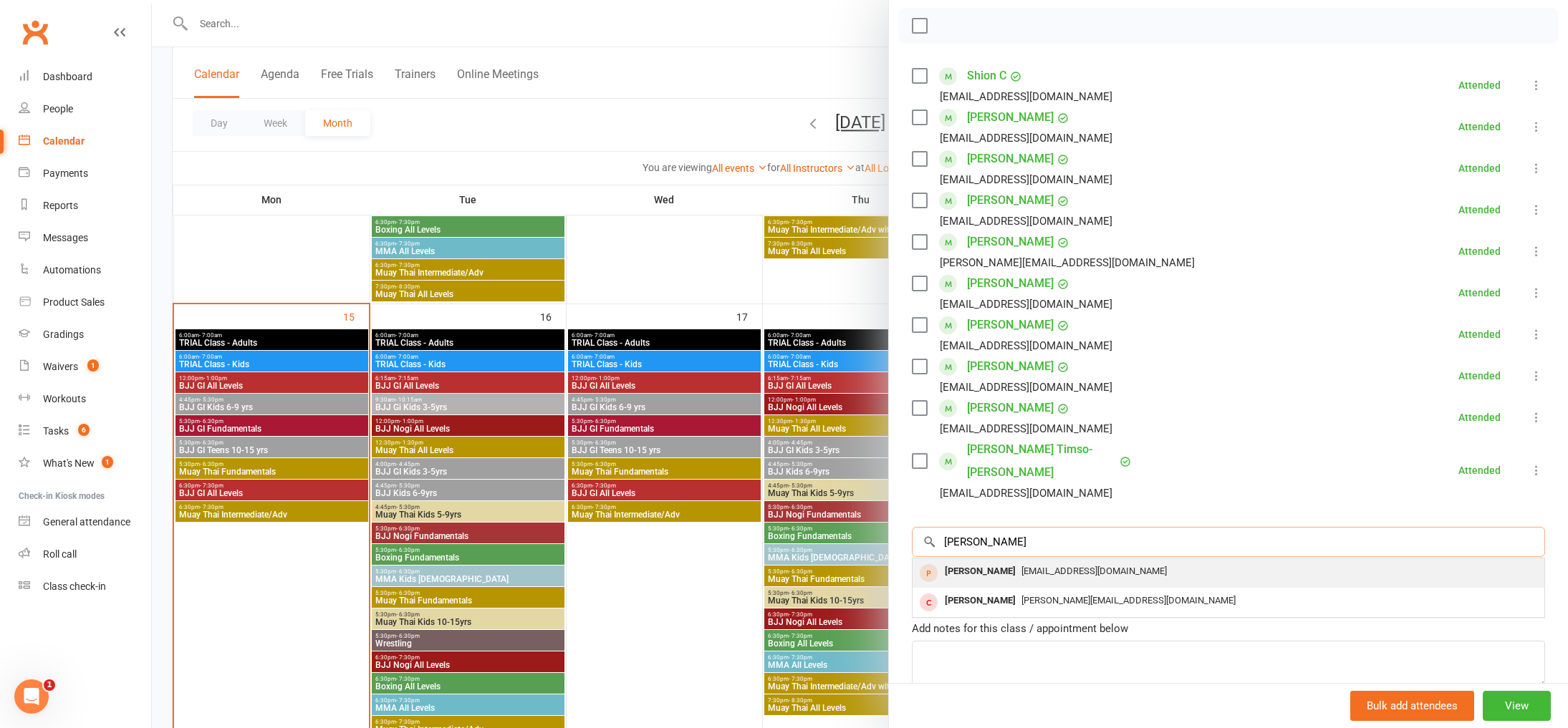
type input "[PERSON_NAME]"
click at [1065, 561] on div "[EMAIL_ADDRESS][DOMAIN_NAME]" at bounding box center [1228, 572] width 620 height 21
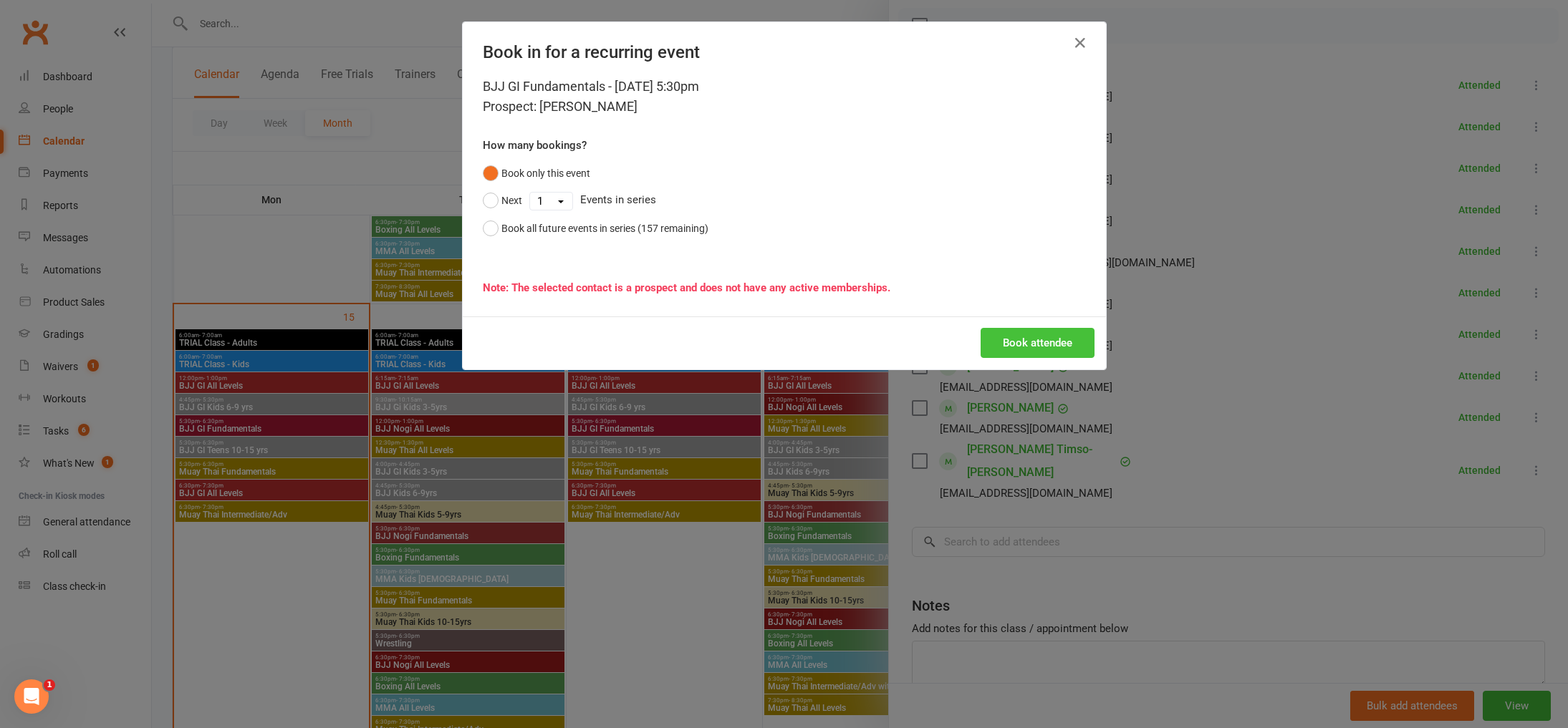
click at [1035, 333] on button "Book attendee" at bounding box center [1037, 343] width 113 height 30
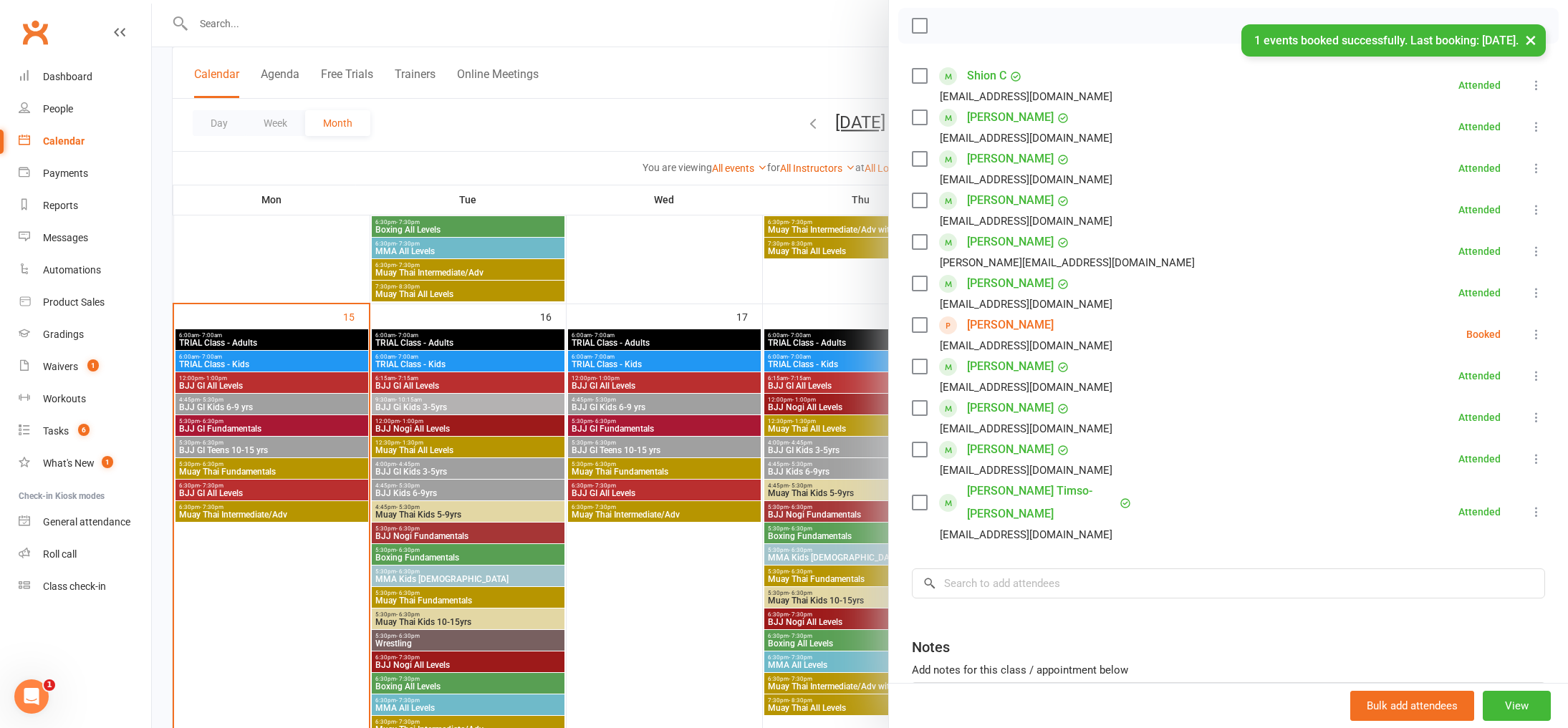
click at [1525, 331] on li "[PERSON_NAME] [EMAIL_ADDRESS][DOMAIN_NAME] Booked More info Remove Check in Mar…" at bounding box center [1228, 334] width 633 height 42
click at [1534, 332] on icon at bounding box center [1536, 334] width 14 height 14
click at [1445, 414] on link "Check in" at bounding box center [1473, 419] width 141 height 29
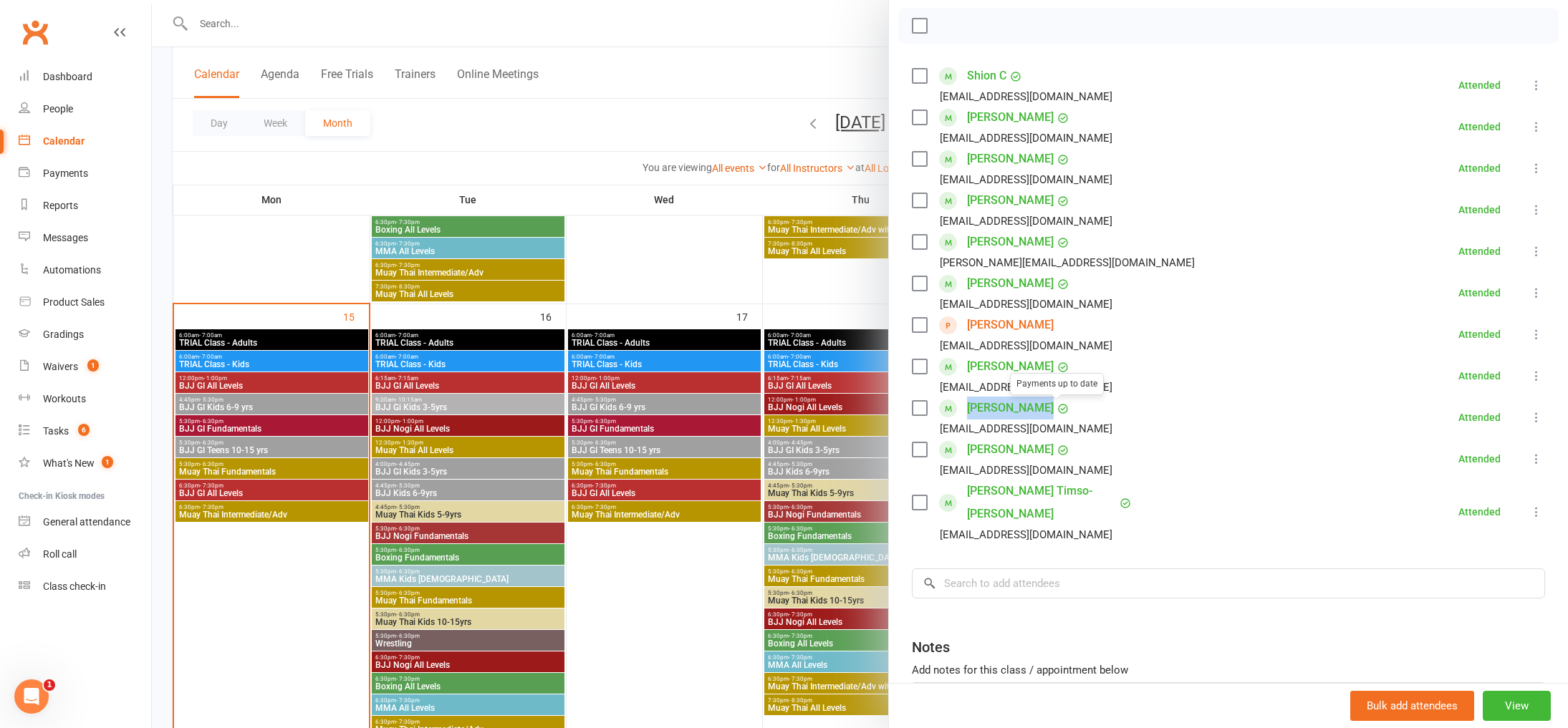
drag, startPoint x: 962, startPoint y: 405, endPoint x: 1048, endPoint y: 412, distance: 86.3
click at [1049, 412] on div "[PERSON_NAME] Payments up to date [EMAIL_ADDRESS][DOMAIN_NAME]" at bounding box center [1014, 417] width 206 height 42
copy div "[PERSON_NAME]"
click at [525, 155] on div at bounding box center [860, 364] width 1416 height 728
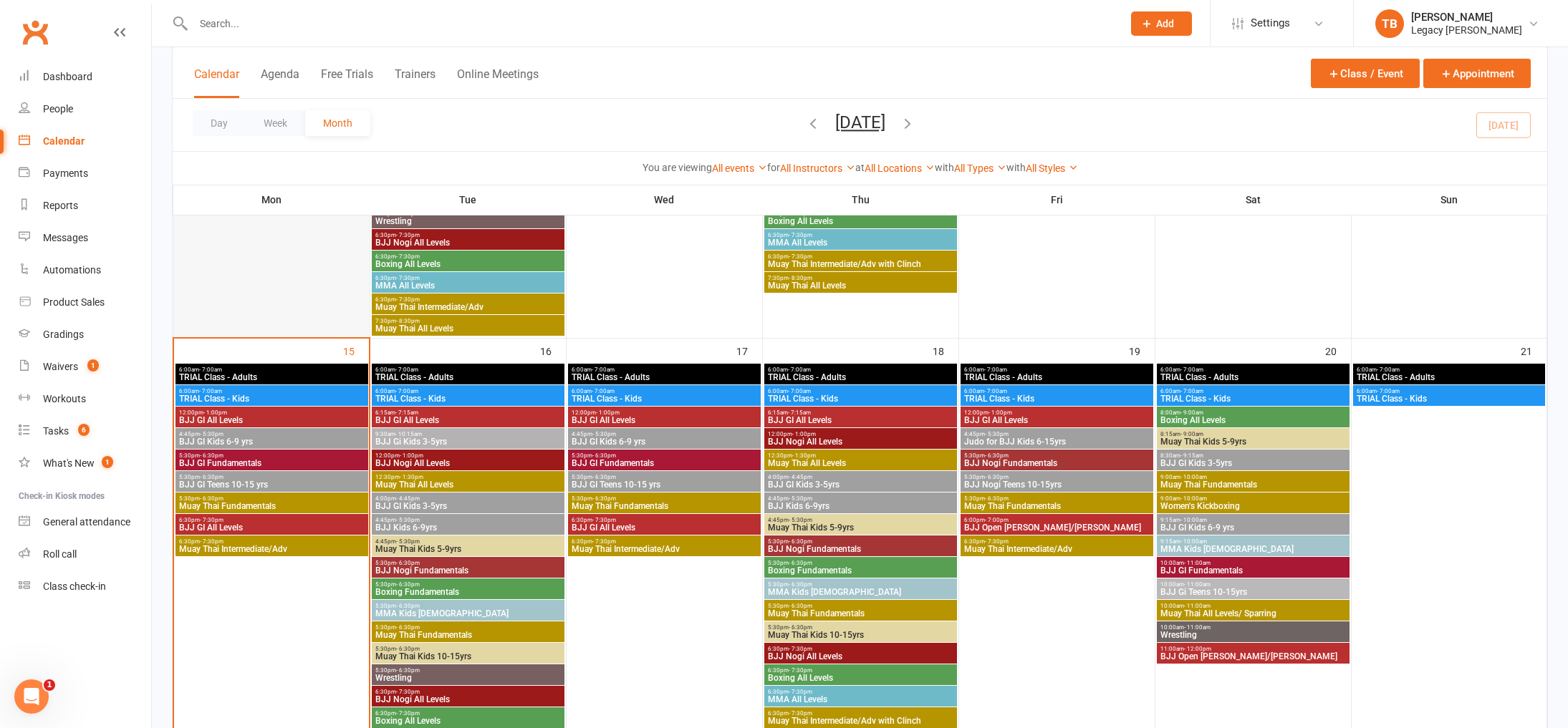
scroll to position [856, 0]
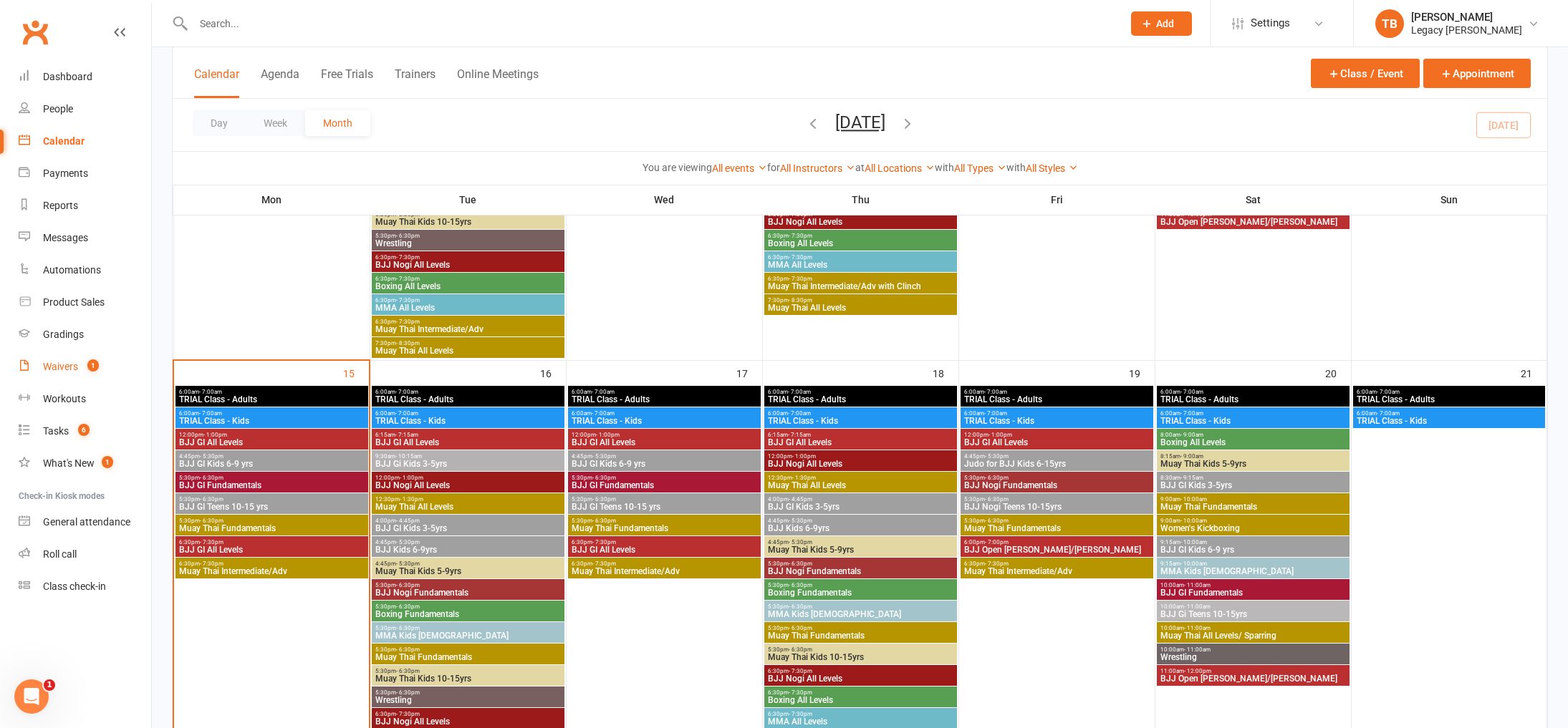
click at [93, 363] on span "1" at bounding box center [93, 366] width 11 height 12
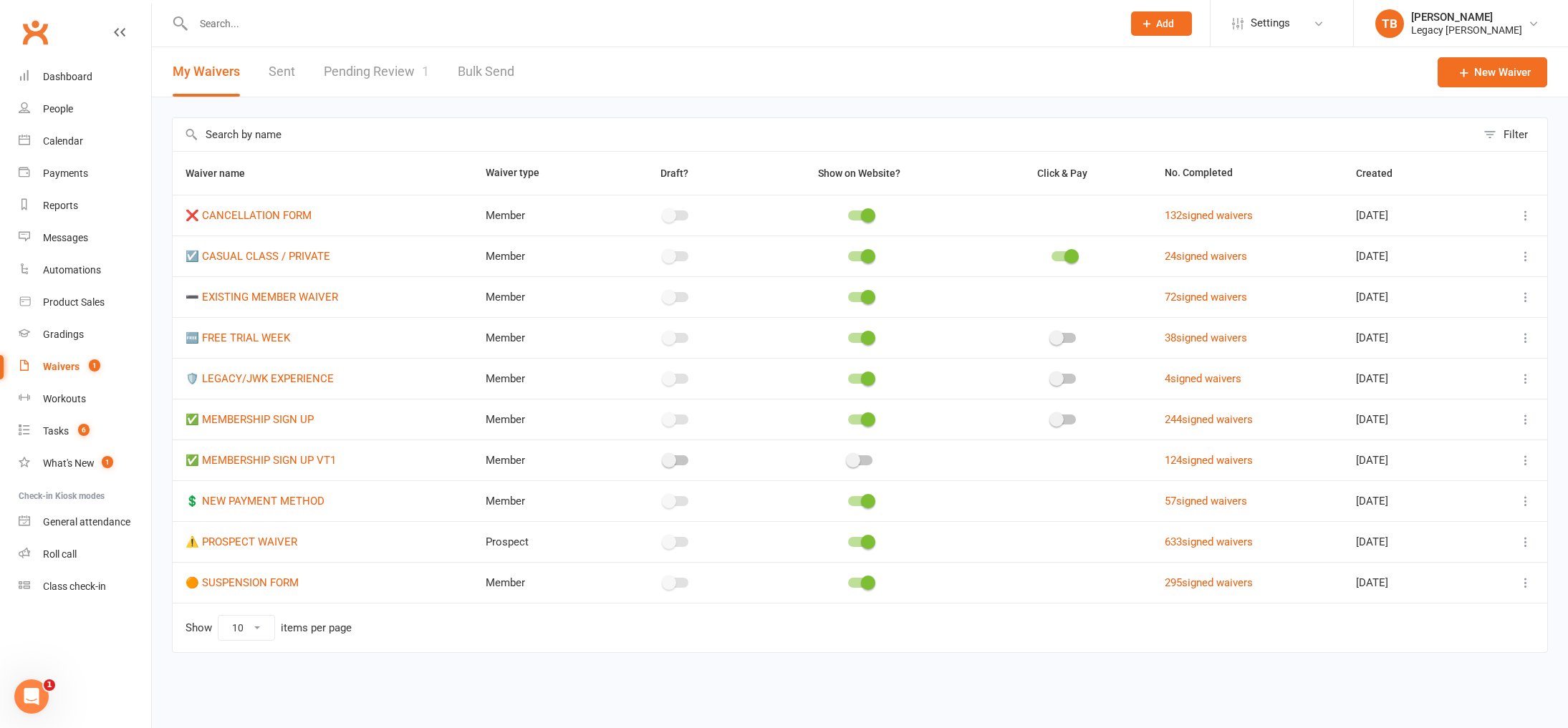
click at [424, 93] on link "Pending Review 1" at bounding box center [376, 72] width 106 height 50
select select "100"
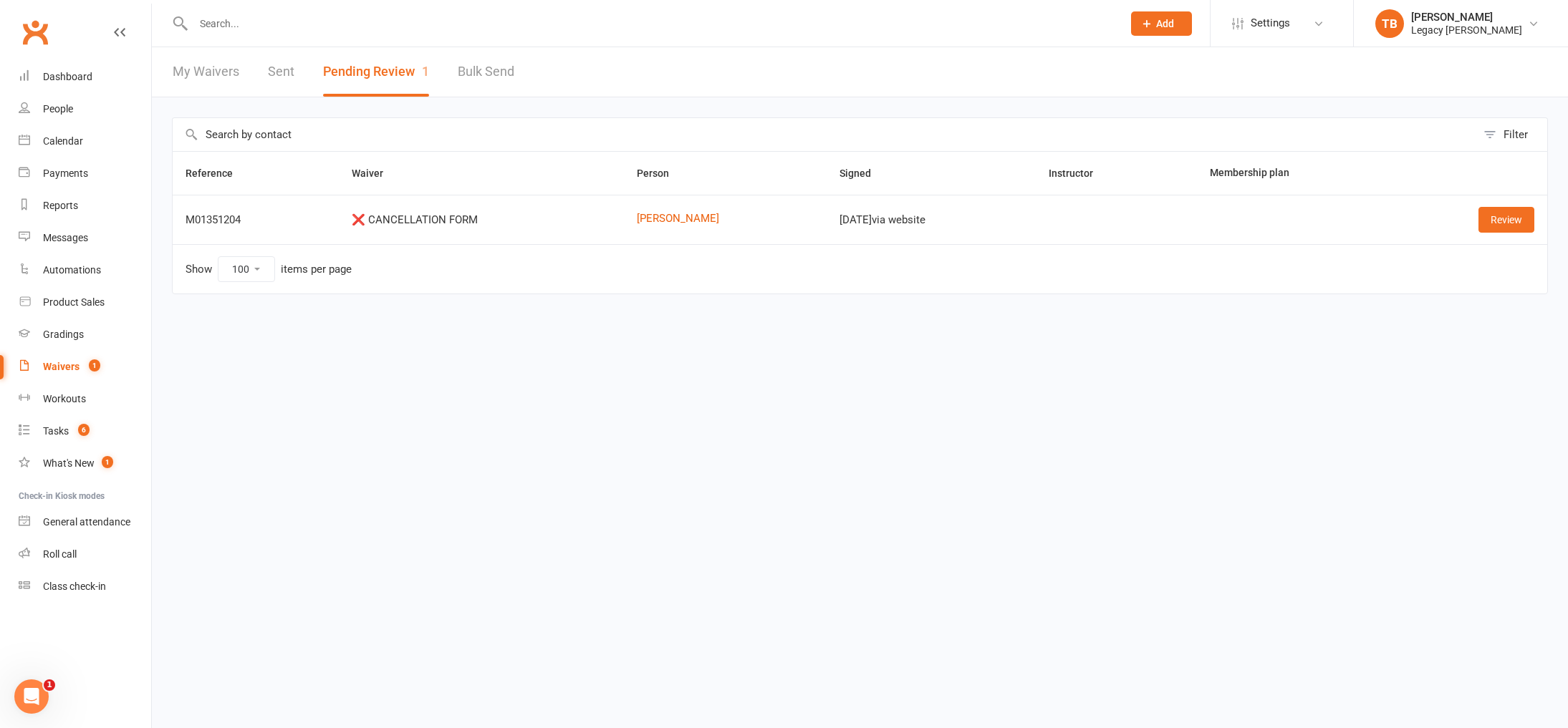
click at [230, 73] on link "My Waivers" at bounding box center [206, 72] width 66 height 50
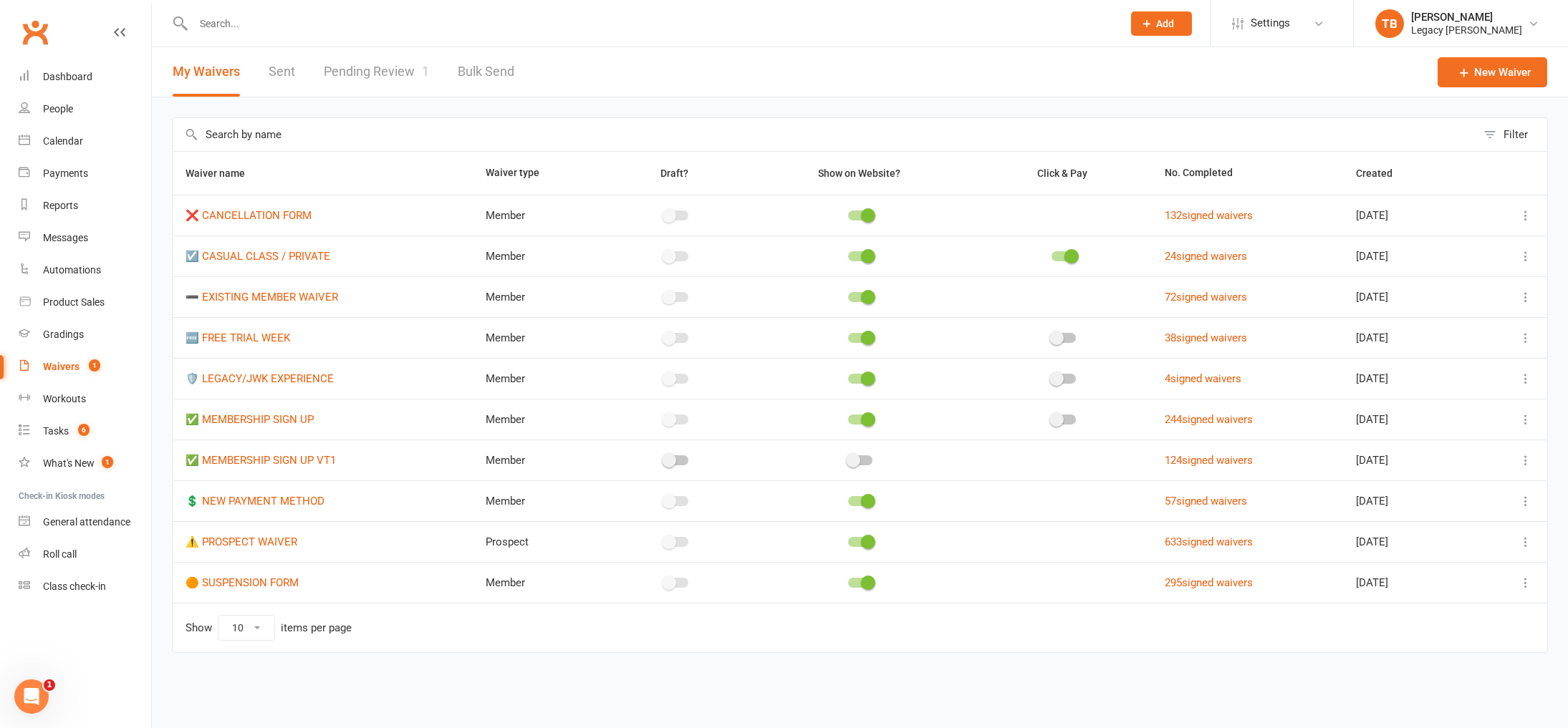
click at [86, 358] on link "Waivers 1" at bounding box center [85, 367] width 133 height 32
click at [59, 121] on link "People" at bounding box center [85, 109] width 133 height 32
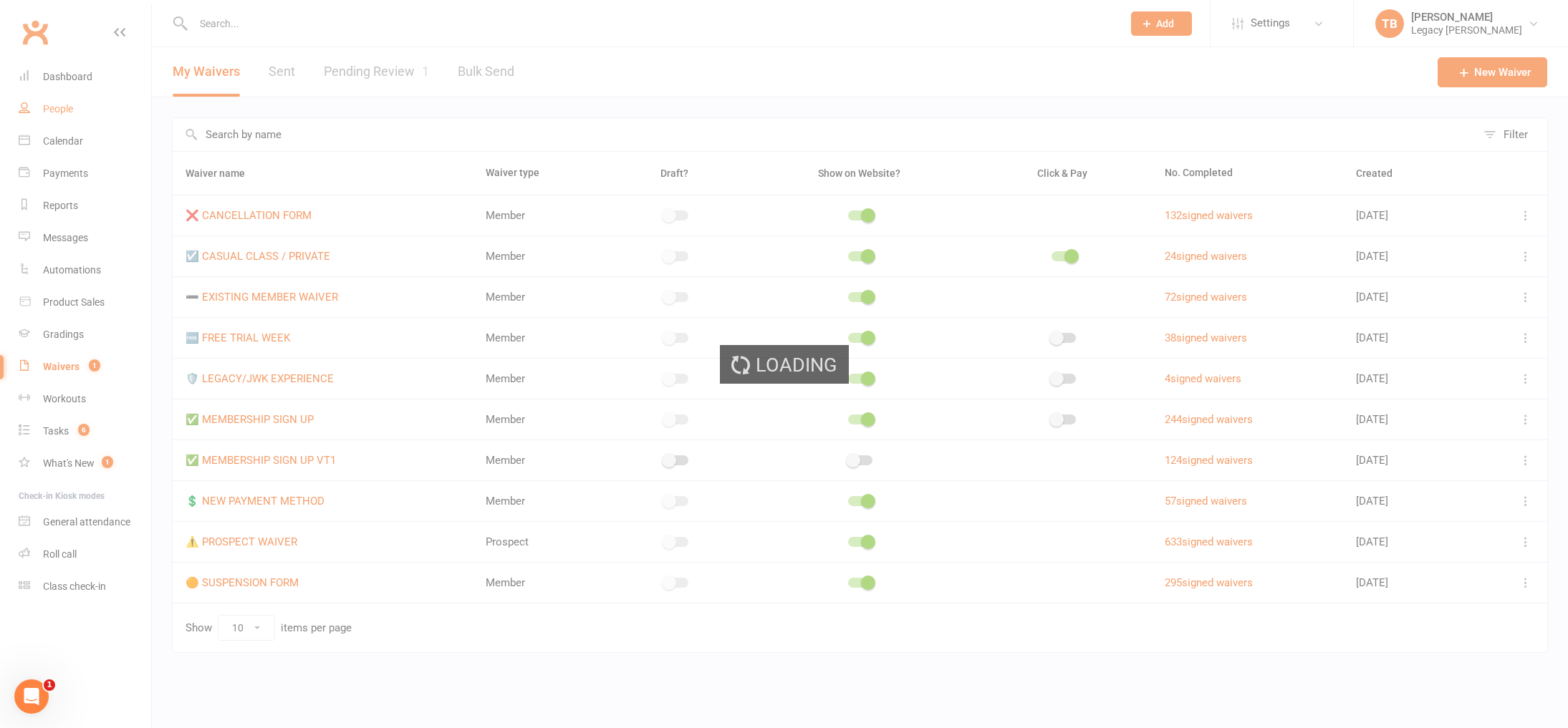
select select "100"
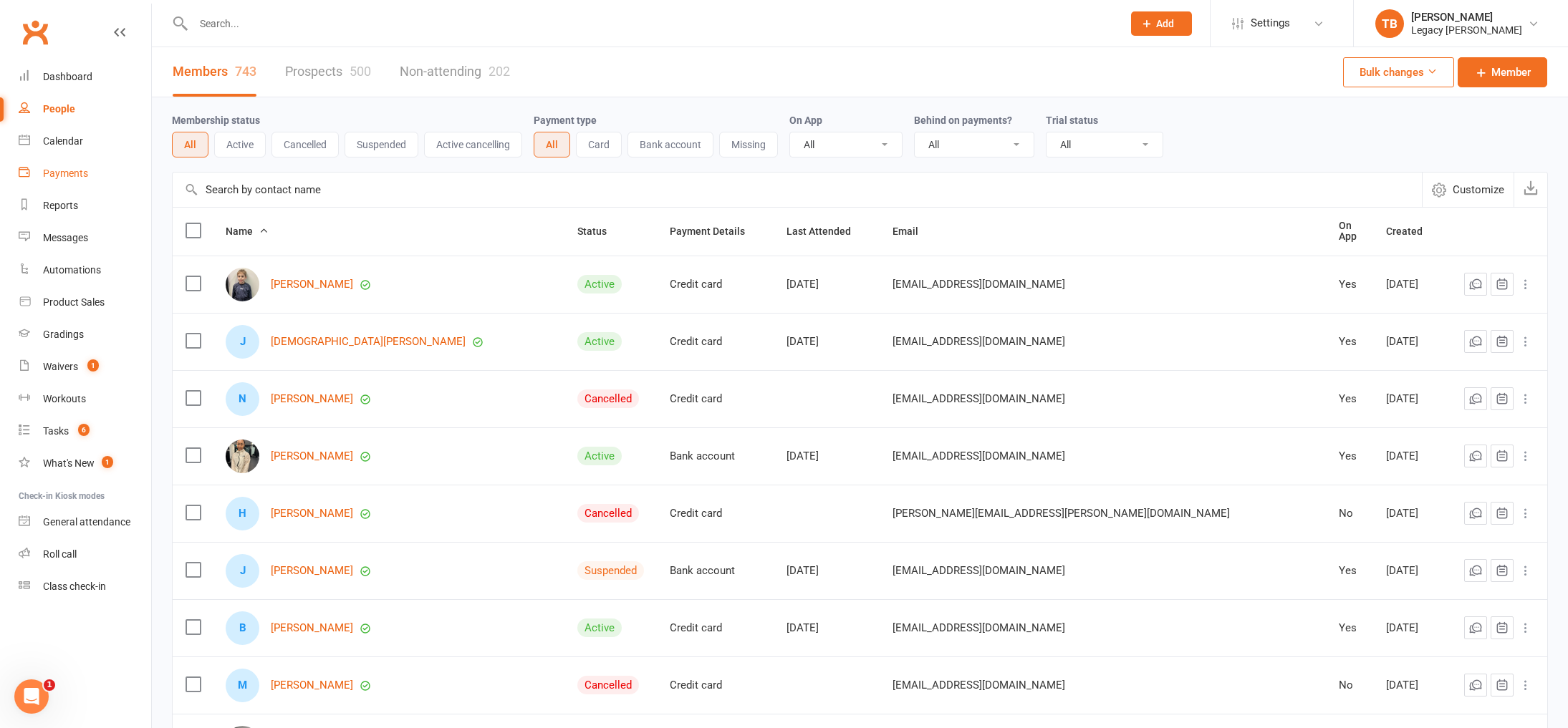
scroll to position [1, 0]
click at [62, 80] on div "Dashboard" at bounding box center [67, 76] width 50 height 11
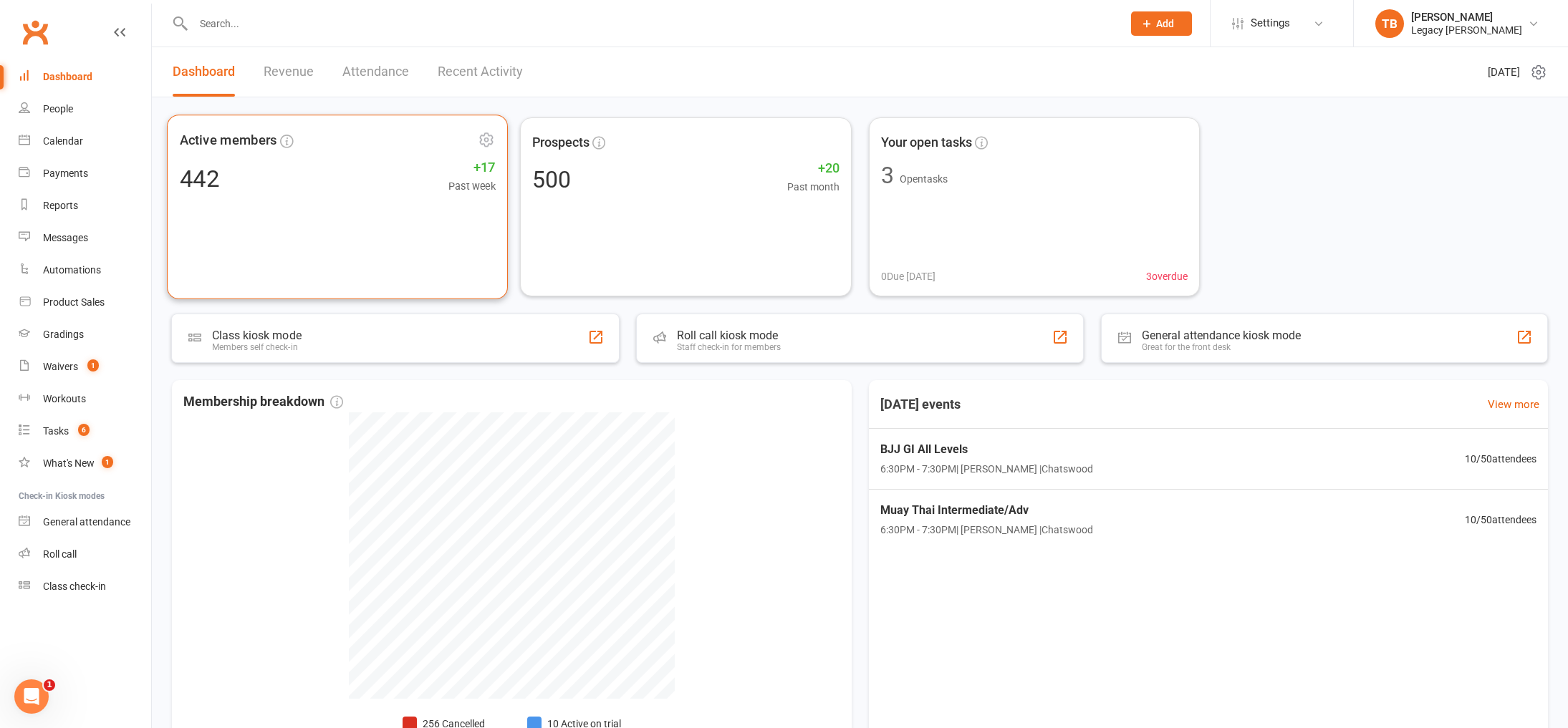
click at [372, 256] on div "Active members 442 +17 Past week" at bounding box center [337, 207] width 340 height 185
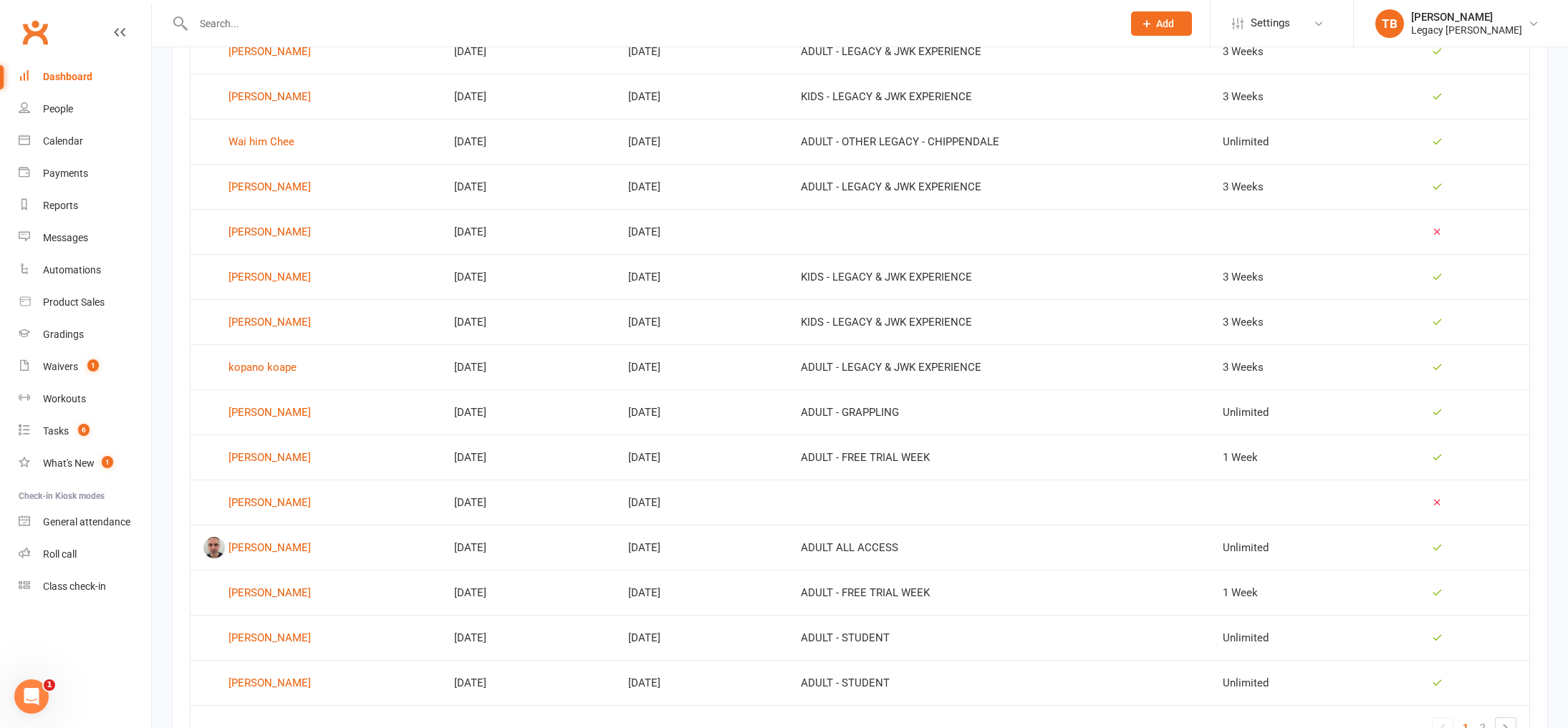
scroll to position [672, 0]
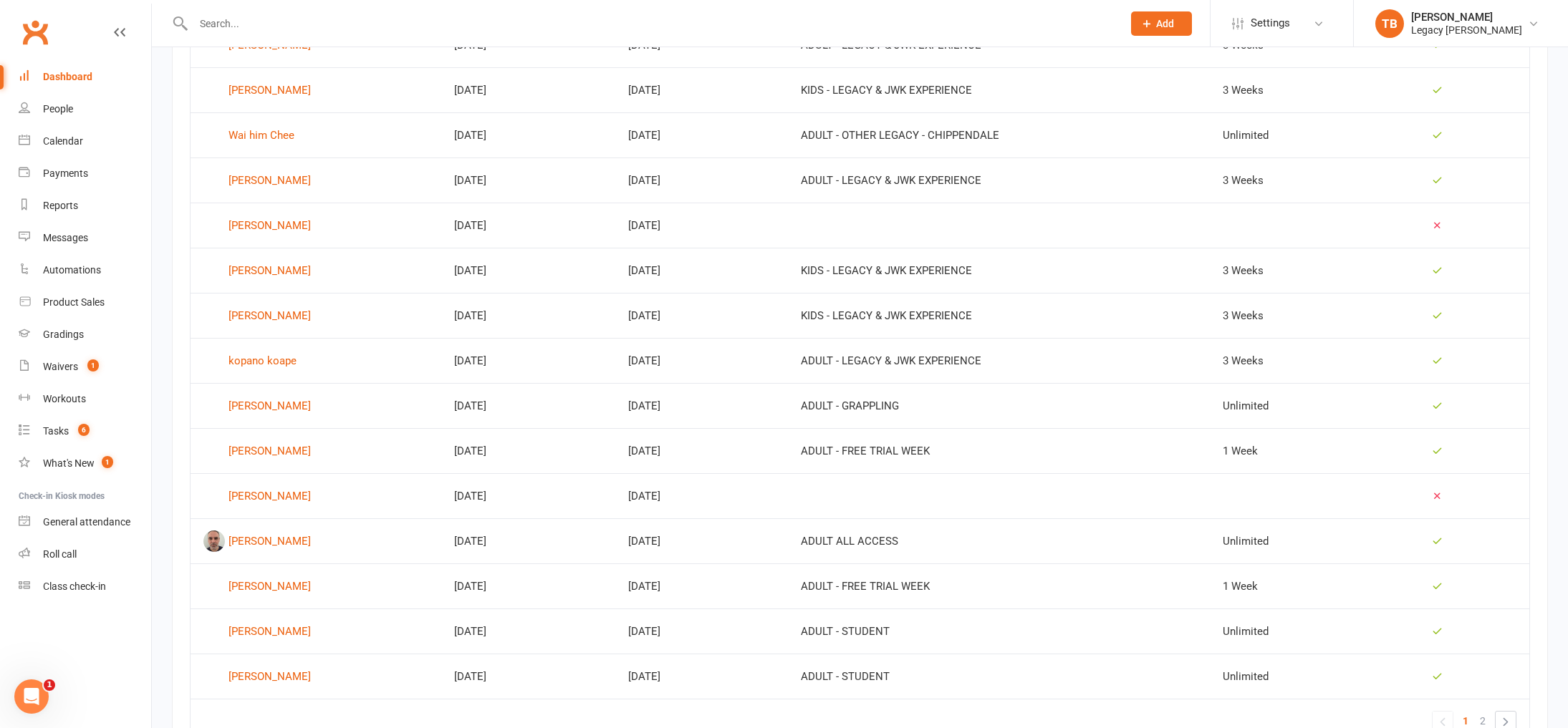
drag, startPoint x: 468, startPoint y: 277, endPoint x: 960, endPoint y: 343, distance: 496.4
click at [959, 345] on tbody "[PERSON_NAME] [DATE] [DATE] ADULT - LEGACY & JWK EXPERIENCE 3 Weeks [PERSON_NAM…" at bounding box center [859, 360] width 1338 height 676
click at [441, 320] on td "[PERSON_NAME]" at bounding box center [315, 315] width 251 height 45
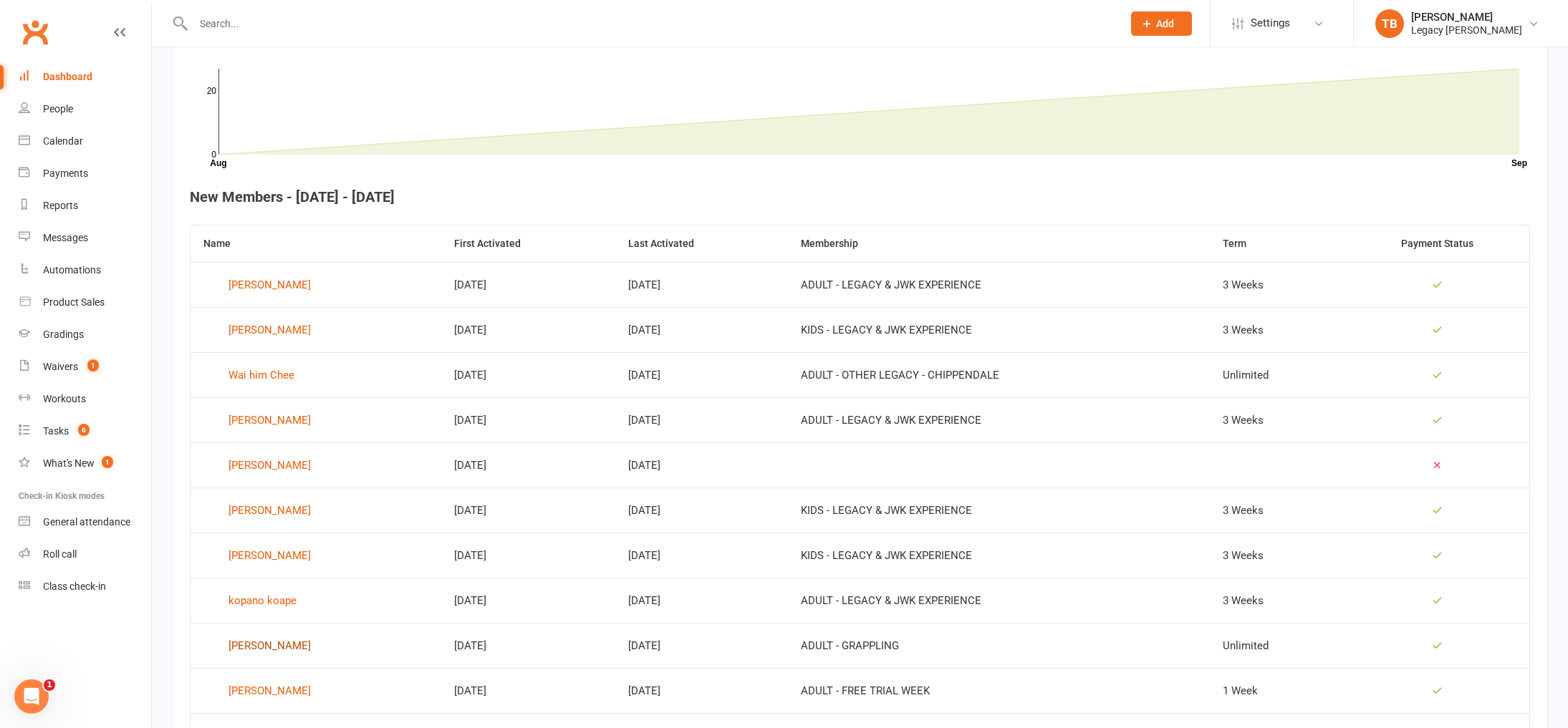
scroll to position [765, 0]
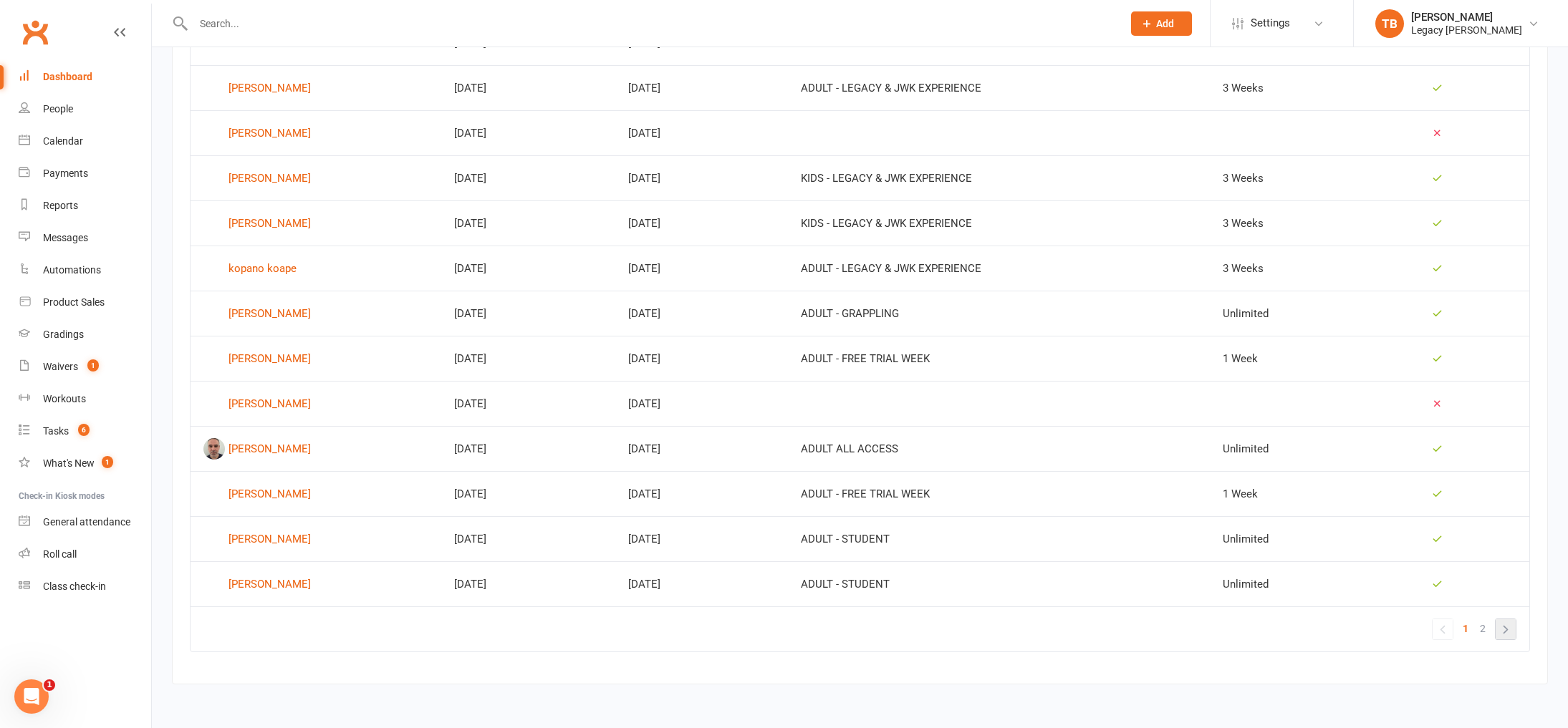
click at [1502, 628] on link "»" at bounding box center [1505, 629] width 20 height 20
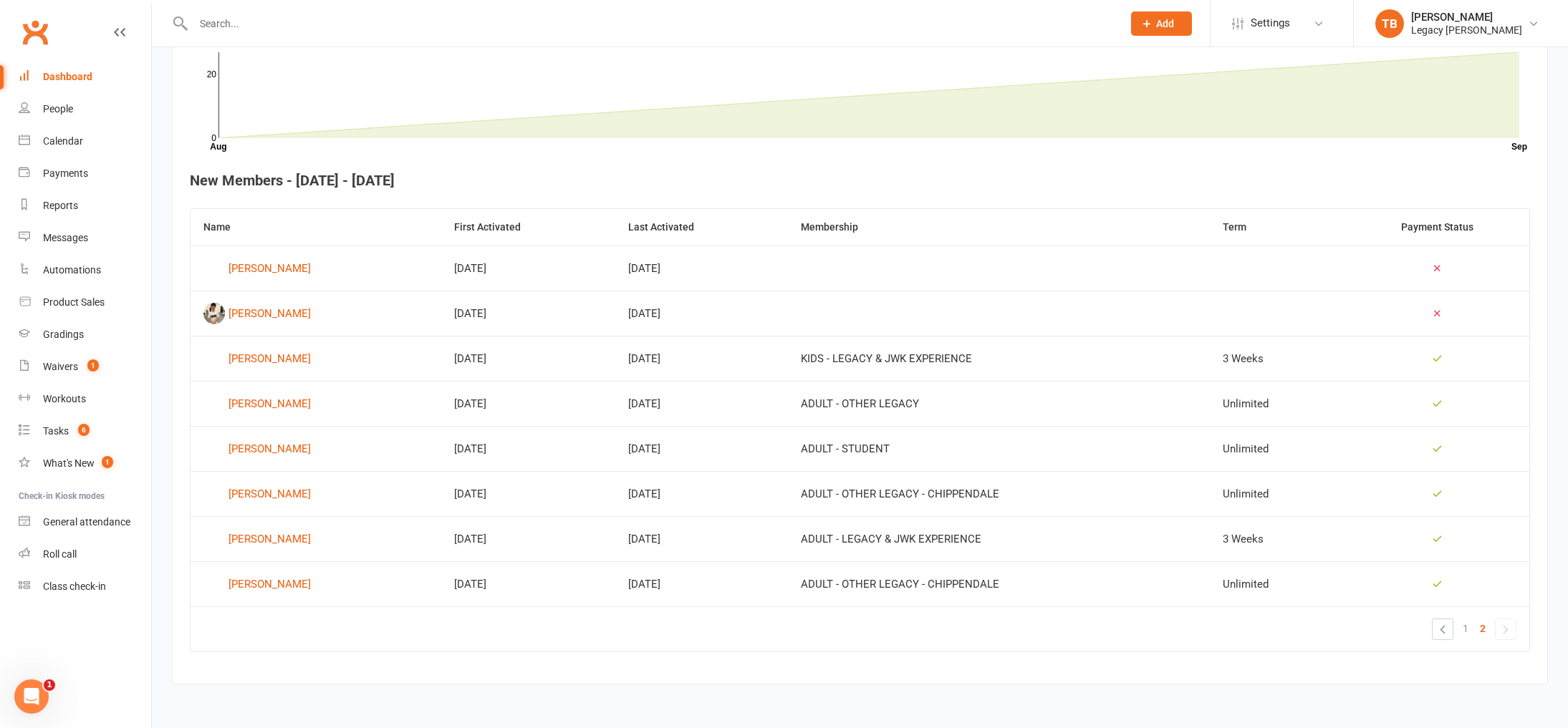
scroll to position [449, 0]
drag, startPoint x: 448, startPoint y: 452, endPoint x: 555, endPoint y: 457, distance: 107.1
click at [555, 457] on td "[DATE]" at bounding box center [527, 449] width 174 height 45
click at [395, 453] on link "[PERSON_NAME]" at bounding box center [316, 449] width 225 height 22
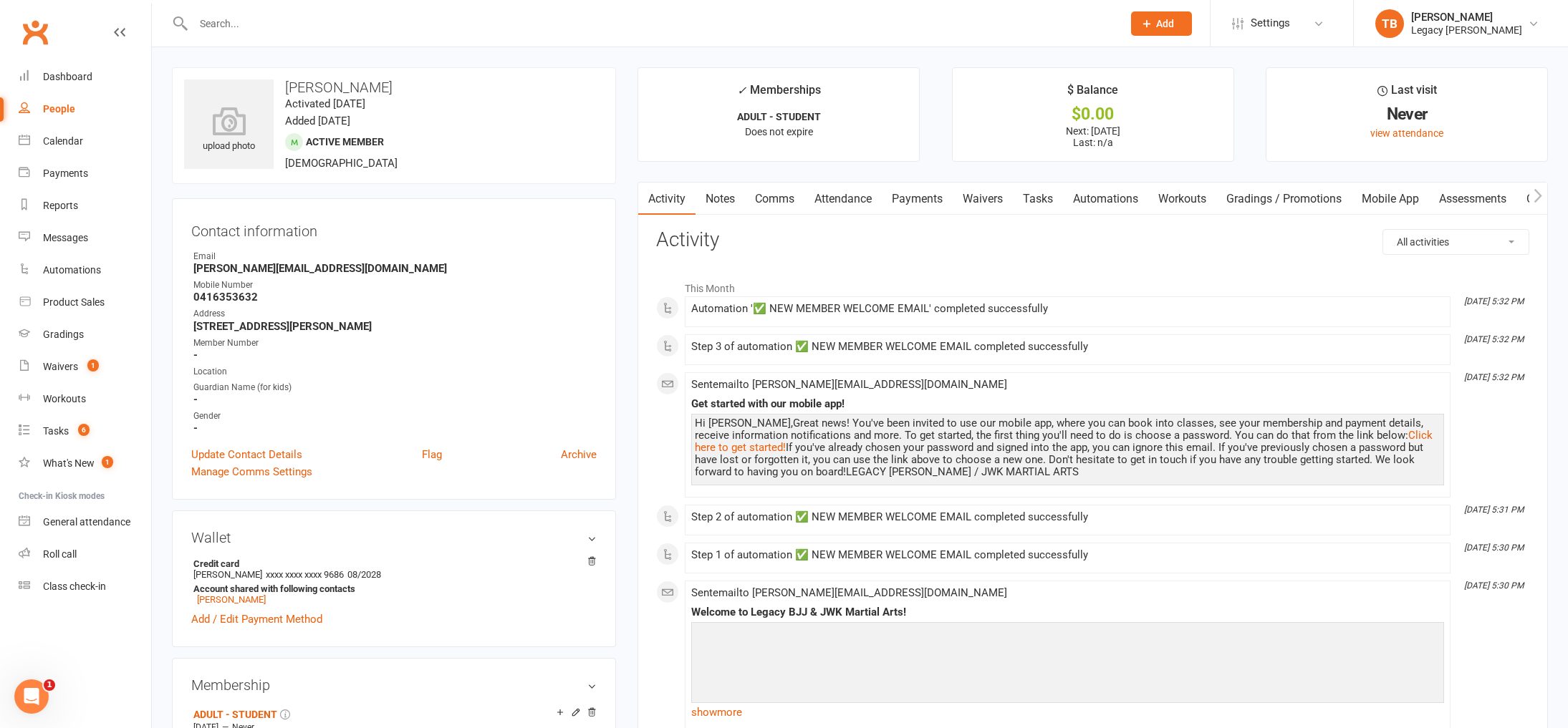
click at [54, 110] on div "People" at bounding box center [58, 108] width 32 height 11
select select "100"
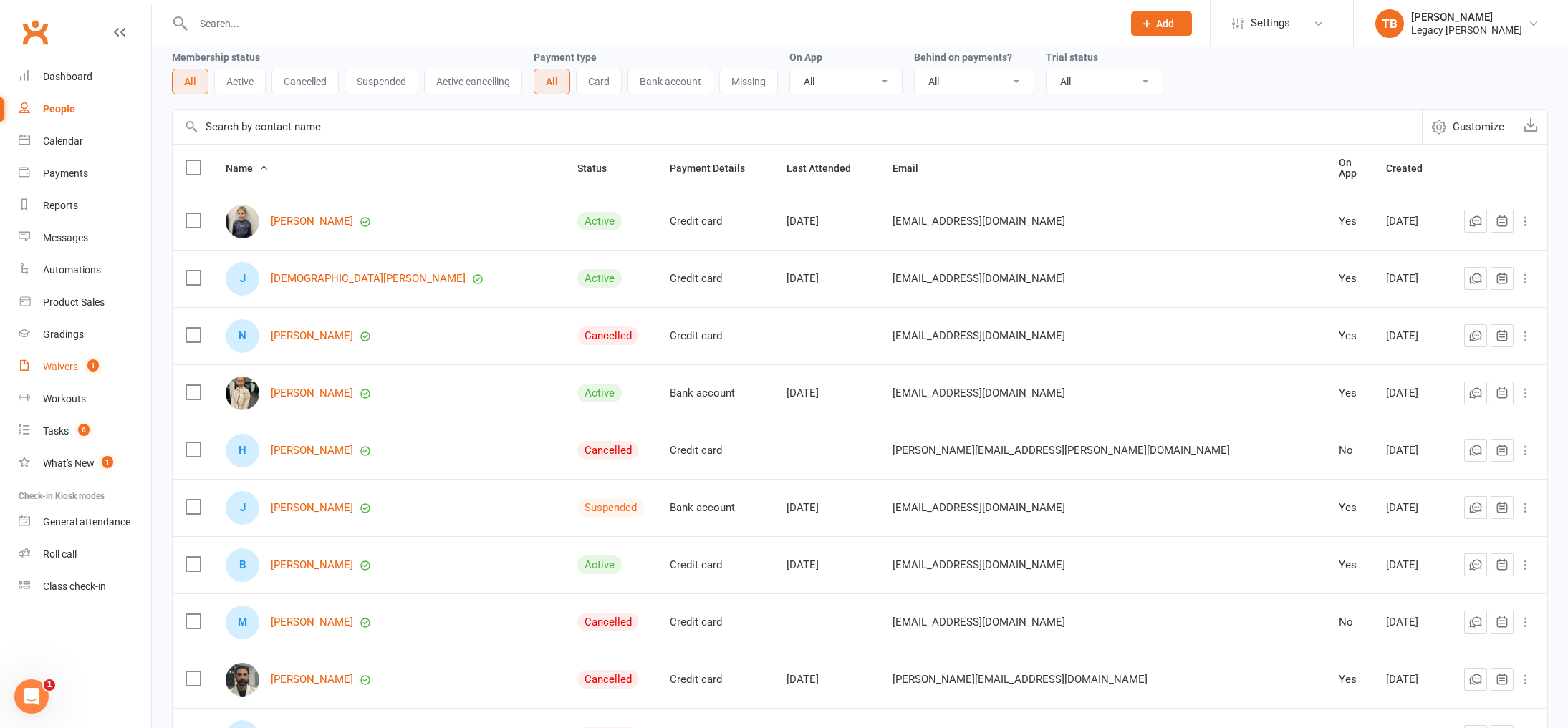
scroll to position [65, 0]
click at [73, 375] on link "Waivers 1" at bounding box center [85, 367] width 133 height 32
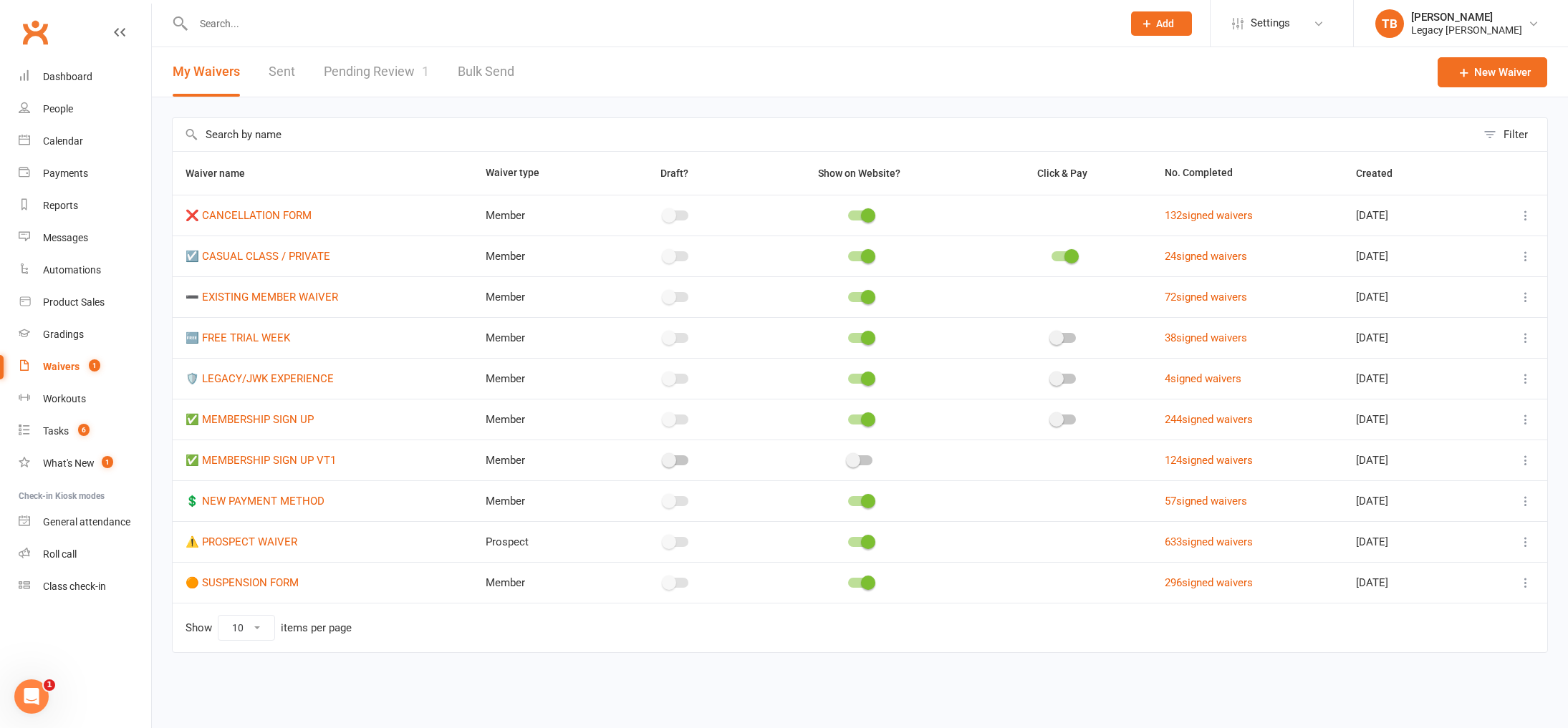
click at [369, 78] on link "Pending Review 1" at bounding box center [376, 72] width 106 height 50
select select "100"
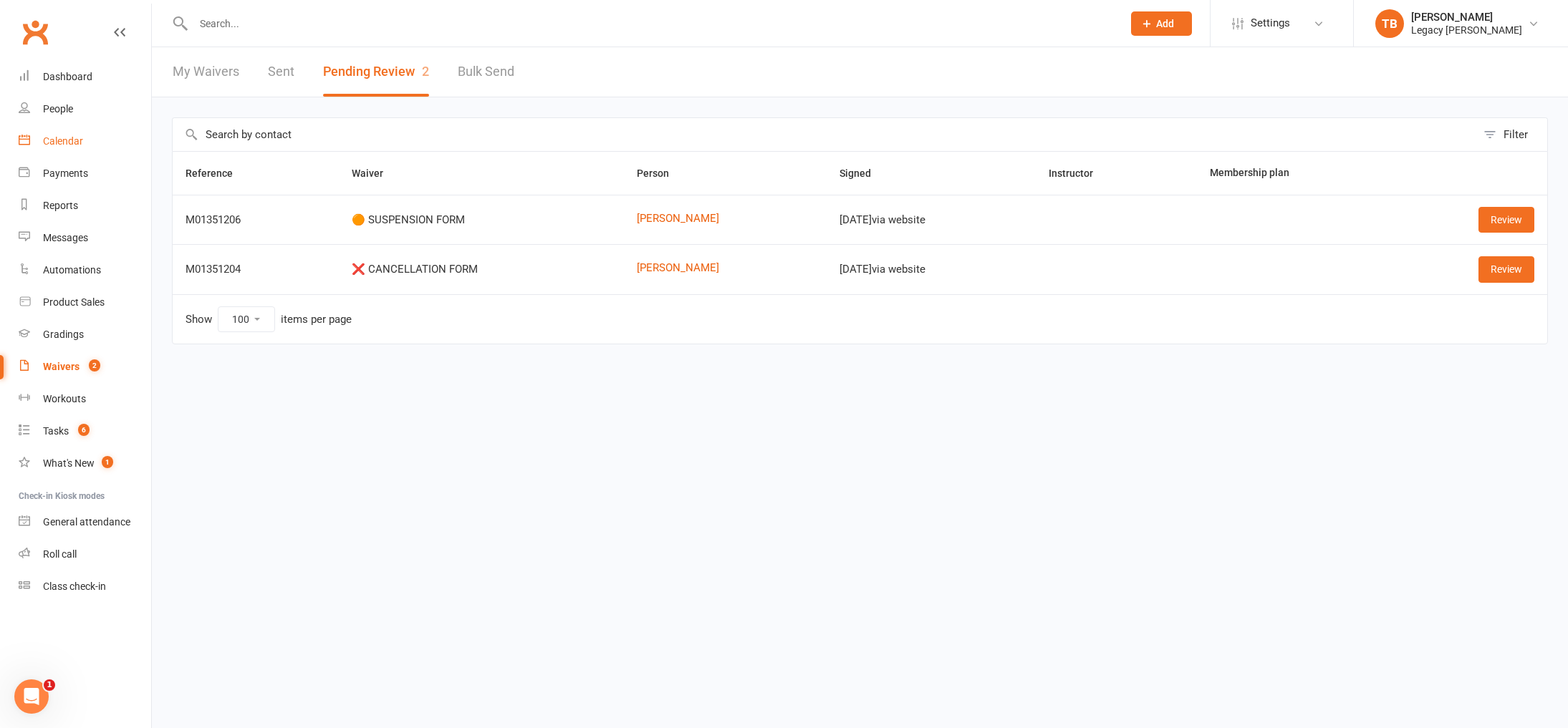
click at [62, 127] on link "Calendar" at bounding box center [85, 141] width 133 height 32
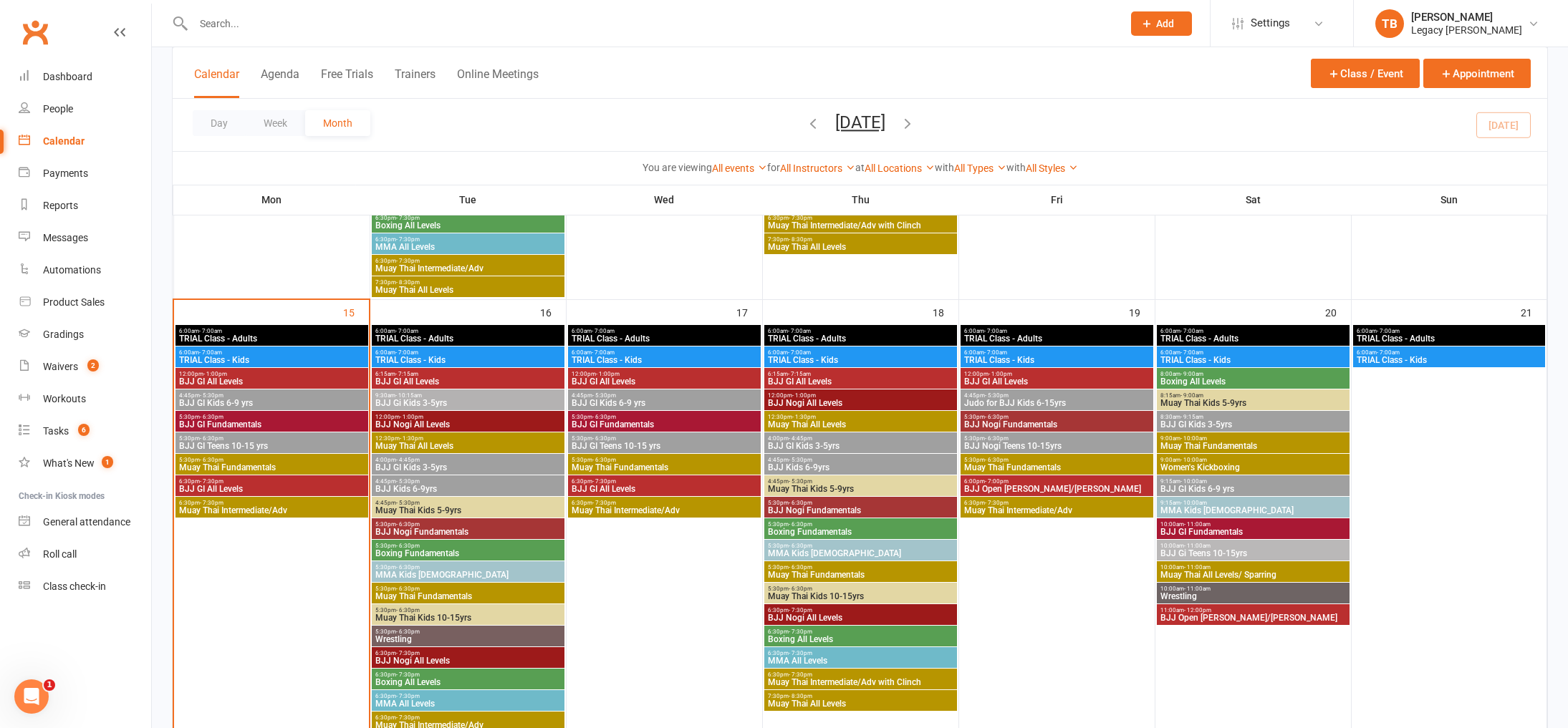
scroll to position [941, 0]
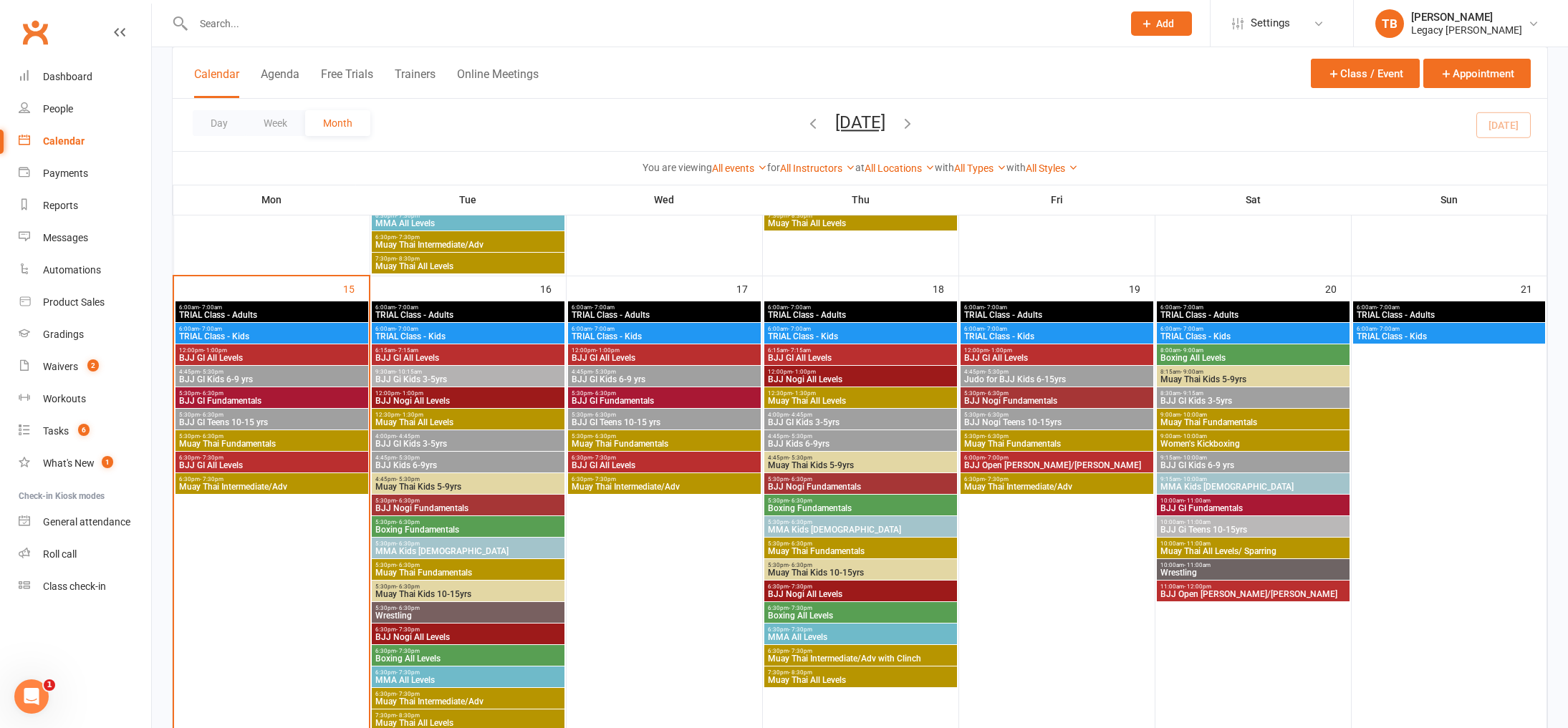
click at [263, 418] on span "BJJ GI Teens 10-15 yrs" at bounding box center [272, 422] width 187 height 9
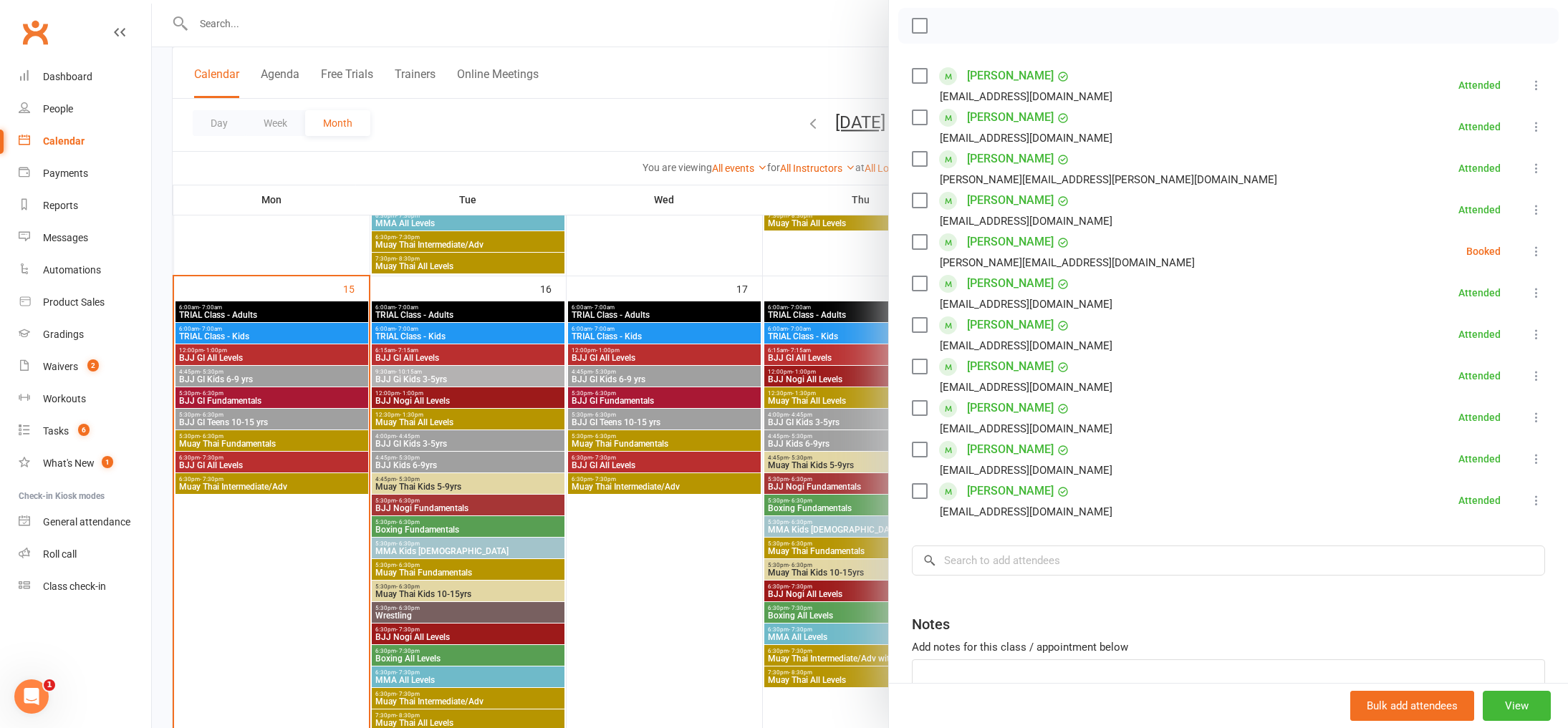
scroll to position [207, 0]
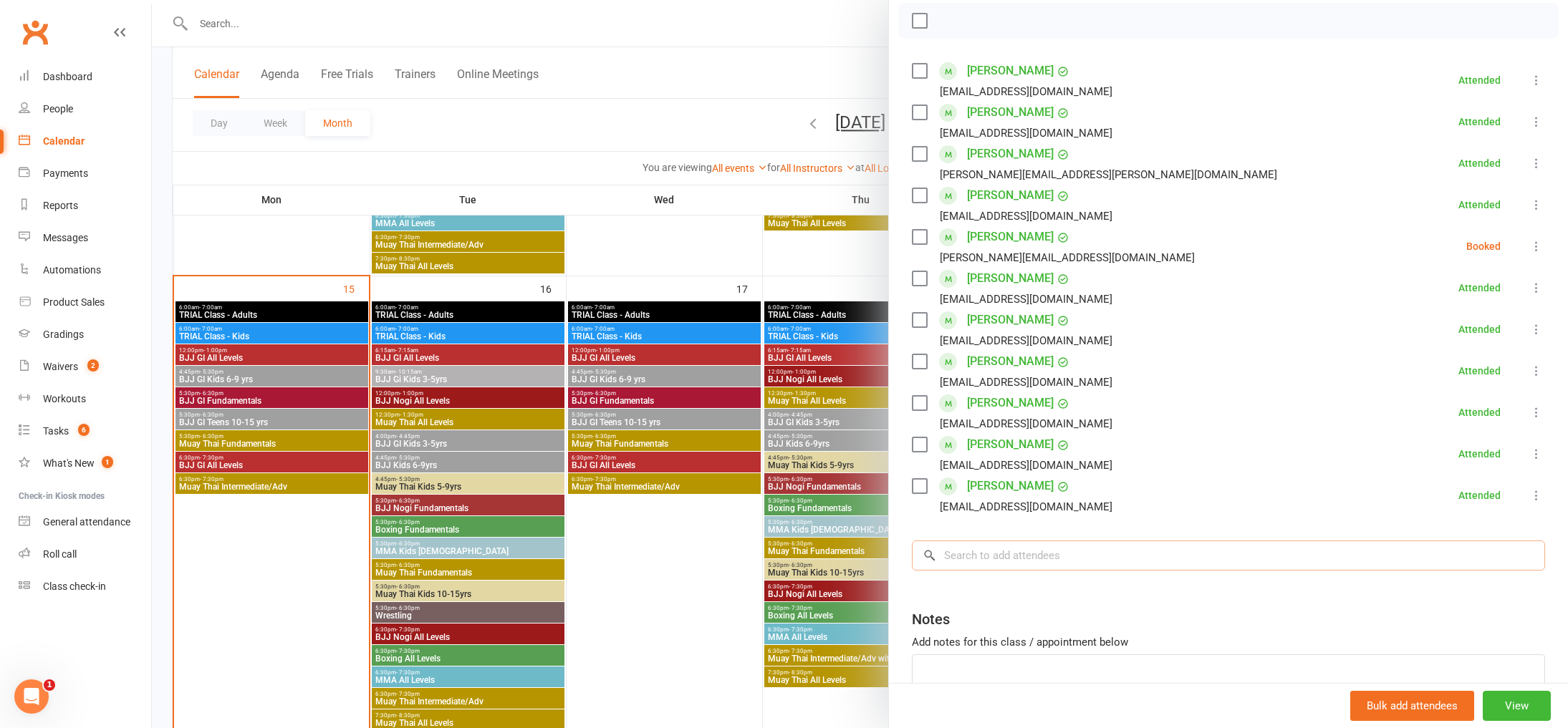
click at [1116, 563] on input "search" at bounding box center [1228, 555] width 633 height 30
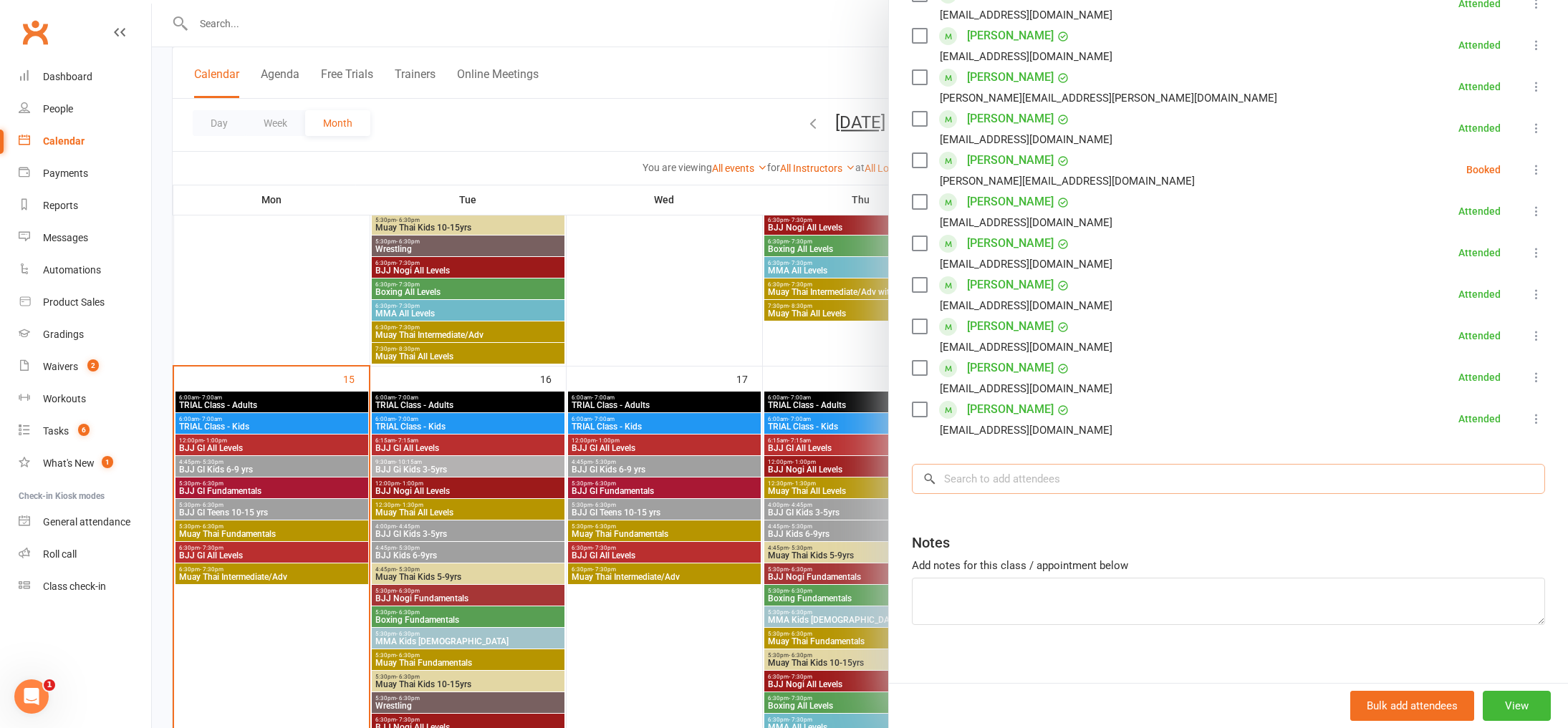
scroll to position [283, 0]
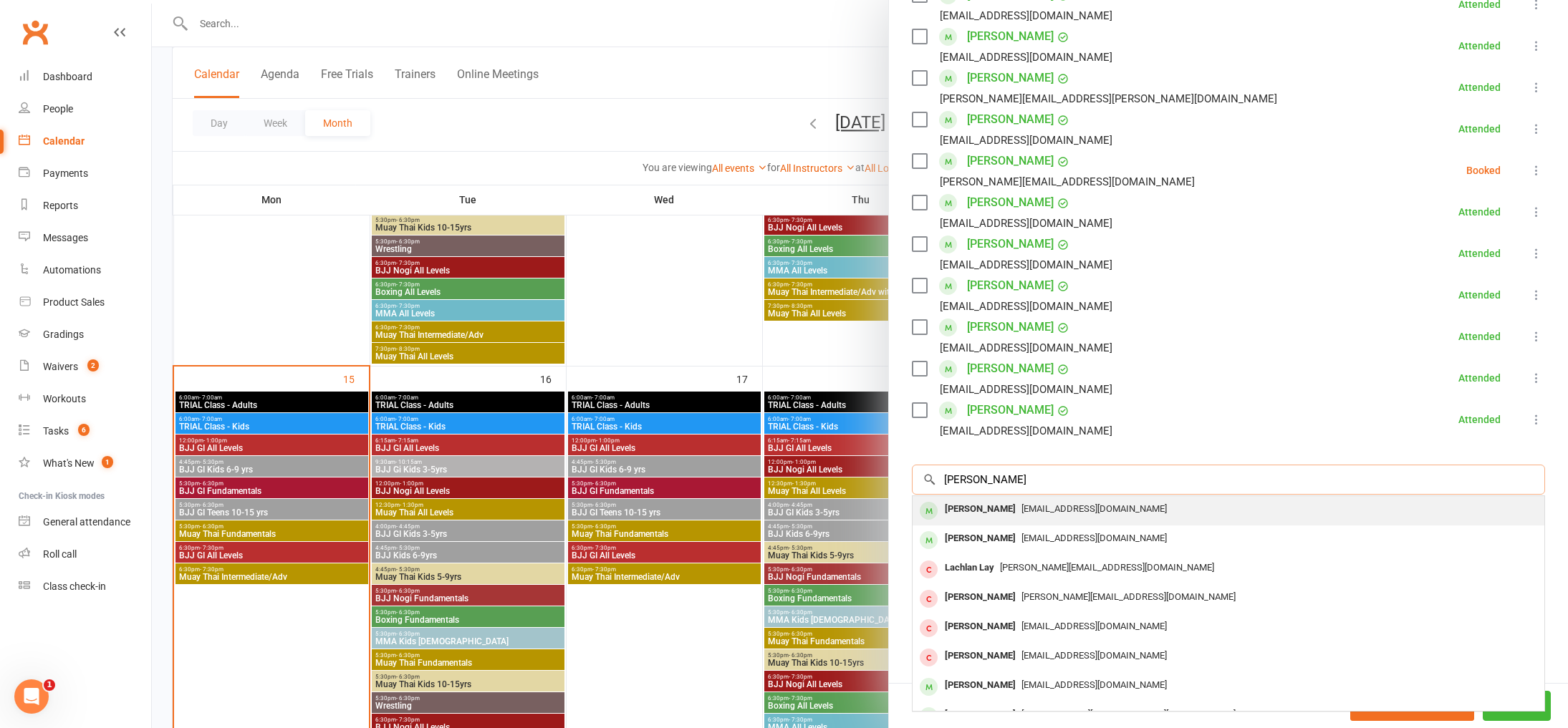
type input "[PERSON_NAME]"
click at [974, 508] on div "[PERSON_NAME]" at bounding box center [980, 510] width 82 height 21
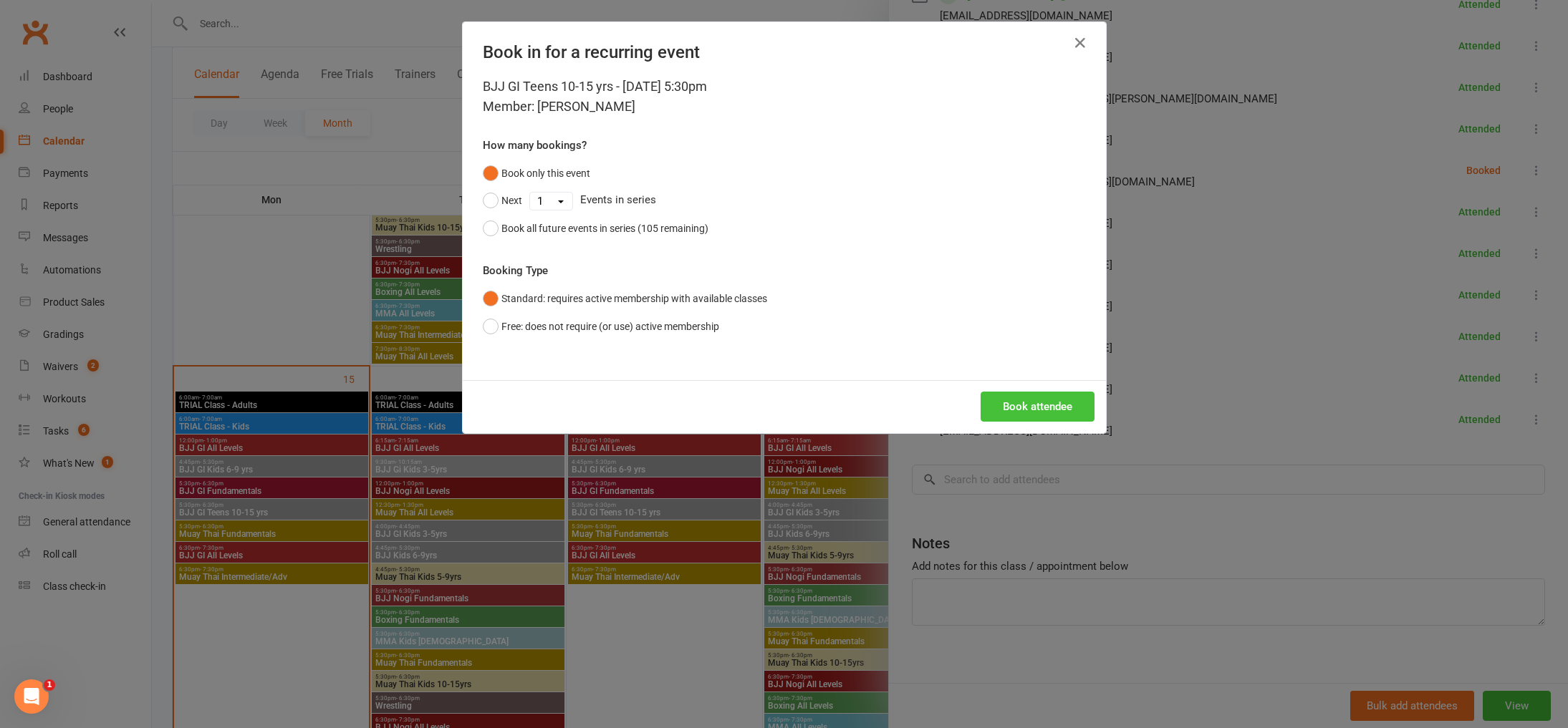
click at [1035, 399] on button "Book attendee" at bounding box center [1037, 407] width 113 height 30
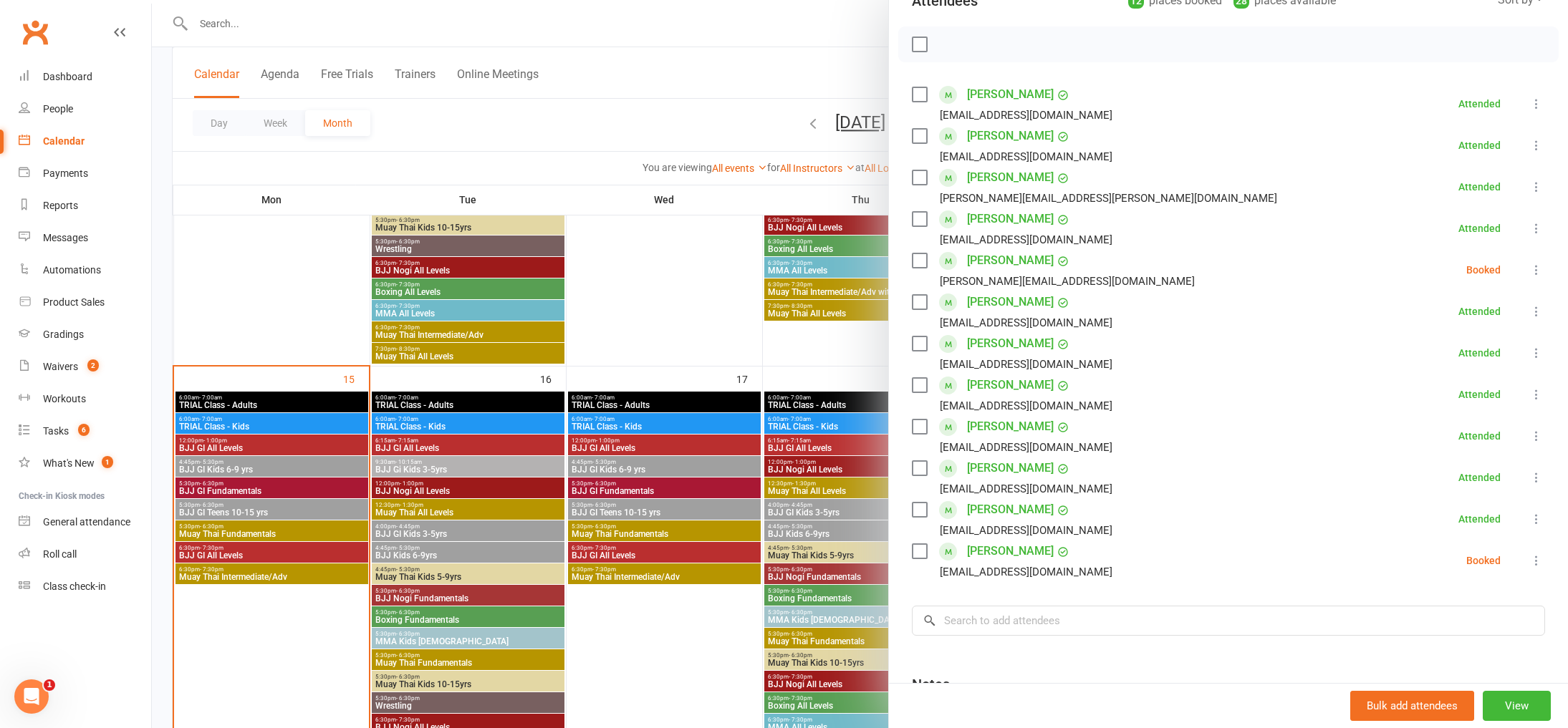
scroll to position [186, 0]
drag, startPoint x: 1047, startPoint y: 622, endPoint x: 1032, endPoint y: 613, distance: 17.5
click at [1047, 622] on input "search" at bounding box center [1228, 618] width 633 height 30
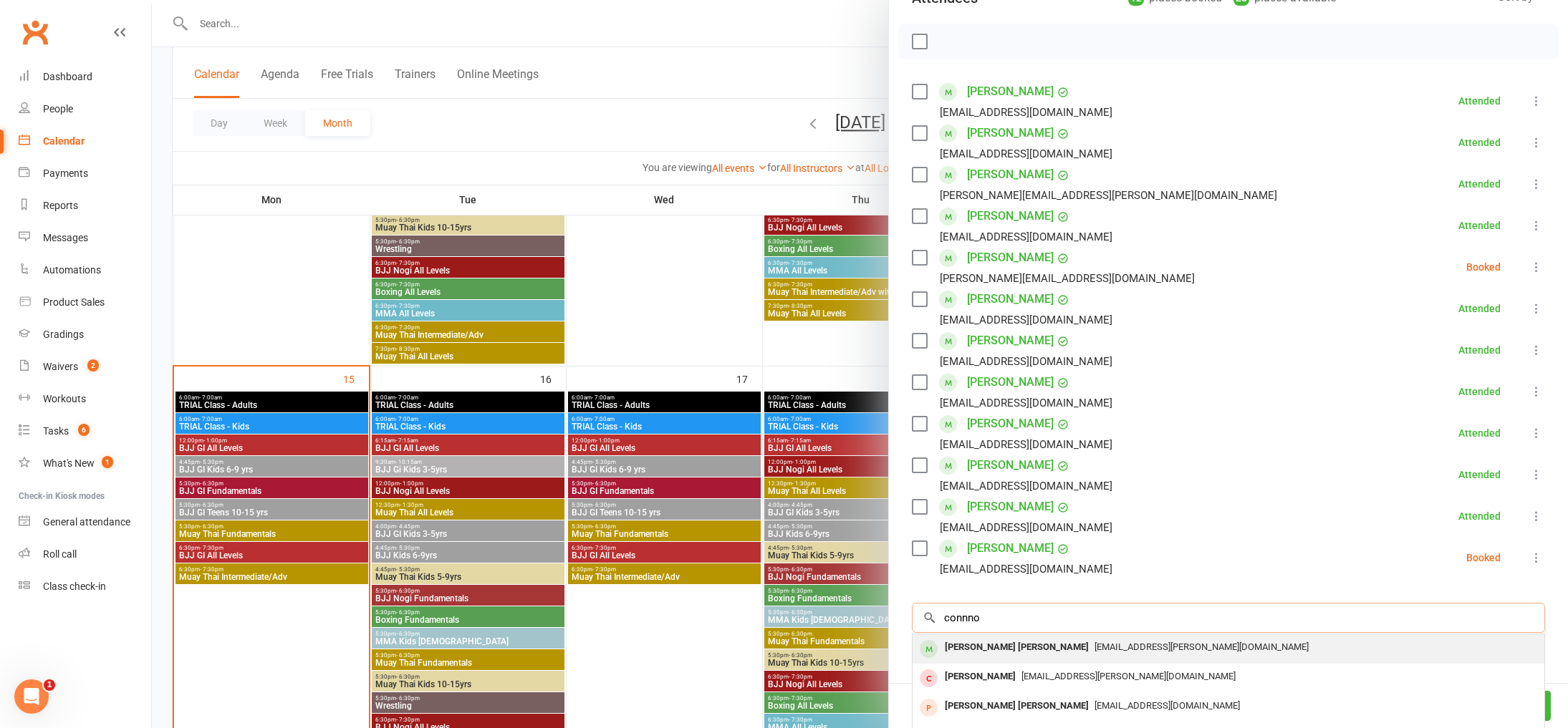
type input "connno"
click at [1094, 649] on span "[EMAIL_ADDRESS][PERSON_NAME][DOMAIN_NAME]" at bounding box center [1200, 647] width 214 height 10
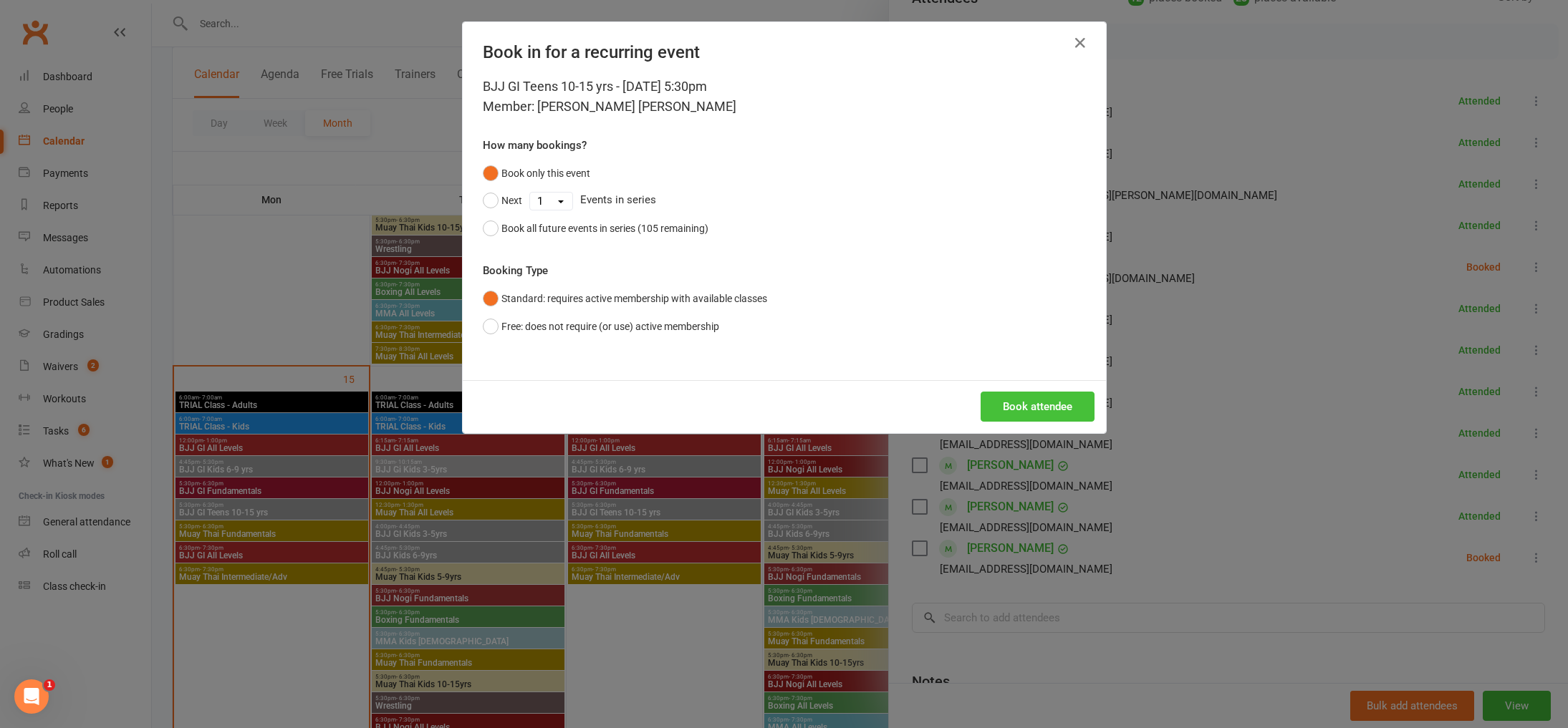
click at [1036, 398] on button "Book attendee" at bounding box center [1037, 407] width 113 height 30
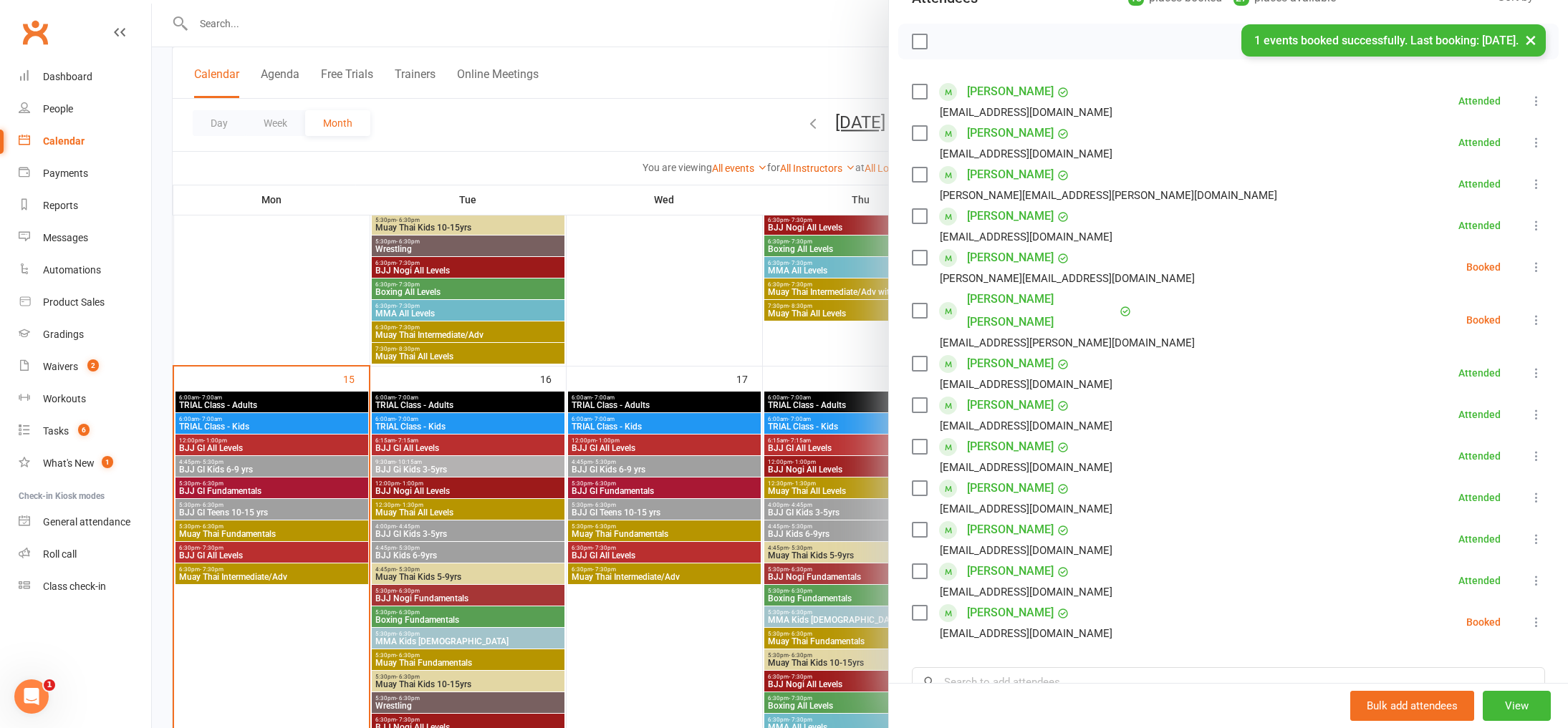
click at [1535, 615] on icon at bounding box center [1536, 622] width 14 height 14
click at [1463, 693] on link "Check in" at bounding box center [1467, 707] width 154 height 29
click at [1541, 251] on li "Yifan Hwang [EMAIL_ADDRESS][DOMAIN_NAME] Booked More info Remove Check in Mark …" at bounding box center [1228, 267] width 633 height 42
click at [1534, 261] on icon at bounding box center [1536, 267] width 14 height 14
click at [1306, 284] on li "Yifan Hwang [EMAIL_ADDRESS][DOMAIN_NAME] Booked More info Remove Check in Mark …" at bounding box center [1228, 267] width 633 height 42
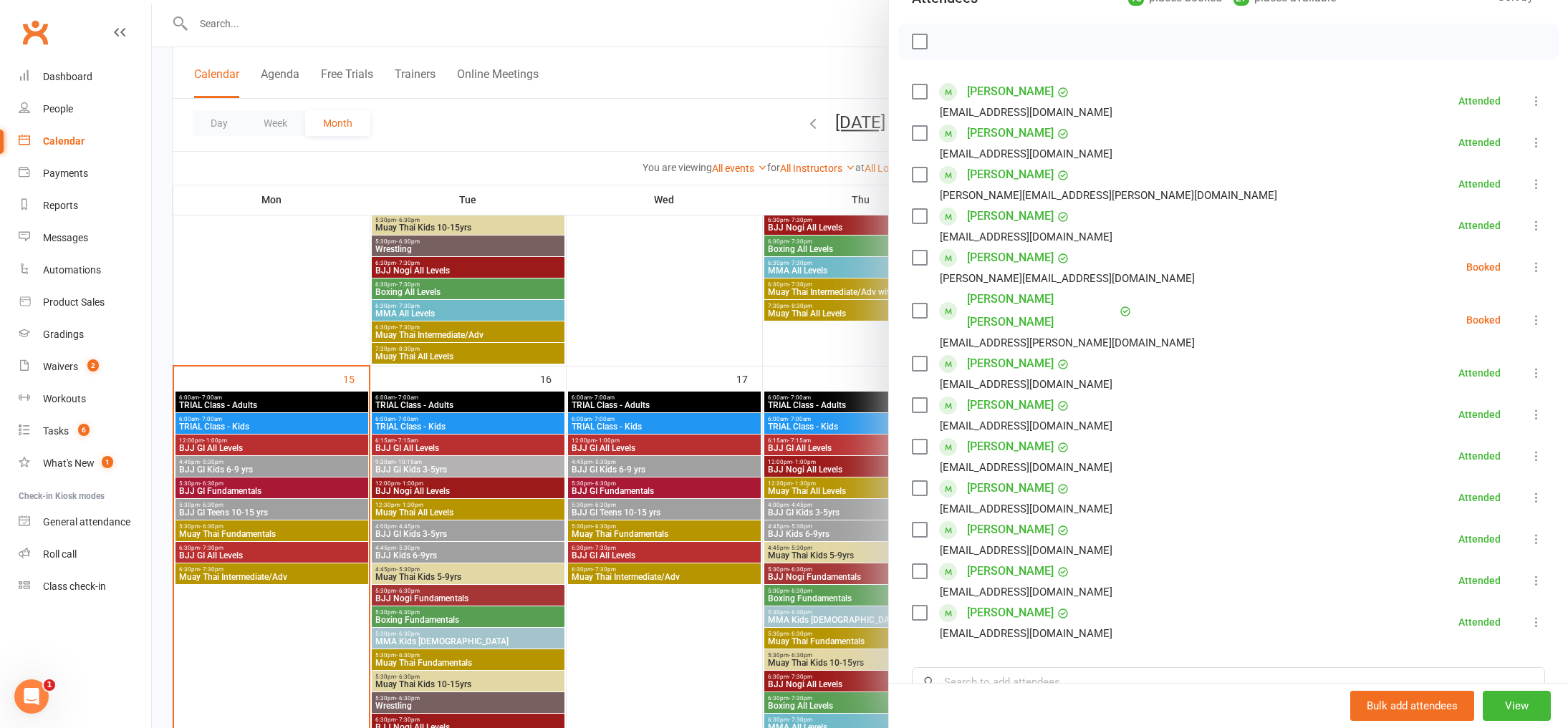
click at [1538, 312] on icon at bounding box center [1536, 319] width 14 height 14
click at [1468, 395] on link "Check in" at bounding box center [1467, 405] width 154 height 29
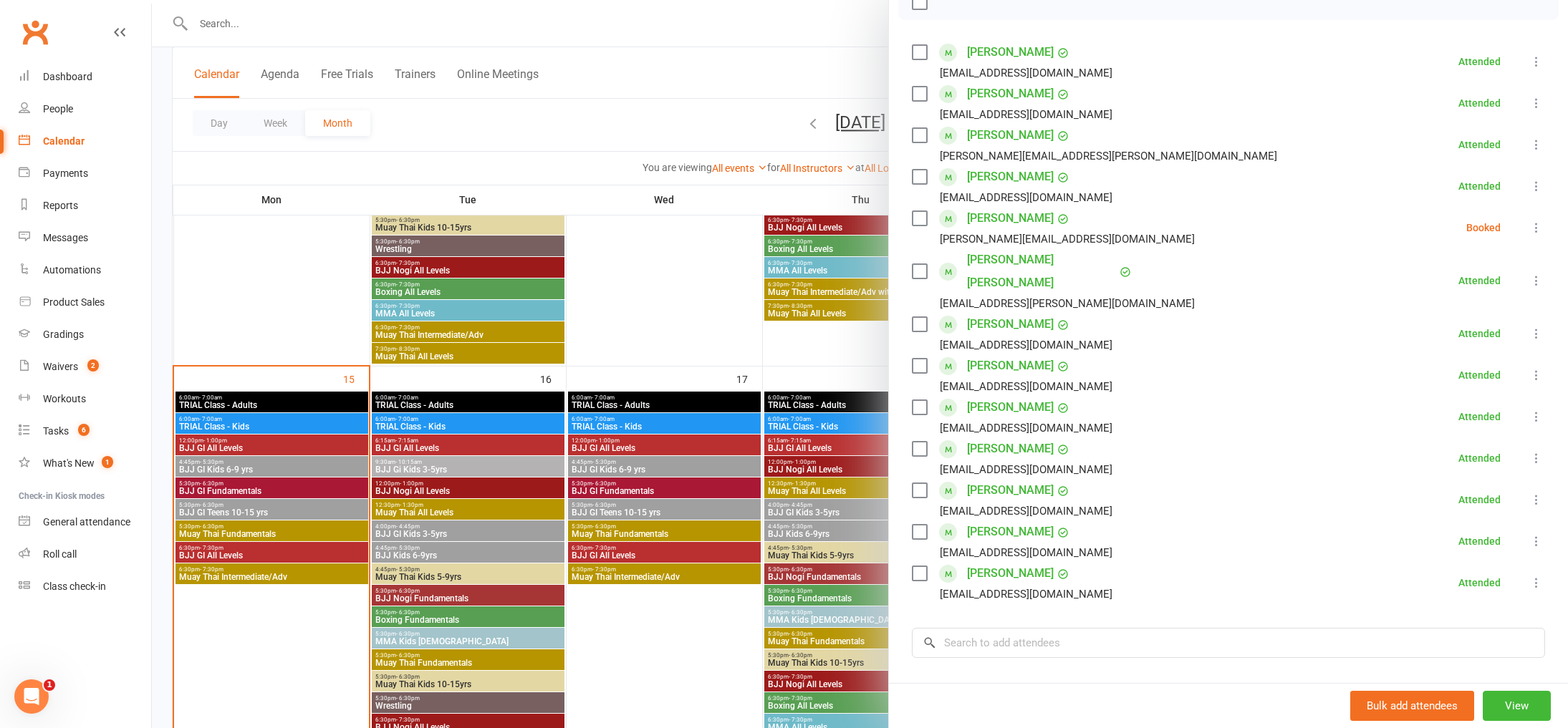
scroll to position [381, 0]
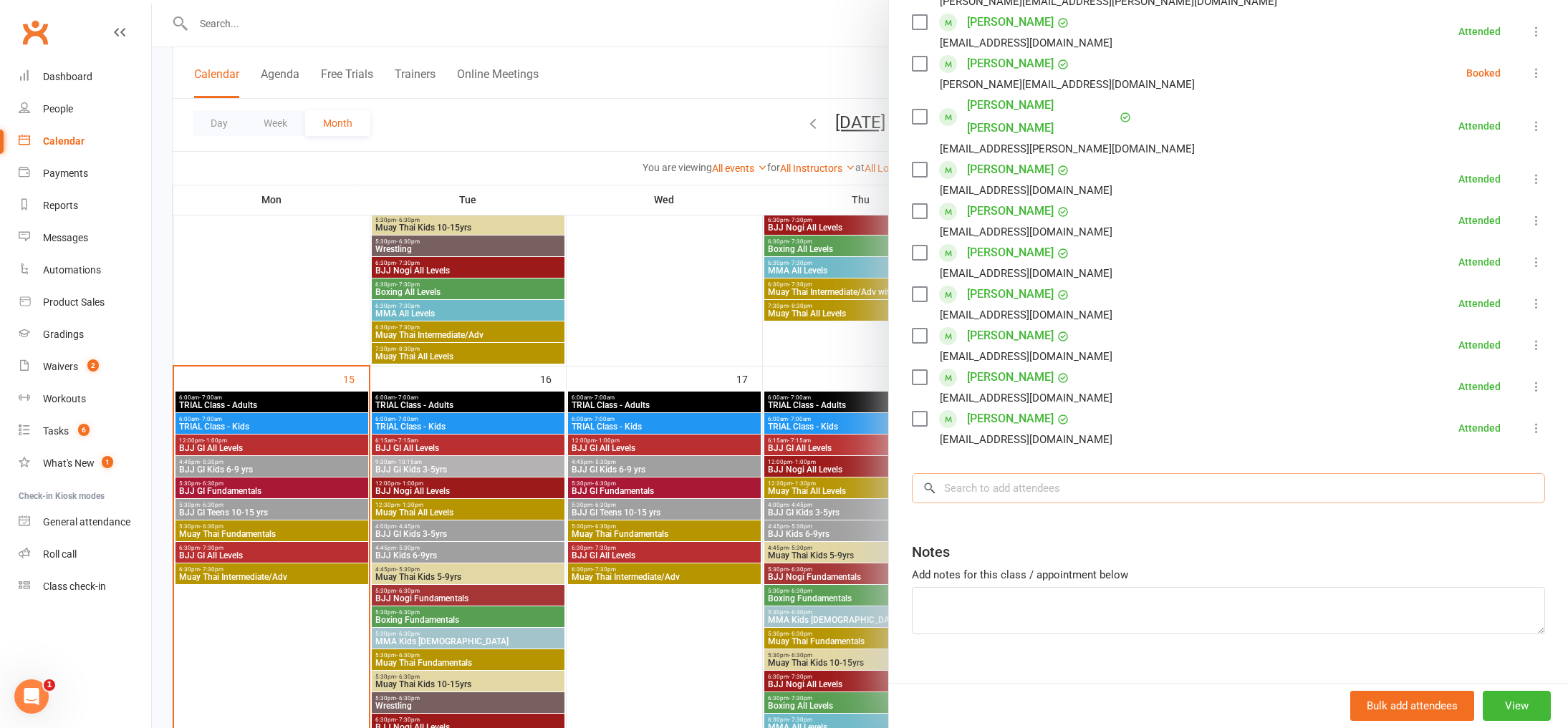
click at [1063, 473] on input "search" at bounding box center [1228, 488] width 633 height 30
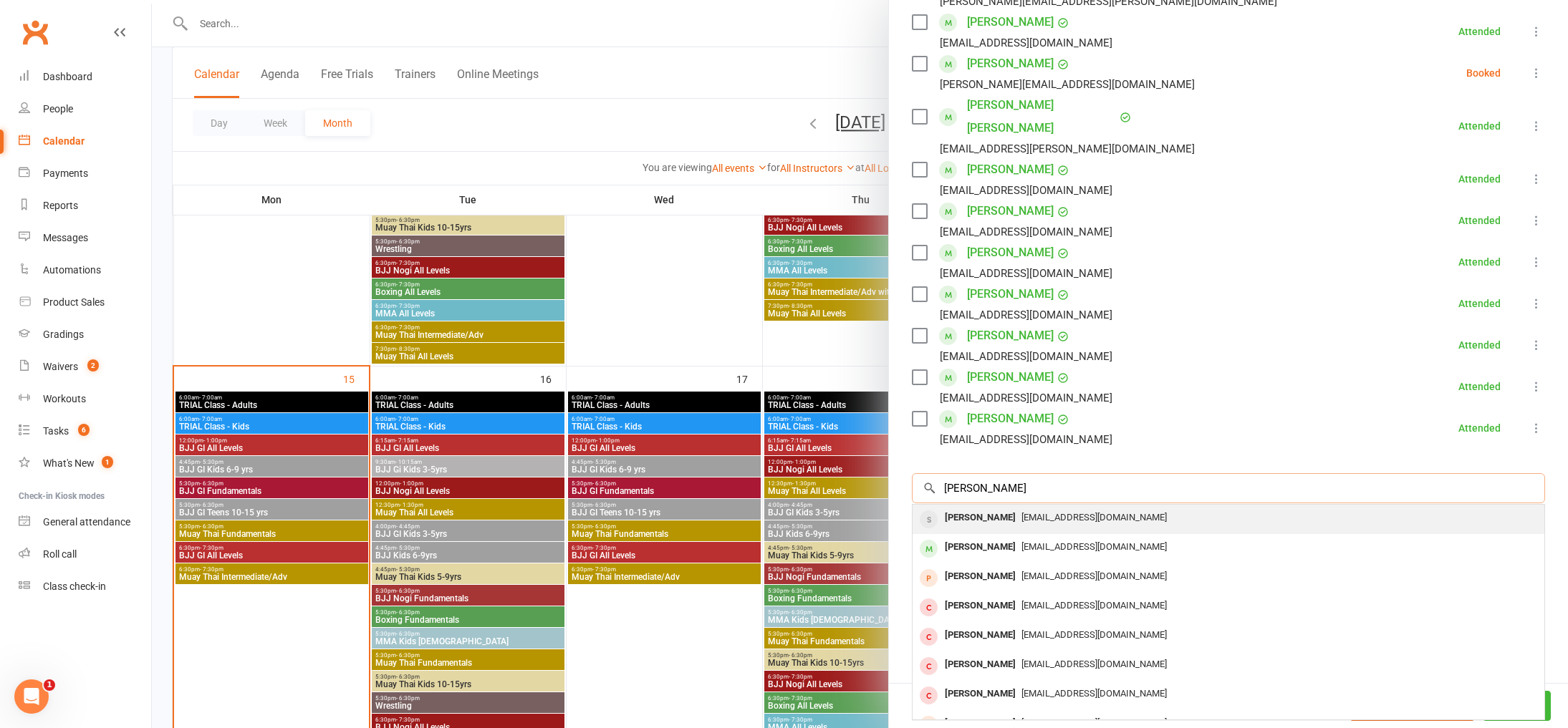
type input "[PERSON_NAME]"
click at [1063, 512] on span "[EMAIL_ADDRESS][DOMAIN_NAME]" at bounding box center [1094, 517] width 146 height 10
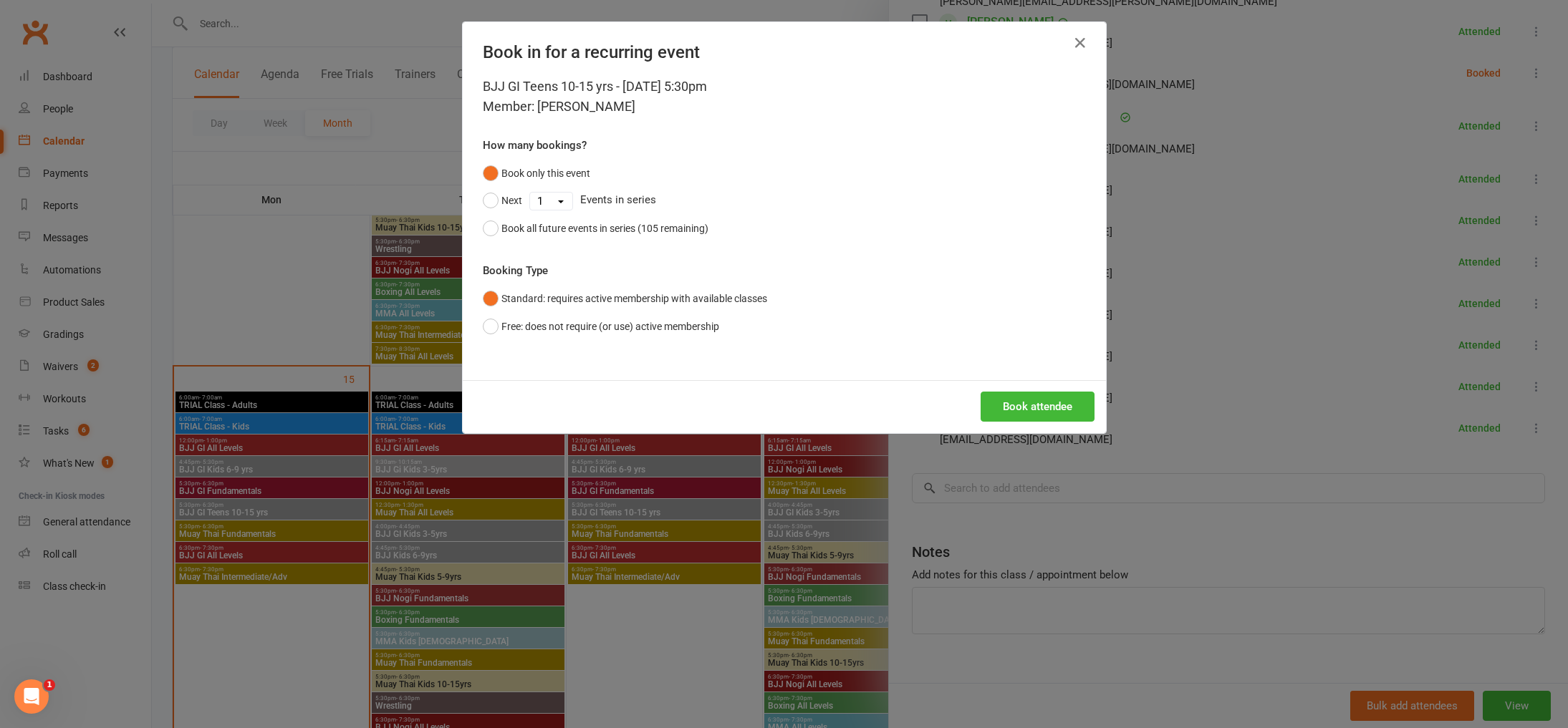
click at [1023, 390] on div "Book attendee" at bounding box center [784, 407] width 643 height 53
click at [1019, 400] on button "Book attendee" at bounding box center [1037, 407] width 113 height 30
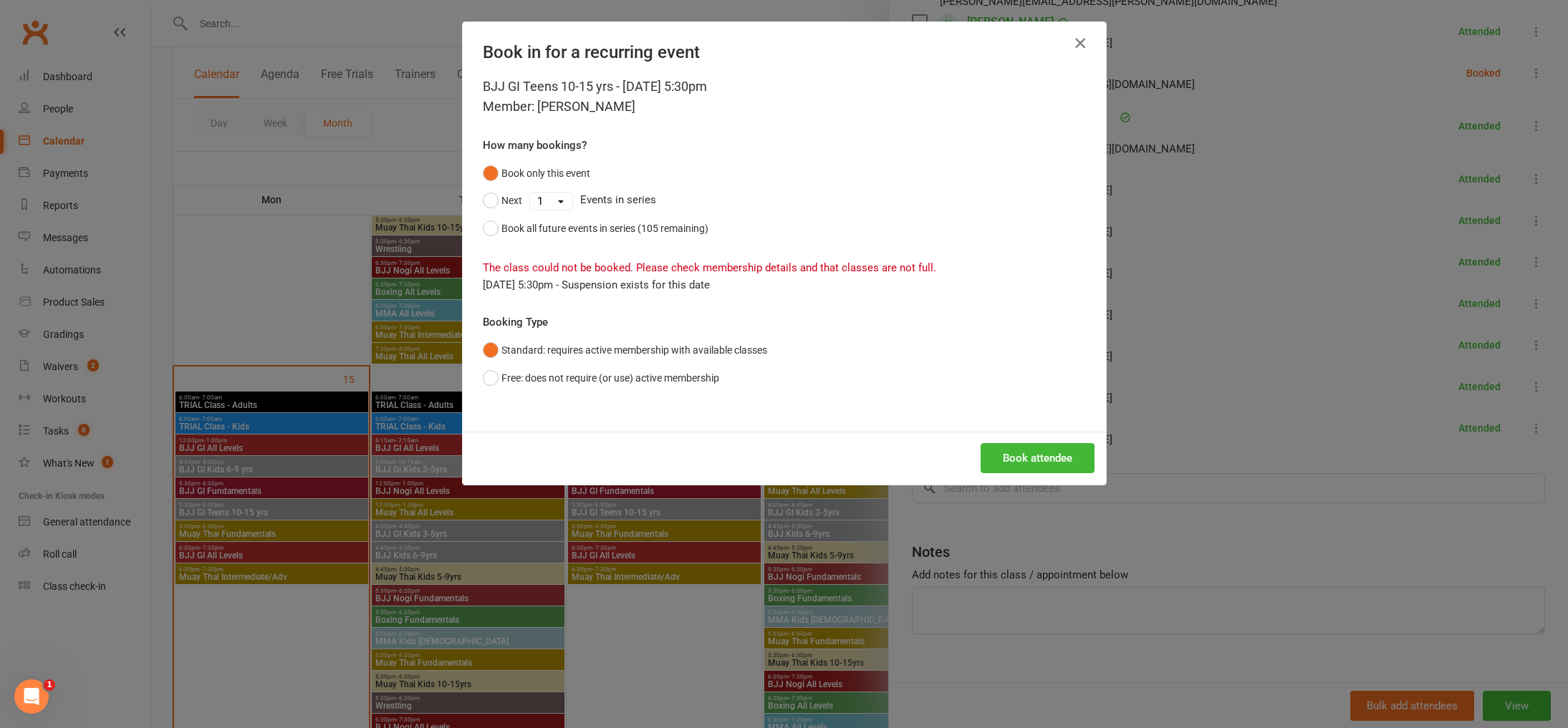
click at [1083, 44] on icon "button" at bounding box center [1080, 43] width 17 height 17
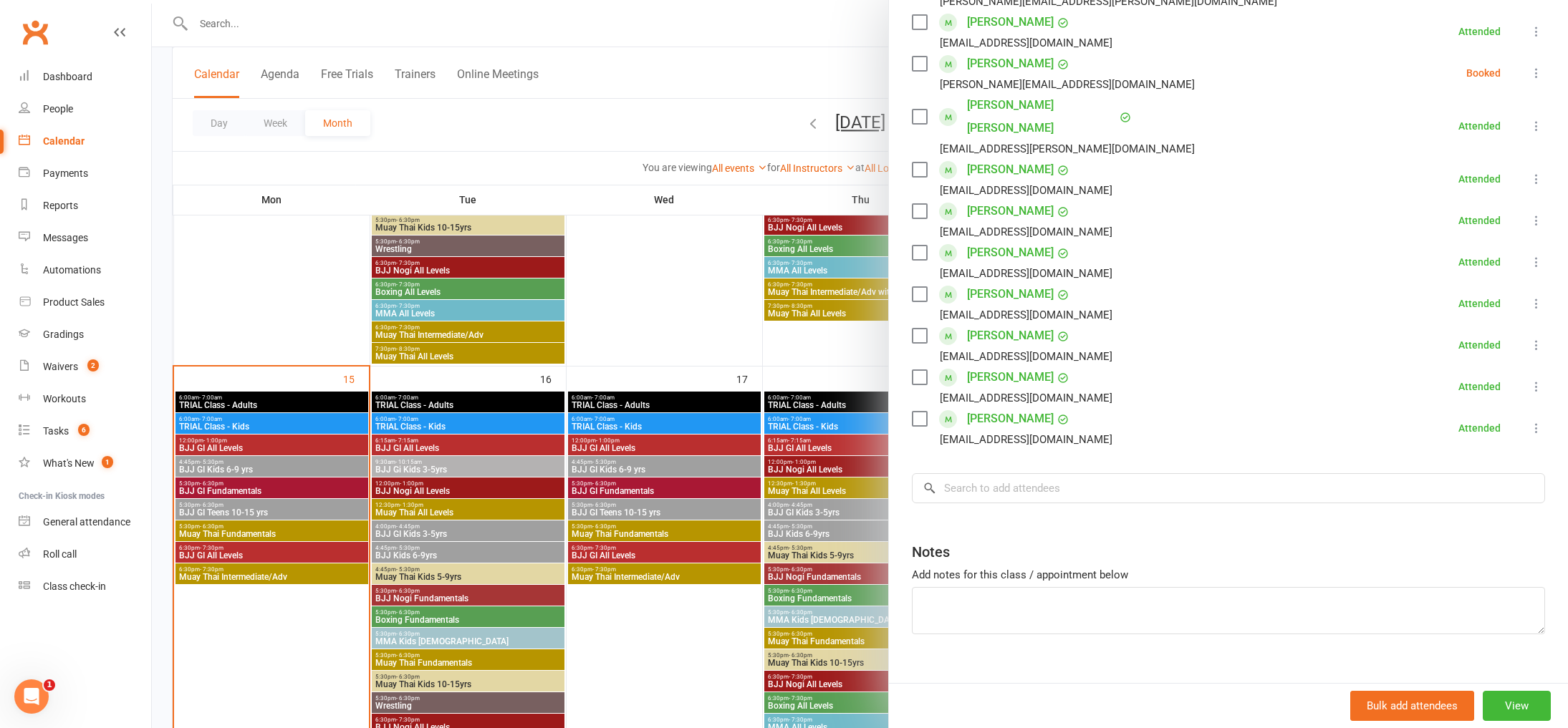
click at [704, 58] on div at bounding box center [860, 364] width 1416 height 728
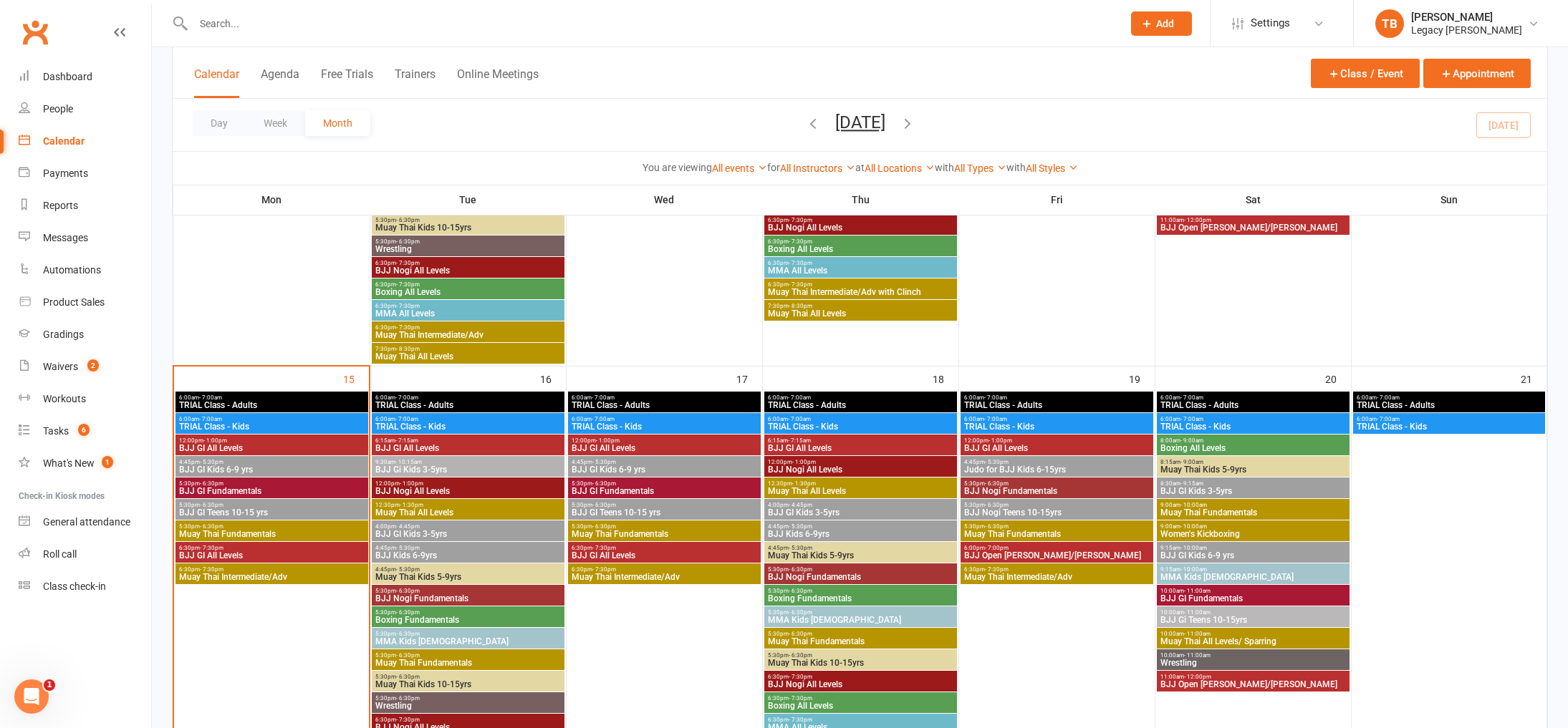
click at [401, 30] on input "text" at bounding box center [650, 24] width 923 height 20
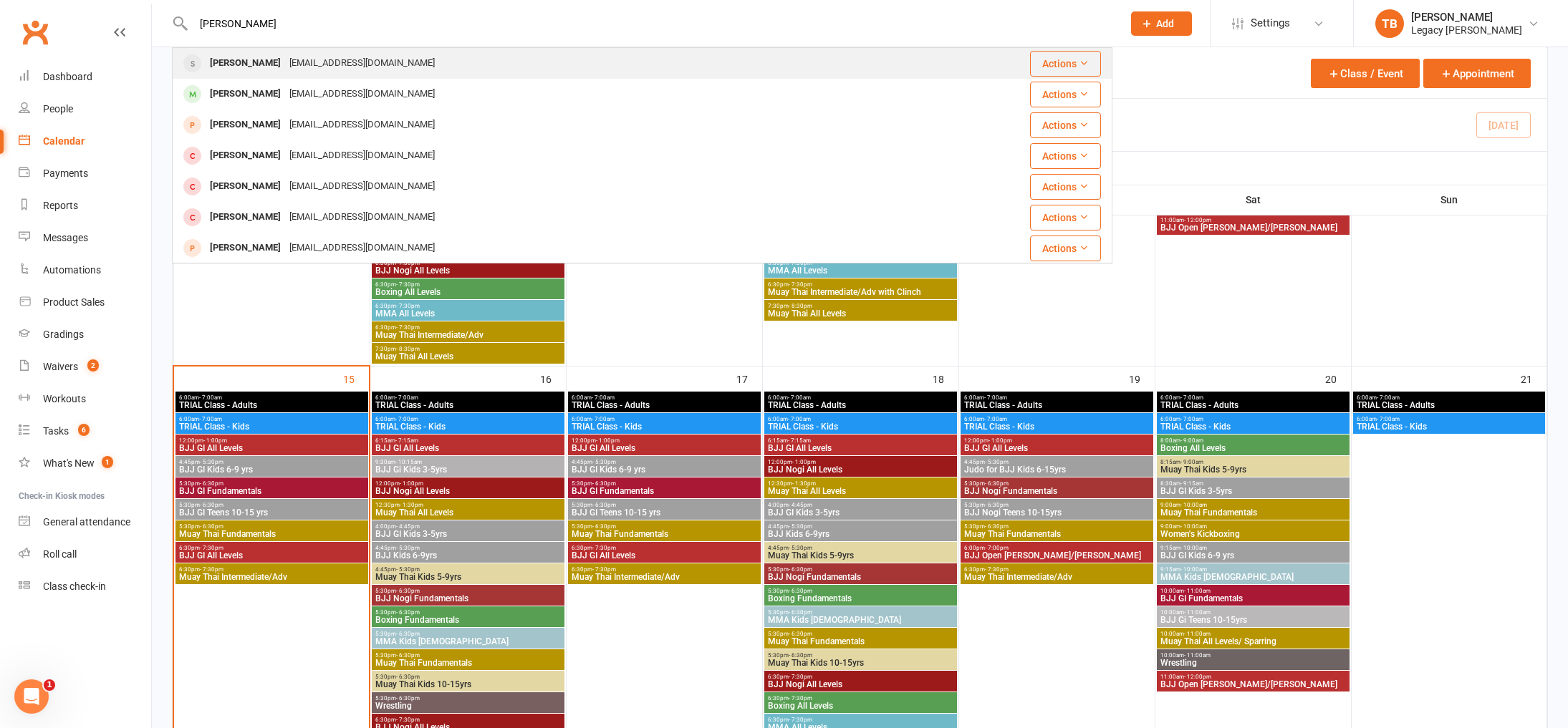
type input "[PERSON_NAME]"
click at [364, 62] on div "[PERSON_NAME] [EMAIL_ADDRESS][DOMAIN_NAME]" at bounding box center [533, 64] width 719 height 30
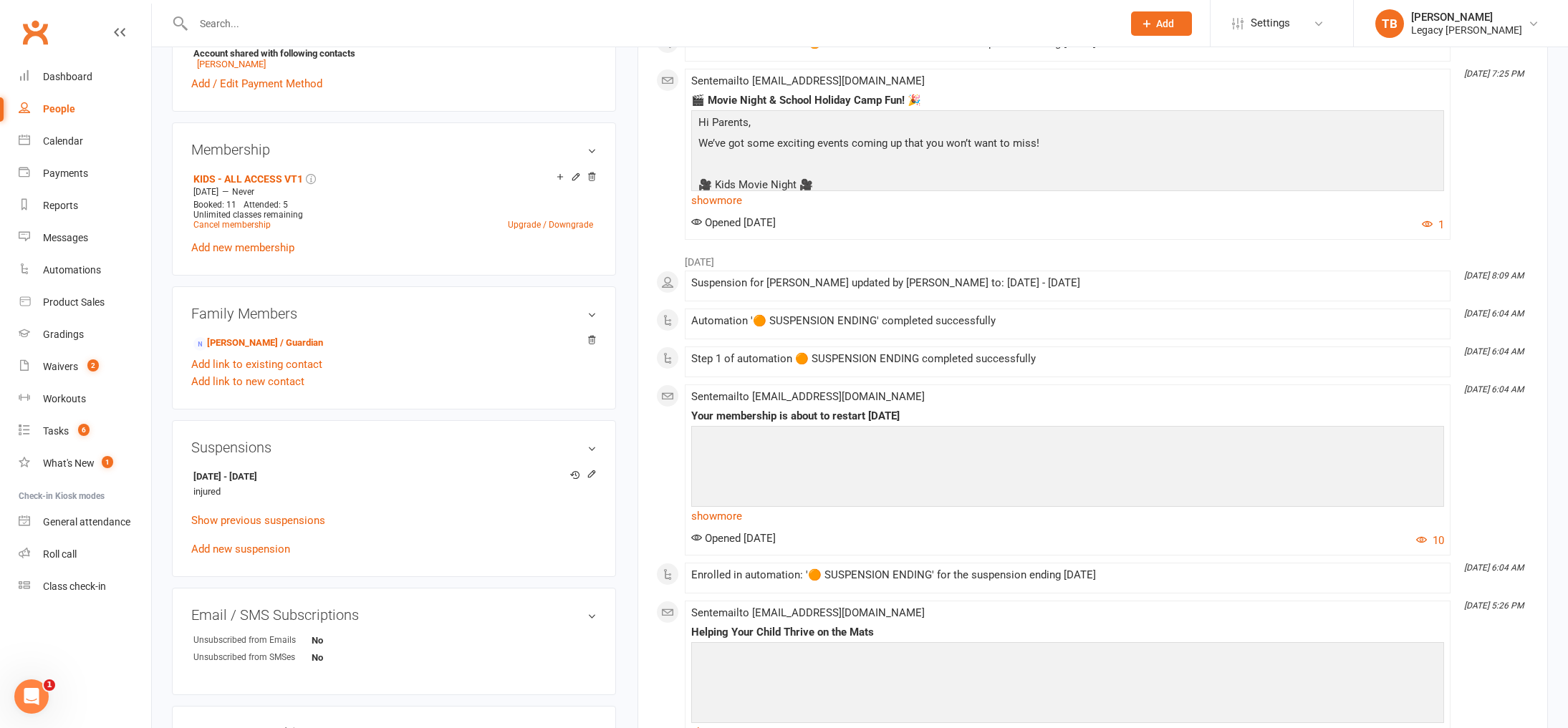
scroll to position [552, 0]
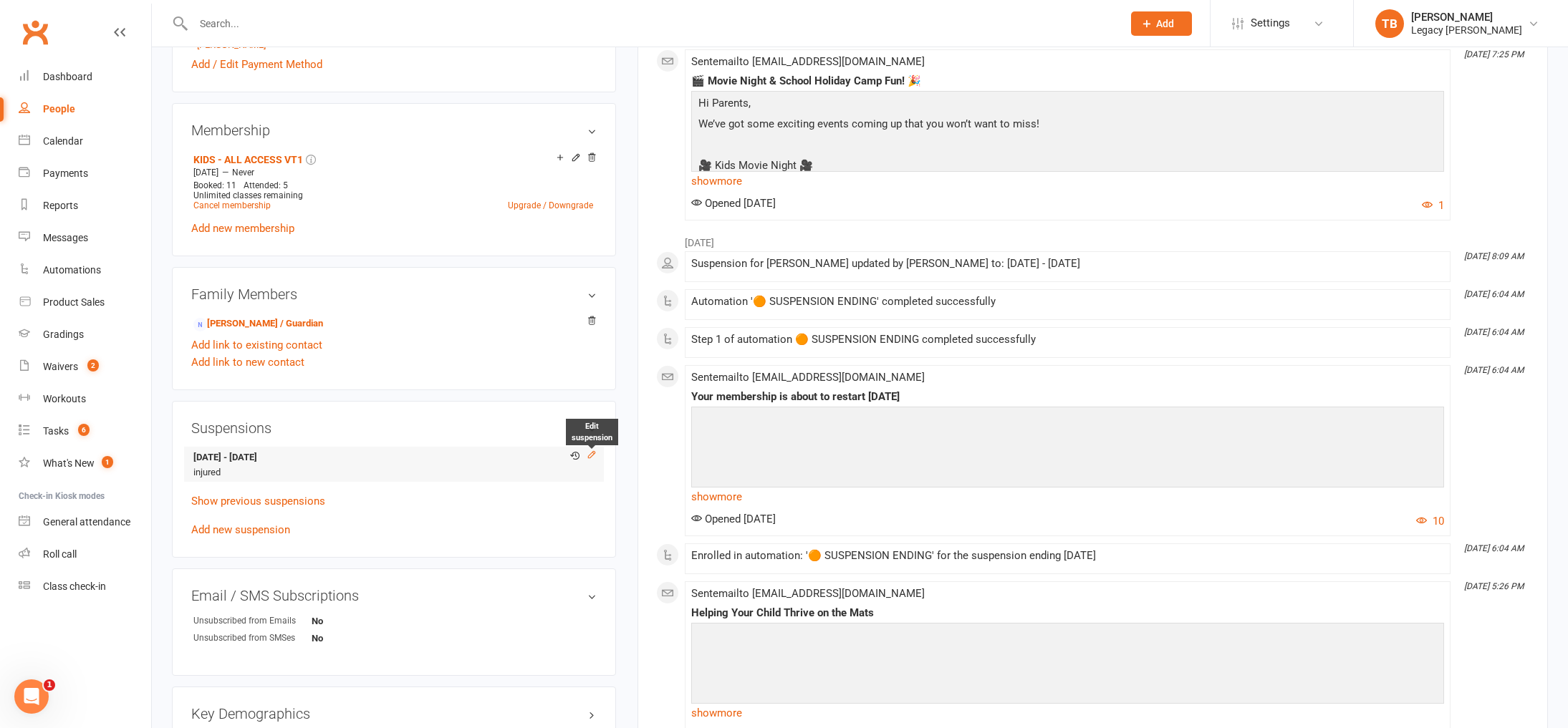
click at [595, 452] on icon at bounding box center [591, 455] width 6 height 6
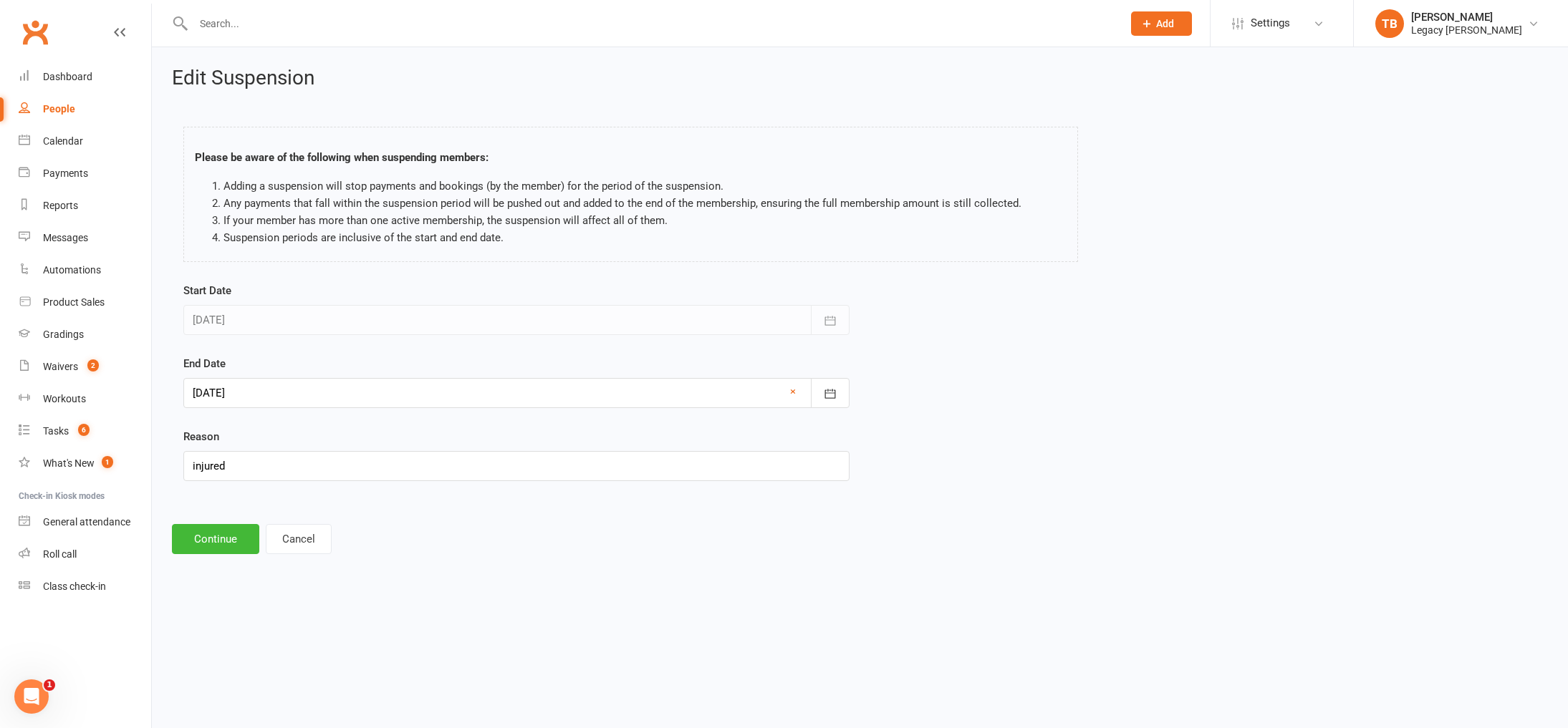
click at [601, 396] on div at bounding box center [516, 393] width 666 height 30
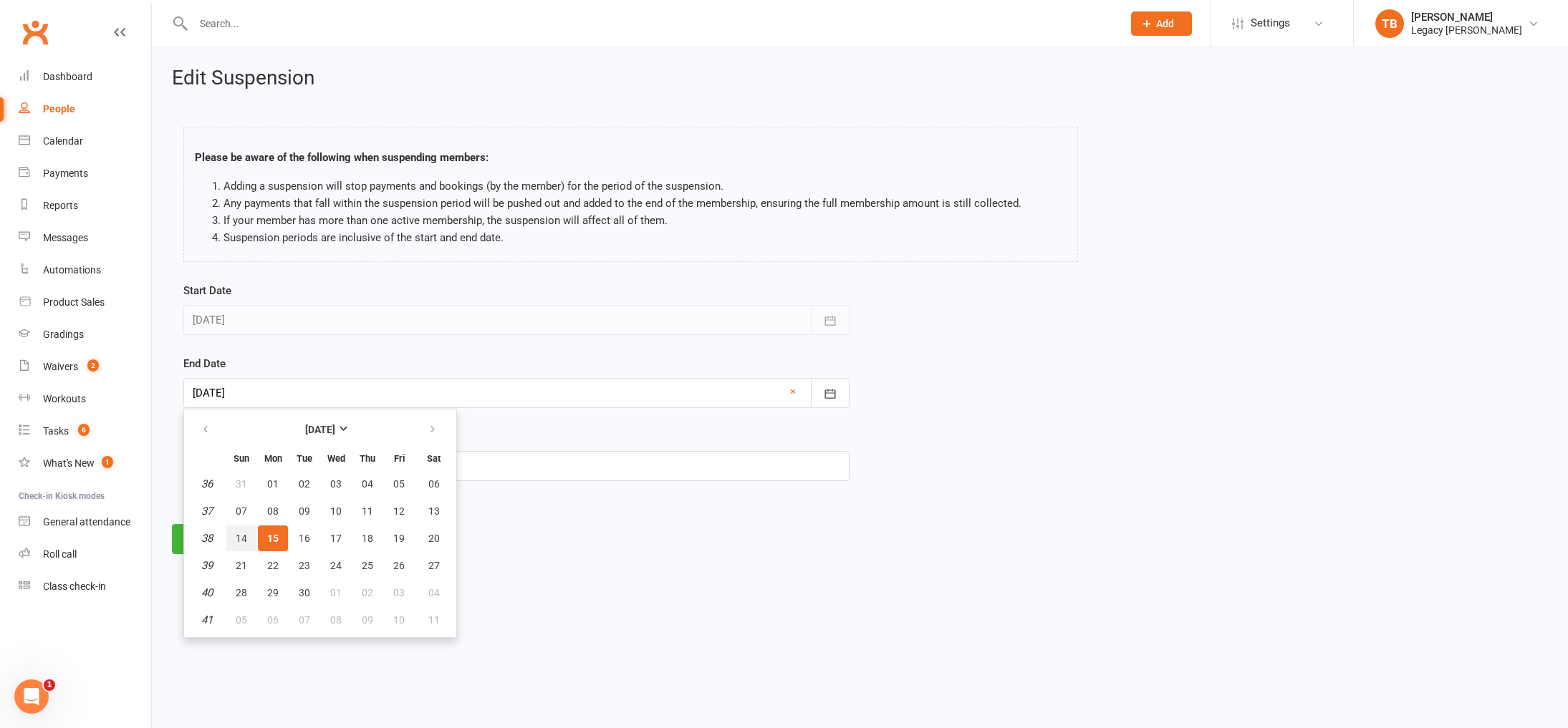
click at [243, 532] on span "14" at bounding box center [241, 538] width 11 height 11
type input "[DATE]"
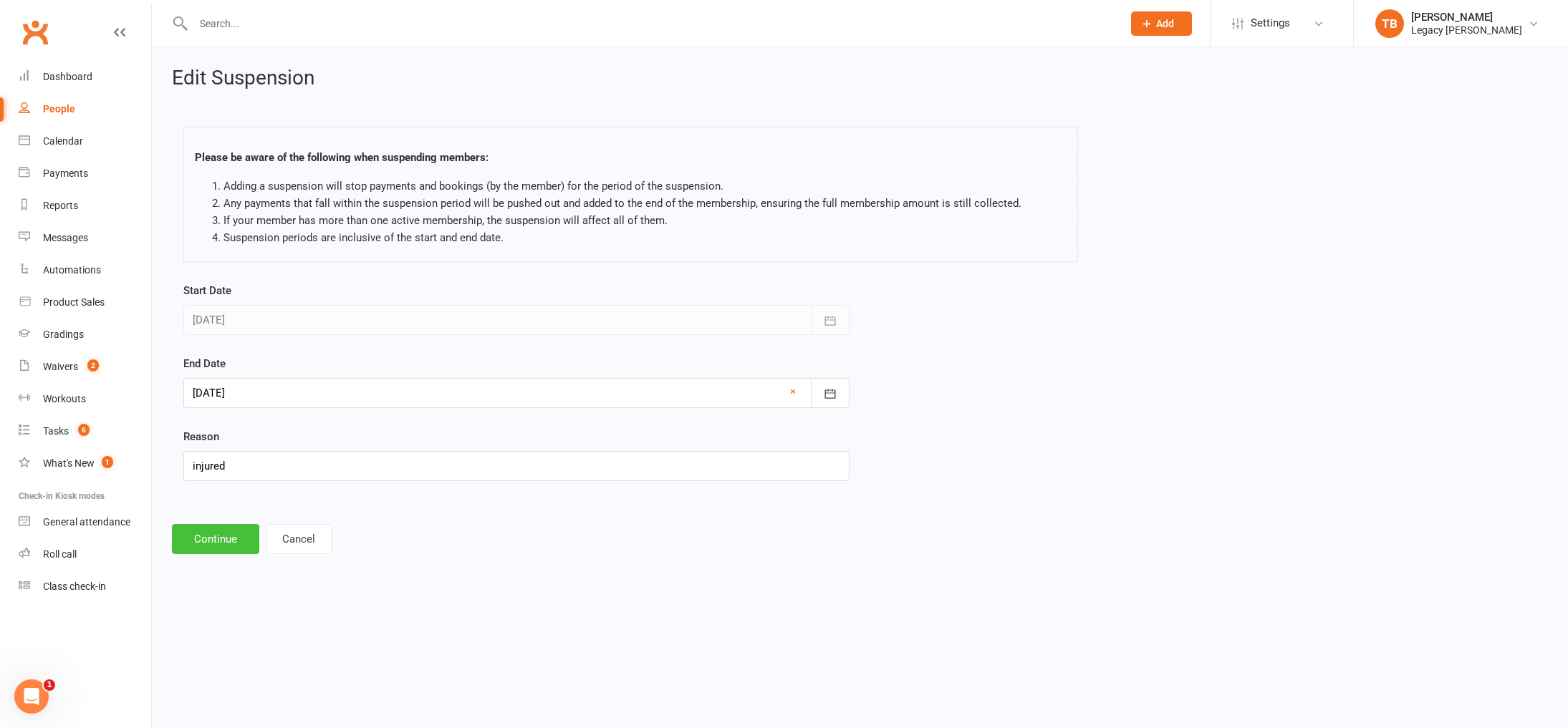
click at [224, 537] on button "Continue" at bounding box center [216, 539] width 87 height 30
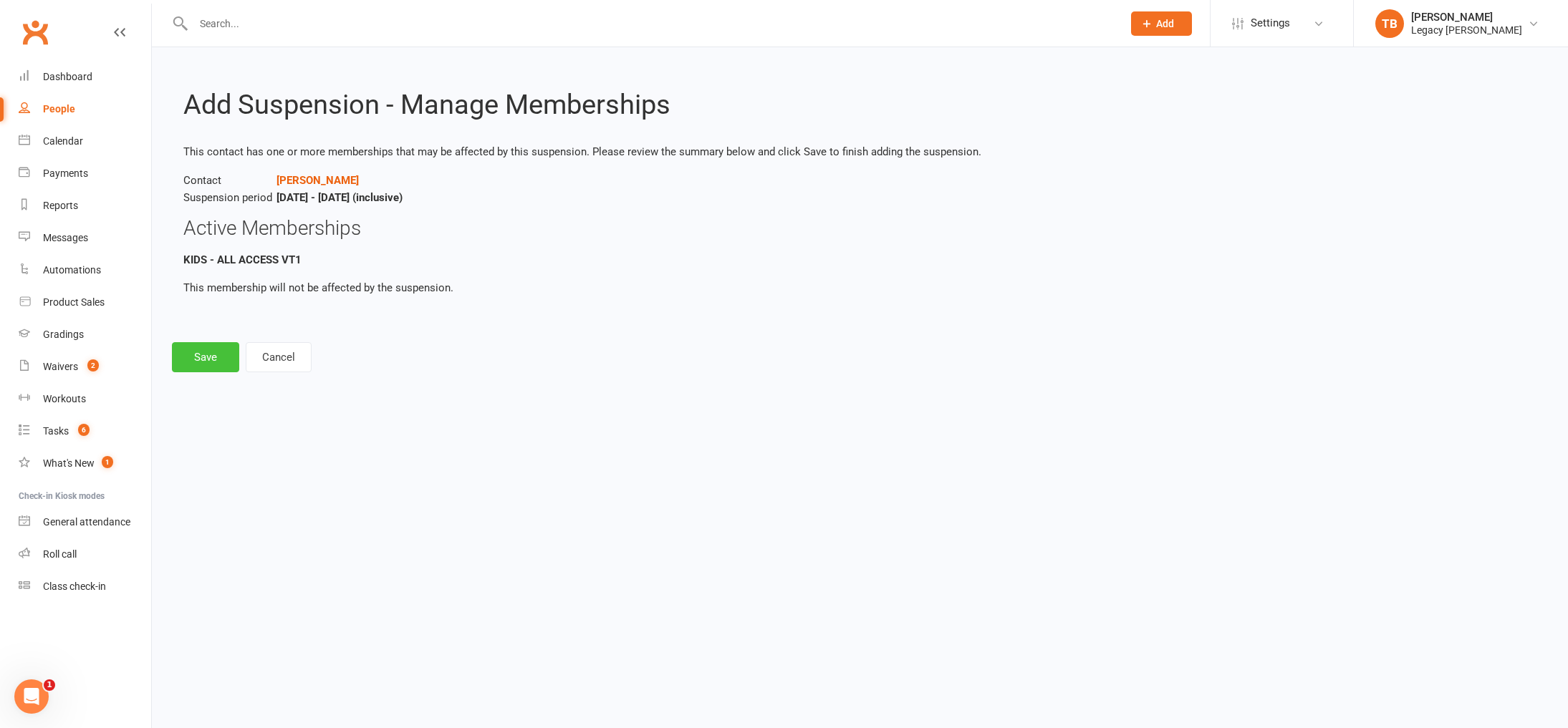
click at [213, 366] on button "Save" at bounding box center [205, 357] width 67 height 30
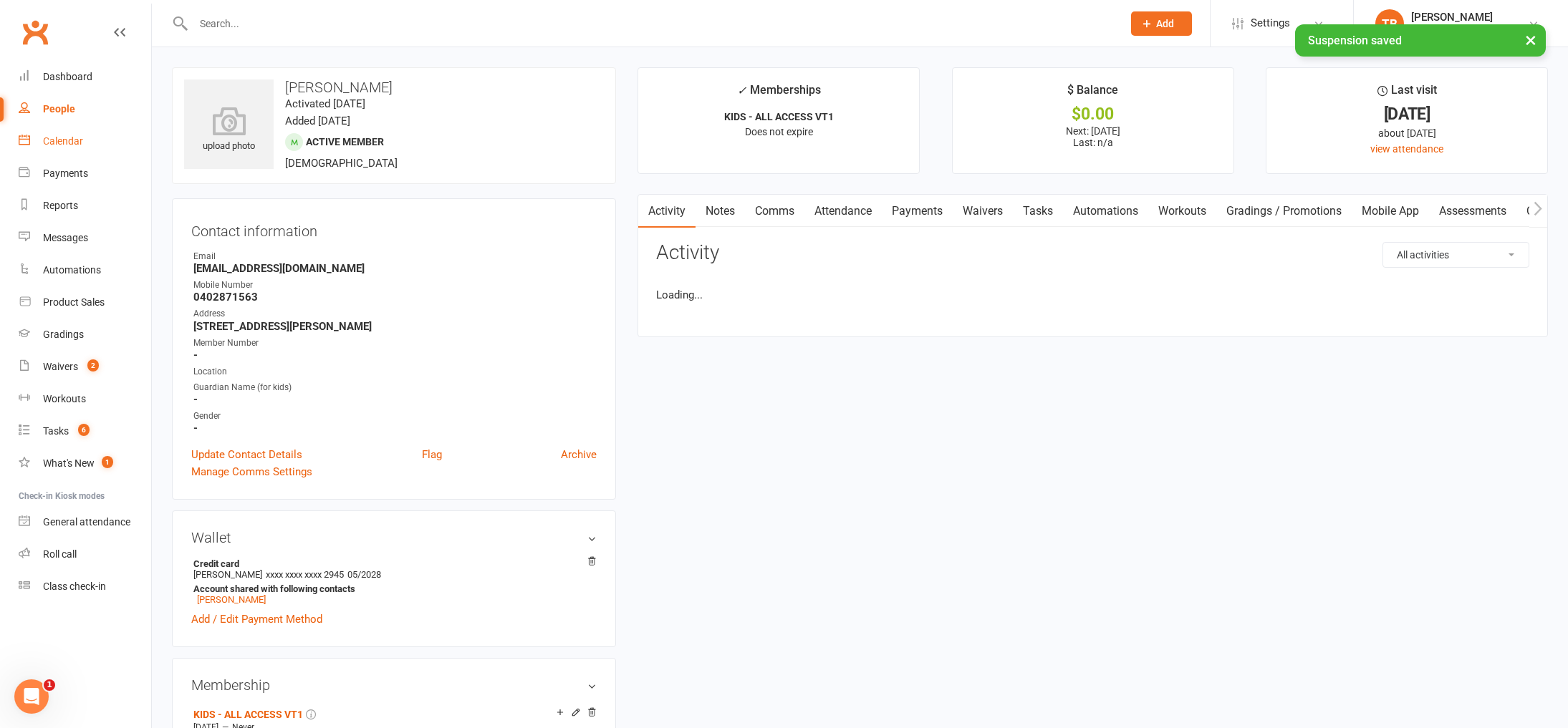
click at [77, 147] on link "Calendar" at bounding box center [85, 141] width 133 height 32
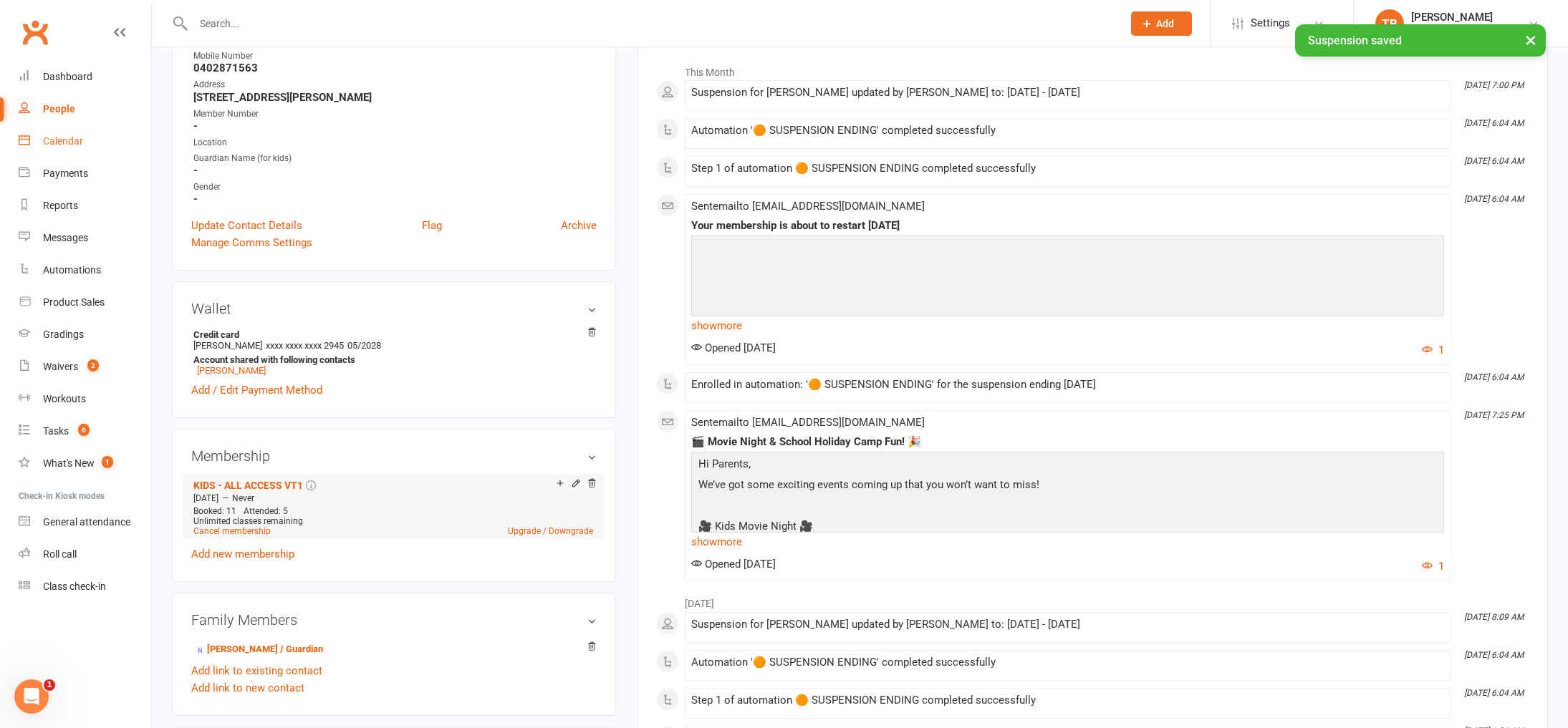
scroll to position [302, 0]
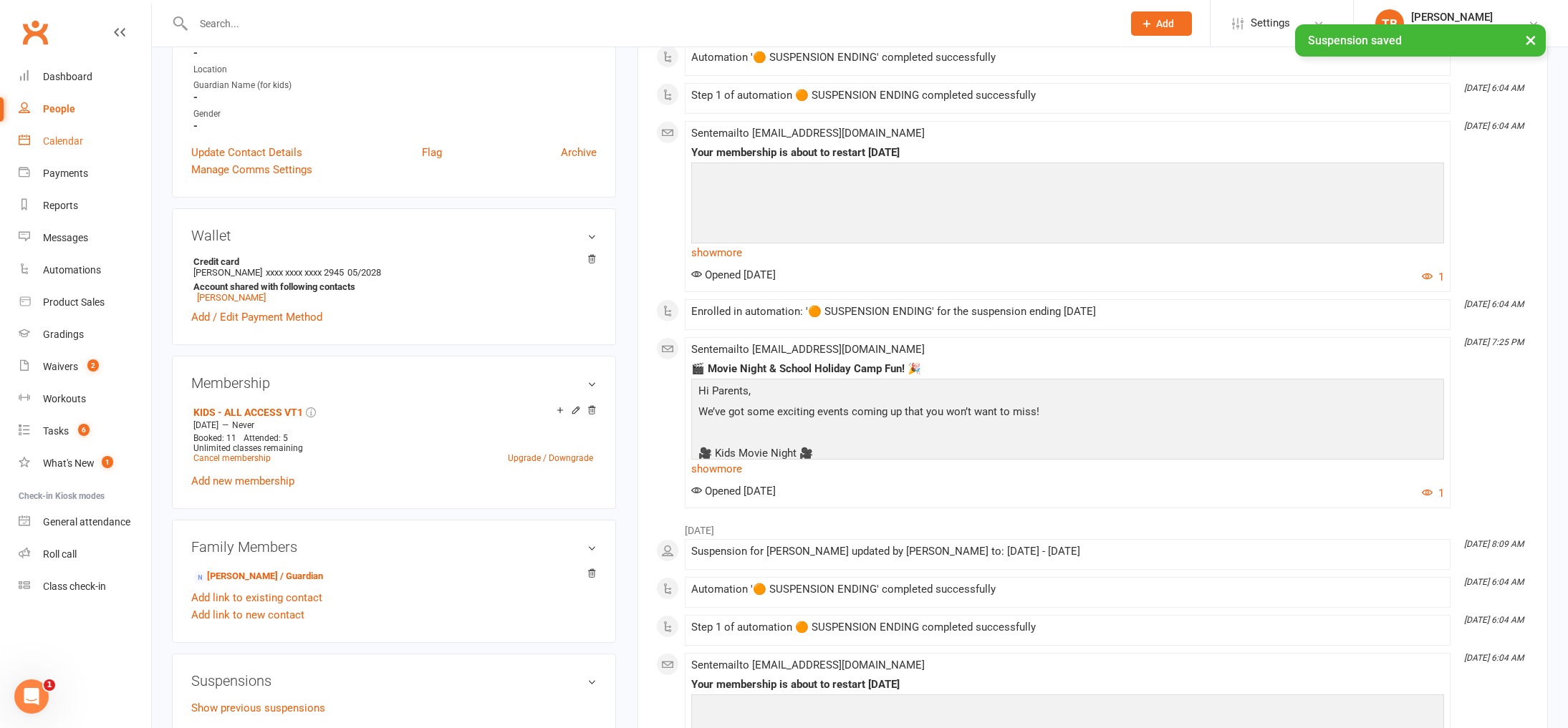
click at [93, 137] on link "Calendar" at bounding box center [85, 141] width 133 height 32
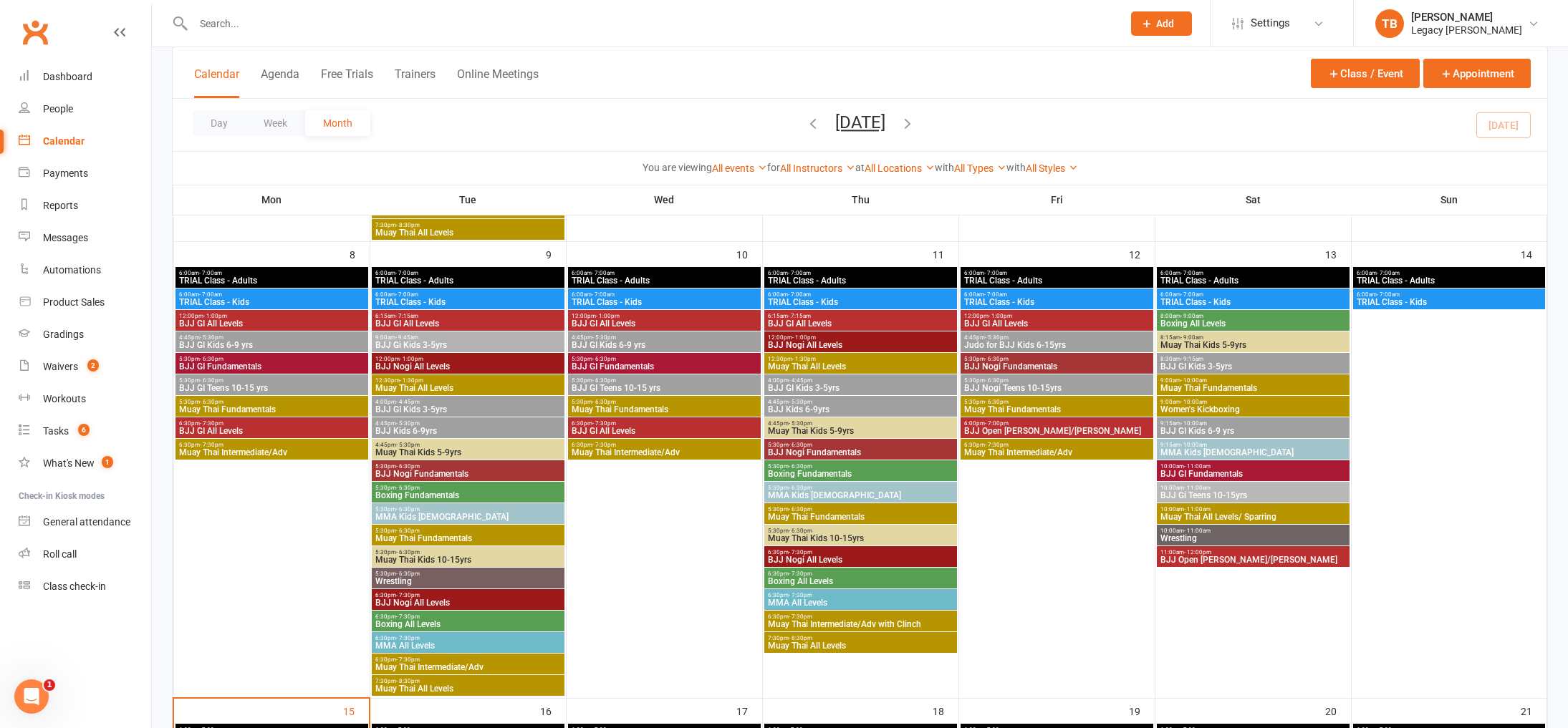
scroll to position [1068, 0]
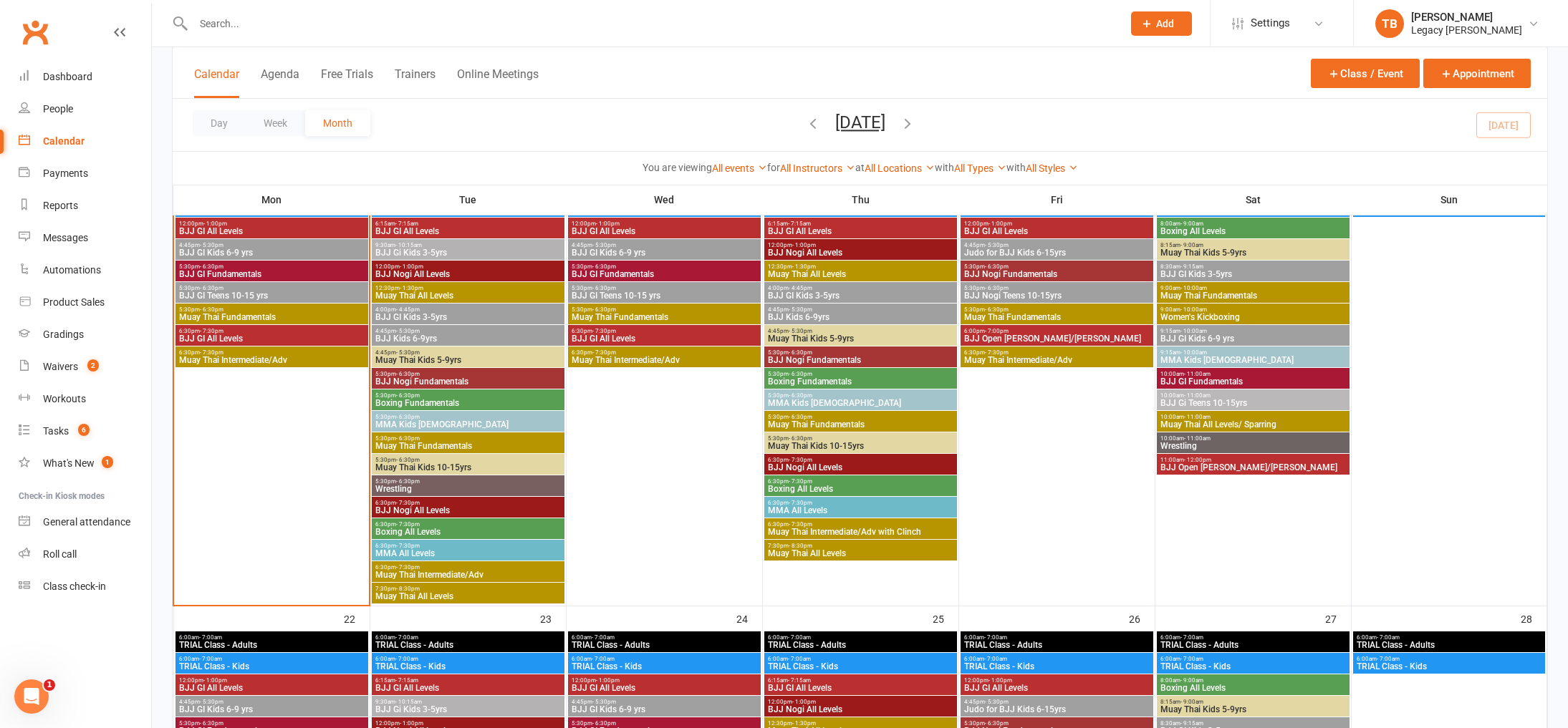
click at [272, 295] on span "BJJ GI Teens 10-15 yrs" at bounding box center [272, 296] width 187 height 9
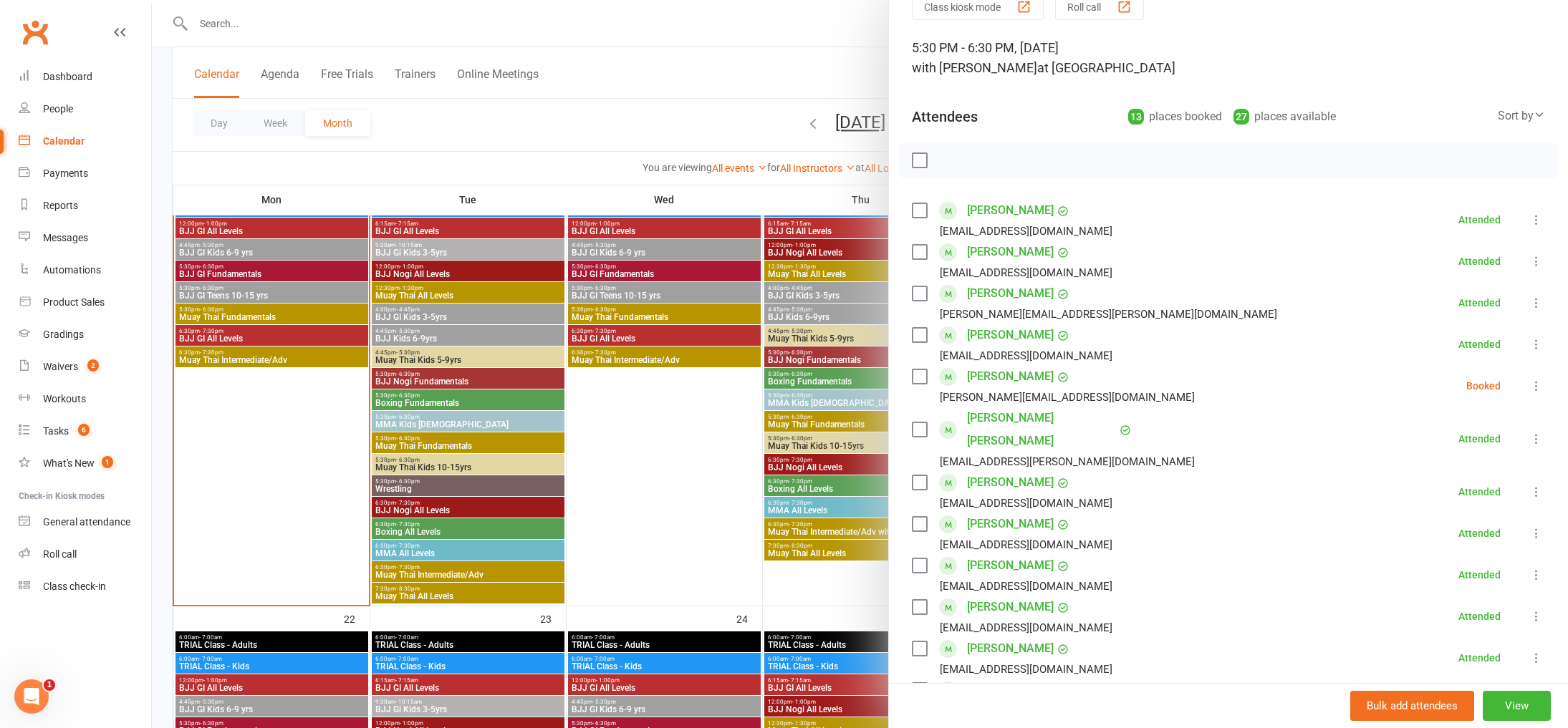
scroll to position [381, 0]
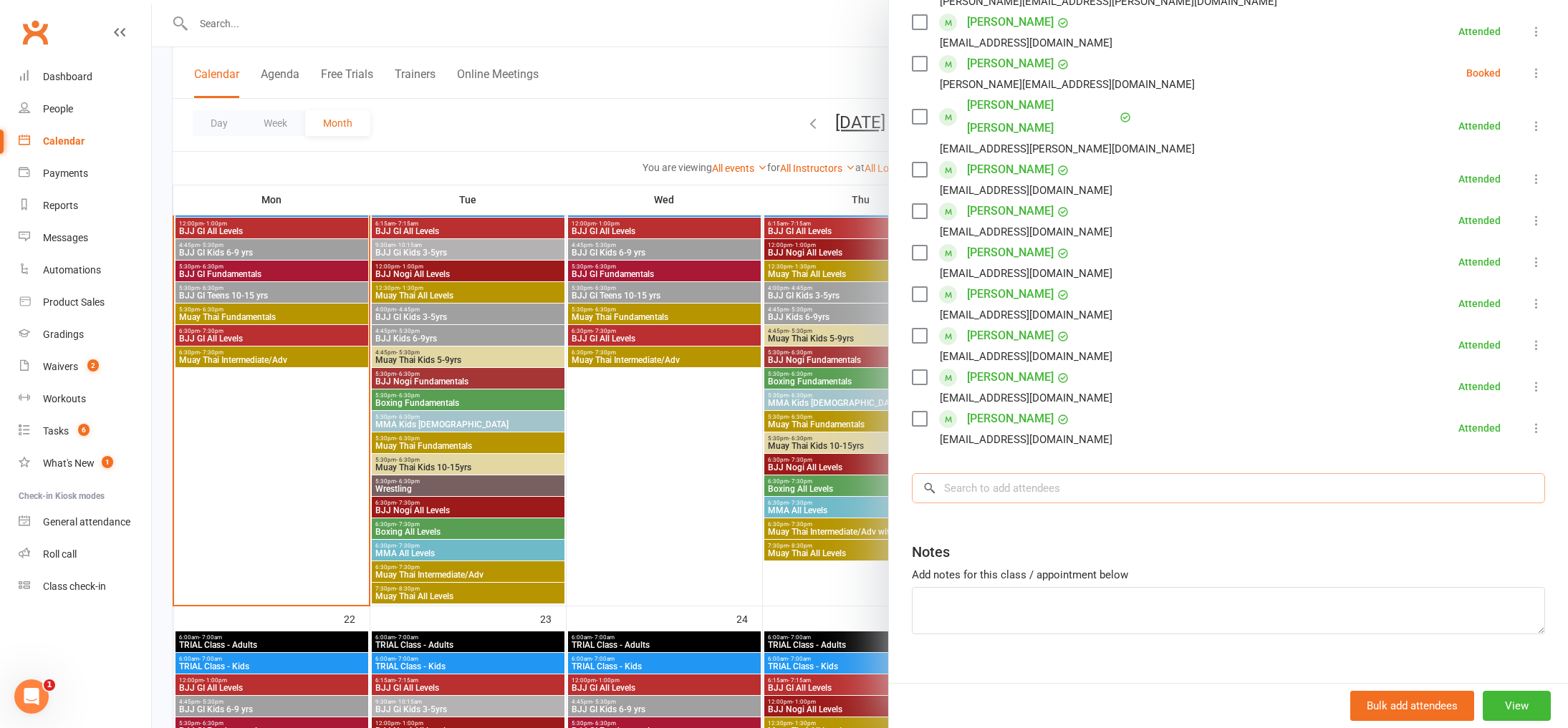
click at [1123, 473] on input "search" at bounding box center [1228, 488] width 633 height 30
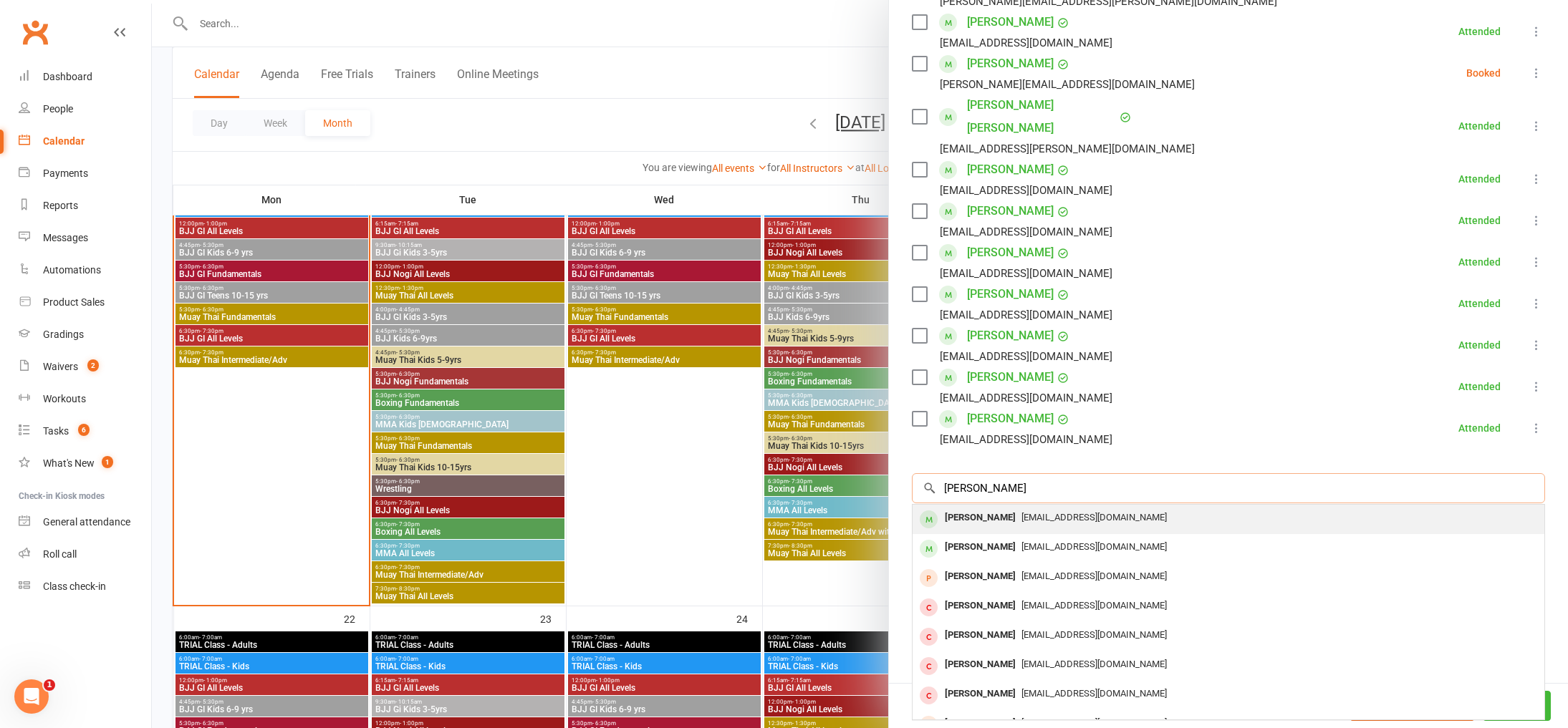
type input "[PERSON_NAME]"
click at [1088, 508] on div "[EMAIL_ADDRESS][DOMAIN_NAME]" at bounding box center [1228, 519] width 620 height 21
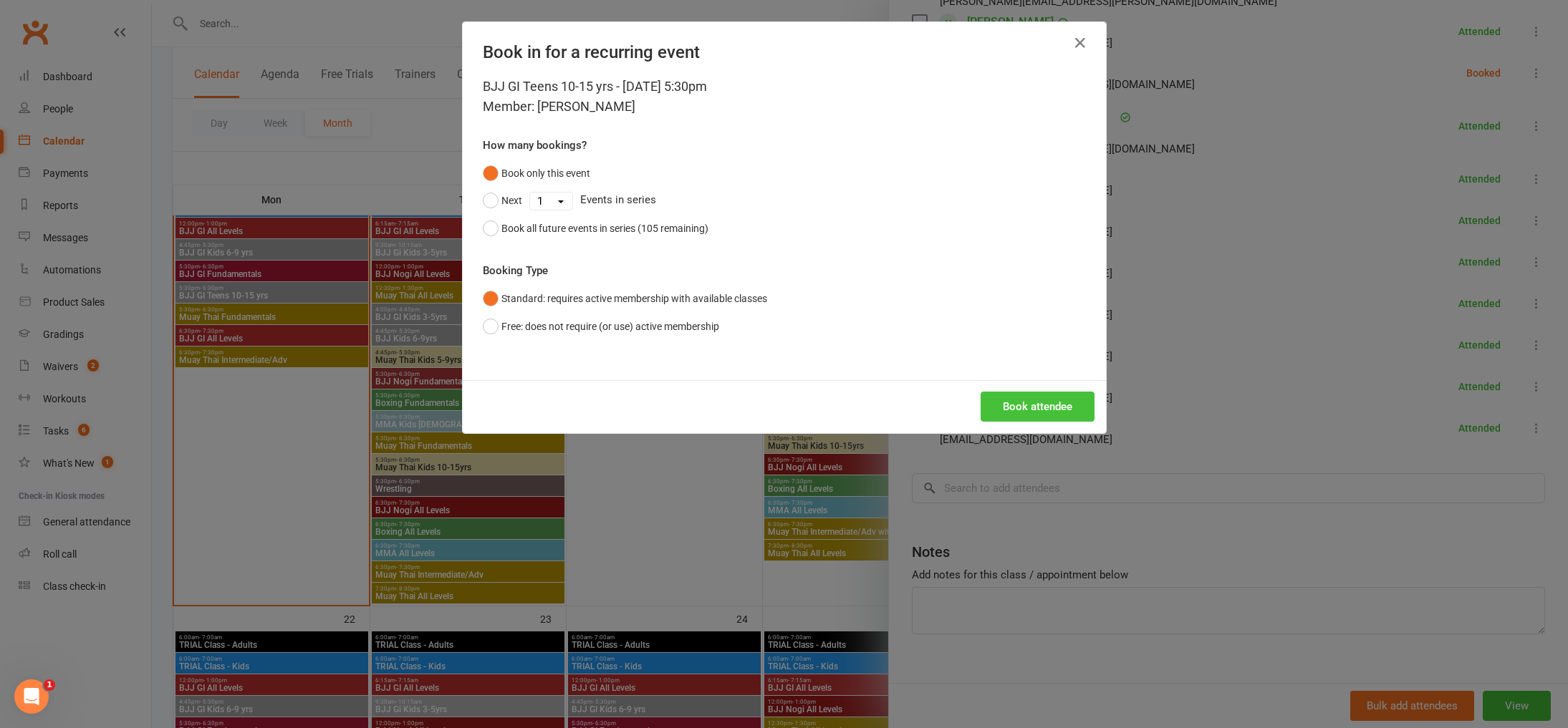
click at [1030, 409] on button "Book attendee" at bounding box center [1037, 407] width 113 height 30
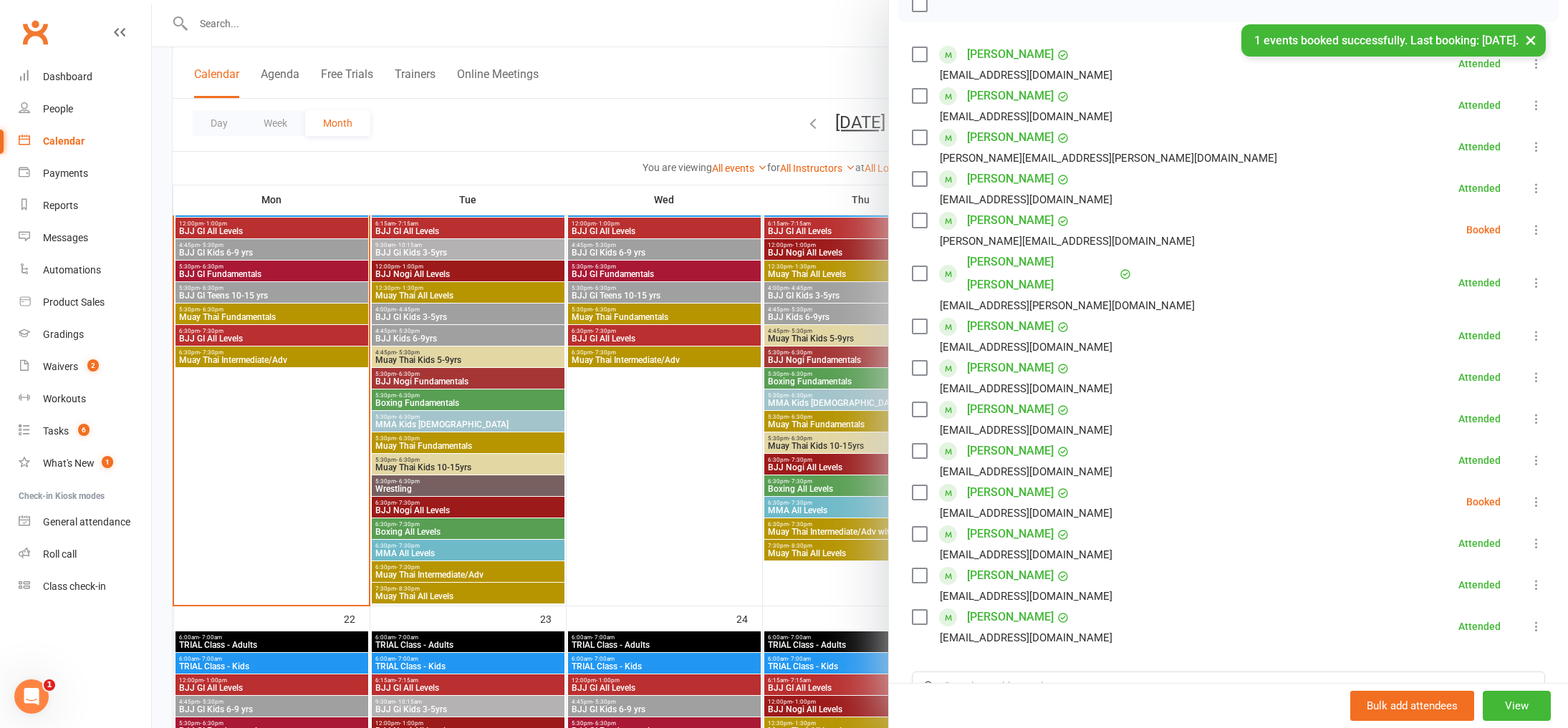
scroll to position [332, 0]
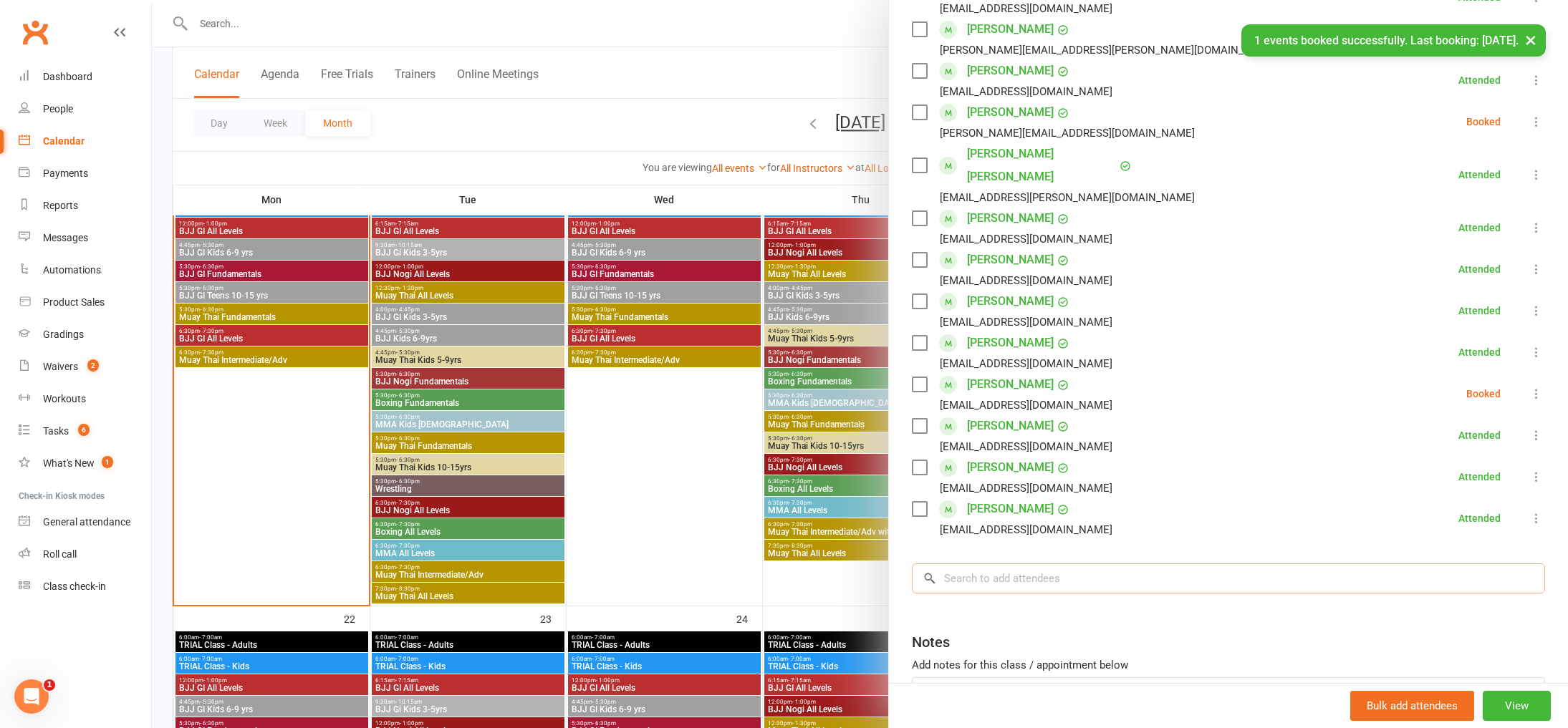
click at [1062, 568] on input "search" at bounding box center [1228, 579] width 633 height 30
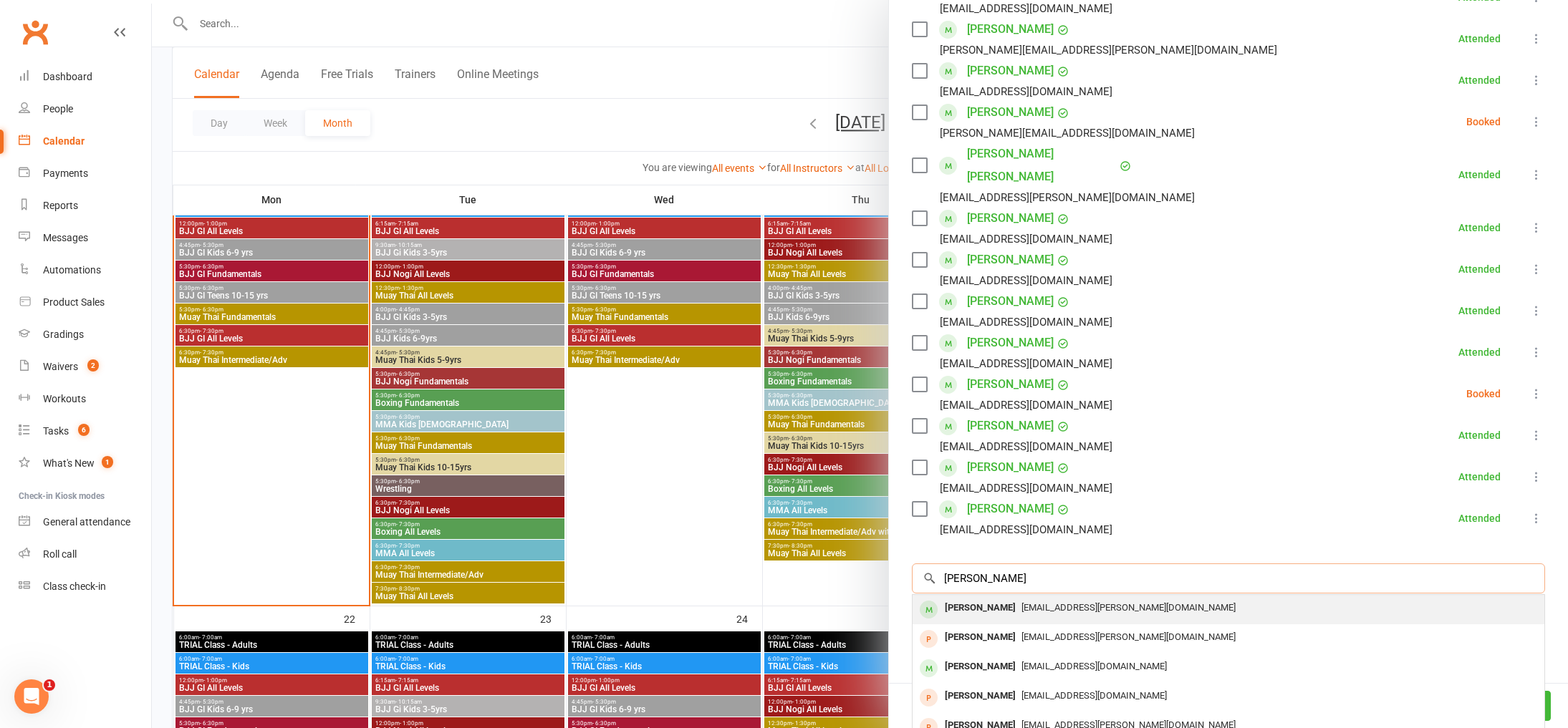
type input "[PERSON_NAME]"
click at [1053, 602] on span "[EMAIL_ADDRESS][PERSON_NAME][DOMAIN_NAME]" at bounding box center [1128, 608] width 214 height 10
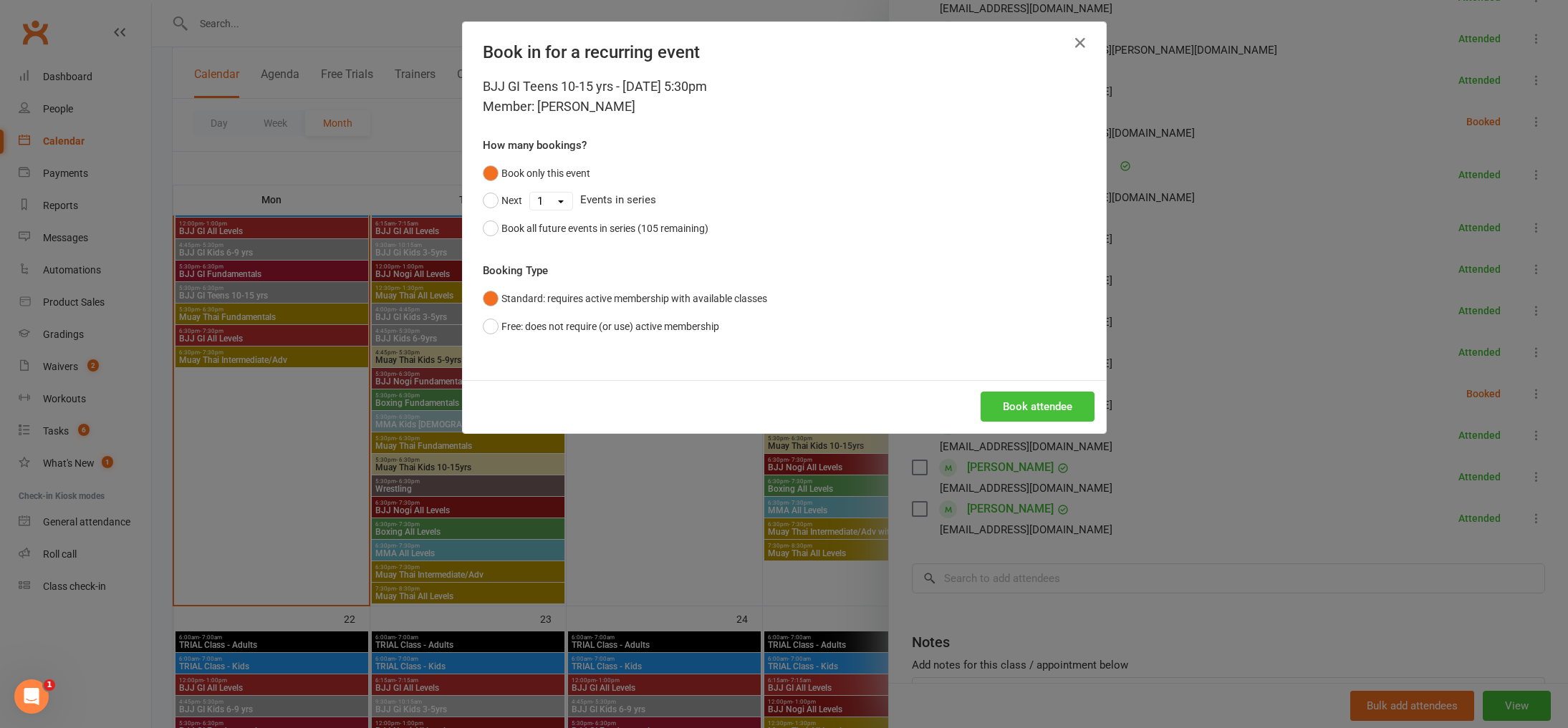
click at [1054, 407] on button "Book attendee" at bounding box center [1037, 407] width 113 height 30
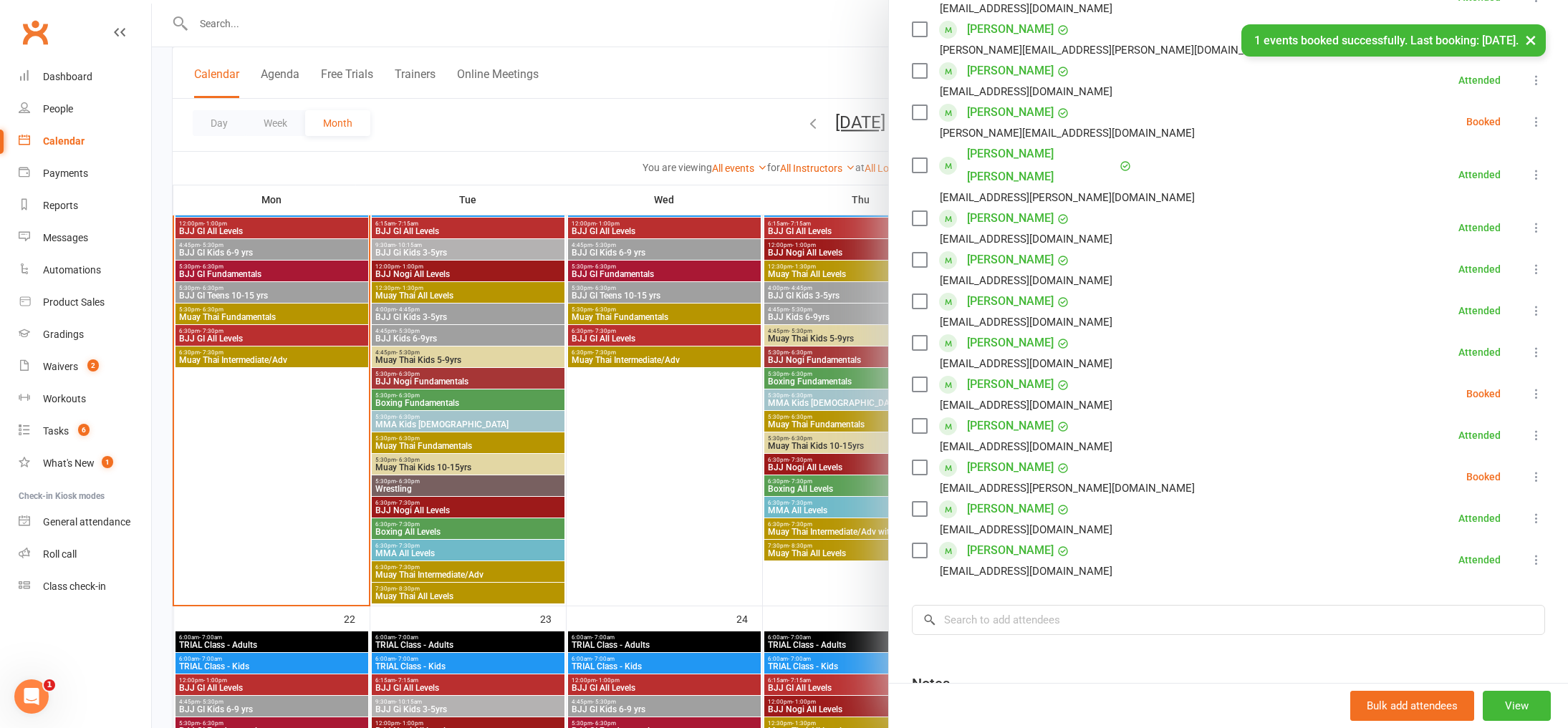
click at [1537, 387] on icon at bounding box center [1536, 394] width 14 height 14
click at [1490, 464] on link "Check in" at bounding box center [1467, 478] width 154 height 29
click at [1529, 470] on icon at bounding box center [1536, 477] width 14 height 14
click at [1444, 548] on link "Check in" at bounding box center [1467, 562] width 154 height 29
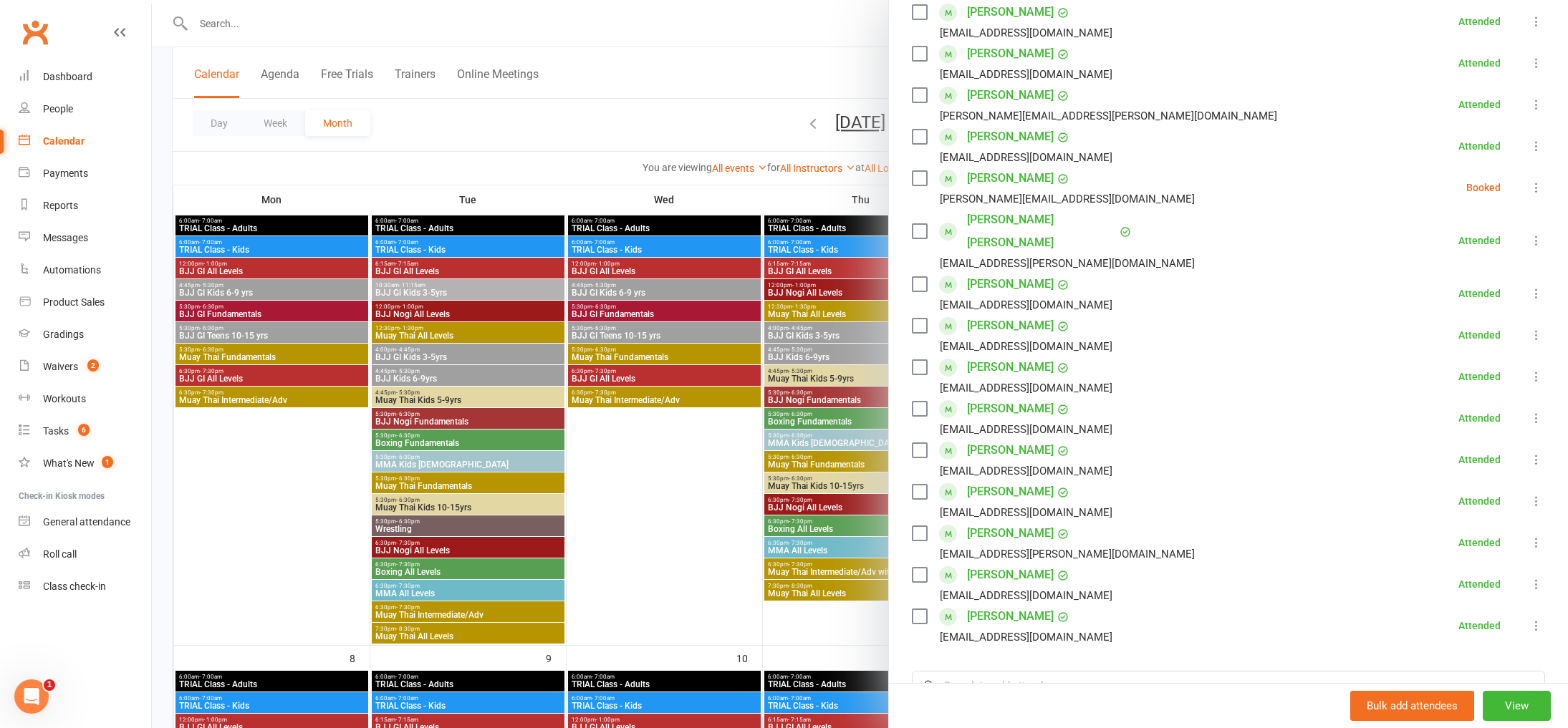
scroll to position [0, 0]
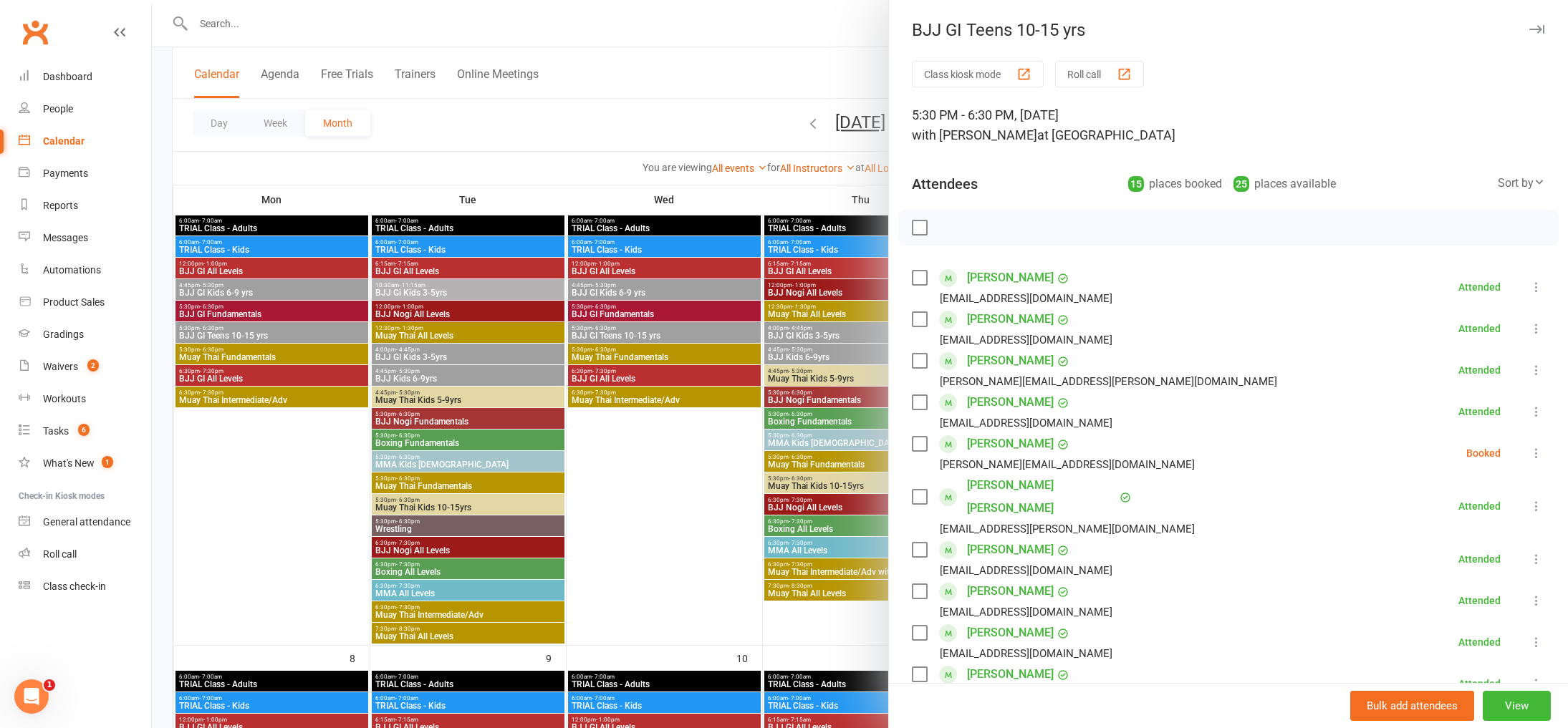
click at [648, 123] on div at bounding box center [860, 364] width 1416 height 728
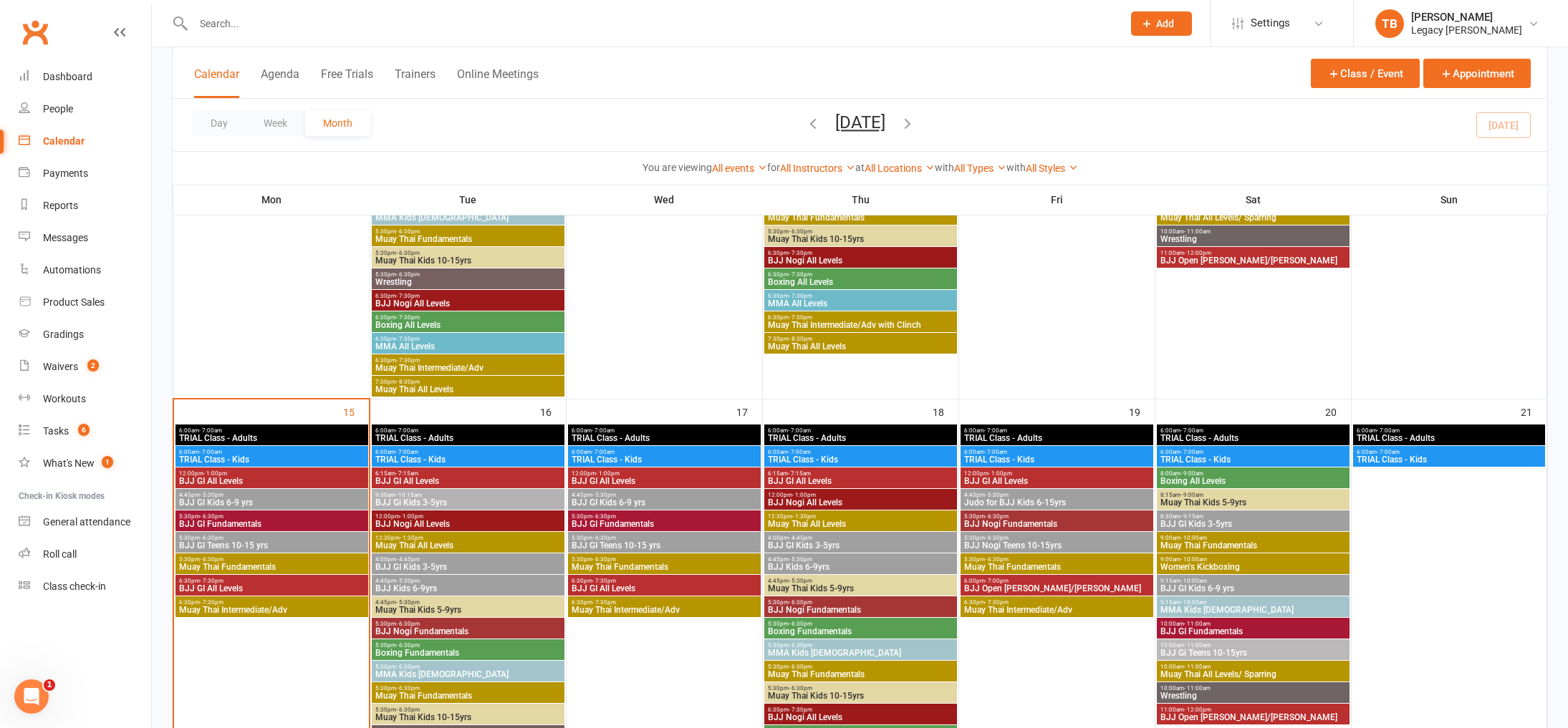
scroll to position [877, 0]
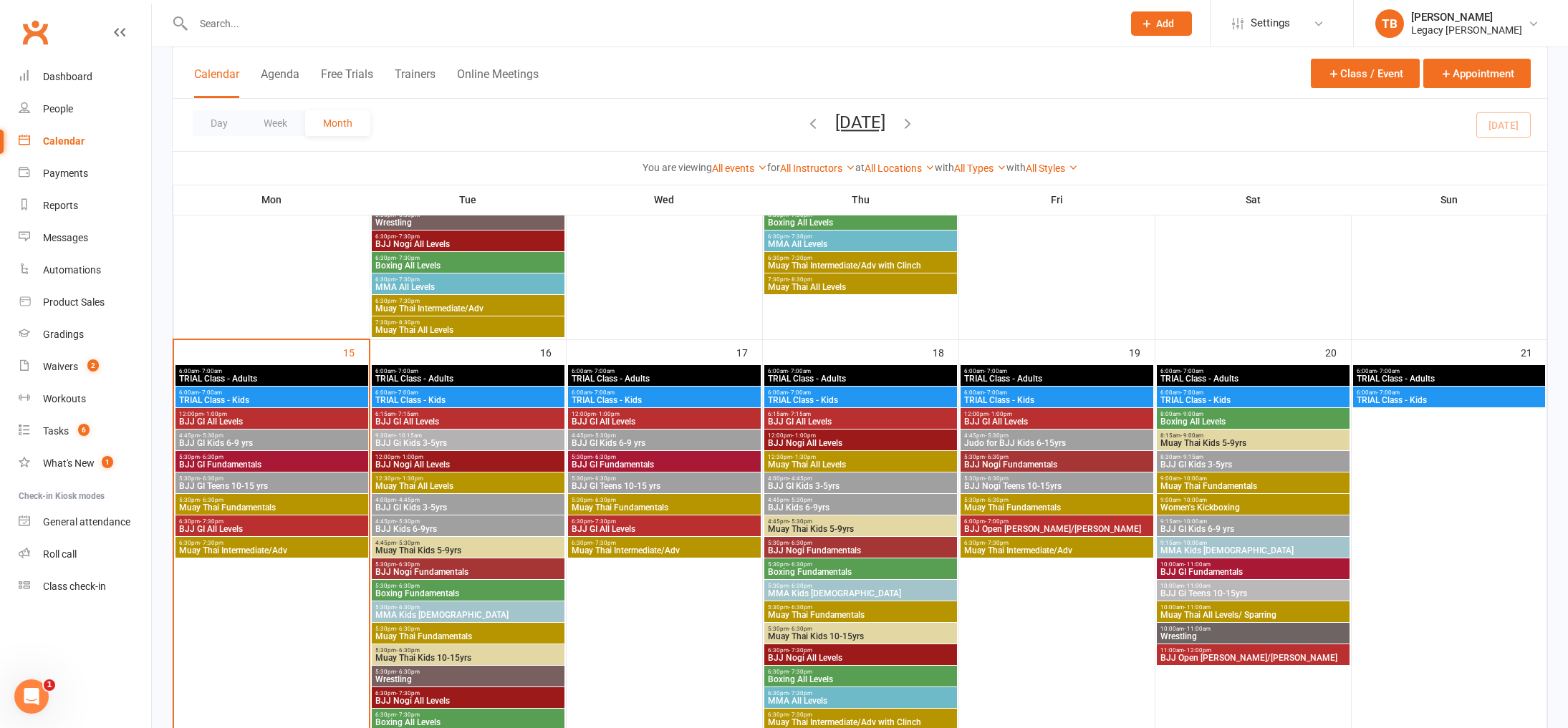
click at [272, 463] on span "BJJ GI Fundamentals" at bounding box center [272, 464] width 187 height 9
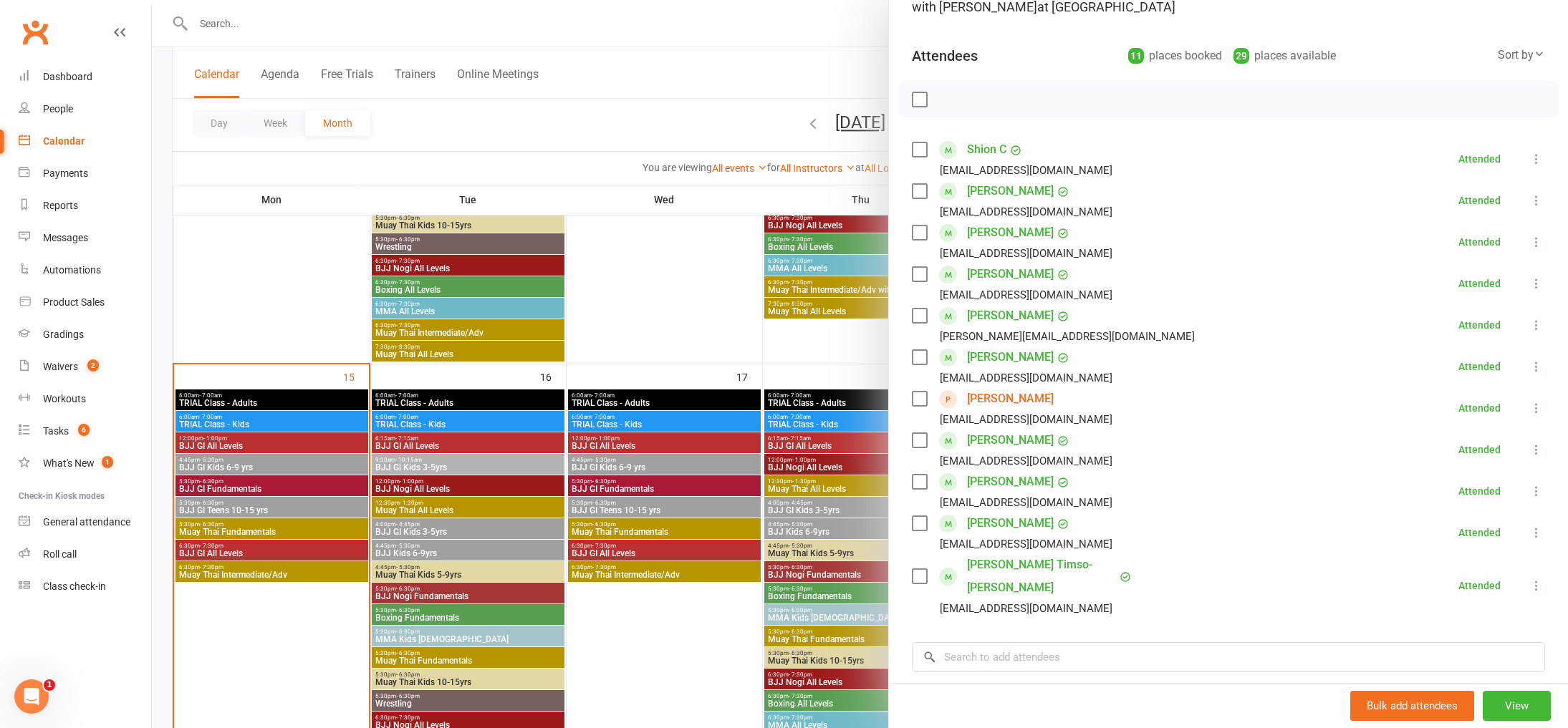
scroll to position [58, 0]
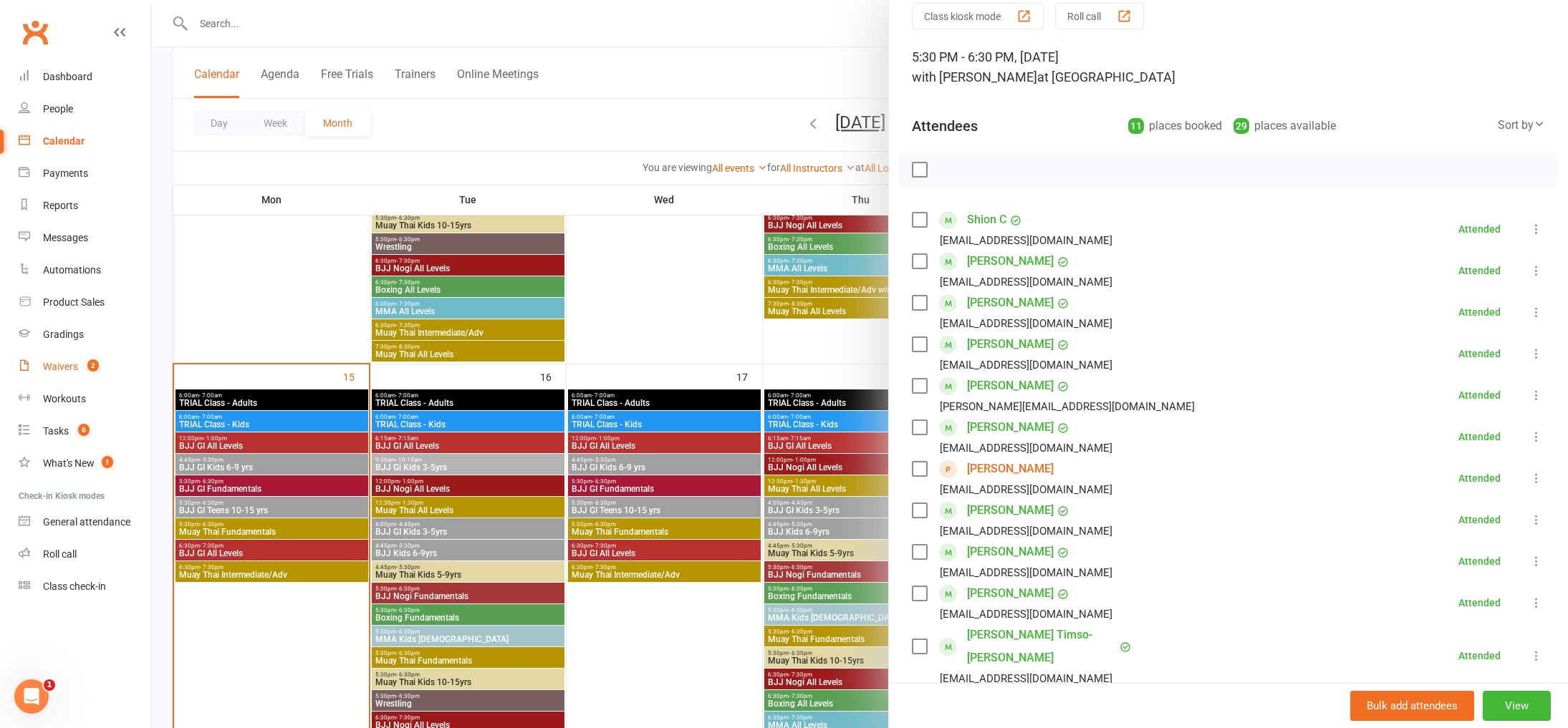
click at [94, 368] on span "2" at bounding box center [93, 366] width 11 height 12
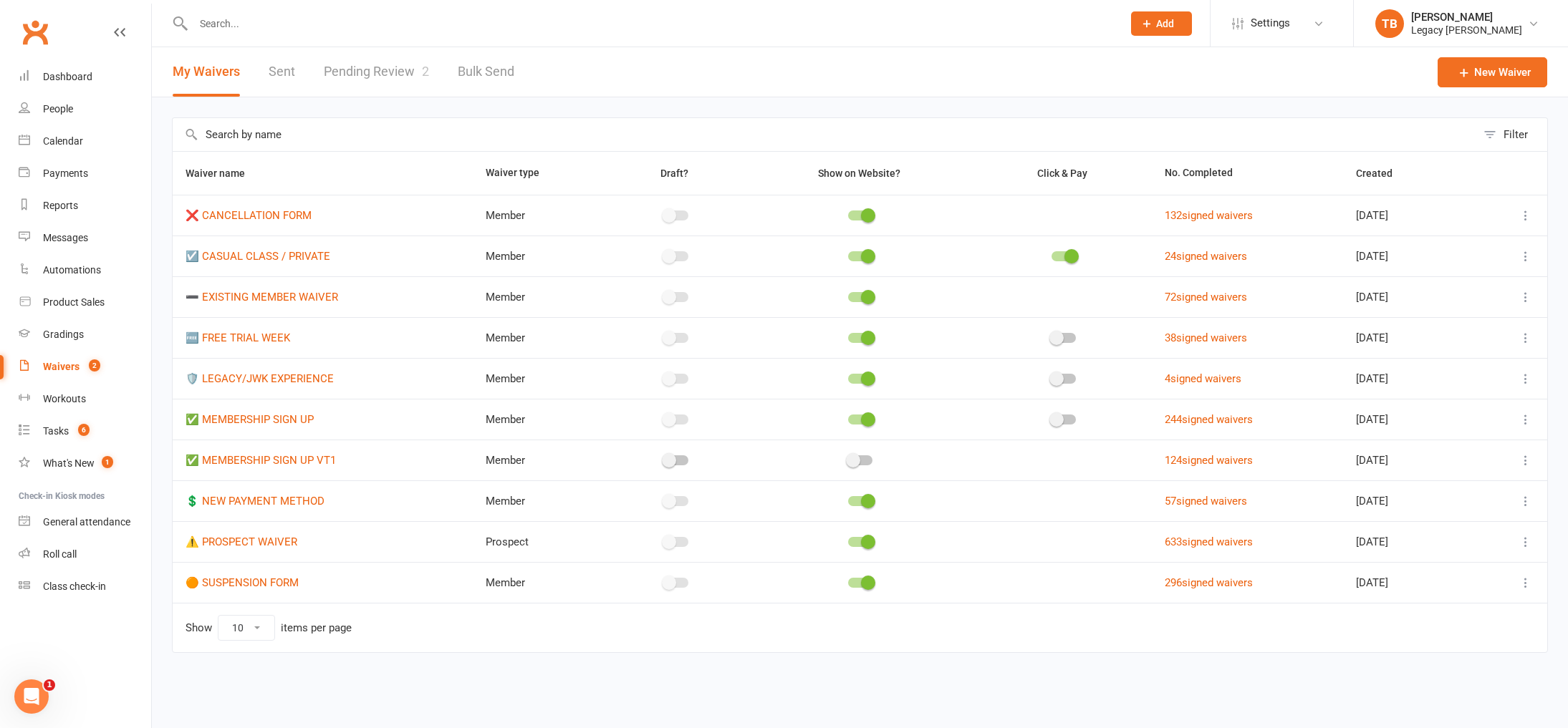
click at [367, 74] on link "Pending Review 2" at bounding box center [376, 72] width 106 height 50
select select "100"
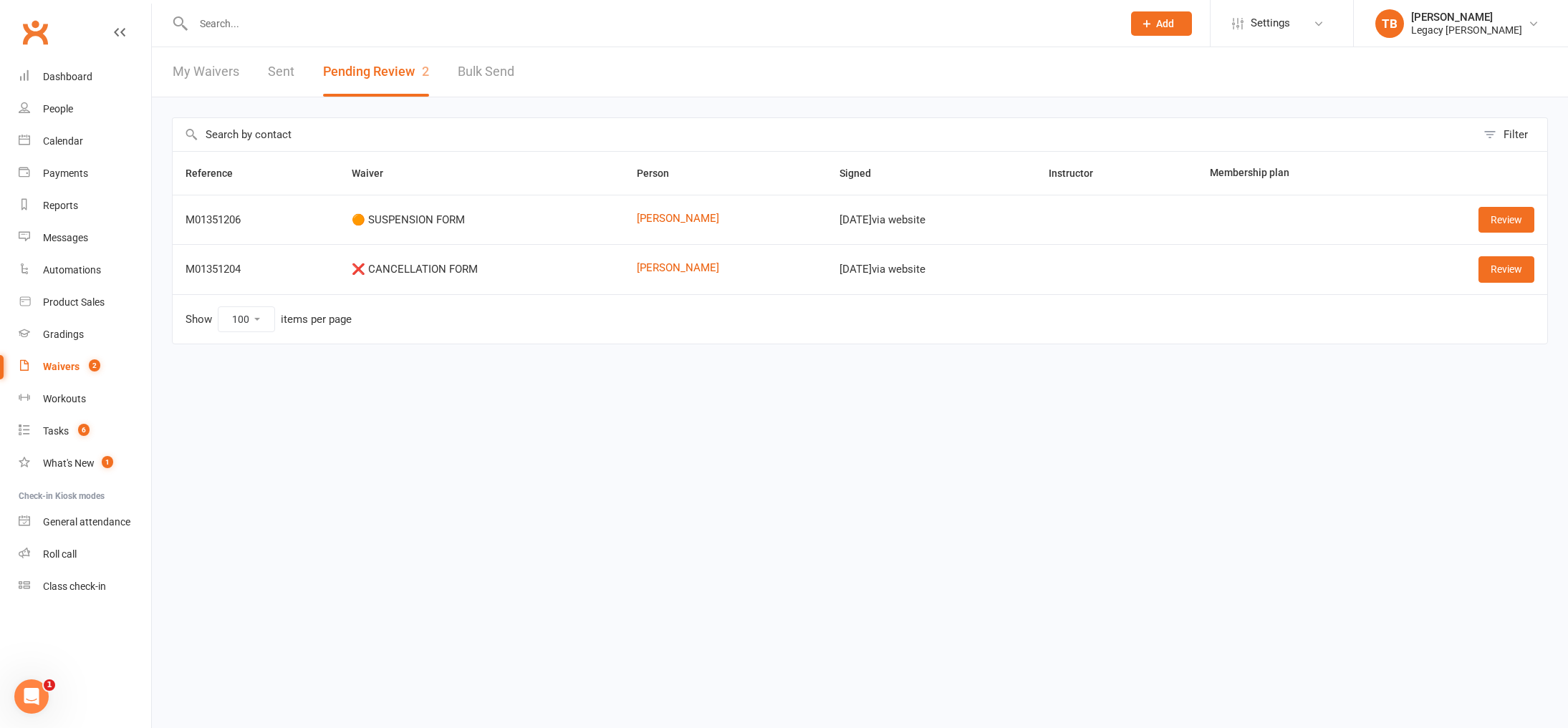
click at [373, 12] on div at bounding box center [642, 23] width 940 height 46
click at [360, 23] on input "text" at bounding box center [650, 24] width 923 height 20
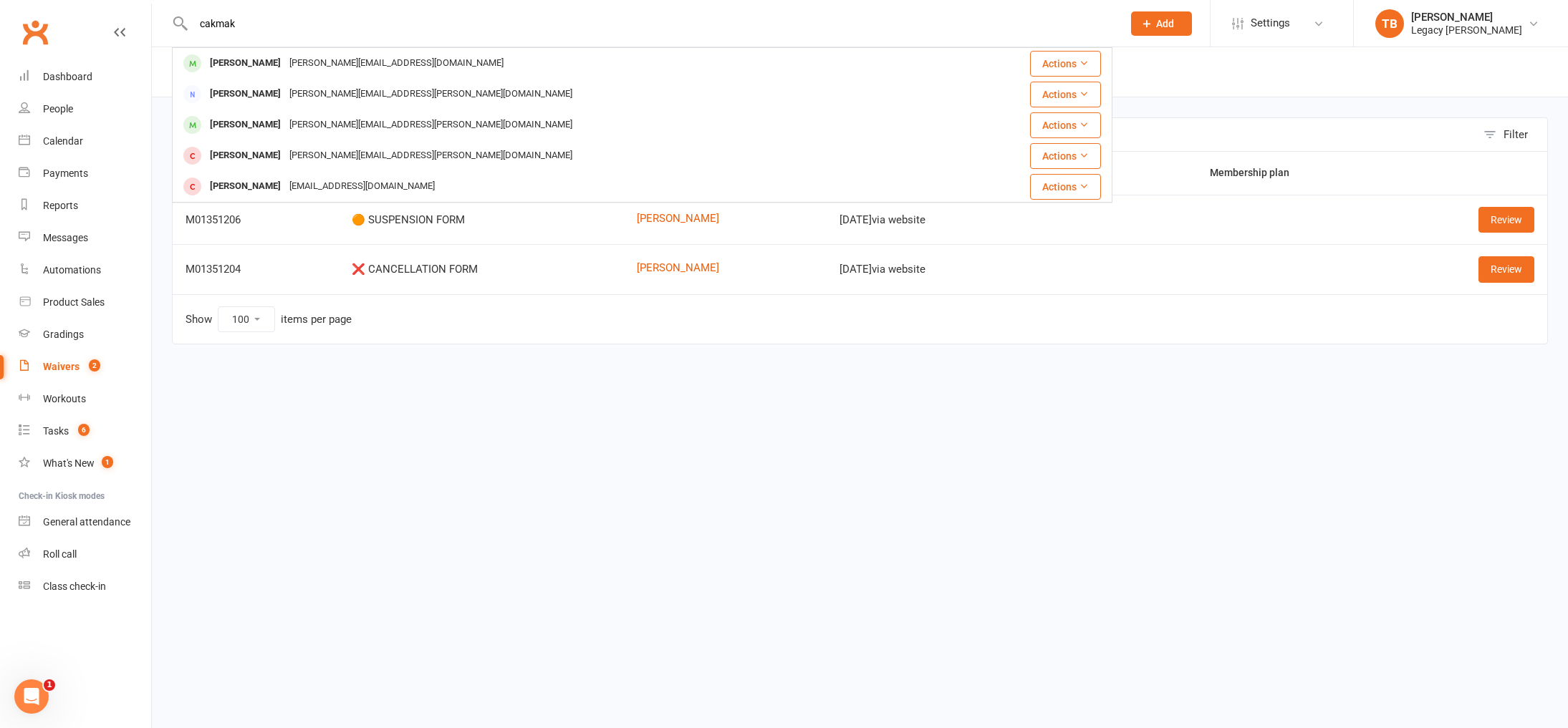
type input "cakmak"
click at [1132, 376] on div "Filter Reference Waiver Person Signed Instructor Membership plan M01351206 🟠 SU…" at bounding box center [860, 241] width 1416 height 287
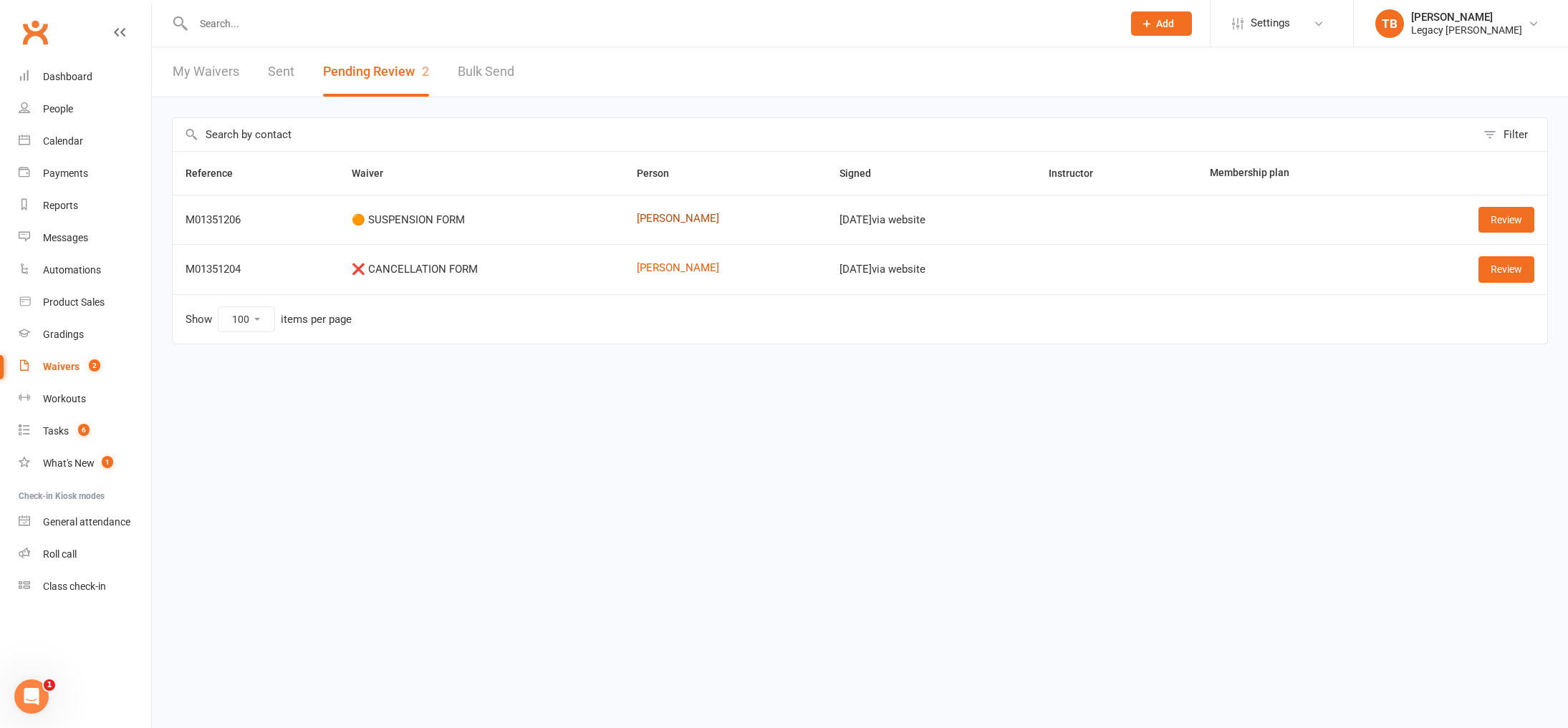
click at [656, 213] on link "[PERSON_NAME]" at bounding box center [725, 219] width 177 height 12
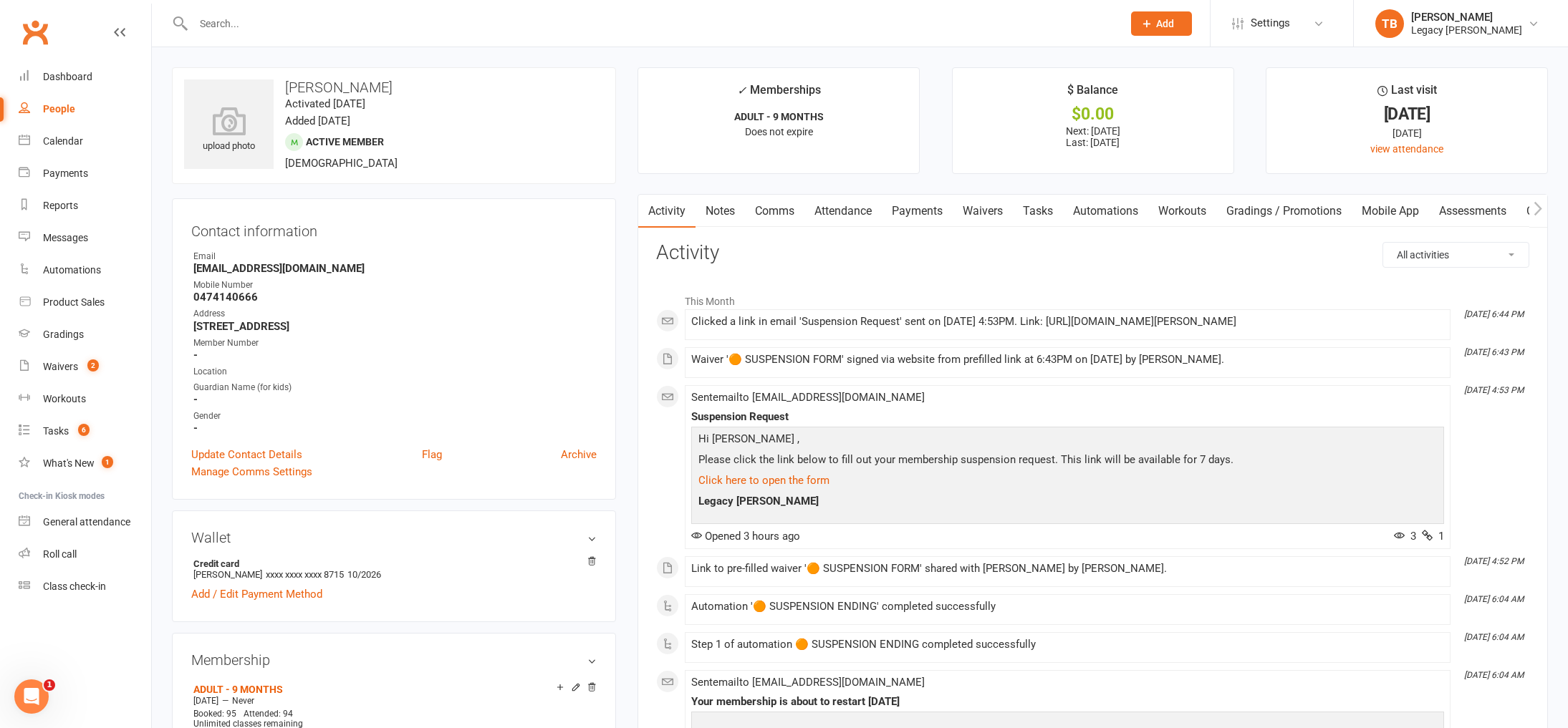
click at [934, 217] on link "Payments" at bounding box center [917, 211] width 71 height 33
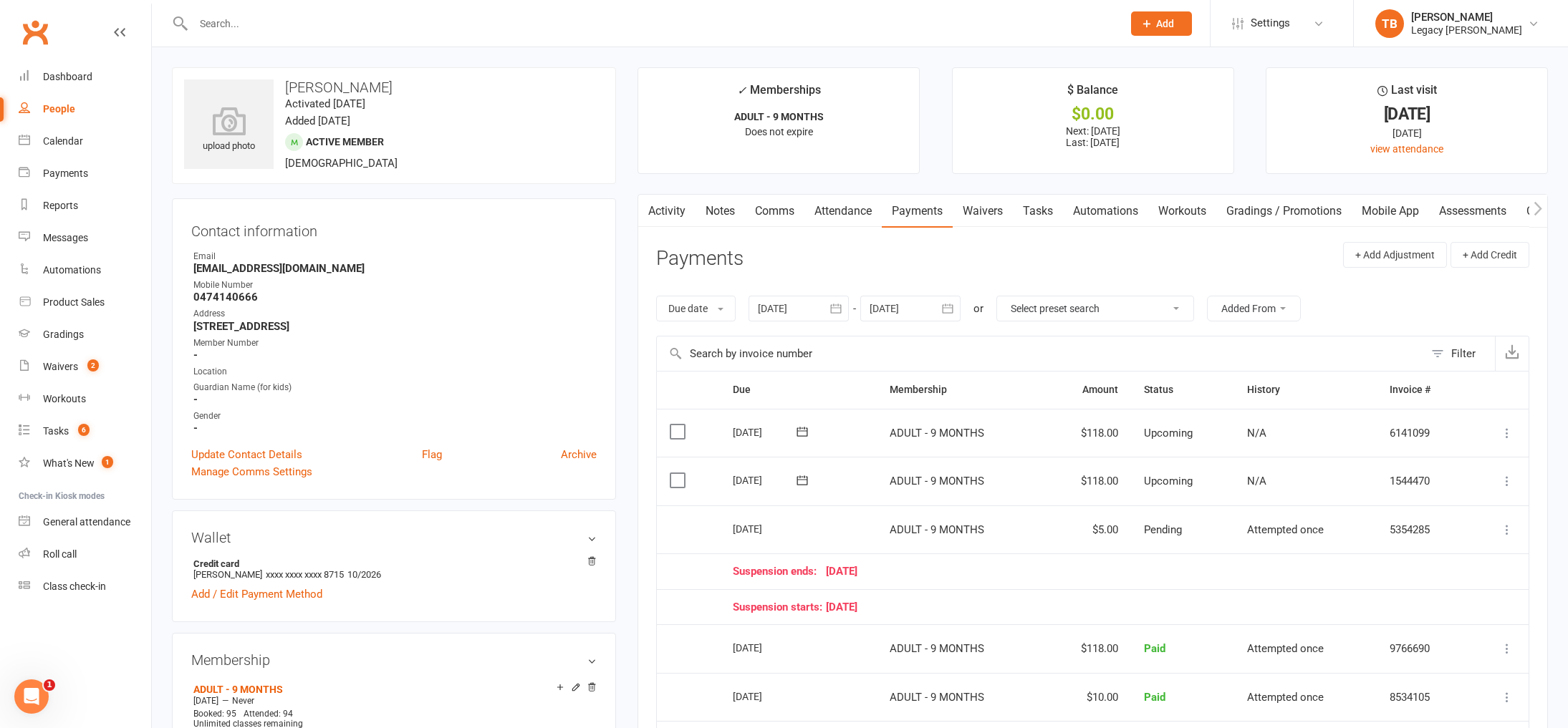
click at [855, 216] on link "Attendance" at bounding box center [842, 211] width 78 height 33
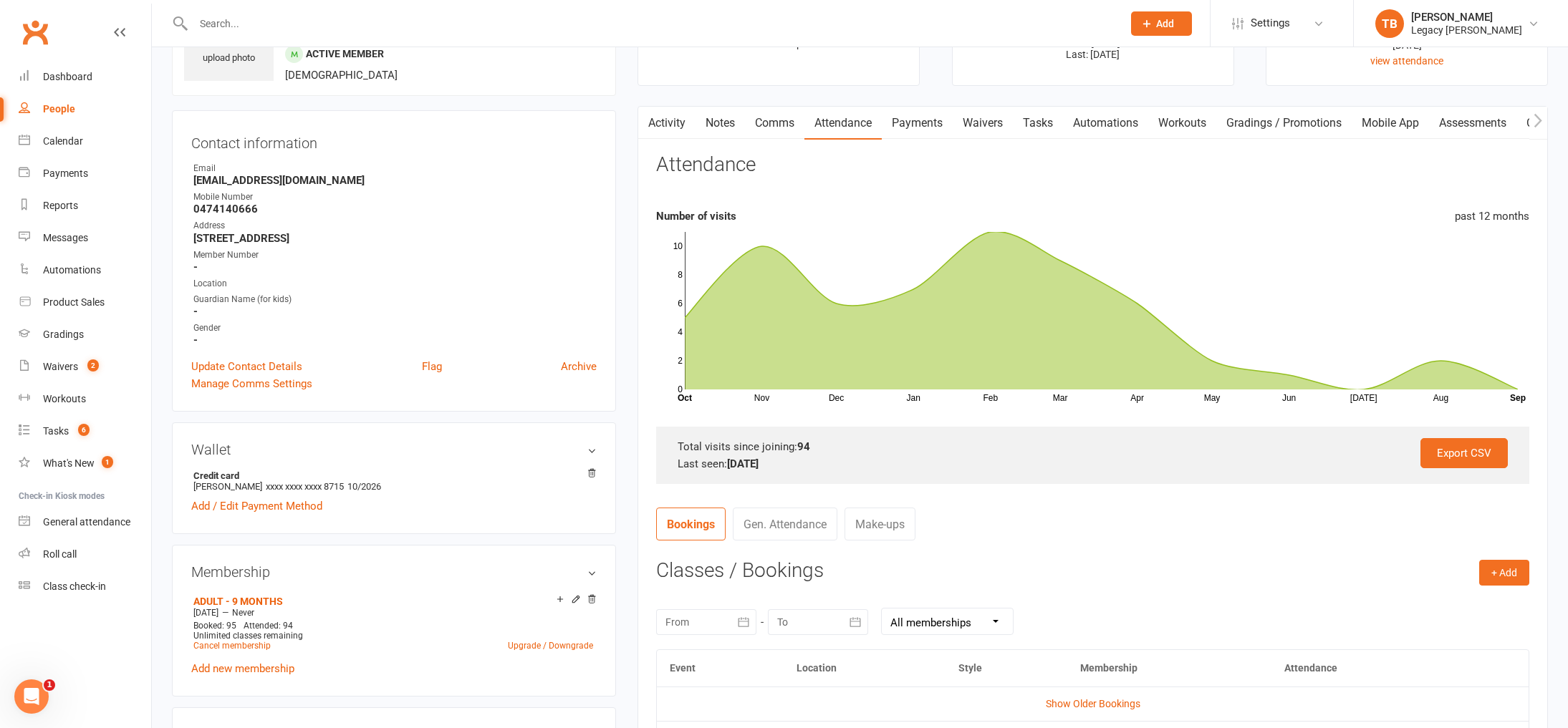
scroll to position [139, 0]
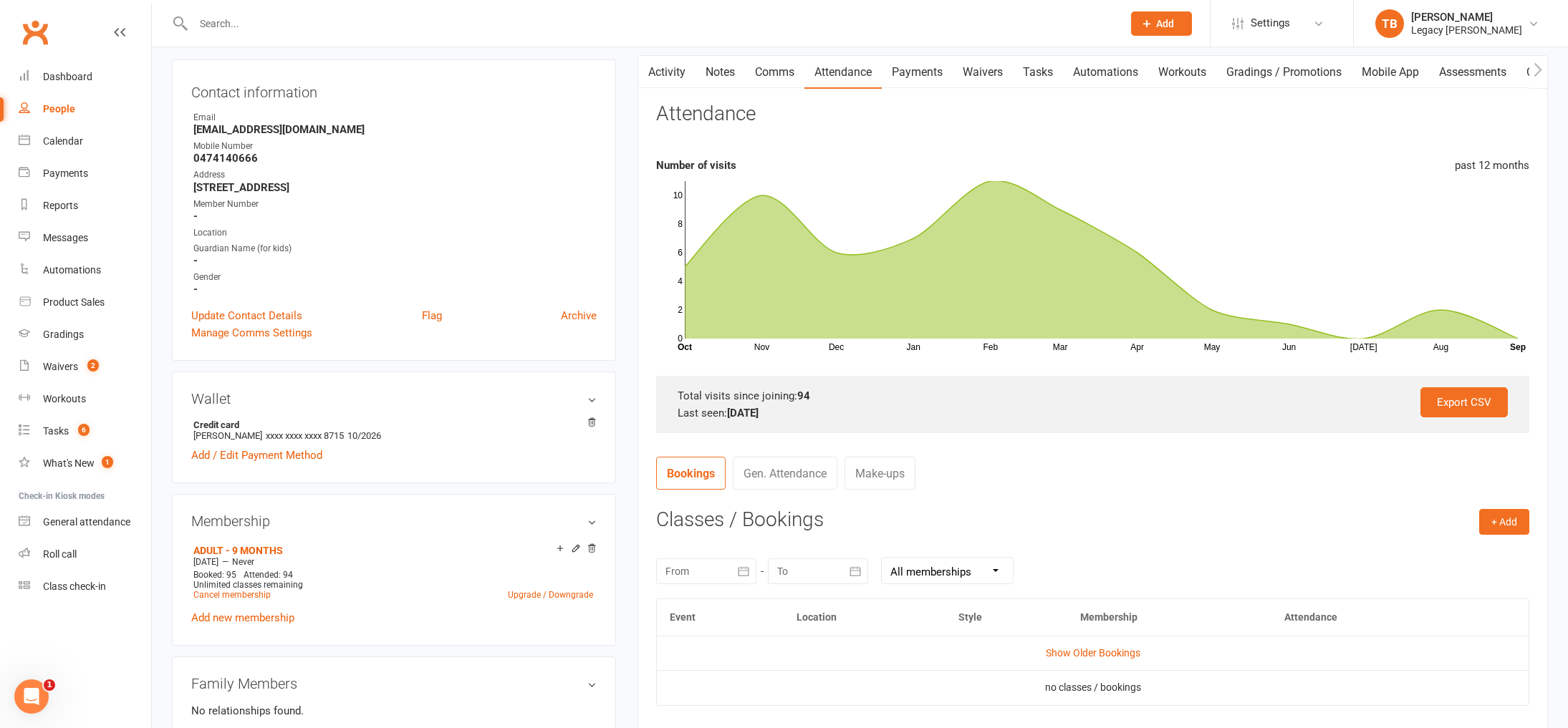
click at [1001, 70] on link "Waivers" at bounding box center [982, 72] width 60 height 33
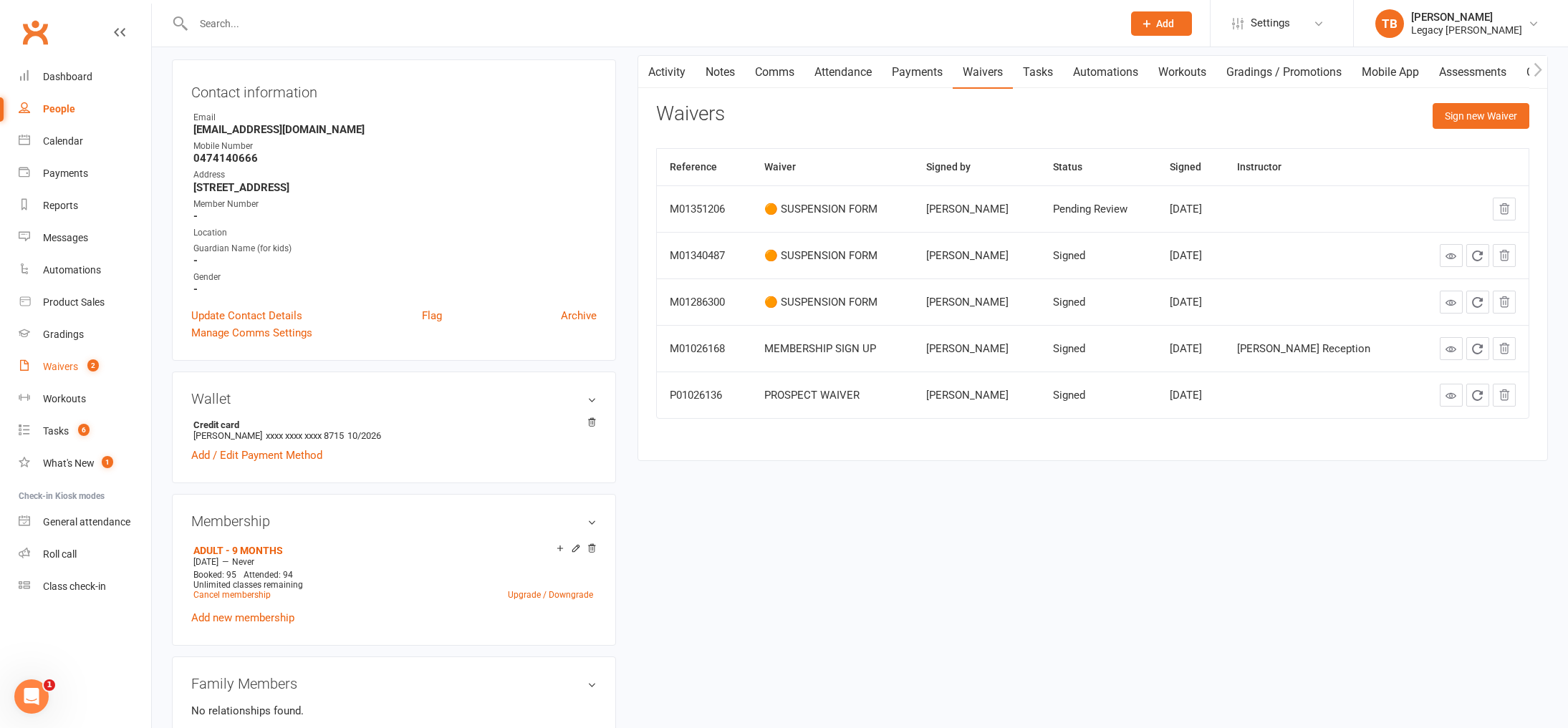
click at [88, 355] on link "Waivers 2" at bounding box center [85, 367] width 133 height 32
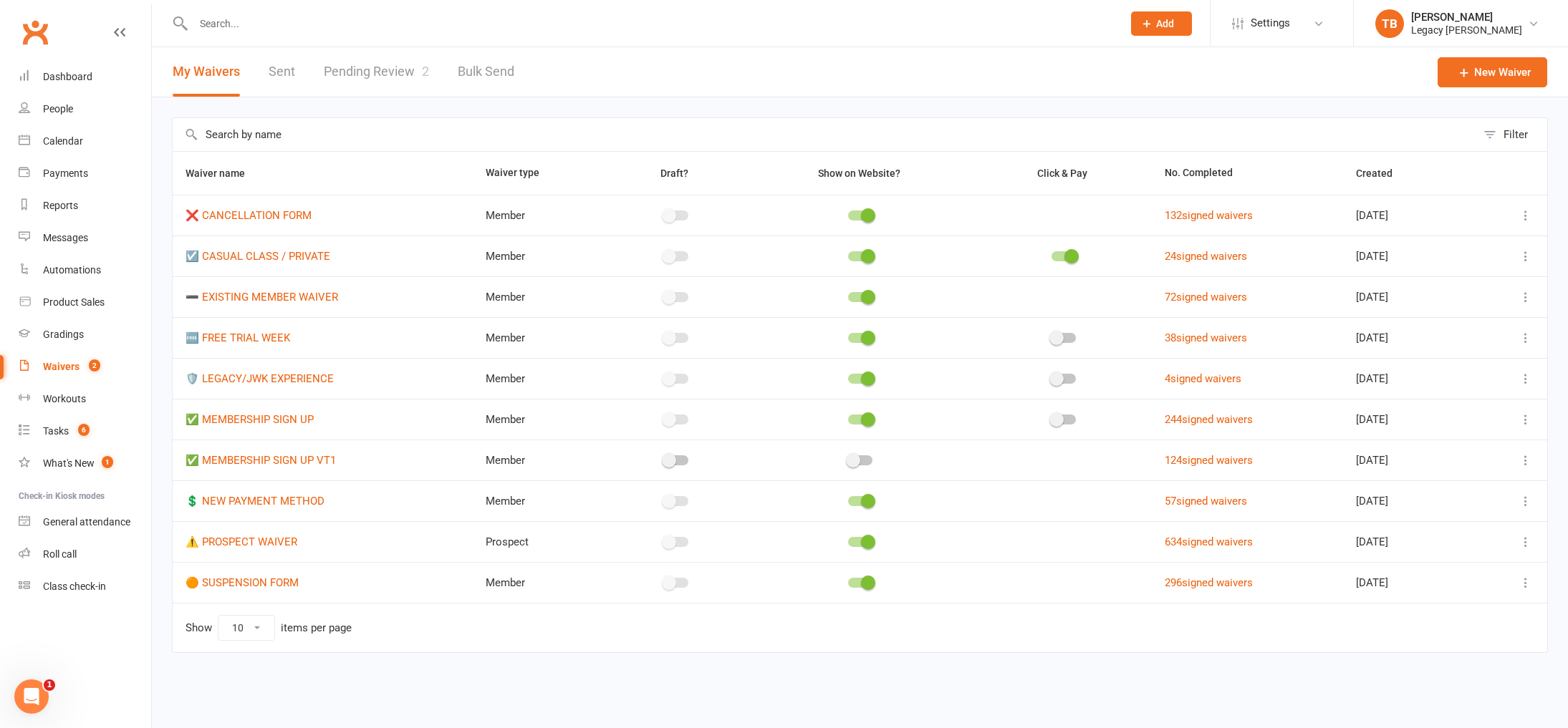
click at [353, 79] on link "Pending Review 2" at bounding box center [376, 72] width 106 height 50
select select "100"
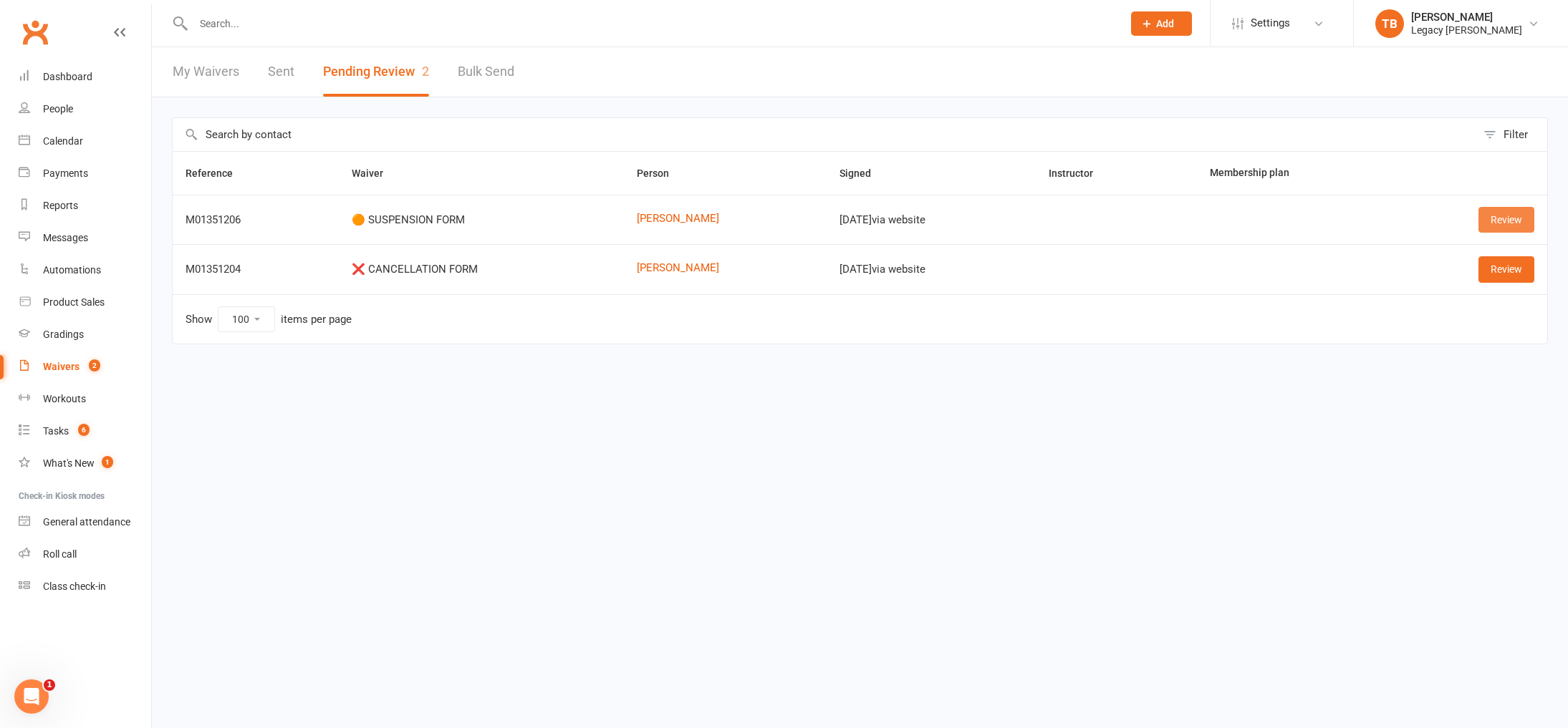
click at [1497, 218] on link "Review" at bounding box center [1506, 220] width 56 height 26
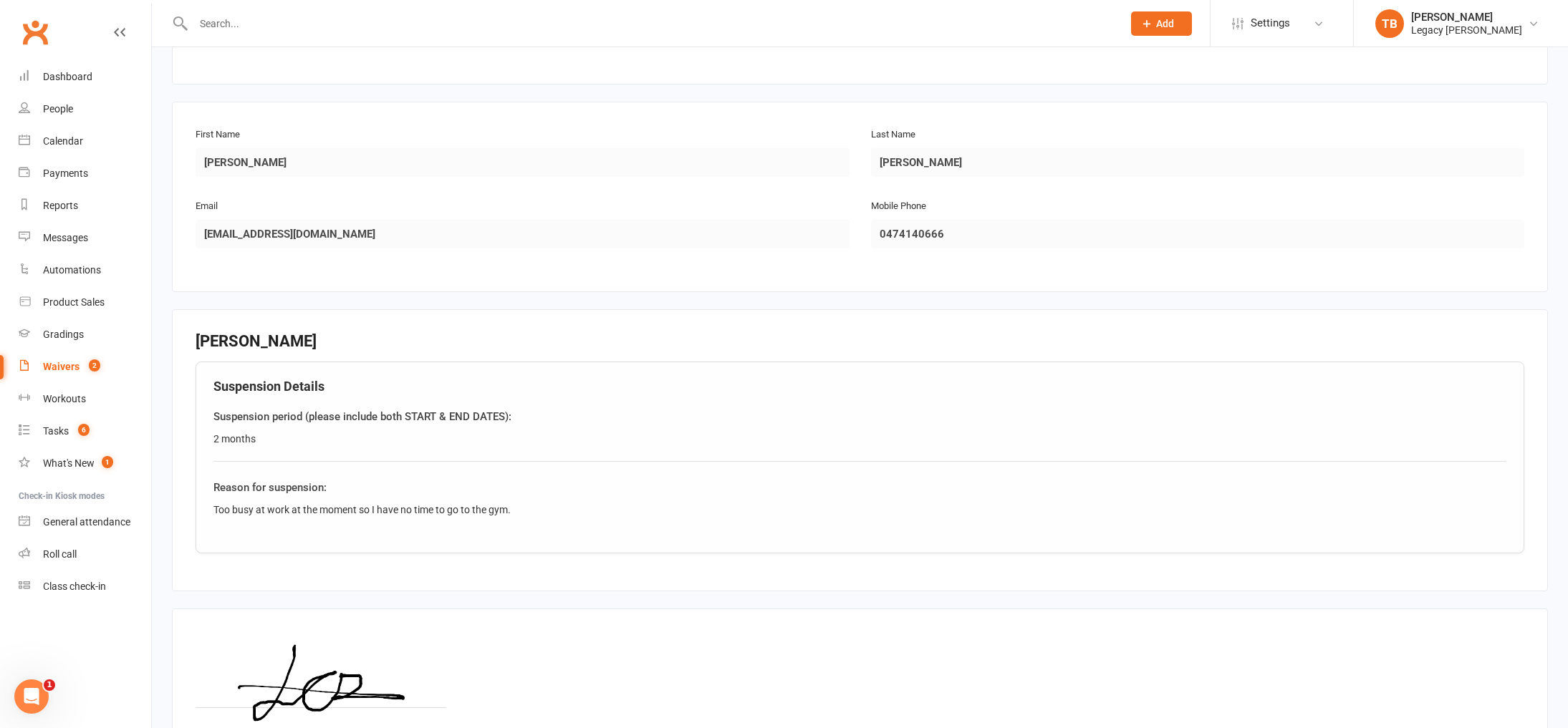
scroll to position [193, 0]
click at [45, 112] on div "People" at bounding box center [58, 108] width 30 height 11
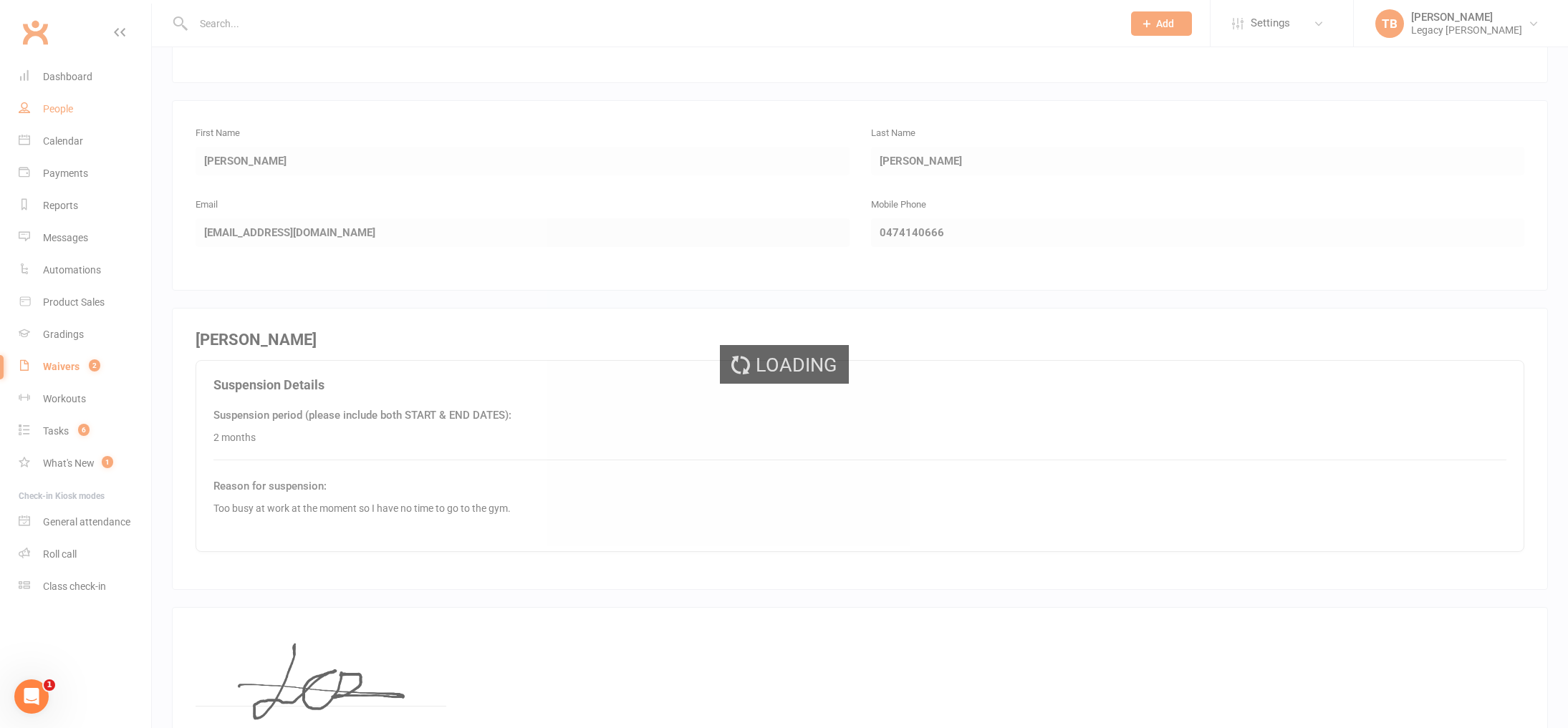
select select "100"
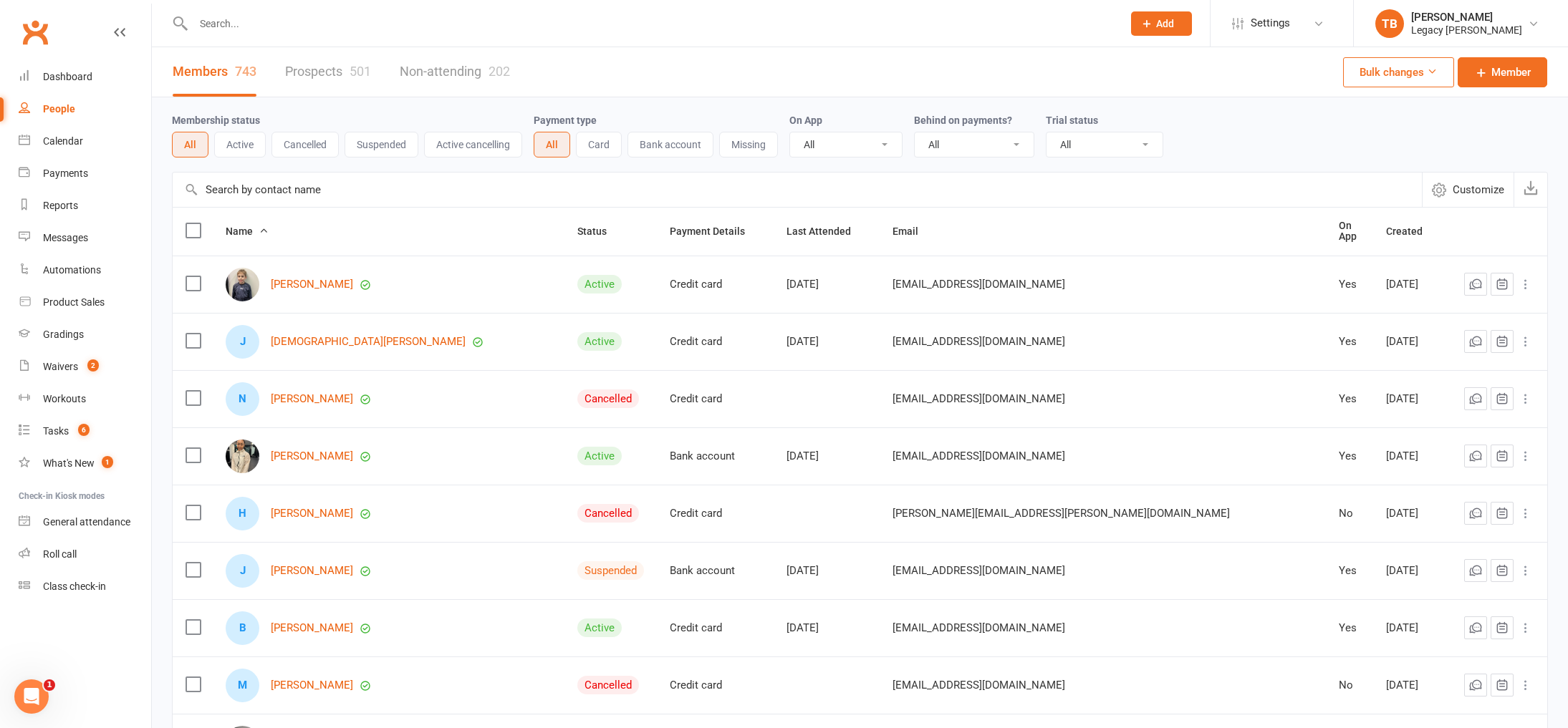
click at [426, 26] on input "text" at bounding box center [650, 24] width 923 height 20
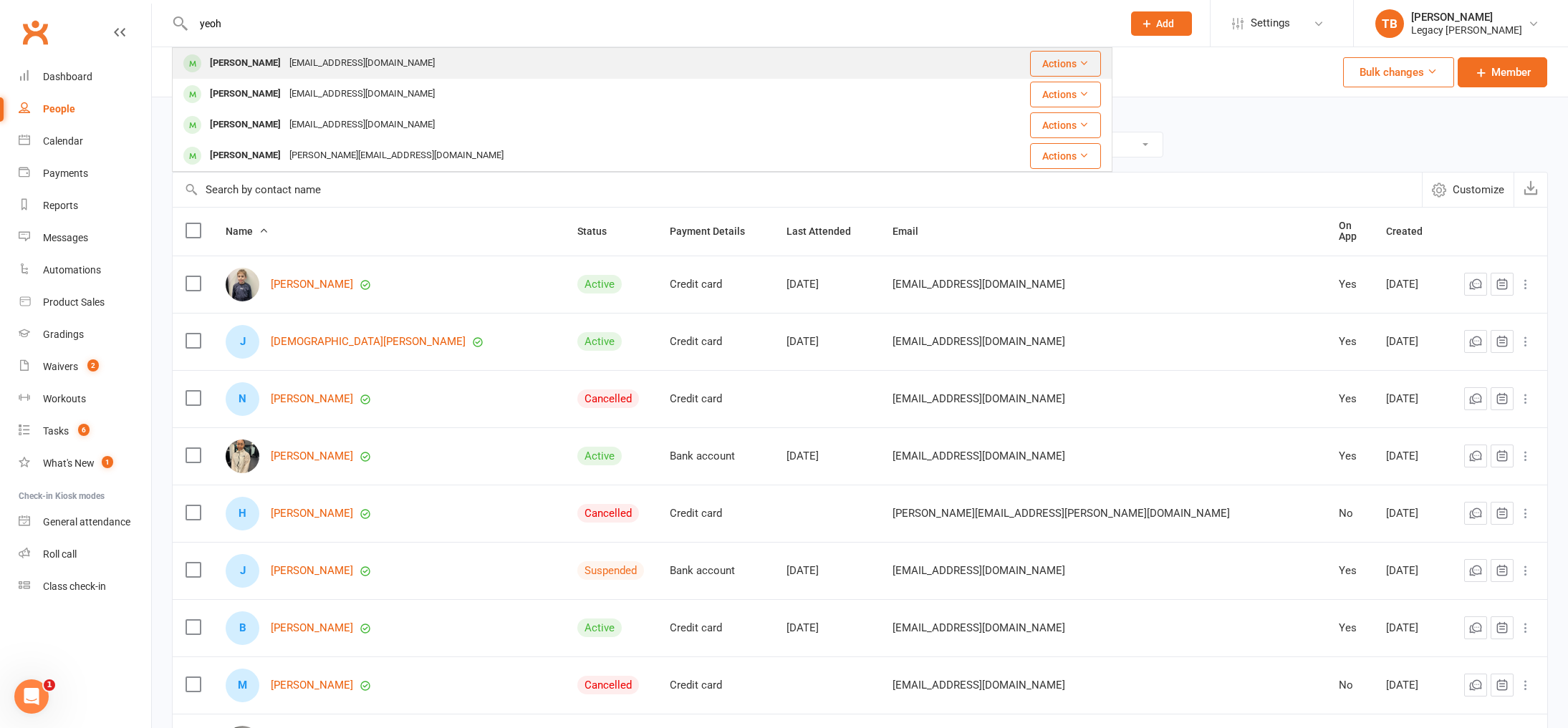
type input "yeoh"
click at [426, 58] on div "[PERSON_NAME] [EMAIL_ADDRESS][PERSON_NAME][DOMAIN_NAME]" at bounding box center [551, 64] width 755 height 30
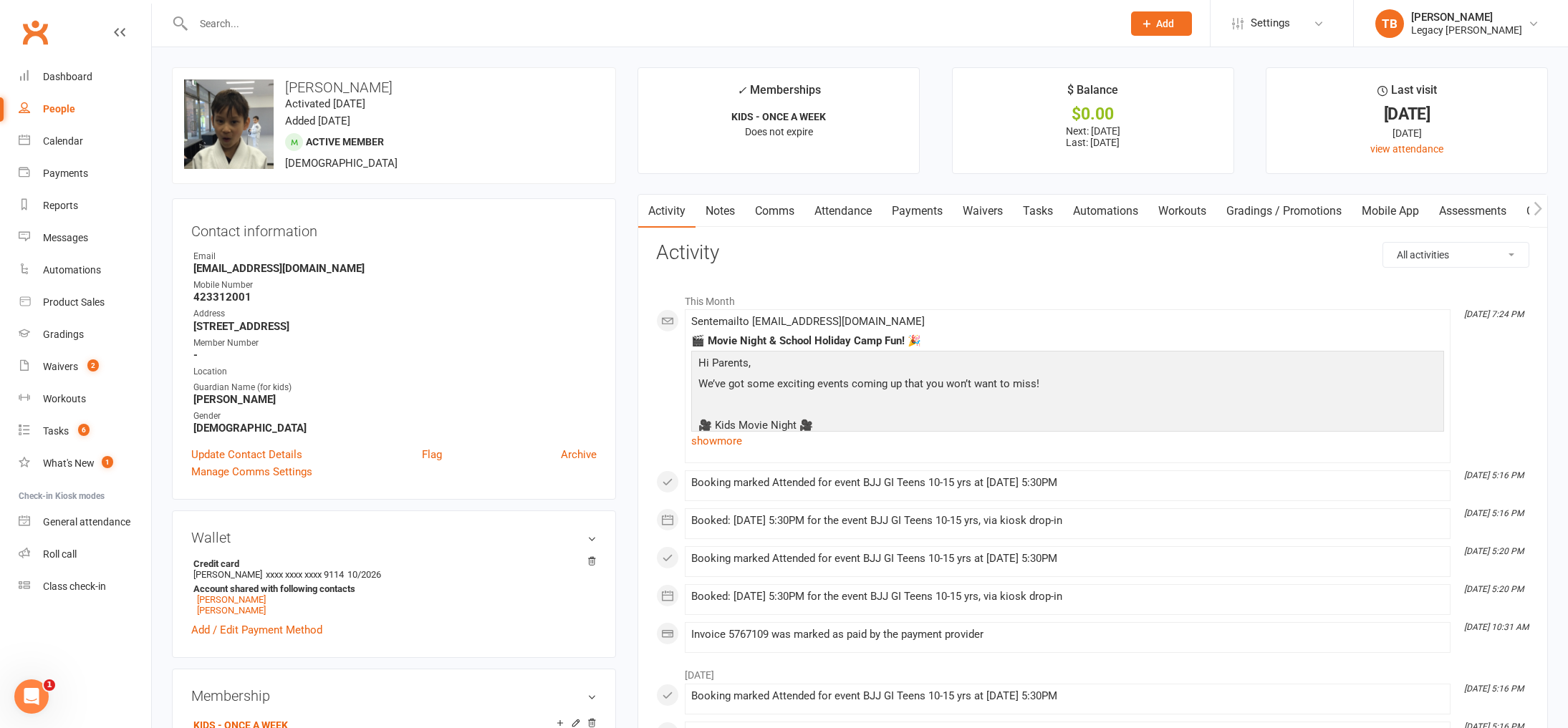
click at [876, 218] on link "Attendance" at bounding box center [842, 211] width 78 height 33
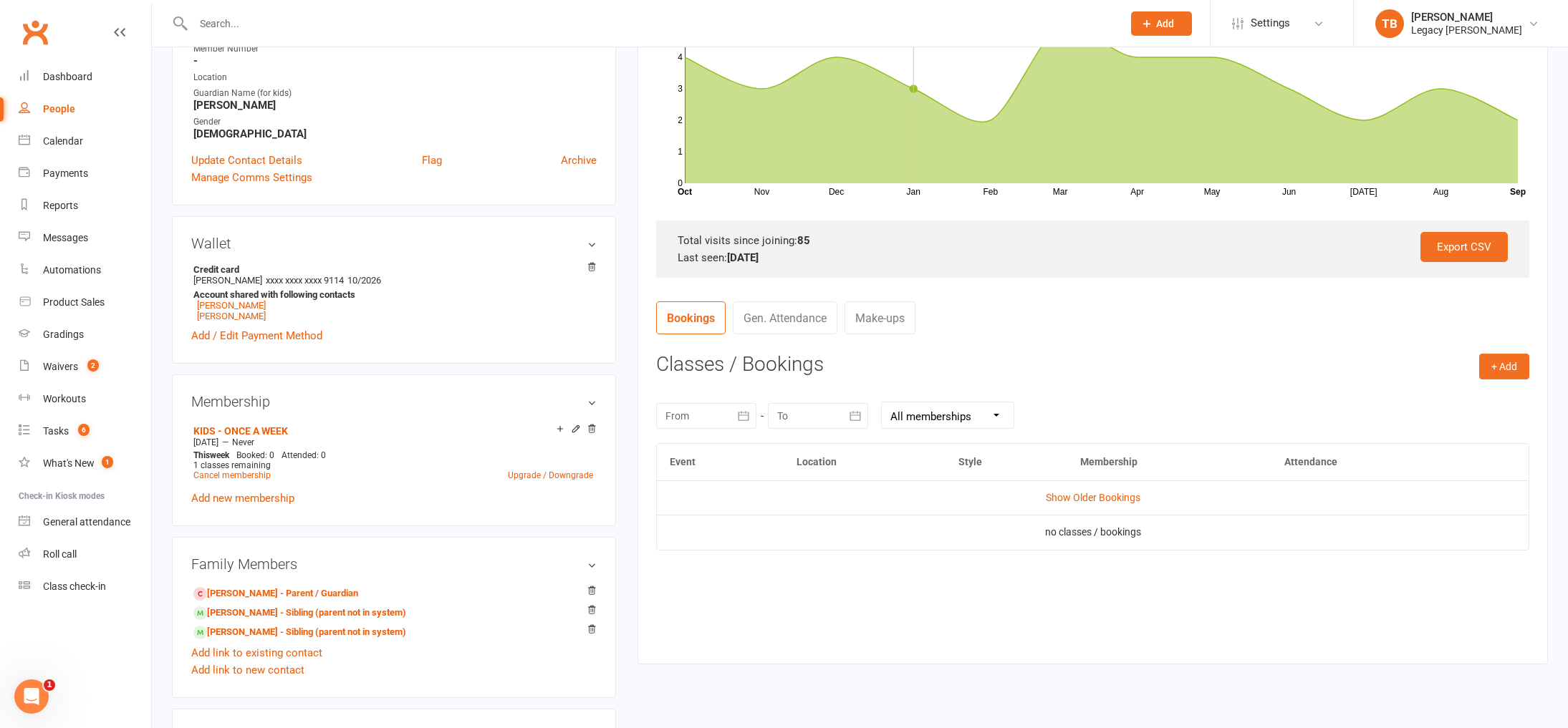
scroll to position [594, 0]
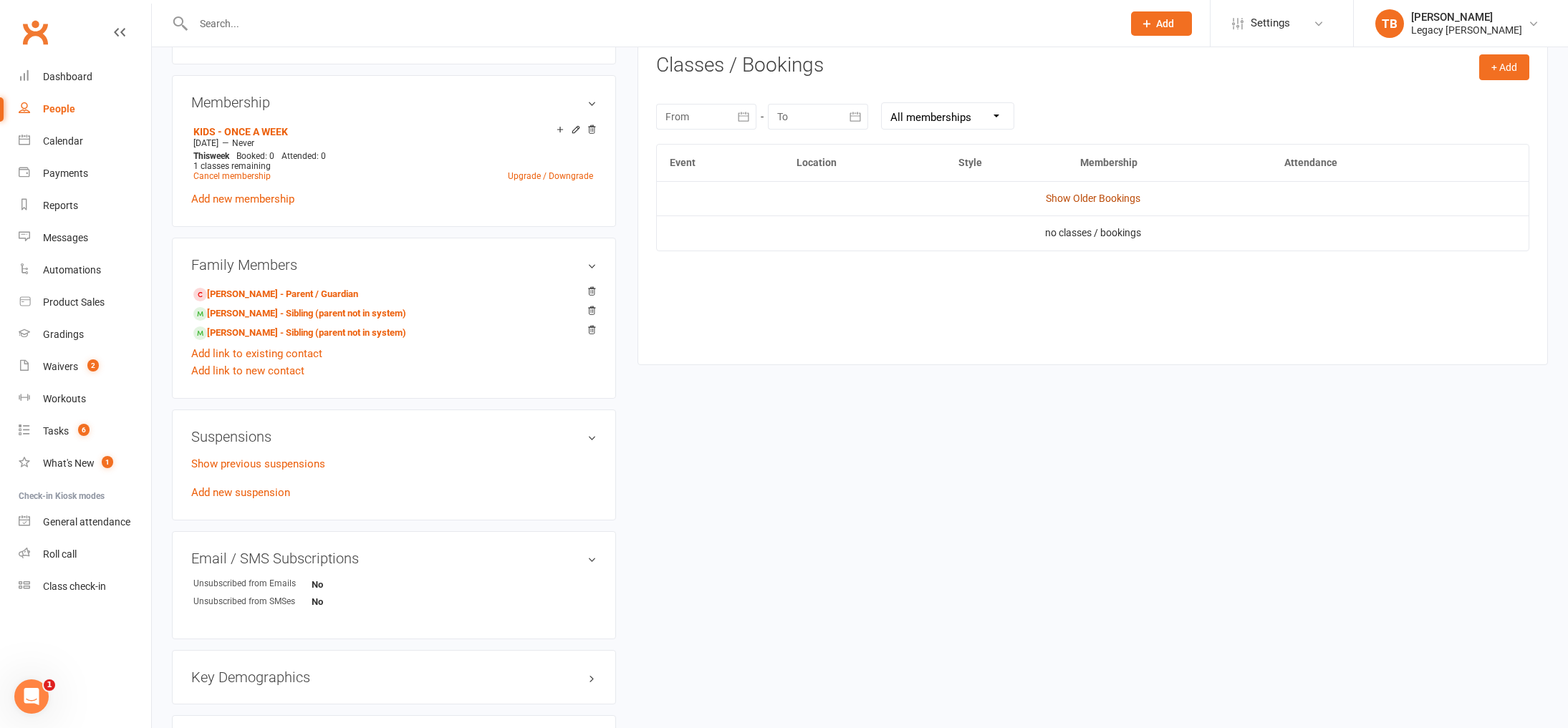
click at [1112, 197] on link "Show Older Bookings" at bounding box center [1093, 198] width 94 height 11
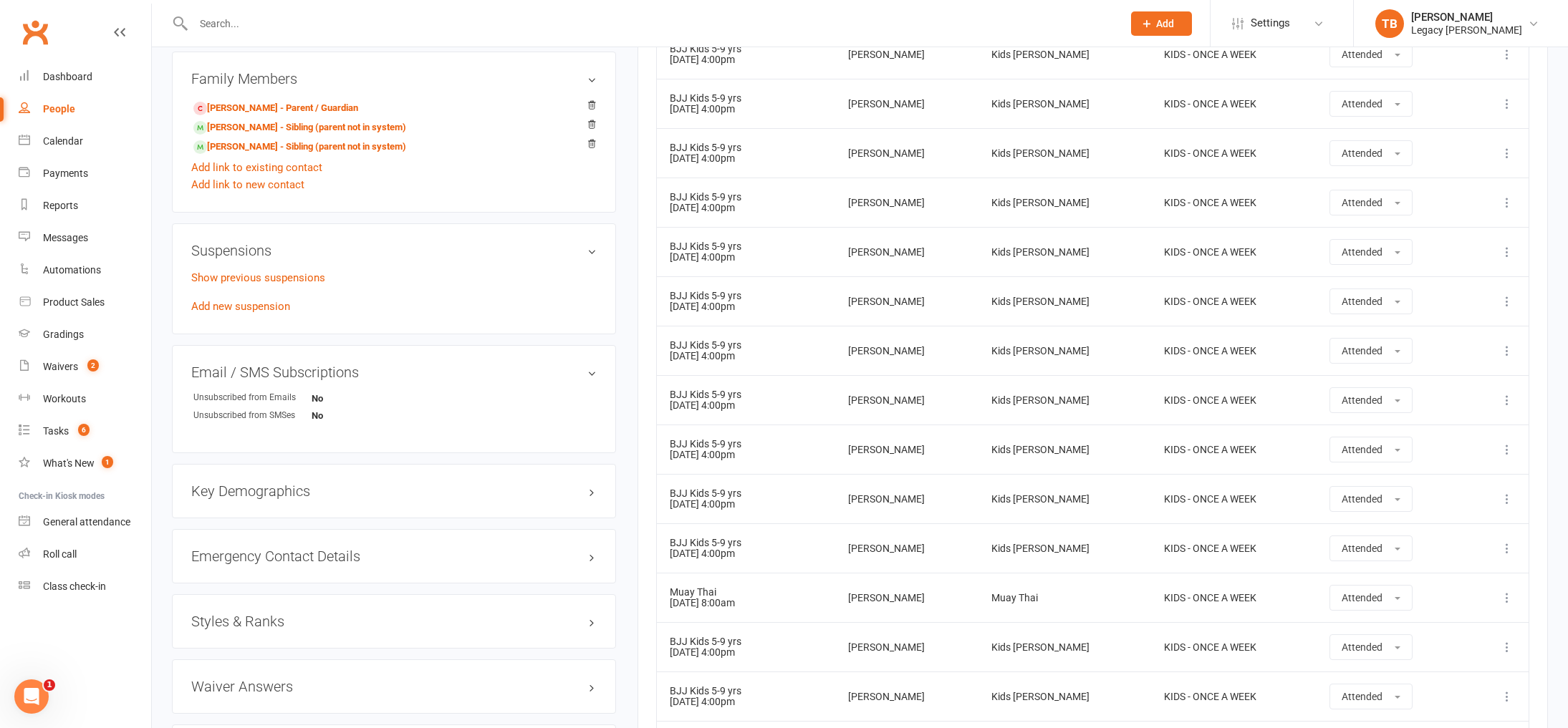
scroll to position [783, 0]
click at [304, 106] on link "[PERSON_NAME] - Parent / Guardian" at bounding box center [275, 105] width 165 height 15
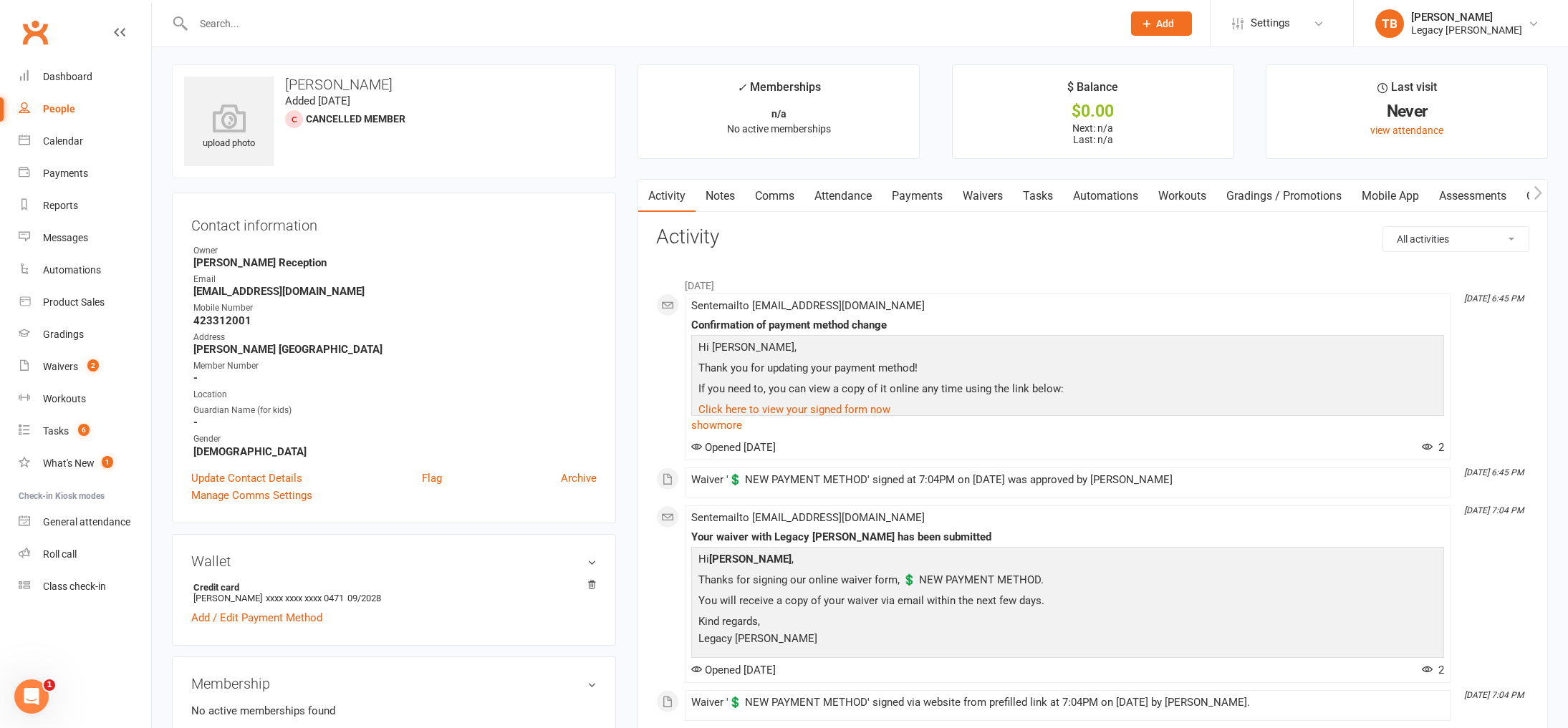
scroll to position [3, 0]
drag, startPoint x: 859, startPoint y: 308, endPoint x: 770, endPoint y: 312, distance: 89.1
click at [774, 312] on div "Sent email to [EMAIL_ADDRESS][DOMAIN_NAME] Confirmation of payment method chang…" at bounding box center [1068, 376] width 753 height 154
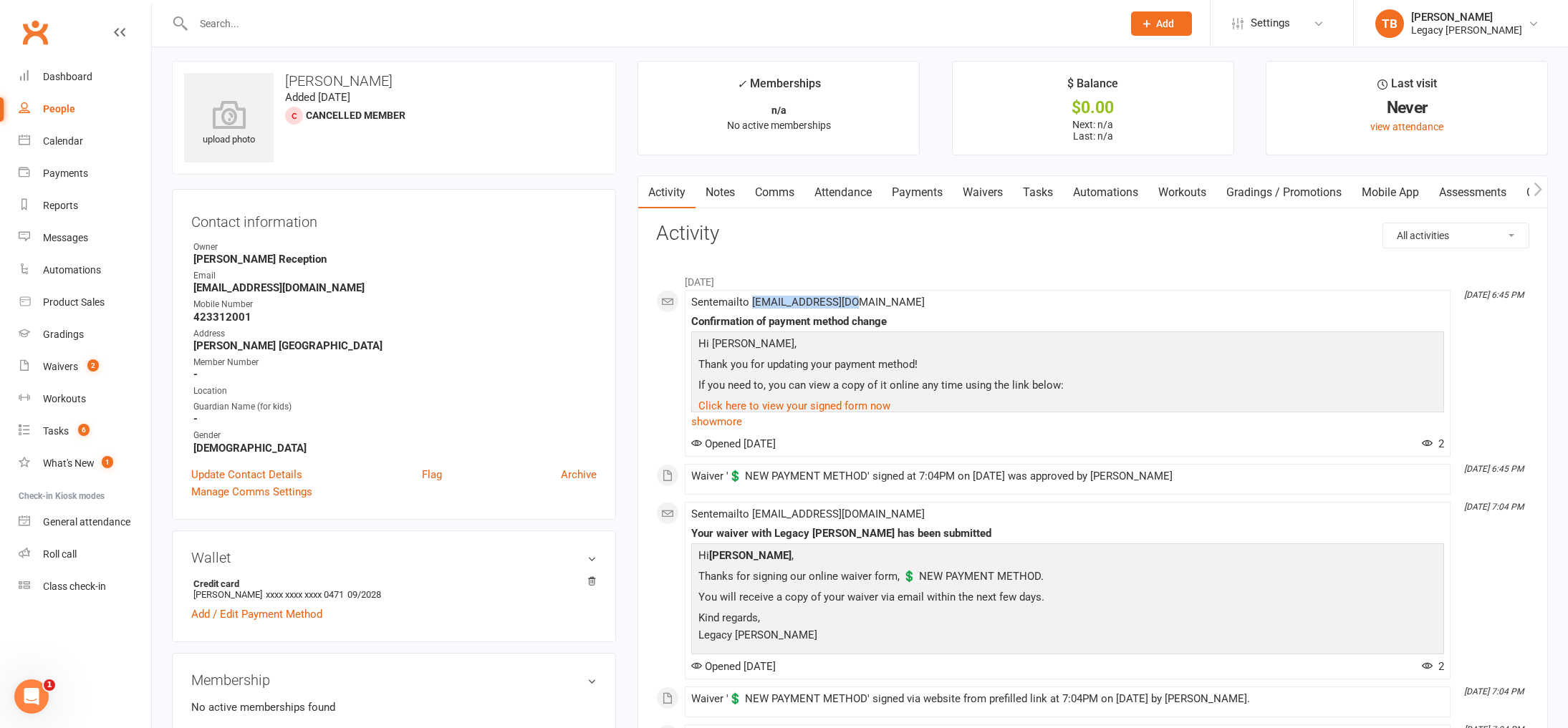
drag, startPoint x: 755, startPoint y: 302, endPoint x: 864, endPoint y: 301, distance: 109.0
click at [864, 301] on div "Sent email to [EMAIL_ADDRESS][DOMAIN_NAME] Confirmation of payment method chang…" at bounding box center [1068, 374] width 753 height 154
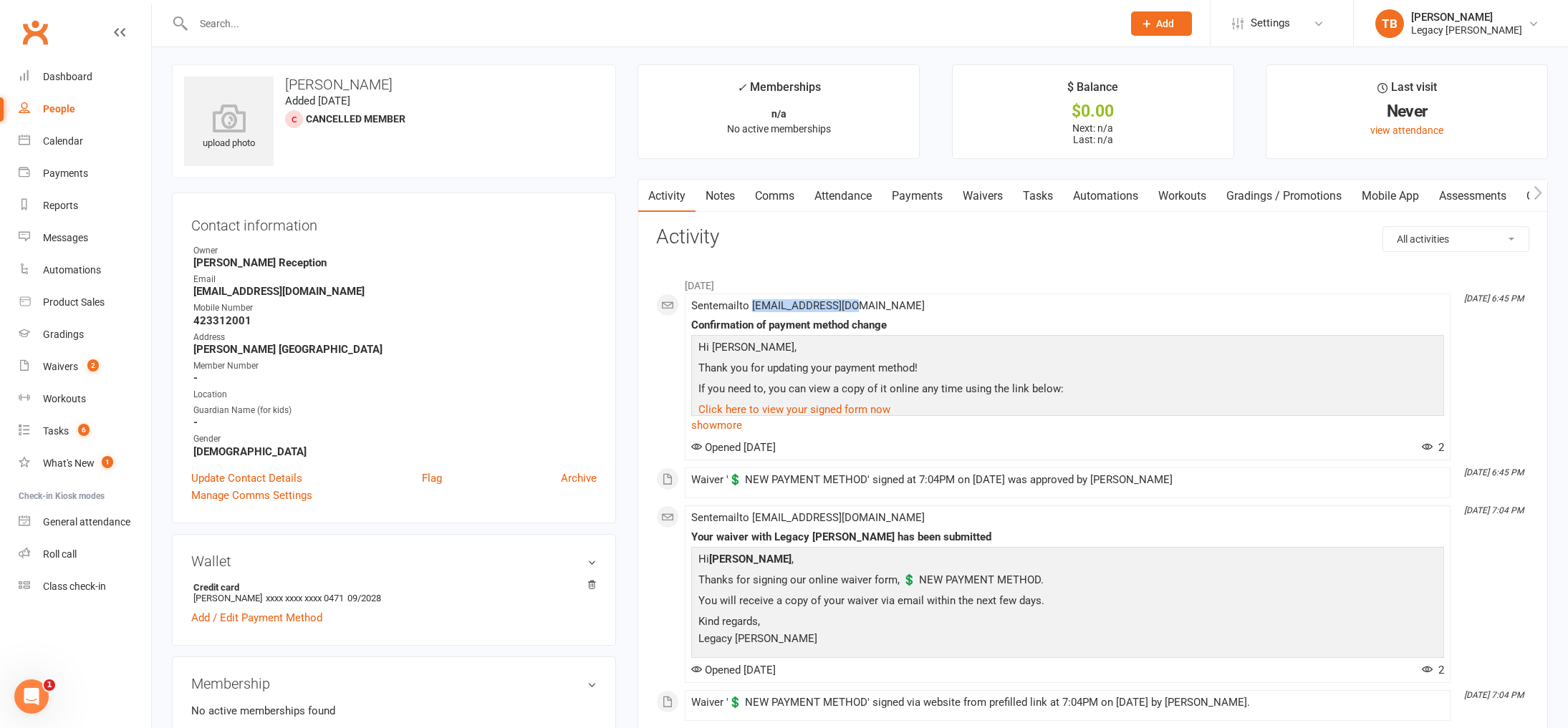
scroll to position [0, 0]
copy span "[EMAIL_ADDRESS][DOMAIN_NAME]"
click at [302, 26] on input "text" at bounding box center [650, 24] width 923 height 20
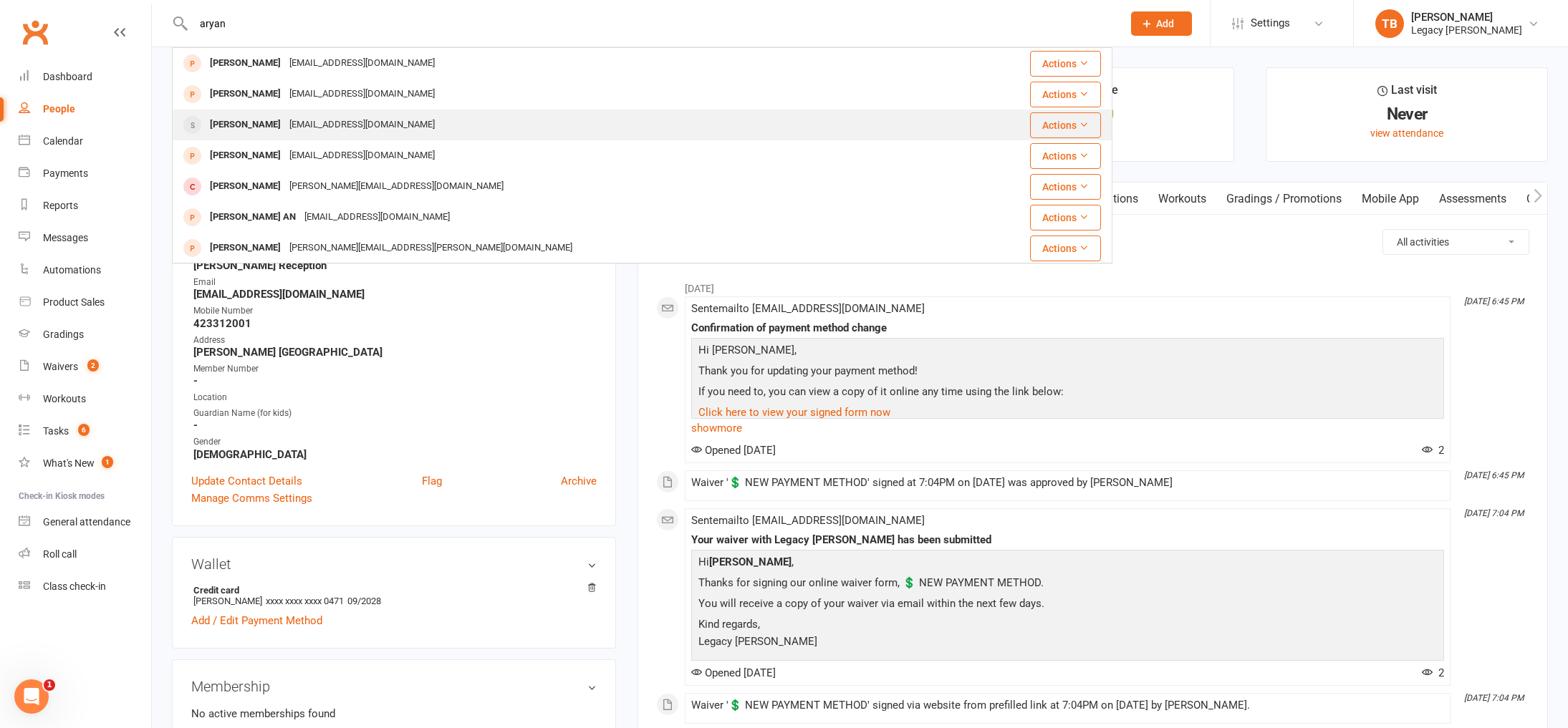
type input "aryan"
click at [365, 127] on div "[EMAIL_ADDRESS][DOMAIN_NAME]" at bounding box center [361, 125] width 154 height 21
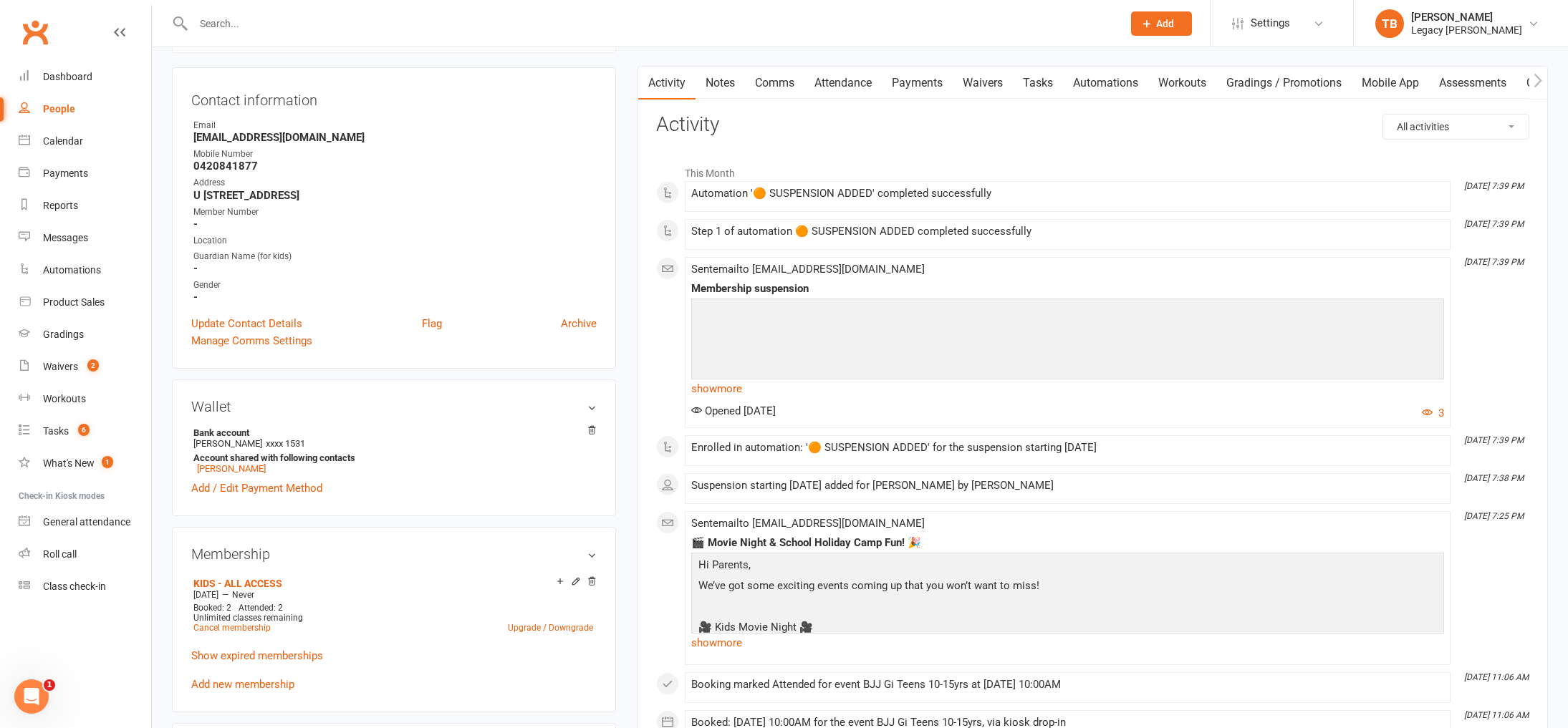
scroll to position [414, 0]
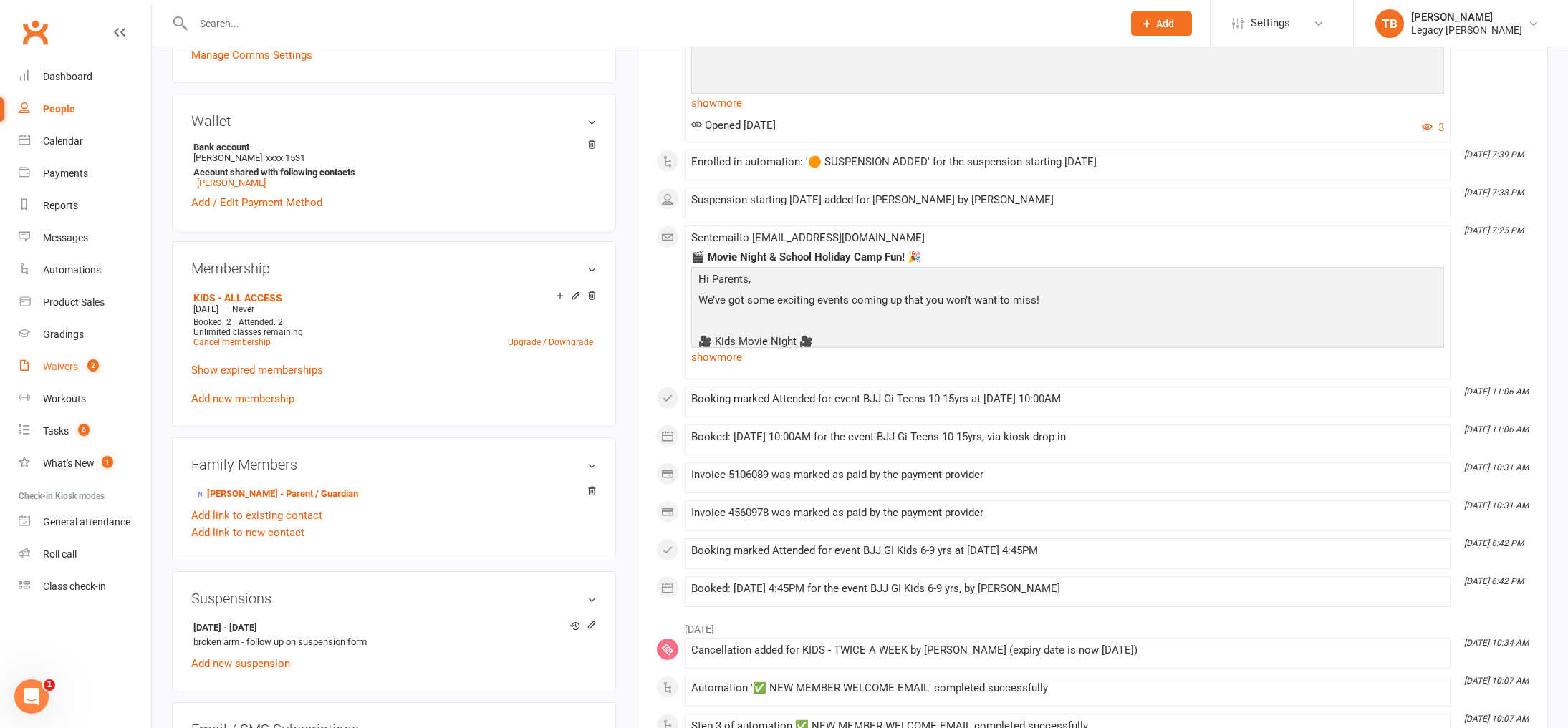
click at [99, 362] on link "Waivers 2" at bounding box center [85, 367] width 133 height 32
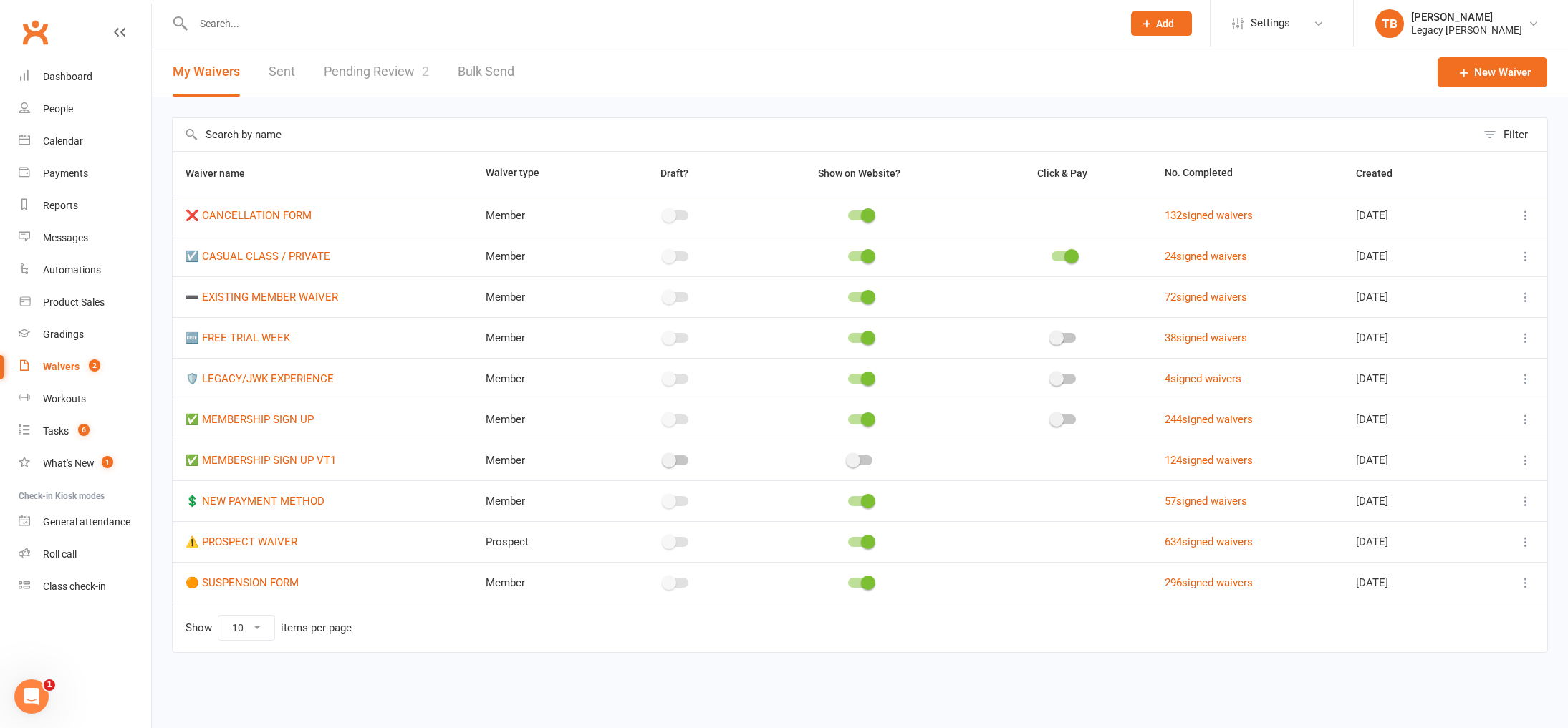
click at [403, 90] on link "Pending Review 2" at bounding box center [376, 72] width 106 height 50
select select "100"
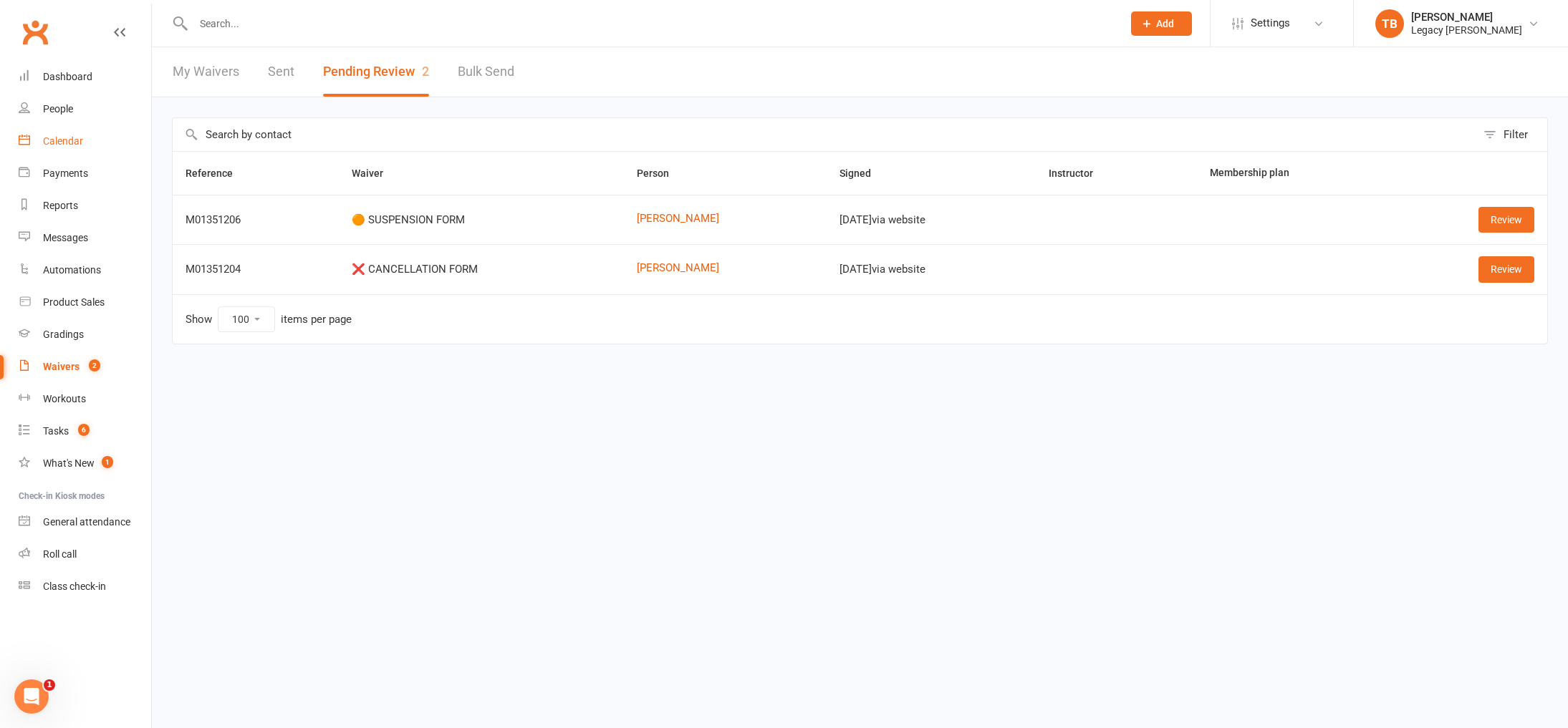
click at [57, 143] on div "Calendar" at bounding box center [63, 141] width 40 height 11
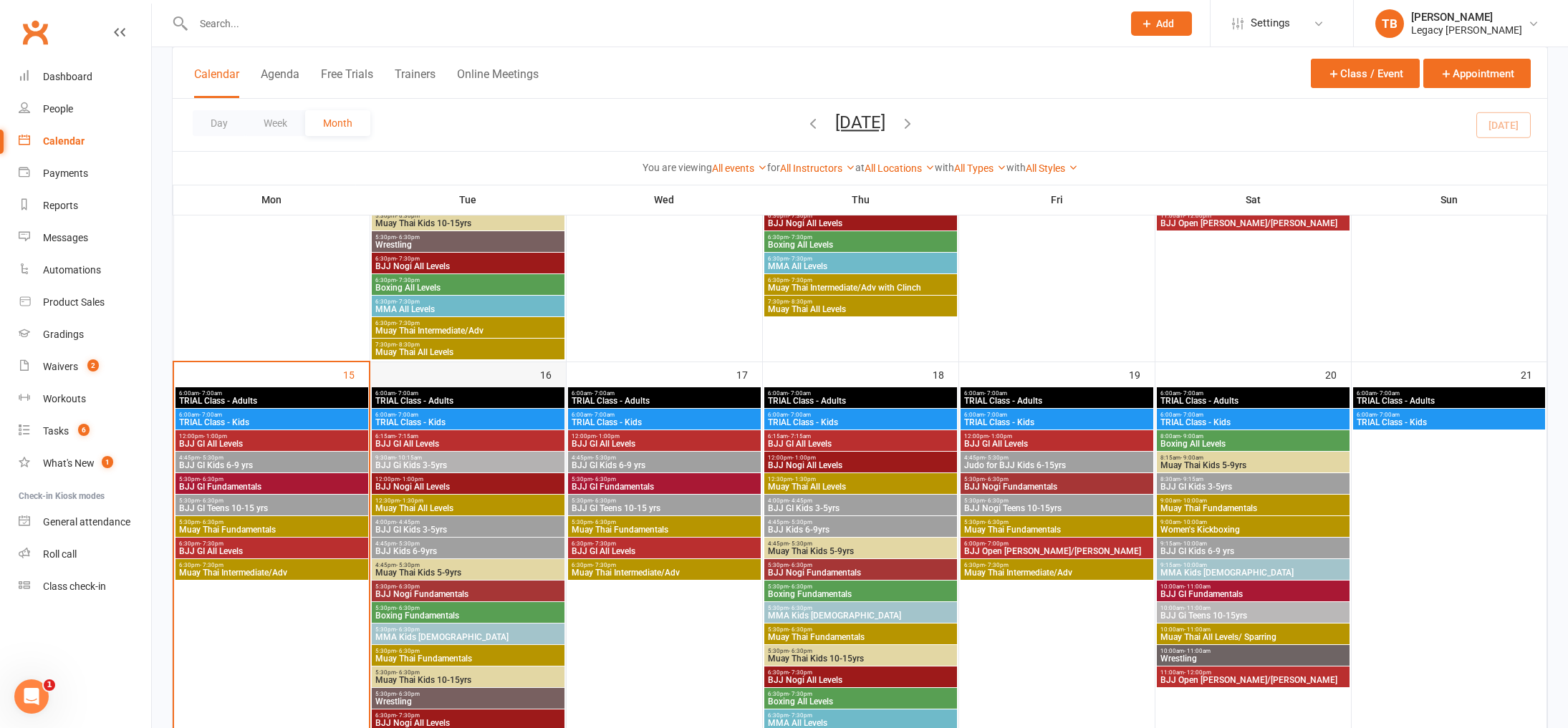
scroll to position [1004, 0]
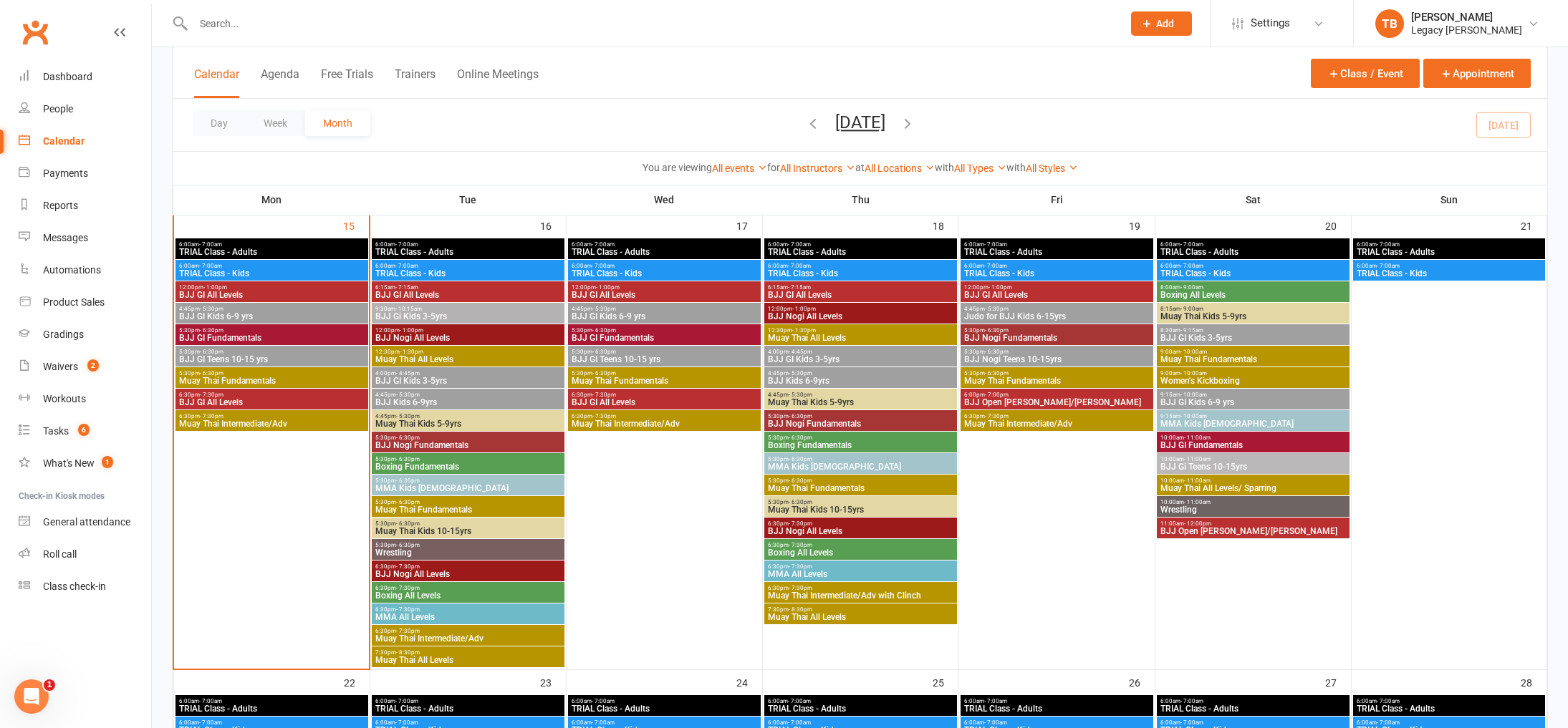
click at [460, 316] on span "BJJ Gi Kids 3-5yrs" at bounding box center [468, 317] width 187 height 9
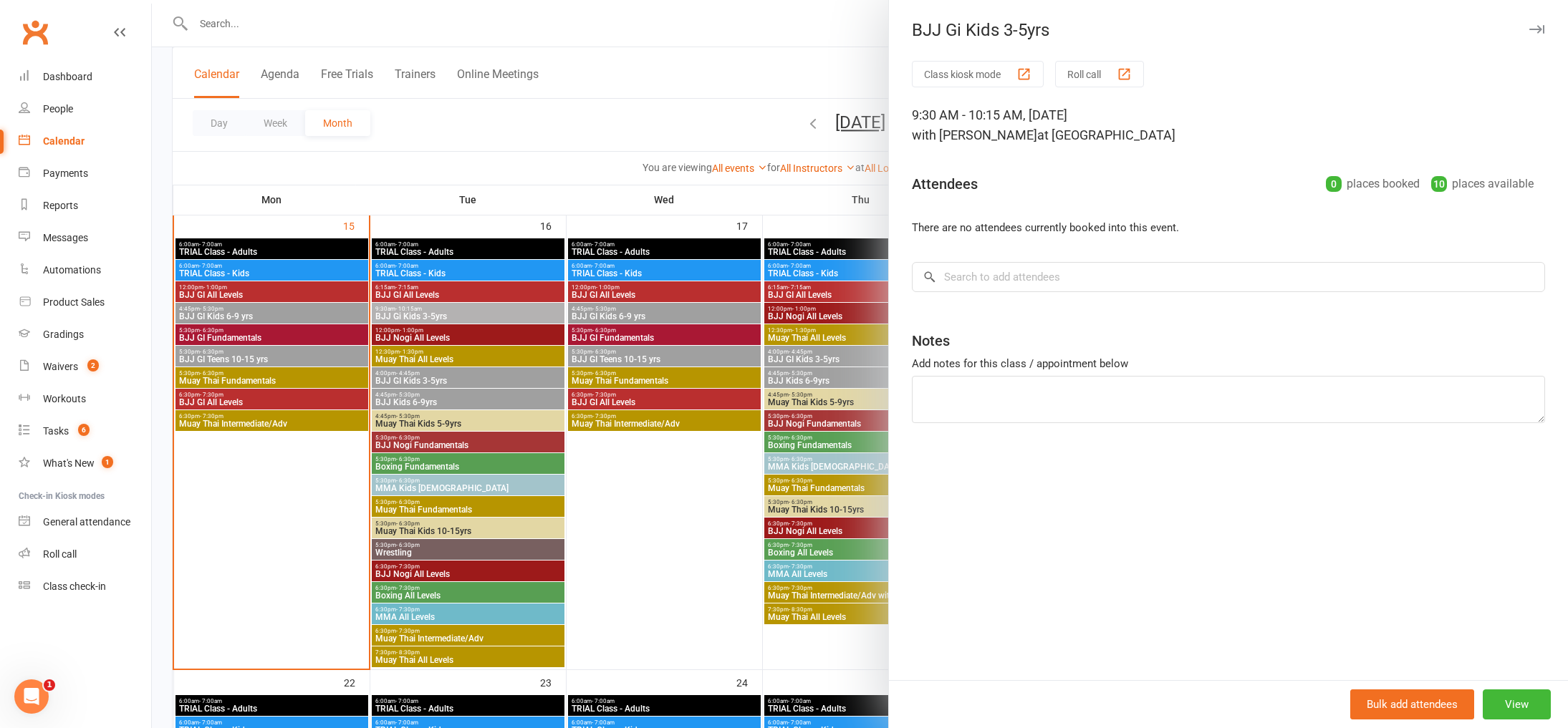
click at [453, 333] on div at bounding box center [860, 364] width 1416 height 728
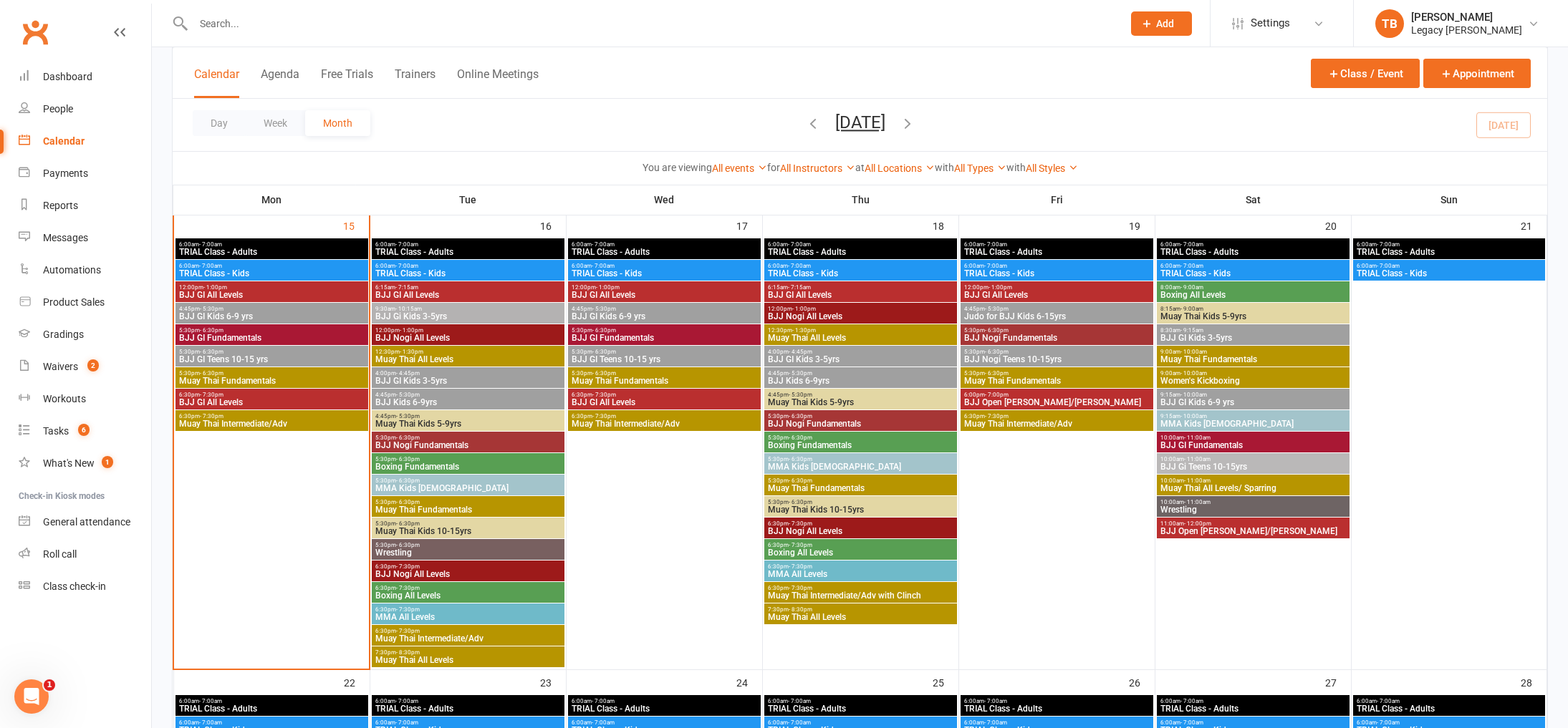
click at [454, 334] on span "BJJ Nogi All Levels" at bounding box center [468, 338] width 187 height 9
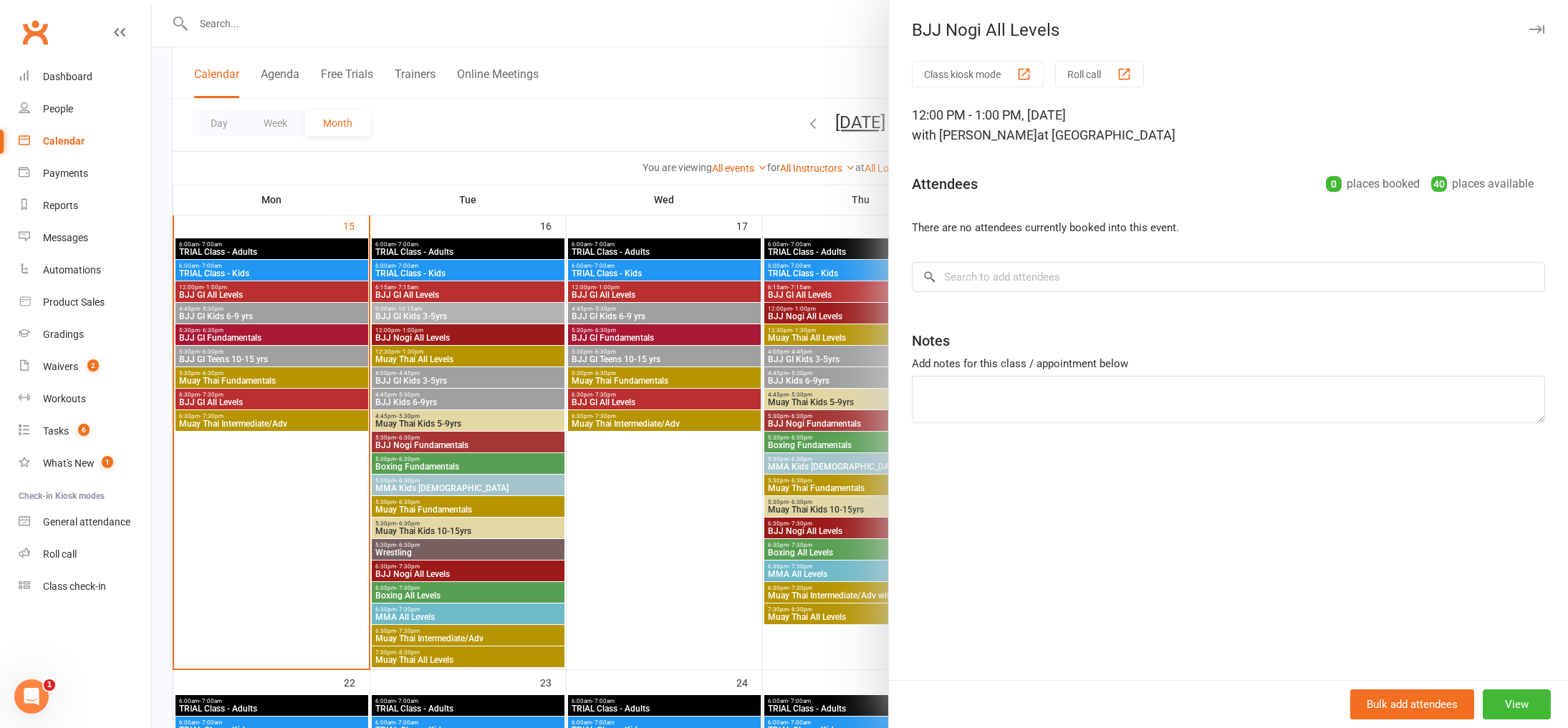
click at [450, 348] on div at bounding box center [860, 364] width 1416 height 728
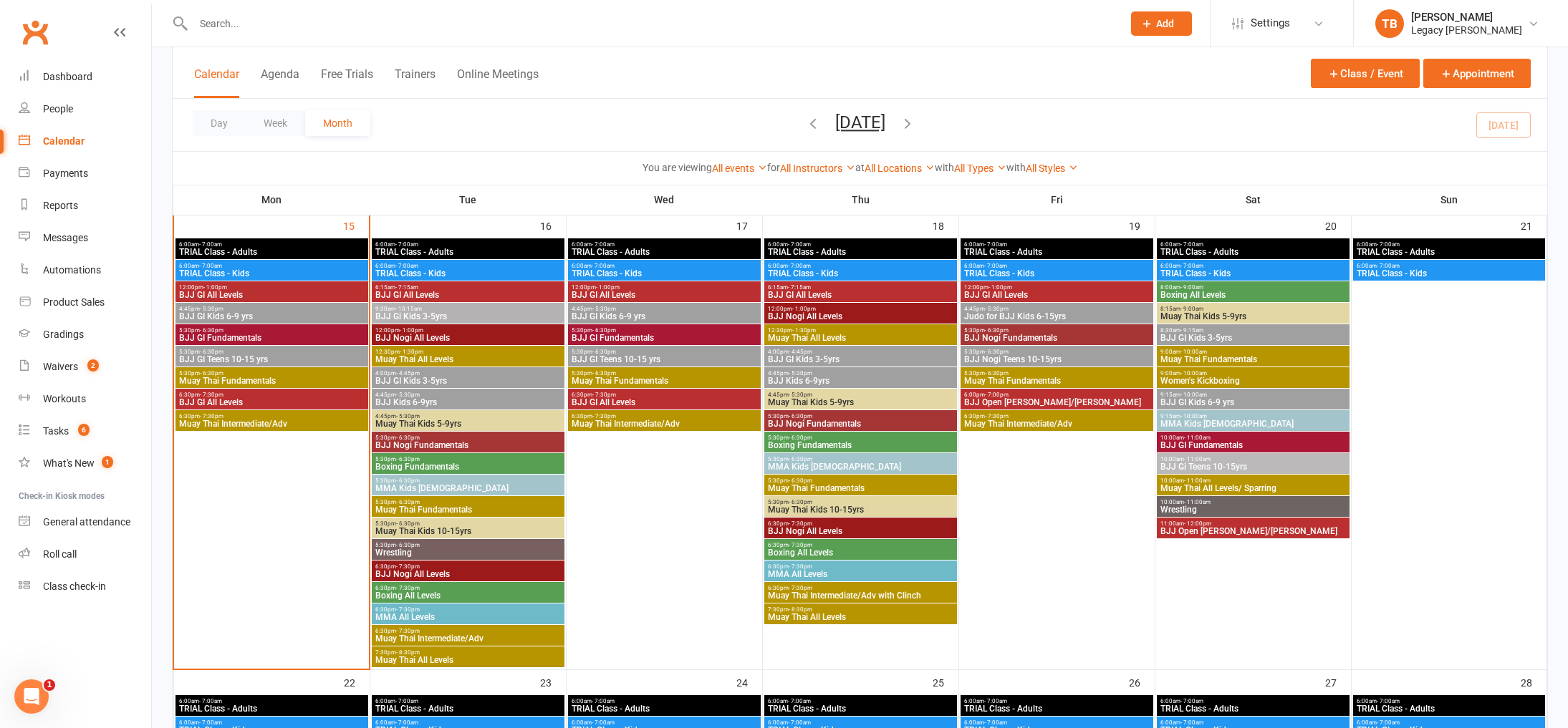
click at [449, 355] on span "Muay Thai All Levels" at bounding box center [468, 360] width 187 height 9
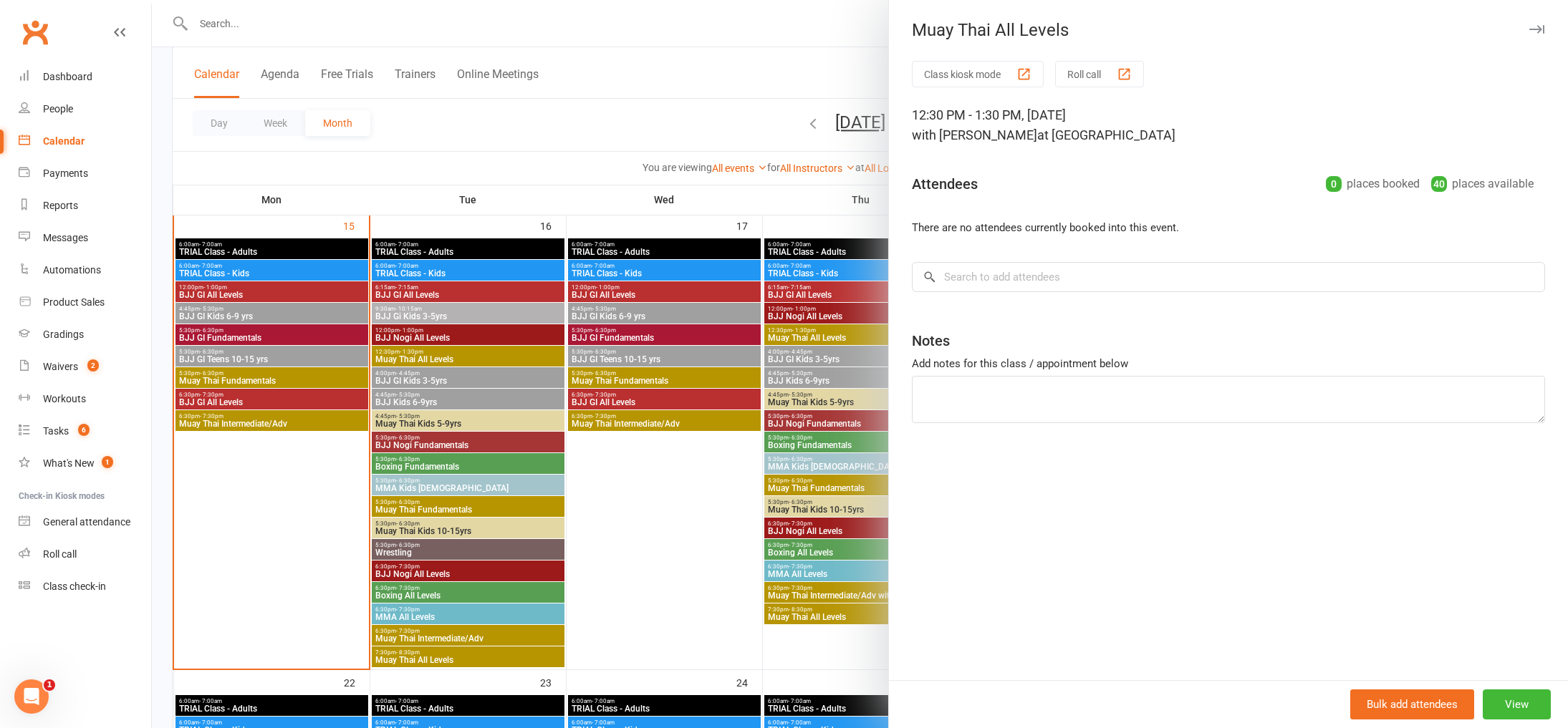
click at [452, 376] on div at bounding box center [860, 364] width 1416 height 728
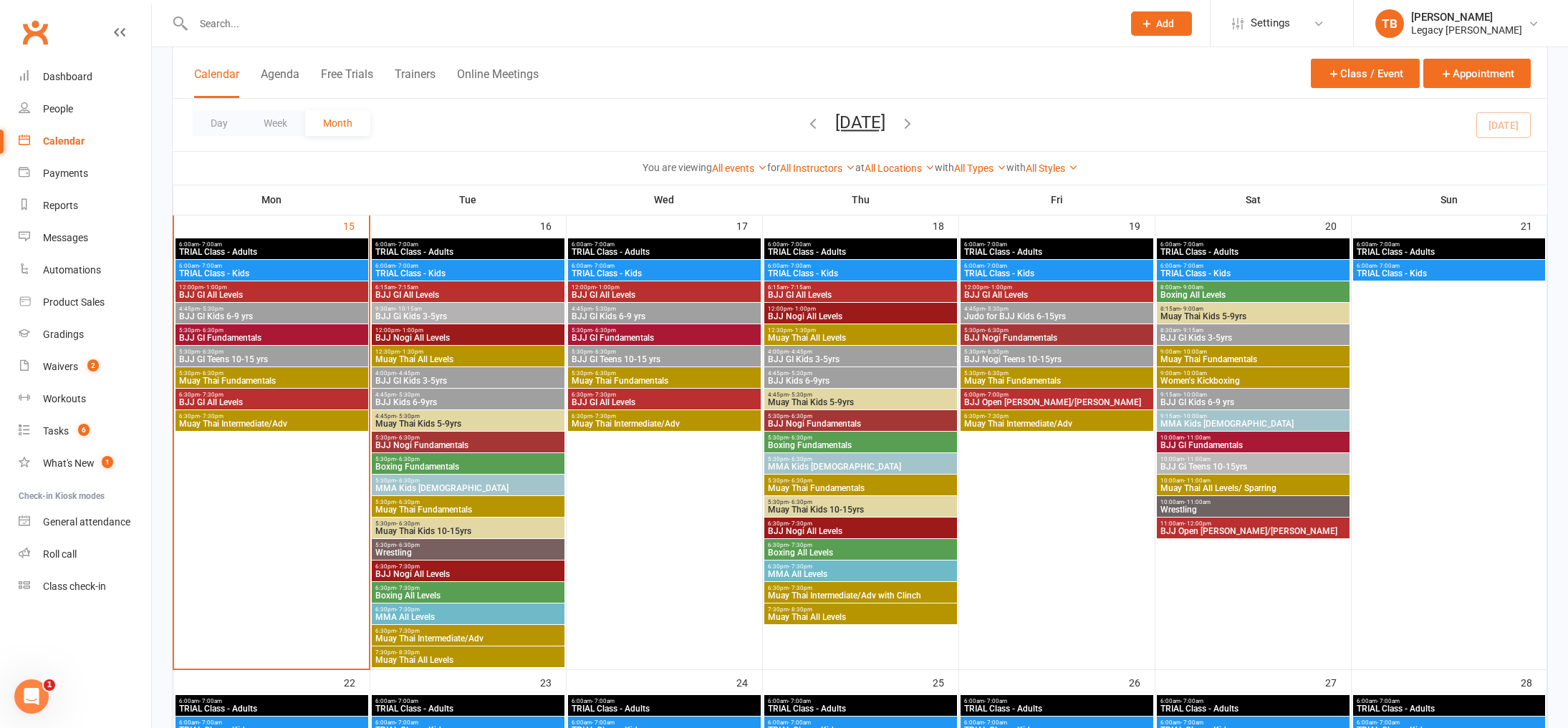
click at [452, 381] on span "BJJ GI Kids 3-5yrs" at bounding box center [468, 381] width 187 height 9
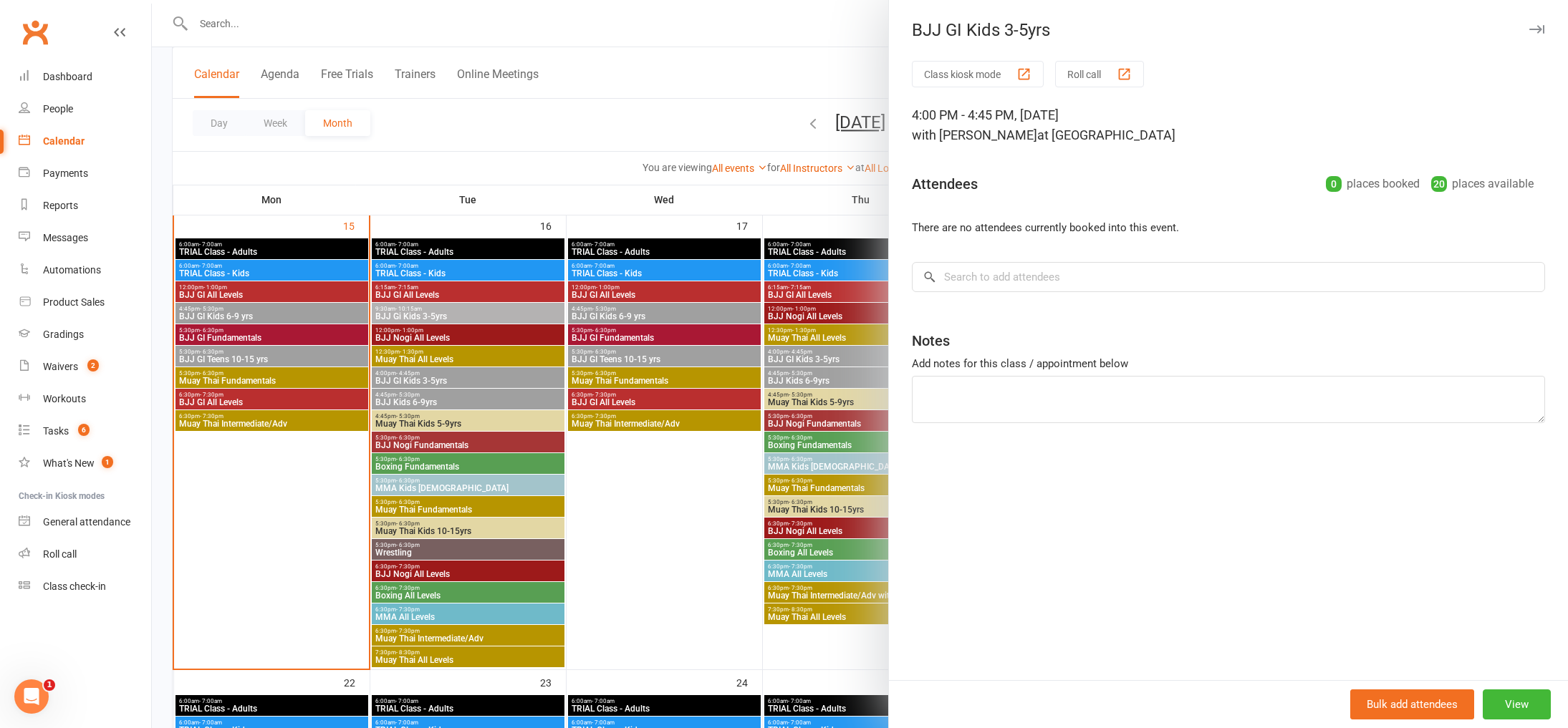
scroll to position [1003, 0]
click at [446, 404] on div at bounding box center [860, 364] width 1416 height 728
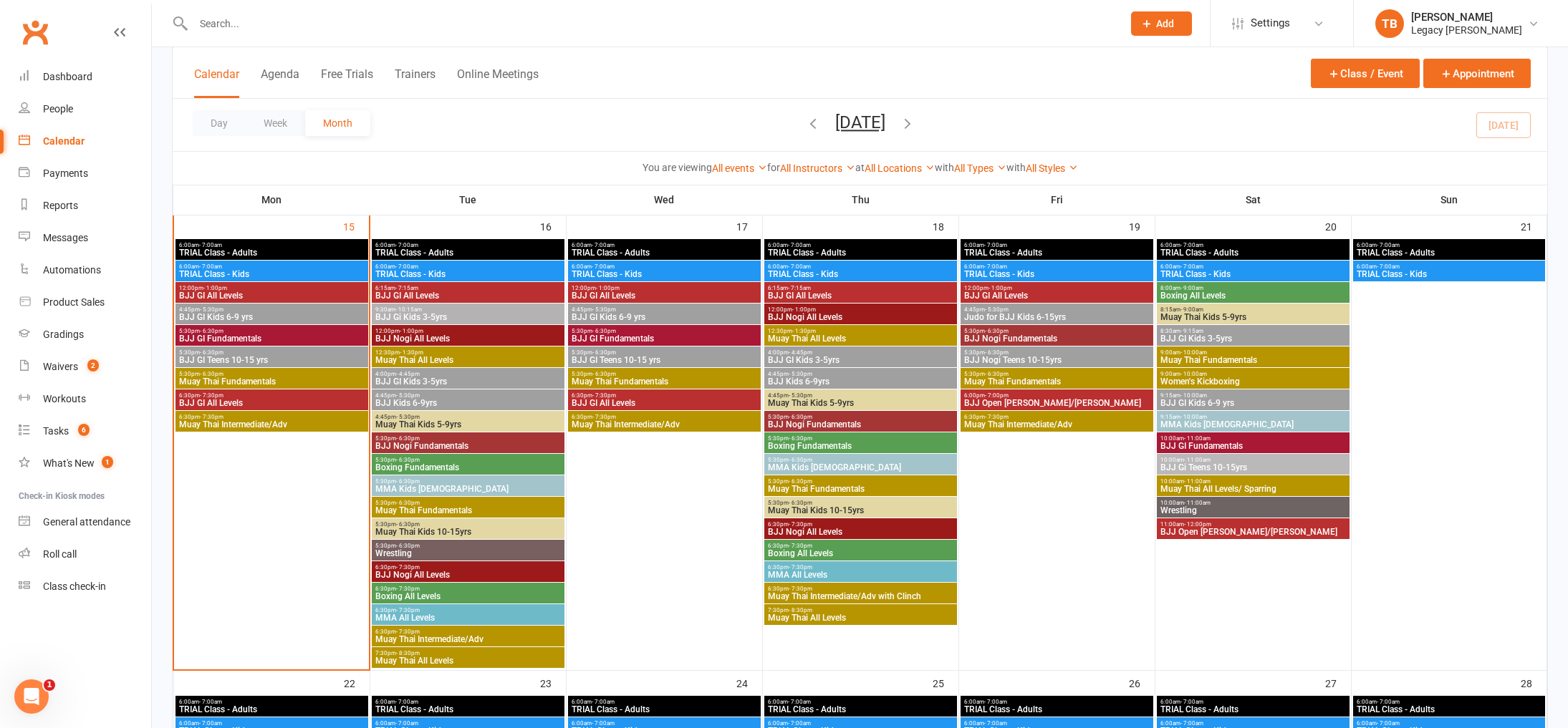
click at [460, 402] on span "BJJ Kids 6-9yrs" at bounding box center [468, 403] width 187 height 9
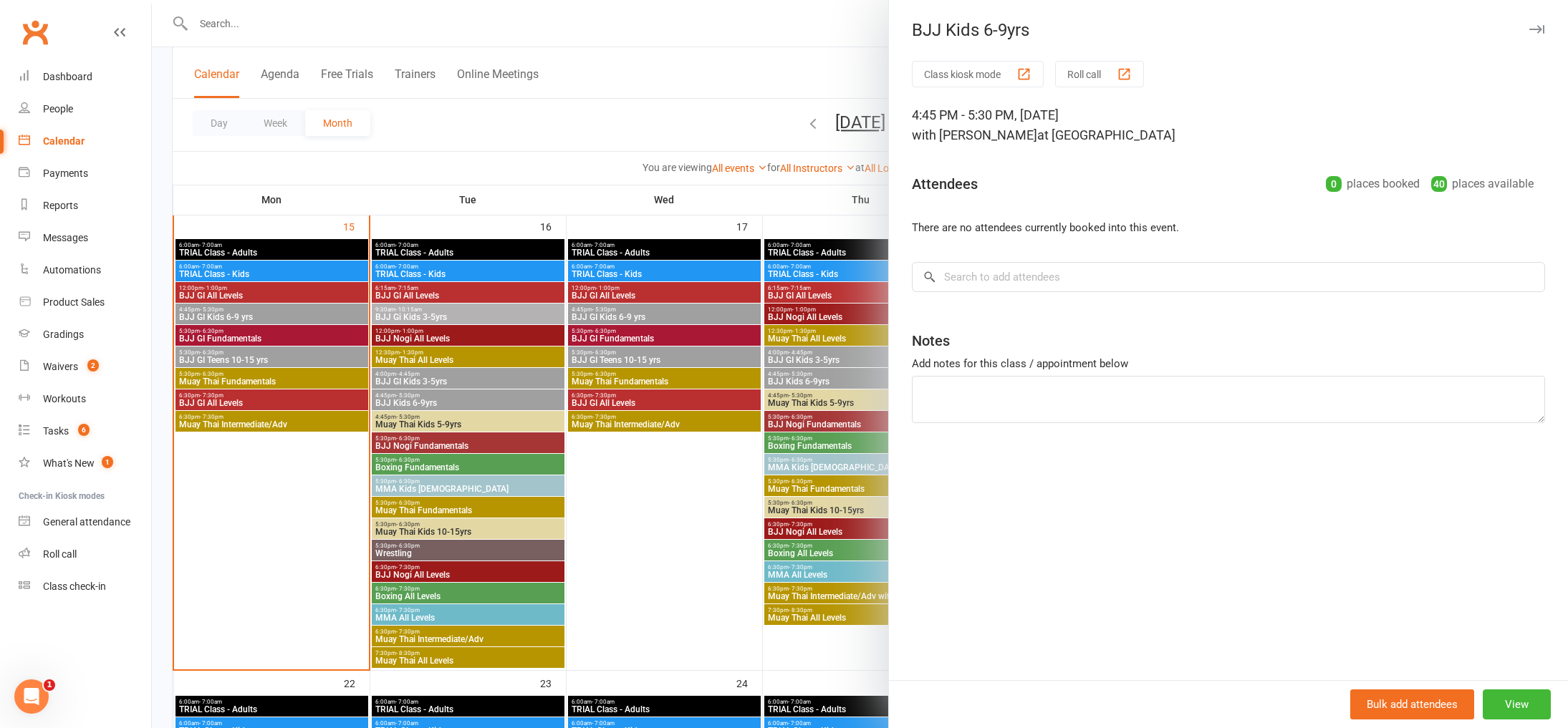
click at [454, 422] on div at bounding box center [860, 364] width 1416 height 728
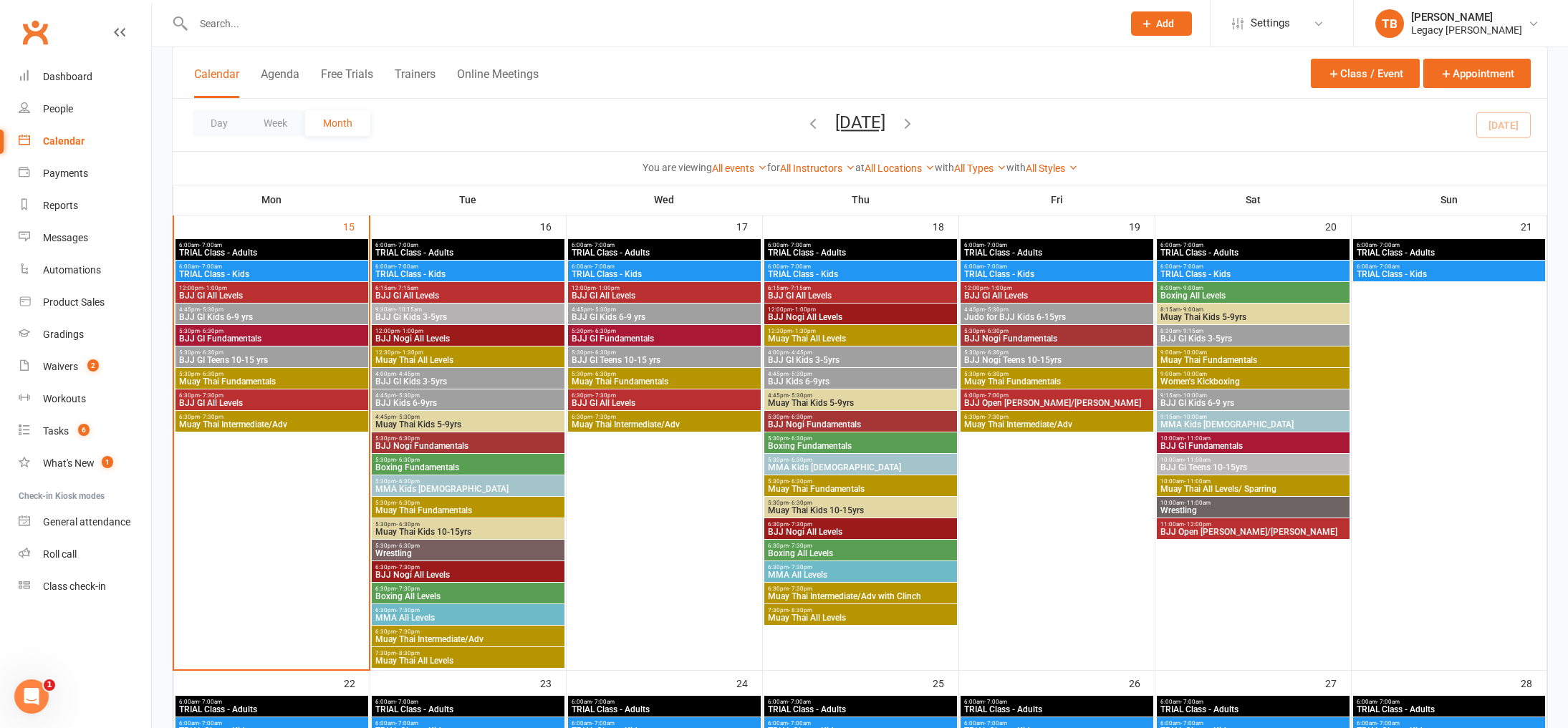
click at [457, 422] on span "Muay Thai Kids 5-9yrs" at bounding box center [468, 424] width 187 height 9
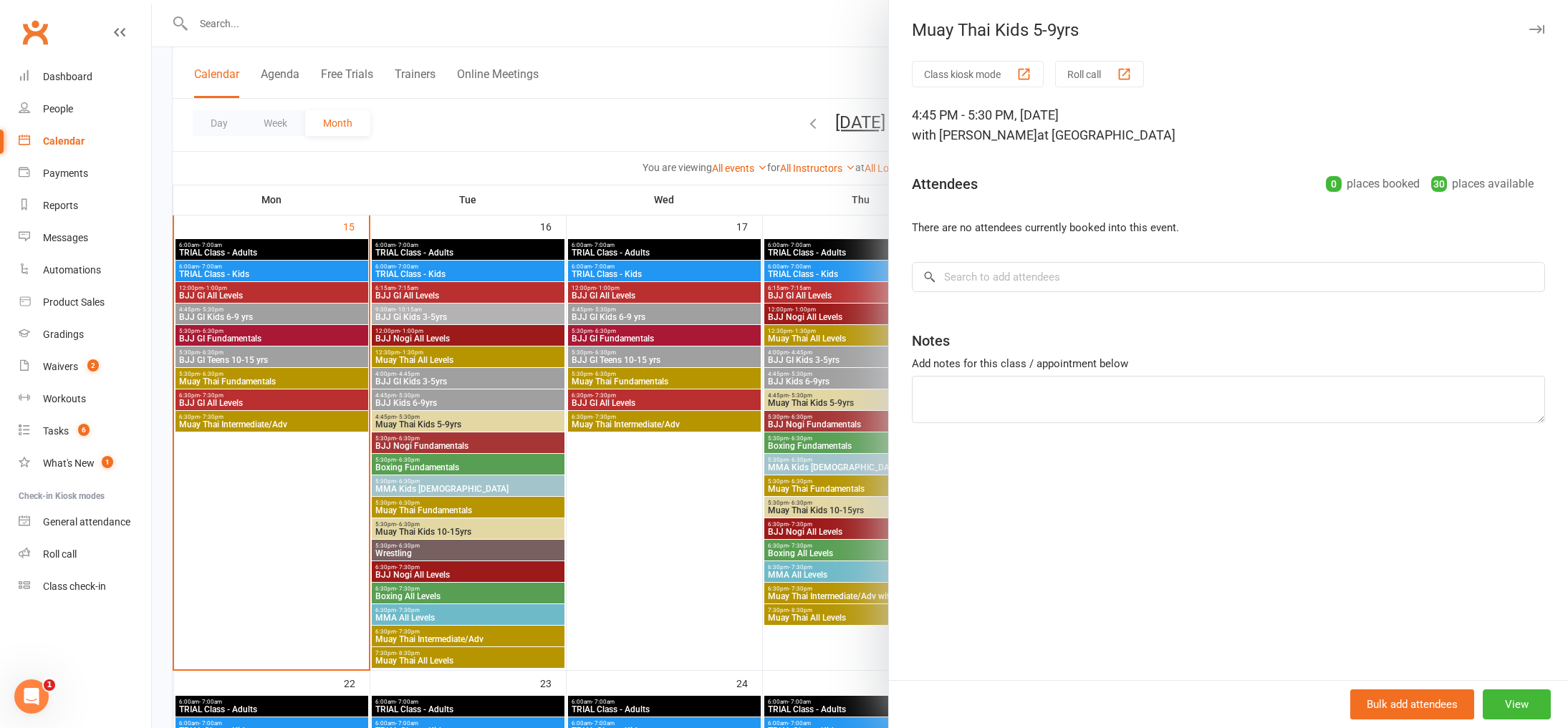
click at [457, 440] on div at bounding box center [860, 364] width 1416 height 728
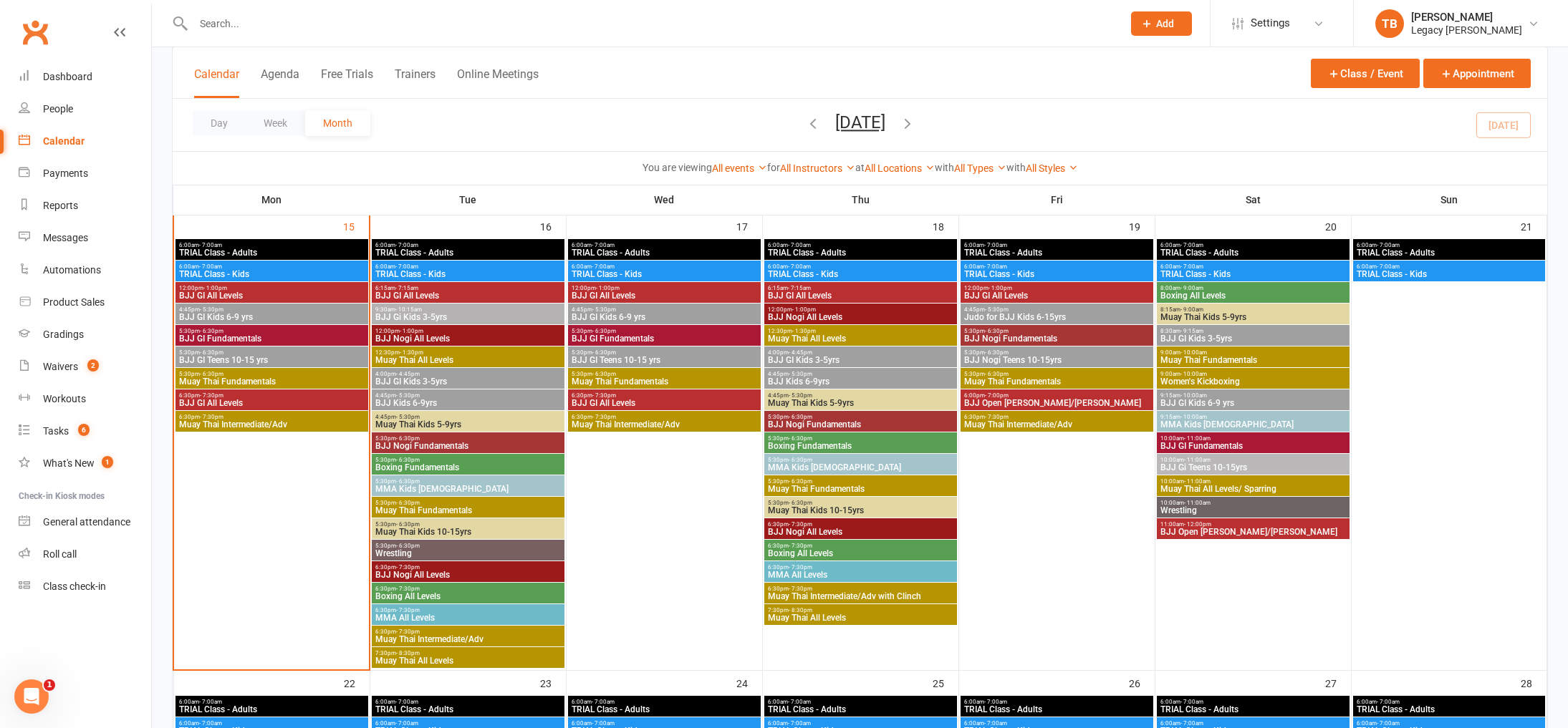
click at [458, 444] on span "BJJ Nogi Fundamentals" at bounding box center [468, 446] width 187 height 9
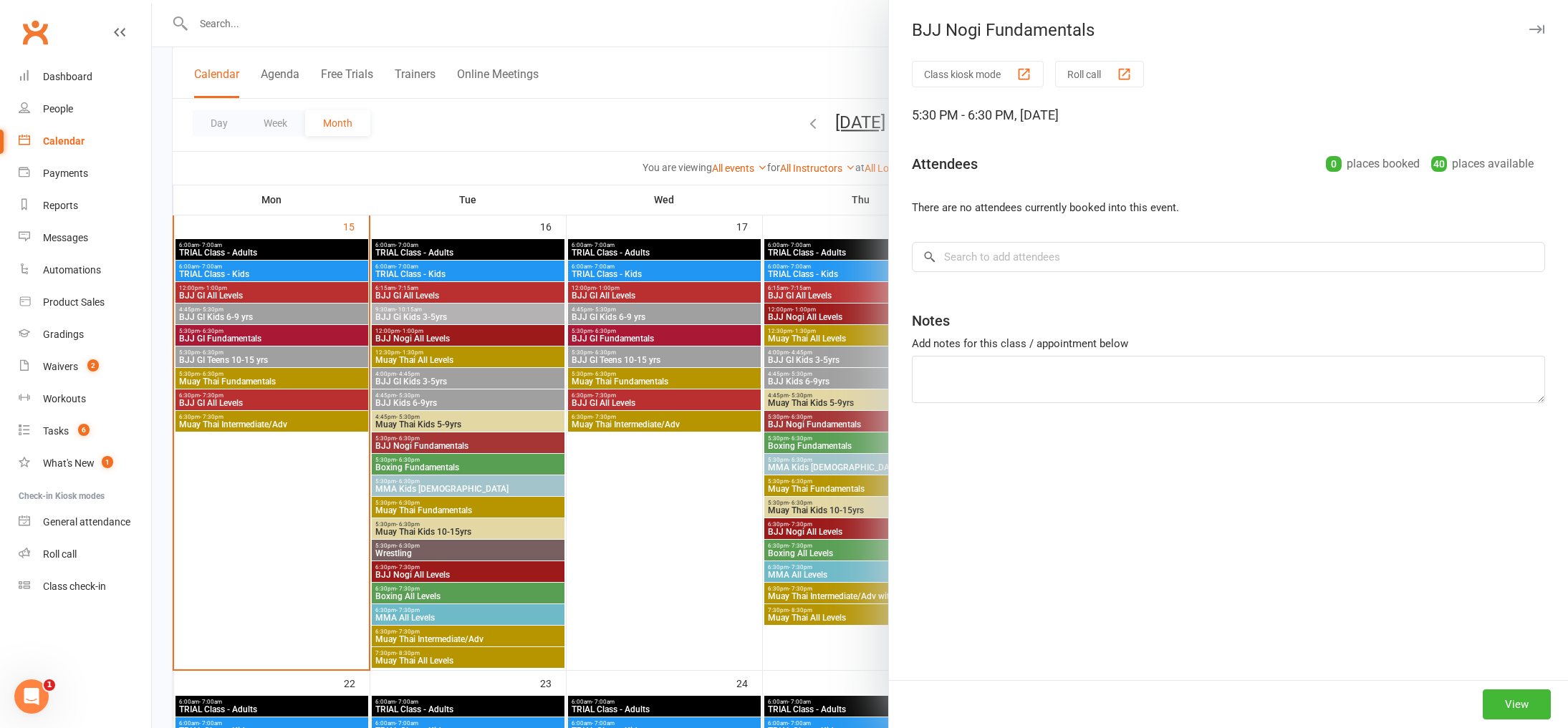
scroll to position [0, 0]
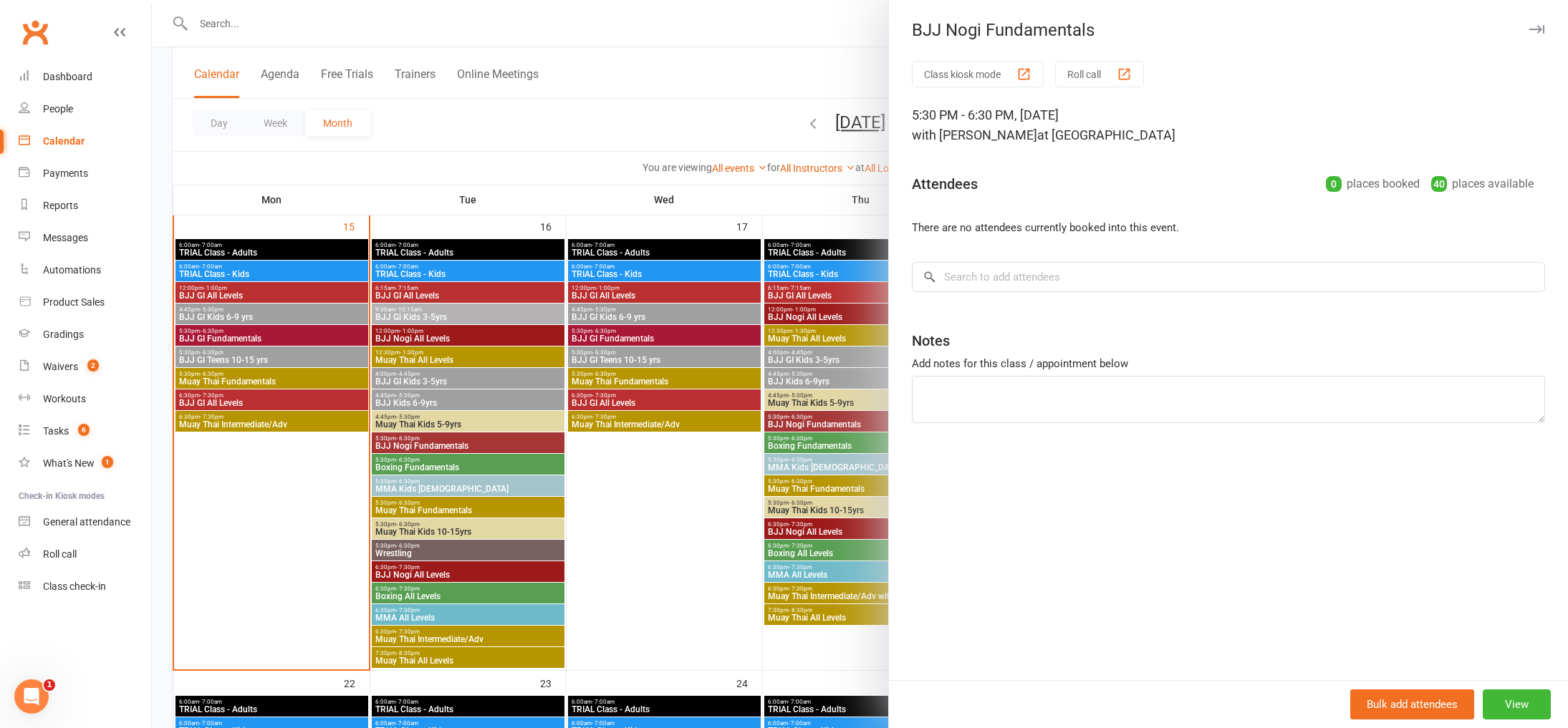
click at [458, 467] on div at bounding box center [860, 364] width 1416 height 728
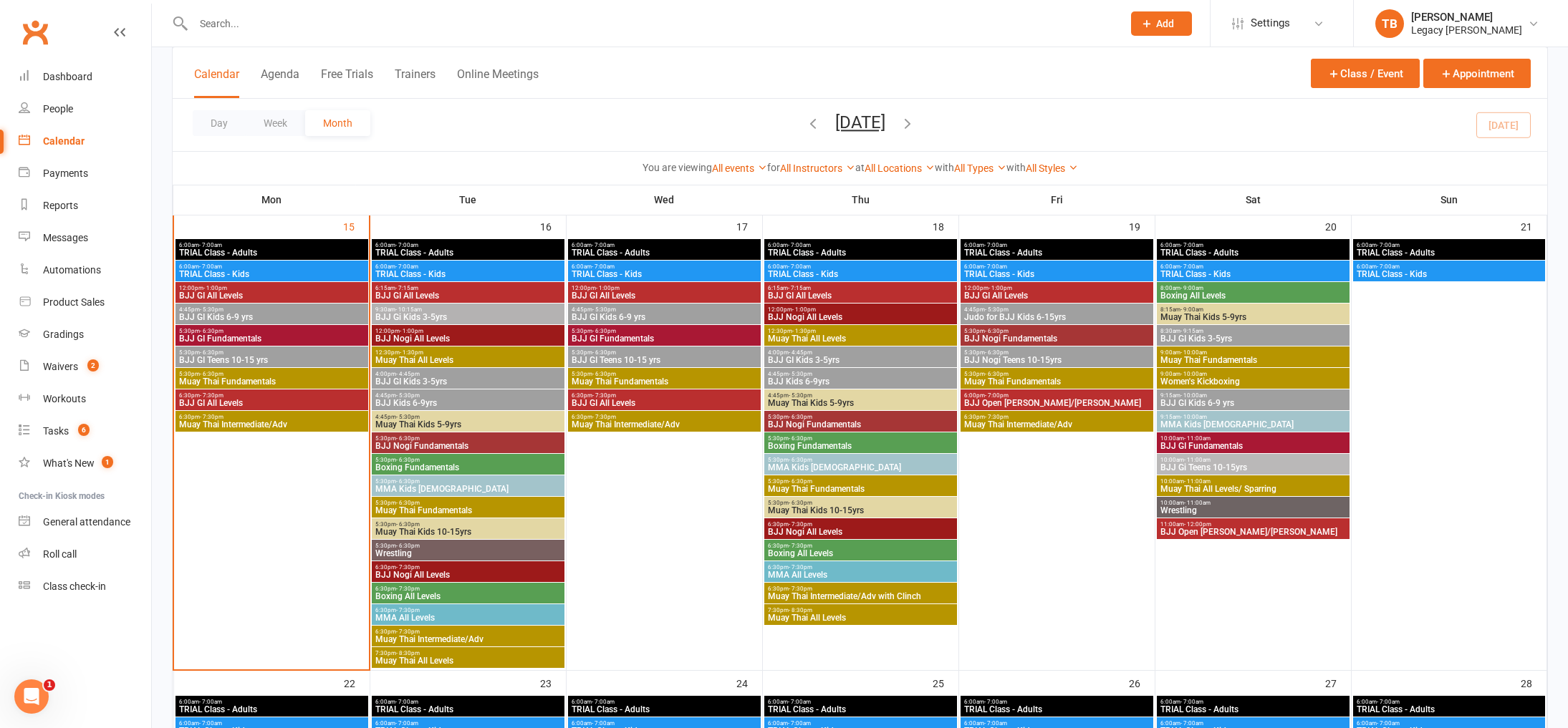
click at [481, 462] on span "5:30pm - 6:30pm" at bounding box center [468, 459] width 187 height 6
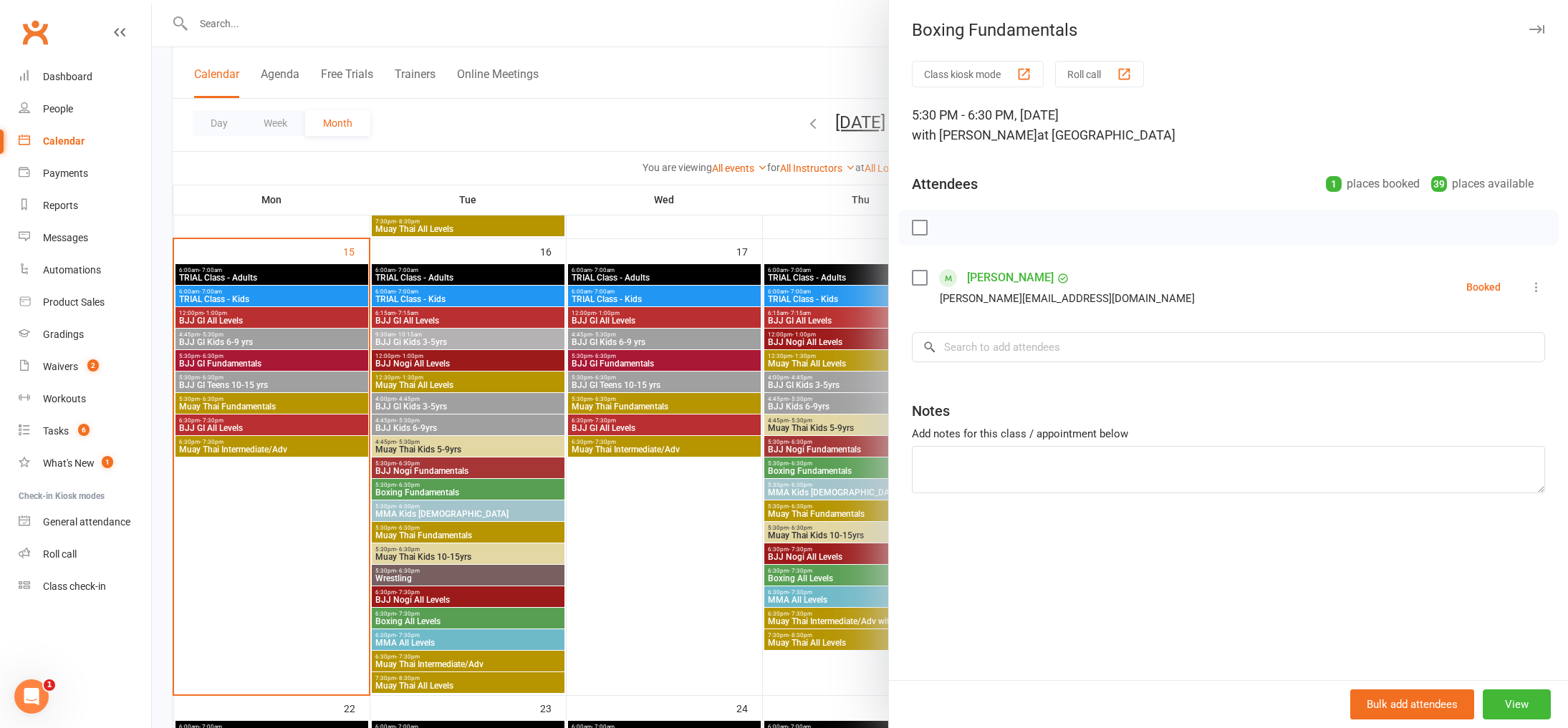
scroll to position [965, 0]
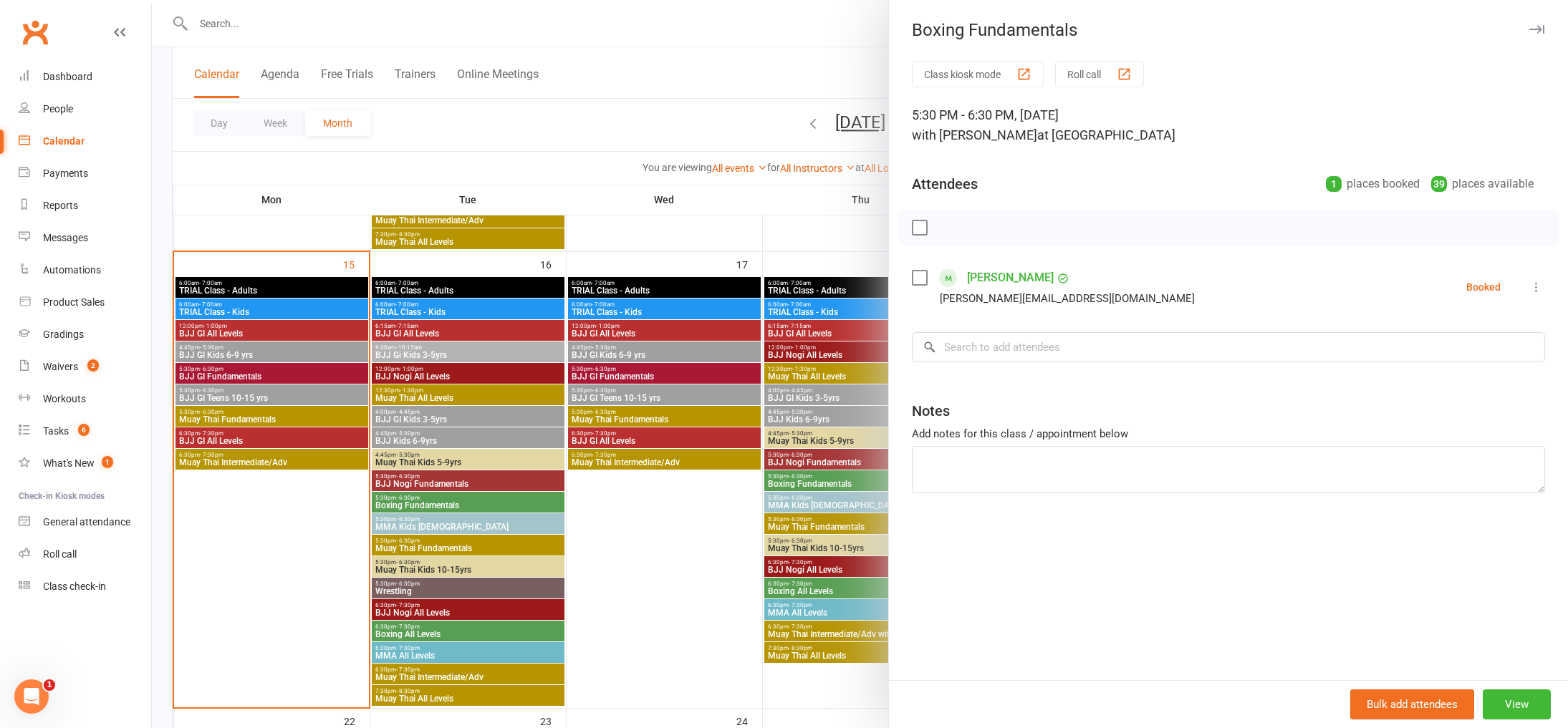
click at [486, 544] on div at bounding box center [860, 364] width 1416 height 728
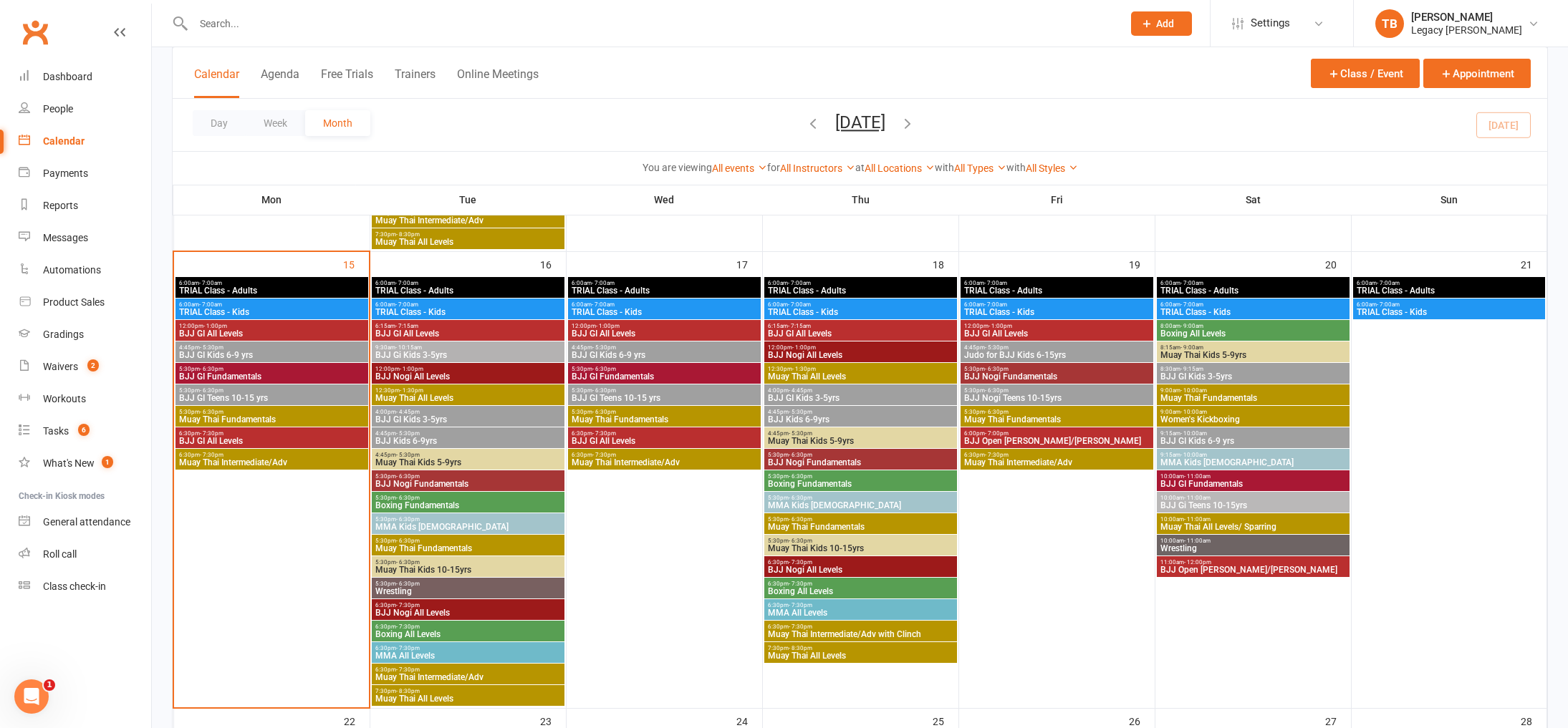
click at [483, 567] on span "Muay Thai Kids 10-15yrs" at bounding box center [468, 570] width 187 height 9
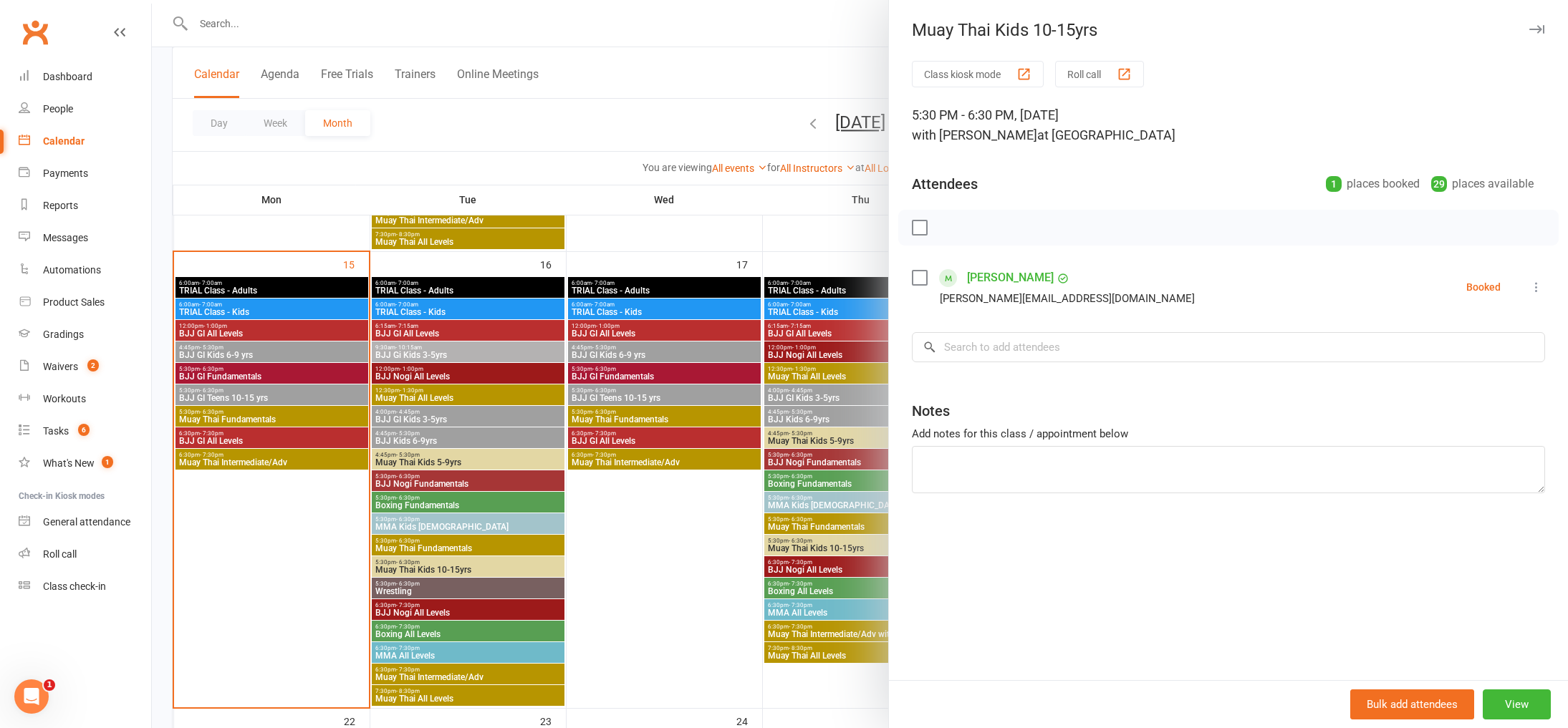
click at [437, 580] on div at bounding box center [860, 364] width 1416 height 728
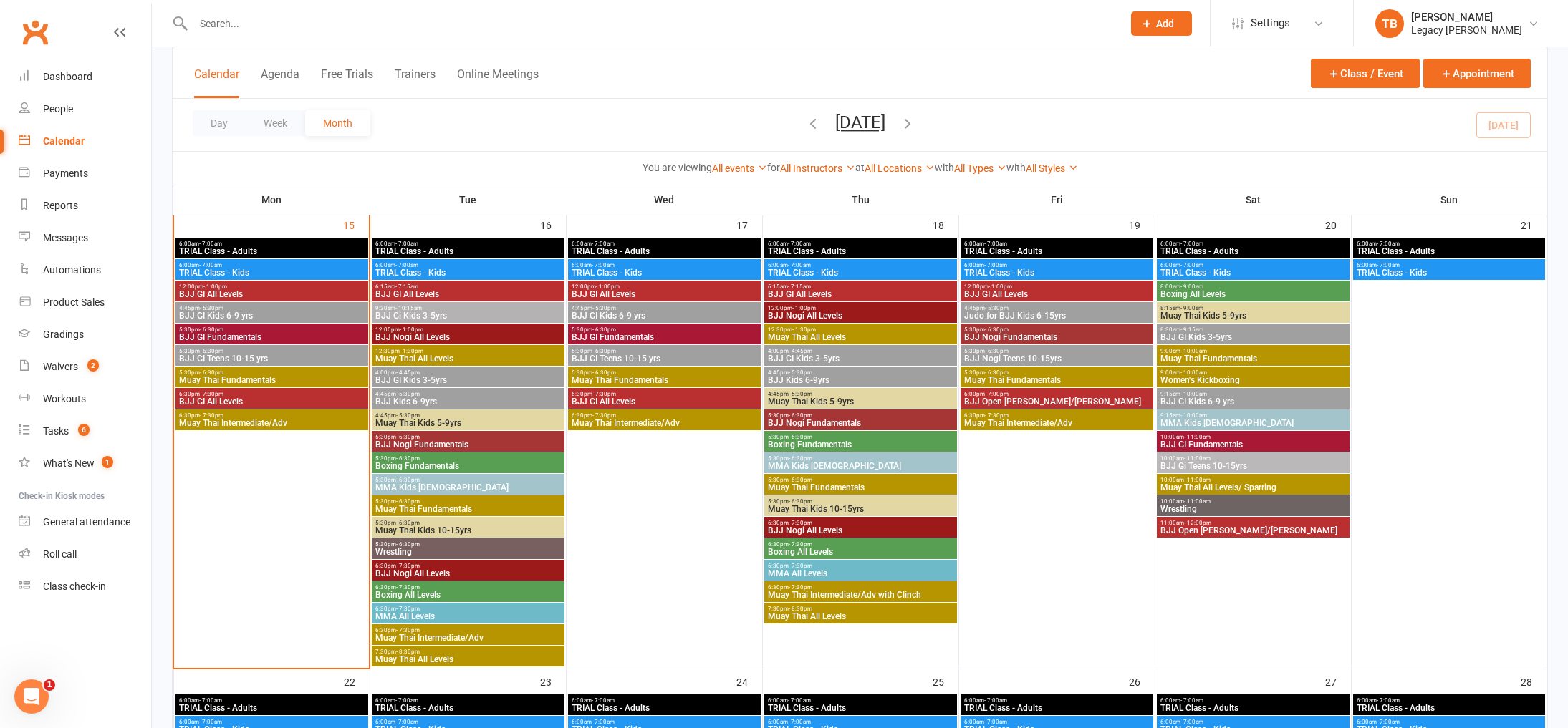
scroll to position [1030, 0]
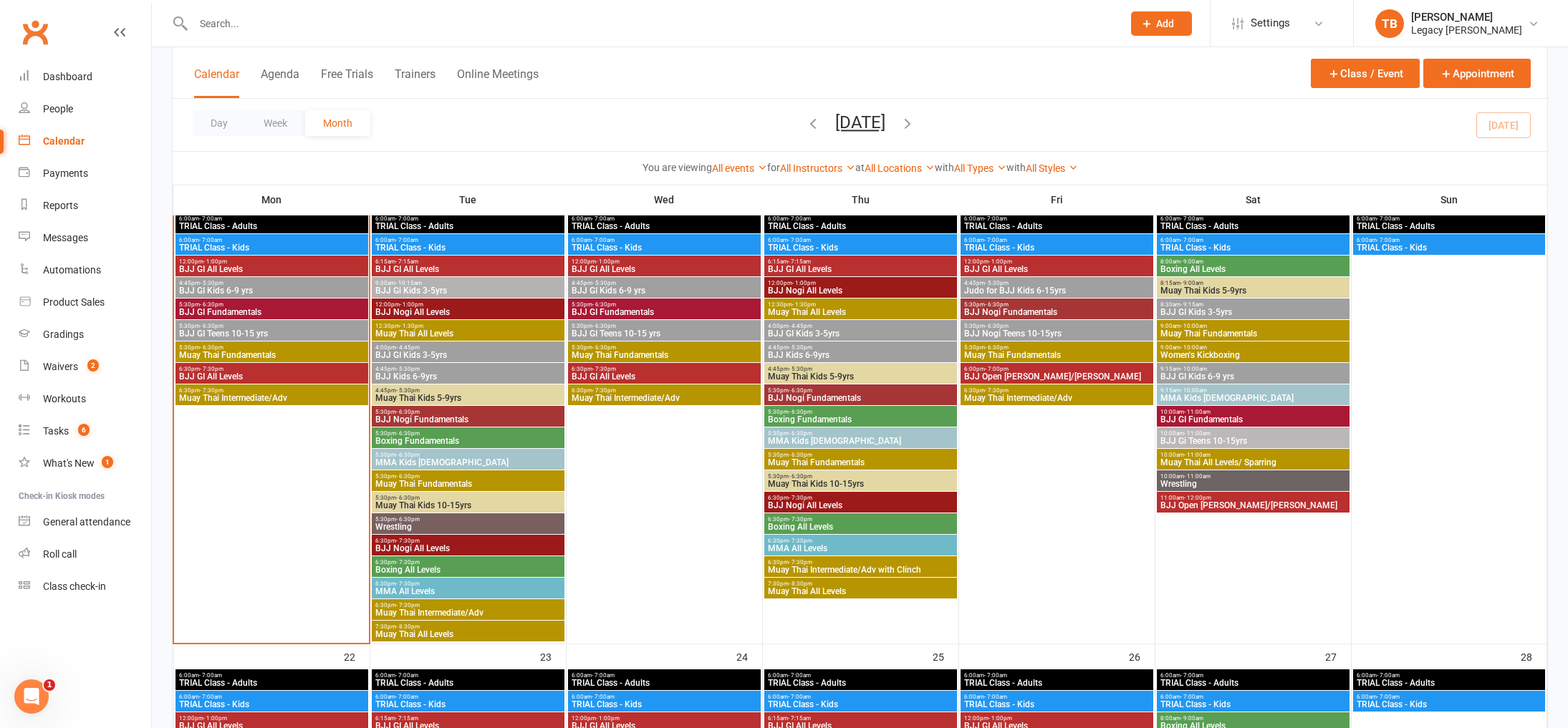
click at [464, 539] on span "6:30pm - 7:30pm" at bounding box center [468, 540] width 187 height 6
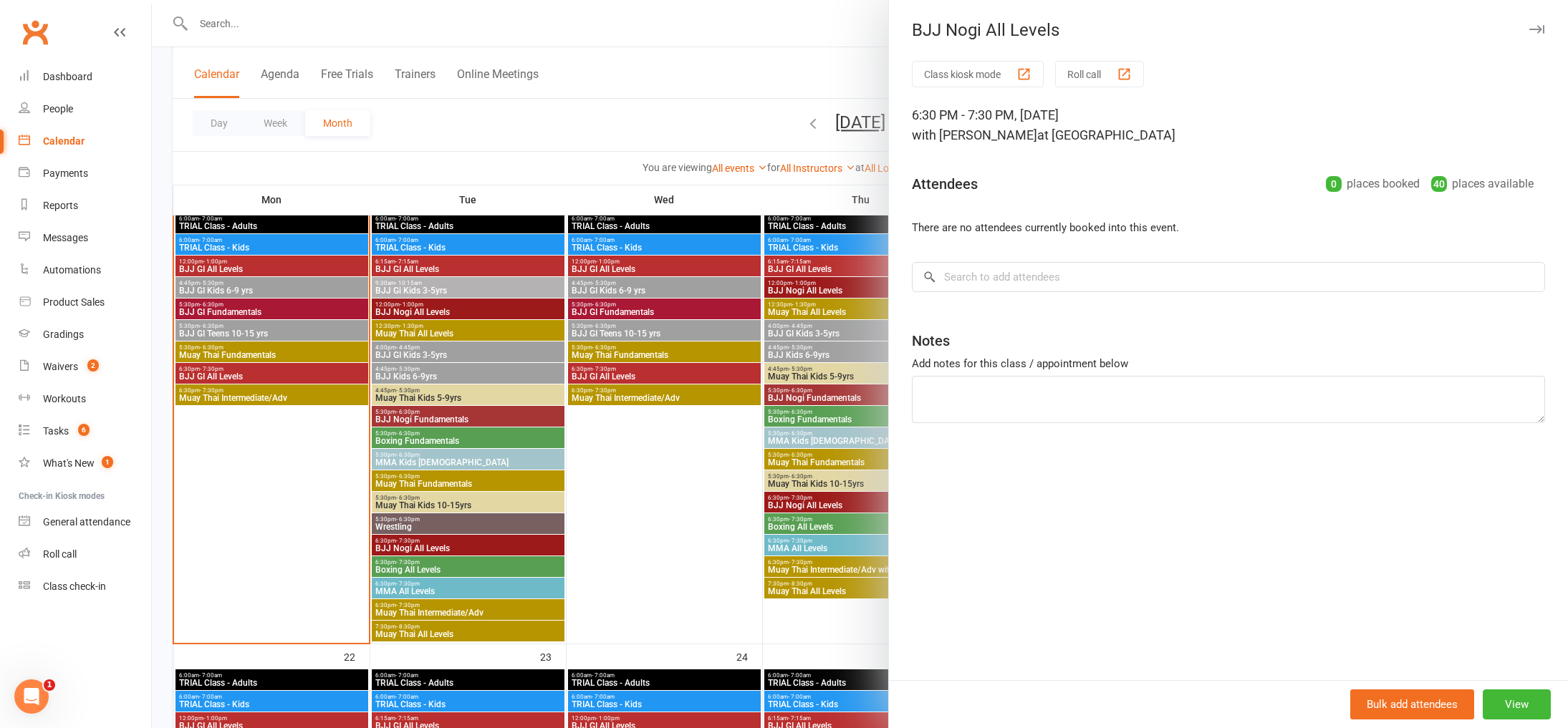
click at [476, 522] on div at bounding box center [860, 364] width 1416 height 728
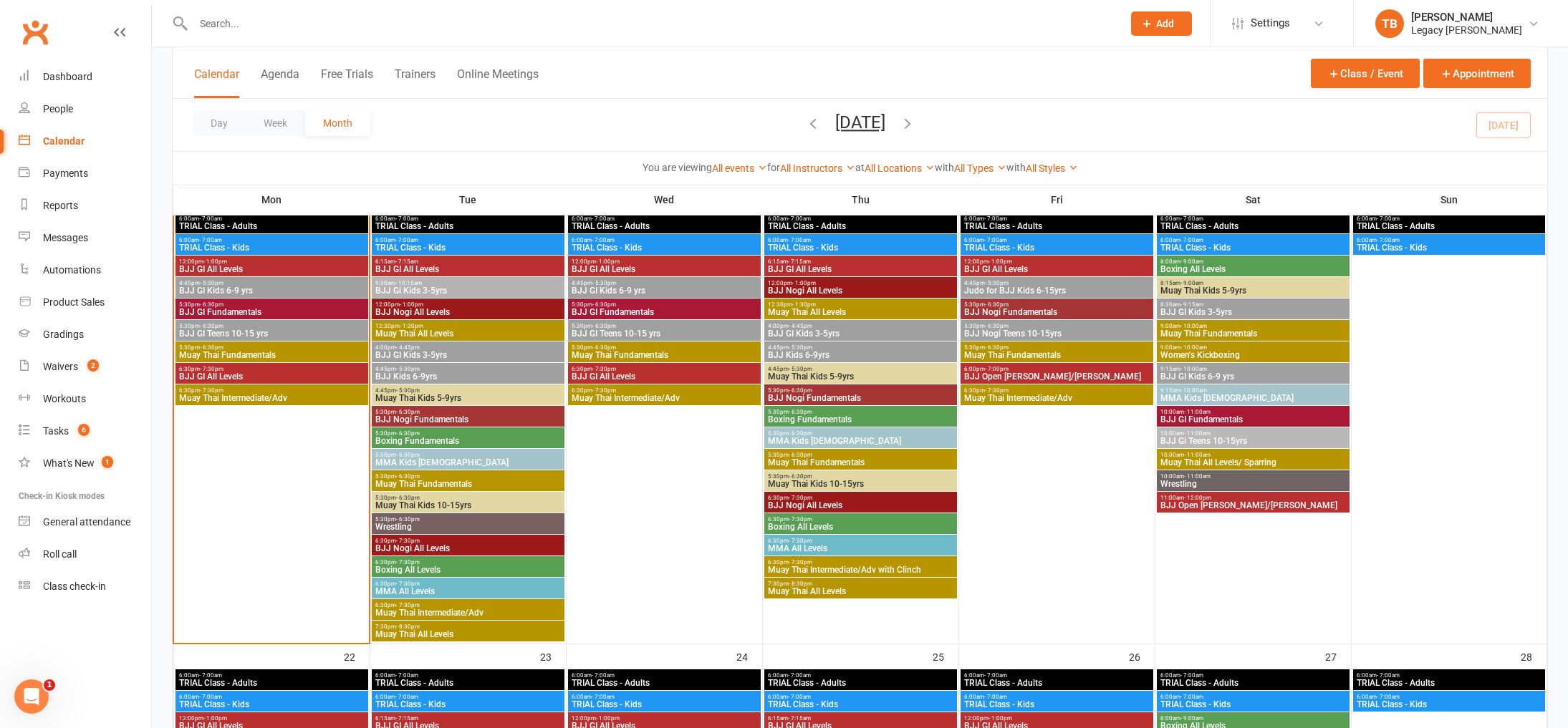
click at [484, 520] on span "5:30pm - 6:30pm" at bounding box center [468, 519] width 187 height 6
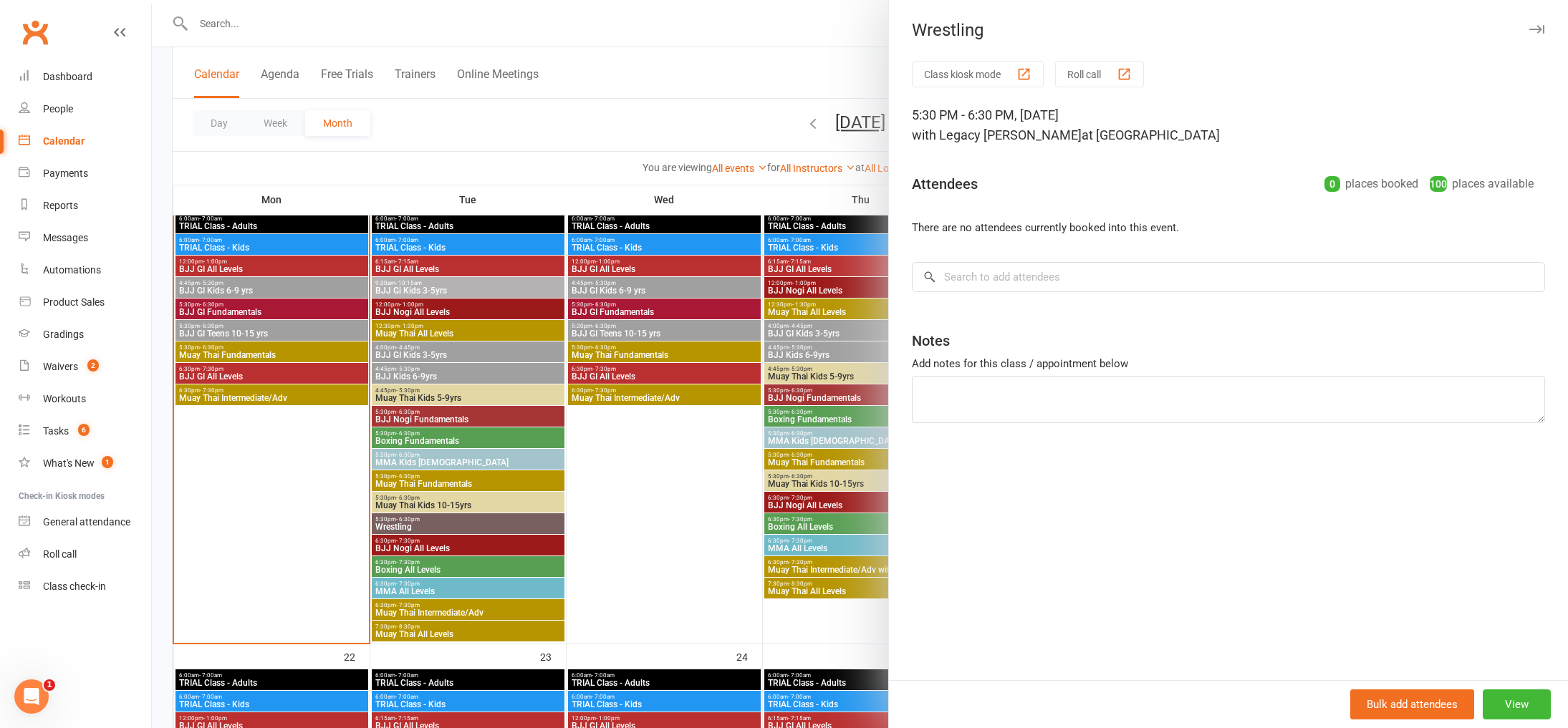
click at [467, 617] on div at bounding box center [860, 364] width 1416 height 728
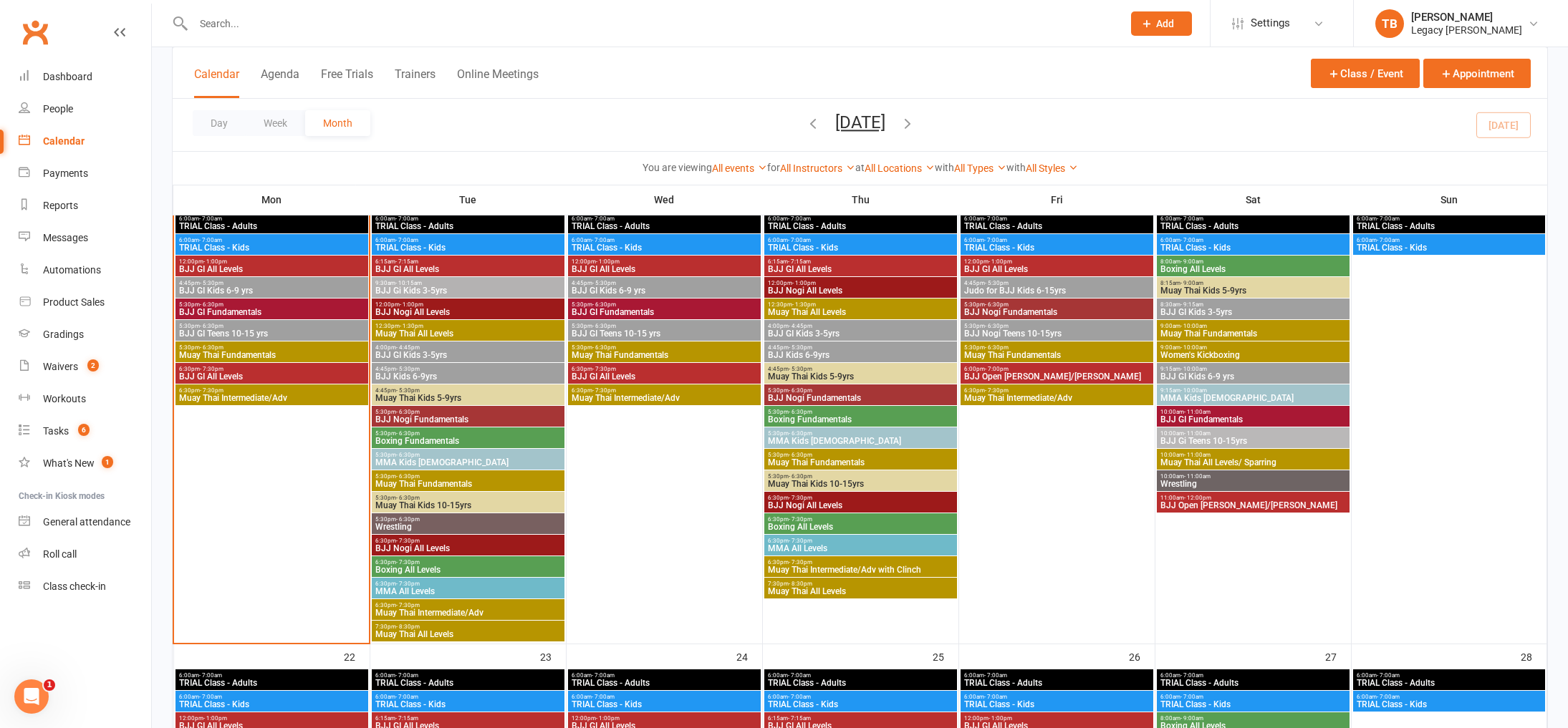
click at [478, 580] on div "6:30pm - 7:30pm MMA All Levels" at bounding box center [468, 588] width 193 height 21
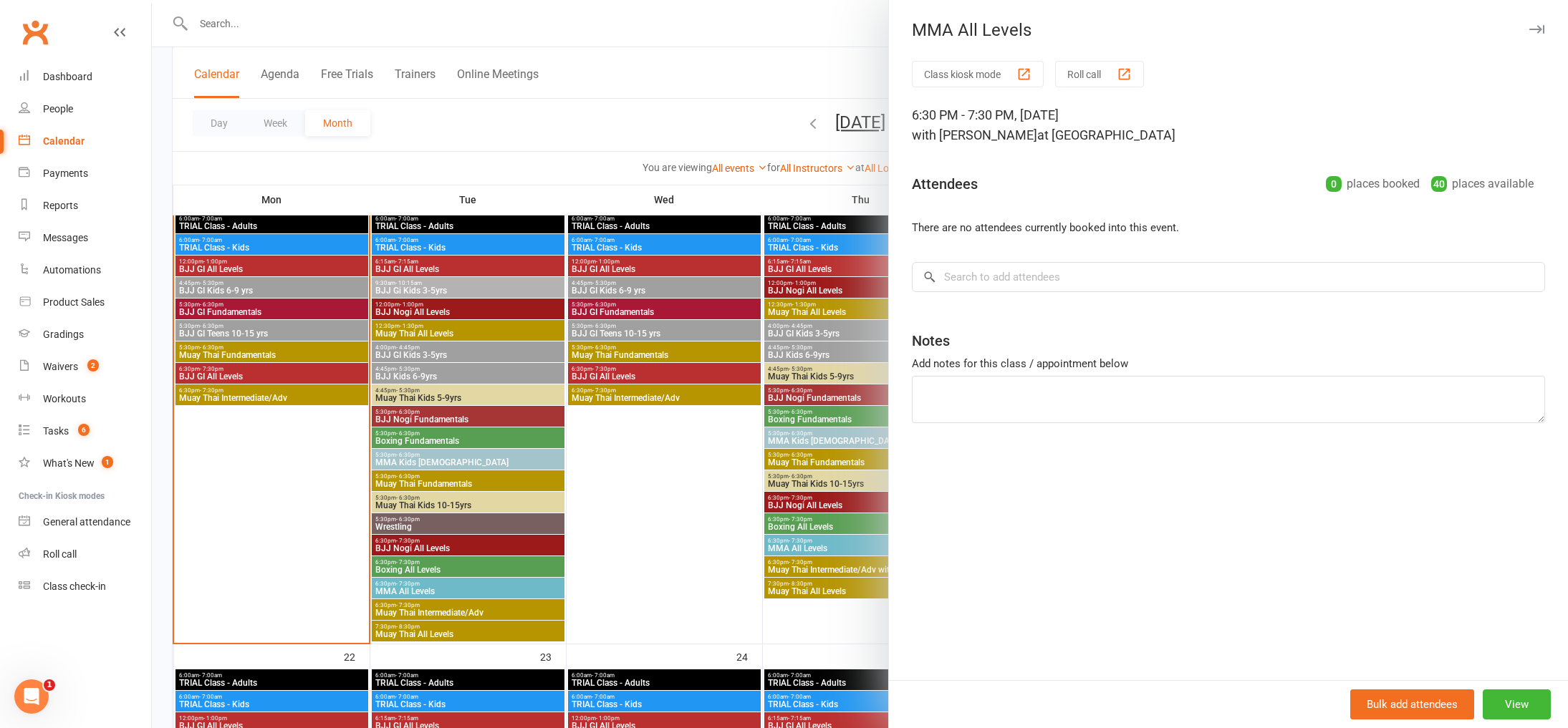
click at [470, 595] on div at bounding box center [860, 364] width 1416 height 728
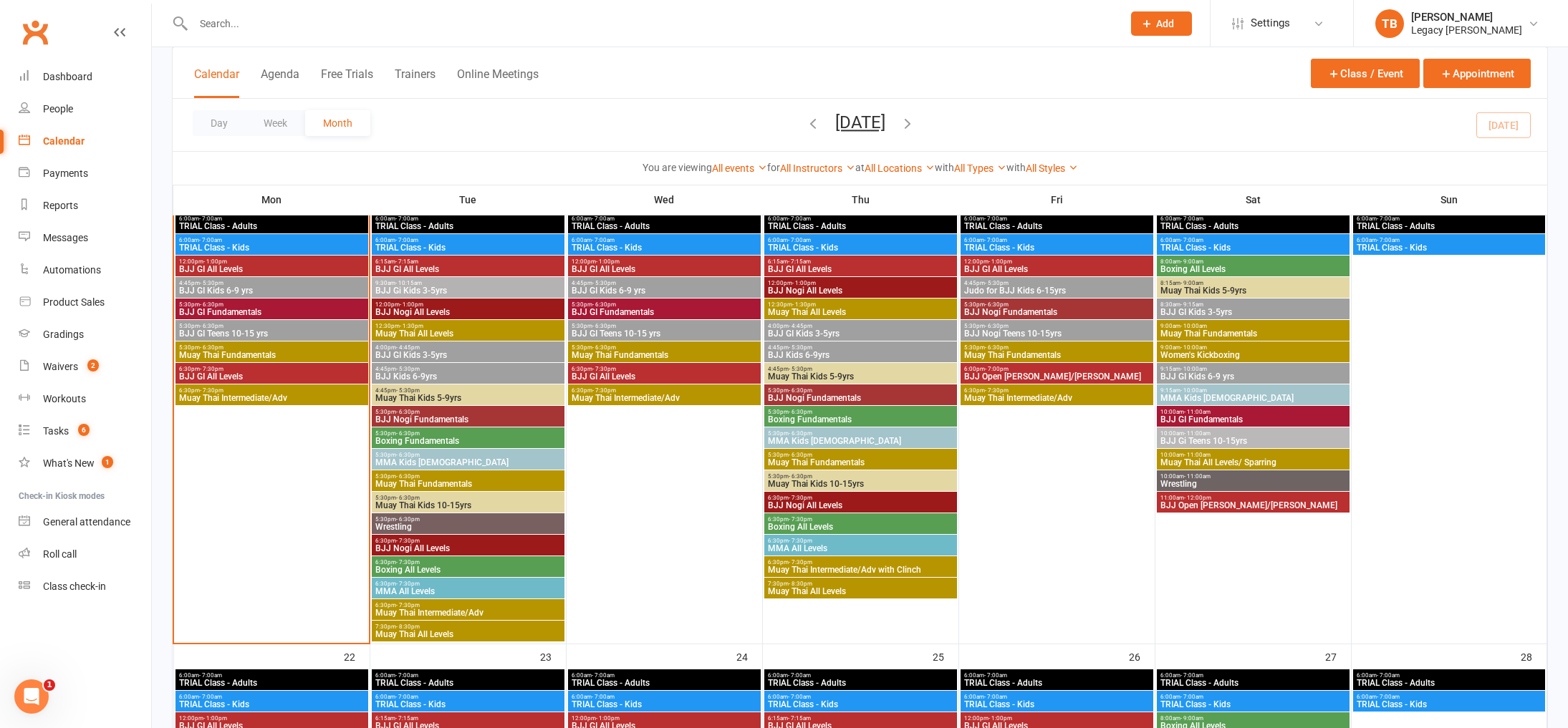
click at [474, 609] on span "Muay Thai Intermediate/Adv" at bounding box center [468, 613] width 187 height 9
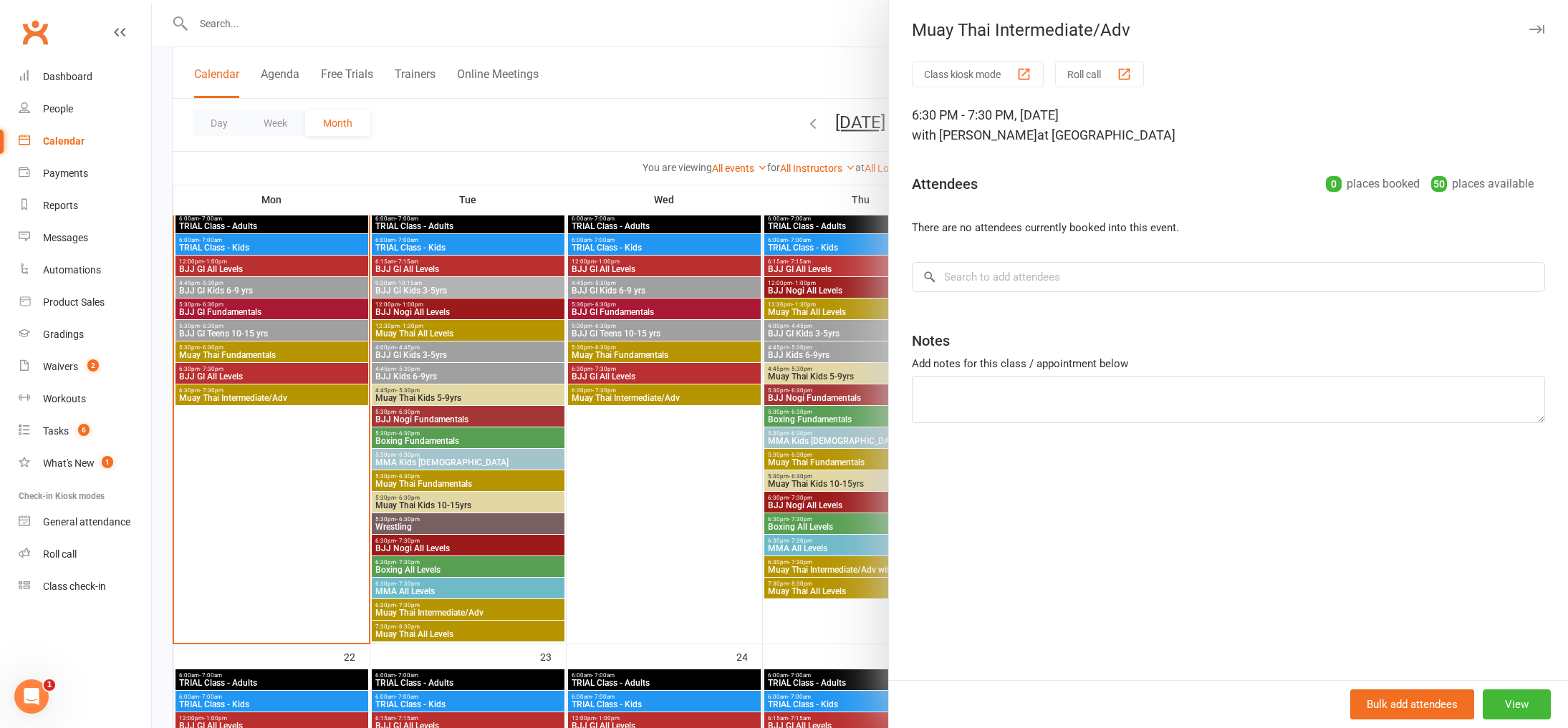
click at [276, 516] on div at bounding box center [860, 364] width 1416 height 728
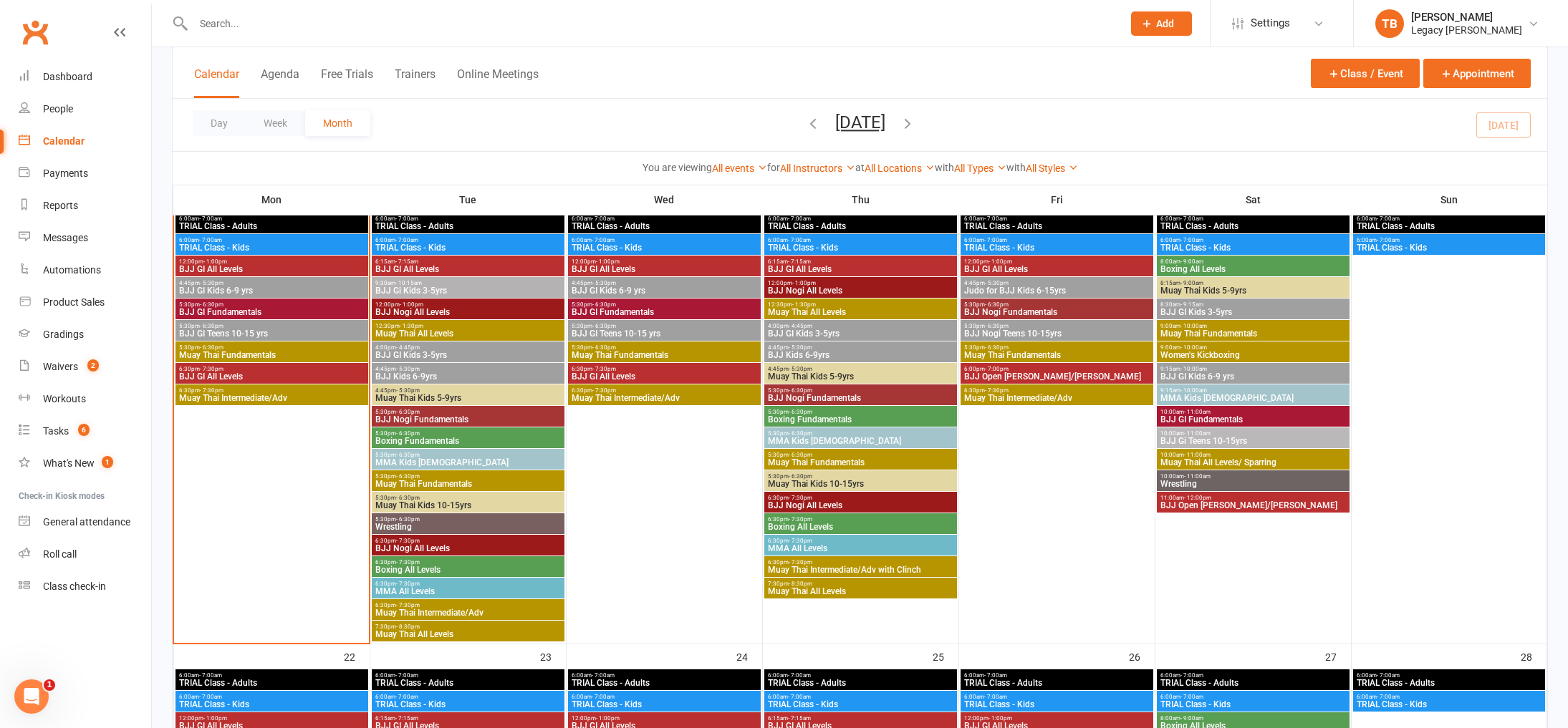
click at [453, 623] on span "7:30pm - 8:30pm" at bounding box center [468, 626] width 187 height 6
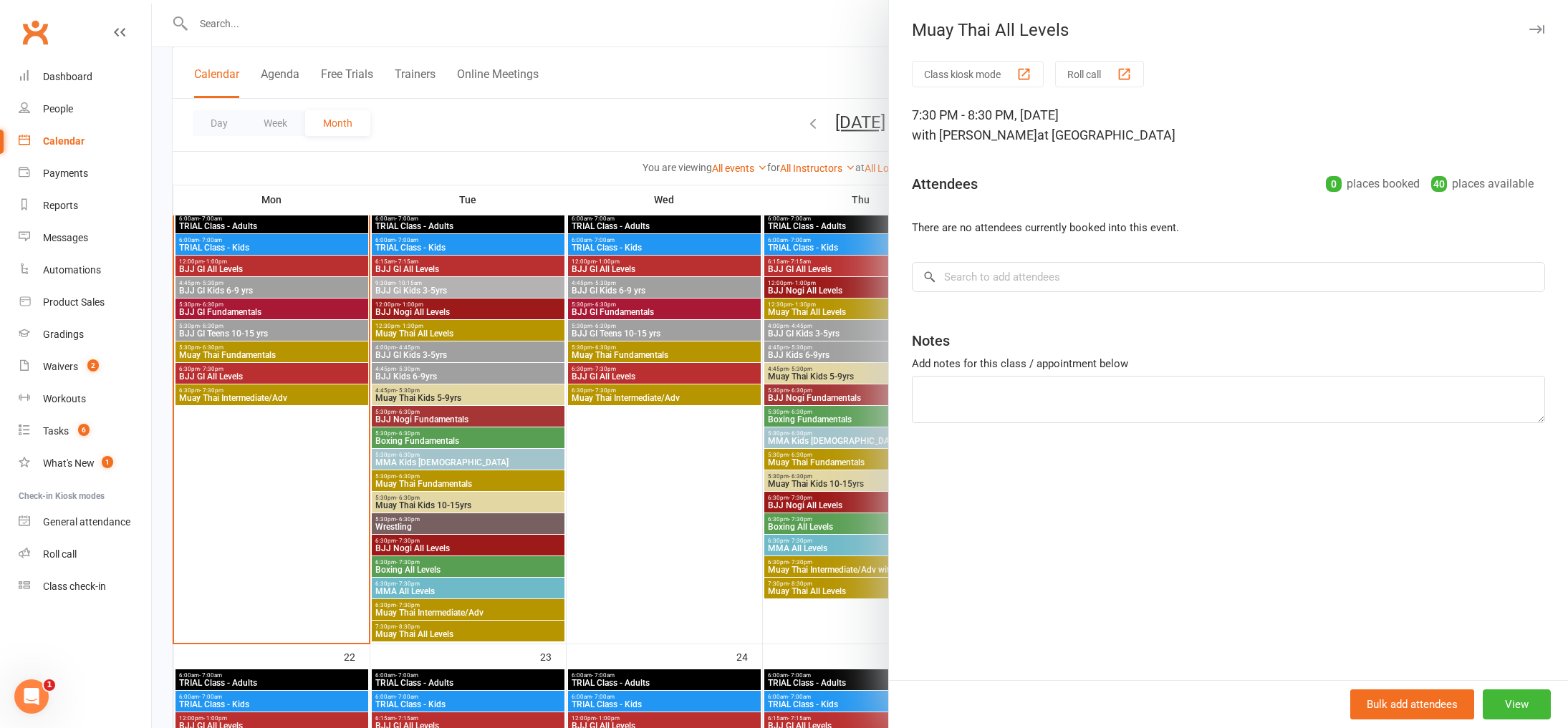
click at [457, 609] on div at bounding box center [860, 364] width 1416 height 728
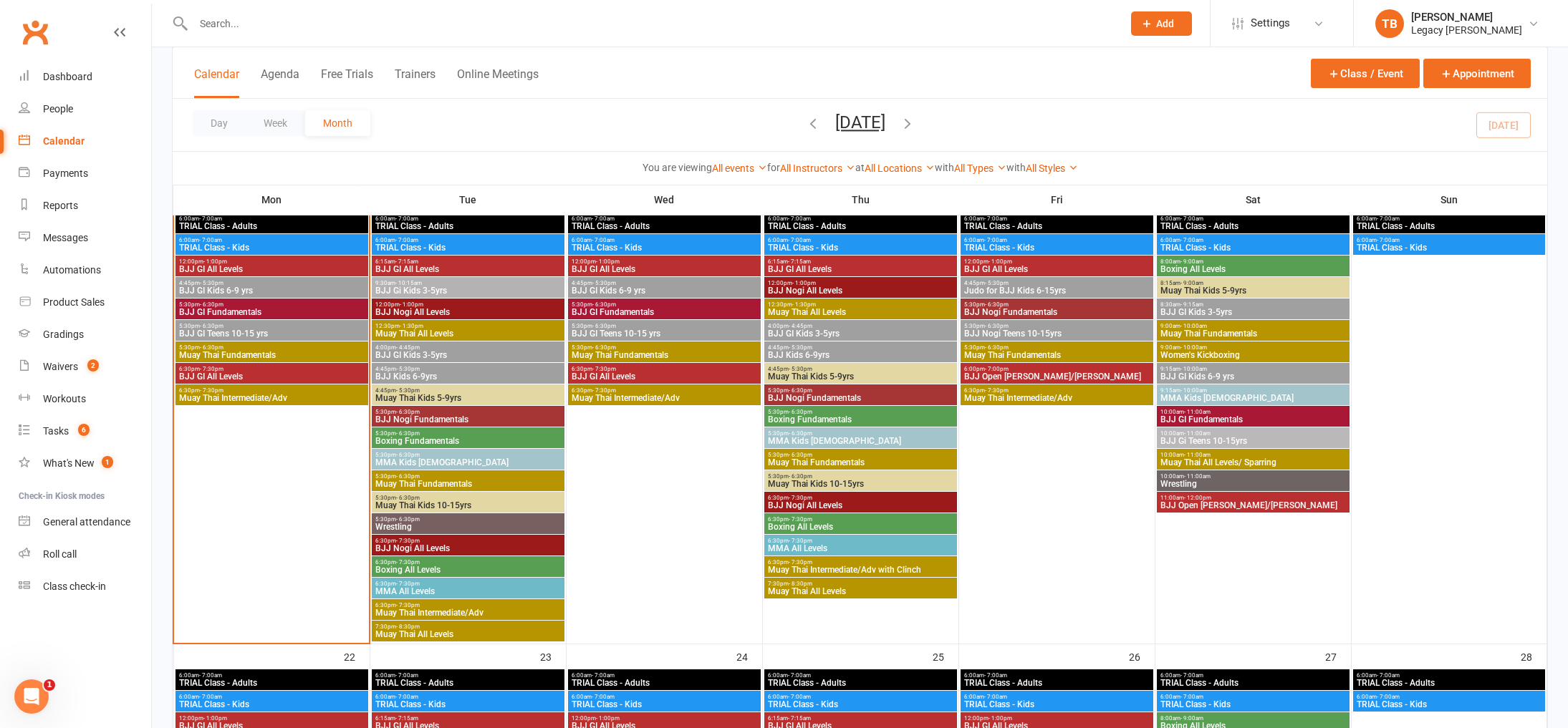
click at [458, 609] on span "Muay Thai Intermediate/Adv" at bounding box center [468, 613] width 187 height 9
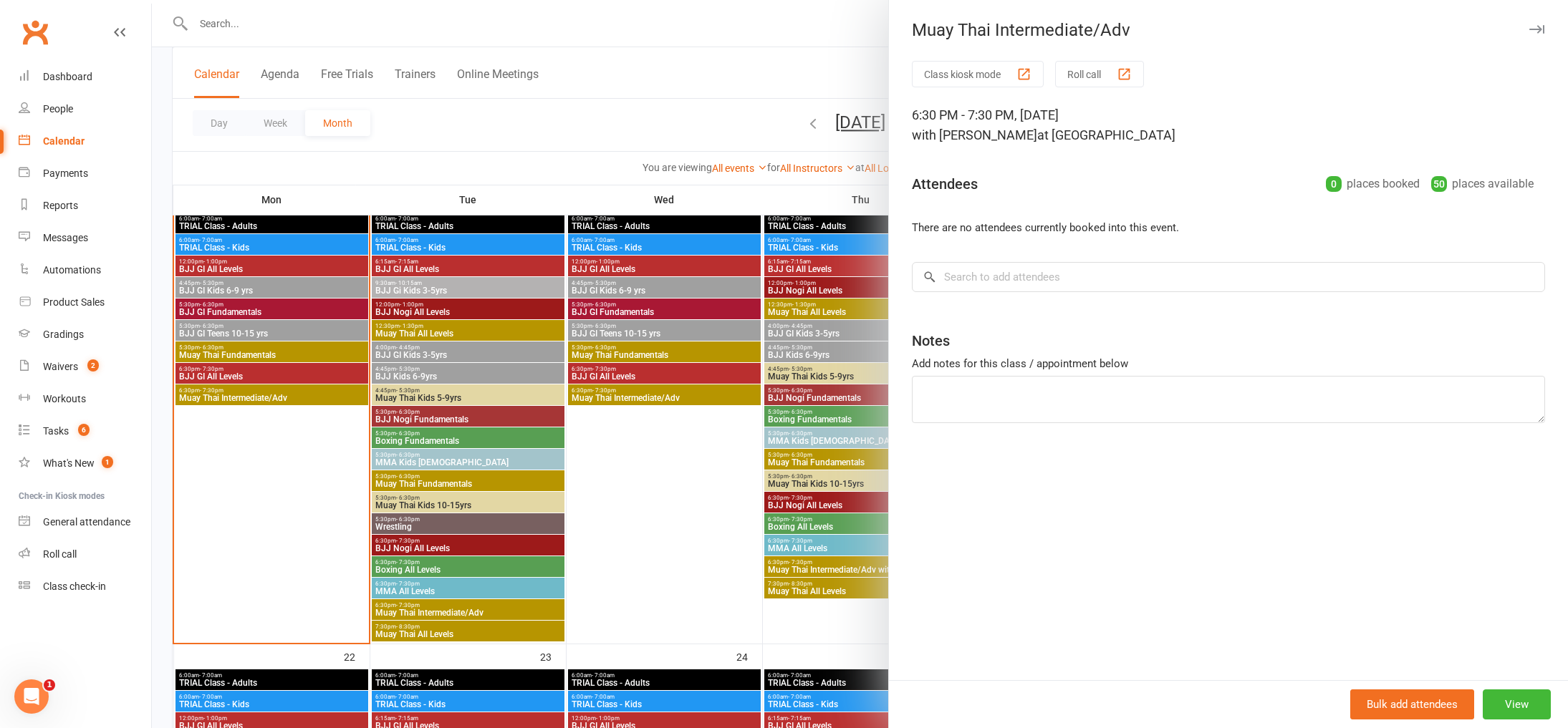
click at [475, 570] on div at bounding box center [860, 364] width 1416 height 728
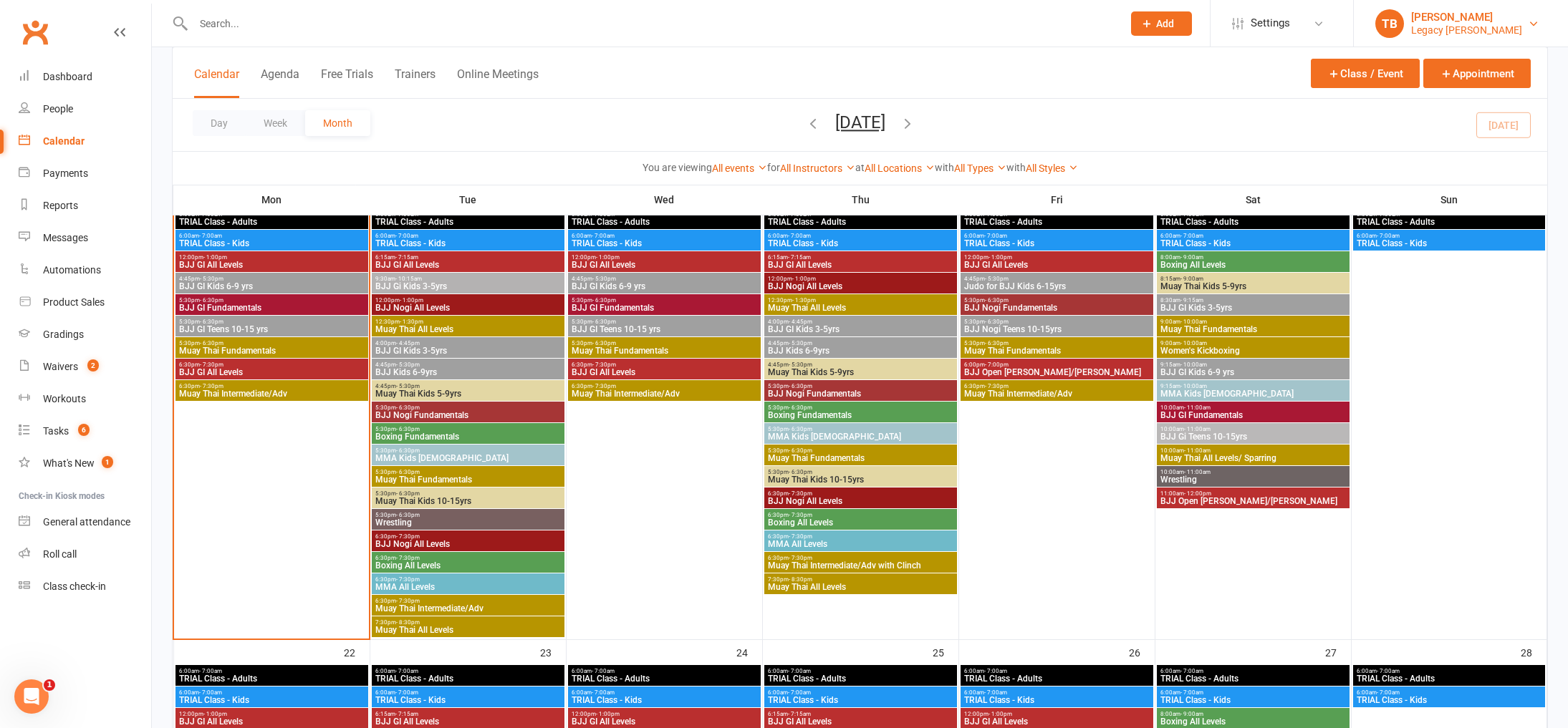
click at [1487, 35] on div "Legacy [PERSON_NAME]" at bounding box center [1466, 30] width 111 height 13
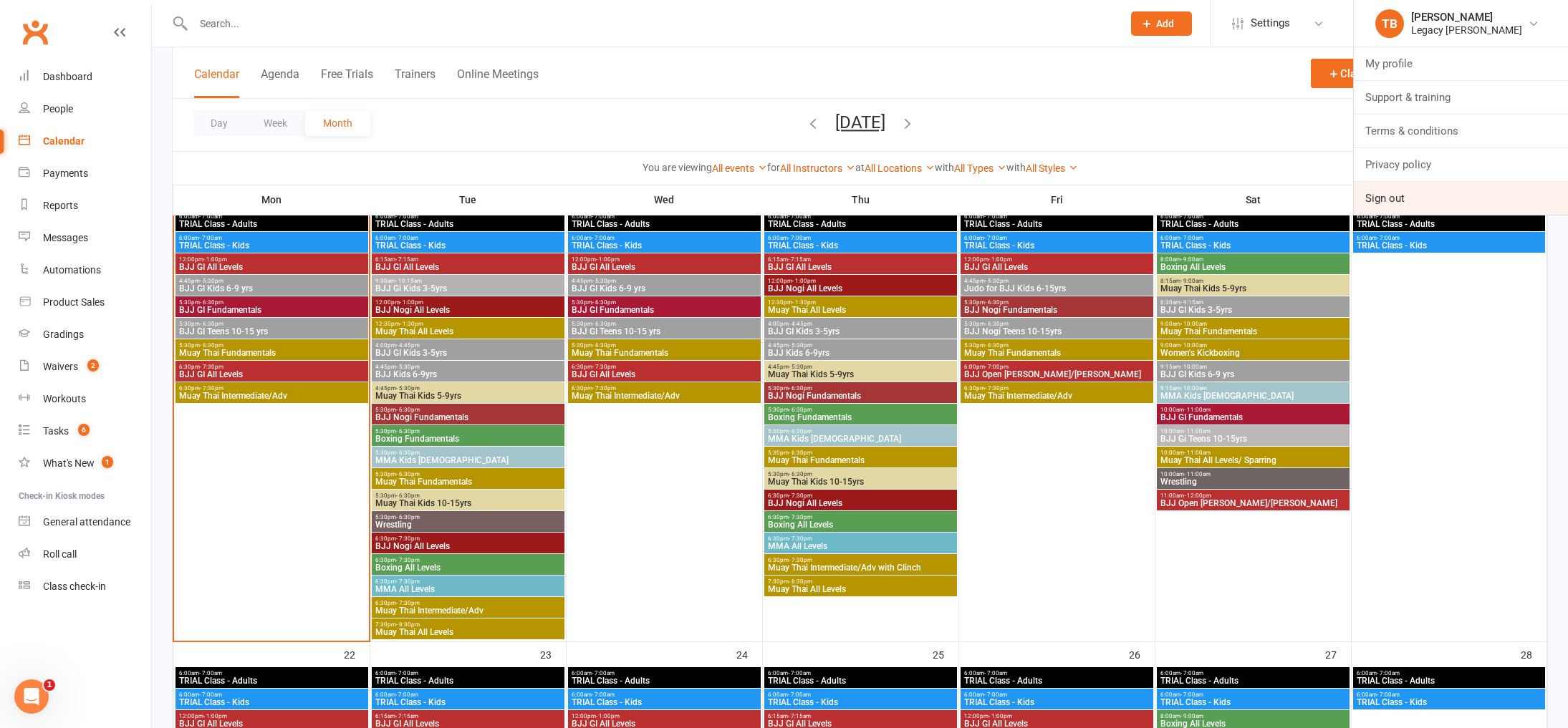
click at [1433, 201] on link "Sign out" at bounding box center [1460, 198] width 214 height 33
